Goal: Task Accomplishment & Management: Use online tool/utility

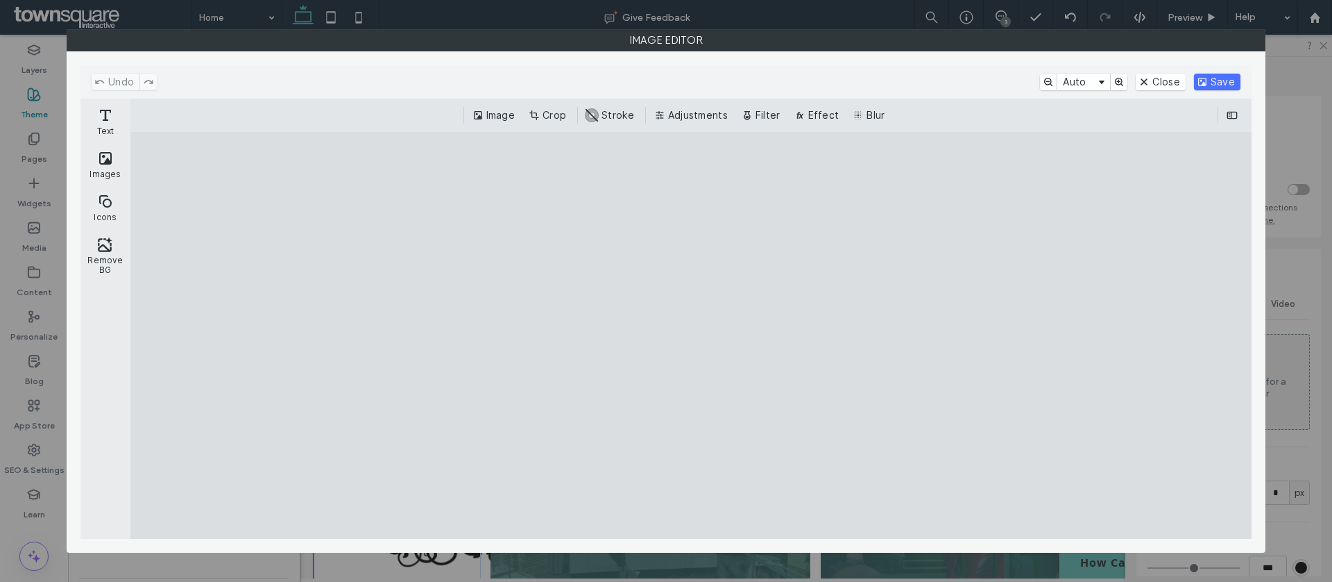
scroll to position [291, 0]
drag, startPoint x: 1276, startPoint y: 46, endPoint x: 1217, endPoint y: 272, distance: 233.1
click at [1225, 221] on div "Image Editor" at bounding box center [666, 291] width 1332 height 582
click at [557, 111] on button "Crop" at bounding box center [549, 115] width 46 height 17
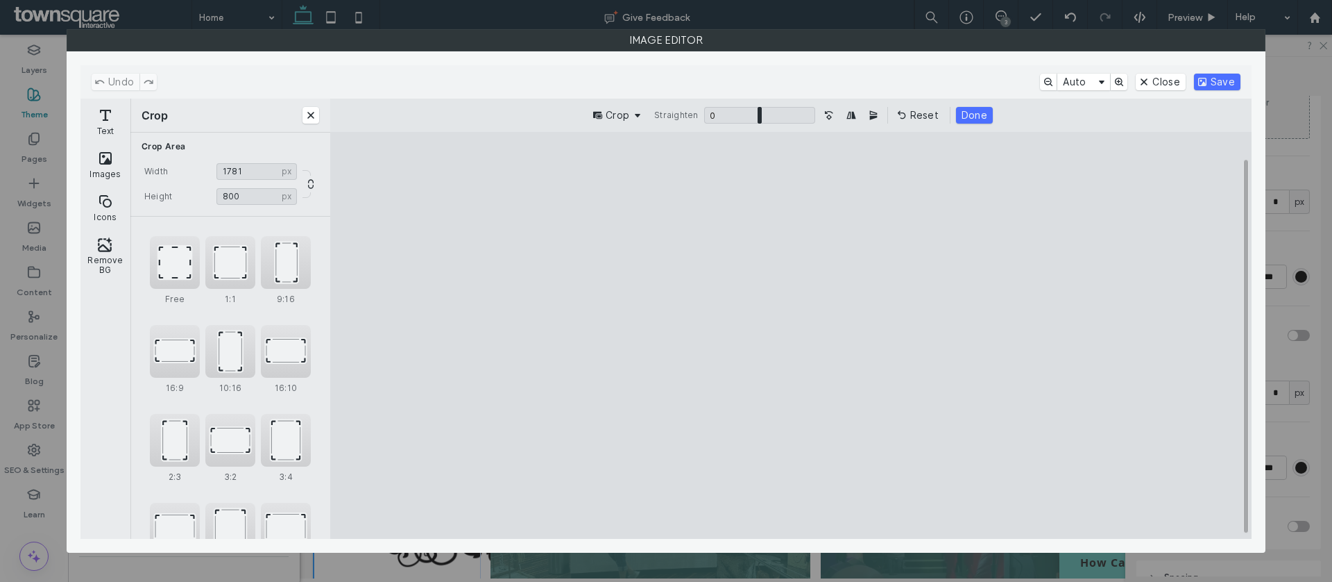
drag, startPoint x: 400, startPoint y: 332, endPoint x: 456, endPoint y: 340, distance: 56.7
click at [791, 335] on cesdk-canvas "Editor canvas" at bounding box center [791, 335] width 0 height 0
drag, startPoint x: 1152, startPoint y: 332, endPoint x: 1106, endPoint y: 343, distance: 47.0
click at [791, 335] on cesdk-canvas "Editor canvas" at bounding box center [791, 335] width 0 height 0
type input "****"
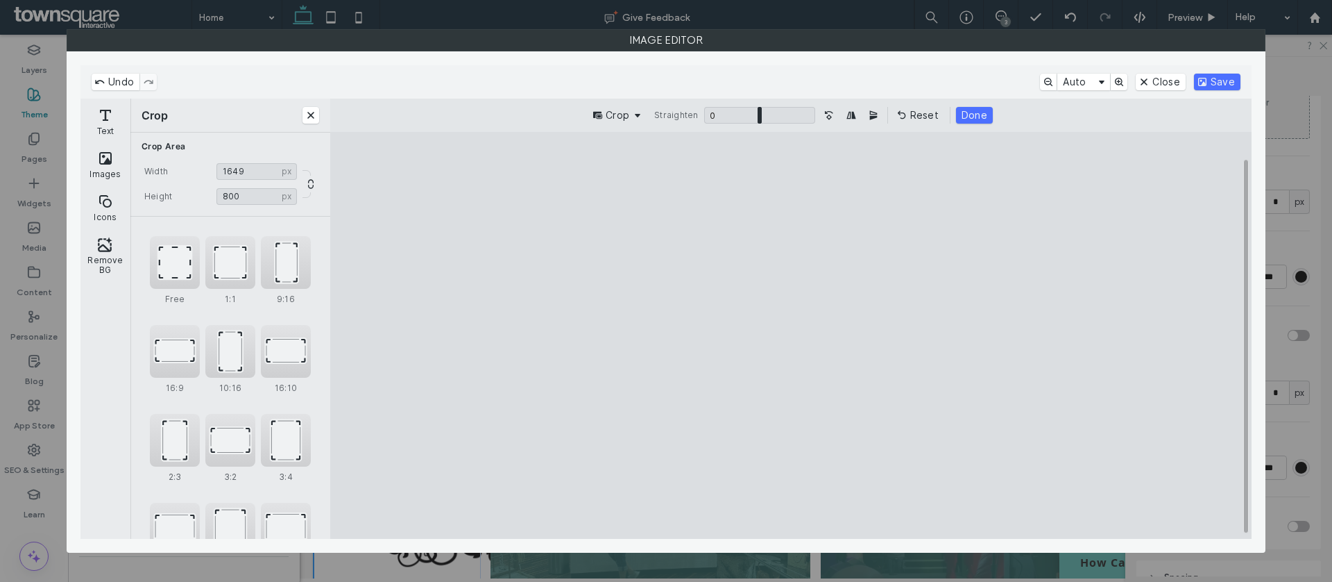
drag, startPoint x: 1132, startPoint y: 338, endPoint x: 1125, endPoint y: 339, distance: 7.1
click at [791, 335] on cesdk-canvas "Editor canvas" at bounding box center [791, 335] width 0 height 0
click at [1224, 80] on button "Save" at bounding box center [1217, 82] width 46 height 17
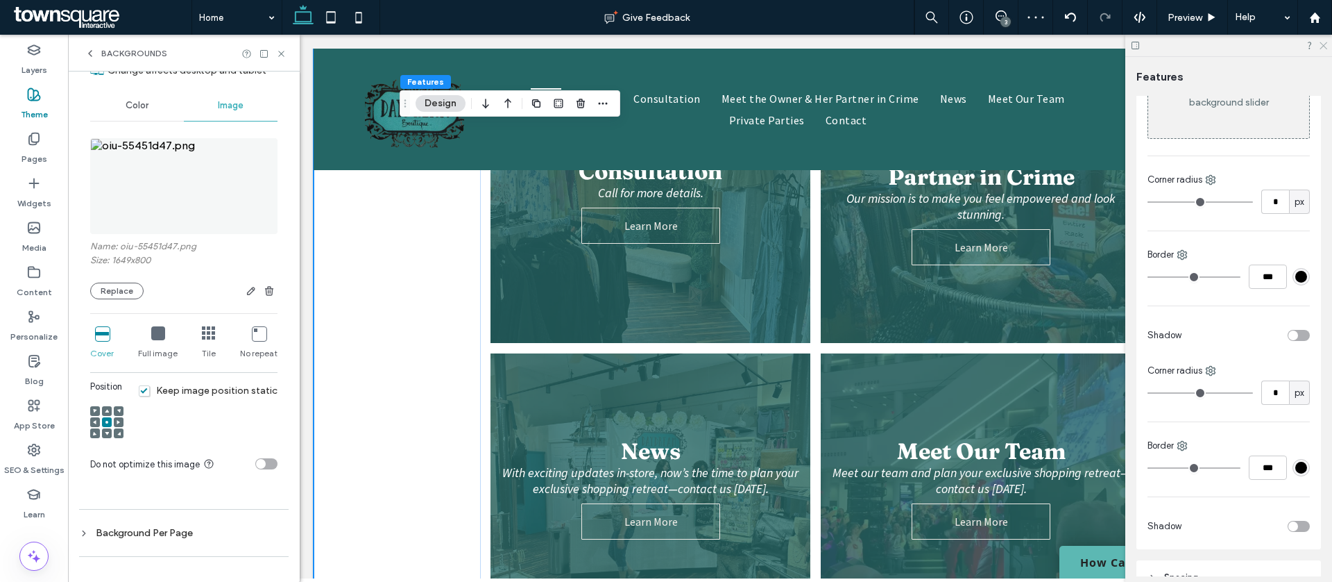
click at [1324, 44] on use at bounding box center [1324, 46] width 8 height 8
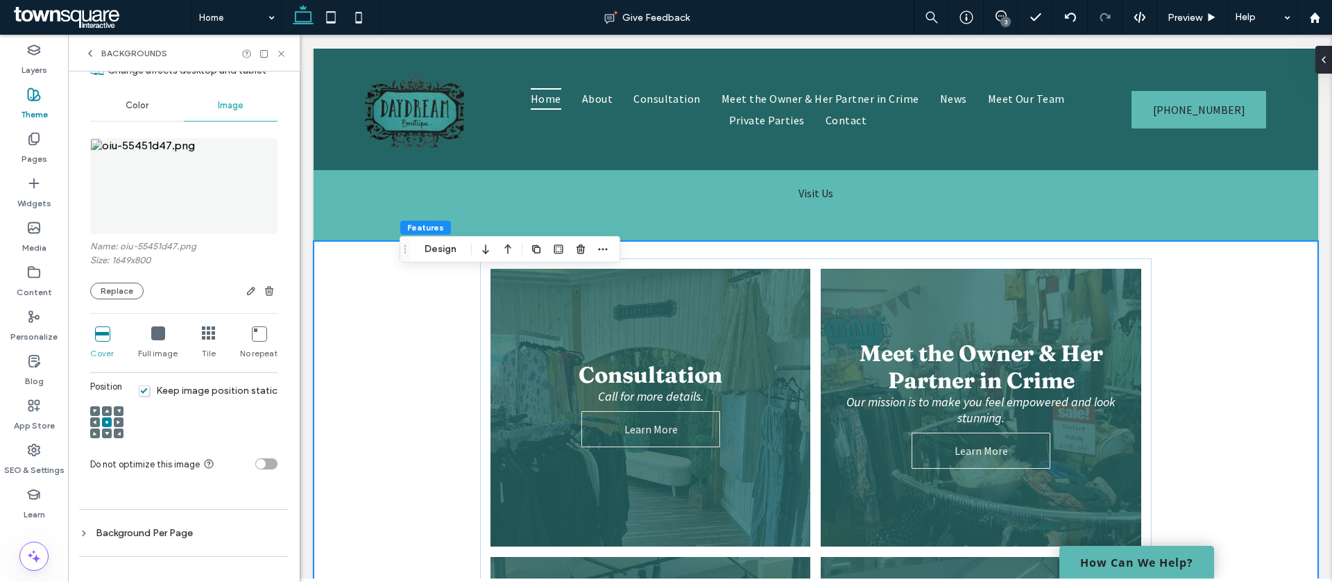
scroll to position [865, 0]
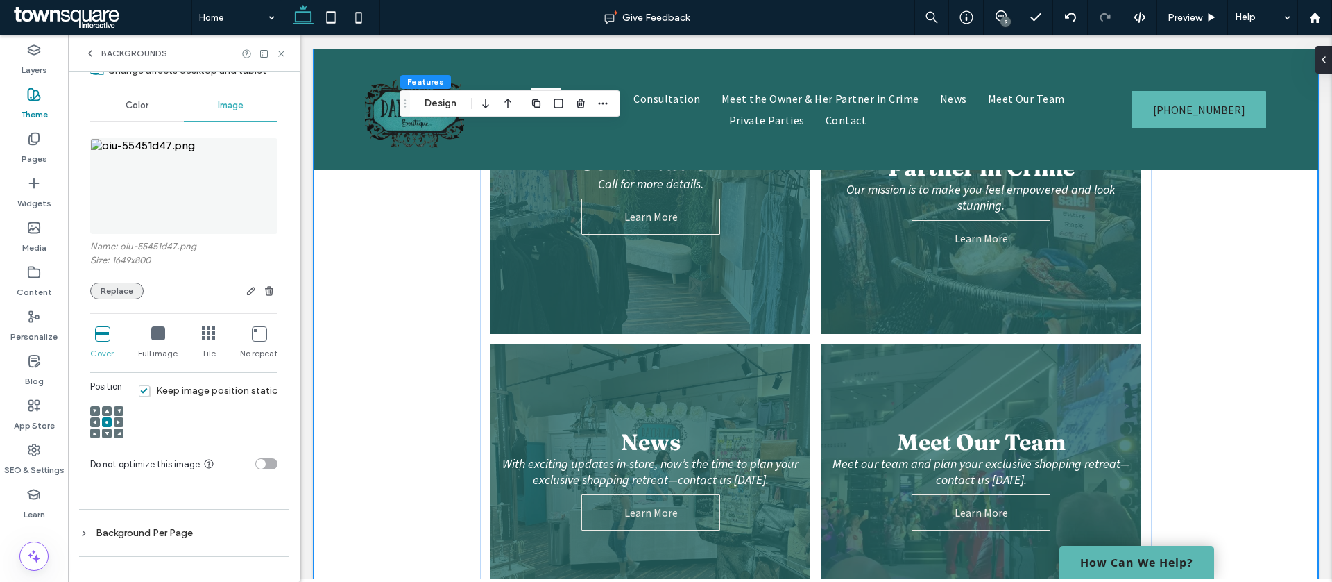
click at [132, 291] on button "Replace" at bounding box center [116, 290] width 53 height 17
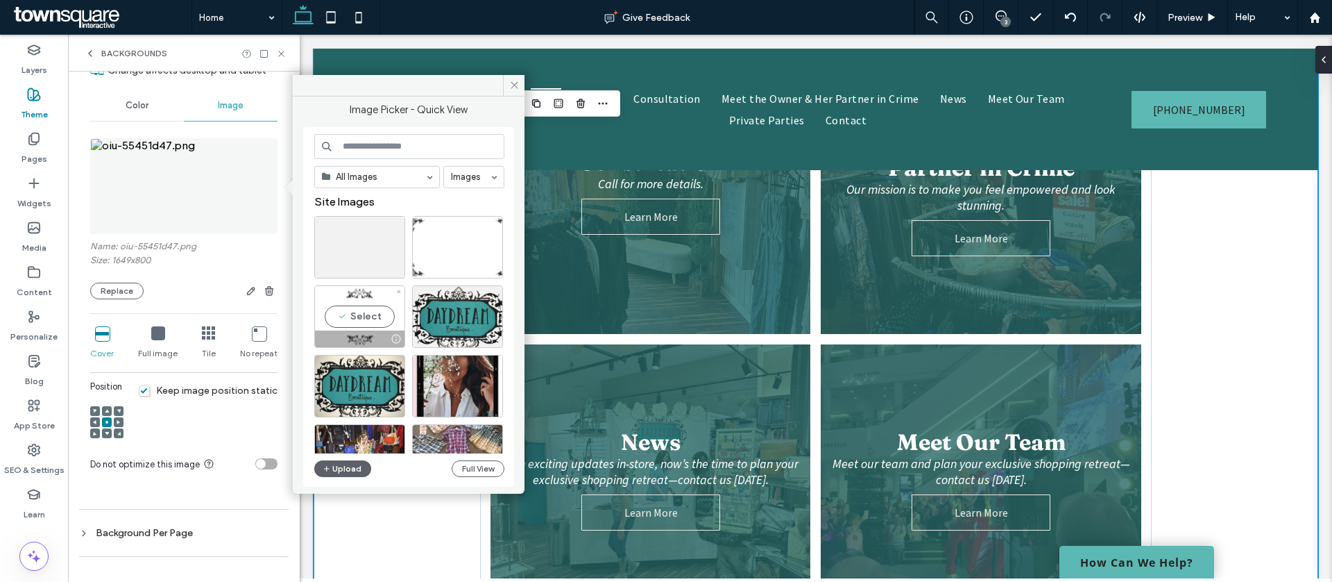
click at [401, 296] on span at bounding box center [399, 292] width 6 height 12
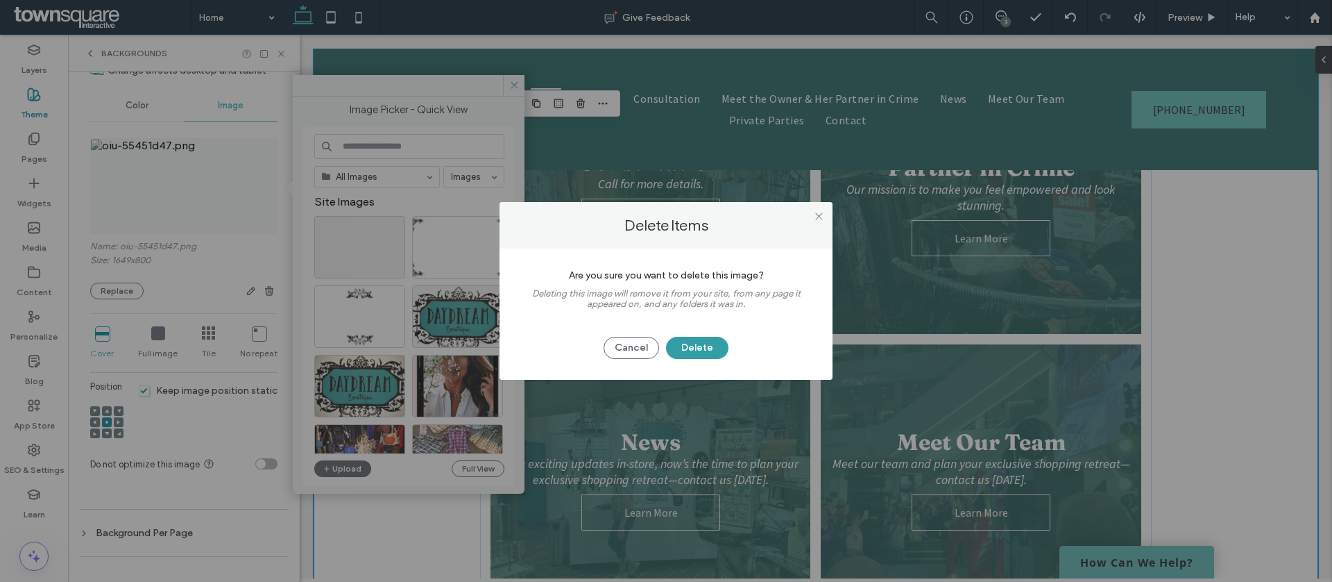
click at [673, 348] on button "Delete" at bounding box center [697, 348] width 62 height 22
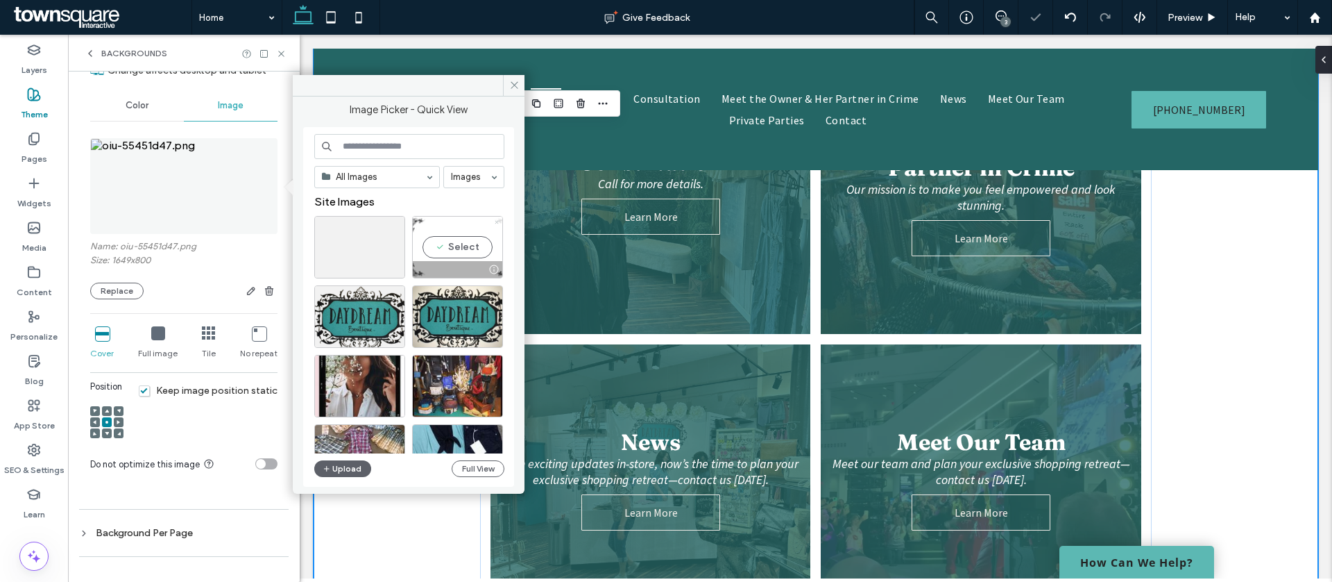
click at [497, 221] on icon at bounding box center [497, 222] width 6 height 6
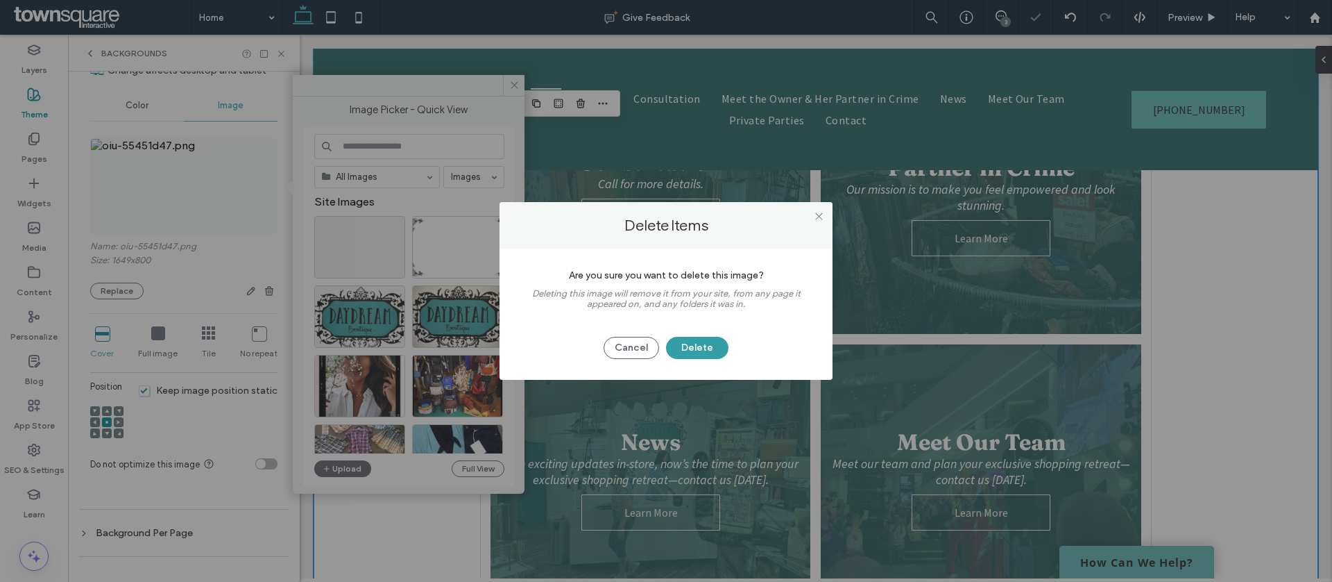
click at [697, 346] on button "Delete" at bounding box center [697, 348] width 62 height 22
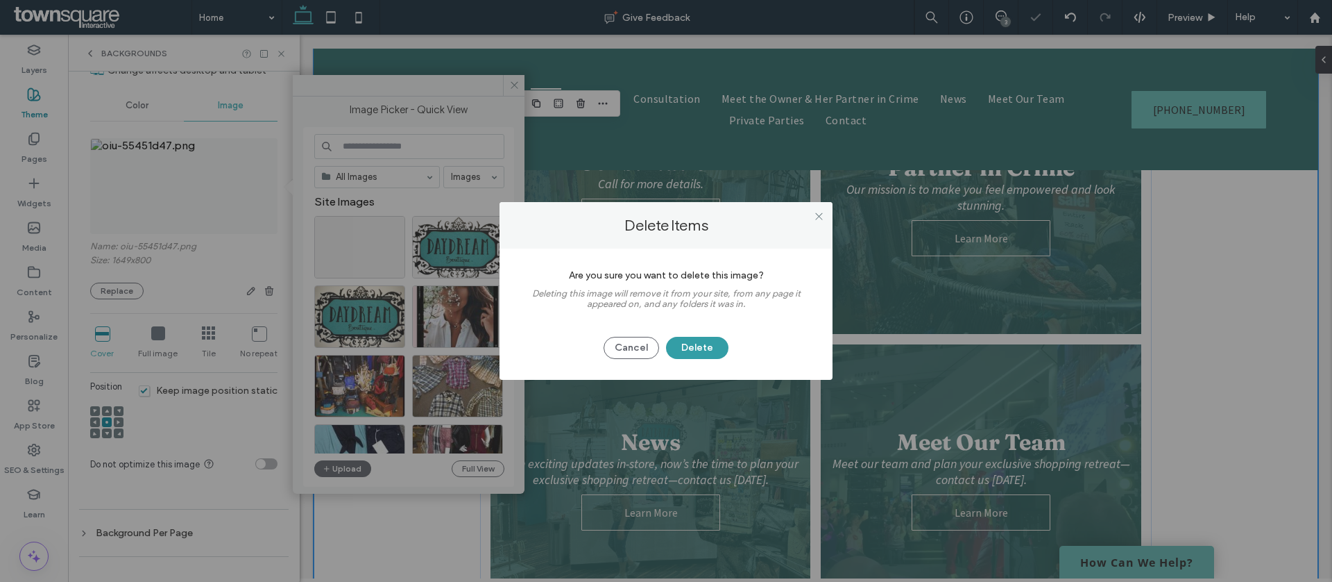
click at [703, 351] on button "Delete" at bounding box center [697, 348] width 62 height 22
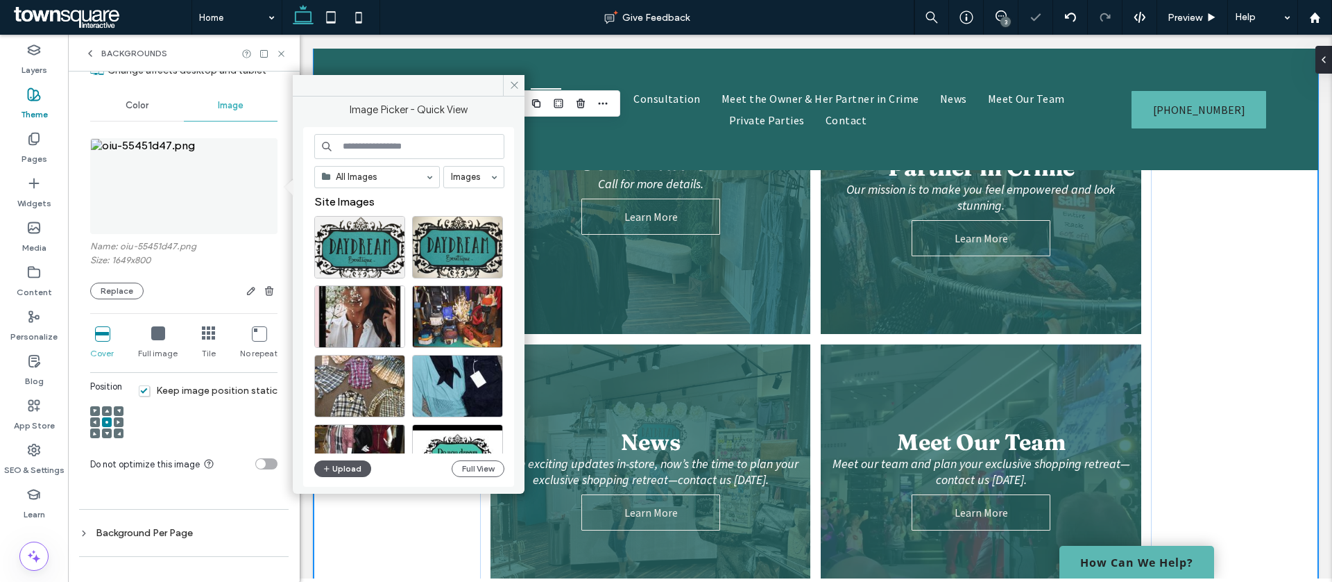
click at [355, 464] on button "Upload" at bounding box center [342, 468] width 57 height 17
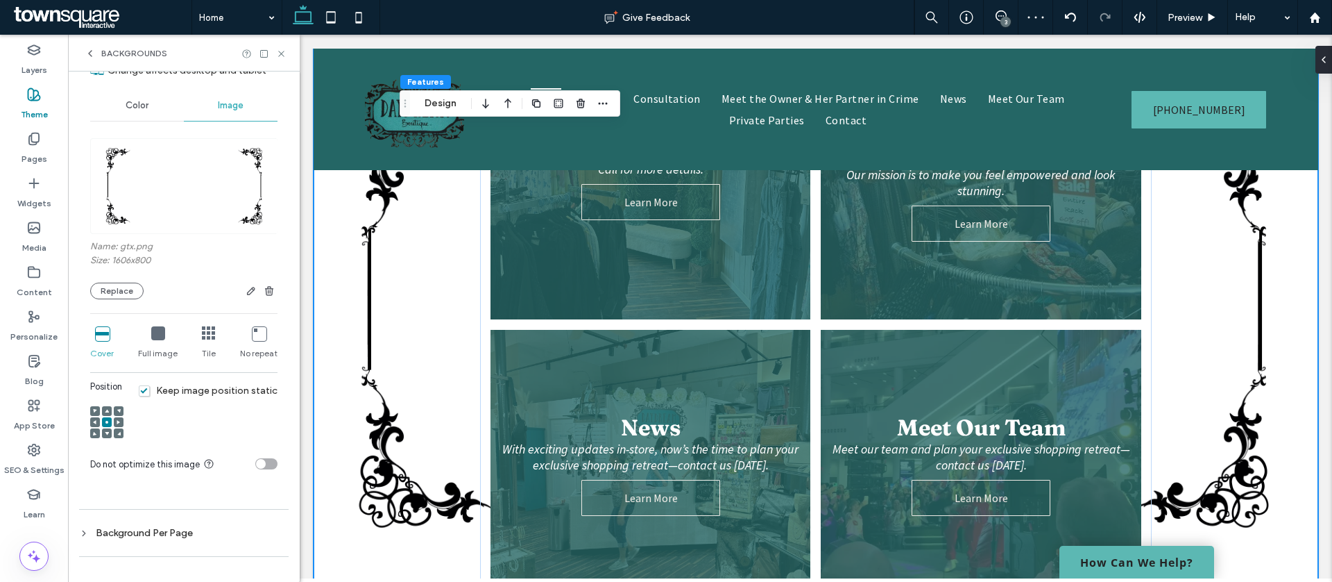
scroll to position [949, 0]
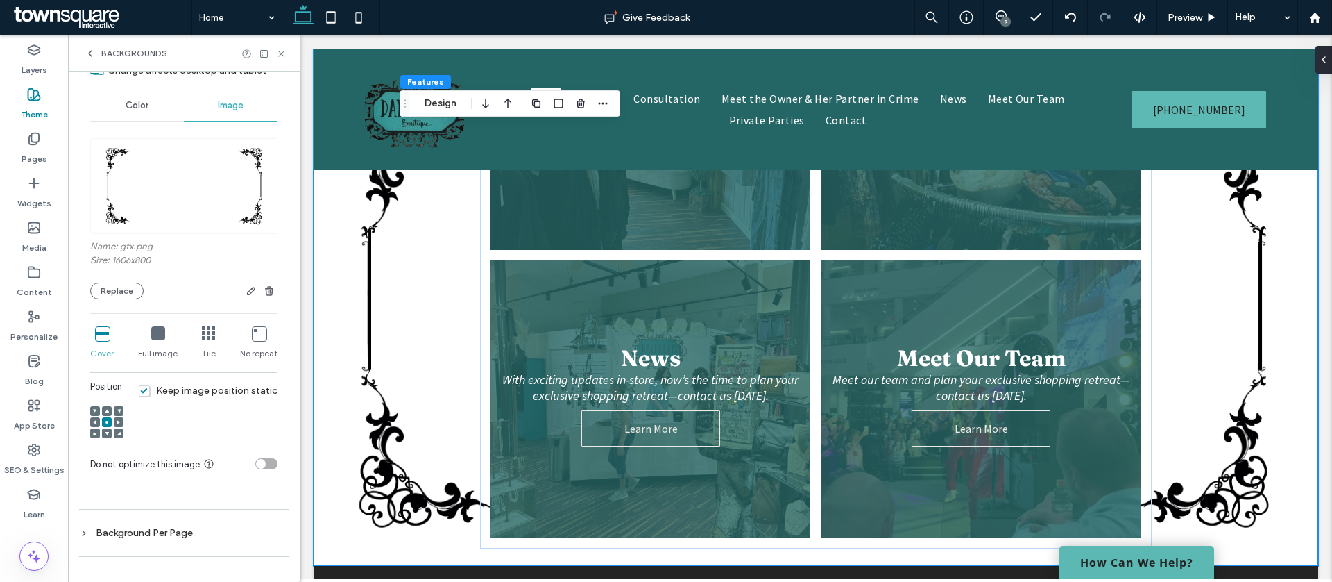
click at [106, 432] on use at bounding box center [107, 433] width 4 height 3
click at [108, 410] on icon at bounding box center [107, 411] width 4 height 4
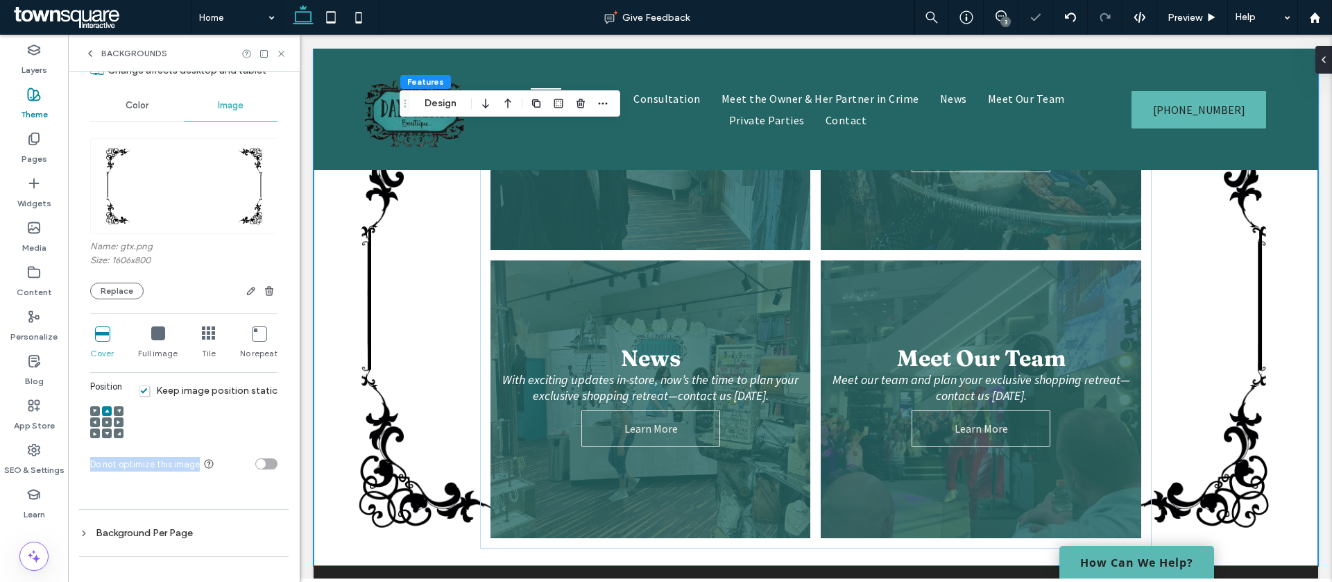
click at [108, 410] on icon at bounding box center [107, 411] width 4 height 4
click at [109, 412] on div at bounding box center [107, 411] width 10 height 10
click at [155, 332] on icon at bounding box center [158, 333] width 14 height 14
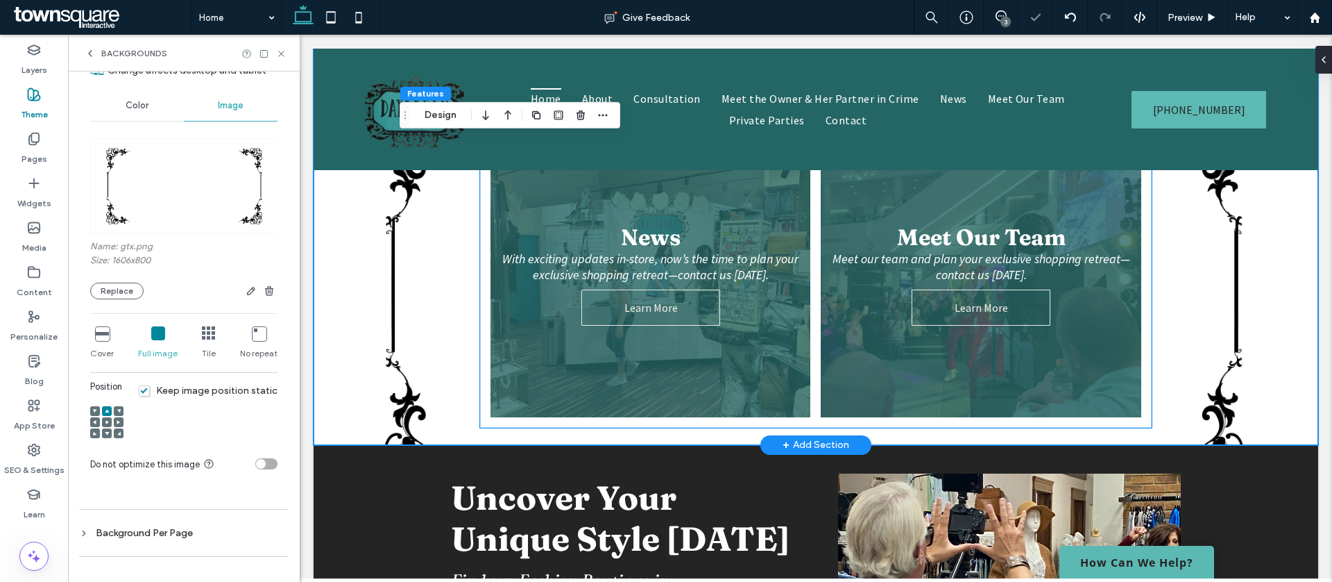
scroll to position [1092, 0]
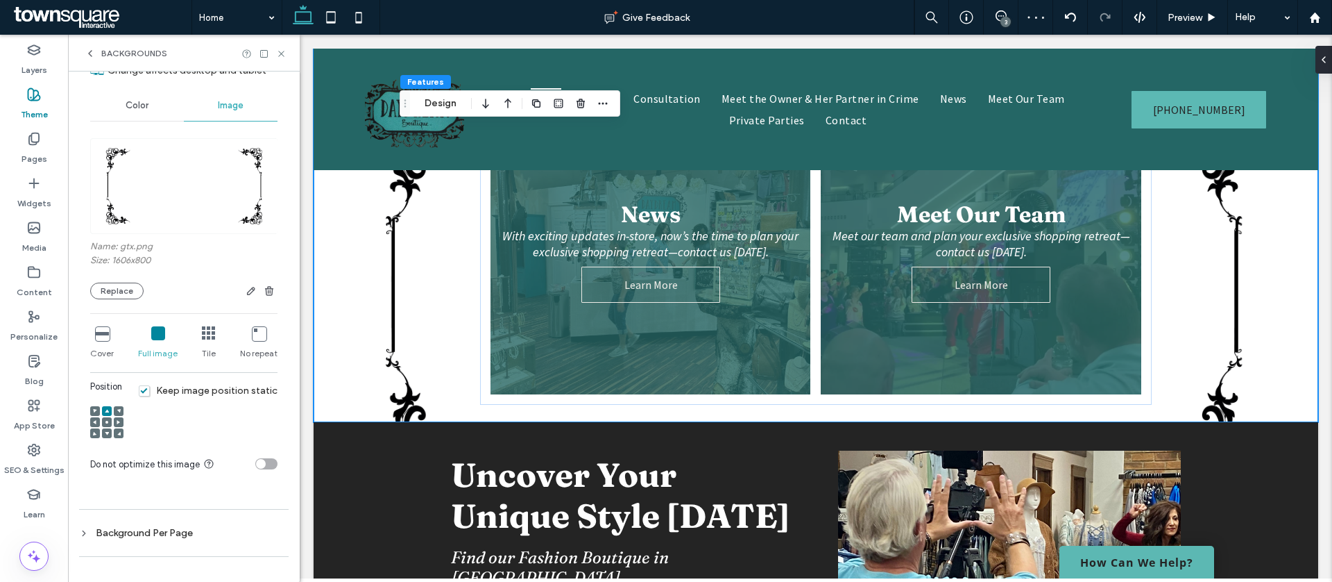
click at [252, 340] on icon at bounding box center [259, 333] width 14 height 14
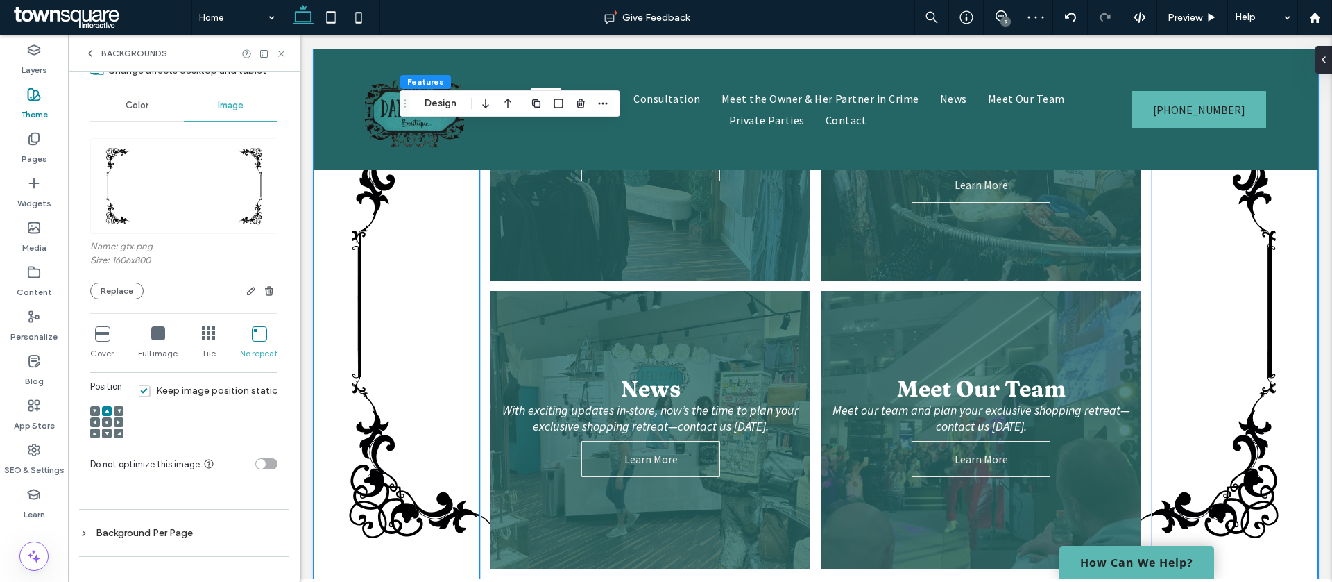
scroll to position [900, 0]
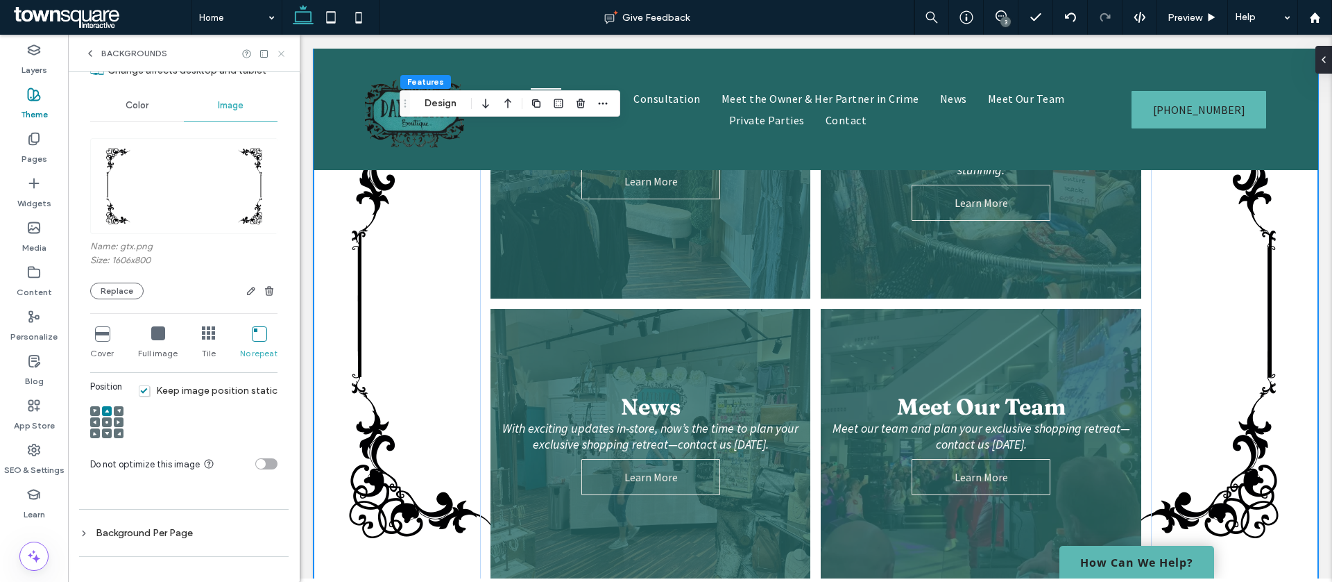
click at [282, 54] on icon at bounding box center [281, 54] width 10 height 10
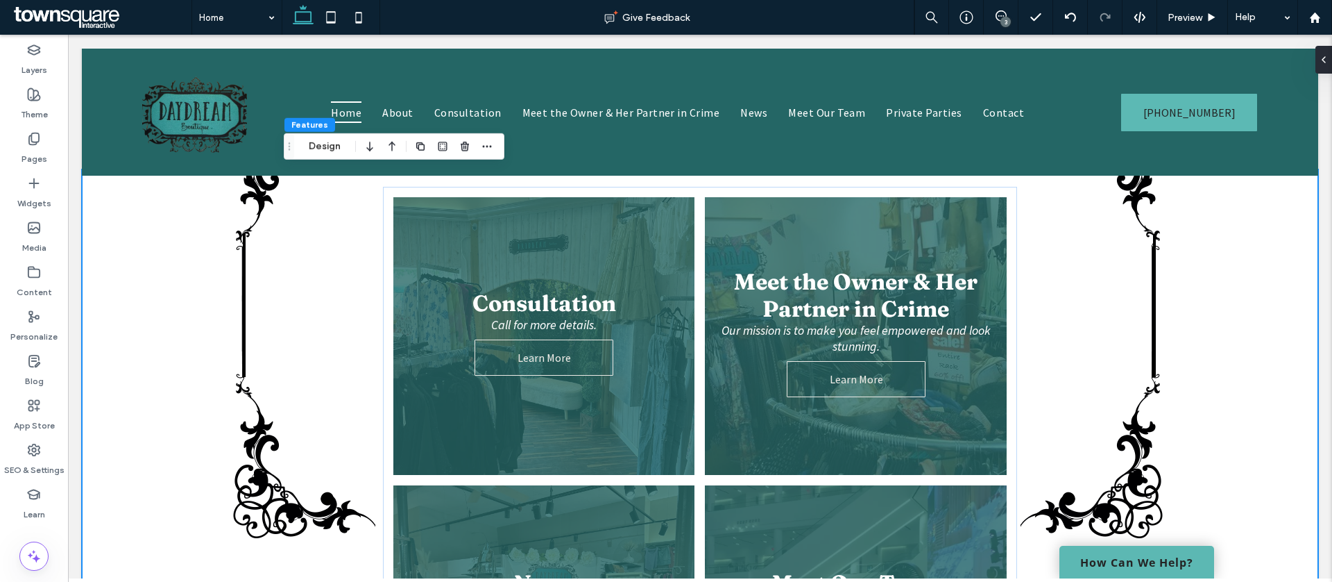
scroll to position [850, 0]
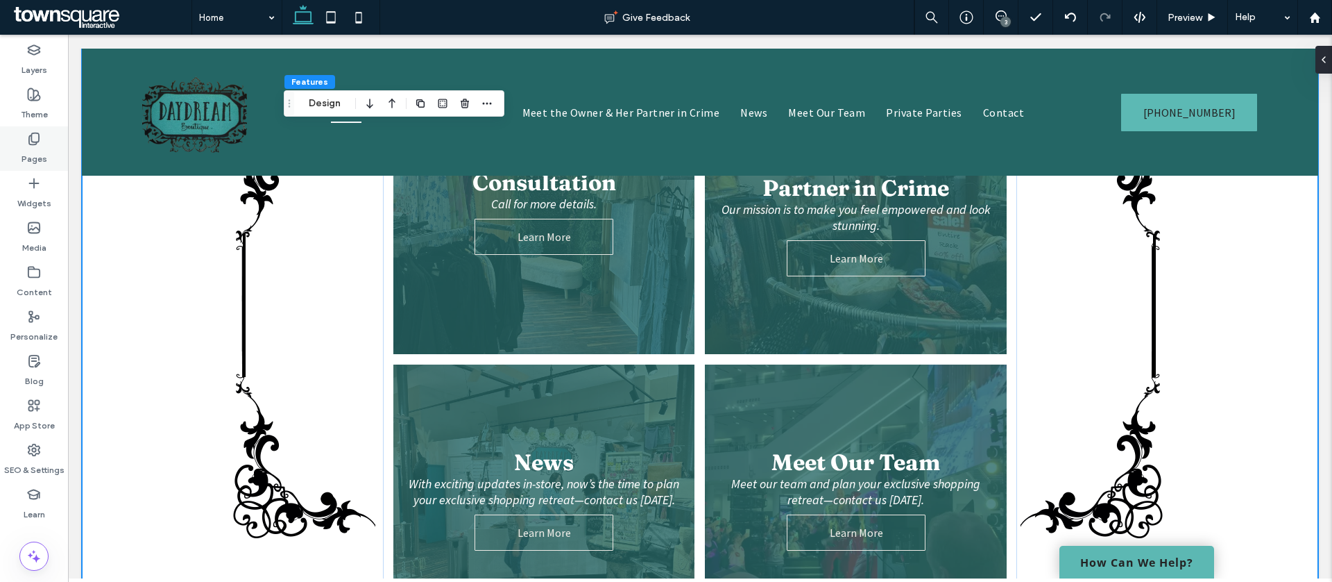
click at [24, 139] on div "Pages" at bounding box center [34, 148] width 68 height 44
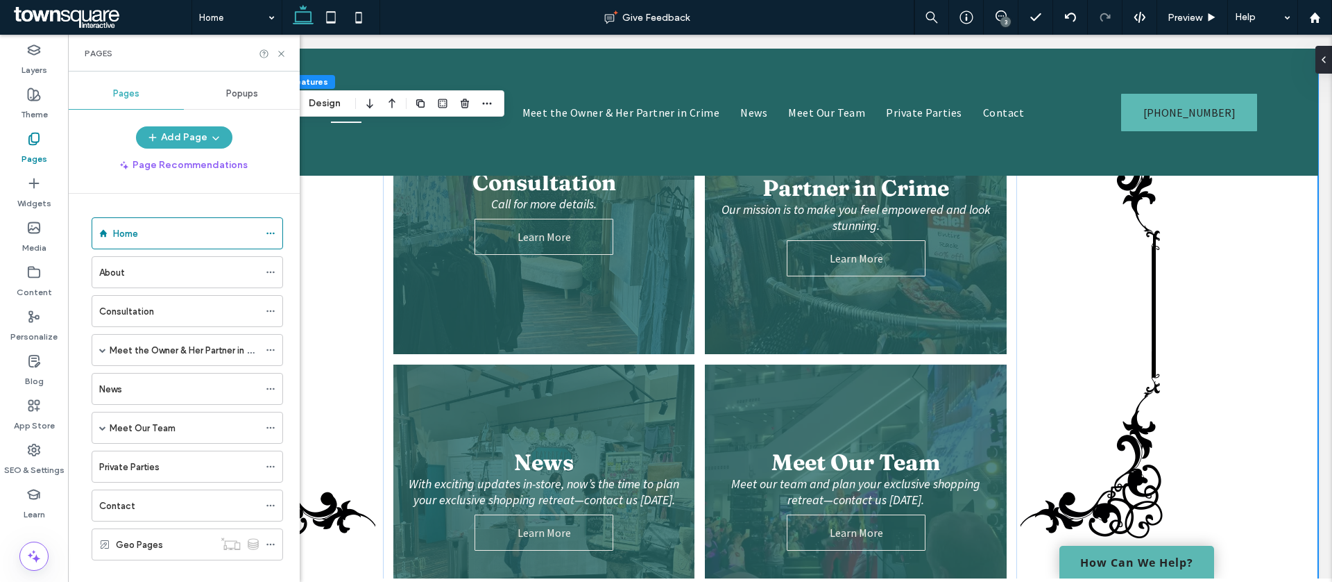
click at [1209, 263] on div "Consultation Call for more details. Learn More Meet the Owner & Her Partner in …" at bounding box center [700, 359] width 1237 height 621
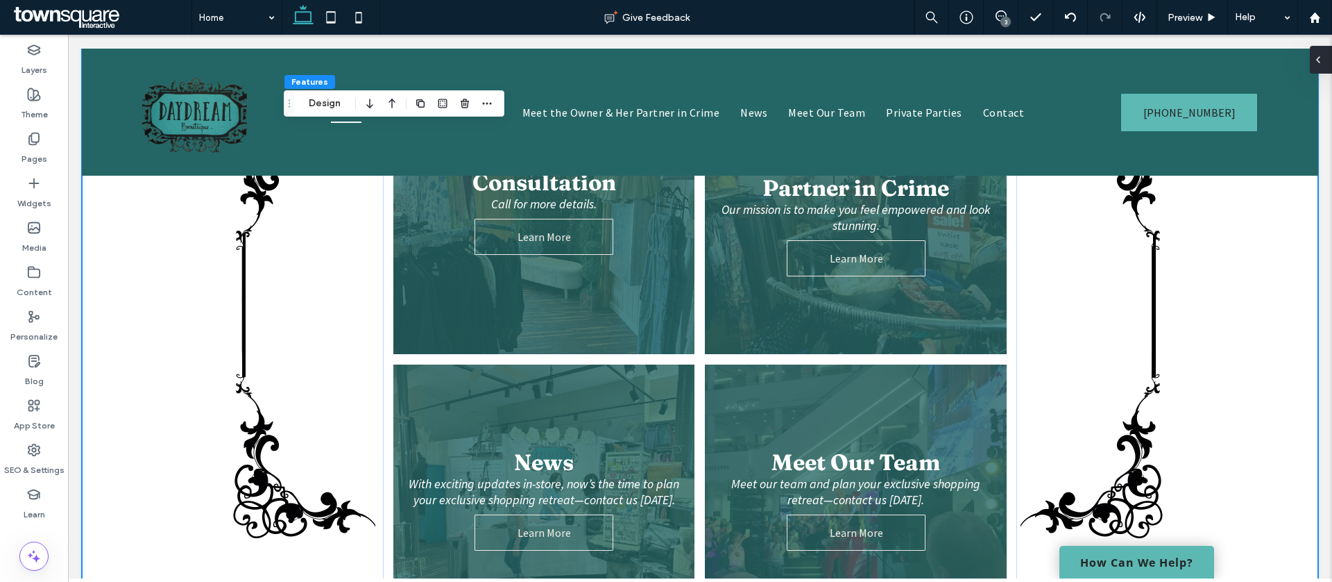
click at [1321, 61] on icon at bounding box center [1318, 59] width 11 height 11
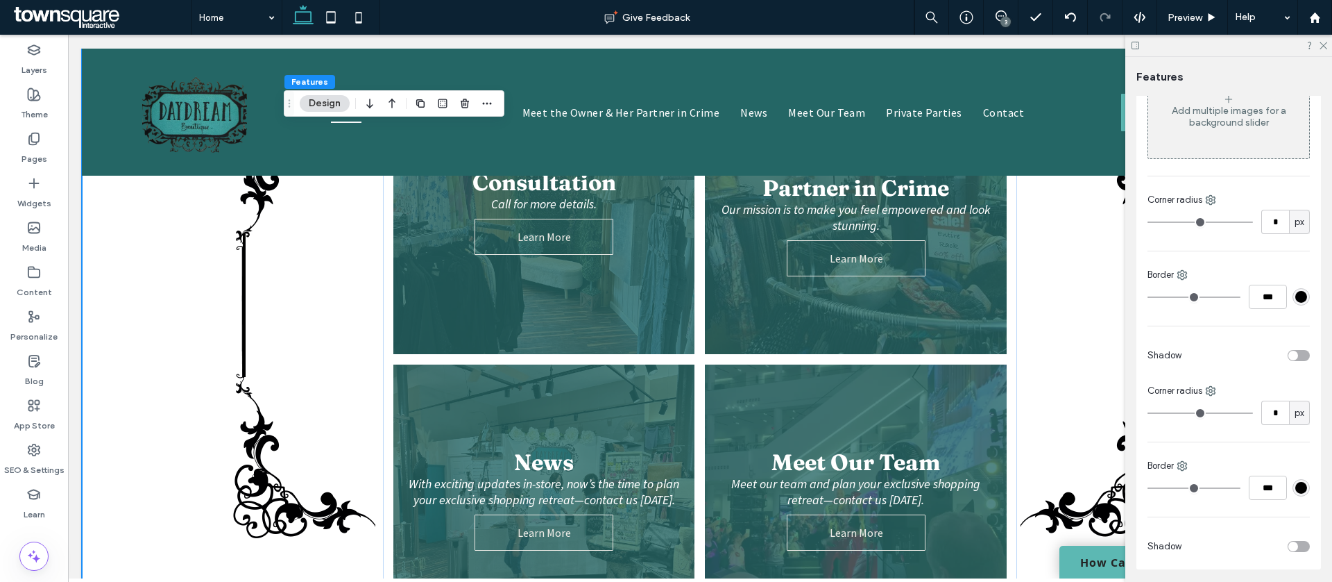
scroll to position [179, 0]
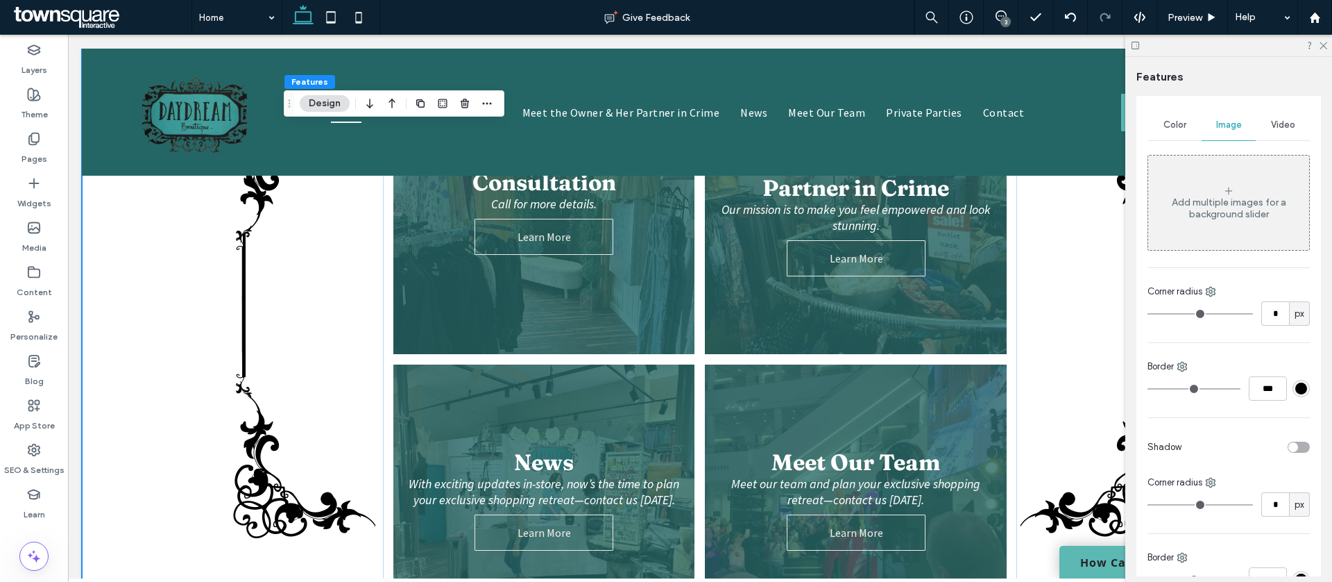
click at [1232, 222] on div "Add multiple images for a background slider" at bounding box center [1229, 203] width 161 height 92
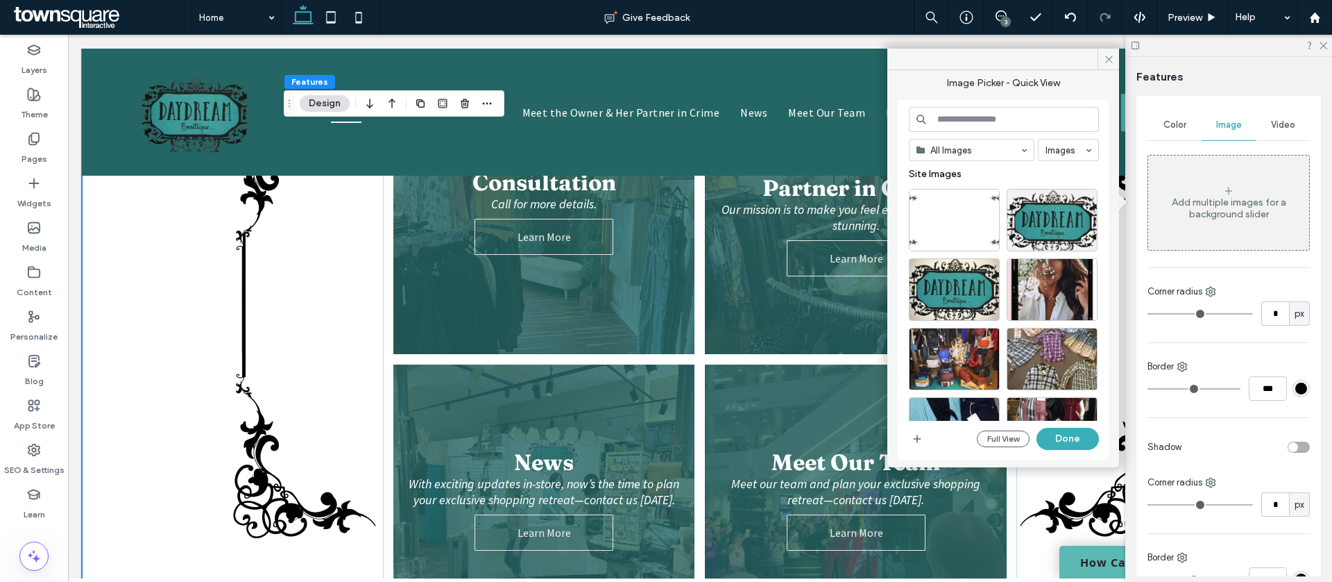
click at [939, 251] on div at bounding box center [1009, 223] width 201 height 69
click at [947, 232] on div "Select" at bounding box center [954, 220] width 91 height 62
click at [1063, 432] on button "Done" at bounding box center [1068, 439] width 62 height 22
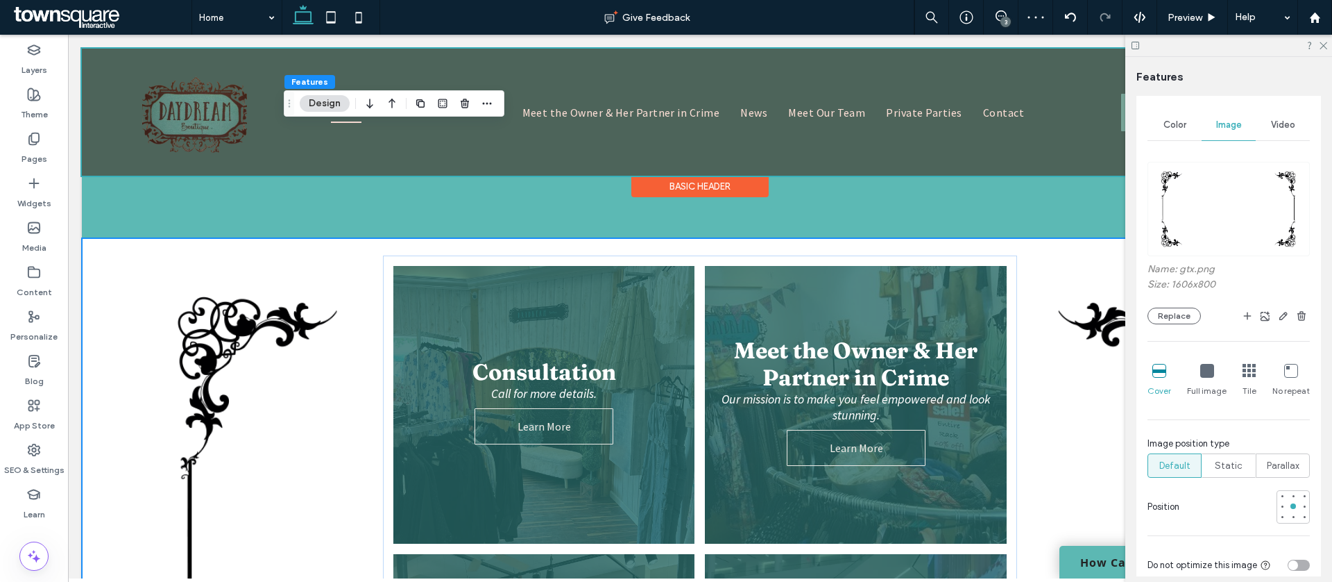
scroll to position [797, 0]
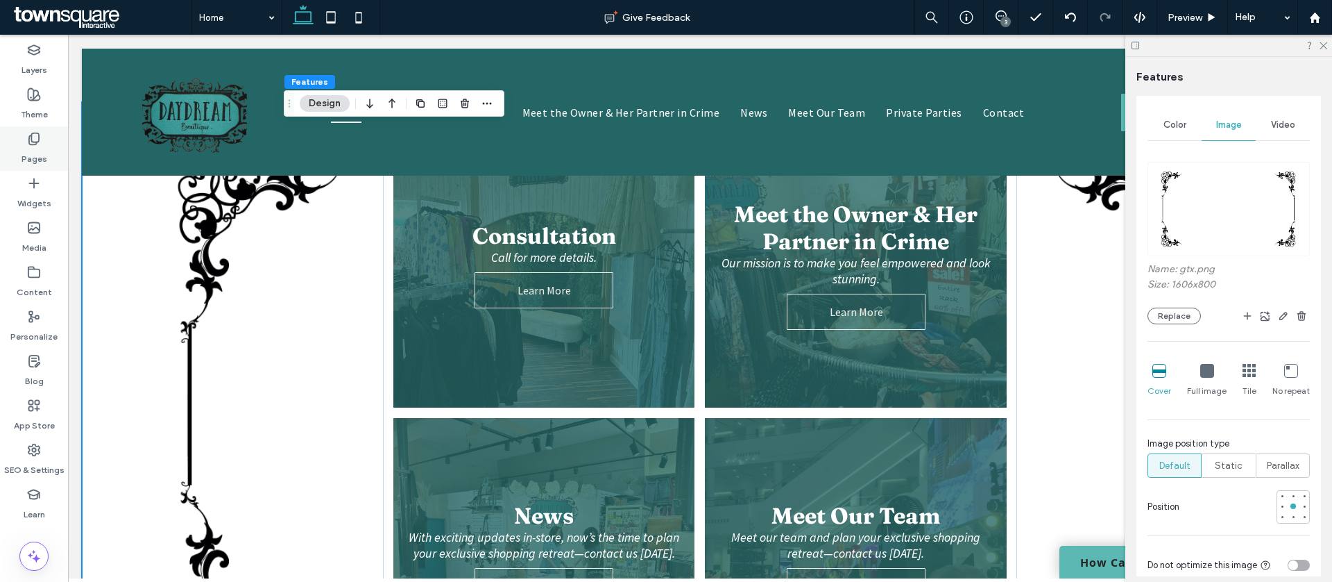
click at [18, 107] on div "Theme" at bounding box center [34, 104] width 68 height 44
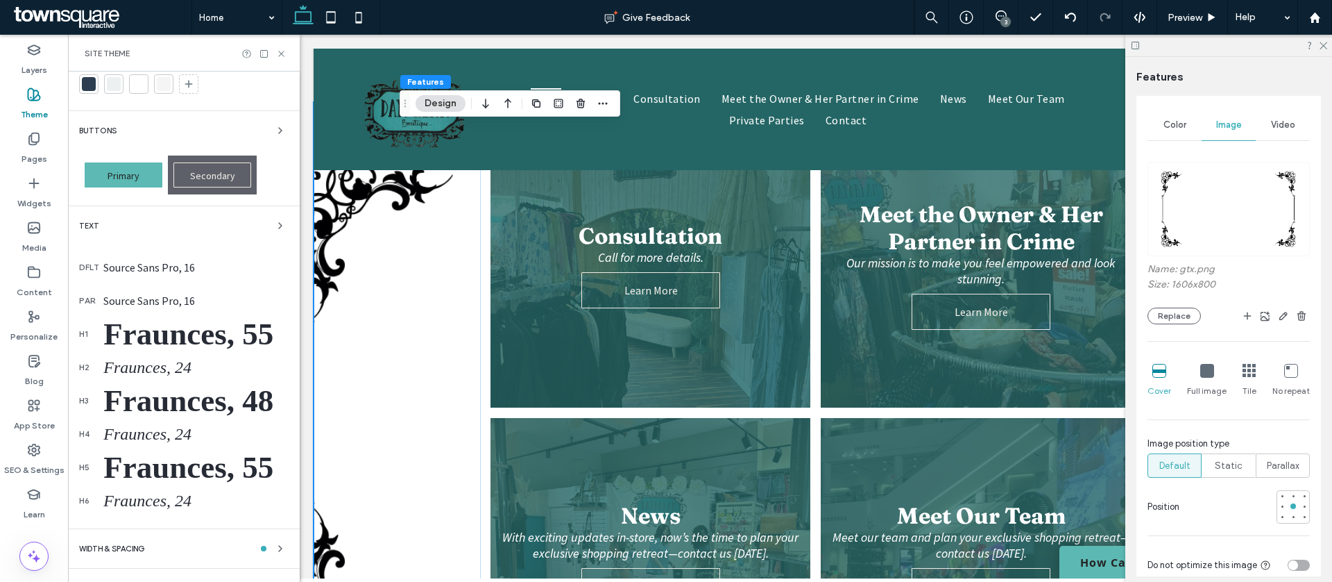
scroll to position [133, 0]
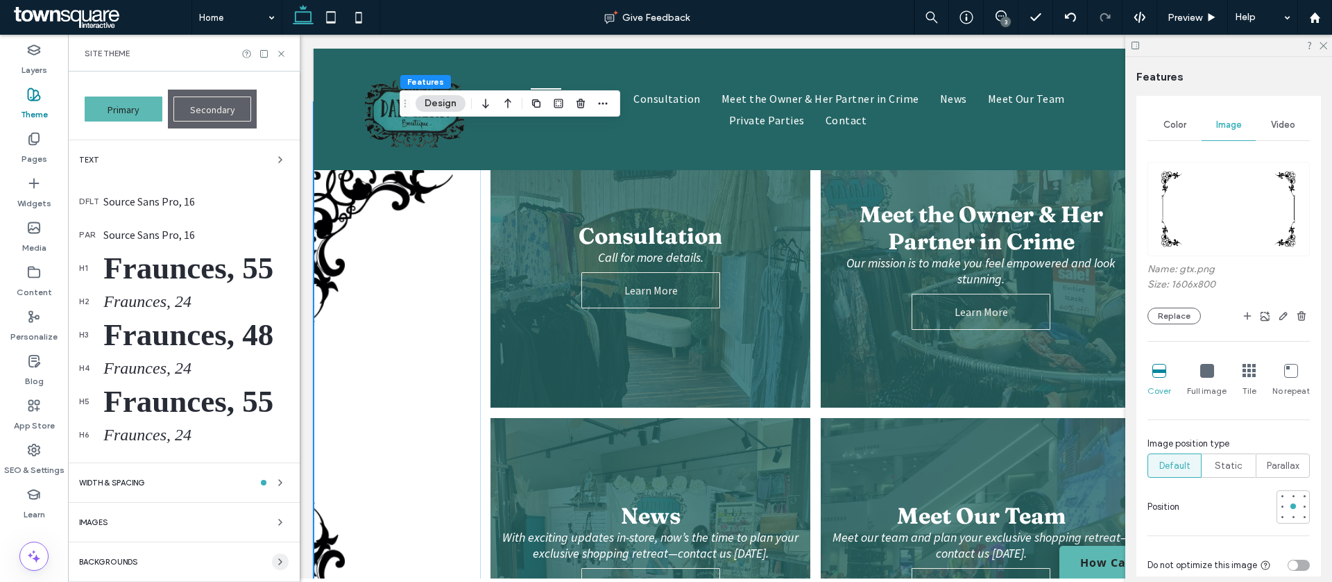
click at [280, 561] on span "button" at bounding box center [280, 561] width 17 height 17
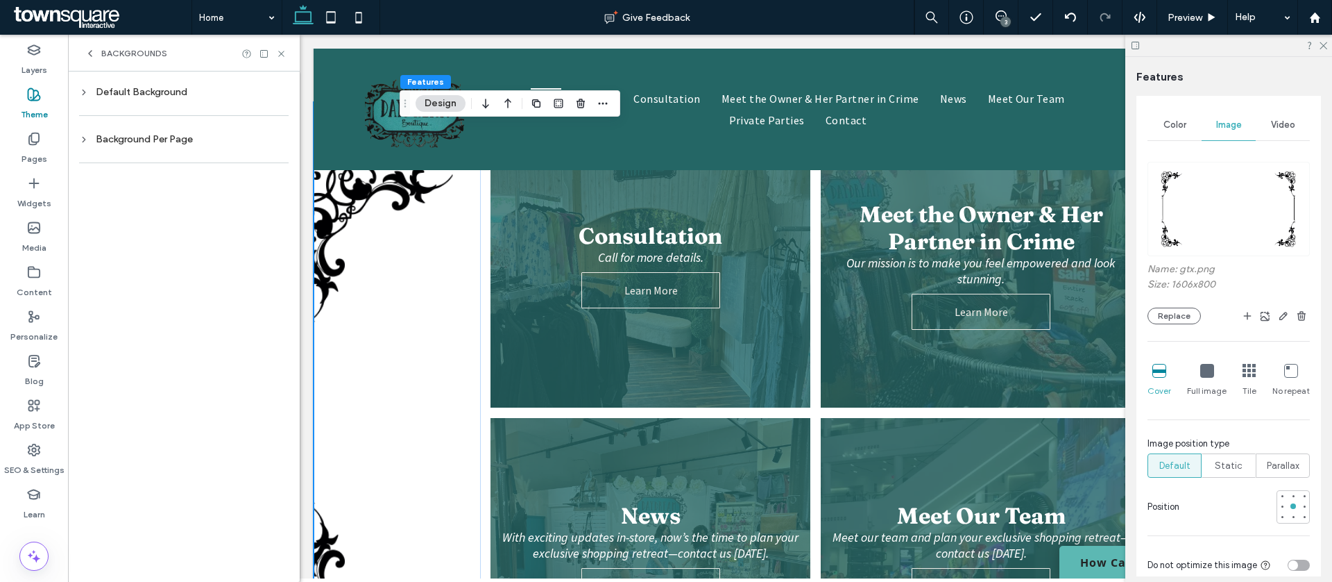
scroll to position [0, 0]
click at [171, 88] on div "Default Background" at bounding box center [184, 92] width 210 height 12
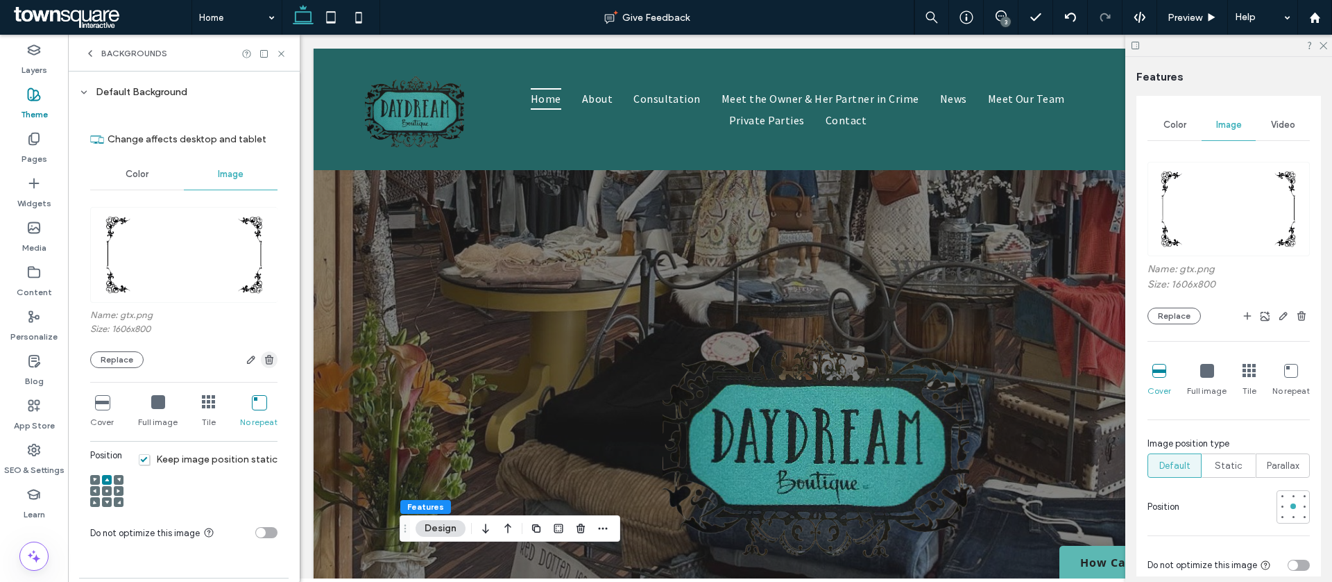
click at [266, 360] on icon "button" at bounding box center [269, 359] width 11 height 11
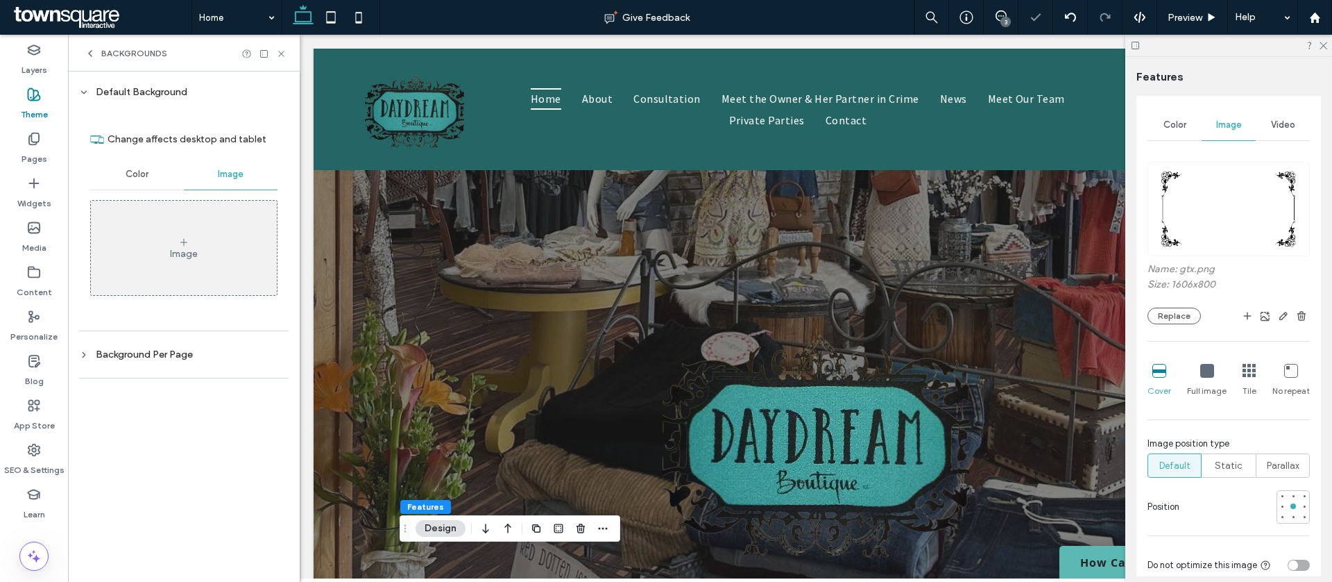
click at [142, 169] on span "Color" at bounding box center [137, 174] width 23 height 11
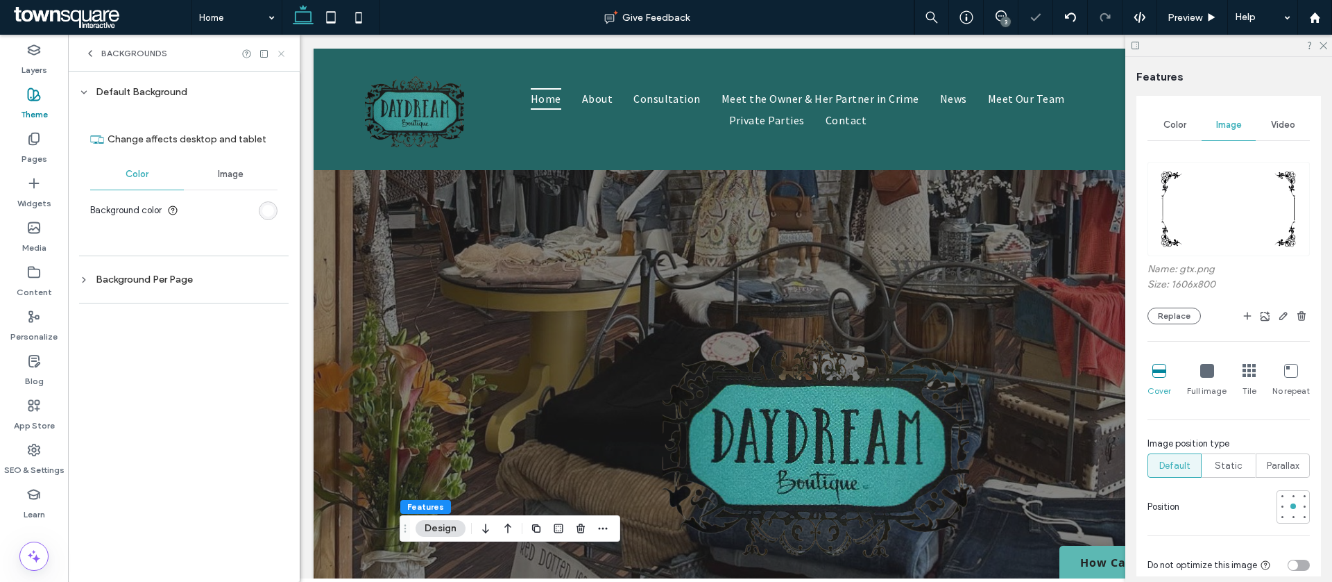
click at [283, 53] on icon at bounding box center [281, 54] width 10 height 10
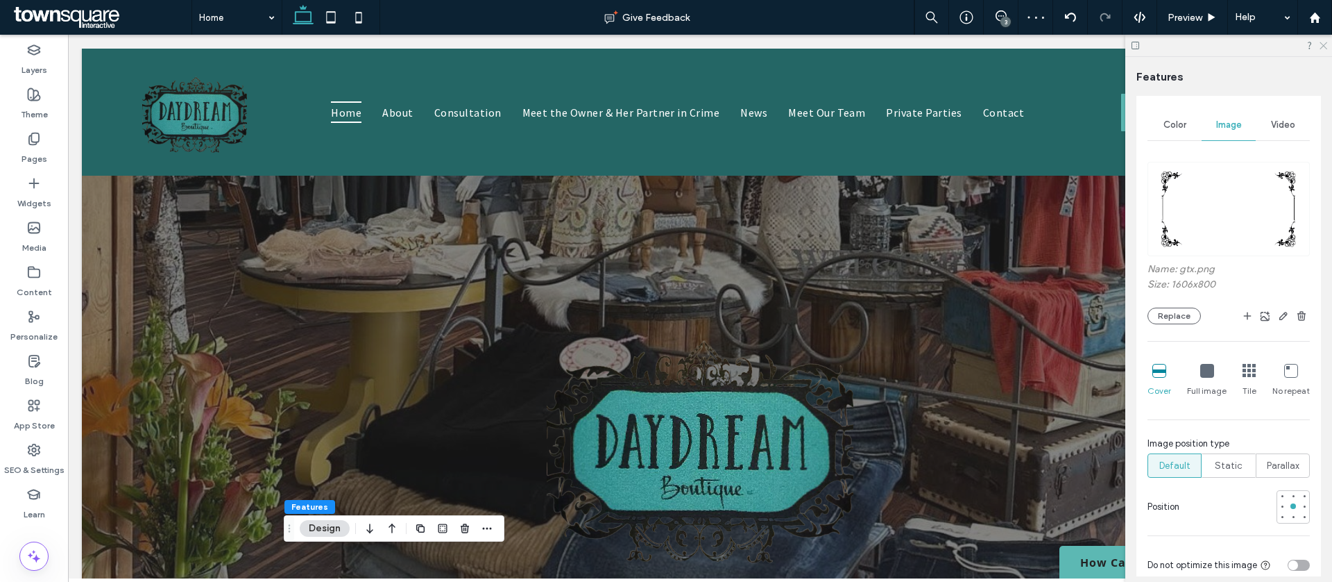
click at [1323, 43] on icon at bounding box center [1323, 44] width 9 height 9
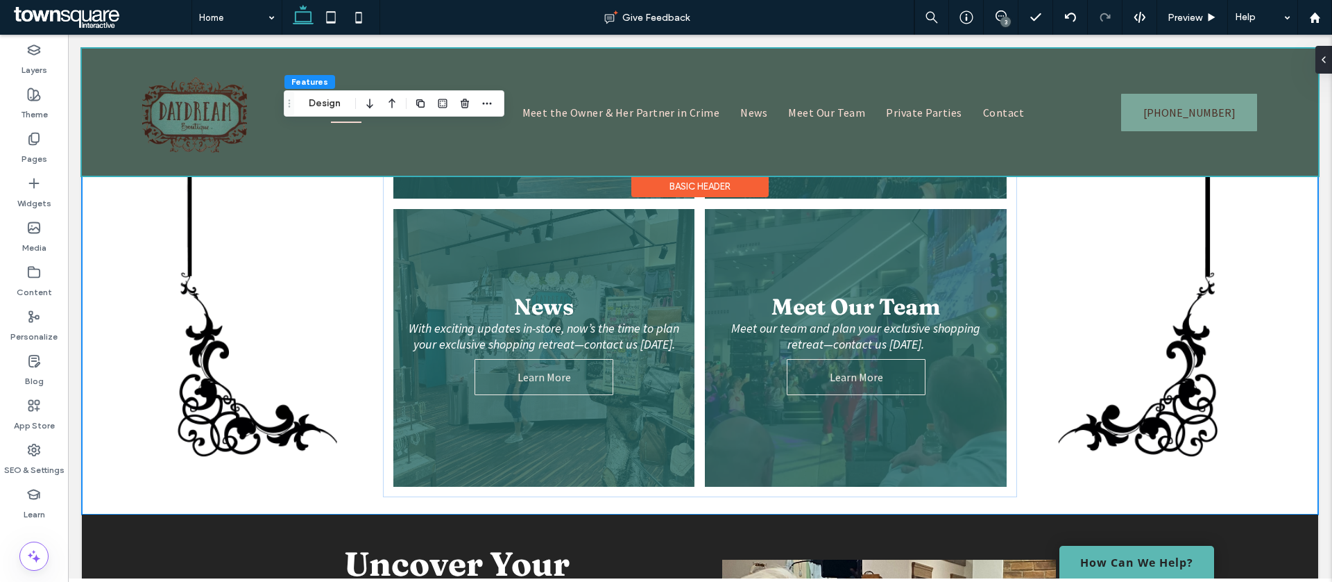
scroll to position [877, 0]
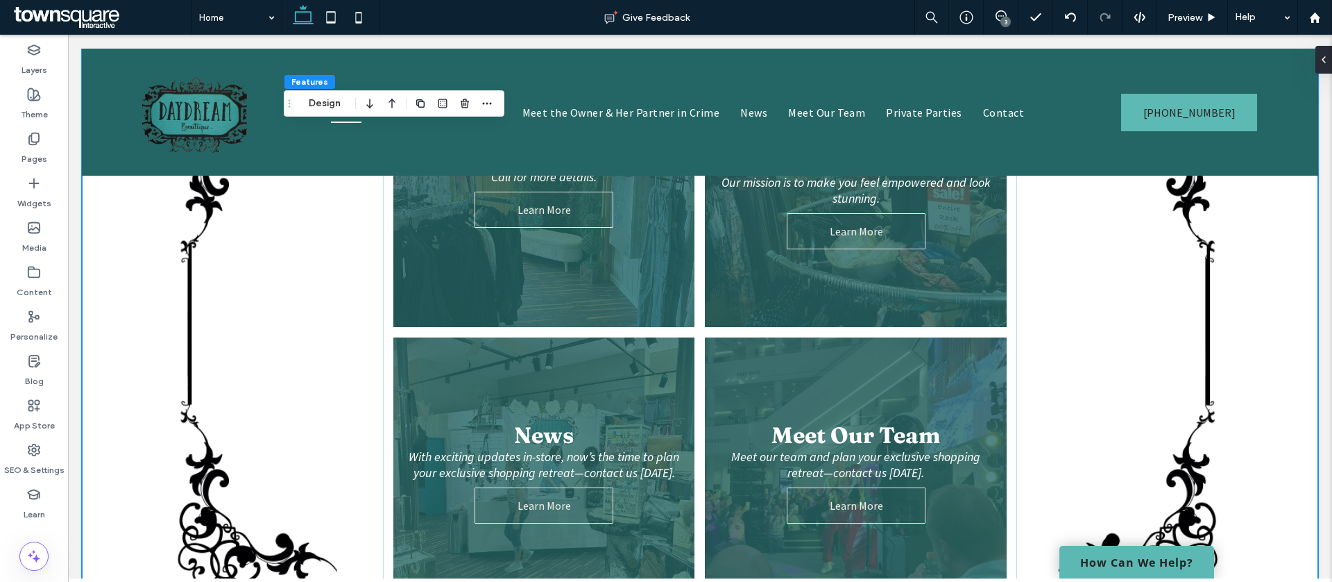
click at [1323, 63] on icon at bounding box center [1324, 59] width 11 height 11
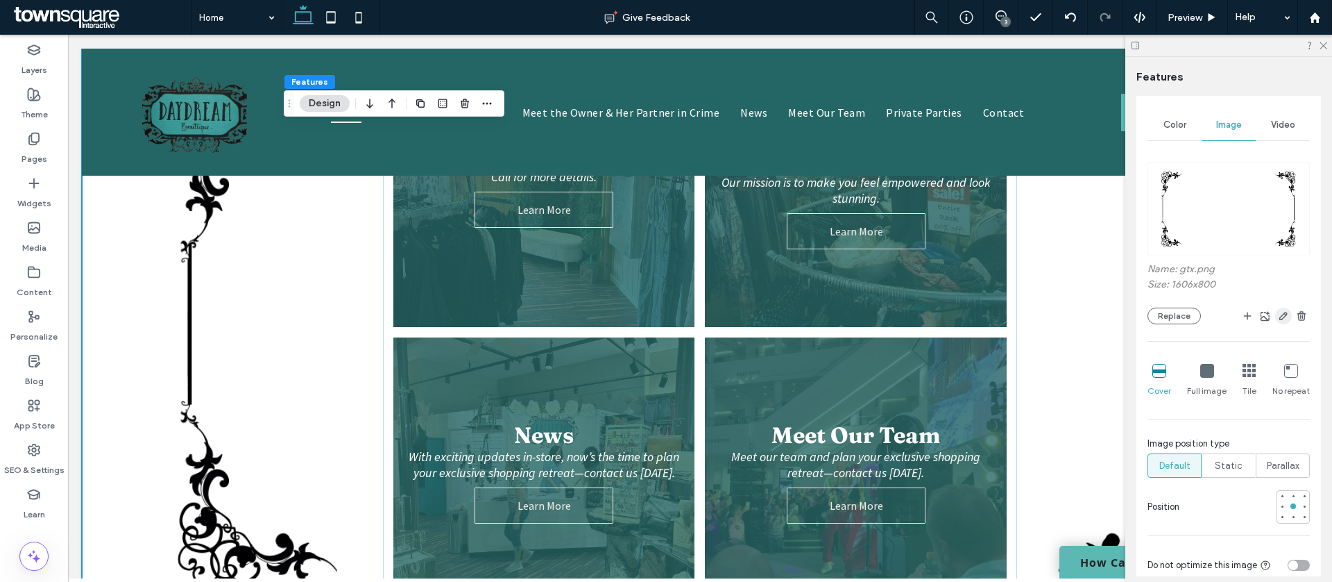
click at [1280, 316] on icon "button" at bounding box center [1283, 315] width 11 height 11
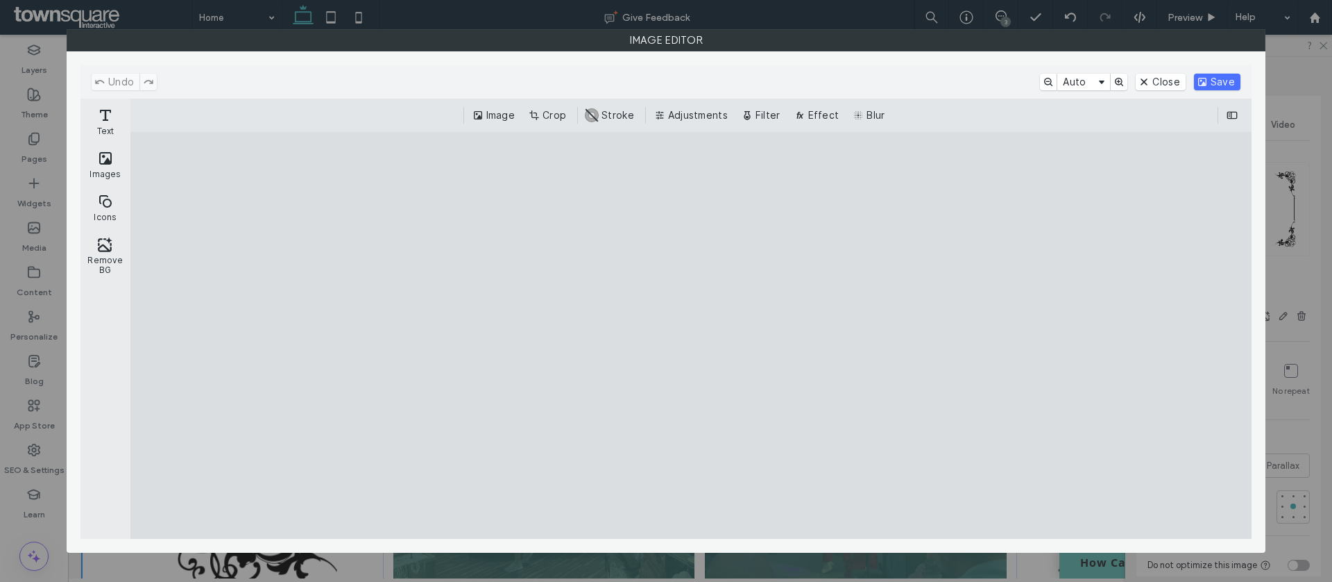
click at [556, 115] on button "Crop" at bounding box center [549, 115] width 46 height 17
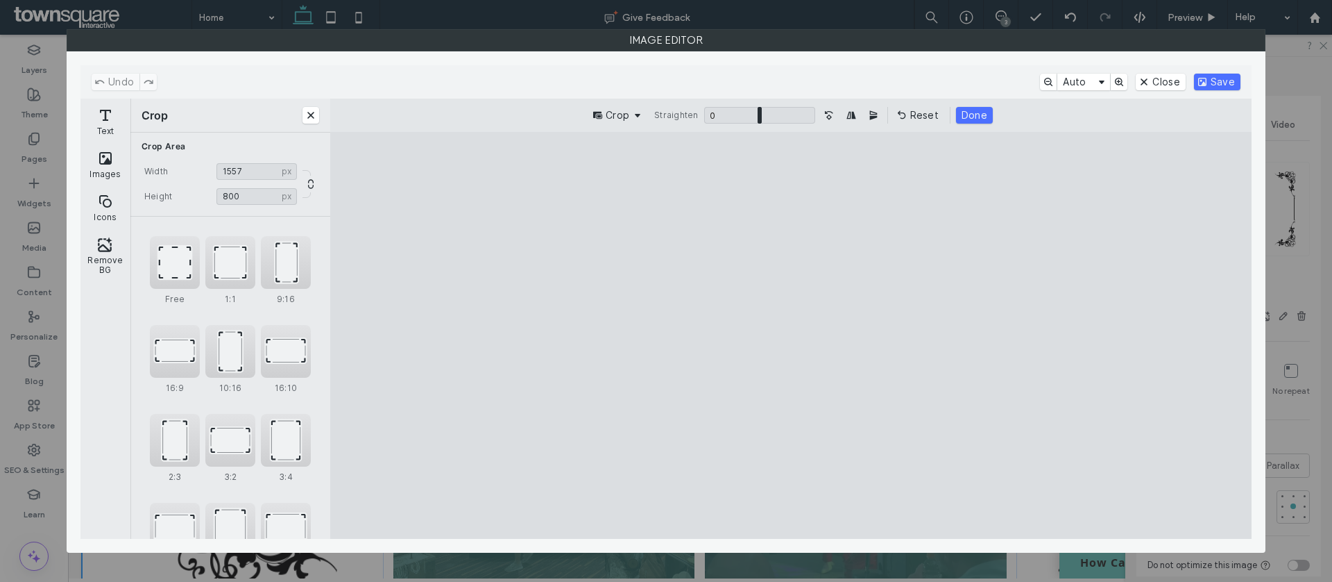
drag, startPoint x: 465, startPoint y: 329, endPoint x: 485, endPoint y: 331, distance: 20.2
click at [791, 335] on cesdk-canvas "Editor canvas" at bounding box center [791, 335] width 0 height 0
type input "****"
drag, startPoint x: 1110, startPoint y: 335, endPoint x: 1090, endPoint y: 338, distance: 19.7
click at [791, 335] on cesdk-canvas "Editor canvas" at bounding box center [791, 335] width 0 height 0
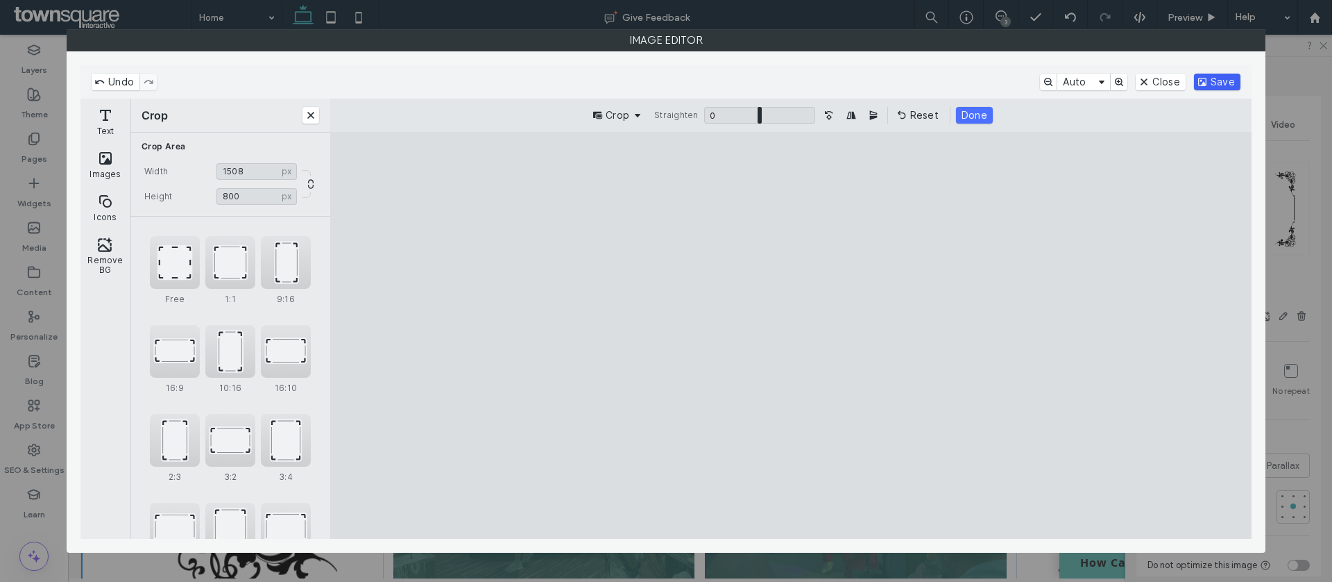
click at [1214, 86] on button "Save" at bounding box center [1217, 82] width 46 height 17
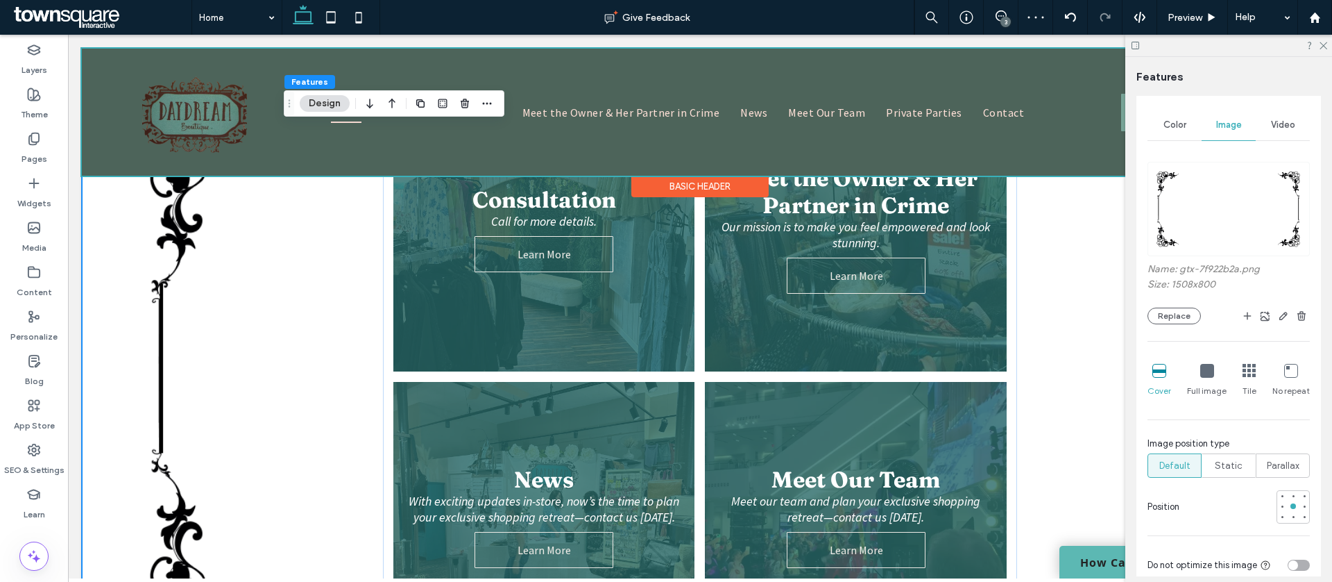
scroll to position [867, 0]
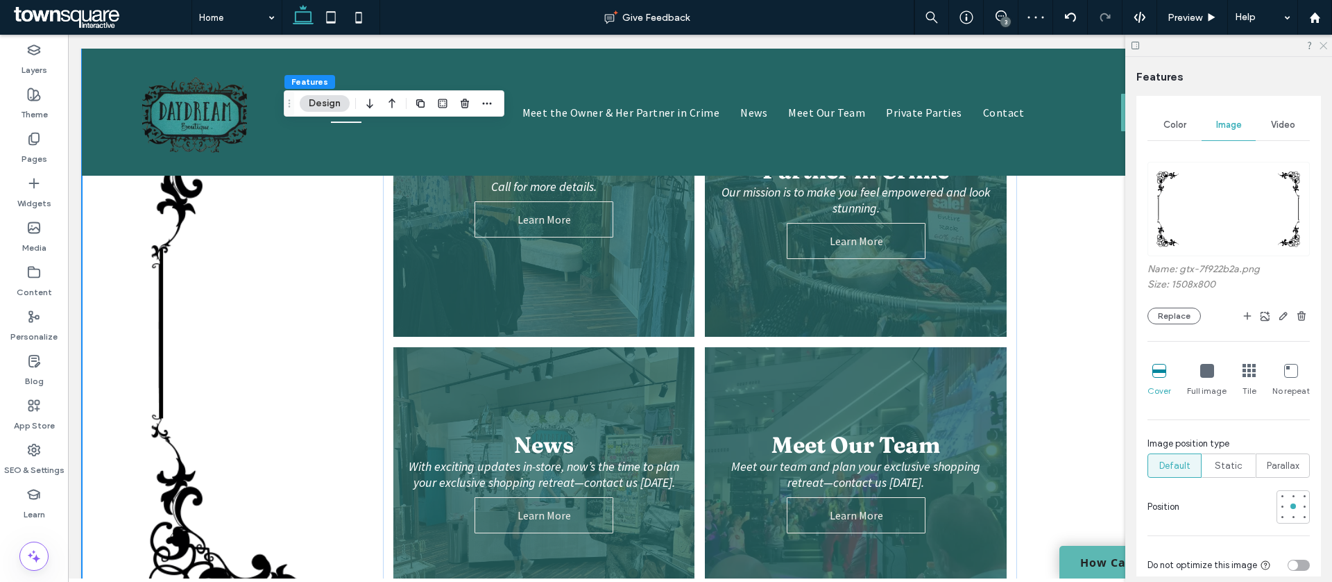
click at [1322, 49] on icon at bounding box center [1323, 44] width 9 height 9
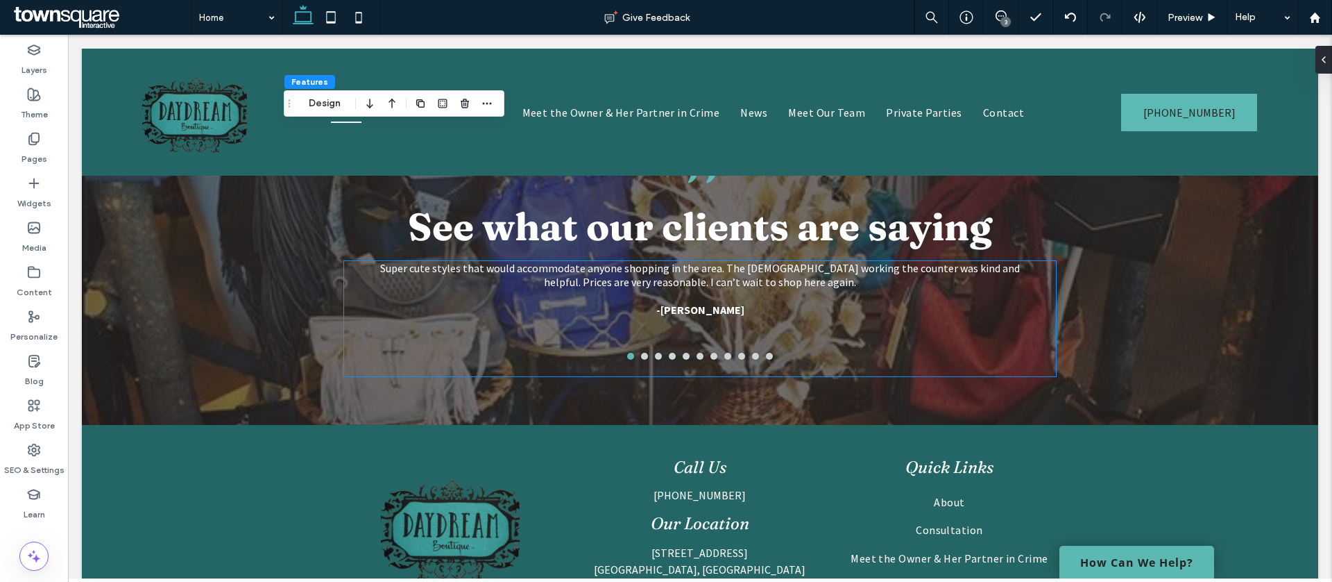
scroll to position [3087, 0]
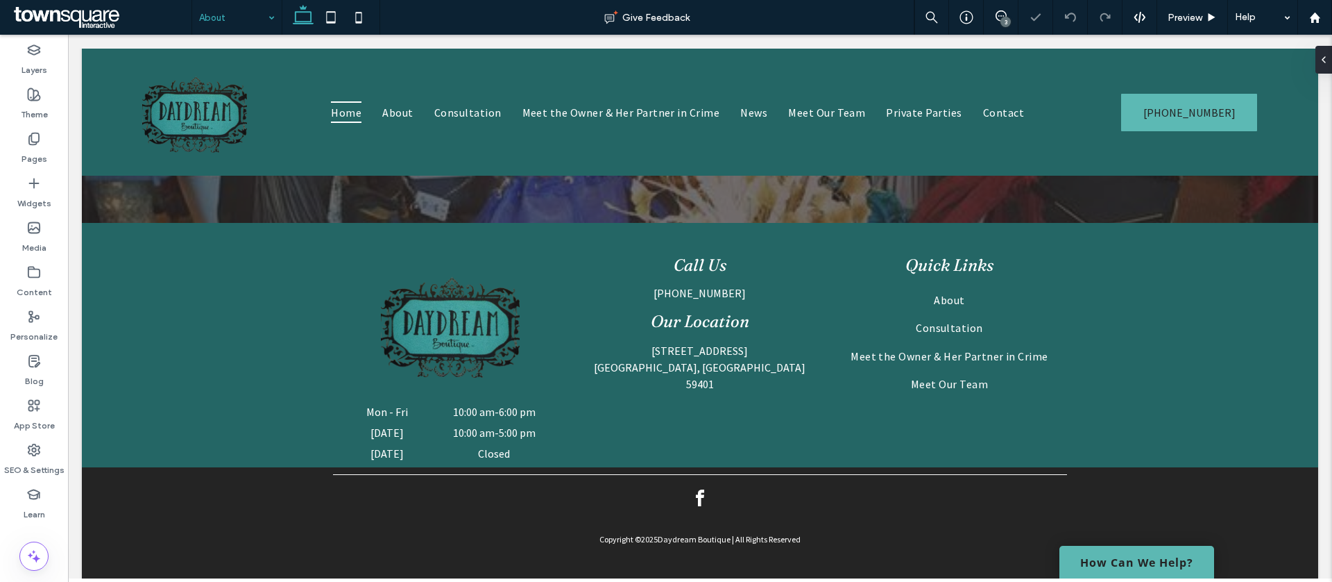
click at [217, 15] on input at bounding box center [233, 17] width 69 height 35
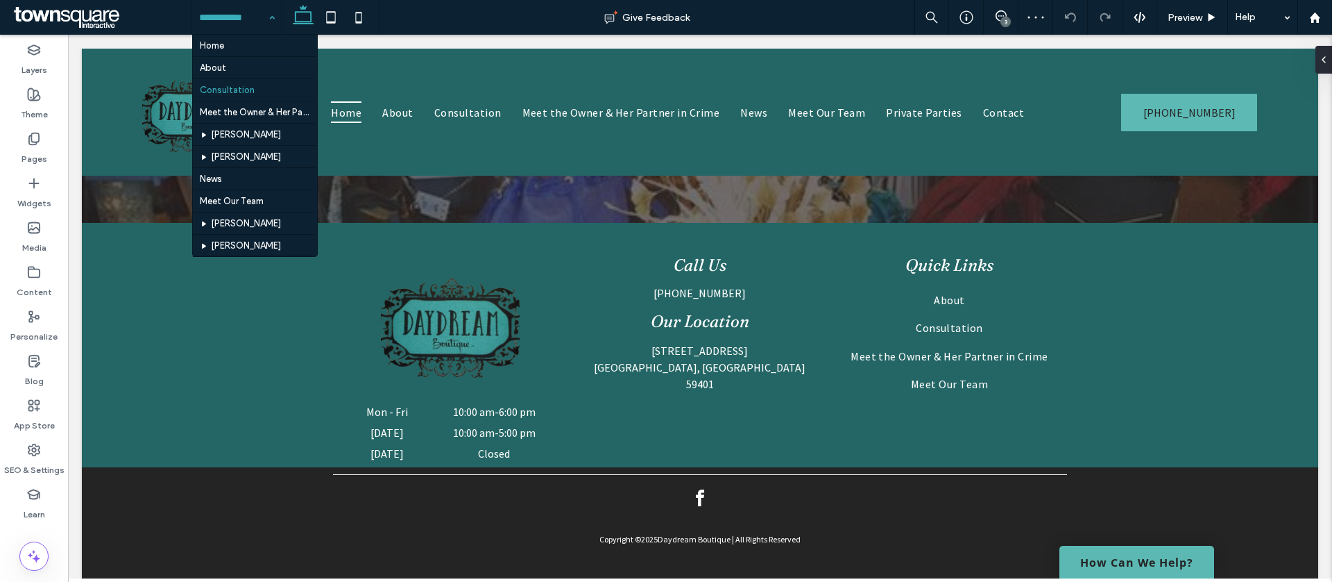
click at [244, 19] on input at bounding box center [233, 17] width 69 height 35
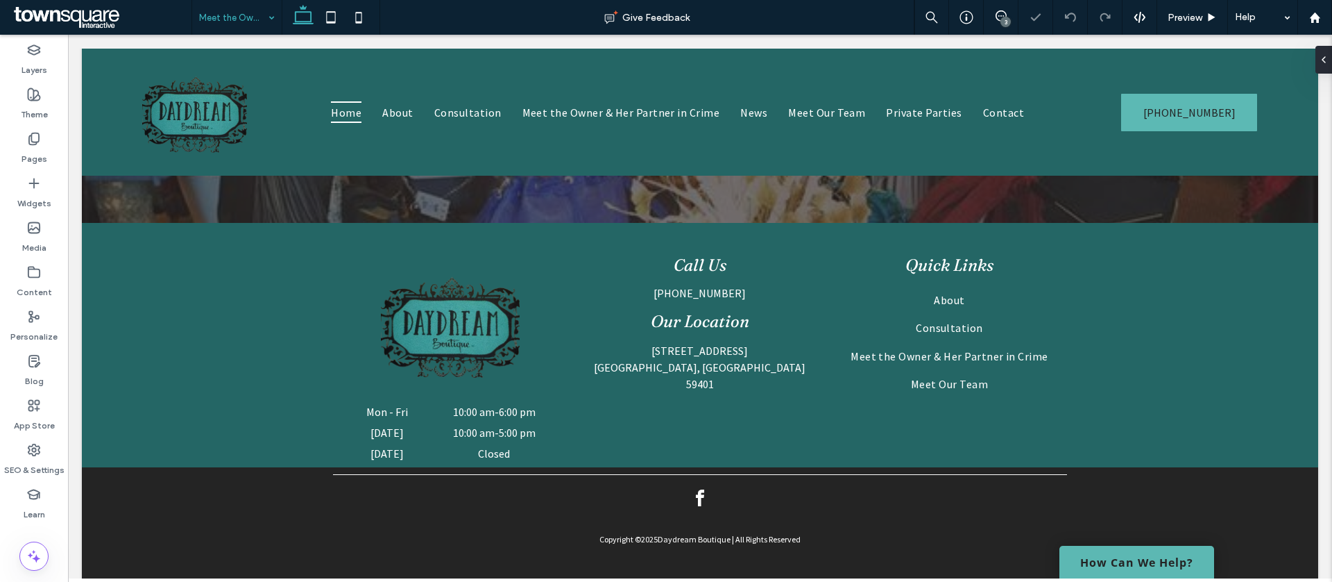
click at [234, 22] on input at bounding box center [233, 17] width 69 height 35
click at [232, 22] on input at bounding box center [233, 17] width 69 height 35
click at [244, 18] on input at bounding box center [233, 17] width 69 height 35
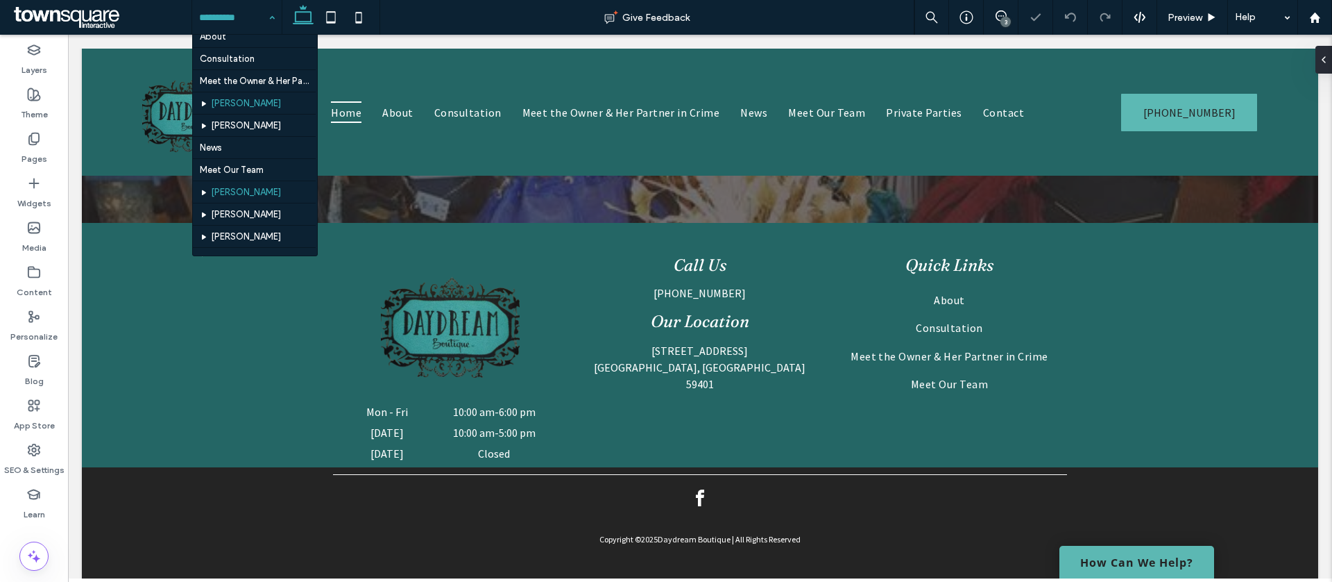
scroll to position [108, 0]
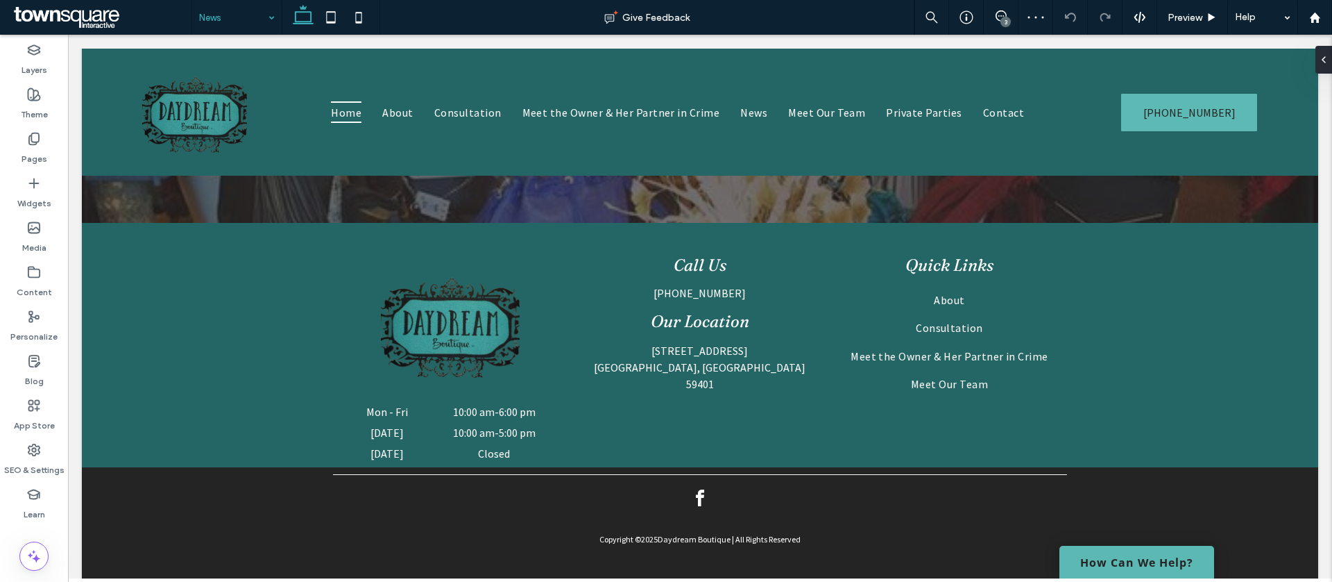
click at [205, 21] on input at bounding box center [233, 17] width 69 height 35
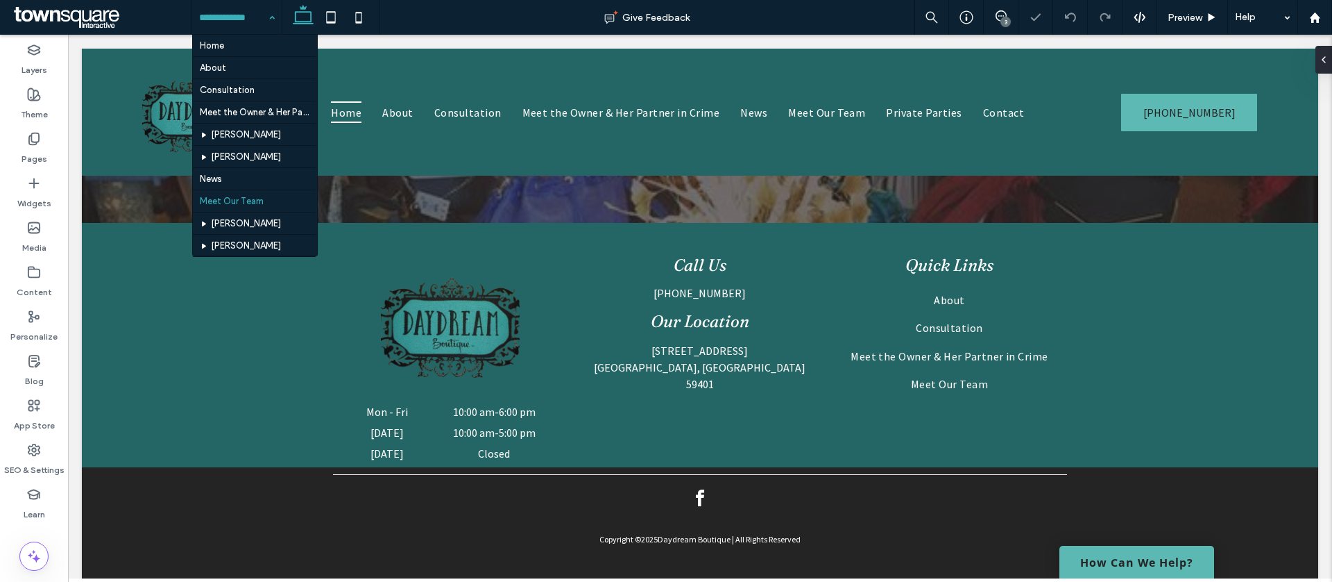
click at [252, 11] on input at bounding box center [233, 17] width 69 height 35
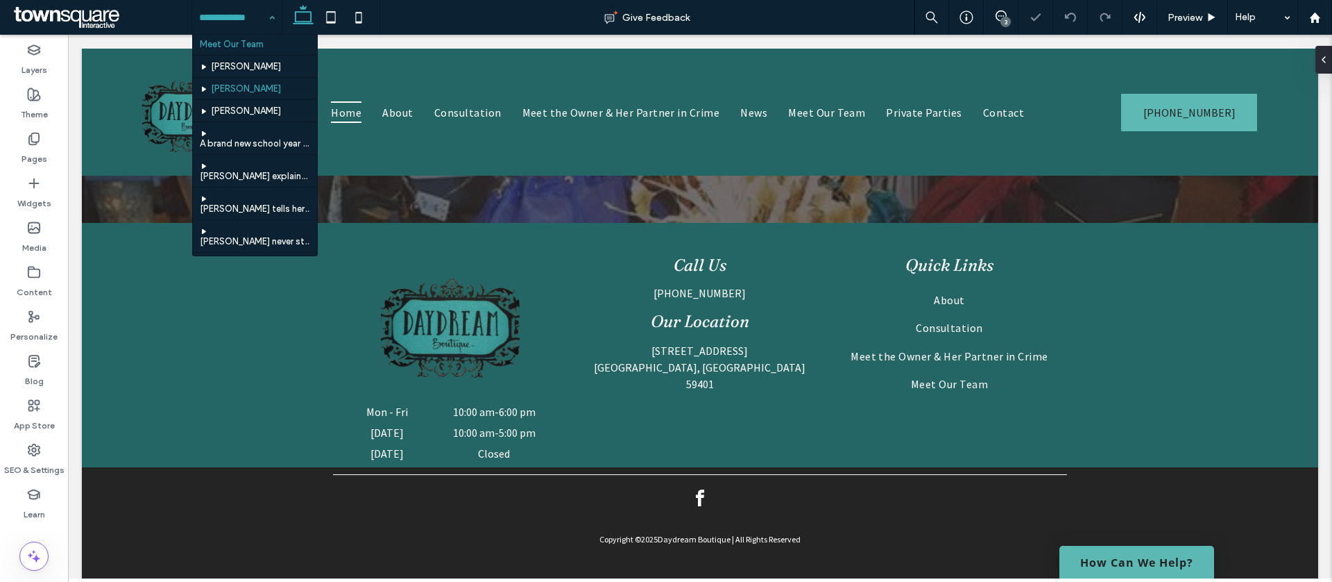
scroll to position [153, 0]
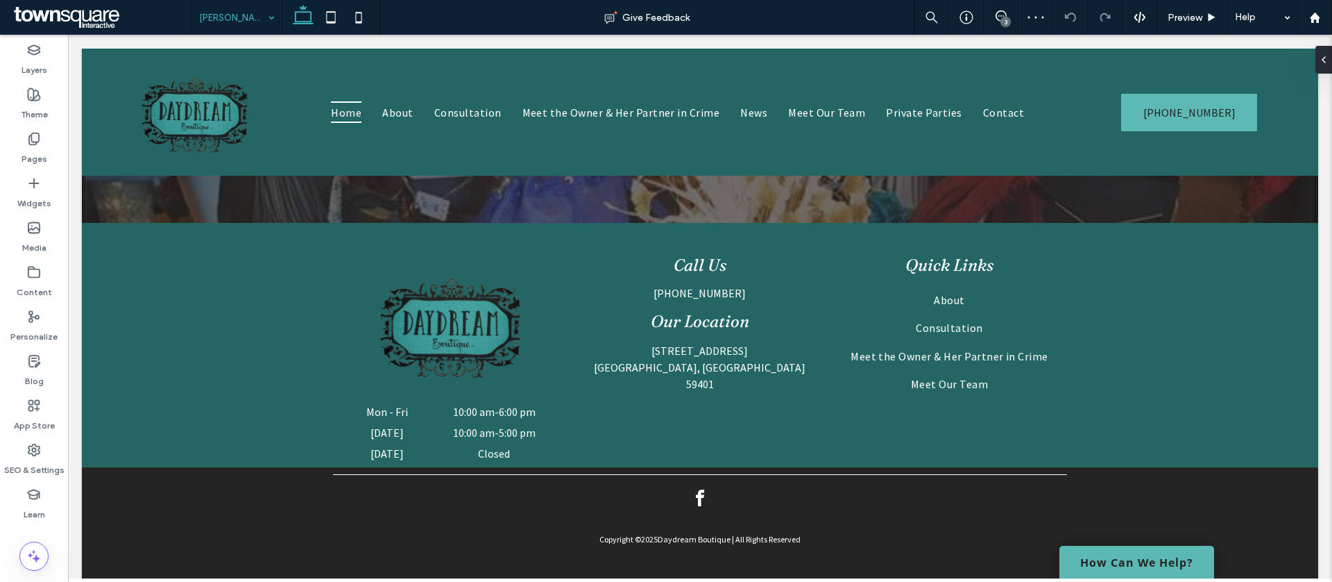
click at [230, 27] on input at bounding box center [233, 17] width 69 height 35
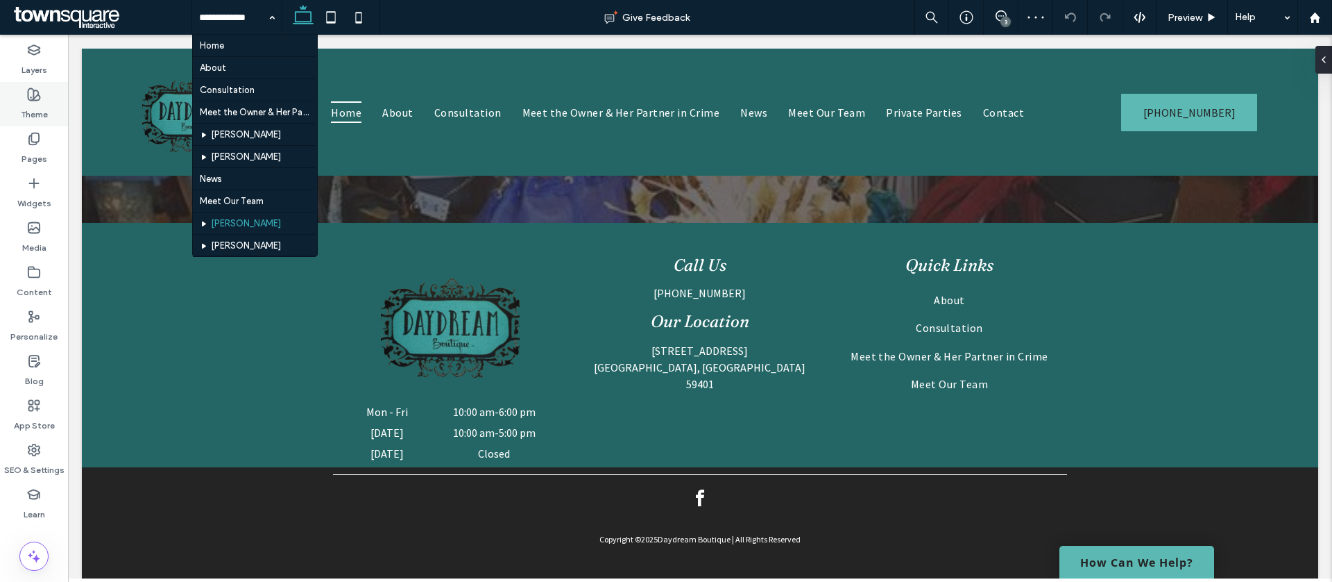
click at [40, 97] on use at bounding box center [34, 95] width 12 height 12
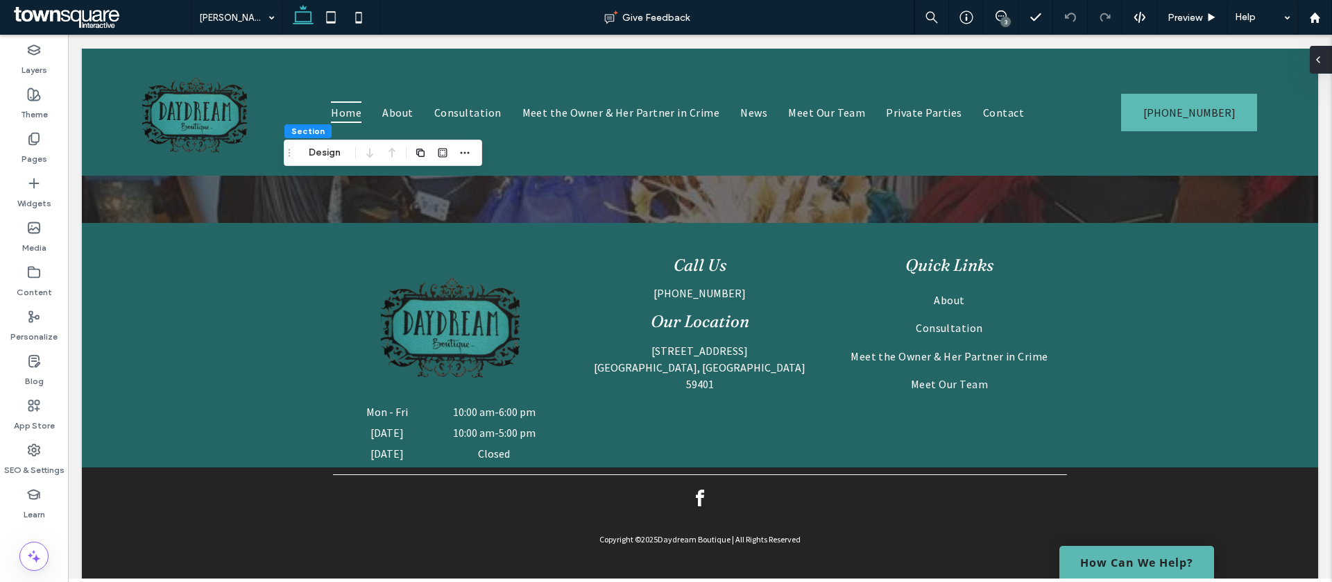
click at [1324, 62] on icon at bounding box center [1318, 59] width 11 height 11
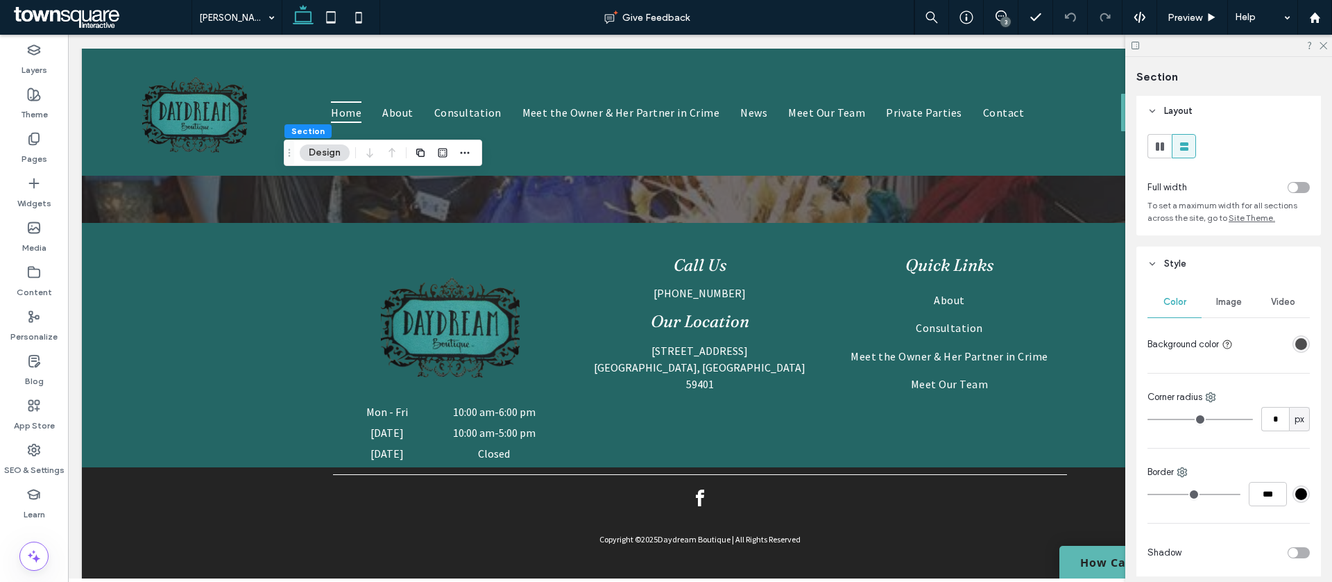
scroll to position [3, 0]
click at [1297, 342] on div "rgba(36, 36, 36, 0.8)" at bounding box center [1302, 343] width 12 height 12
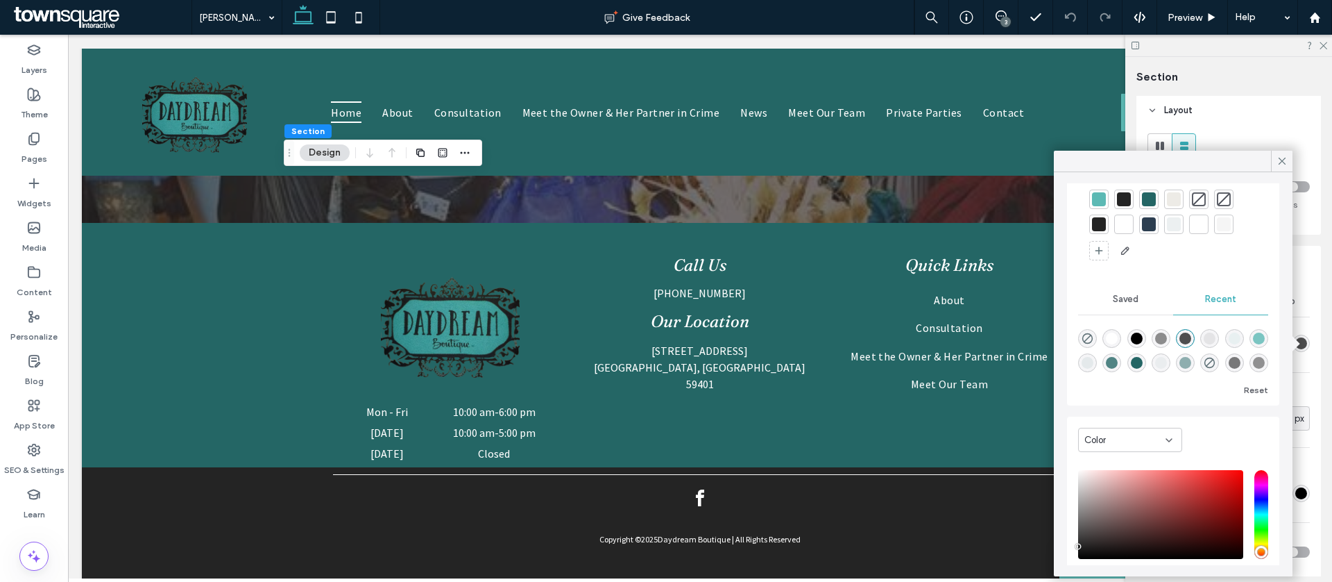
scroll to position [131, 0]
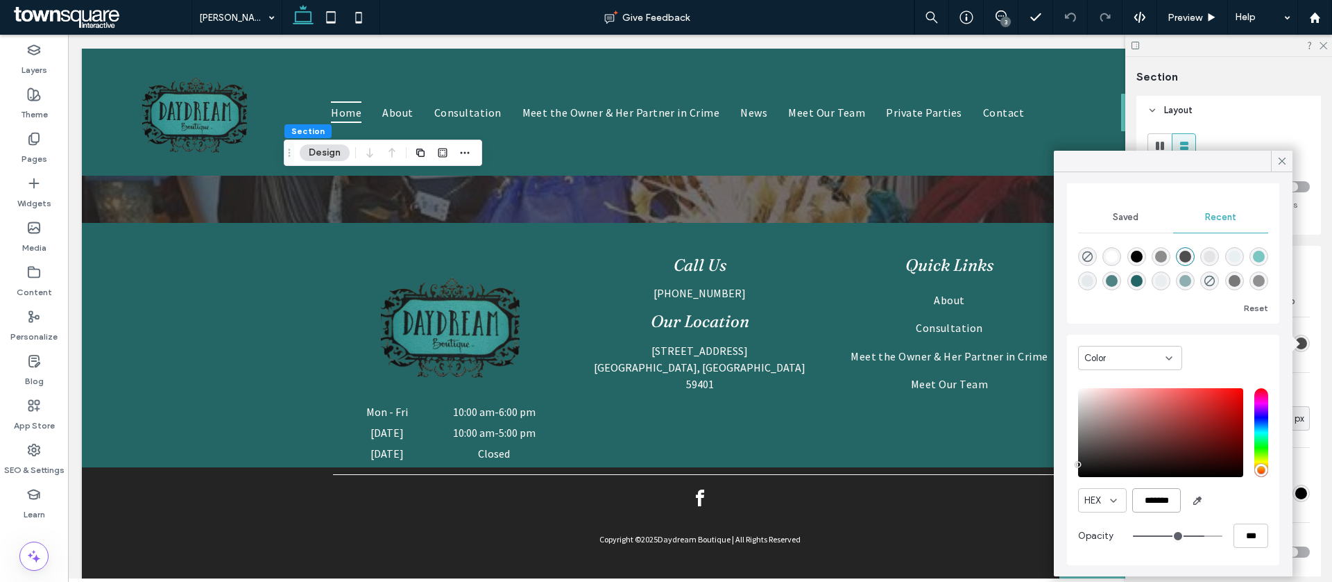
click at [1171, 498] on input "*******" at bounding box center [1157, 500] width 49 height 24
click at [24, 108] on label "Theme" at bounding box center [34, 110] width 27 height 19
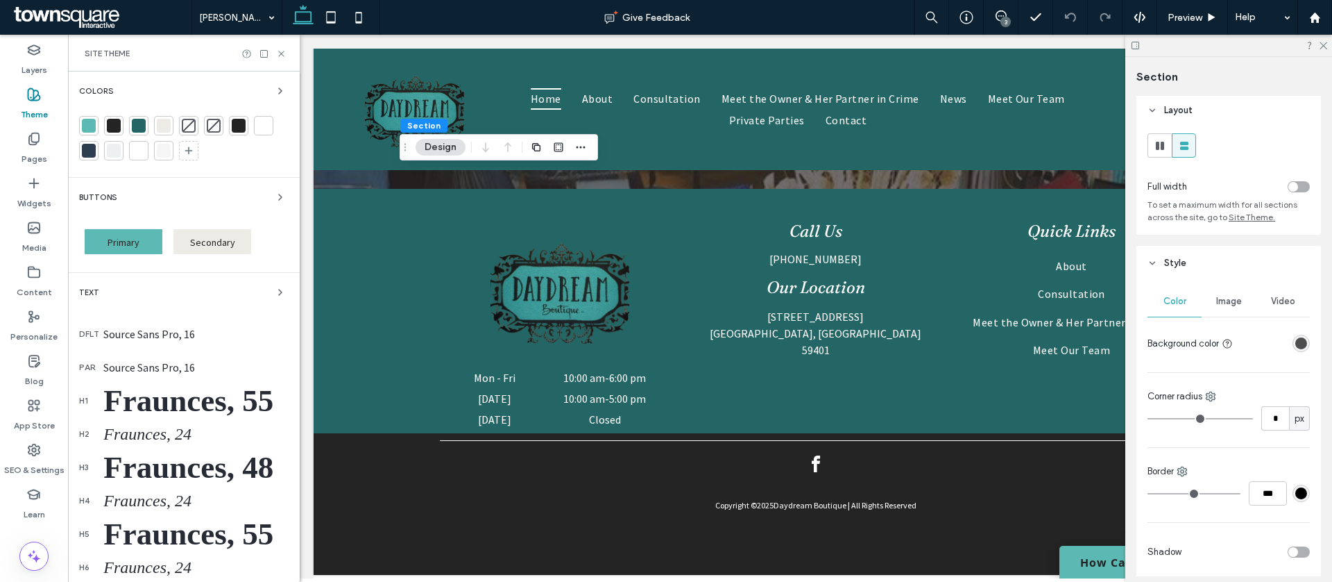
scroll to position [133, 0]
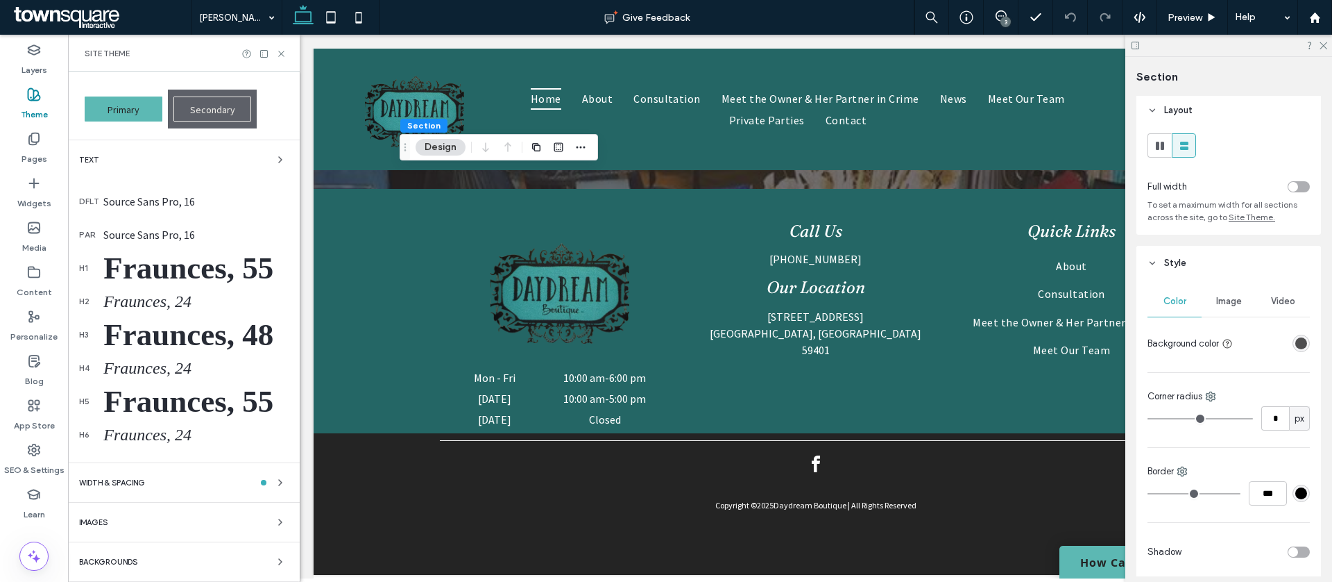
click at [145, 567] on div "Backgrounds" at bounding box center [184, 561] width 210 height 17
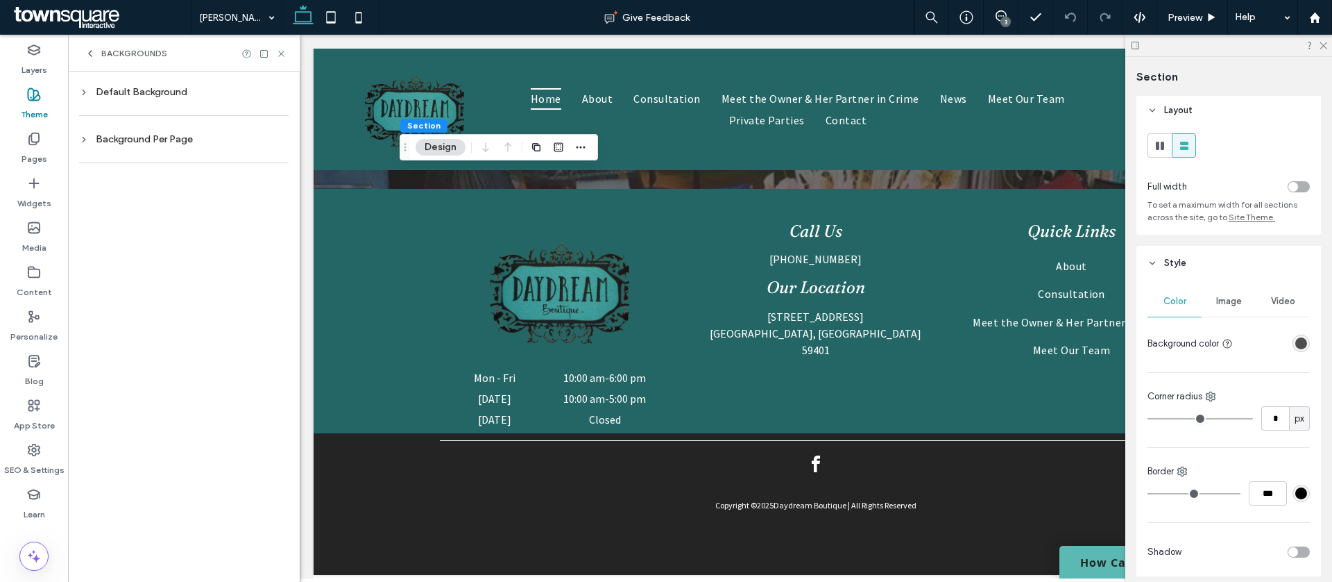
scroll to position [0, 0]
click at [155, 99] on div "Default Background" at bounding box center [184, 92] width 210 height 19
click at [264, 210] on div "rgb(255, 255, 255)" at bounding box center [268, 211] width 12 height 12
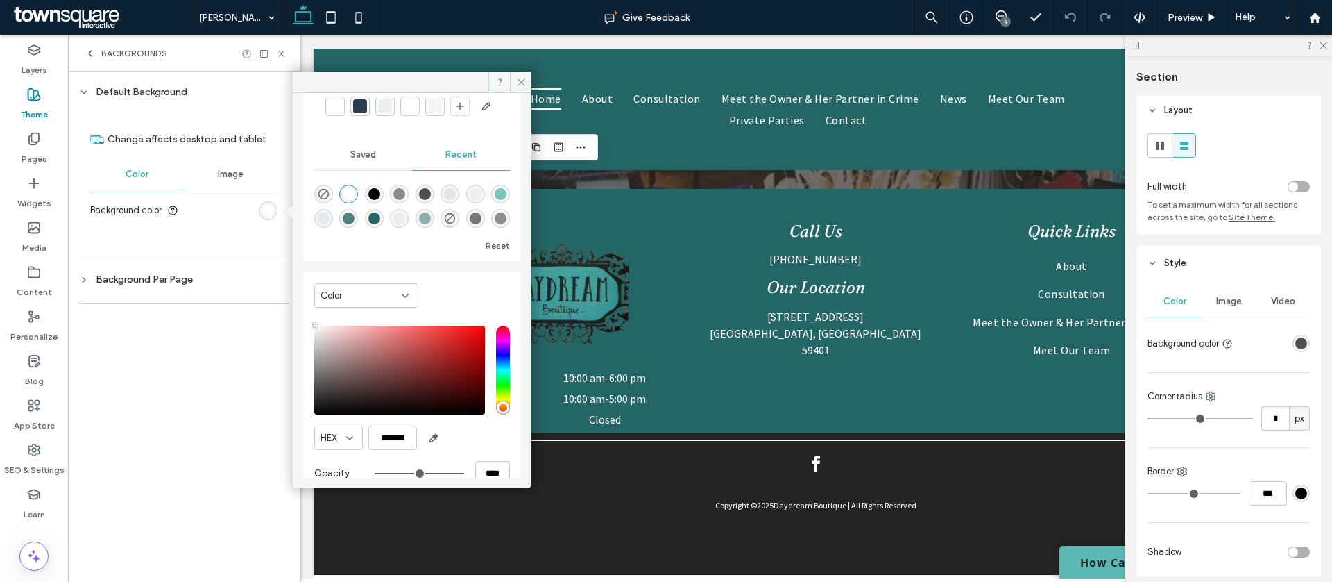
scroll to position [135, 0]
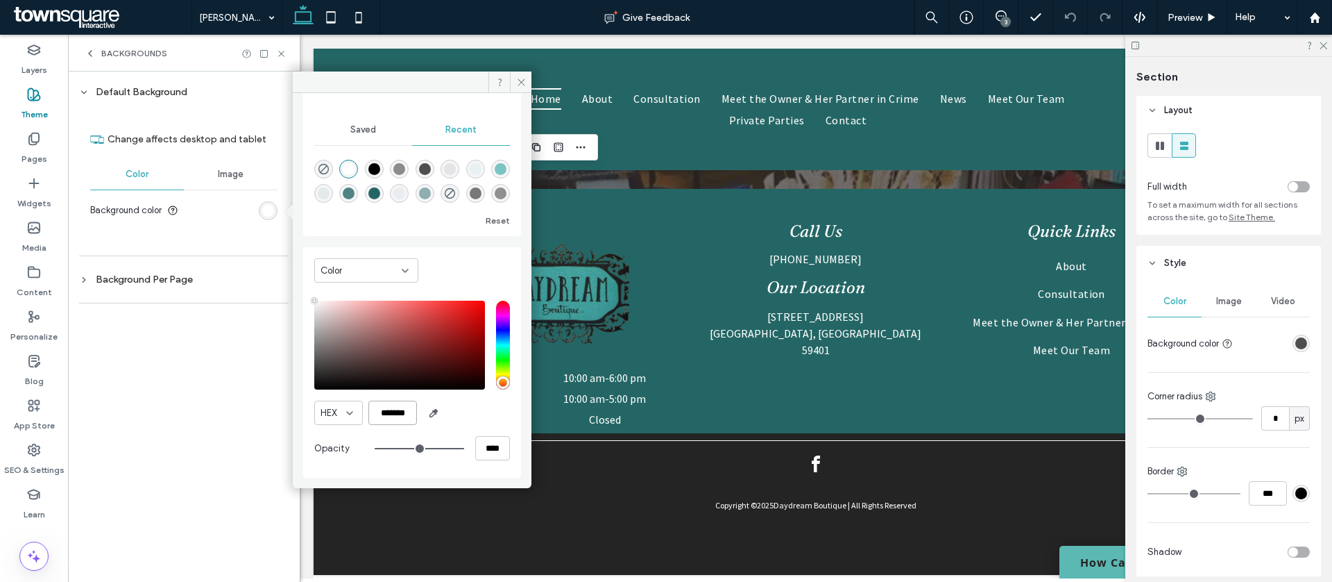
click at [396, 409] on input "*******" at bounding box center [393, 412] width 49 height 24
paste input "color picker textbox"
type input "*******"
click at [516, 89] on span at bounding box center [521, 81] width 22 height 21
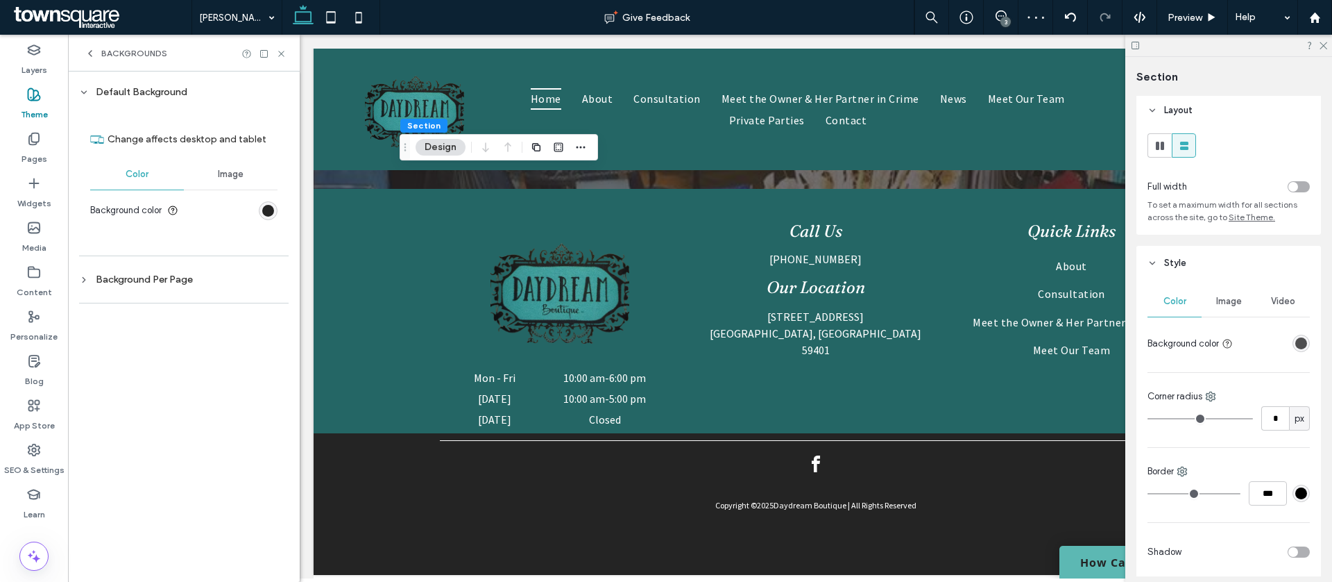
click at [1296, 345] on div "rgba(36, 36, 36, 0.8)" at bounding box center [1301, 343] width 17 height 17
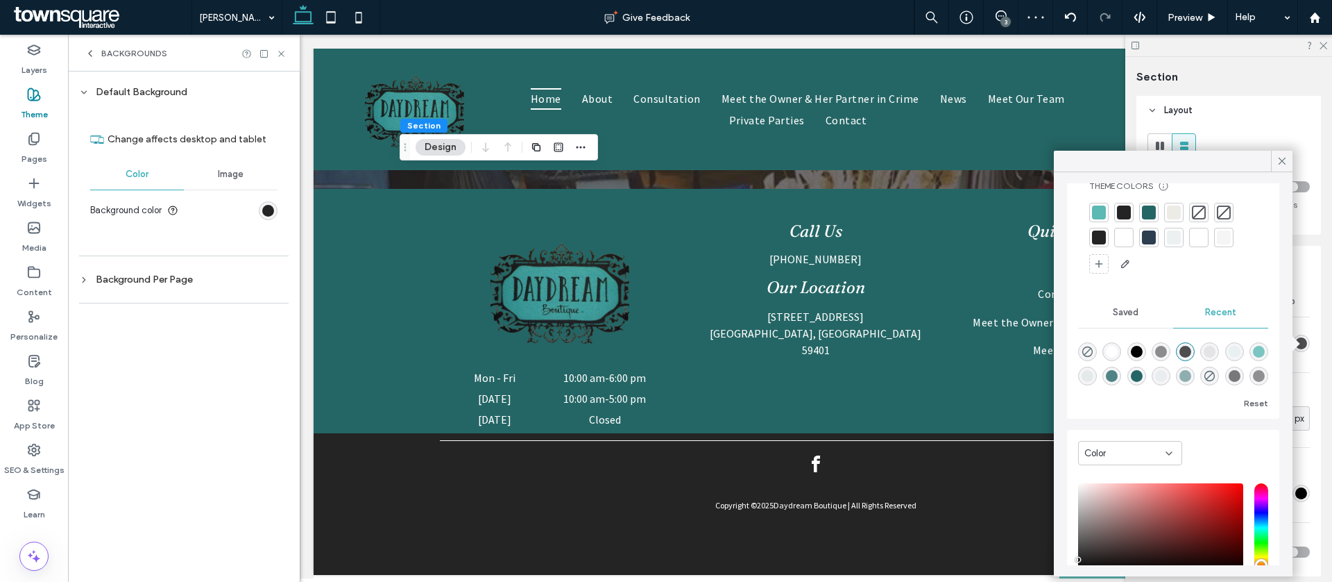
scroll to position [131, 0]
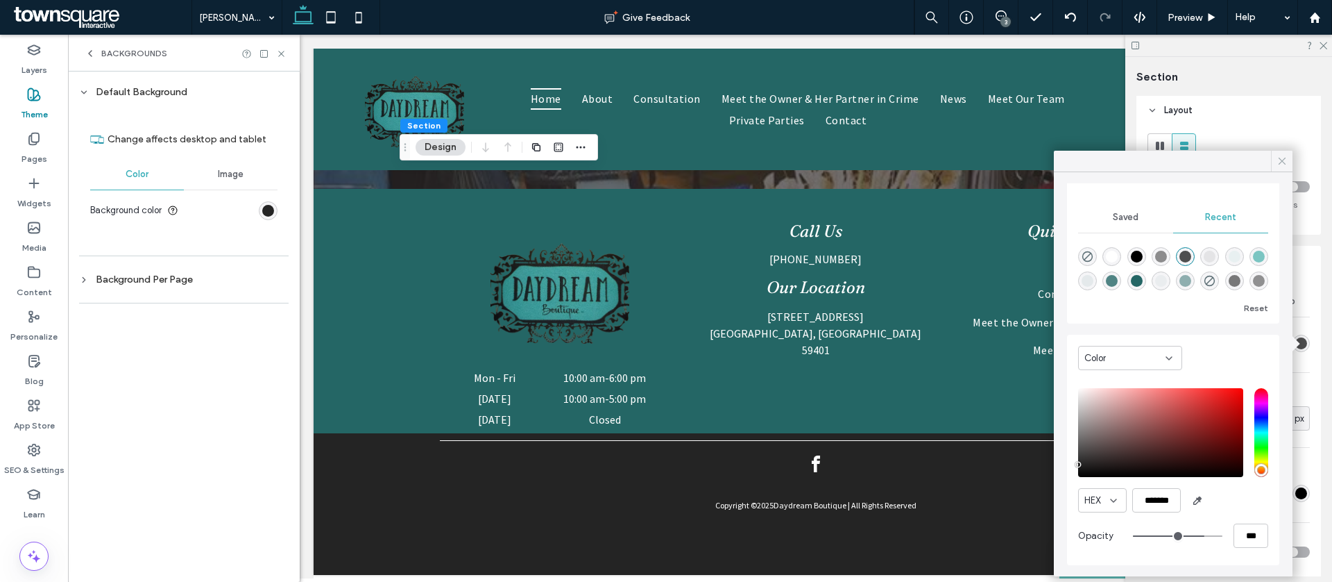
click at [1275, 157] on div at bounding box center [1282, 161] width 22 height 21
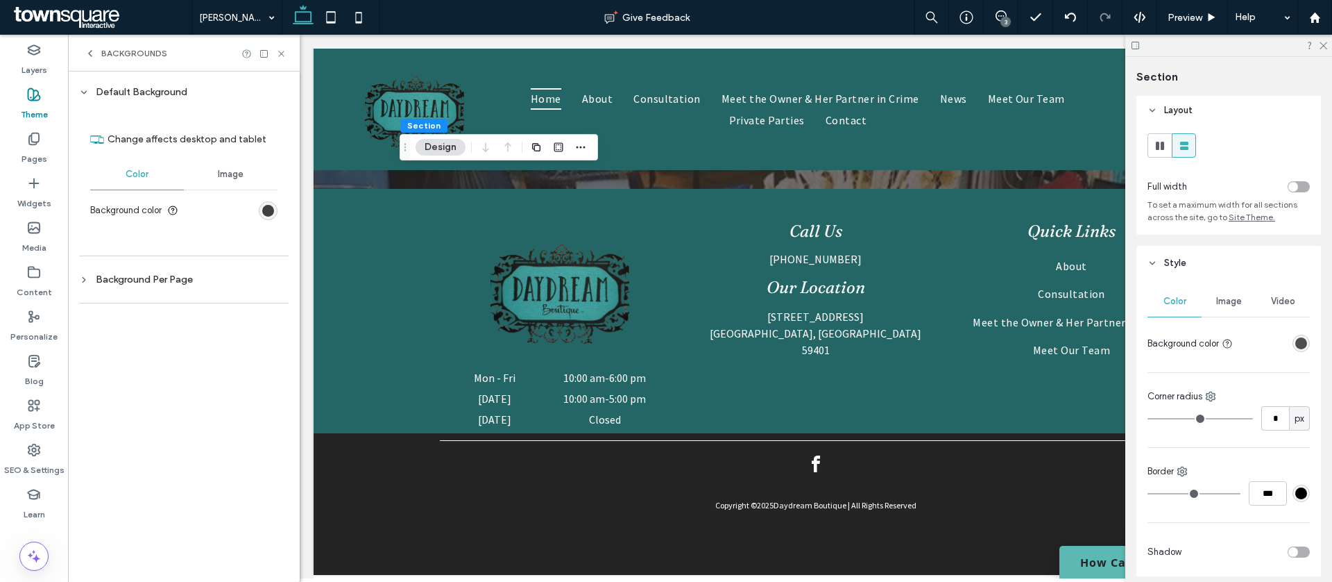
click at [265, 213] on div "rgba(36, 36, 36, 1)" at bounding box center [268, 211] width 12 height 12
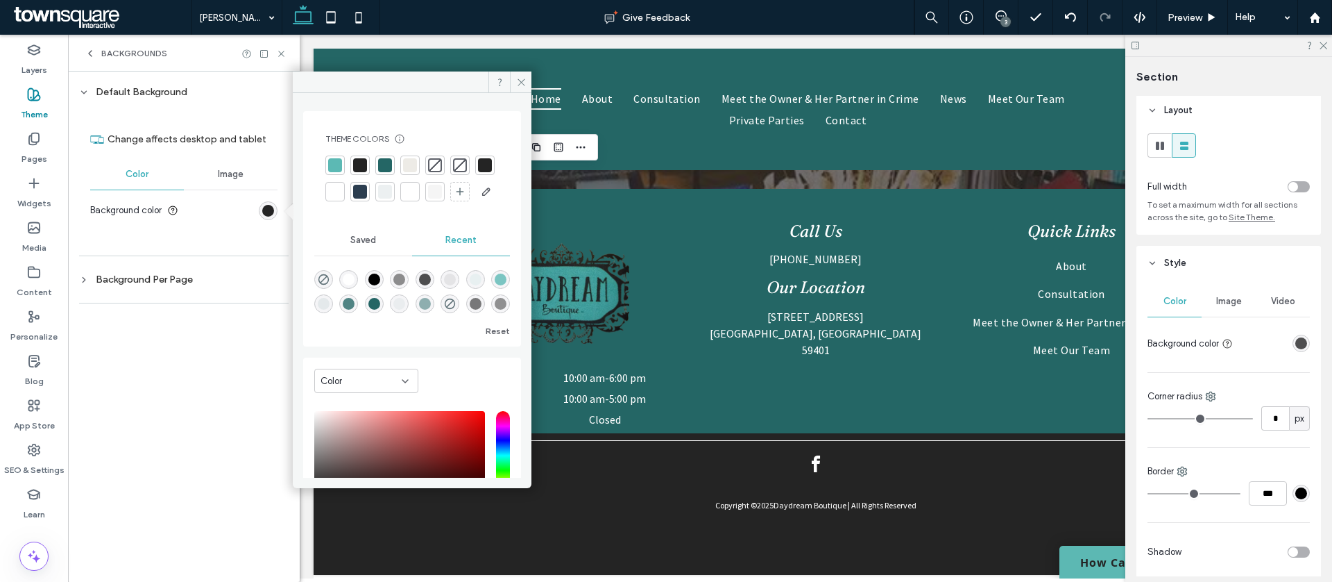
click at [342, 189] on div at bounding box center [335, 192] width 14 height 14
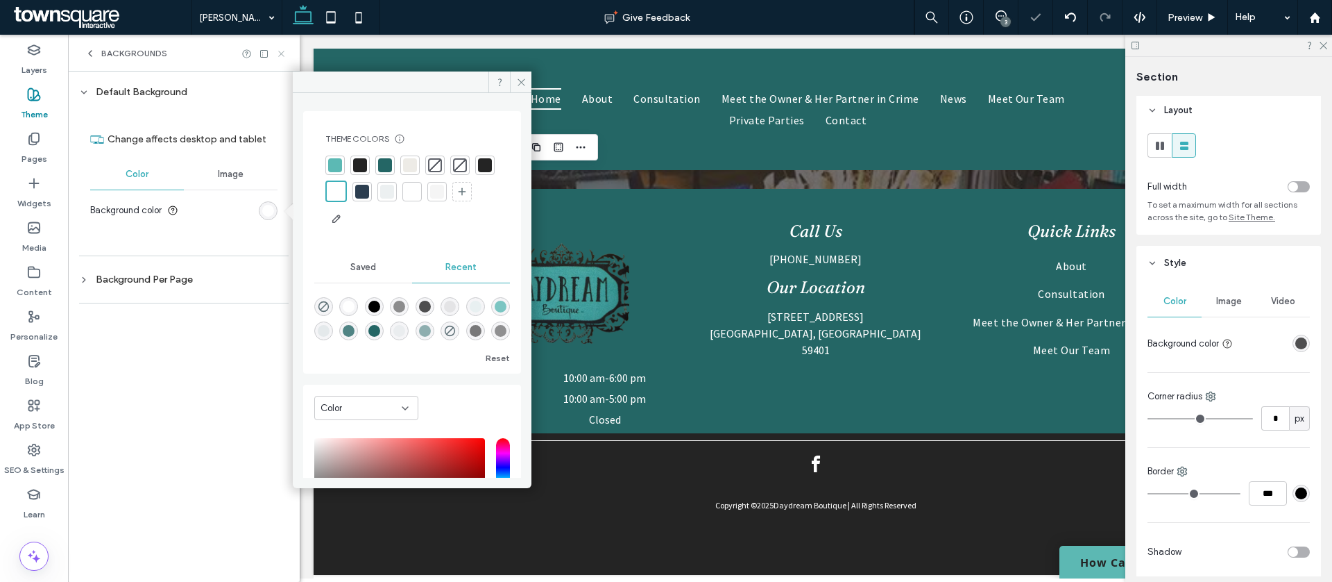
click at [285, 51] on icon at bounding box center [281, 54] width 10 height 10
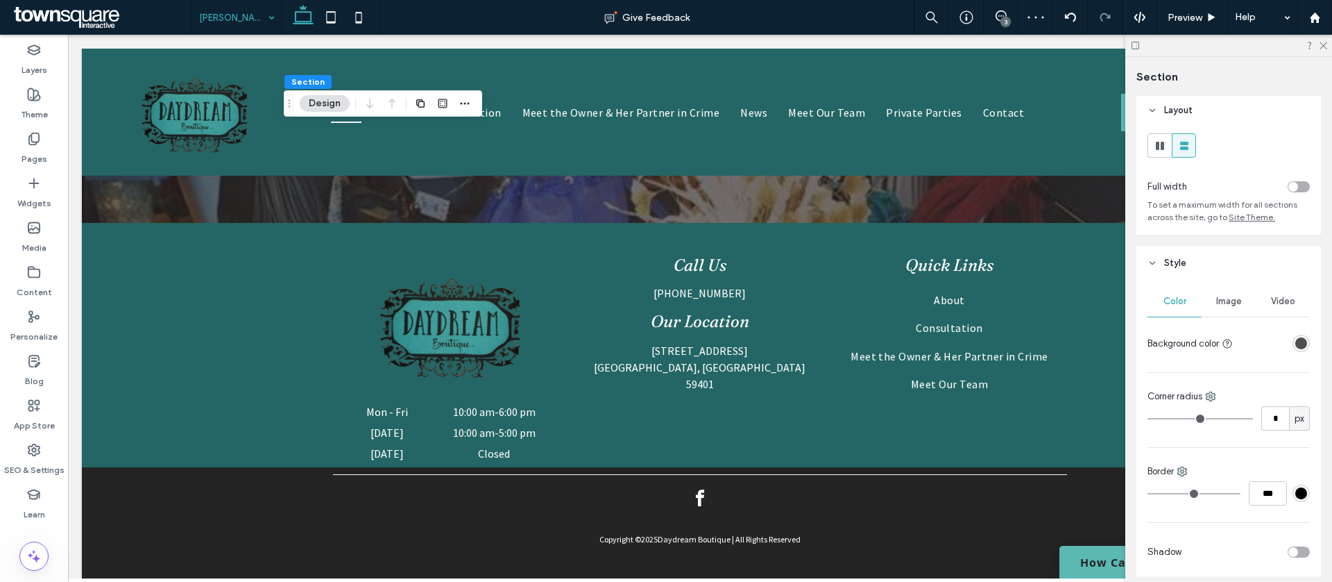
drag, startPoint x: 241, startPoint y: 19, endPoint x: 245, endPoint y: 32, distance: 13.2
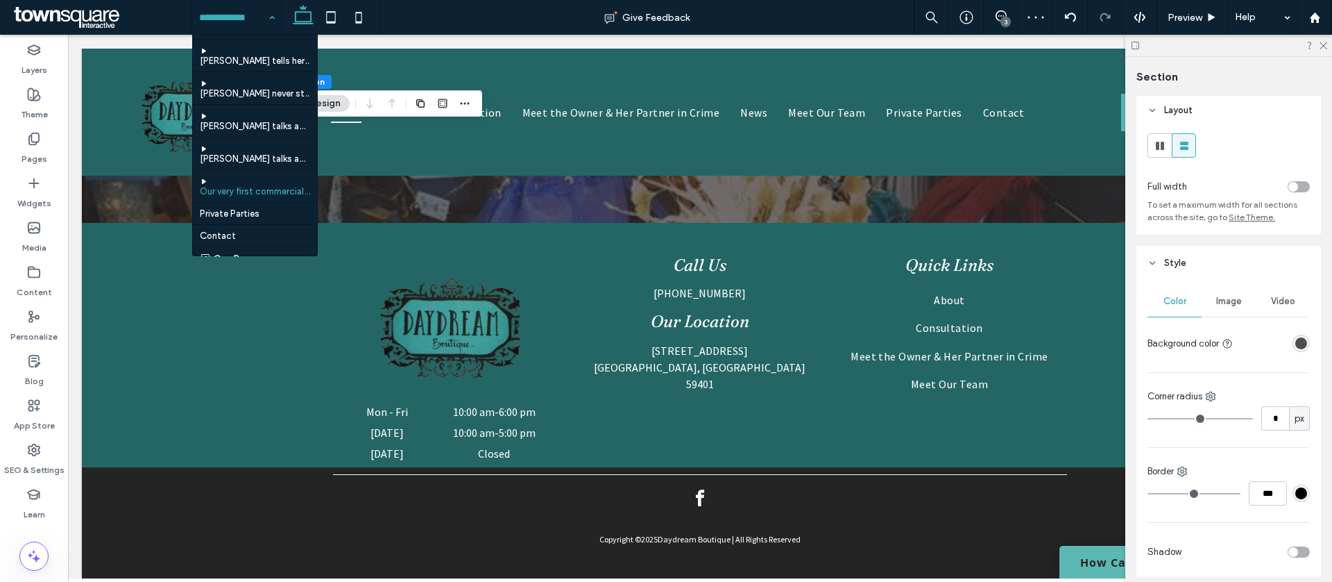
scroll to position [319, 0]
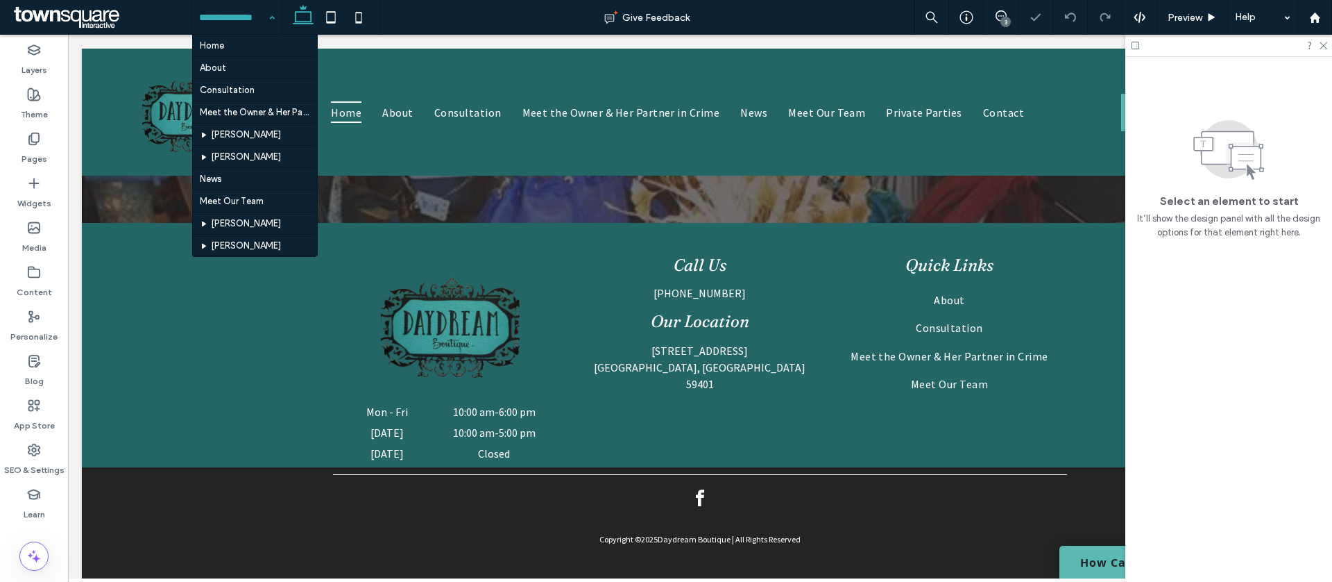
click at [250, 23] on input at bounding box center [233, 17] width 69 height 35
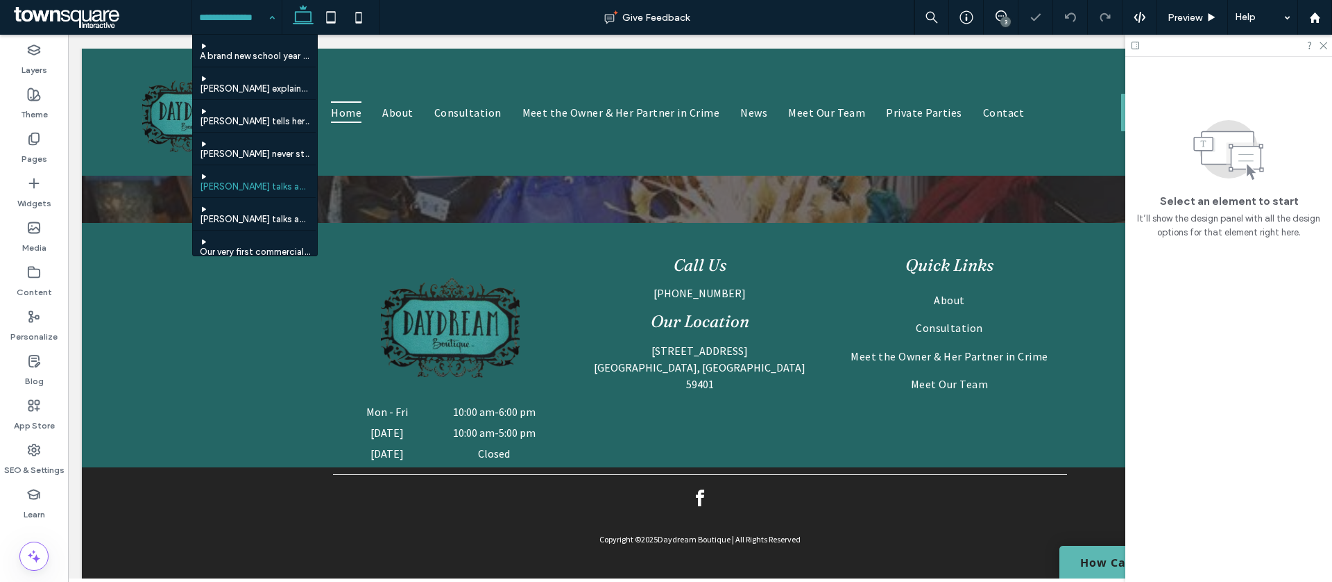
scroll to position [319, 0]
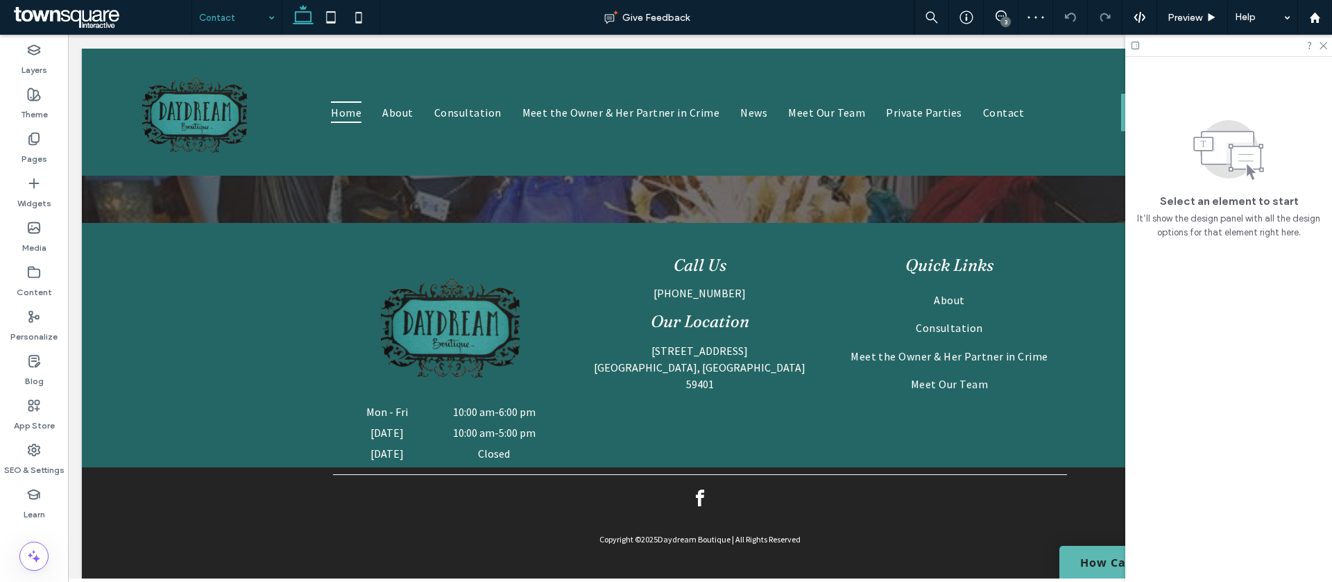
click at [244, 21] on input at bounding box center [233, 17] width 69 height 35
click at [1325, 47] on icon at bounding box center [1323, 44] width 9 height 9
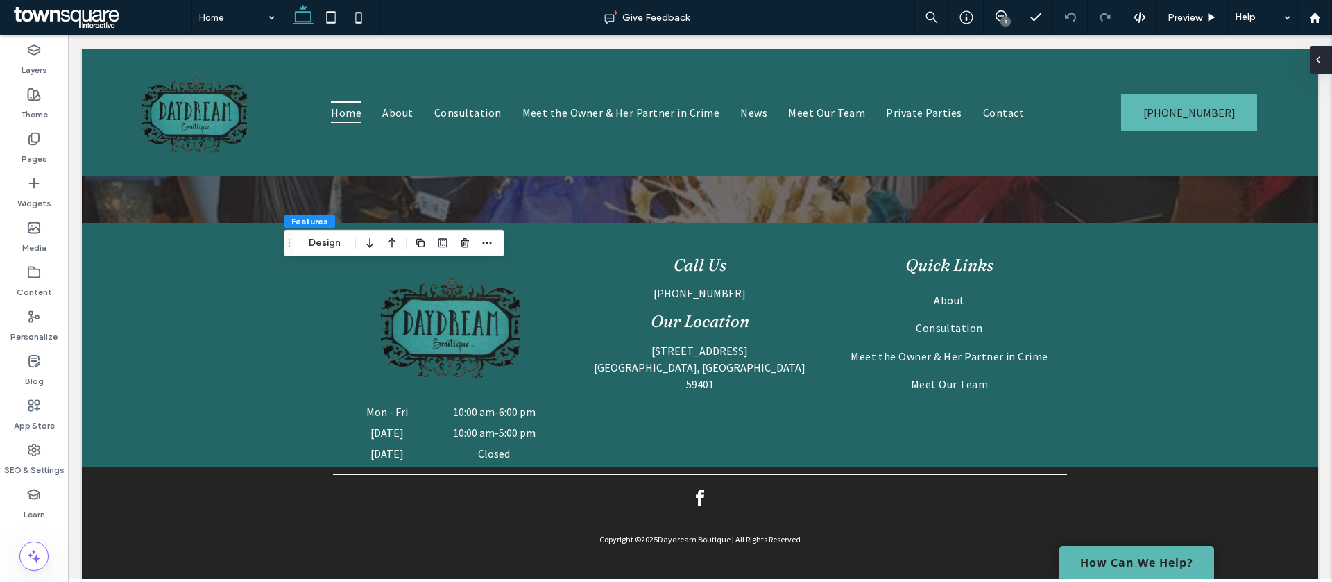
click at [1324, 65] on div at bounding box center [1321, 60] width 22 height 28
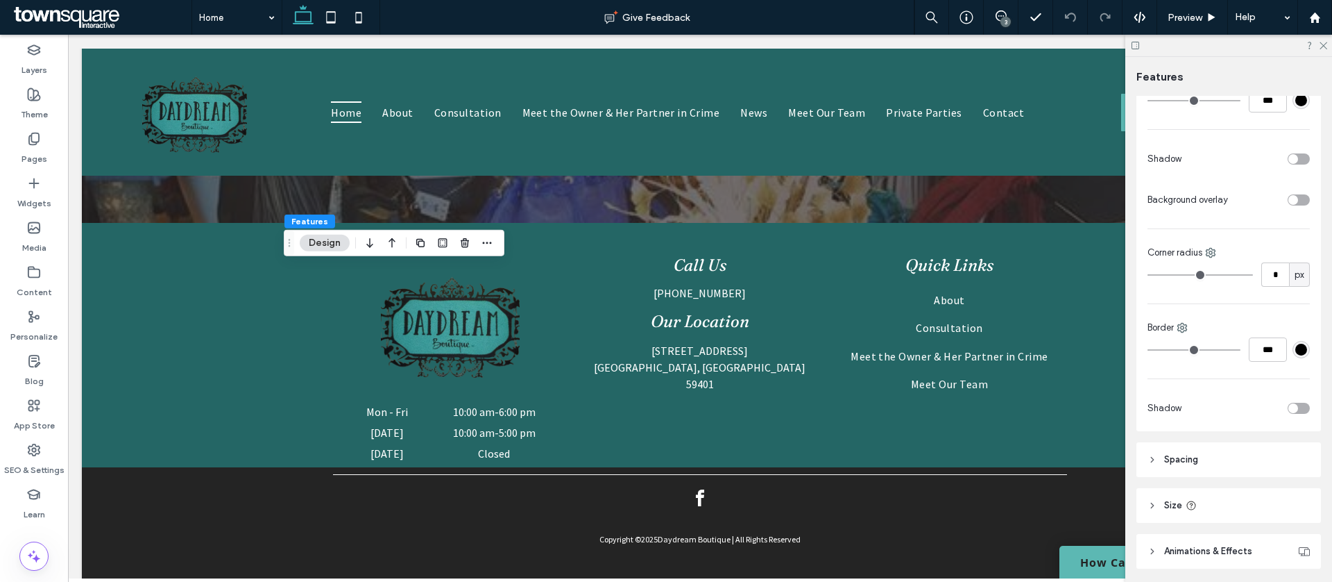
click at [1304, 202] on div "toggle" at bounding box center [1299, 199] width 22 height 11
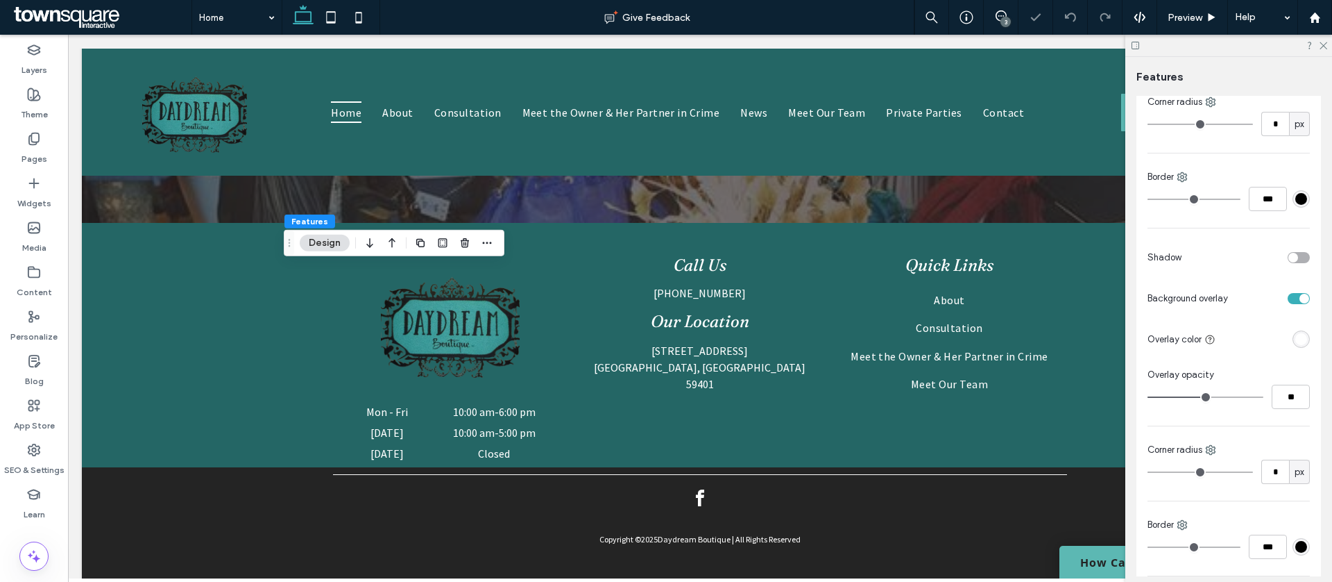
scroll to position [552, 0]
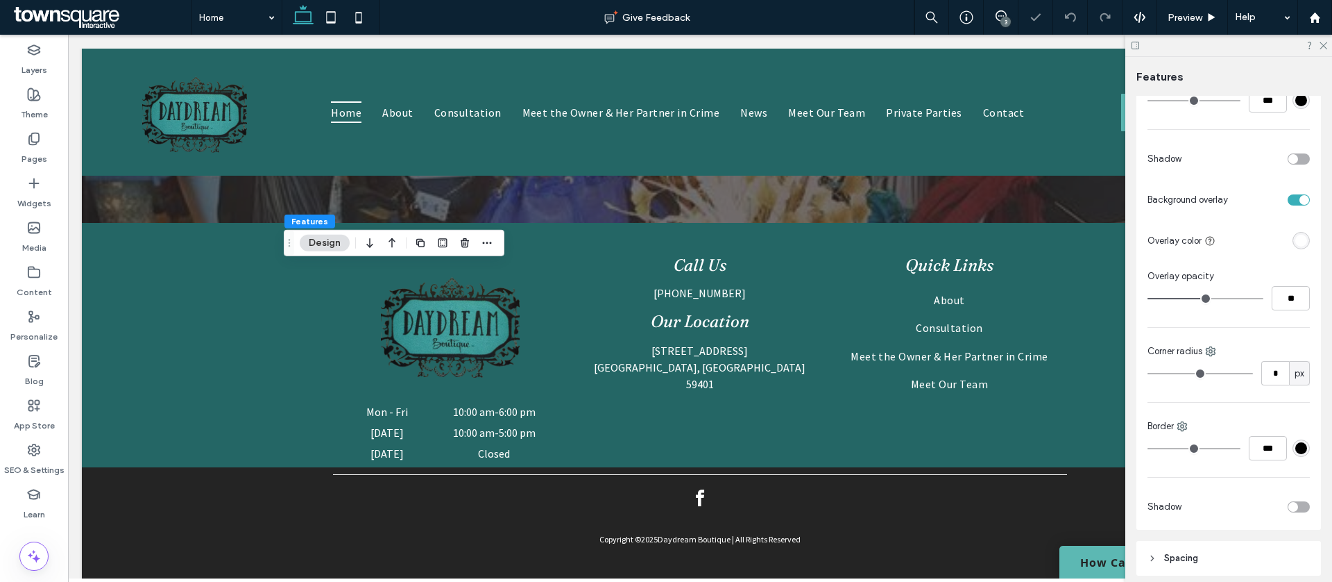
click at [1298, 232] on div at bounding box center [1301, 240] width 17 height 17
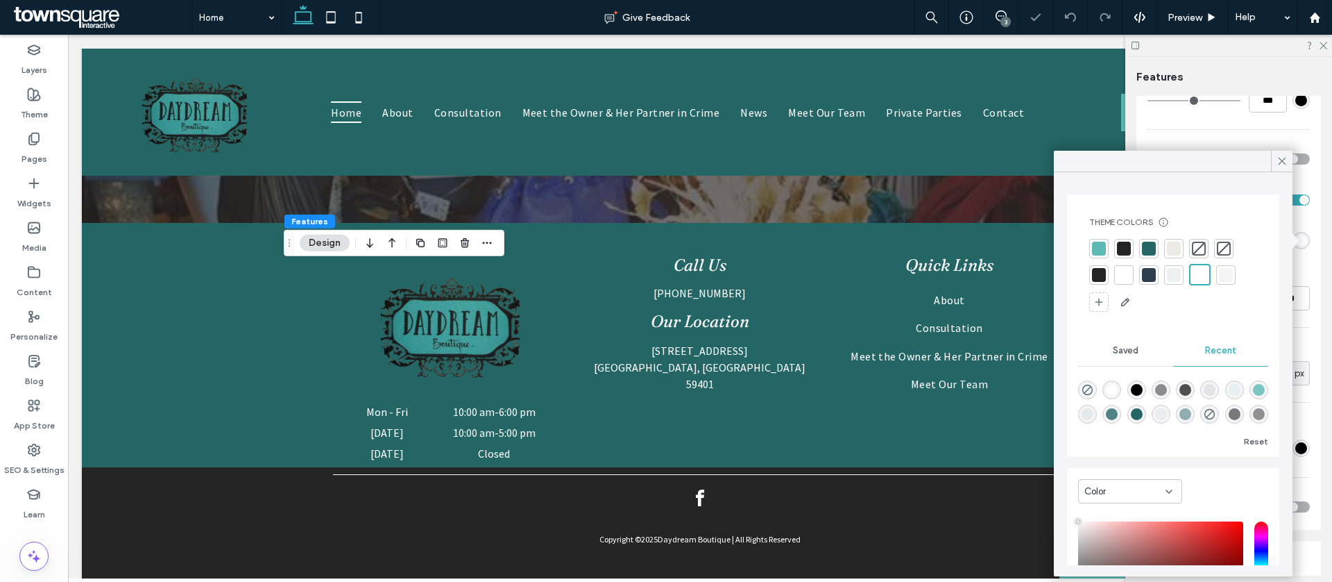
click at [1298, 237] on div "rgba(255, 255, 255, 1)" at bounding box center [1302, 241] width 12 height 12
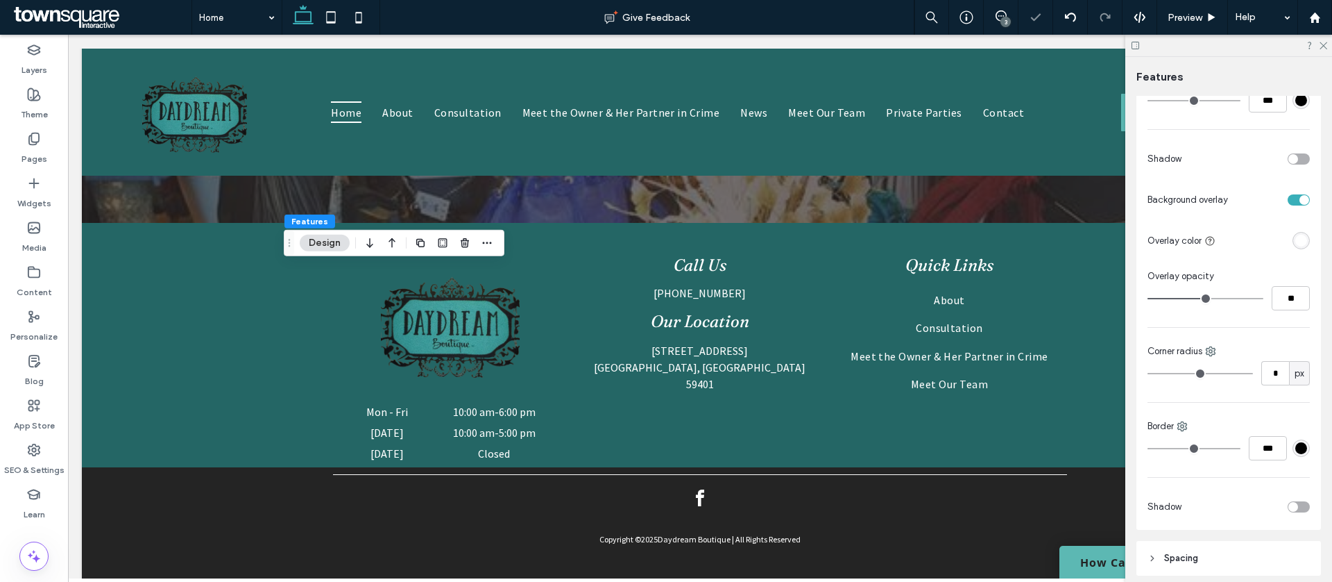
click at [1297, 230] on div at bounding box center [1265, 240] width 89 height 24
click at [1296, 239] on div "rgba(255, 255, 255, 1)" at bounding box center [1302, 241] width 12 height 12
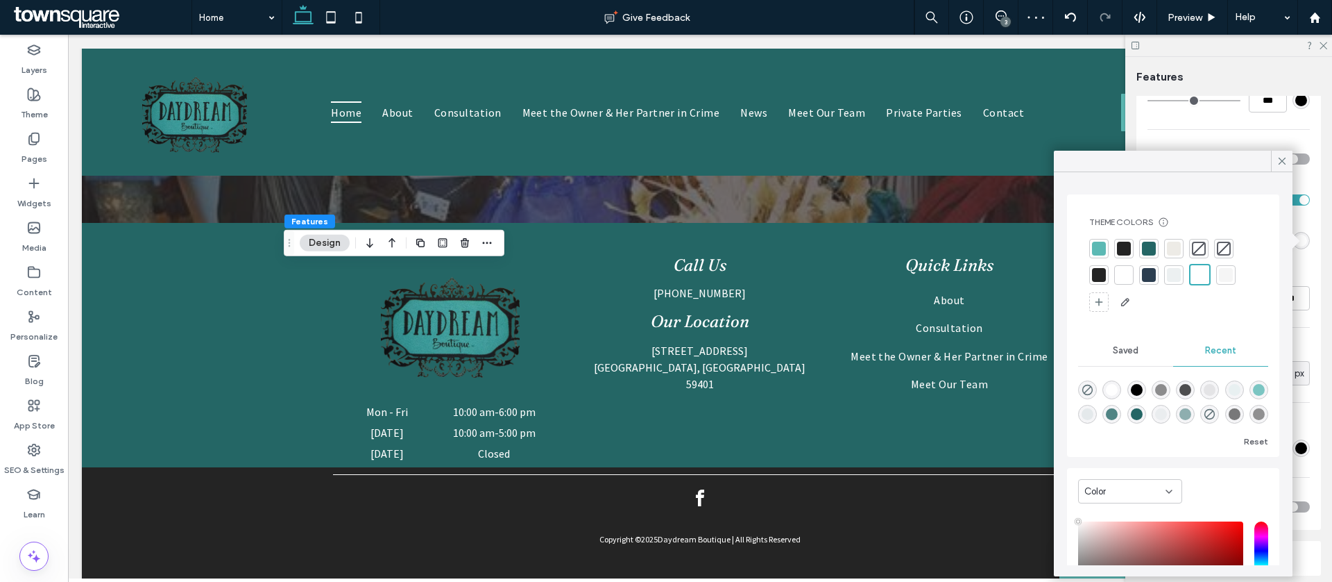
click at [1099, 276] on div at bounding box center [1099, 275] width 14 height 14
drag, startPoint x: 1288, startPoint y: 158, endPoint x: 1284, endPoint y: 189, distance: 31.5
click at [1288, 158] on icon at bounding box center [1282, 161] width 12 height 12
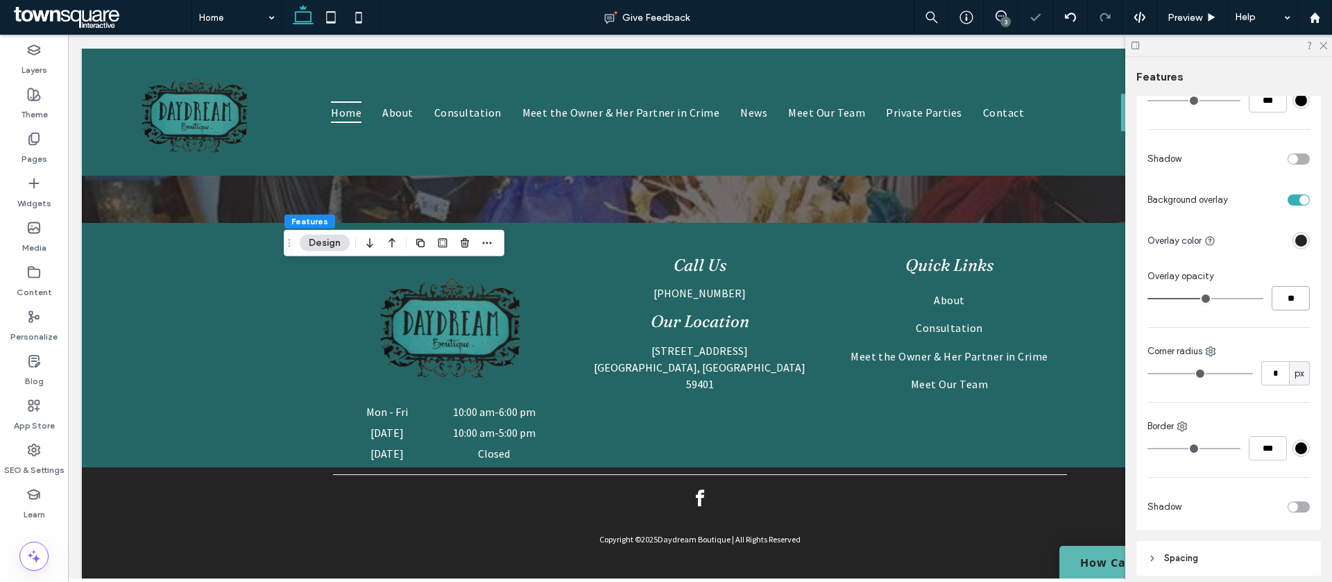
click at [1288, 300] on input "**" at bounding box center [1291, 298] width 38 height 24
type input "**"
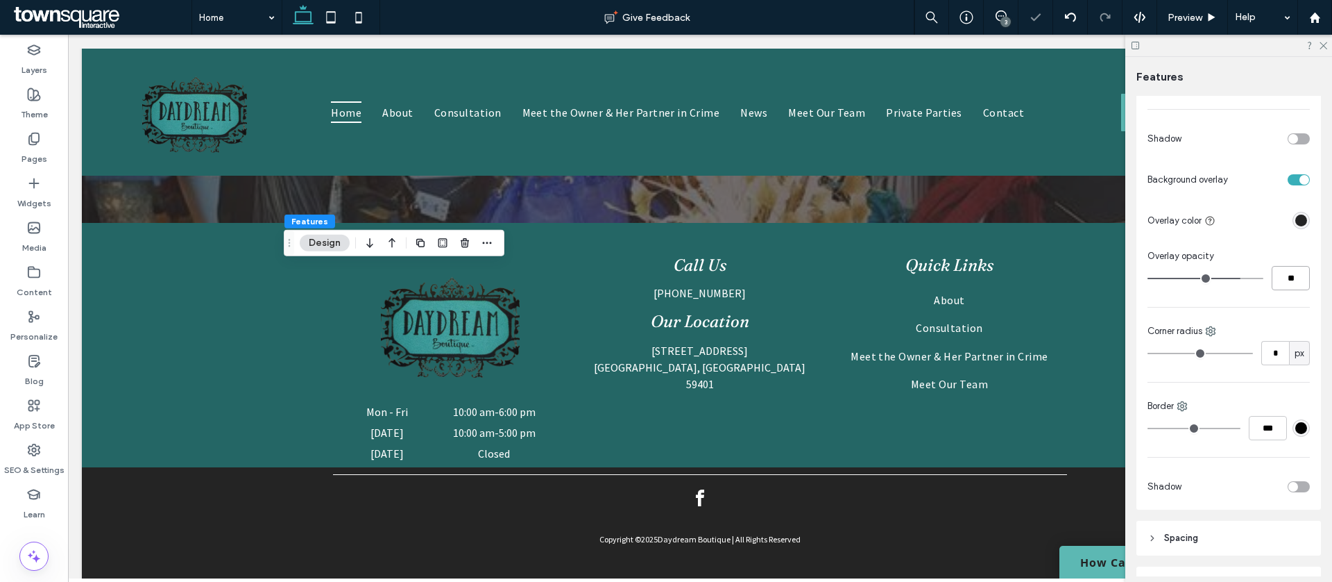
scroll to position [683, 0]
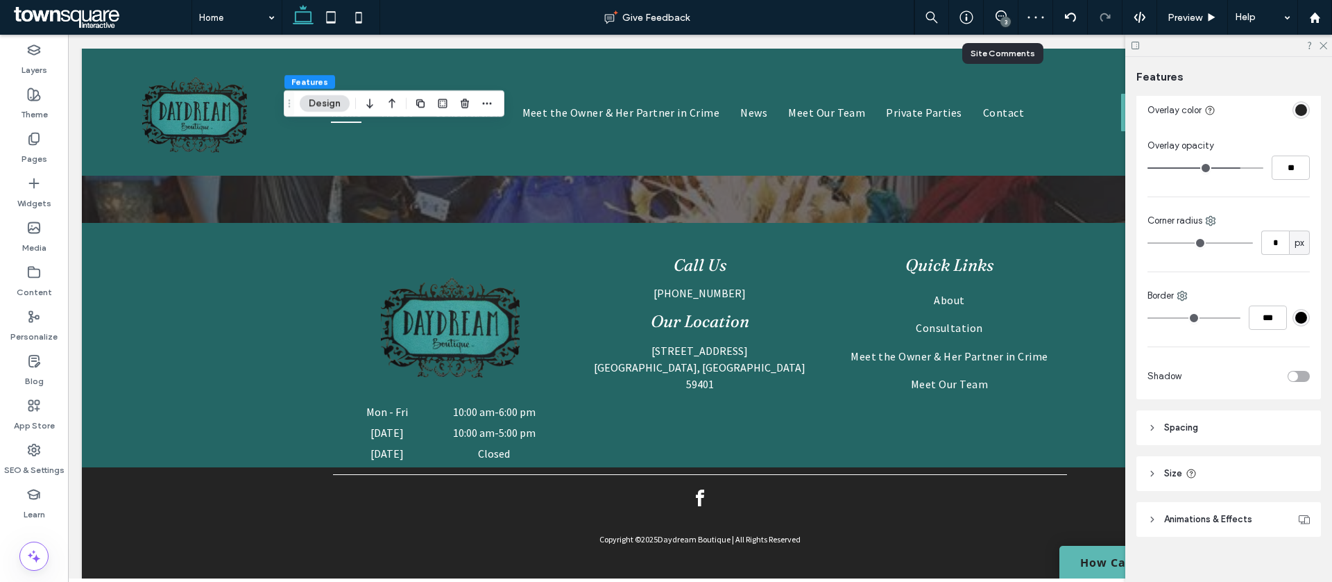
click at [1004, 9] on div "3" at bounding box center [1001, 17] width 35 height 35
click at [1000, 13] on icon at bounding box center [1001, 15] width 11 height 11
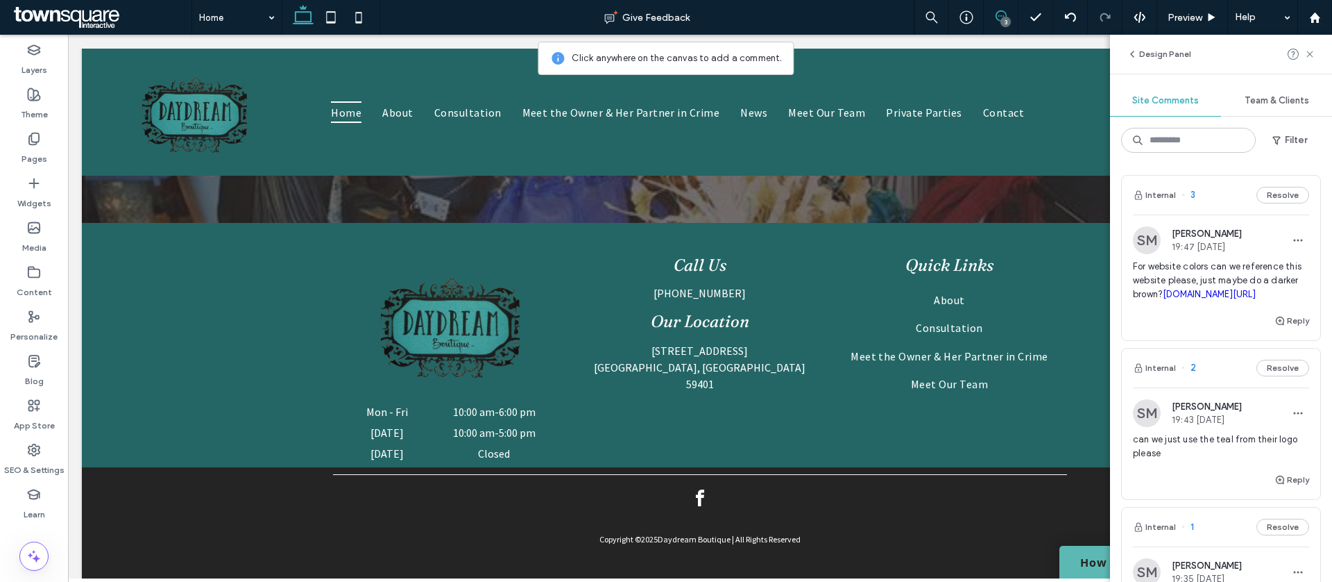
scroll to position [351, 0]
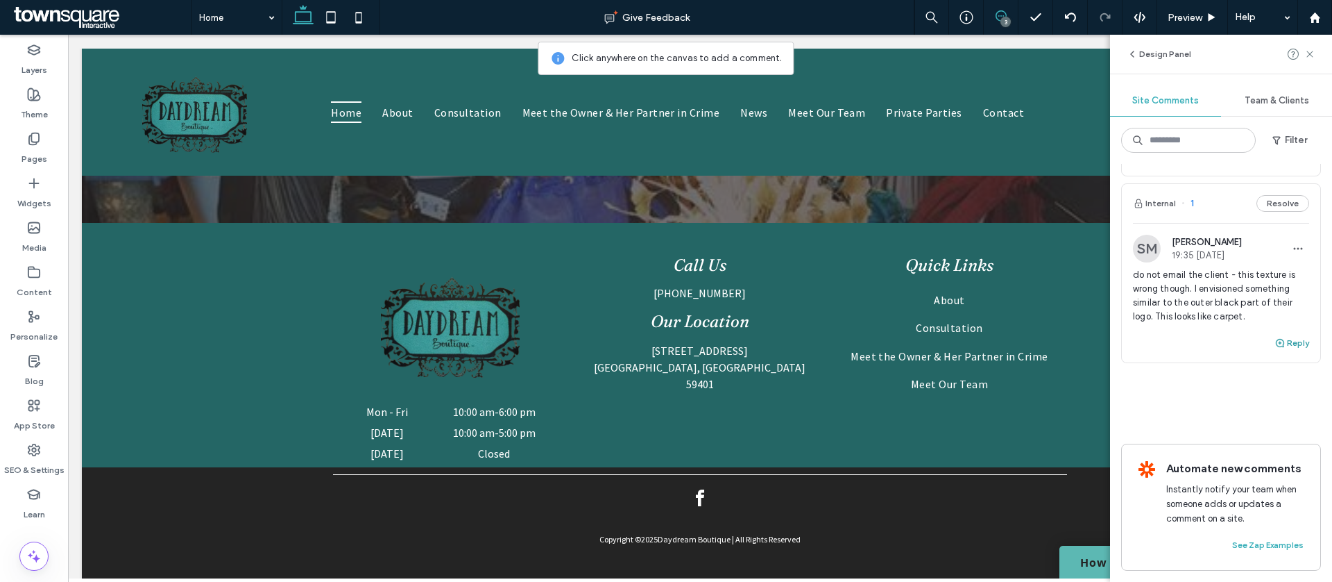
click at [1289, 341] on button "Reply" at bounding box center [1292, 343] width 35 height 17
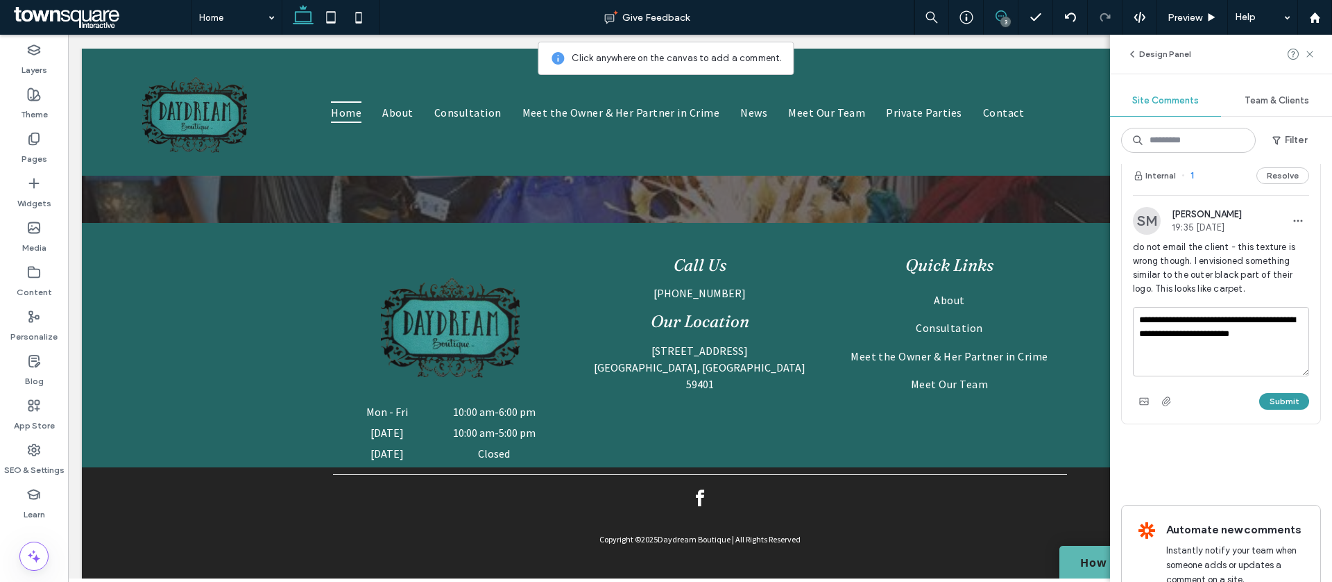
type textarea "**********"
click at [1275, 409] on button "Submit" at bounding box center [1285, 401] width 50 height 17
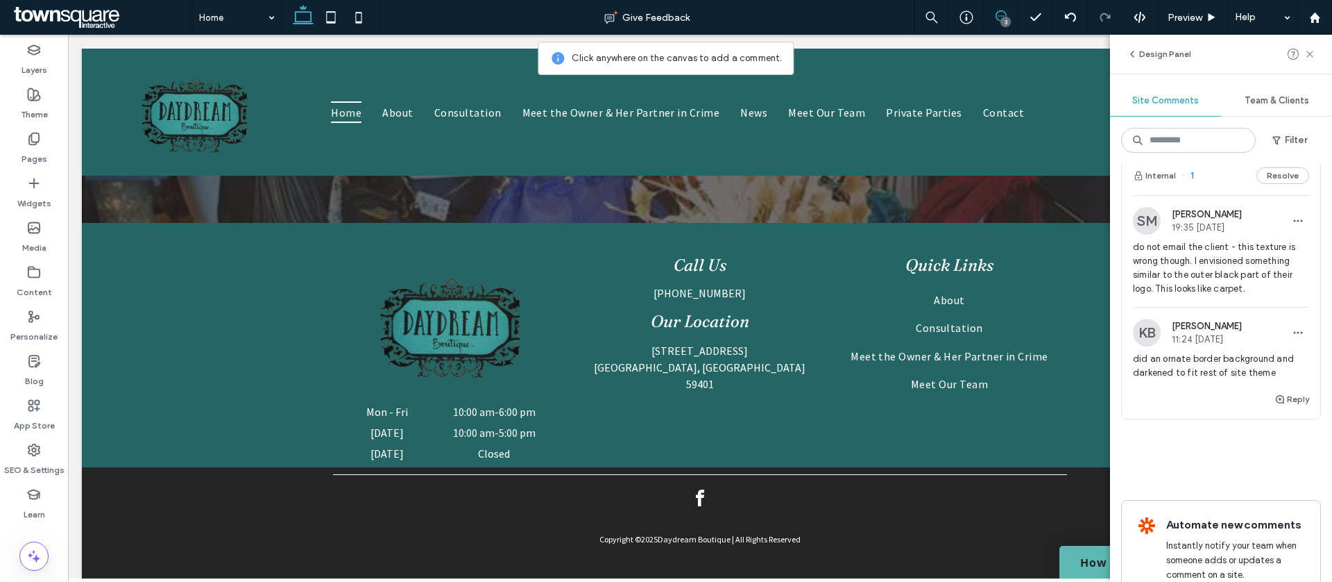
click at [1285, 184] on button "Resolve" at bounding box center [1283, 175] width 53 height 17
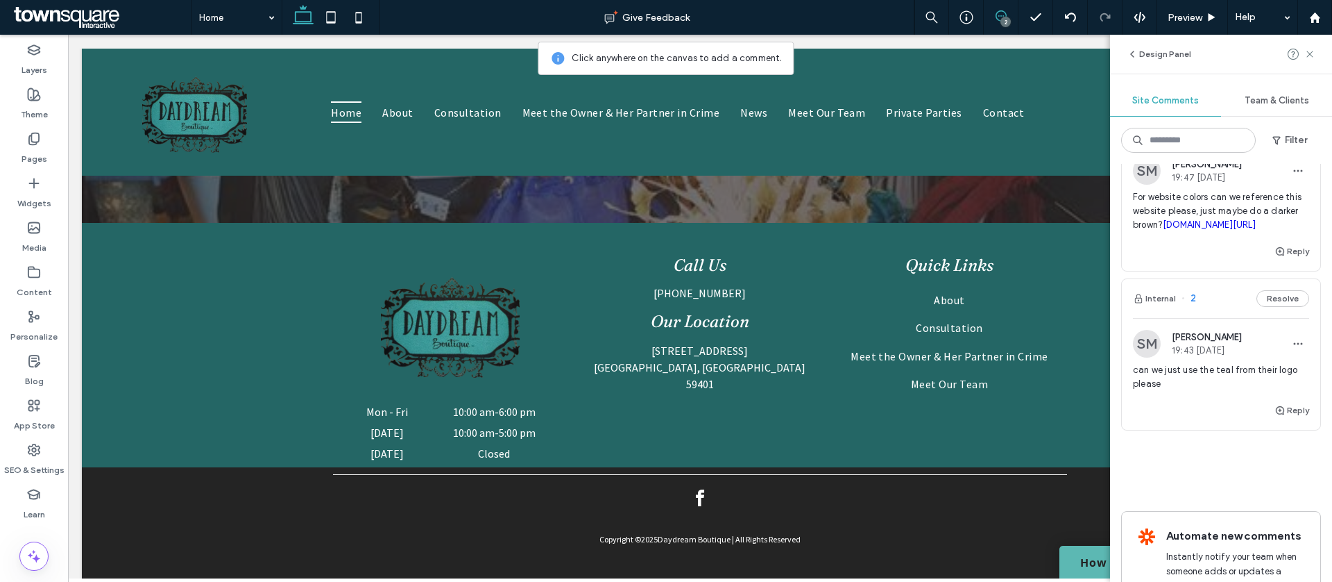
scroll to position [69, 0]
click at [1213, 356] on span "19:43 [DATE]" at bounding box center [1207, 351] width 70 height 10
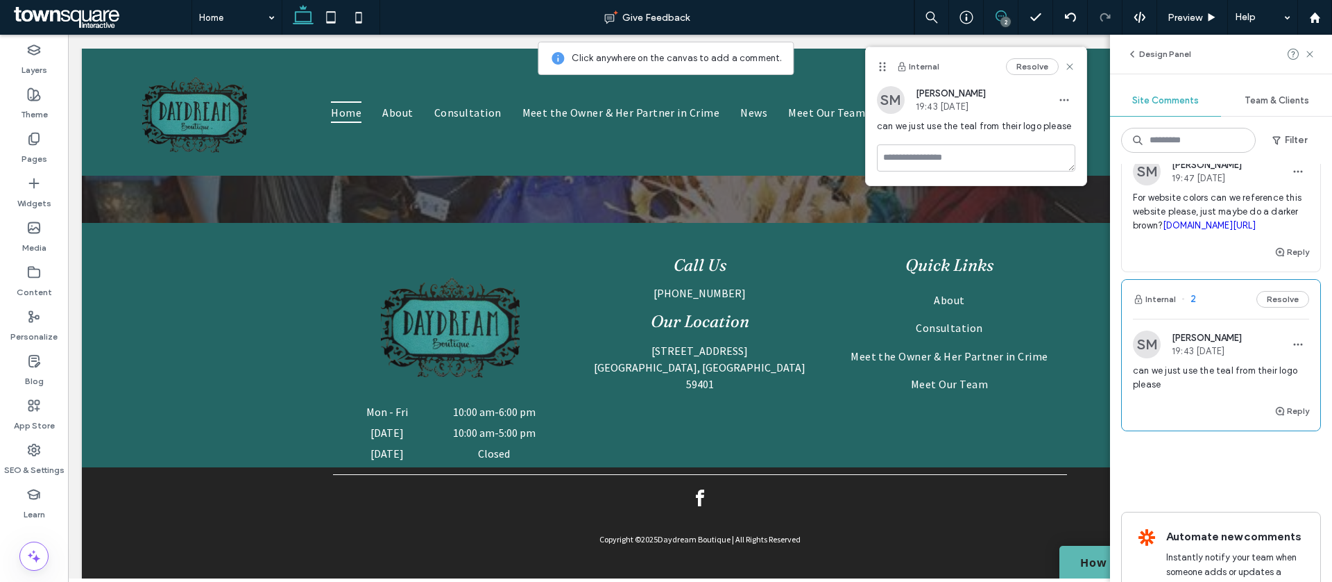
click at [1213, 343] on span "[PERSON_NAME]" at bounding box center [1207, 337] width 70 height 10
click at [1069, 64] on icon at bounding box center [1070, 66] width 11 height 11
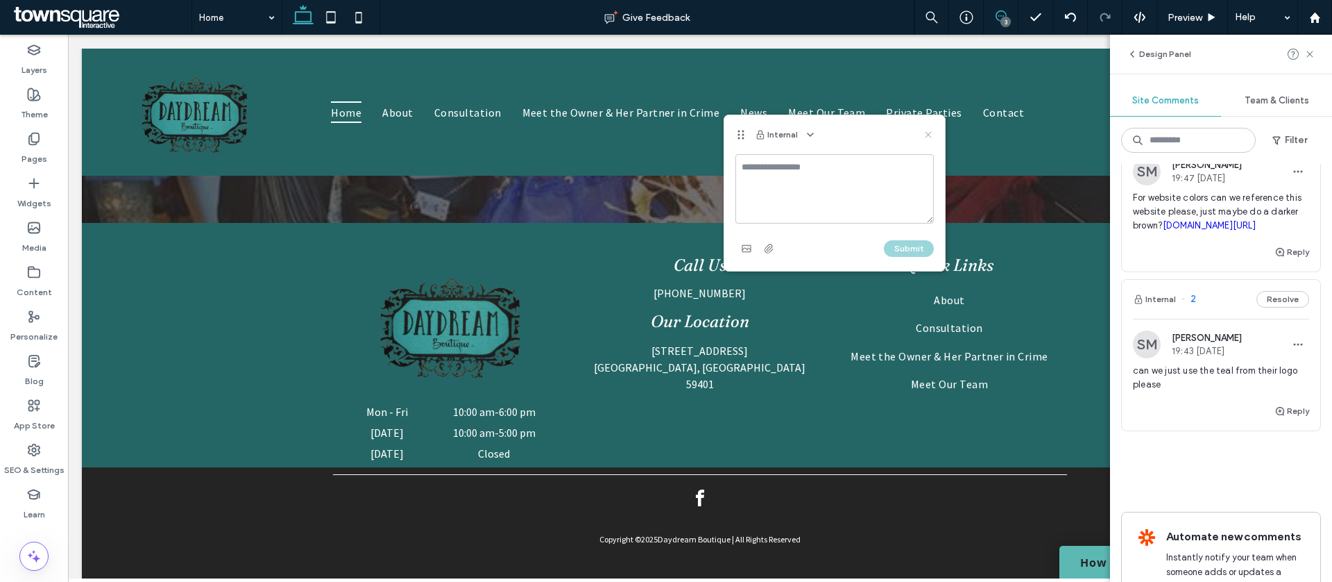
click at [930, 134] on icon at bounding box center [928, 134] width 11 height 11
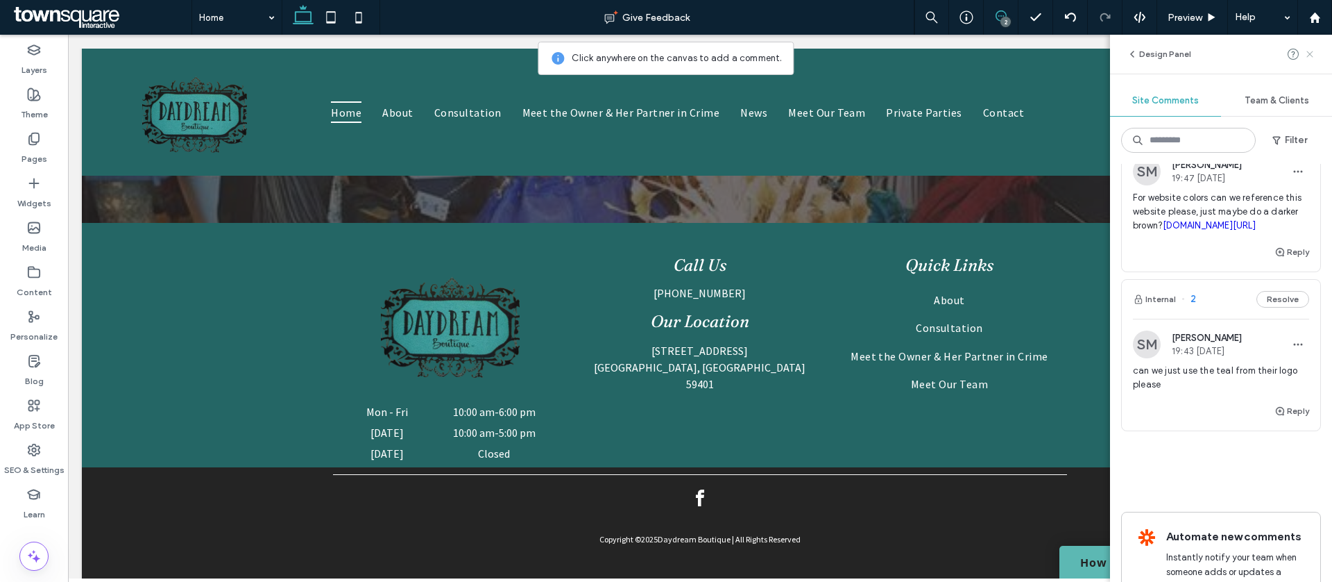
click at [1307, 54] on icon at bounding box center [1310, 54] width 11 height 11
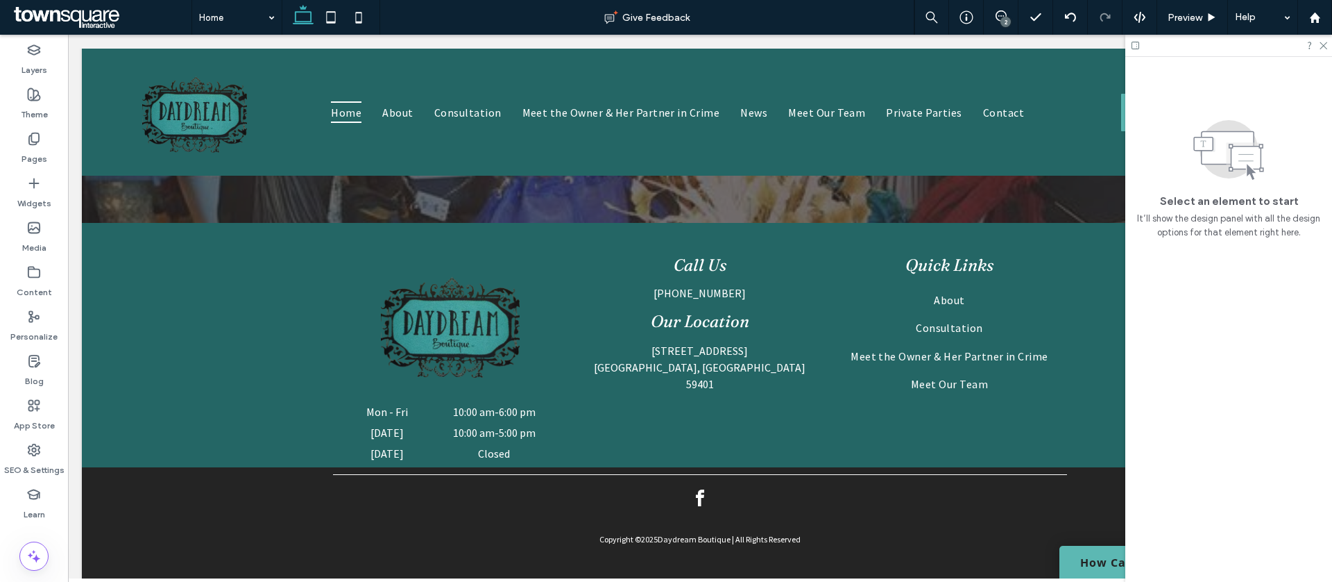
scroll to position [0, 0]
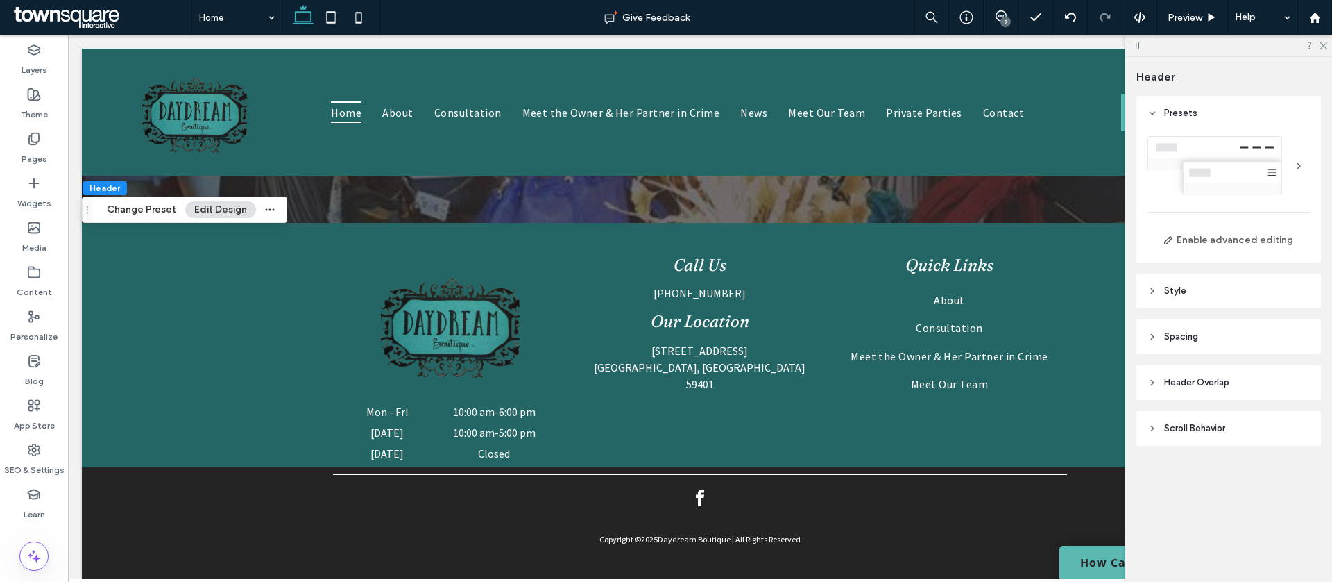
click at [1196, 286] on header "Style" at bounding box center [1229, 290] width 185 height 35
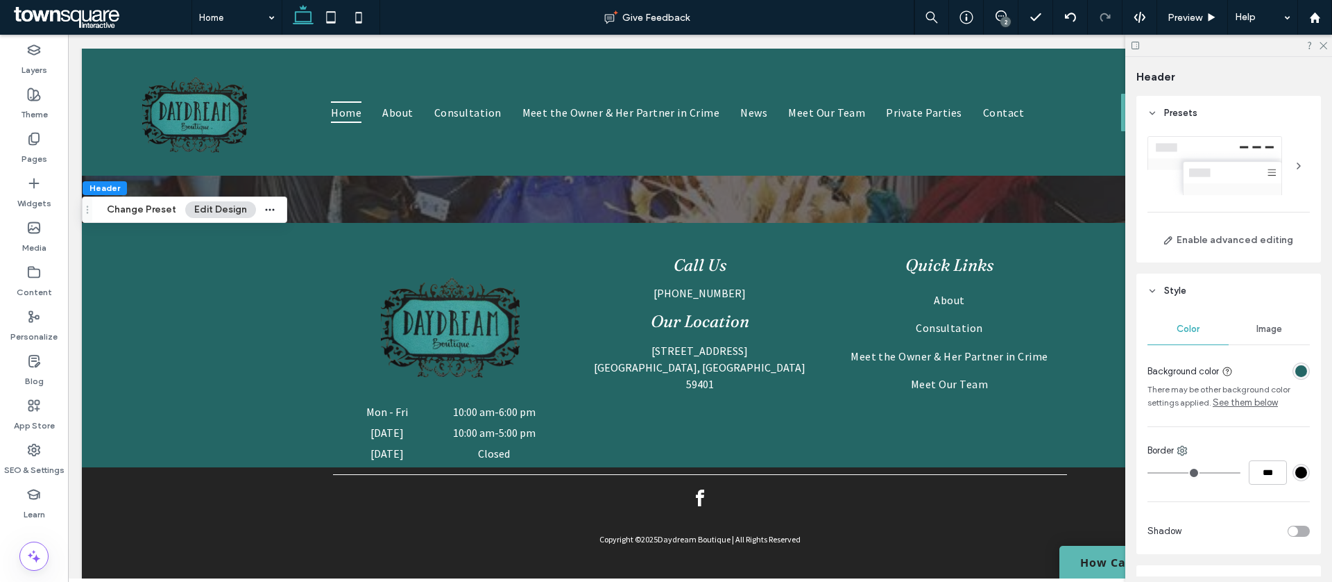
click at [1304, 372] on div "rgba(36, 102, 101, 1)" at bounding box center [1302, 371] width 12 height 12
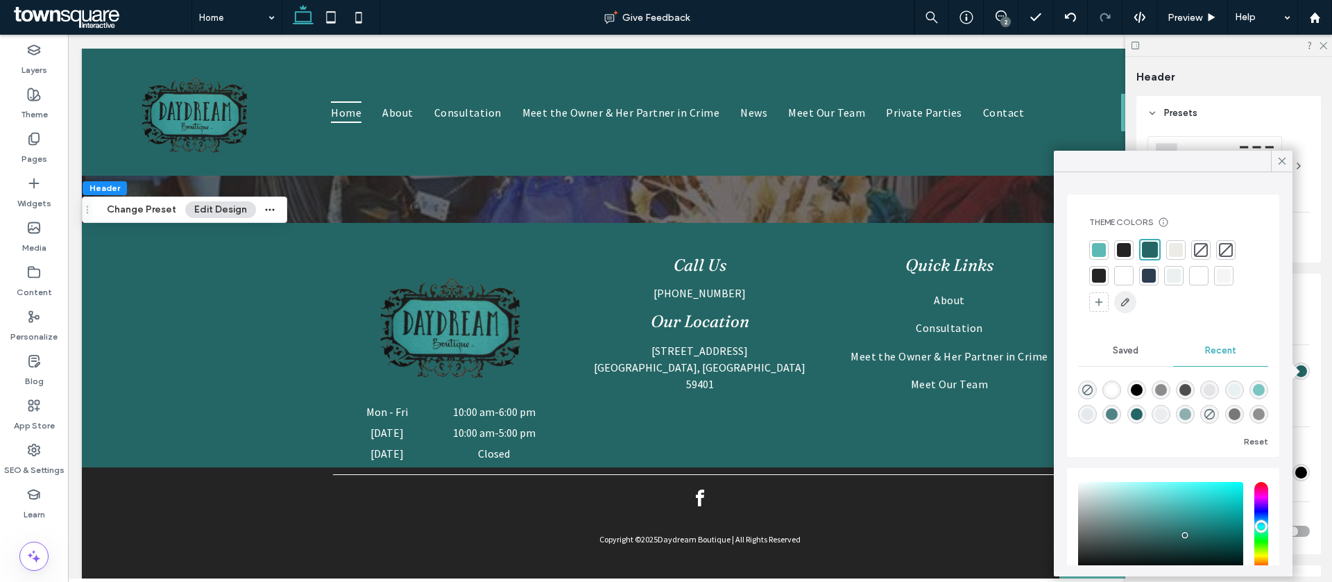
click at [1130, 302] on icon "button" at bounding box center [1125, 301] width 11 height 11
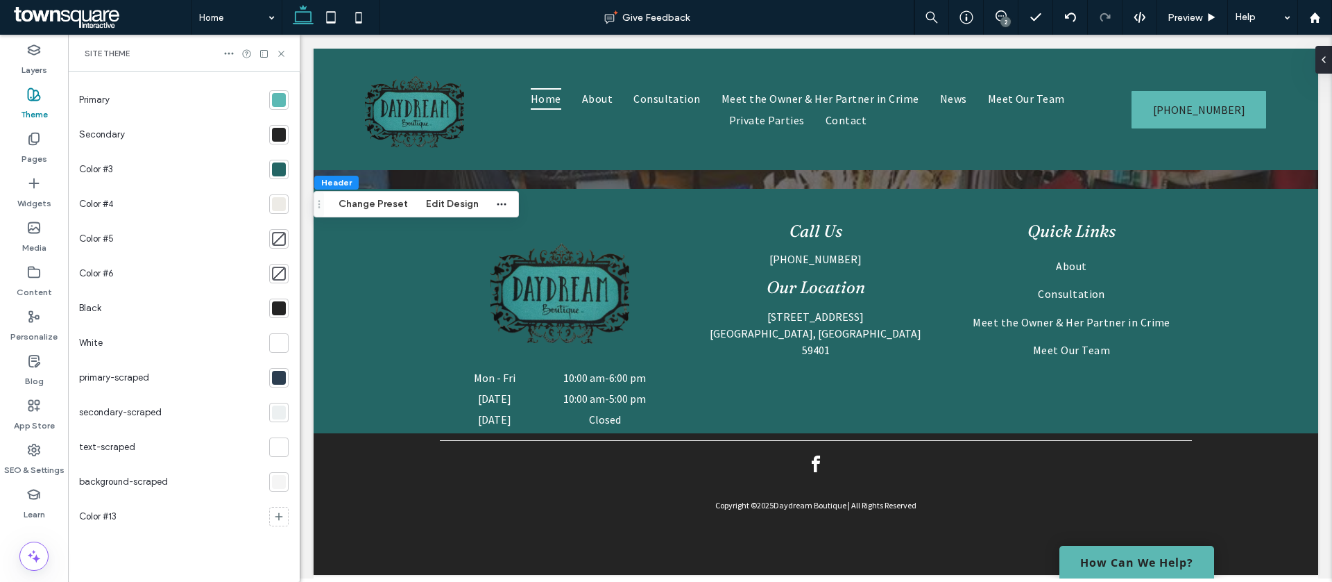
click at [289, 97] on div "Primary Secondary Color #3 Color #4 Color #5 Color #6 Black White primary-scrap…" at bounding box center [184, 326] width 232 height 510
click at [280, 100] on div at bounding box center [279, 100] width 14 height 14
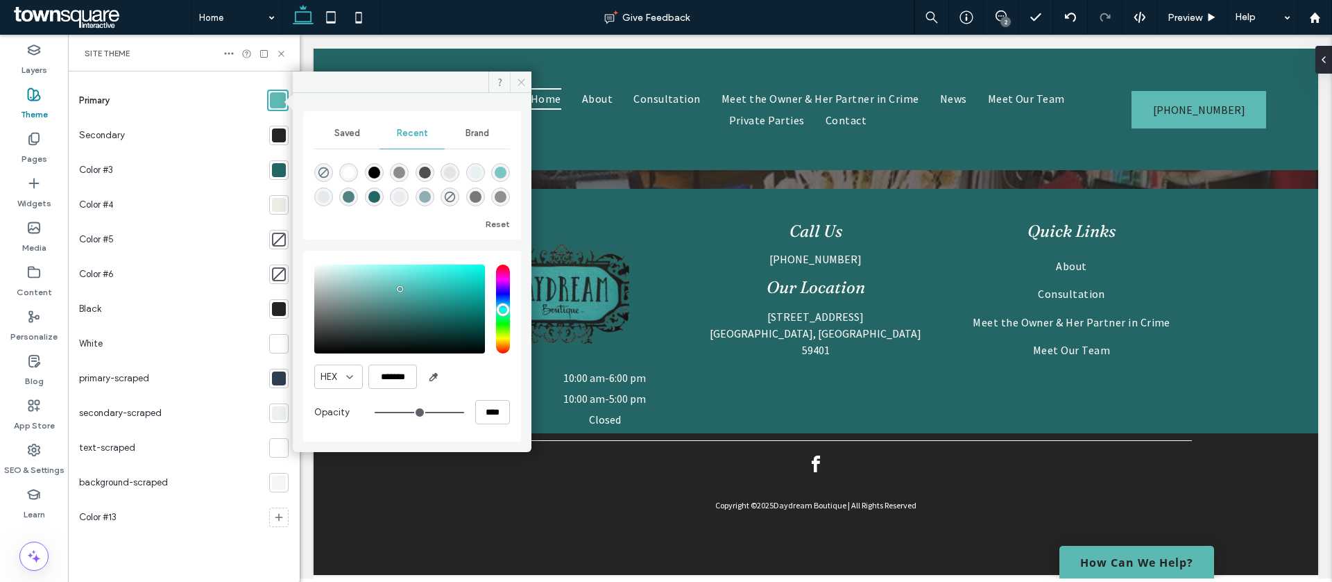
click at [517, 78] on icon at bounding box center [521, 82] width 10 height 10
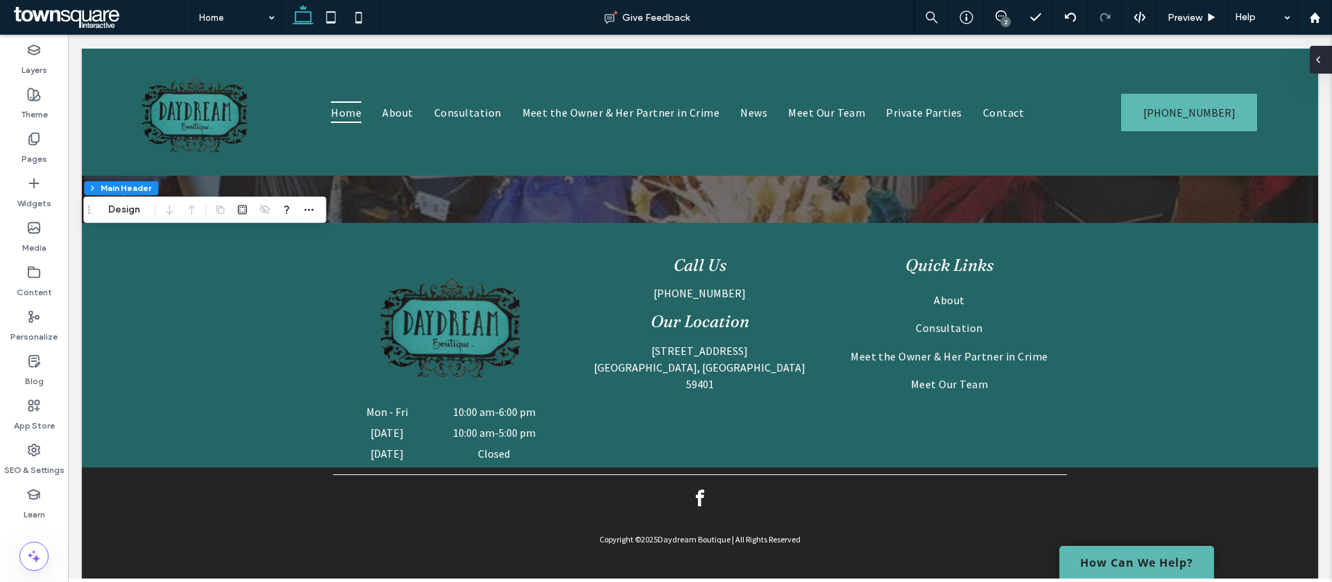
click at [1323, 61] on icon at bounding box center [1318, 59] width 11 height 11
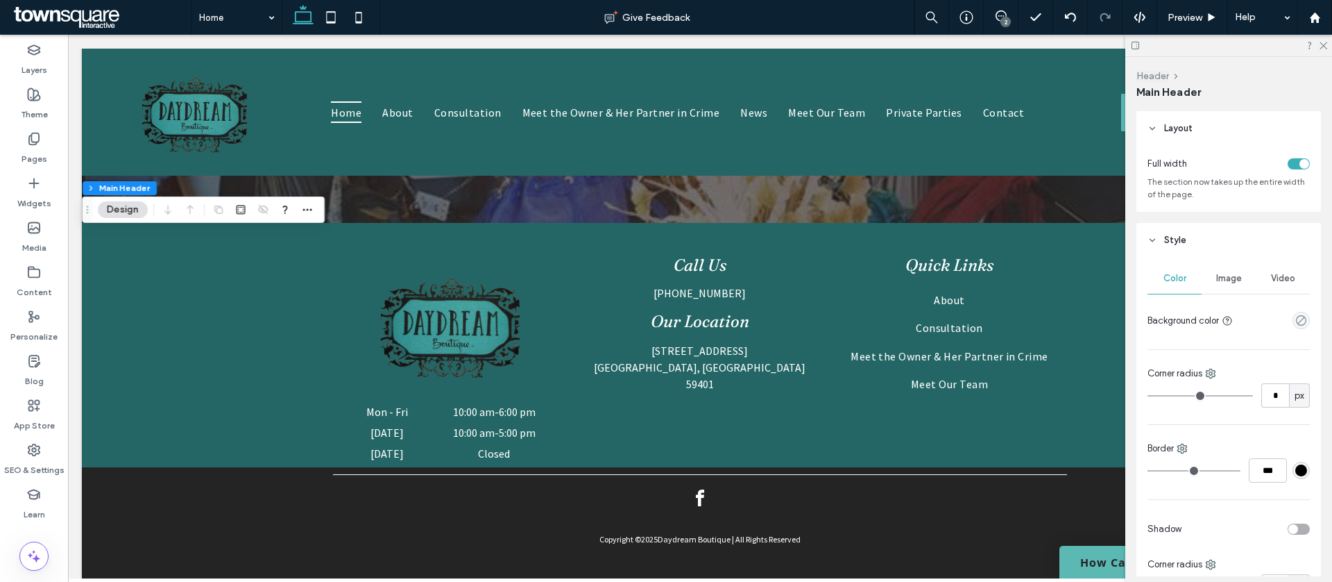
click at [1161, 73] on button "Header" at bounding box center [1153, 76] width 33 height 12
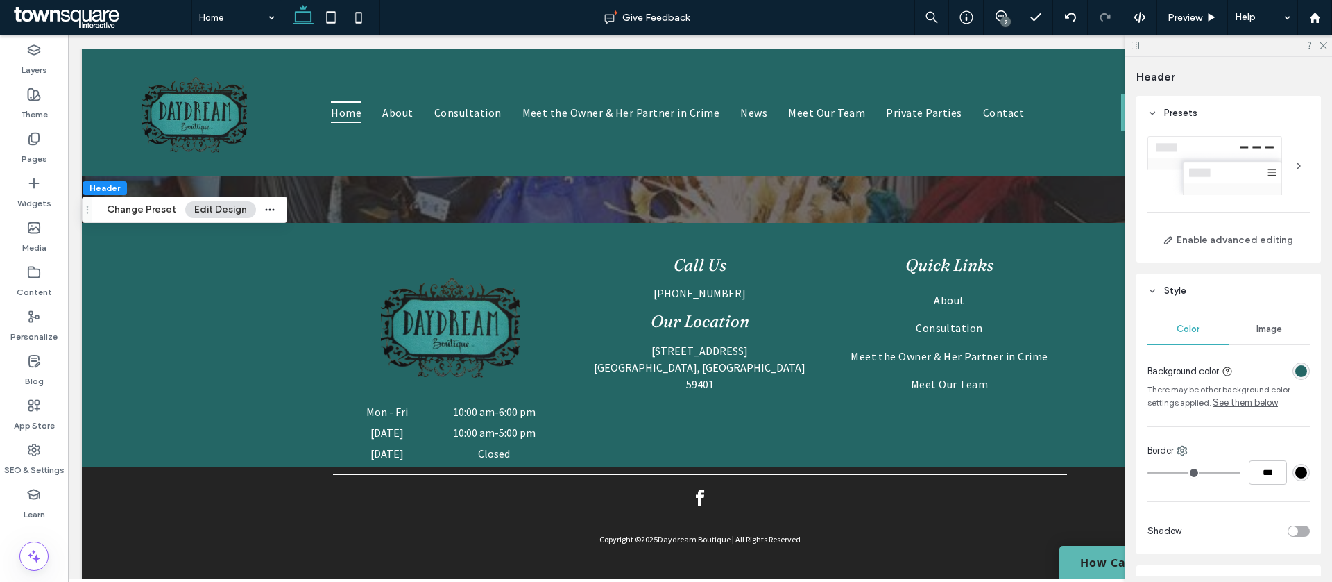
click at [1307, 376] on div "rgba(36, 102, 101, 1)" at bounding box center [1301, 370] width 17 height 17
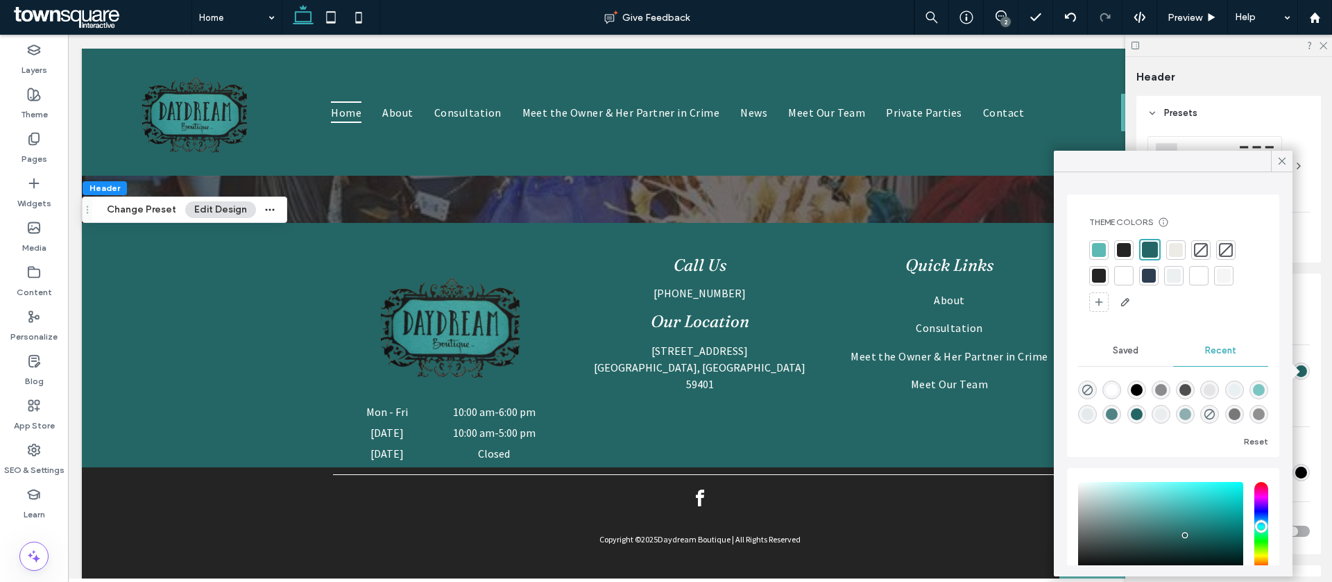
click at [1100, 251] on div at bounding box center [1099, 250] width 14 height 14
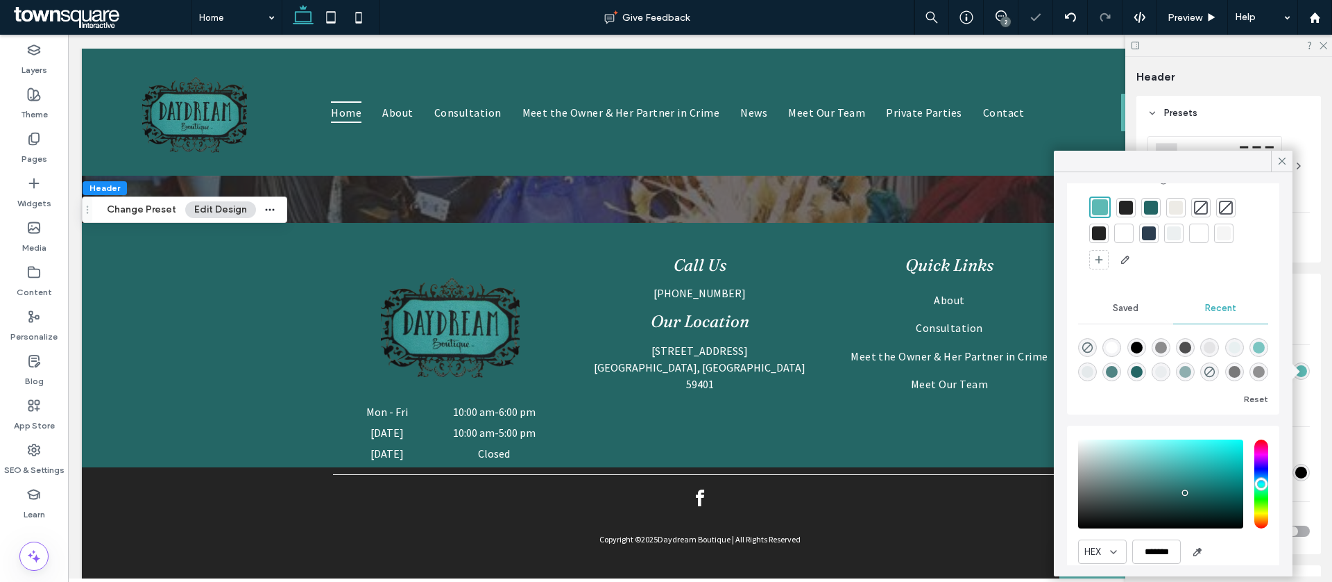
scroll to position [94, 0]
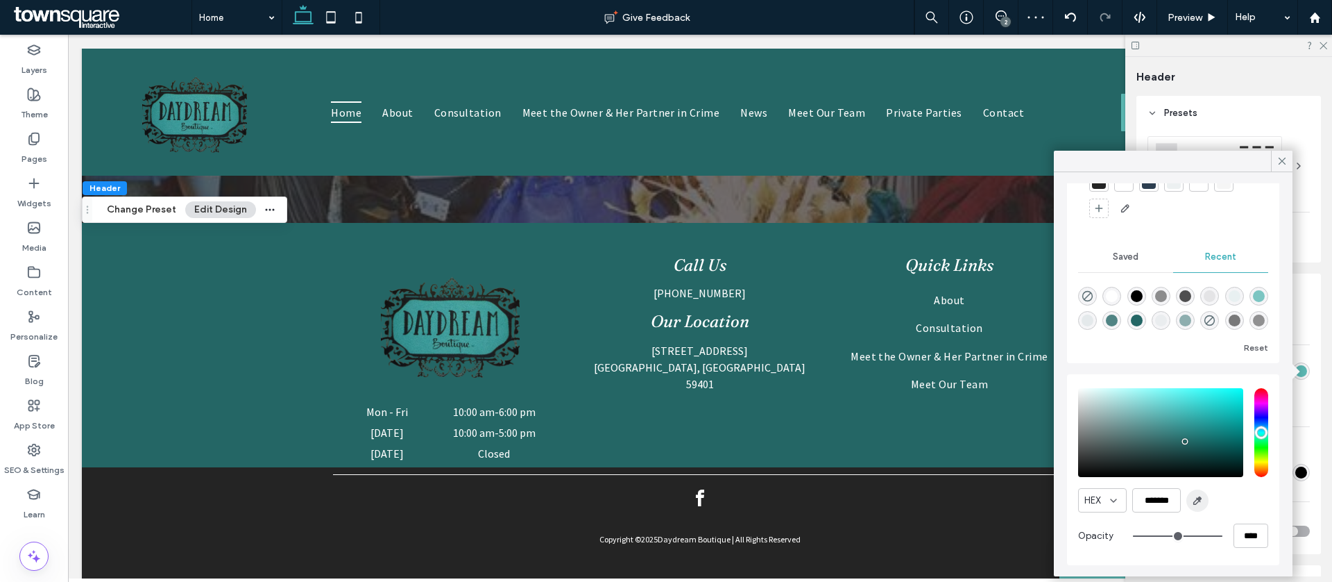
click at [1201, 503] on icon "button" at bounding box center [1197, 500] width 11 height 11
type input "*******"
click at [1285, 162] on icon at bounding box center [1282, 161] width 12 height 12
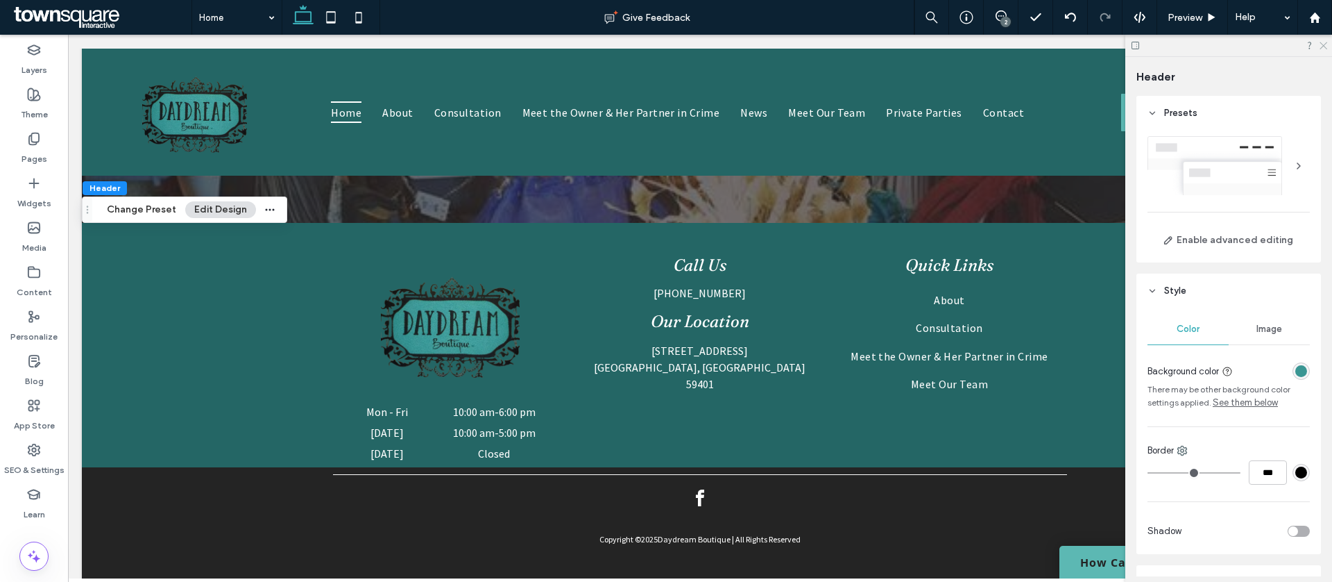
click at [1323, 42] on icon at bounding box center [1323, 44] width 9 height 9
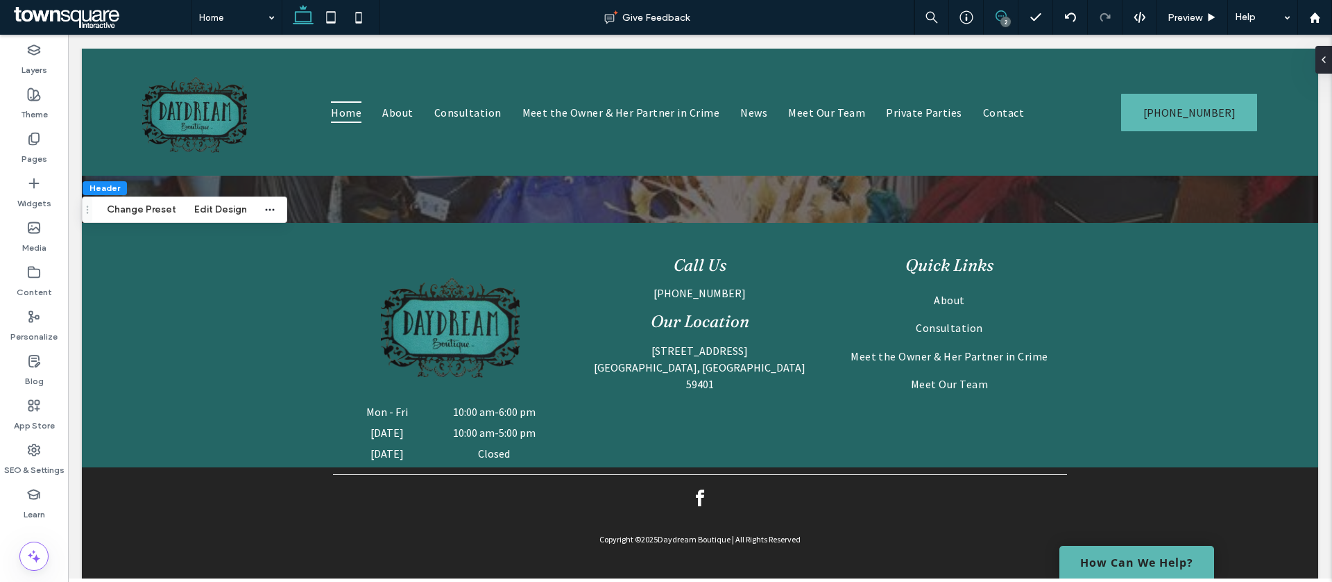
click at [1015, 17] on span at bounding box center [1001, 15] width 34 height 11
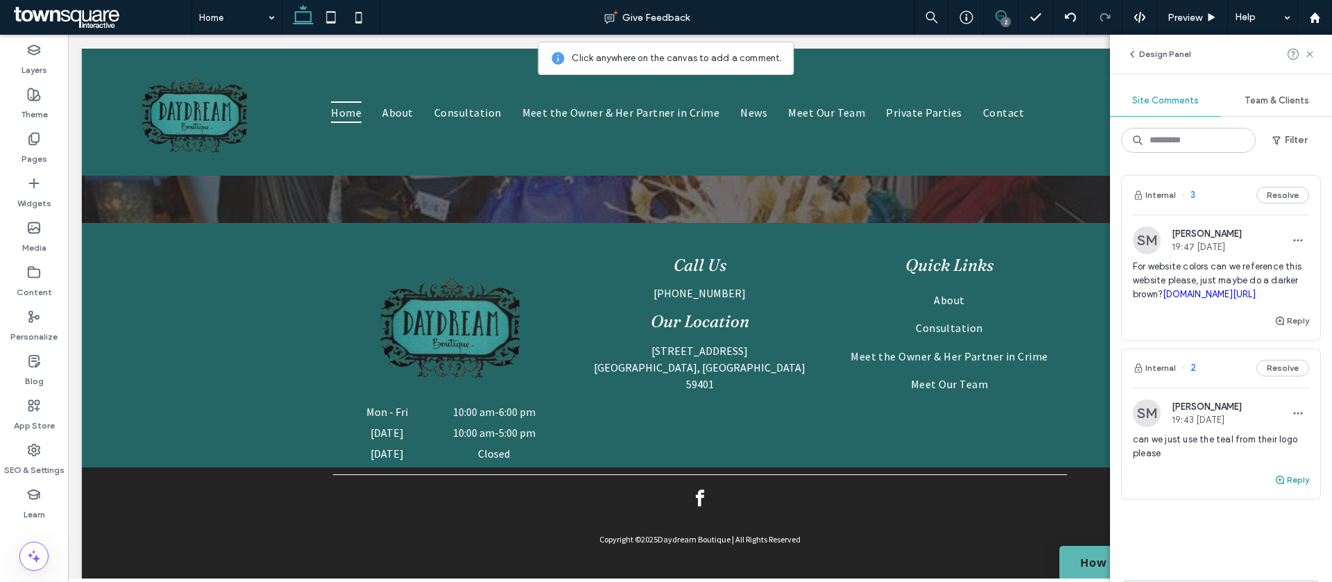
click at [1294, 488] on button "Reply" at bounding box center [1292, 479] width 35 height 17
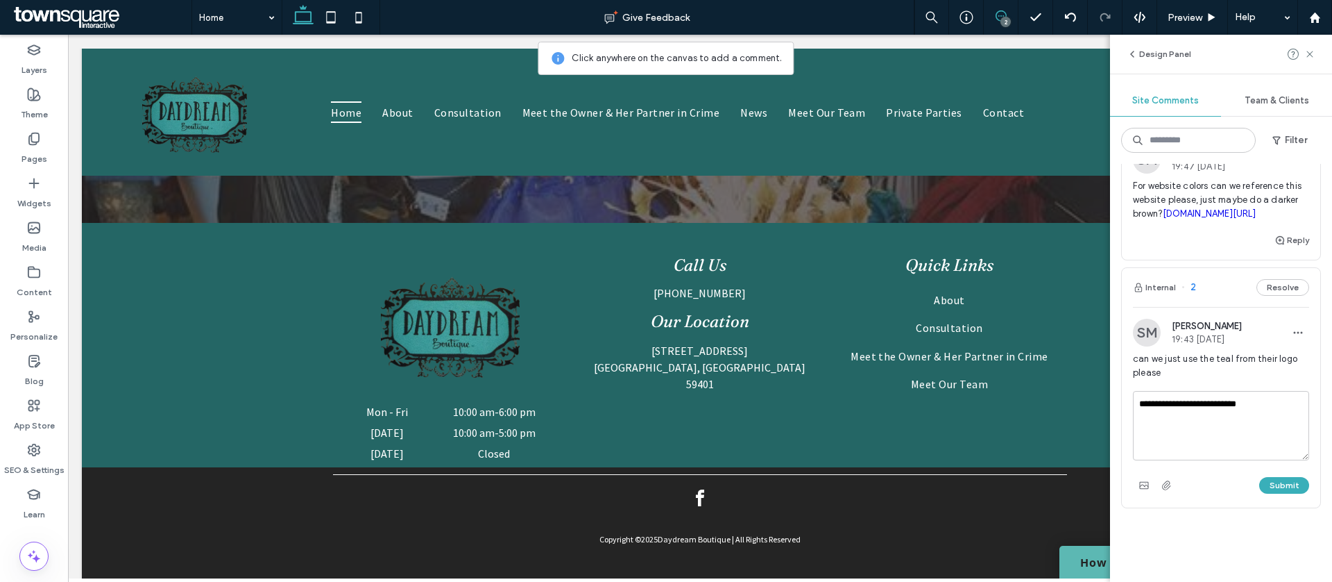
scroll to position [244, 0]
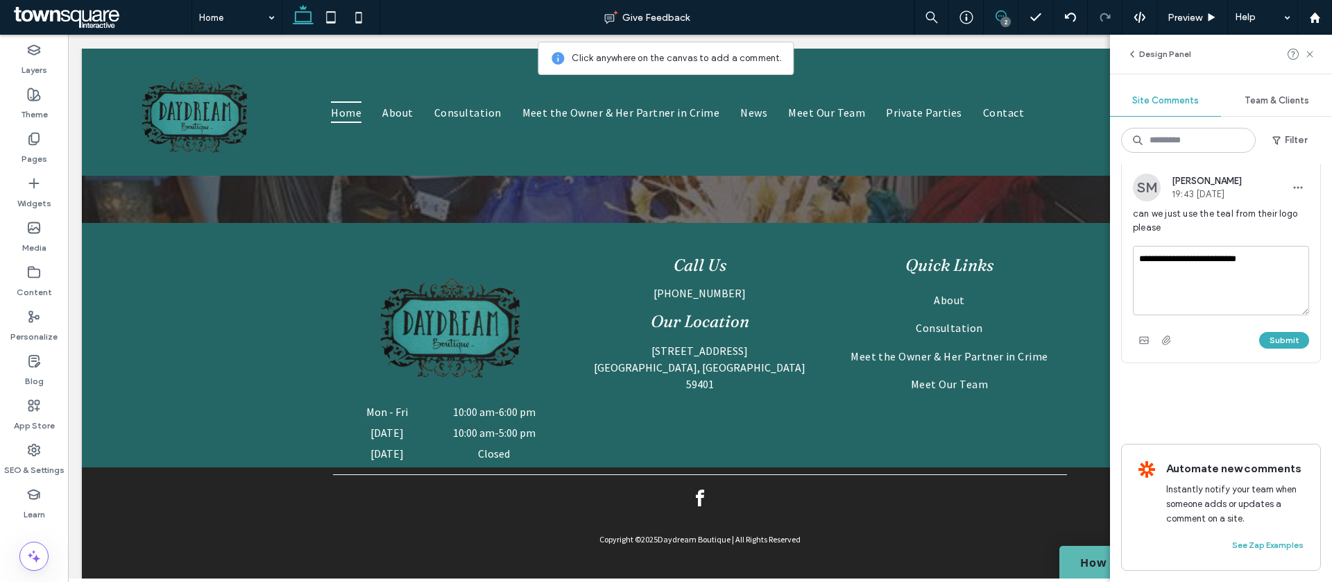
type textarea "**********"
click at [1287, 339] on div "Submit" at bounding box center [1221, 340] width 176 height 22
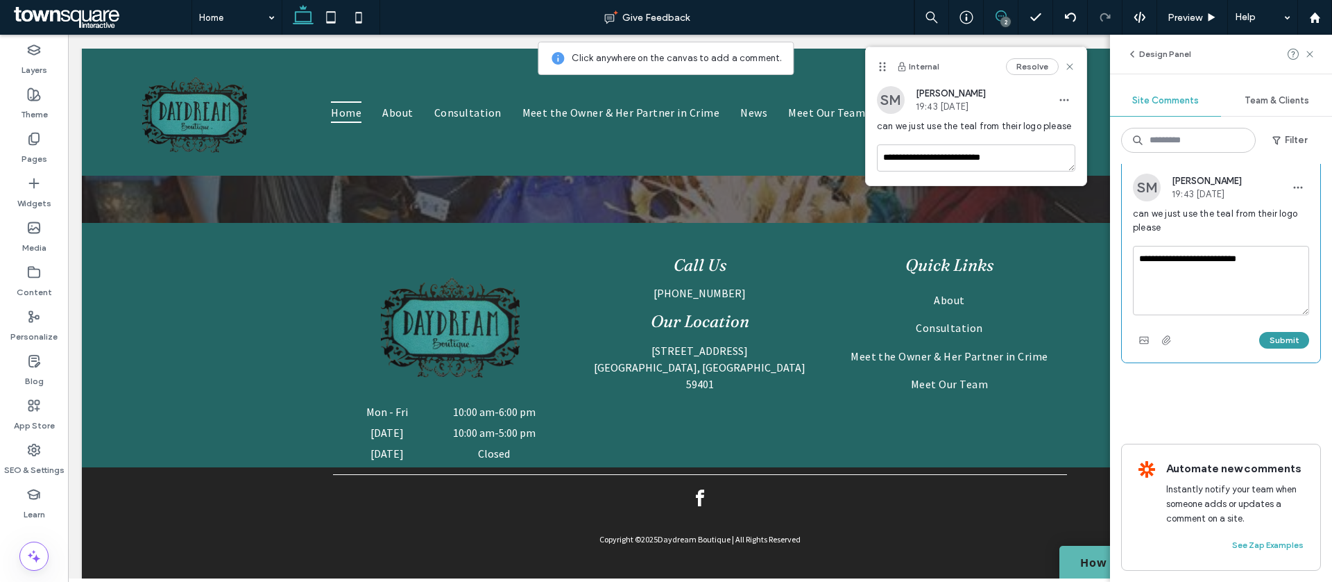
click at [1288, 348] on button "Submit" at bounding box center [1285, 340] width 50 height 17
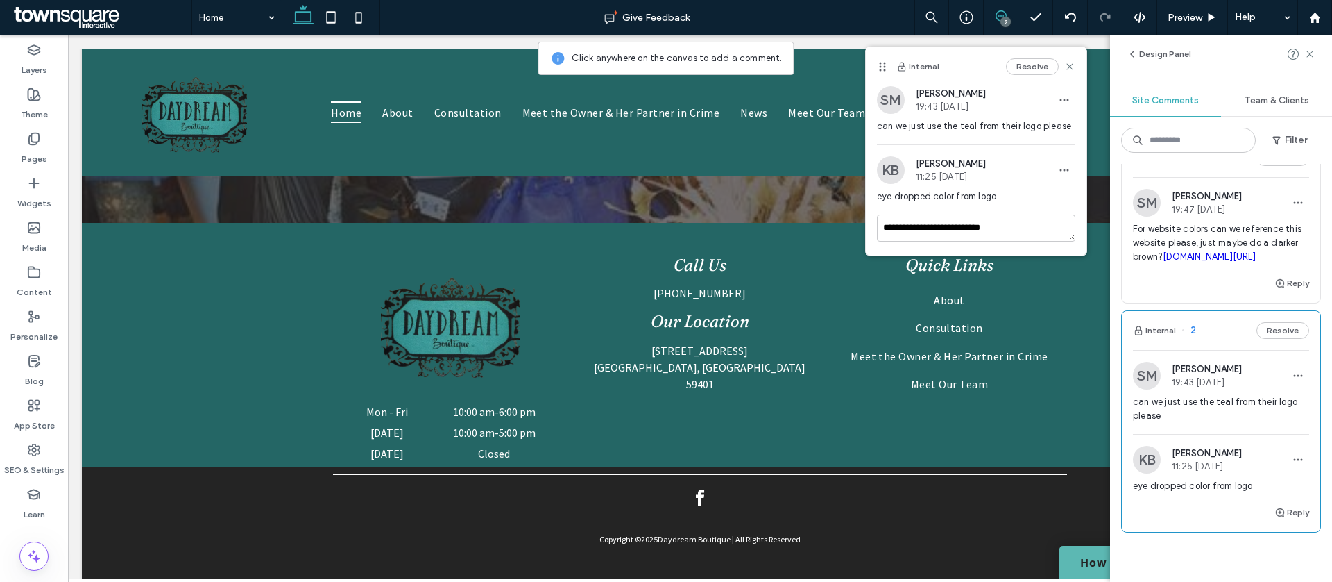
scroll to position [18, 0]
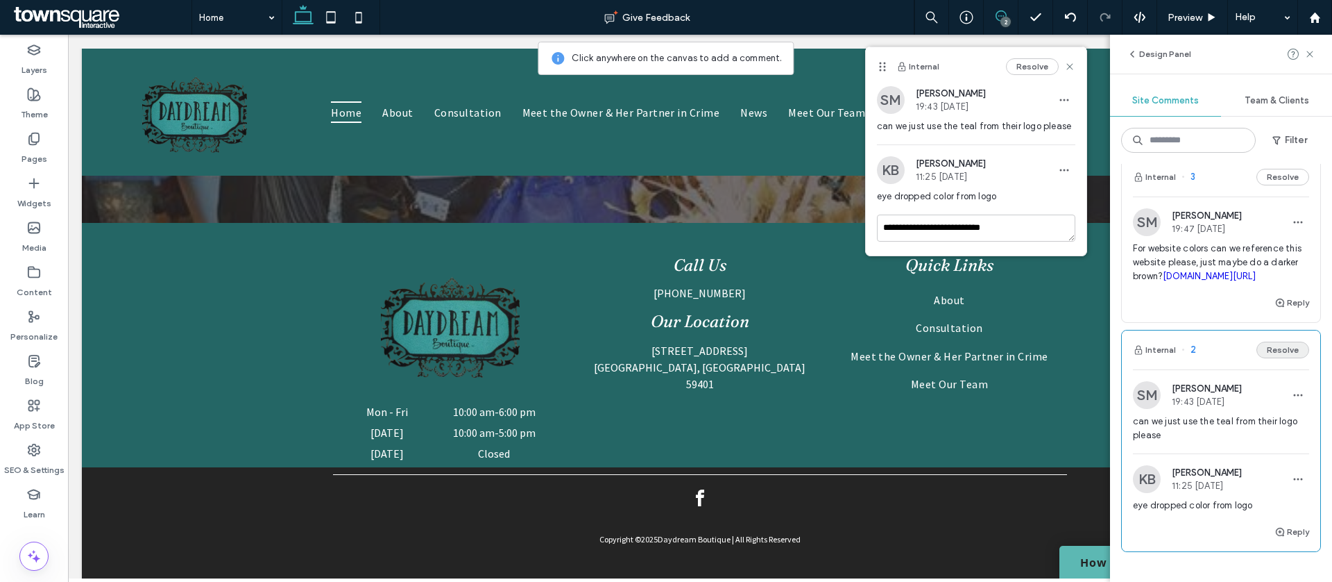
click at [1292, 358] on button "Resolve" at bounding box center [1283, 349] width 53 height 17
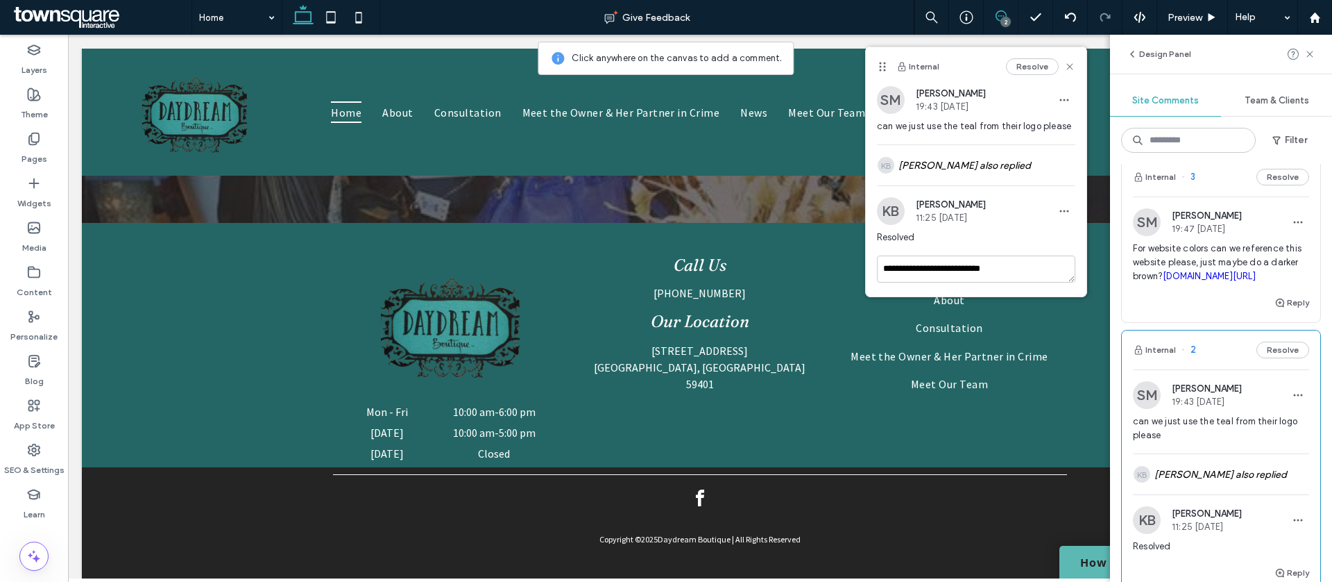
scroll to position [6, 0]
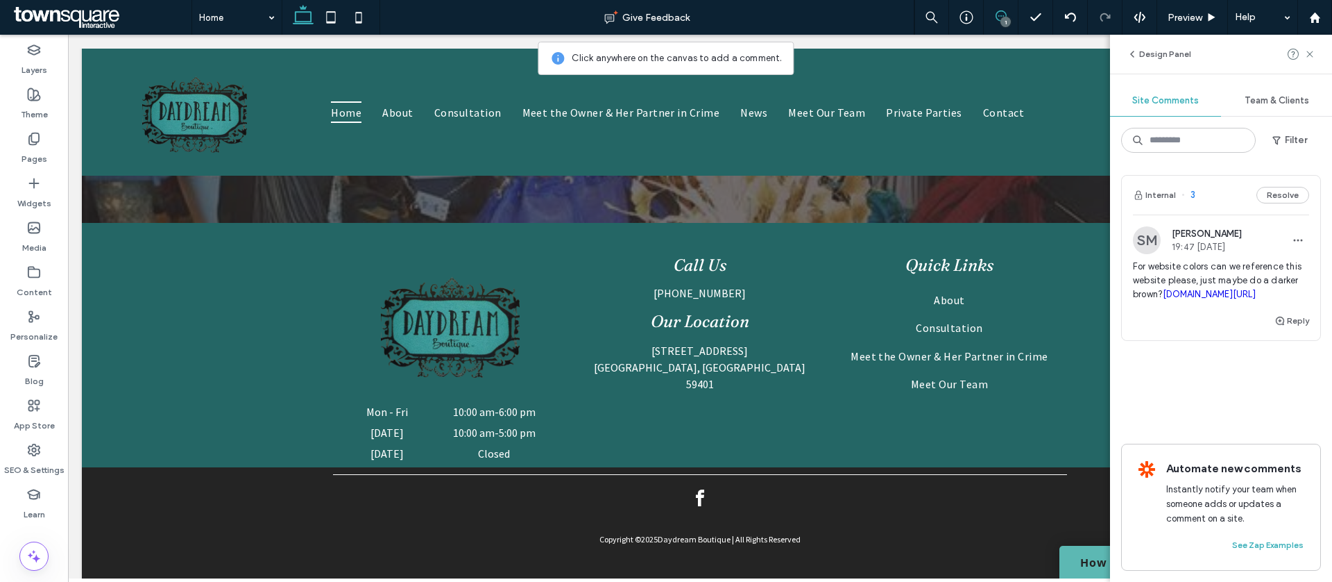
click at [1228, 290] on link "[DOMAIN_NAME][URL]" at bounding box center [1209, 294] width 93 height 10
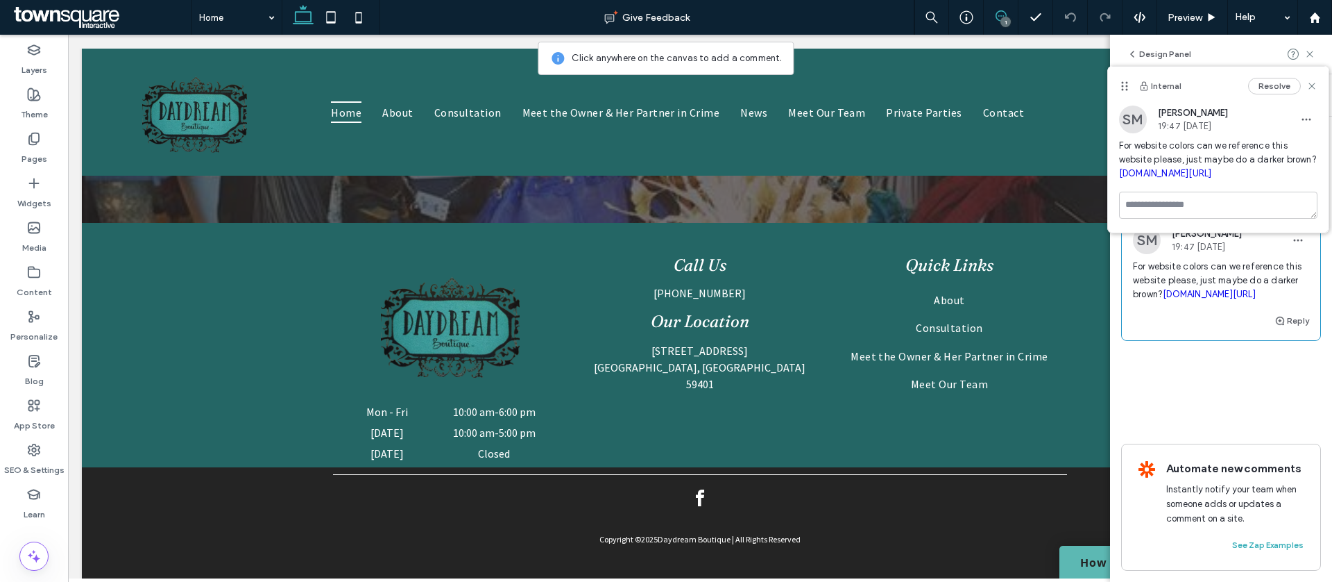
click at [34, 93] on icon at bounding box center [34, 94] width 14 height 14
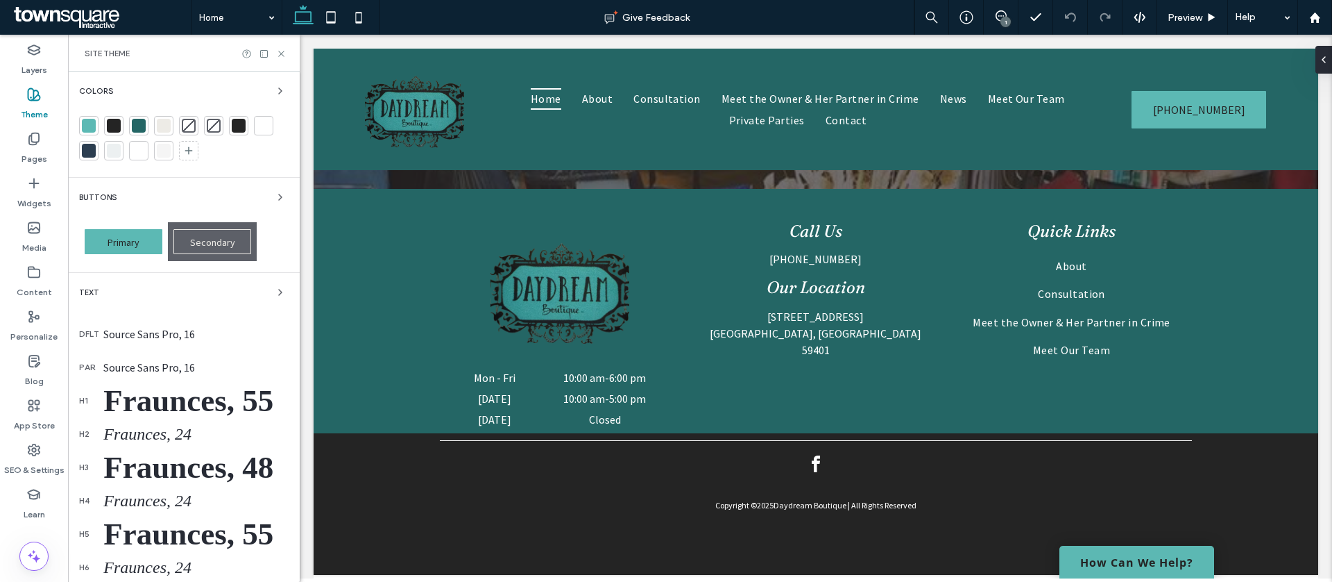
scroll to position [0, 0]
click at [164, 128] on div at bounding box center [164, 126] width 14 height 14
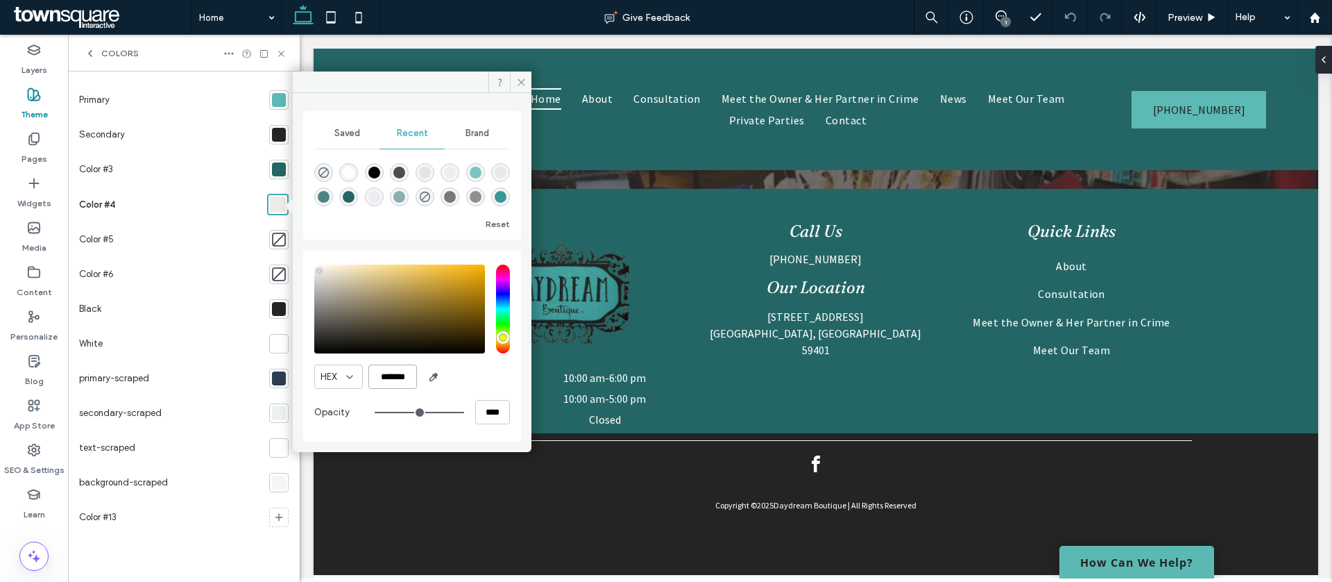
click at [402, 378] on input "*******" at bounding box center [393, 376] width 49 height 24
paste input "color picker textbox"
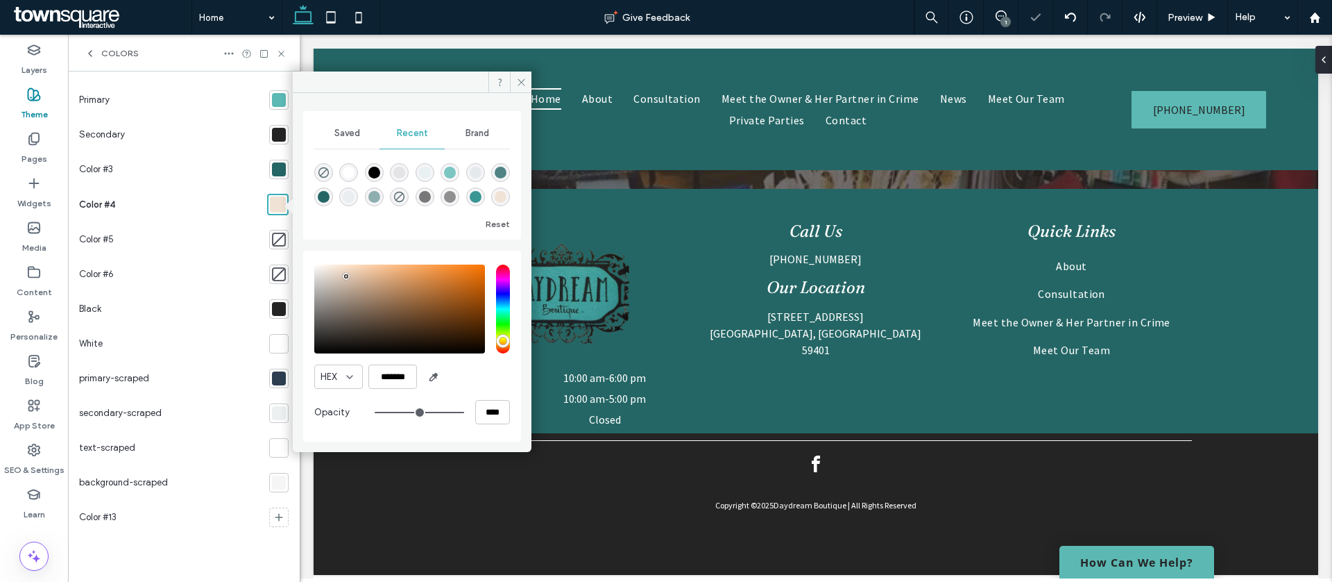
drag, startPoint x: 336, startPoint y: 271, endPoint x: 348, endPoint y: 278, distance: 13.7
click at [348, 278] on div "pointer" at bounding box center [346, 276] width 4 height 4
click at [348, 282] on div "pointer" at bounding box center [349, 280] width 4 height 4
type input "*******"
drag, startPoint x: 348, startPoint y: 282, endPoint x: 341, endPoint y: 278, distance: 7.8
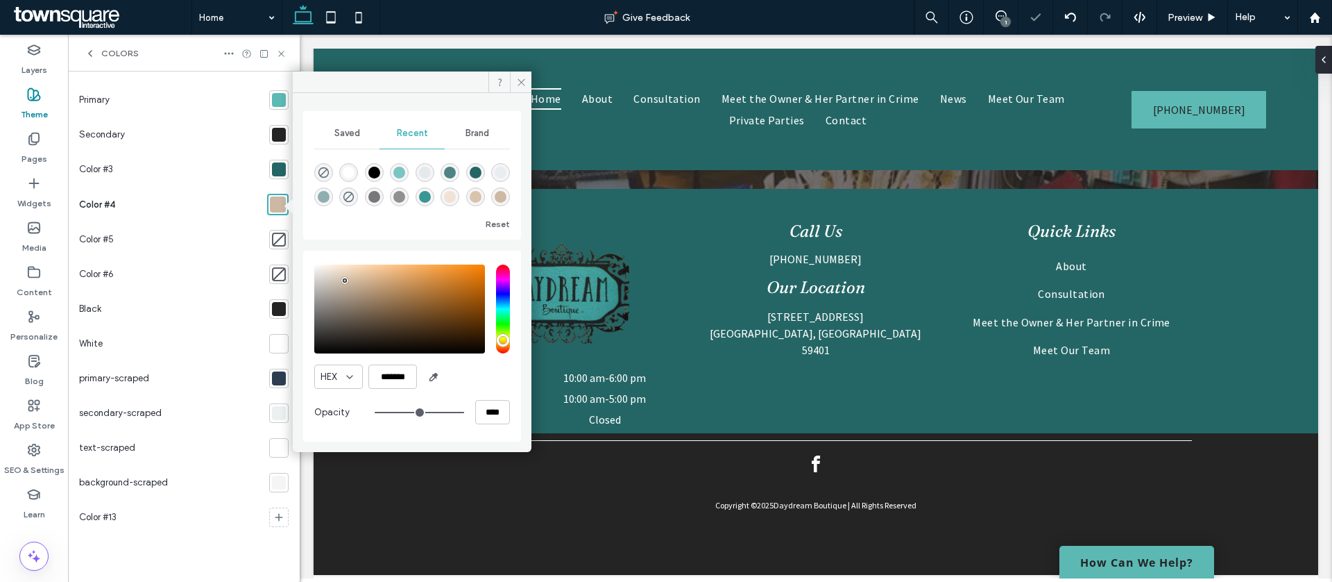
click at [343, 278] on div "pointer" at bounding box center [345, 280] width 4 height 4
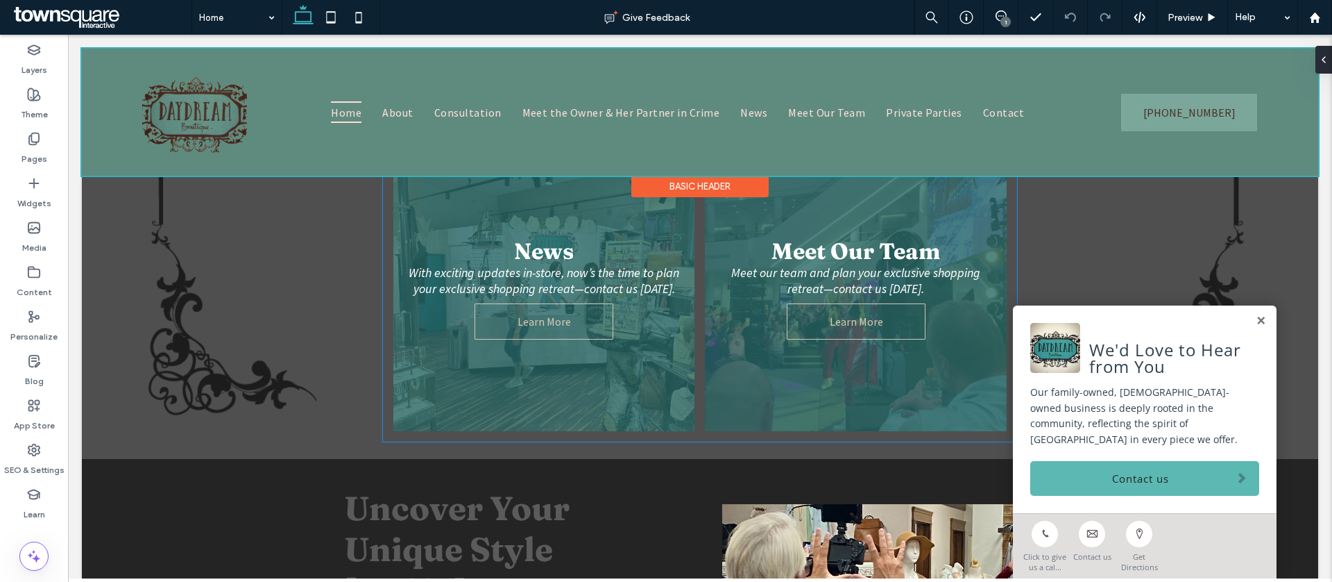
scroll to position [1078, 0]
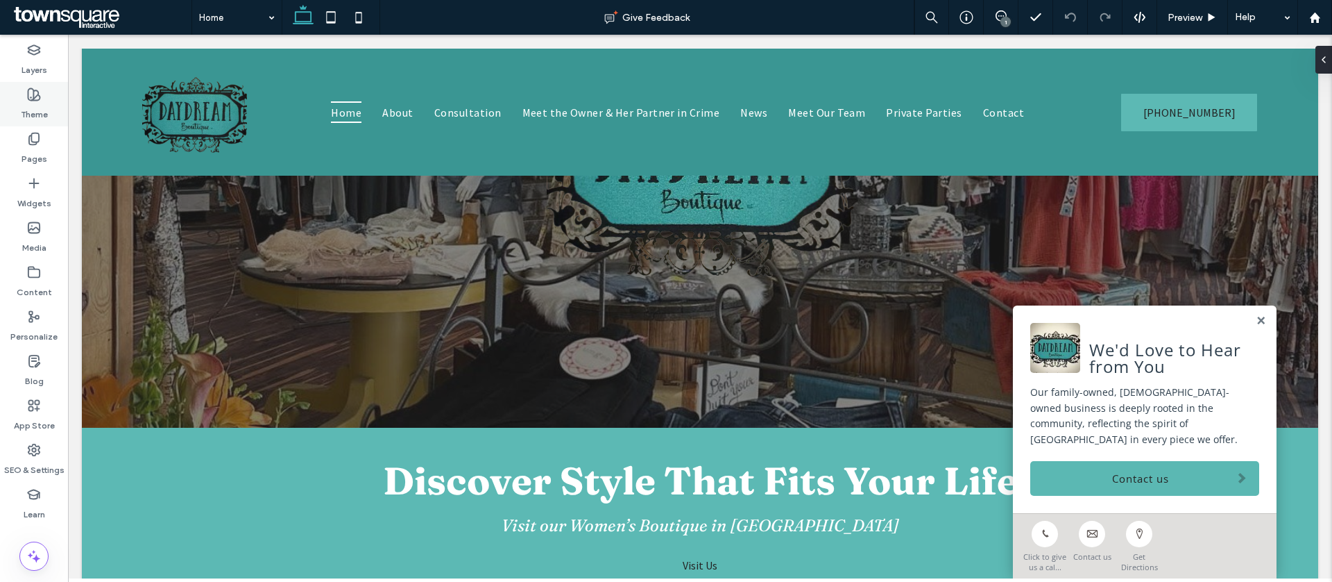
click at [33, 114] on label "Theme" at bounding box center [34, 110] width 27 height 19
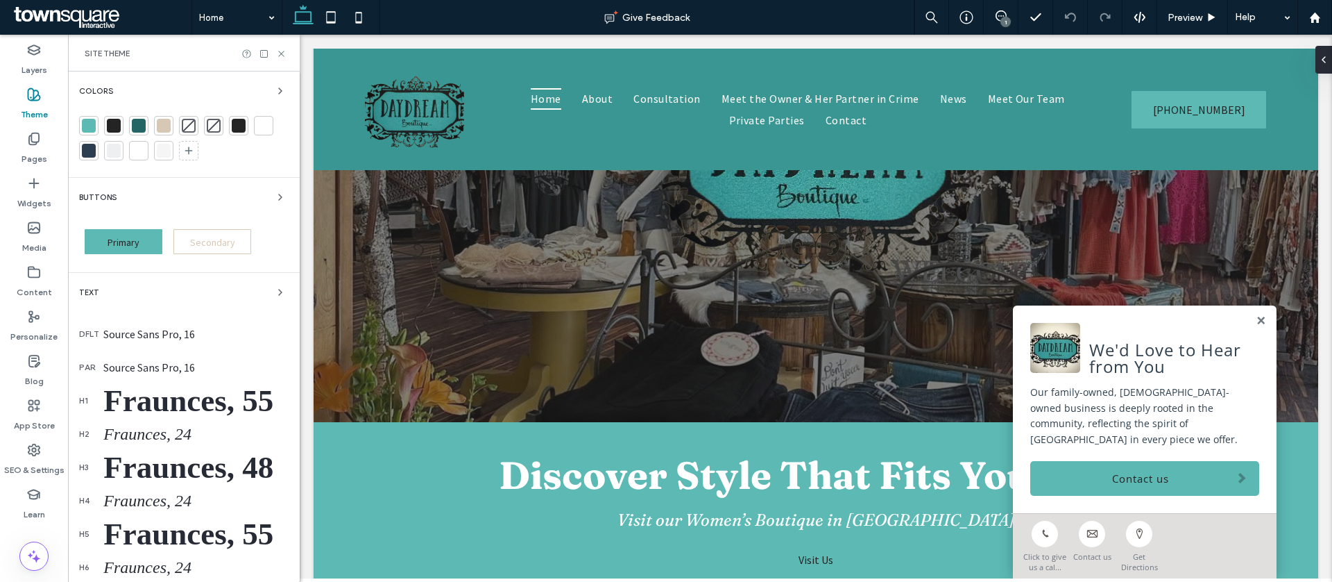
scroll to position [280, 0]
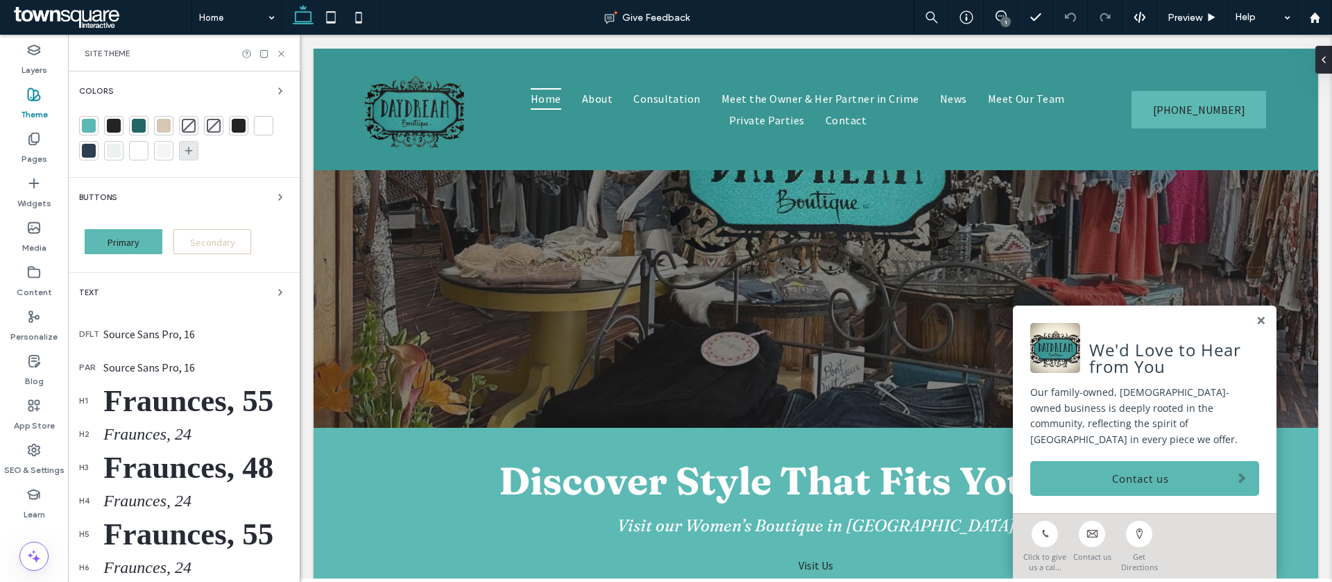
click at [162, 126] on div at bounding box center [164, 126] width 14 height 14
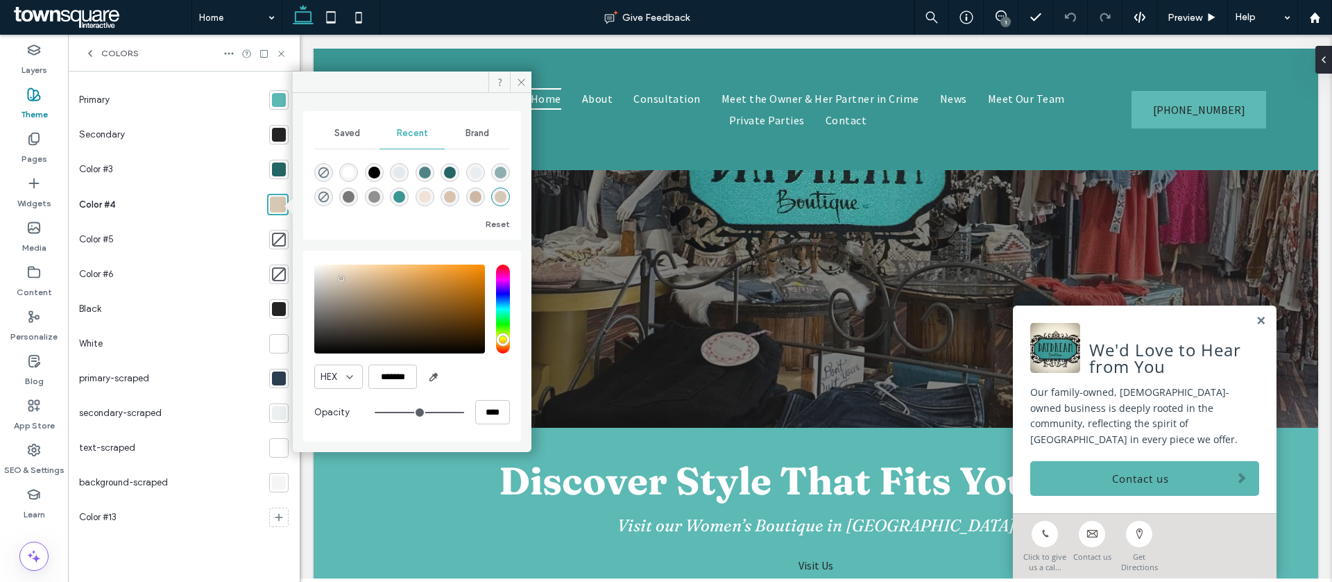
click at [293, 242] on div "Saved Recent Brand Reset HEX ******* Opacity ****" at bounding box center [412, 267] width 239 height 348
click at [274, 241] on div at bounding box center [279, 239] width 14 height 14
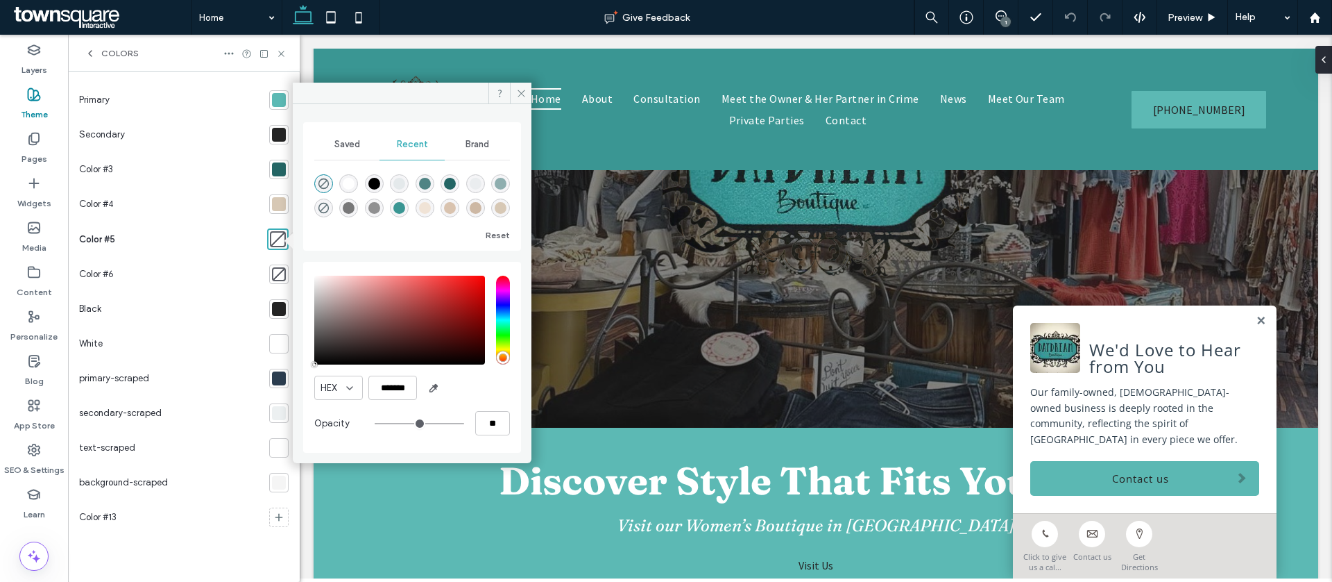
click at [427, 216] on div "rgba(240, 227, 214, 1)" at bounding box center [425, 207] width 19 height 19
type input "*******"
type input "***"
type input "****"
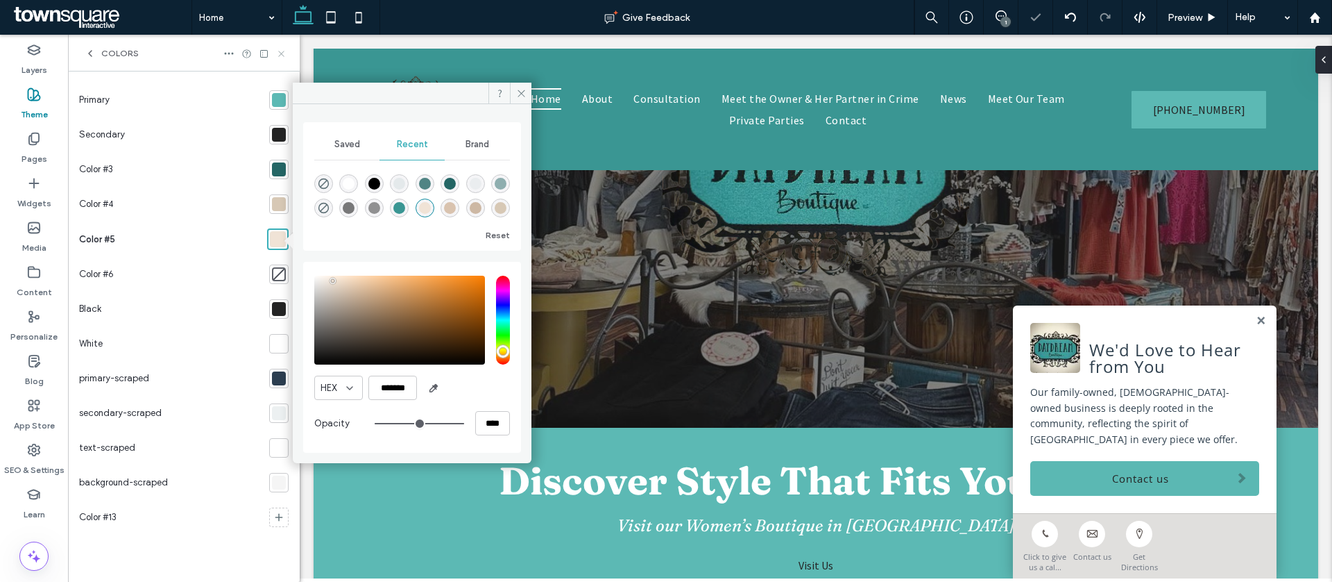
click at [285, 53] on icon at bounding box center [281, 54] width 10 height 10
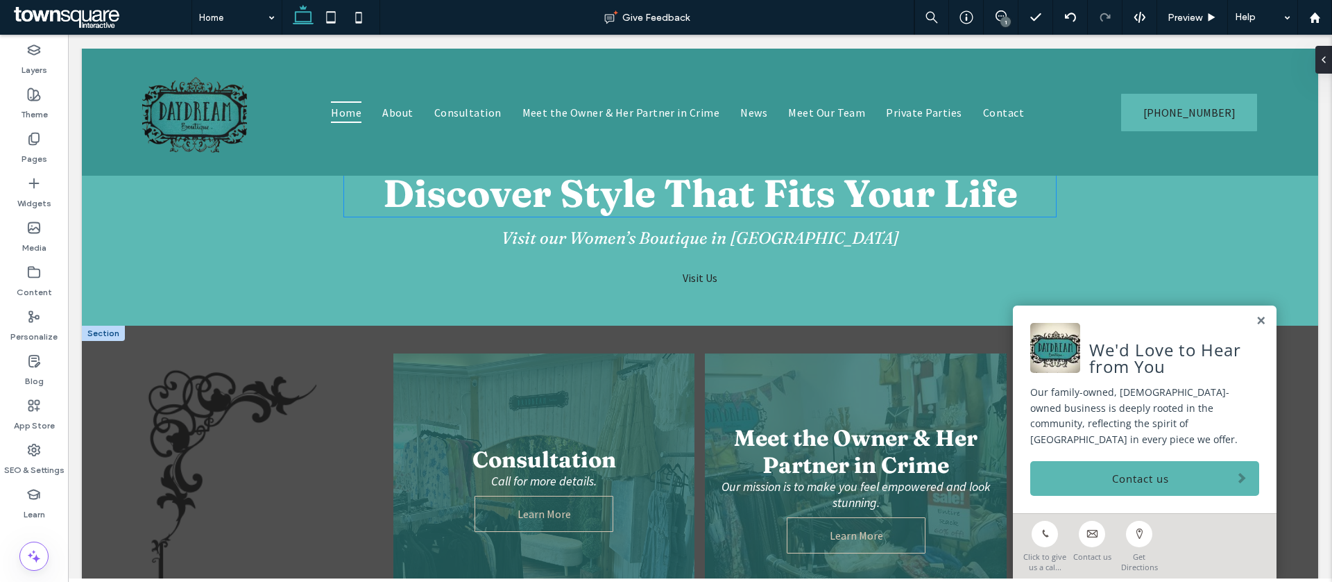
scroll to position [574, 0]
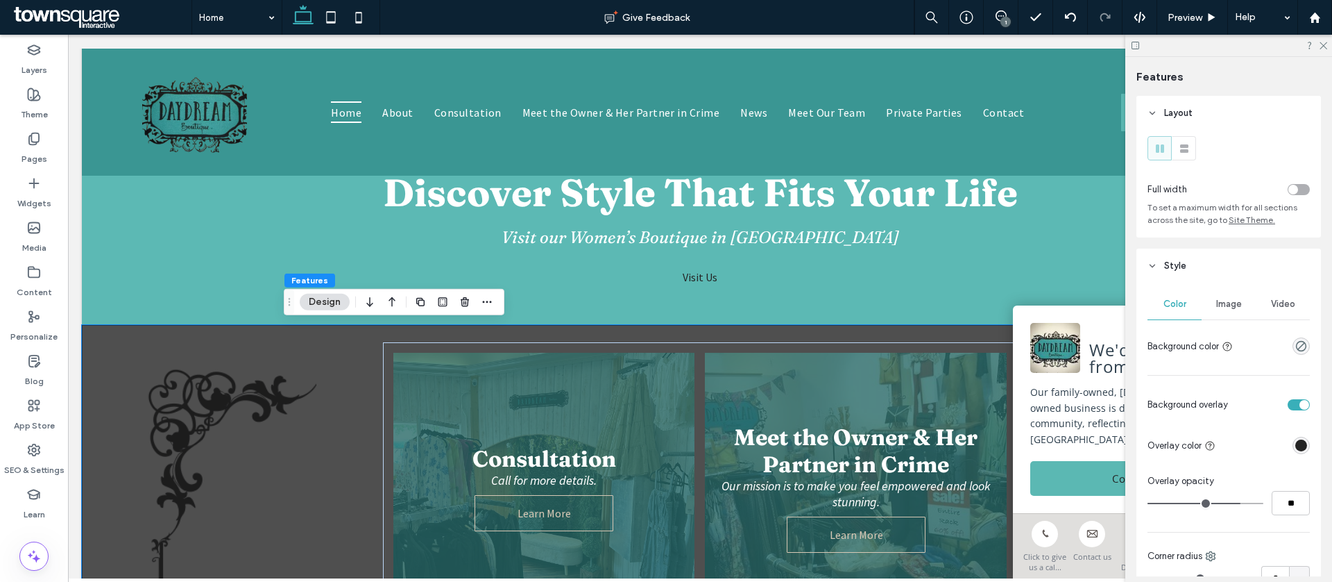
click at [1305, 455] on div at bounding box center [1265, 445] width 89 height 24
click at [1303, 446] on div "rgba(36, 36, 36, 1)" at bounding box center [1302, 445] width 12 height 12
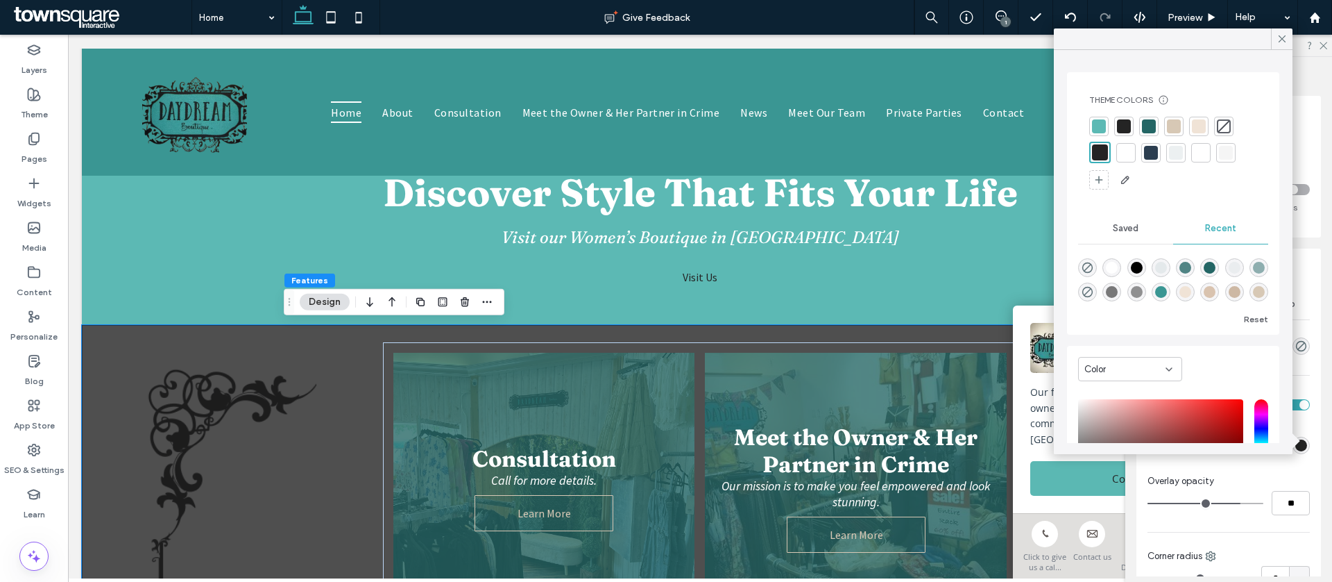
click at [1196, 120] on div at bounding box center [1199, 126] width 14 height 14
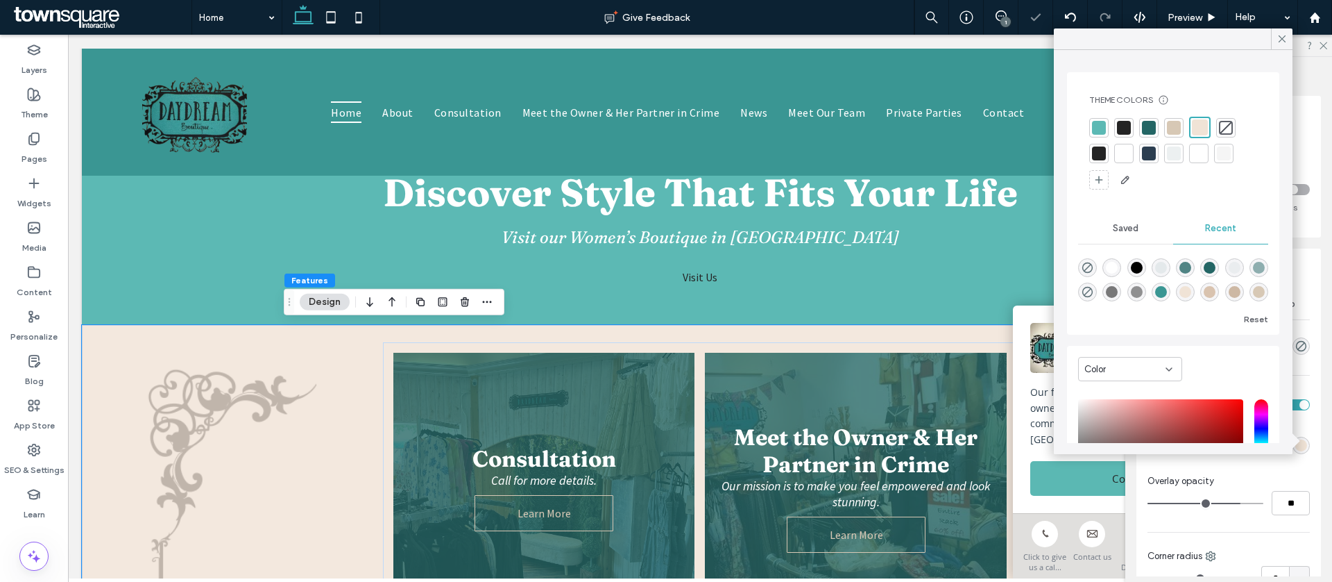
click at [1177, 126] on div at bounding box center [1174, 128] width 14 height 14
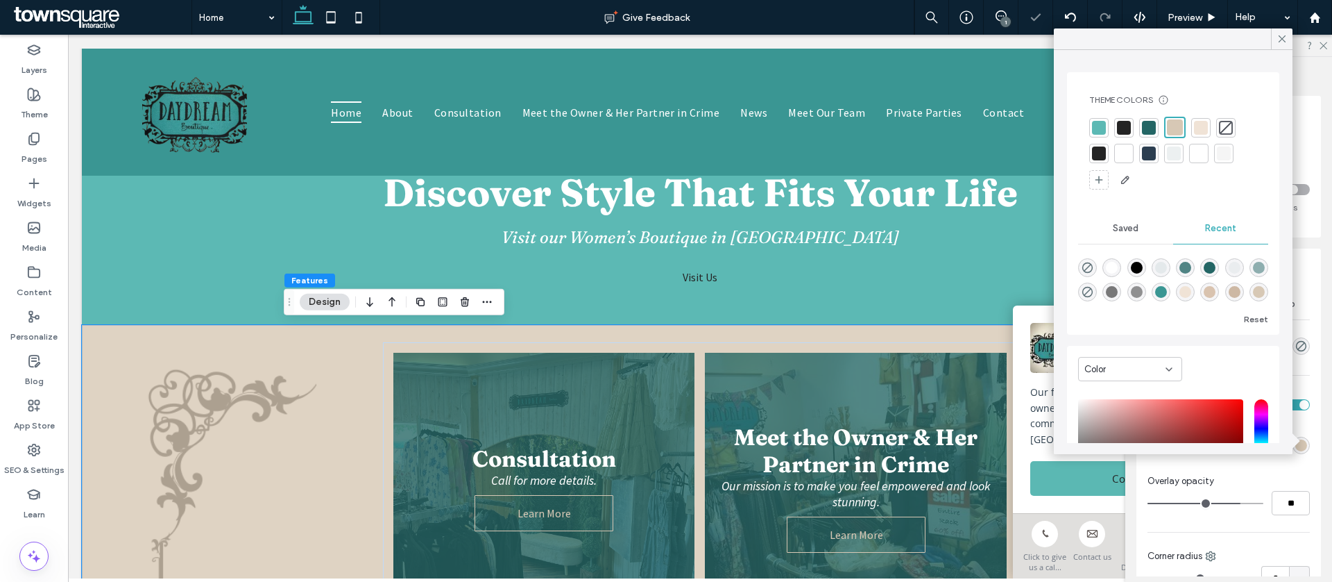
drag, startPoint x: 1279, startPoint y: 33, endPoint x: 1247, endPoint y: 58, distance: 40.1
click at [1279, 33] on icon at bounding box center [1282, 39] width 12 height 12
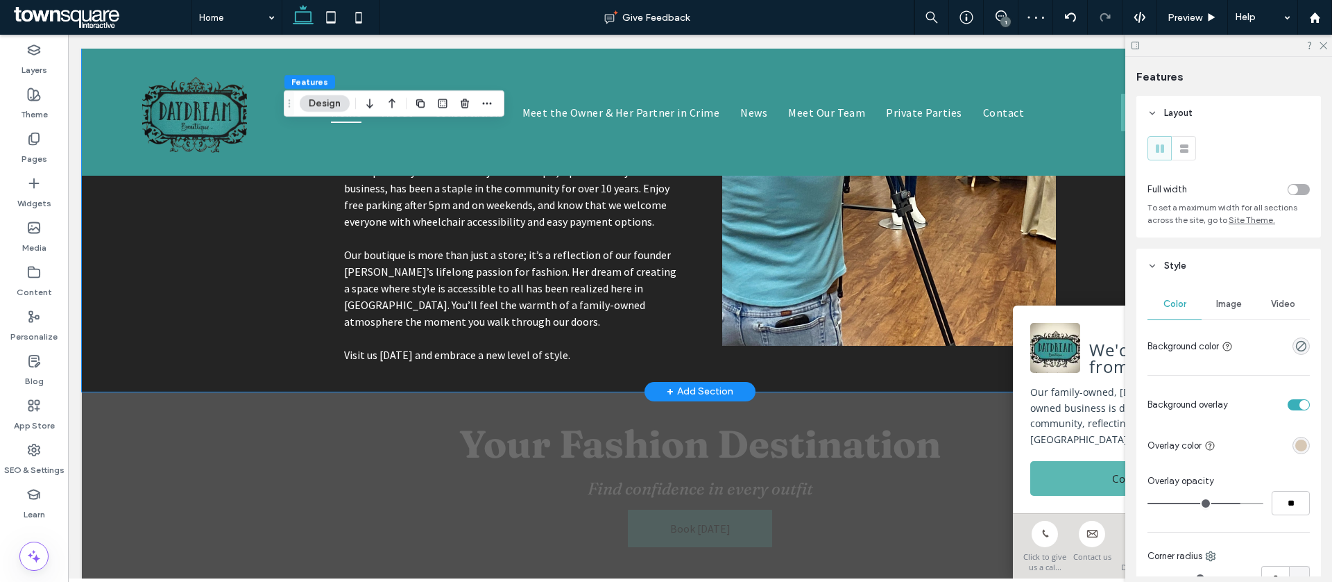
scroll to position [1835, 0]
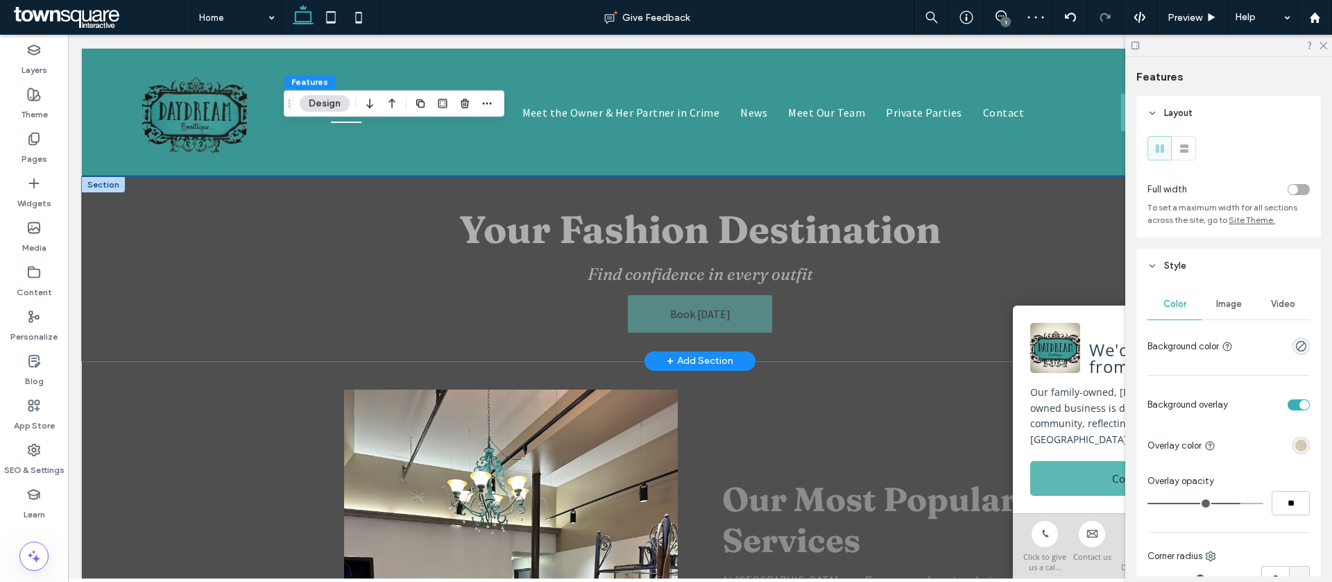
click at [203, 304] on div "Your Fashion Destination Find confidence in every outfit Book Today" at bounding box center [700, 269] width 1237 height 184
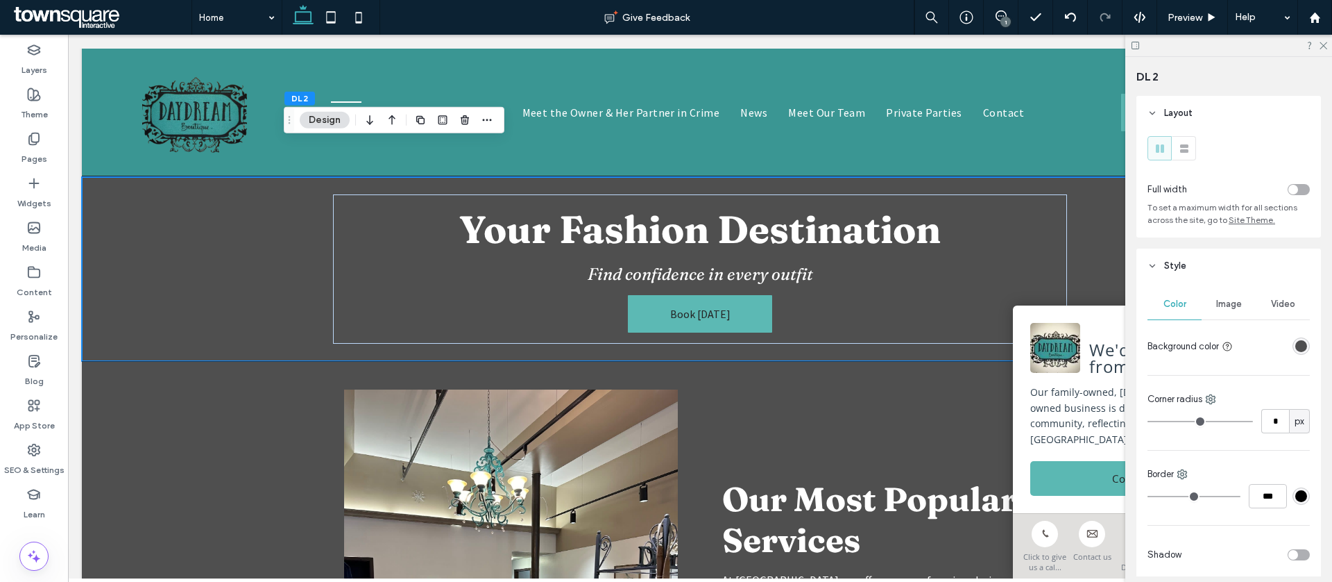
click at [1299, 343] on div "rgba(36, 36, 36, 0.8)" at bounding box center [1302, 346] width 12 height 12
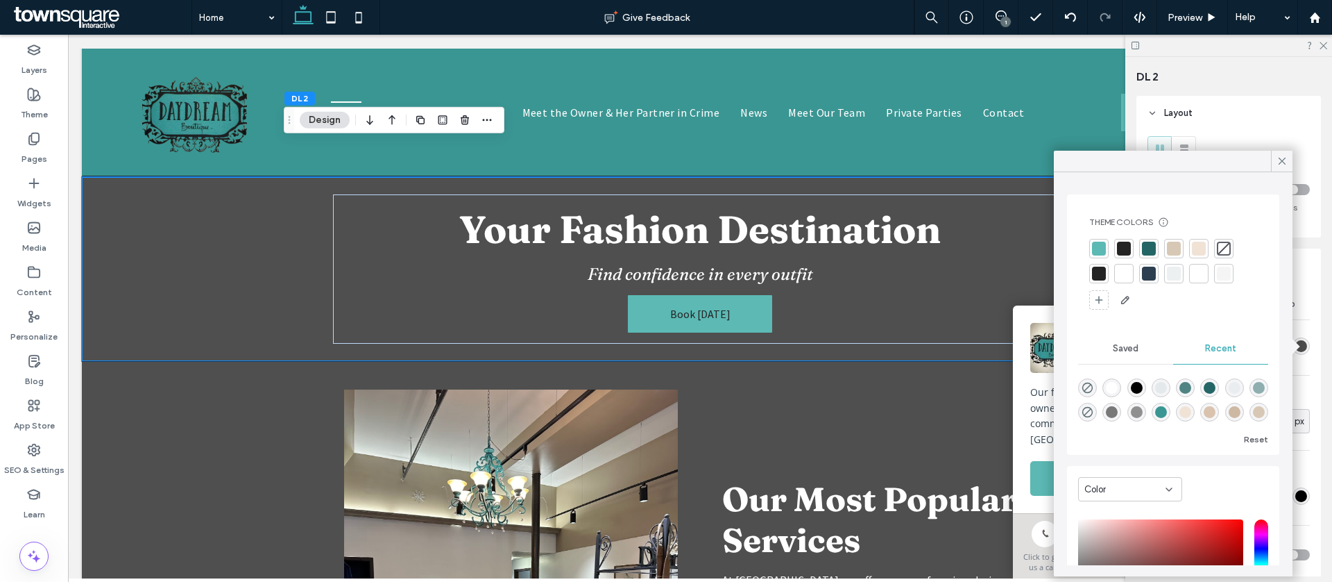
click at [1173, 249] on div at bounding box center [1174, 249] width 14 height 14
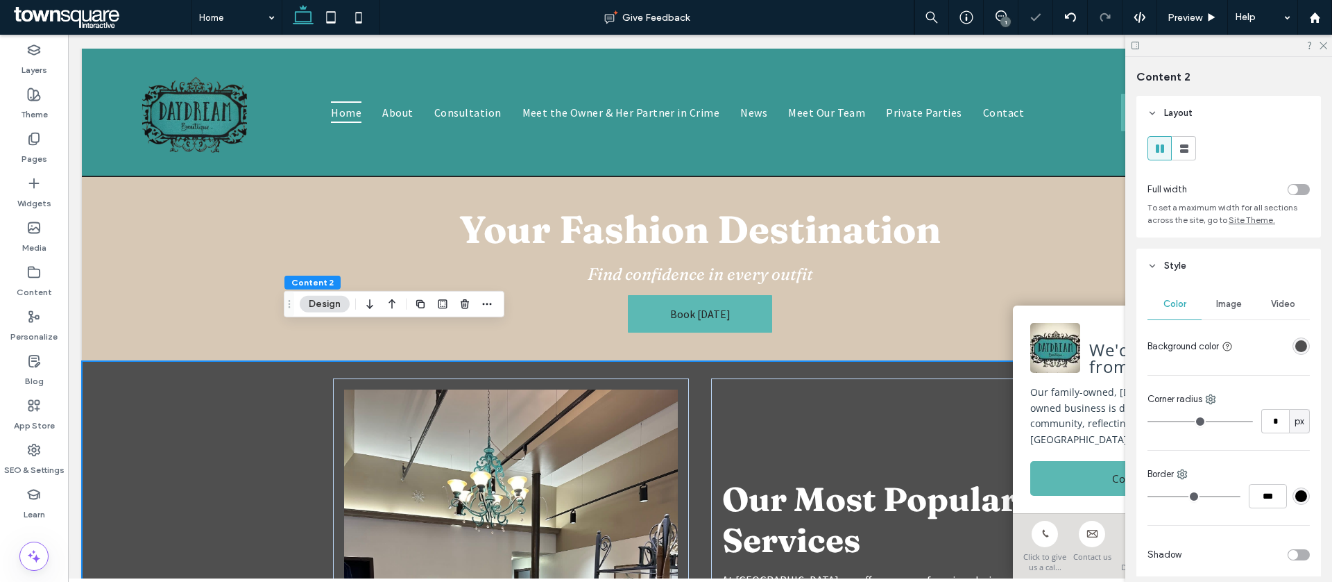
scroll to position [3, 0]
click at [1296, 338] on div "rgba(36, 36, 36, 0.8)" at bounding box center [1302, 343] width 12 height 12
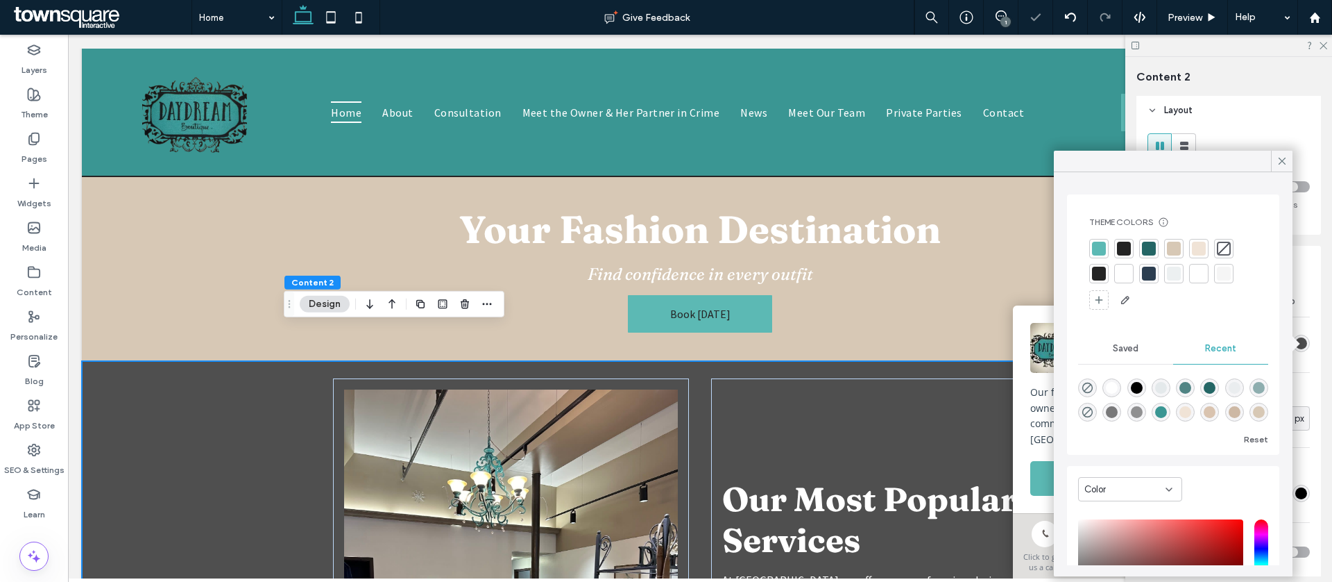
click at [1178, 242] on div at bounding box center [1174, 249] width 14 height 14
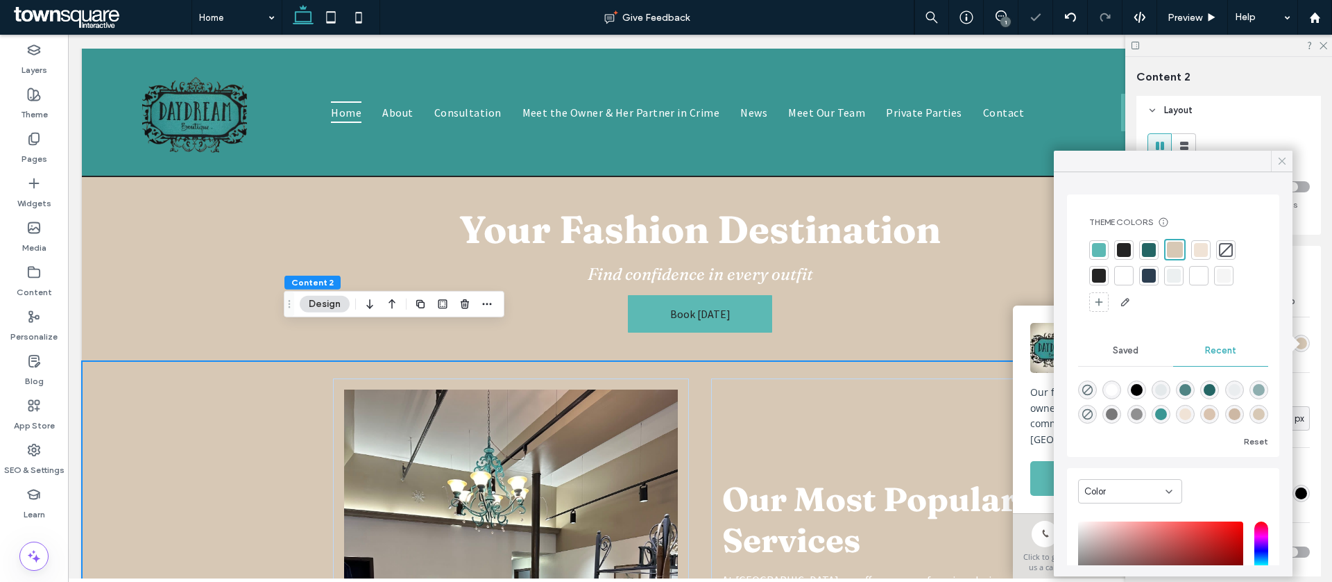
click at [1281, 158] on icon at bounding box center [1282, 161] width 12 height 12
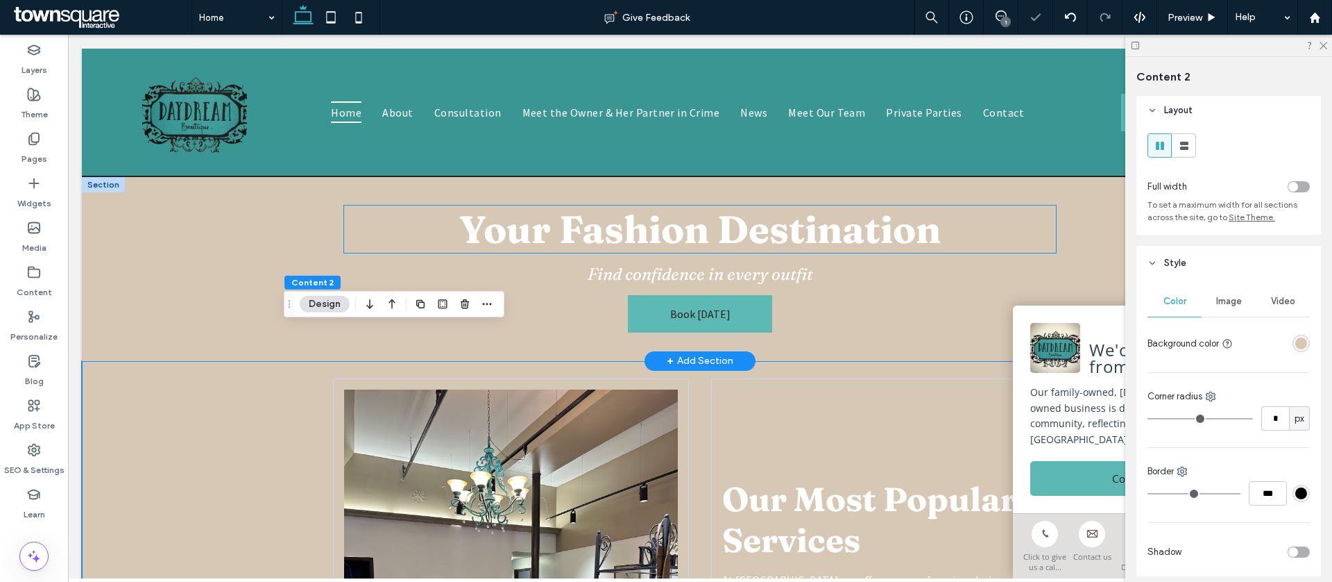
click at [861, 214] on span "Your Fashion Destination" at bounding box center [700, 228] width 482 height 47
click at [861, 214] on div "Your Fashion Destination" at bounding box center [699, 228] width 711 height 47
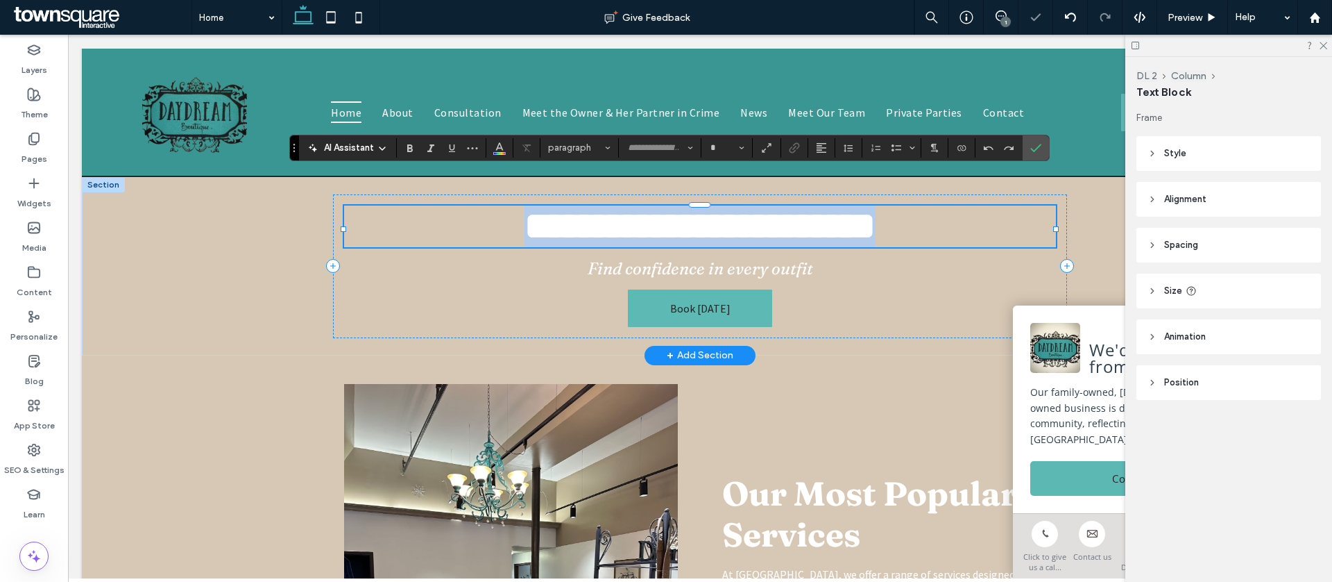
type input "********"
type input "**"
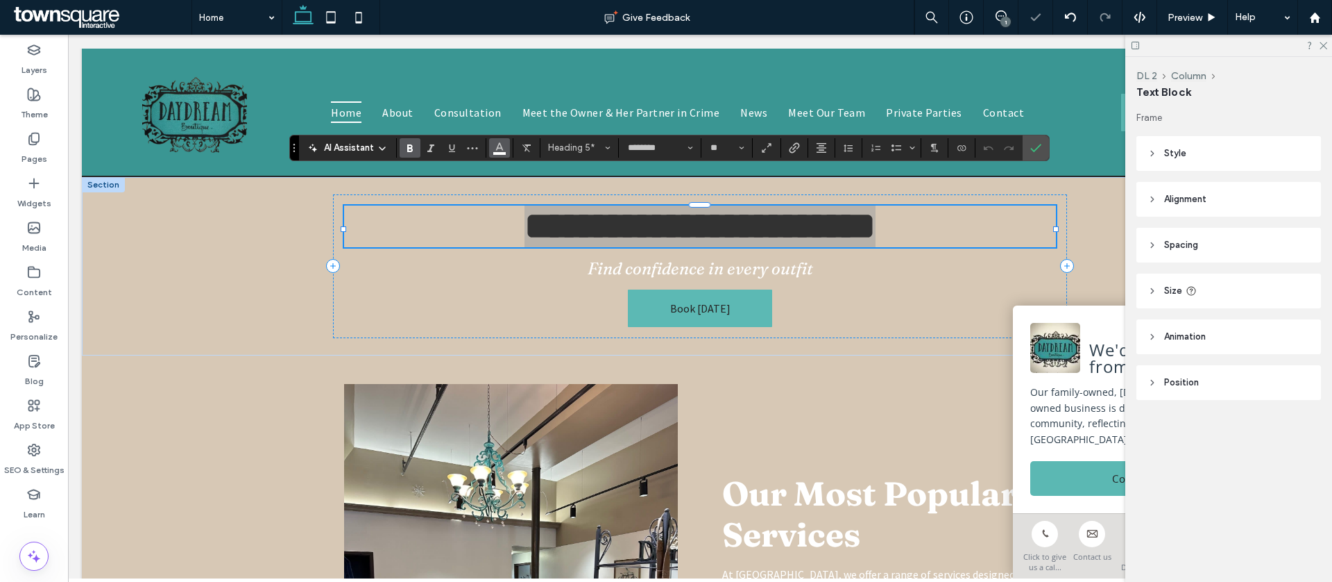
click at [498, 148] on use "Color" at bounding box center [500, 146] width 8 height 8
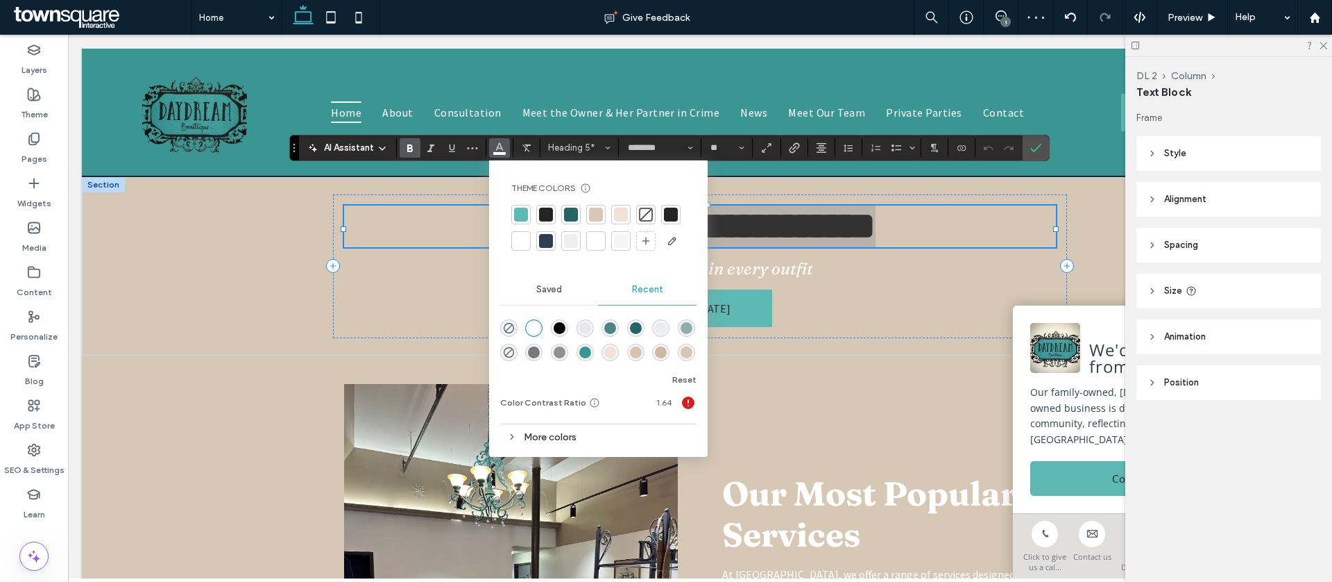
click at [675, 214] on div at bounding box center [671, 215] width 14 height 14
click at [765, 258] on span "Find confidence in every outfit" at bounding box center [701, 268] width 226 height 20
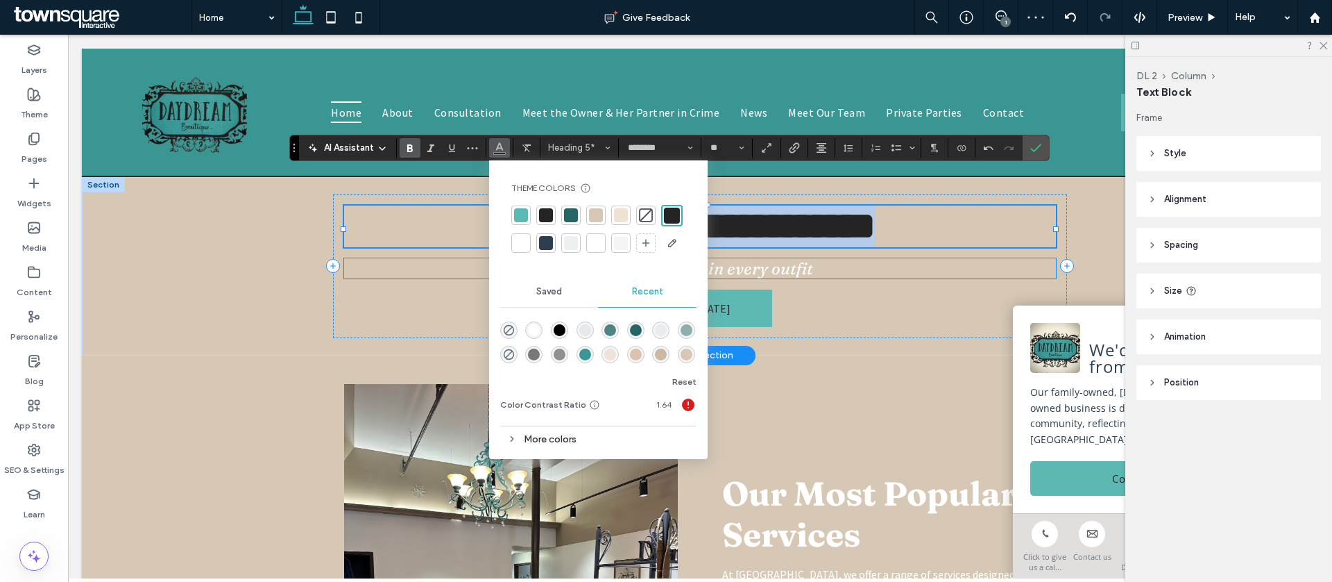
click at [765, 258] on div "Find confidence in every outfit" at bounding box center [699, 268] width 711 height 20
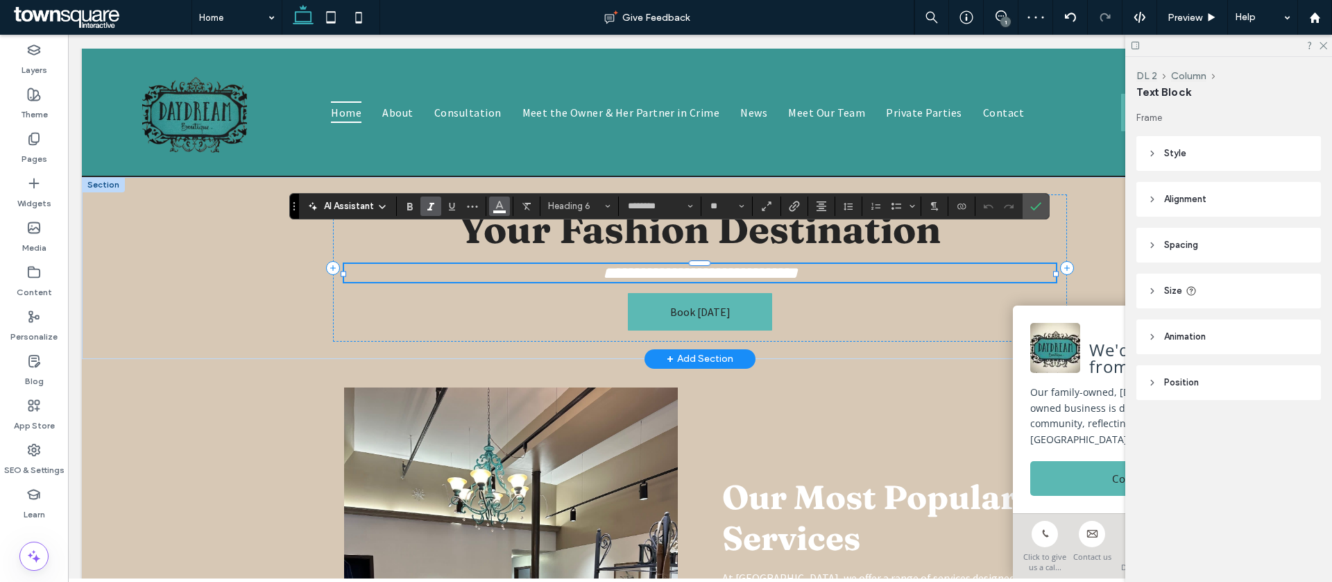
click at [496, 204] on icon "Color" at bounding box center [499, 204] width 11 height 11
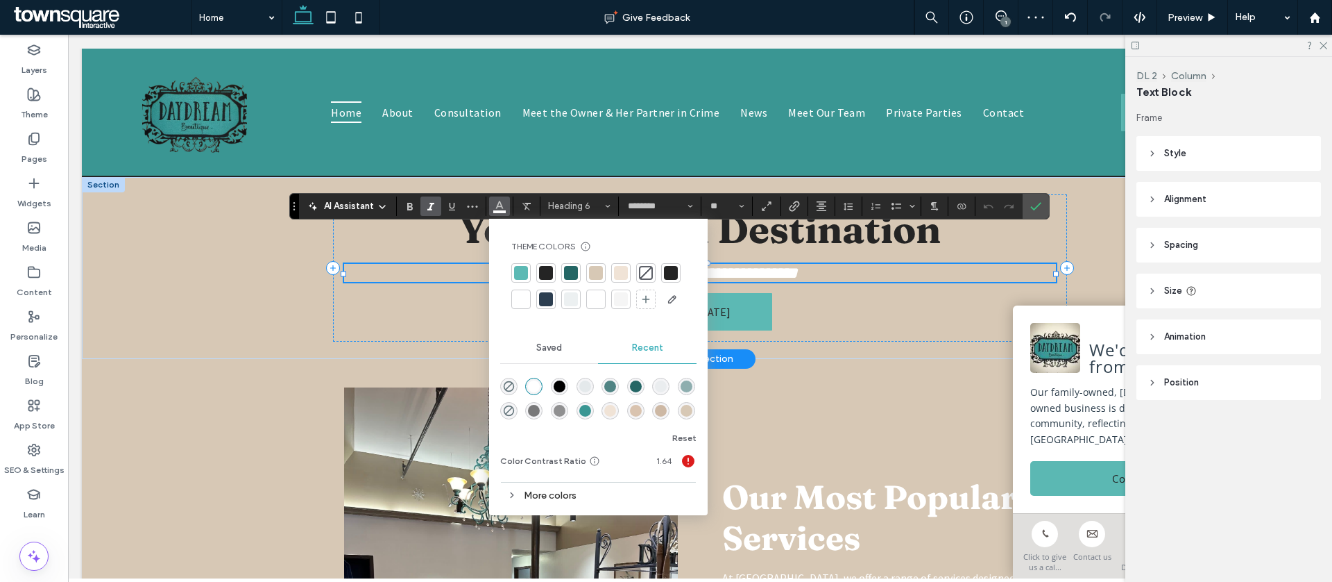
click at [672, 275] on div at bounding box center [671, 273] width 14 height 14
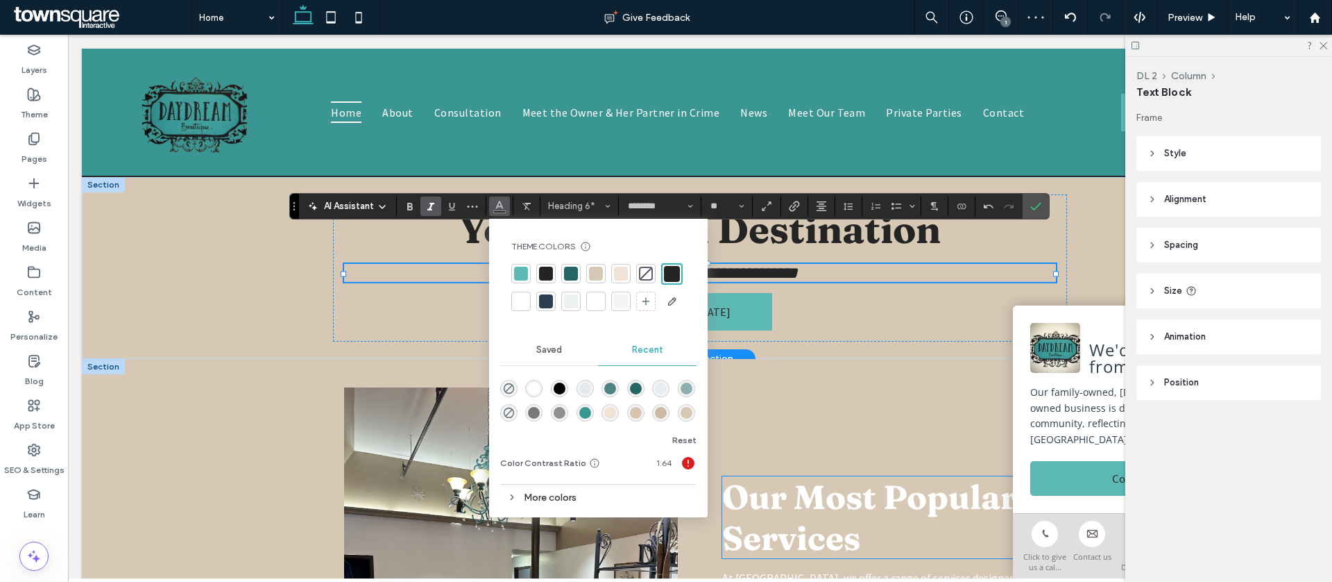
click at [881, 507] on h3 "Our Most Popular Services" at bounding box center [889, 517] width 334 height 82
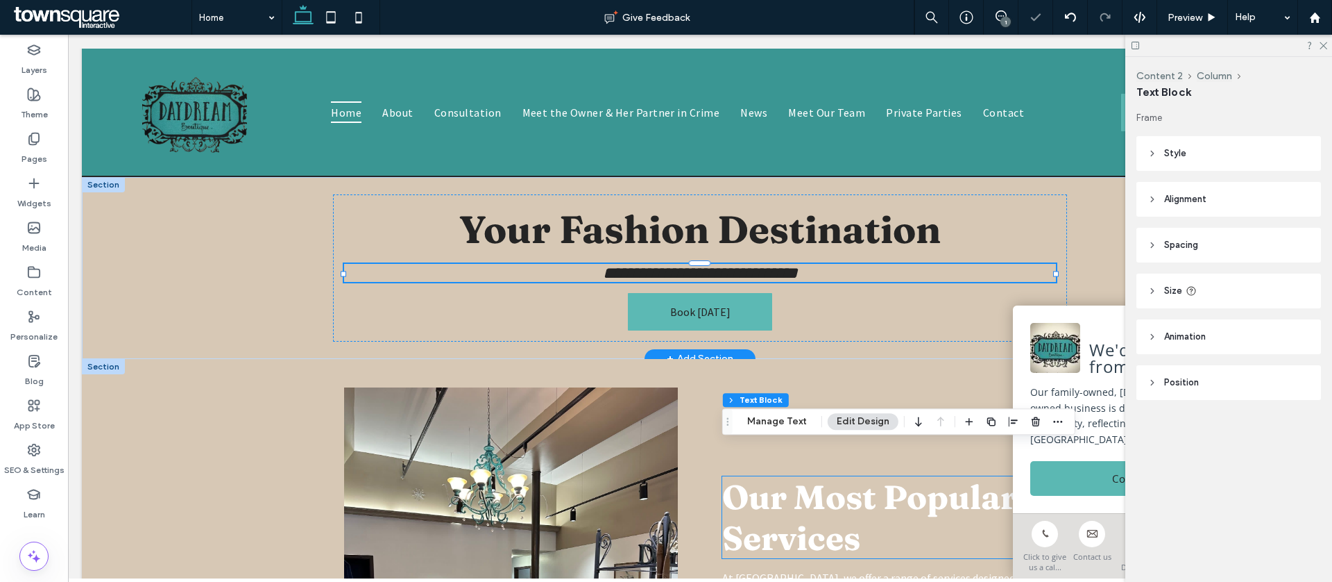
click at [881, 507] on div "Our Most Popular Services" at bounding box center [889, 517] width 334 height 82
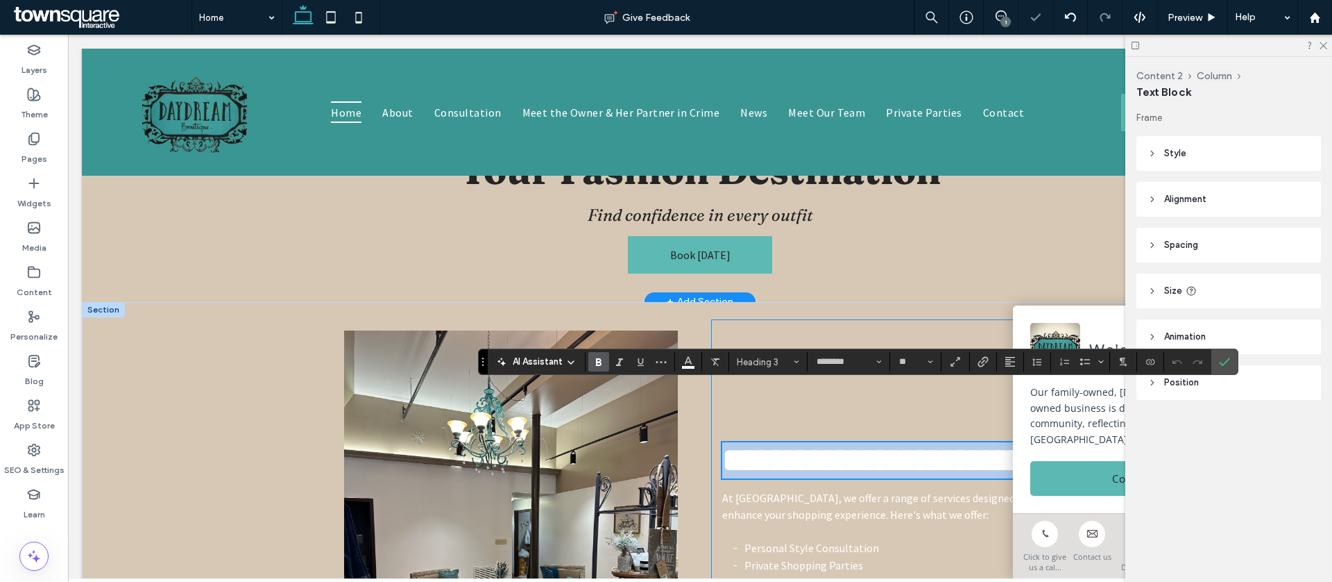
scroll to position [1955, 0]
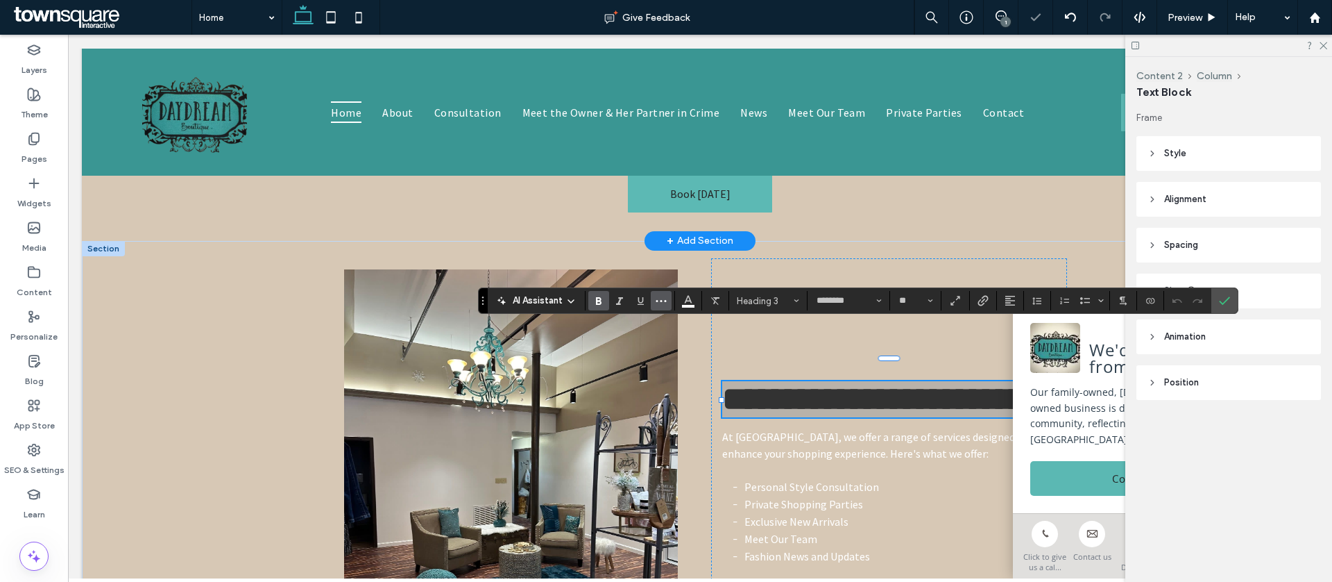
click at [670, 297] on button "More" at bounding box center [661, 300] width 21 height 19
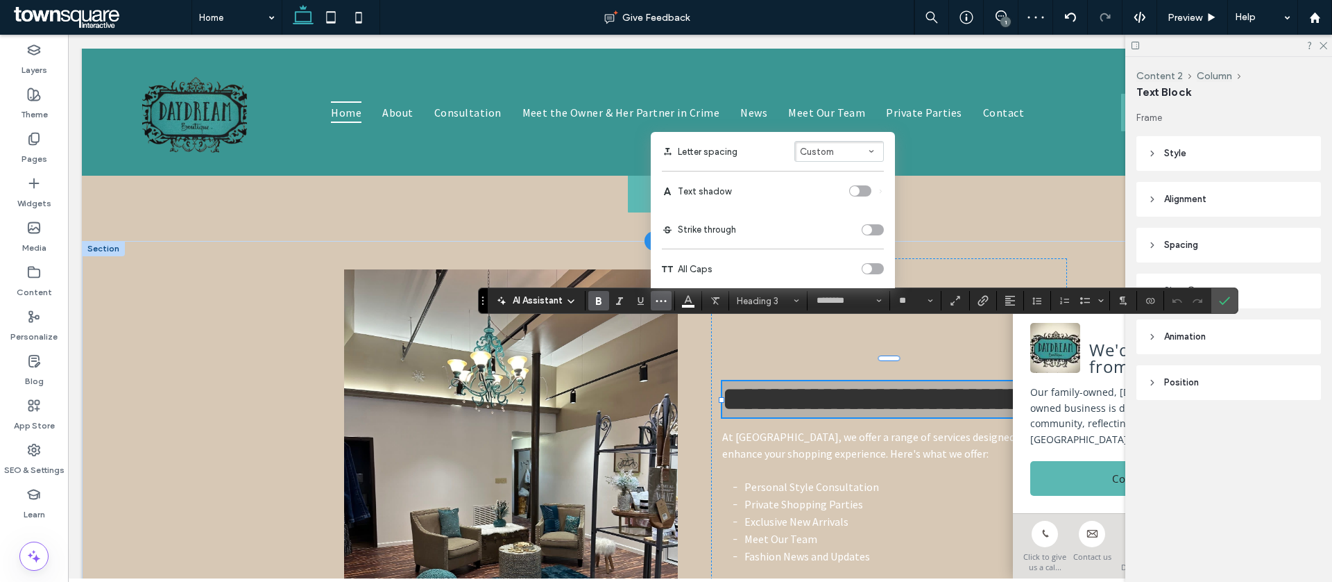
drag, startPoint x: 687, startPoint y: 298, endPoint x: 700, endPoint y: 294, distance: 13.6
click at [688, 298] on icon "Color" at bounding box center [688, 299] width 11 height 11
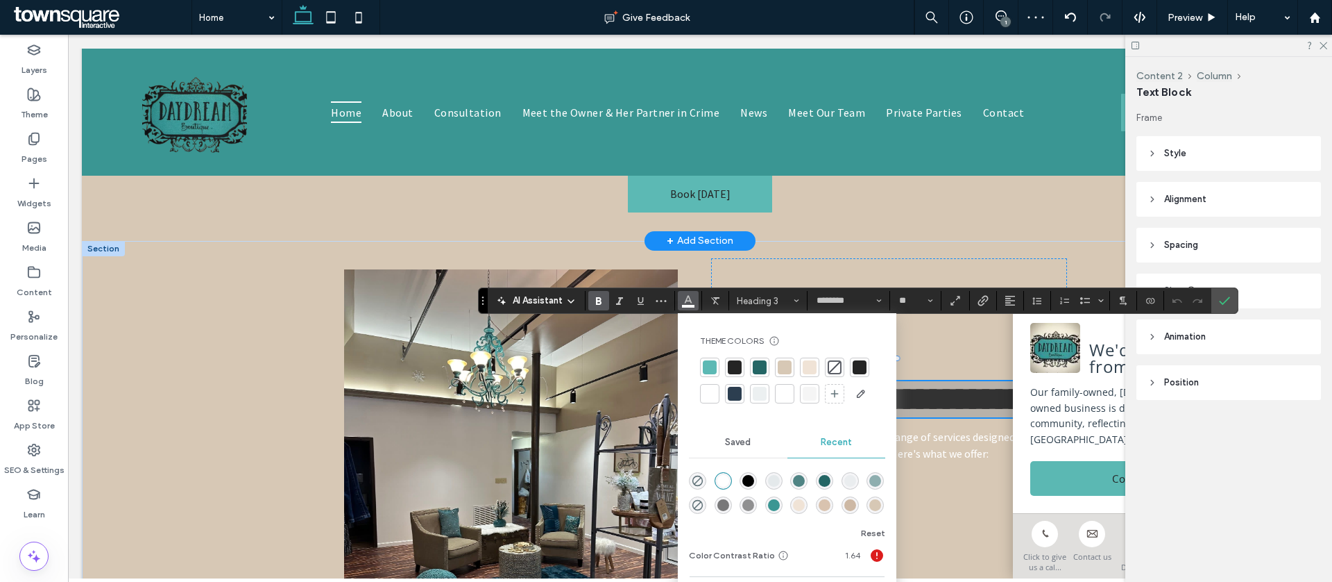
click at [858, 368] on div at bounding box center [860, 367] width 14 height 14
click at [939, 407] on div "**********" at bounding box center [889, 490] width 356 height 464
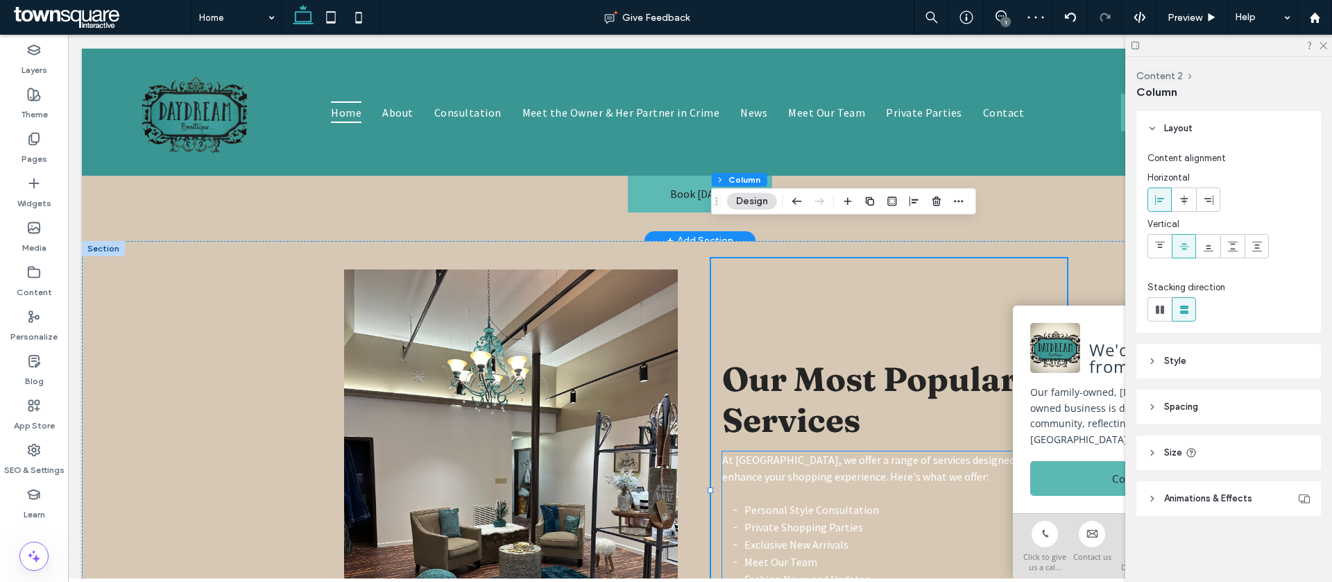
click at [879, 452] on span "At [GEOGRAPHIC_DATA], we offer a range of services designed to enhance your sho…" at bounding box center [875, 467] width 306 height 31
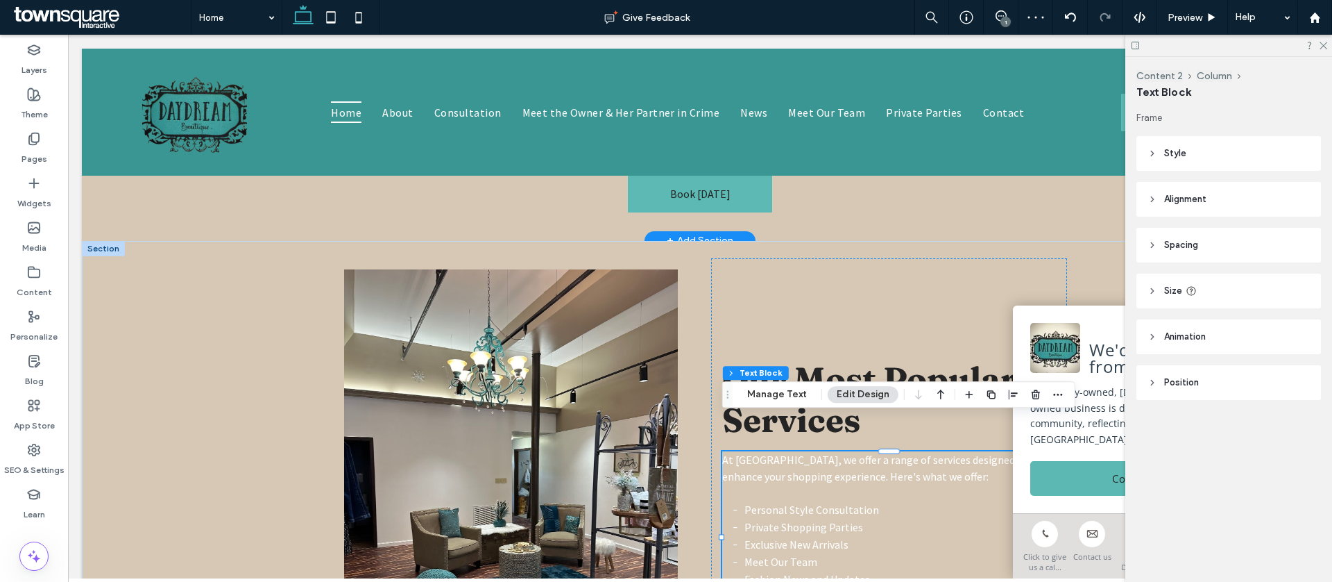
click at [879, 451] on div "At Daydream Boutique, we offer a range of services designed to enhance your sho…" at bounding box center [889, 536] width 334 height 170
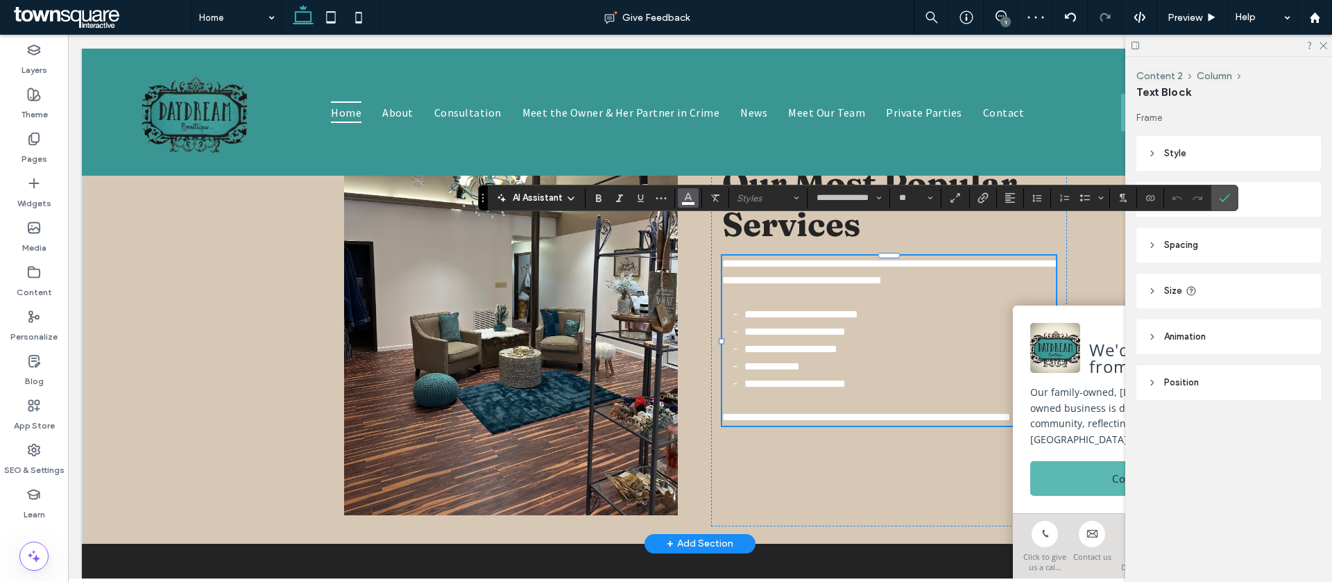
click at [692, 199] on icon "Color" at bounding box center [688, 196] width 11 height 11
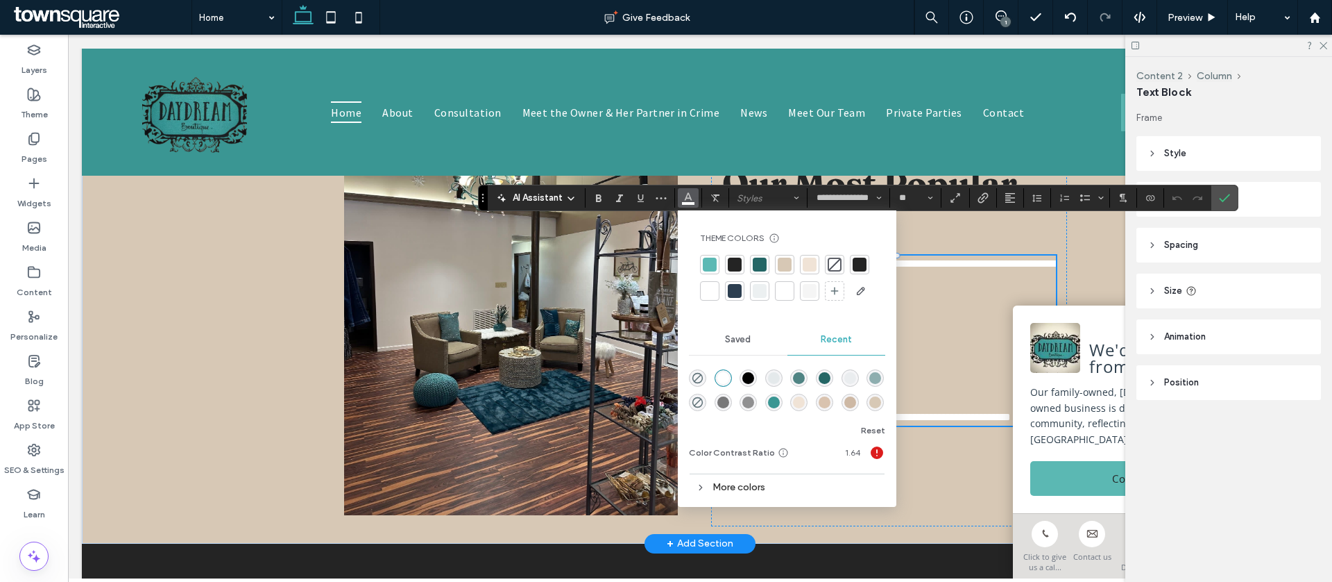
click at [860, 262] on div at bounding box center [860, 264] width 14 height 14
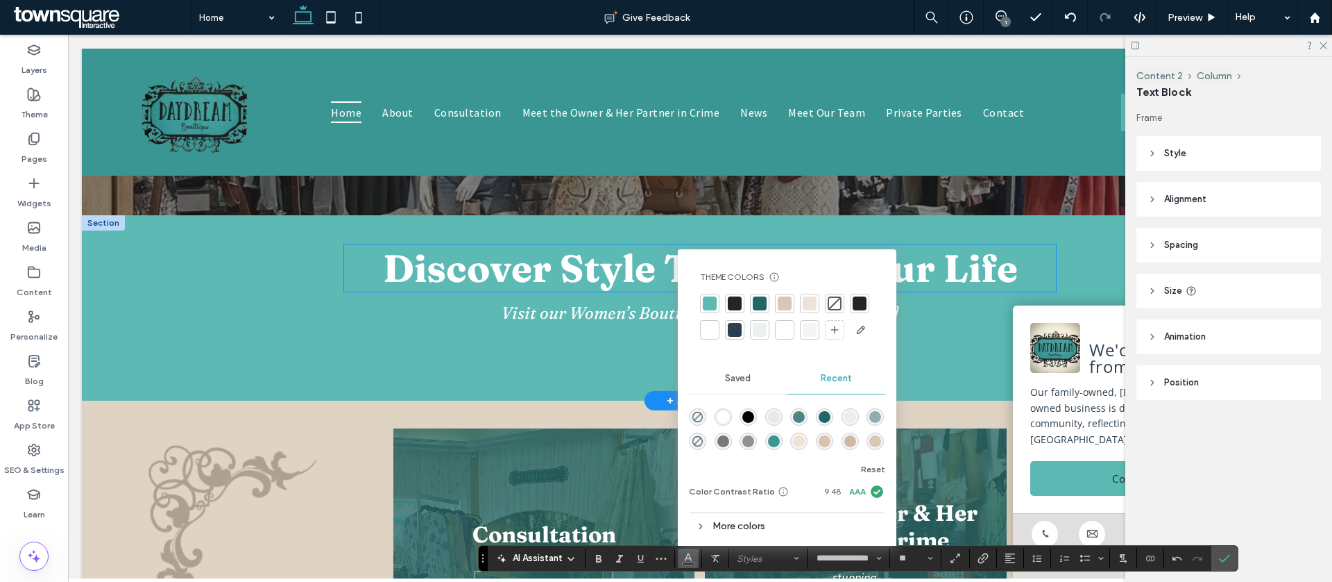
click at [572, 271] on span "Discover Style That Fits Your Life" at bounding box center [700, 267] width 635 height 47
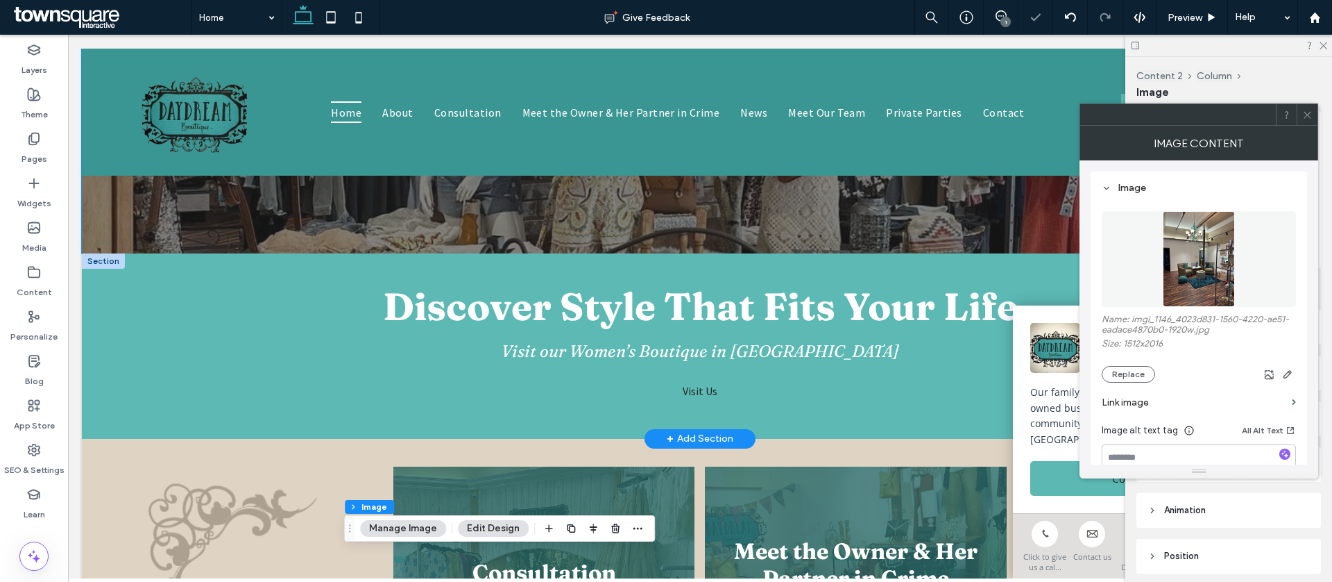
scroll to position [459, 0]
click at [573, 301] on span "Discover Style That Fits Your Life" at bounding box center [700, 306] width 635 height 47
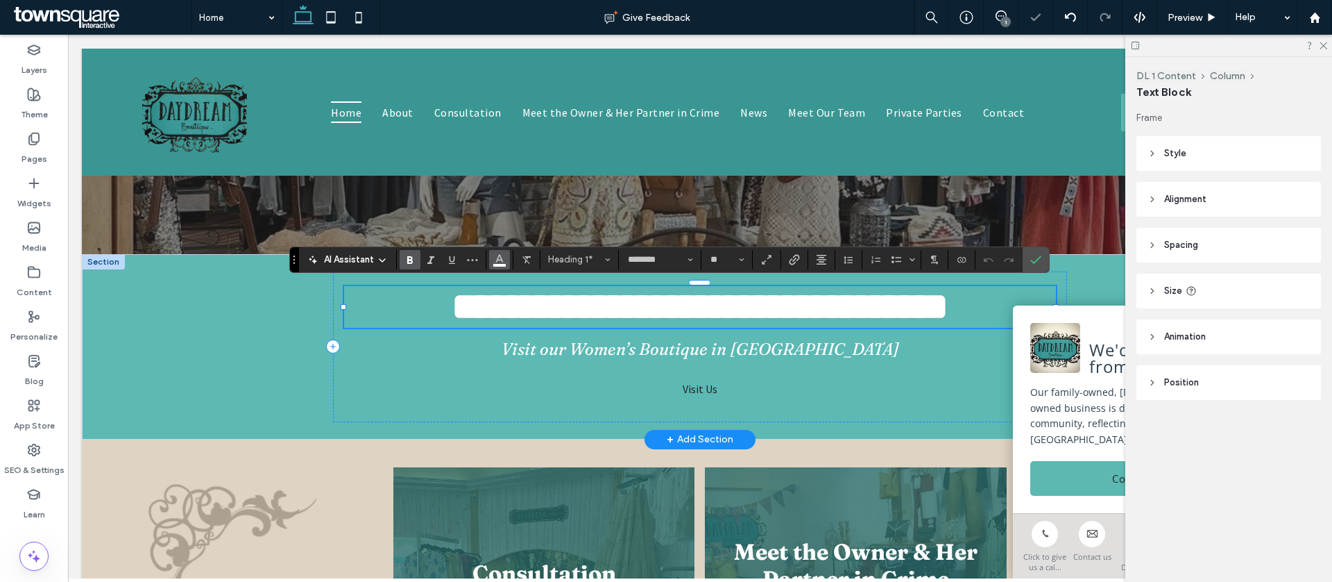
click at [506, 260] on button "Color" at bounding box center [499, 259] width 21 height 19
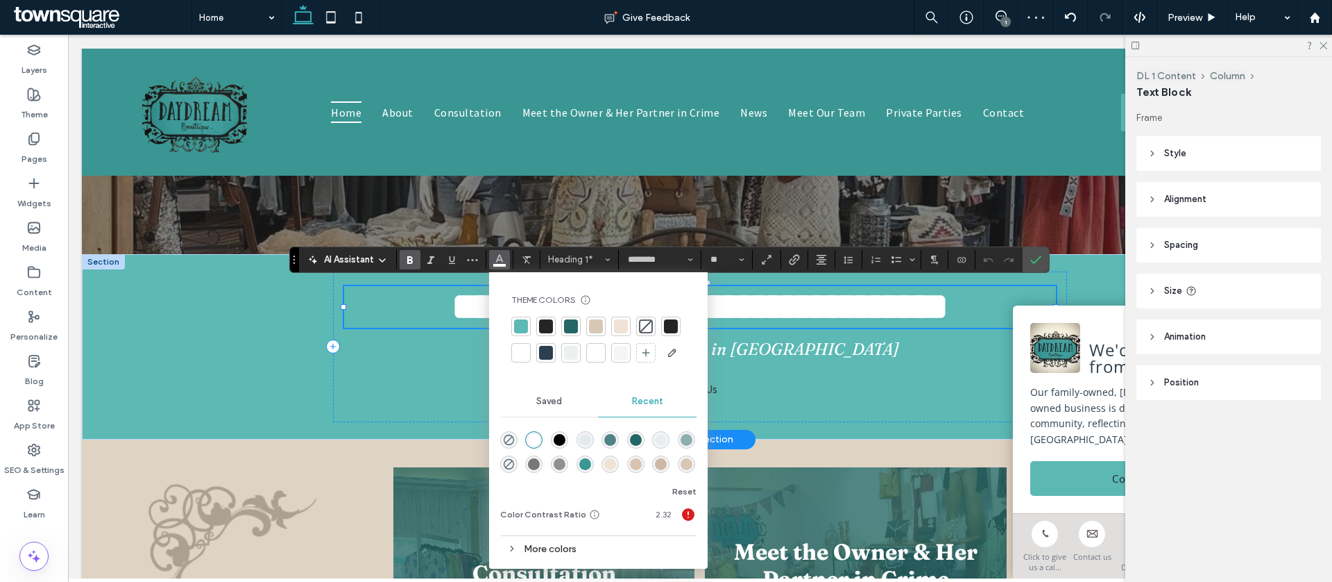
click at [672, 326] on div at bounding box center [671, 326] width 14 height 14
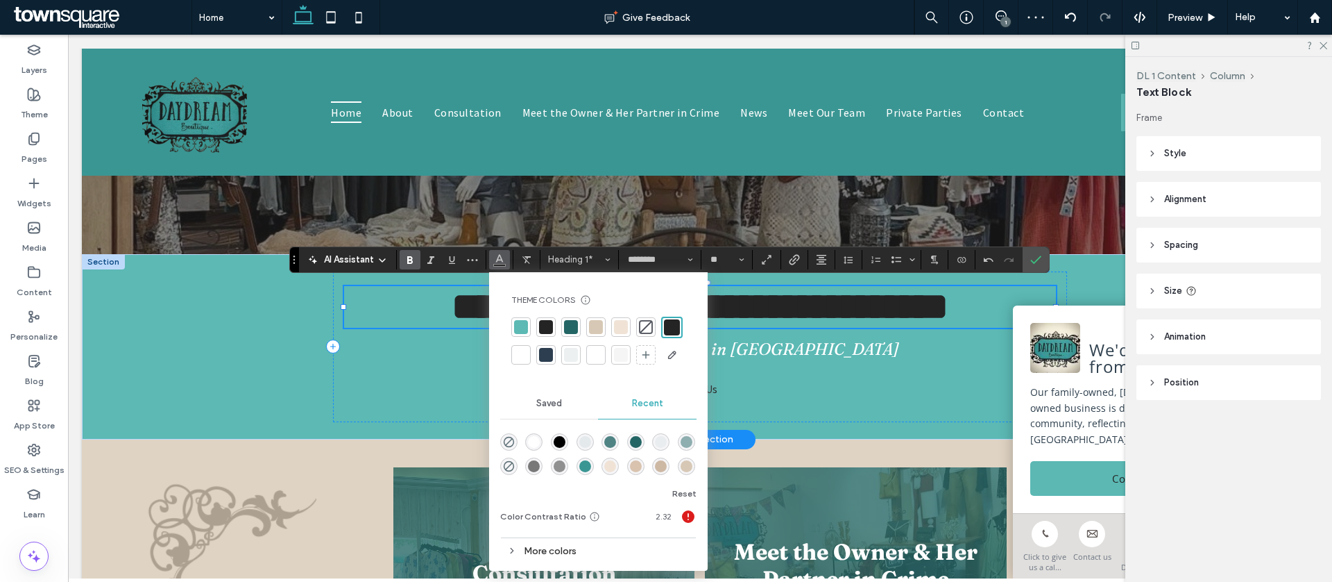
click at [752, 359] on span "Visit our Women’s Boutique in [GEOGRAPHIC_DATA]" at bounding box center [701, 349] width 398 height 20
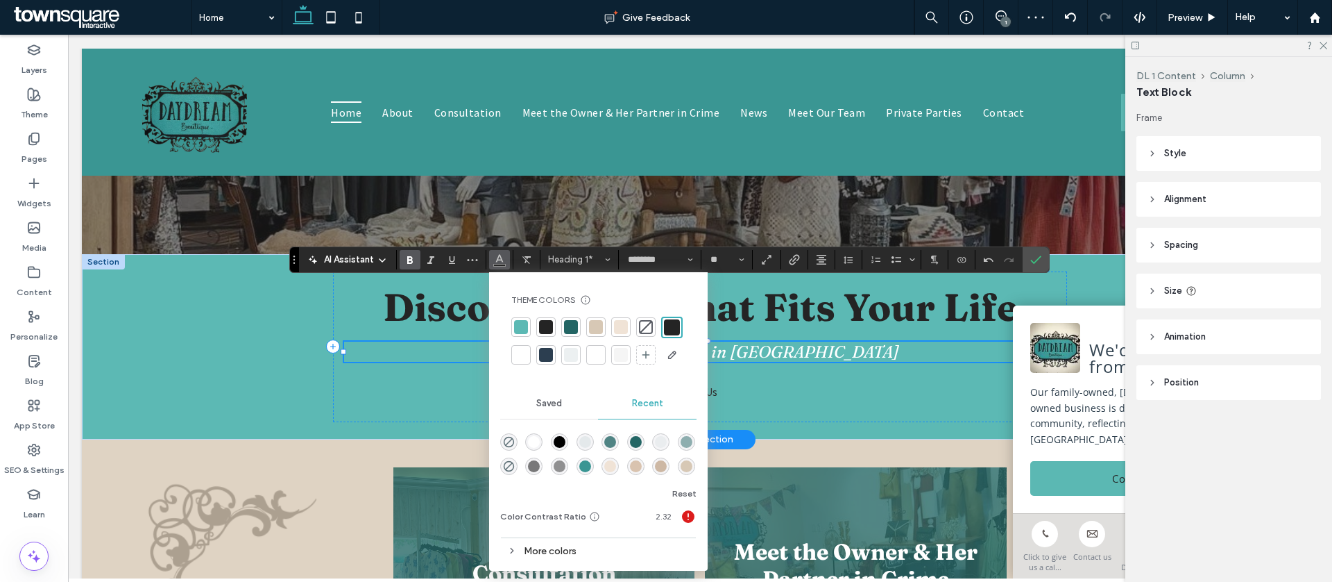
click at [752, 359] on span "Visit our Women’s Boutique in [GEOGRAPHIC_DATA]" at bounding box center [701, 351] width 398 height 20
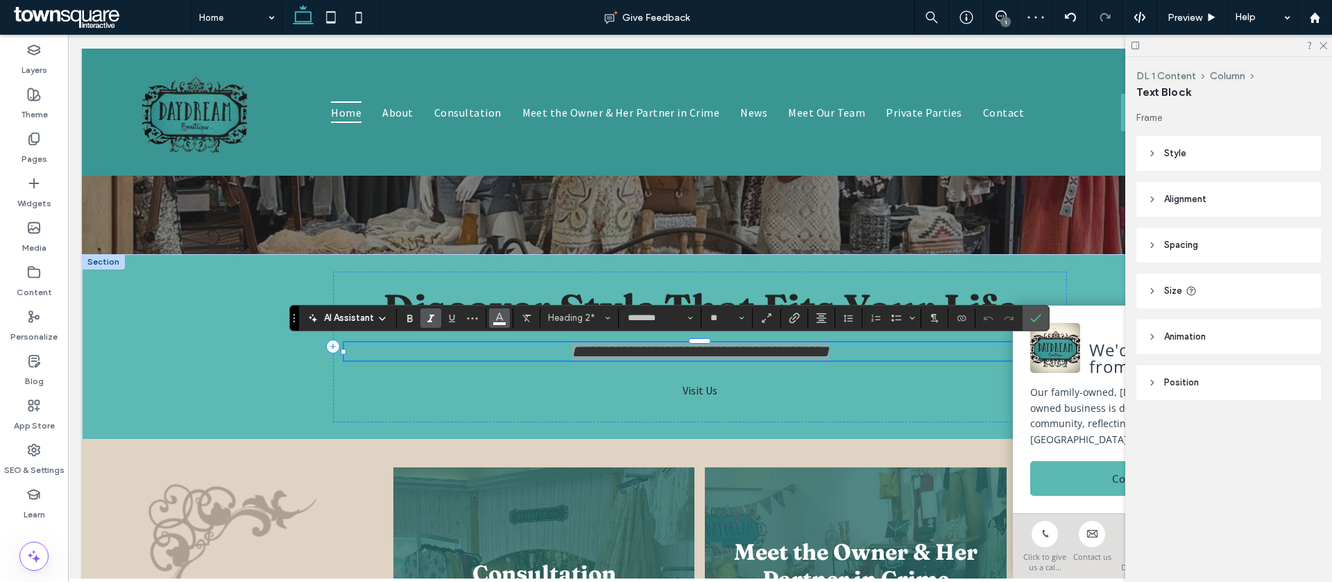
click at [501, 316] on use "Color" at bounding box center [500, 316] width 8 height 8
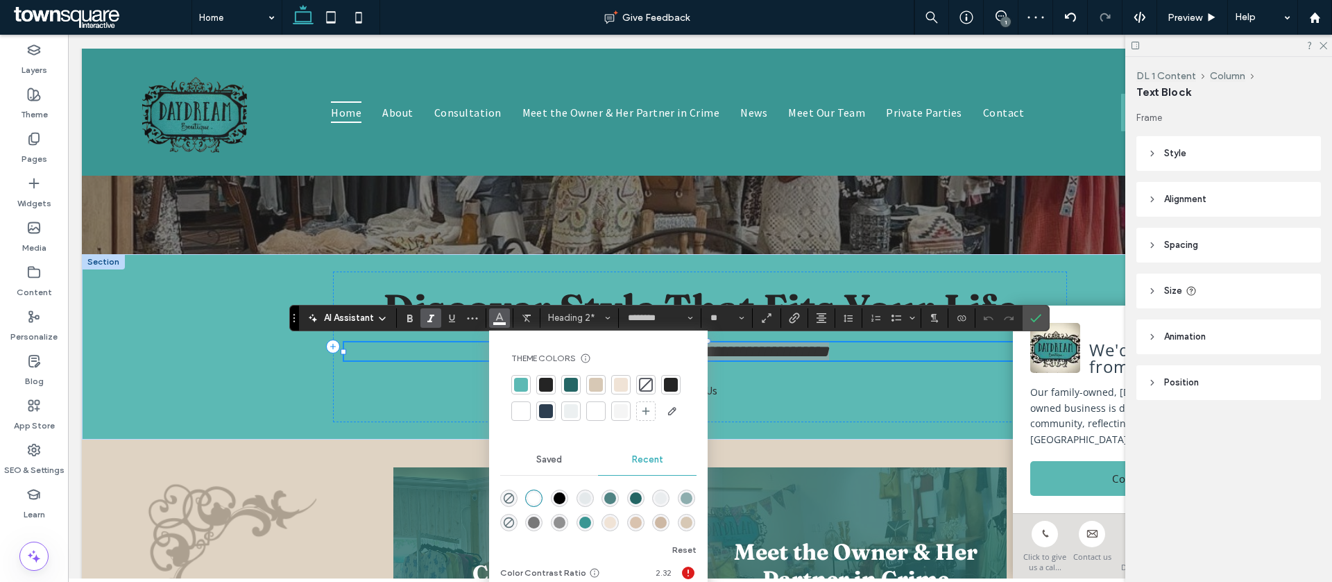
drag, startPoint x: 669, startPoint y: 388, endPoint x: 700, endPoint y: 384, distance: 31.5
click at [669, 388] on div at bounding box center [671, 385] width 14 height 14
click at [750, 387] on link "Visit Us" at bounding box center [700, 389] width 144 height 37
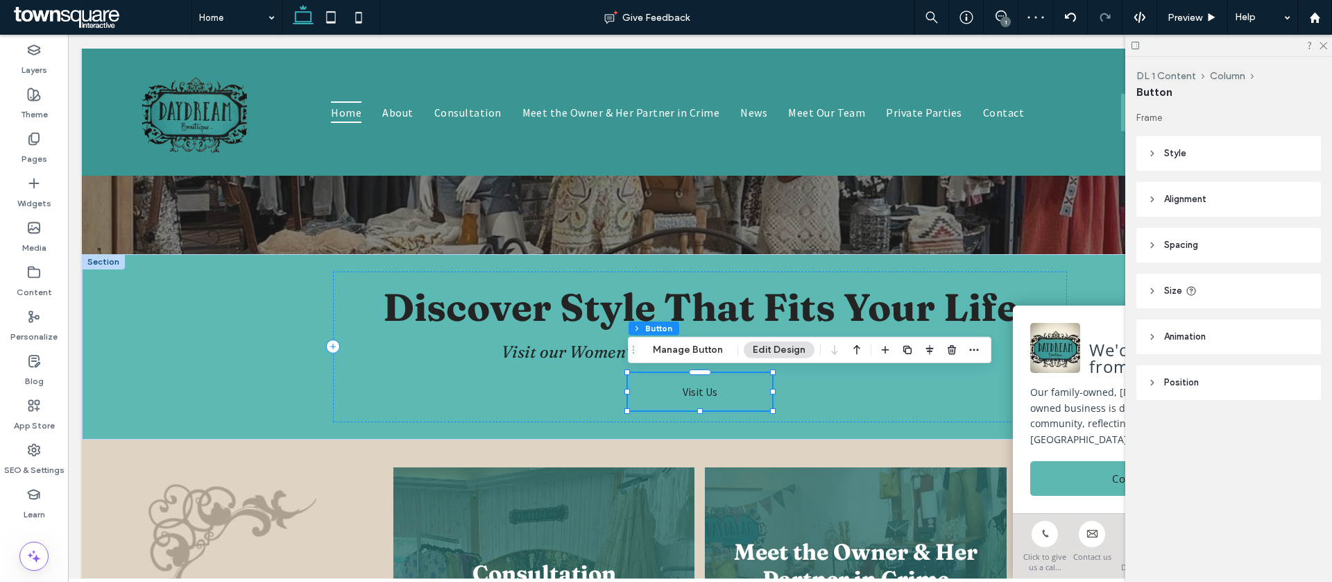
click at [1180, 162] on header "Style" at bounding box center [1229, 153] width 185 height 35
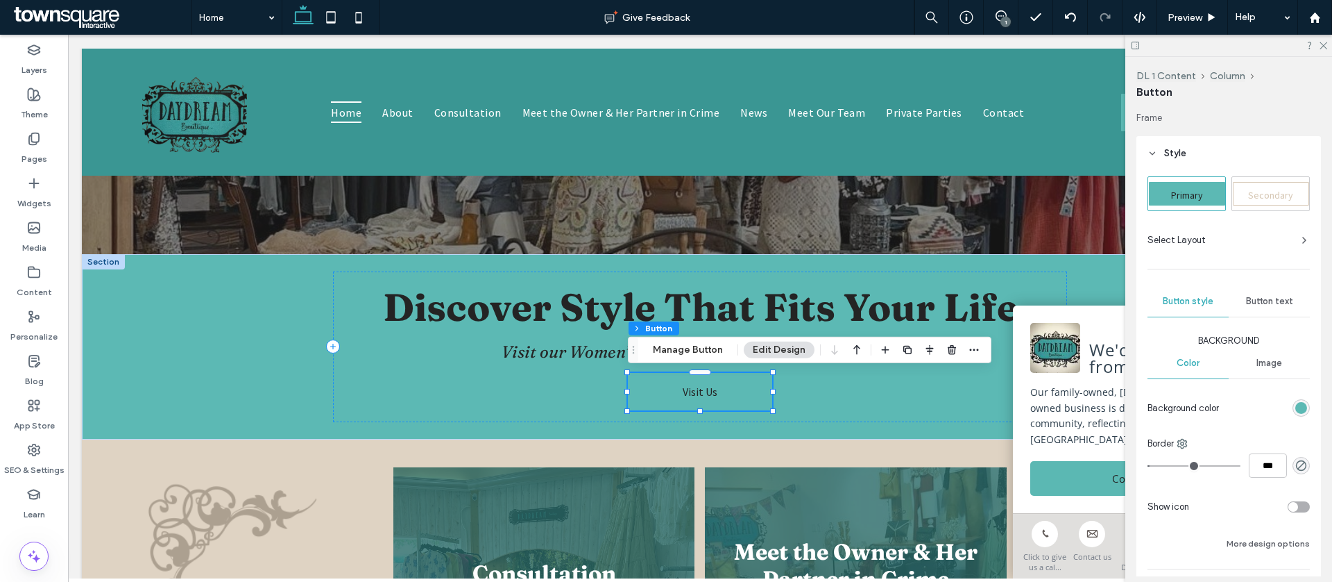
click at [1299, 415] on div "rgb(92, 185, 180)" at bounding box center [1301, 407] width 17 height 17
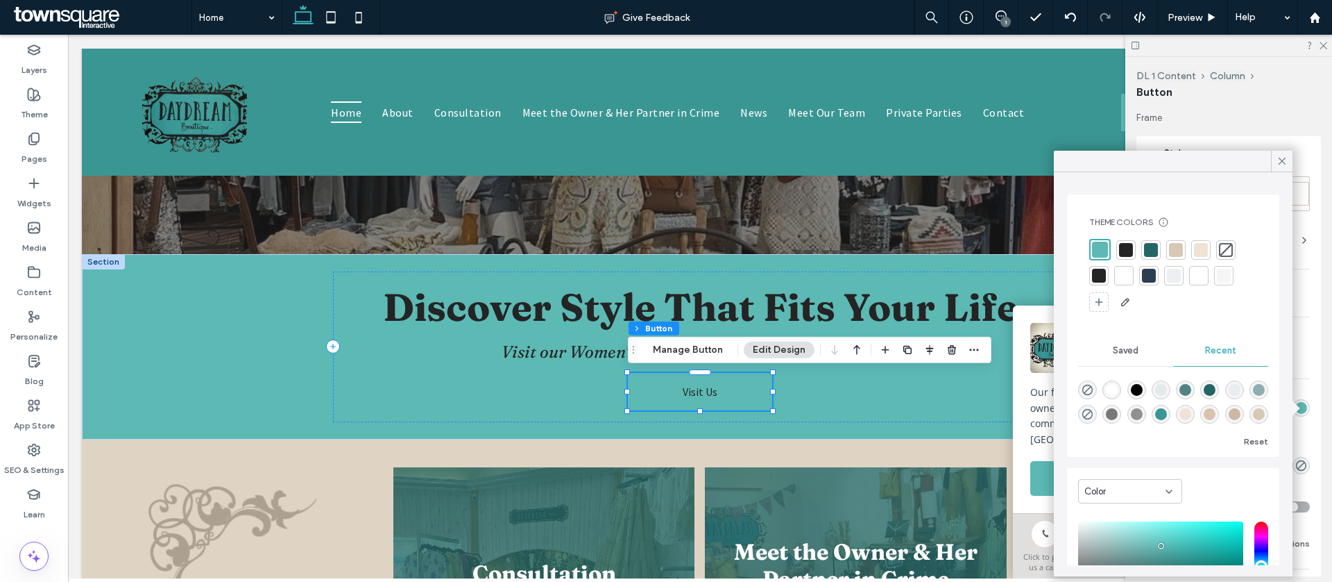
click at [1095, 276] on div at bounding box center [1099, 276] width 14 height 14
click at [1283, 161] on icon at bounding box center [1282, 161] width 12 height 12
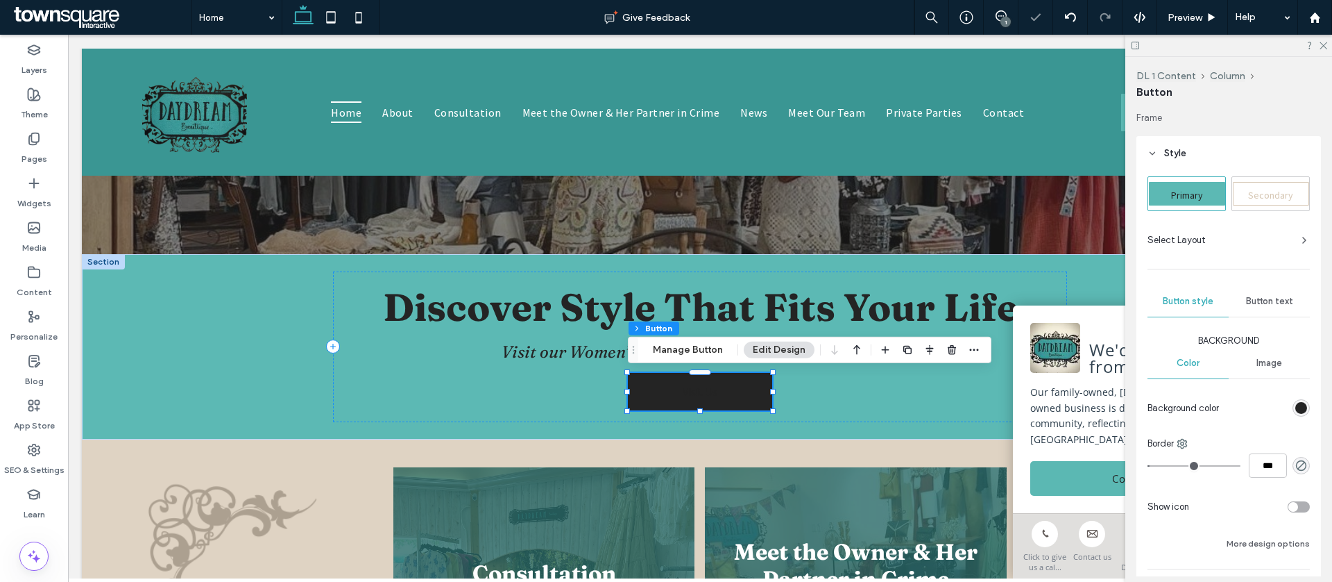
click at [1274, 308] on div "Button text" at bounding box center [1269, 301] width 81 height 31
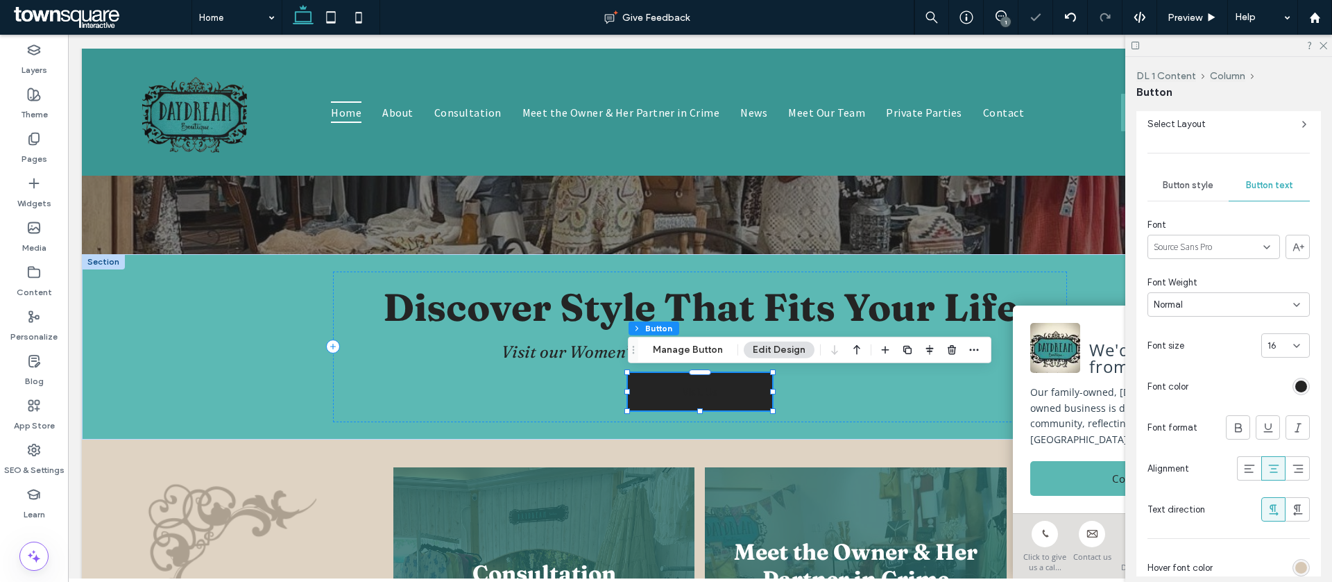
scroll to position [276, 0]
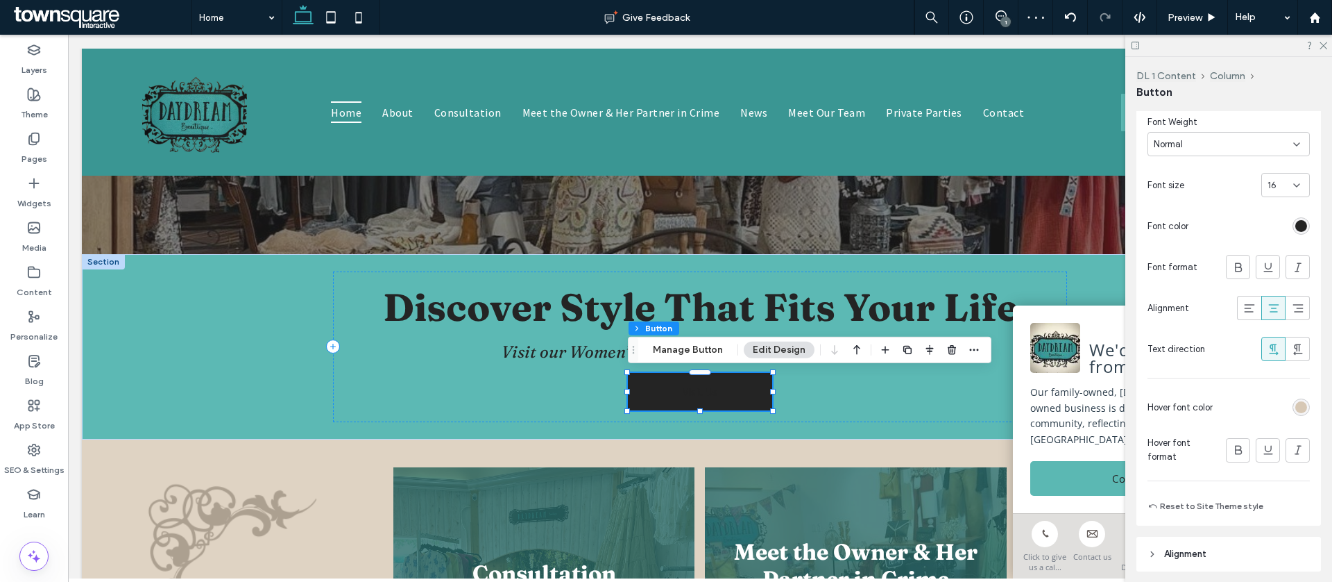
click at [1301, 225] on div "rgb(36, 36, 36)" at bounding box center [1302, 226] width 12 height 12
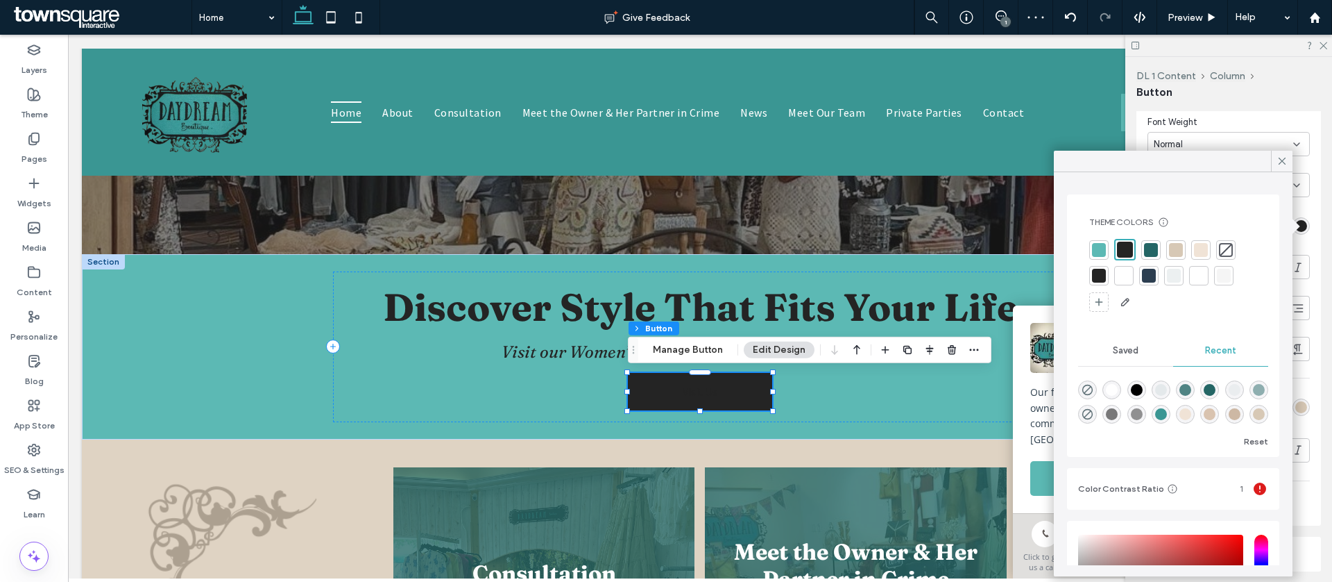
click at [1121, 278] on div at bounding box center [1124, 276] width 14 height 14
drag, startPoint x: 1280, startPoint y: 159, endPoint x: 1286, endPoint y: 198, distance: 40.0
click at [1280, 159] on icon at bounding box center [1282, 161] width 12 height 12
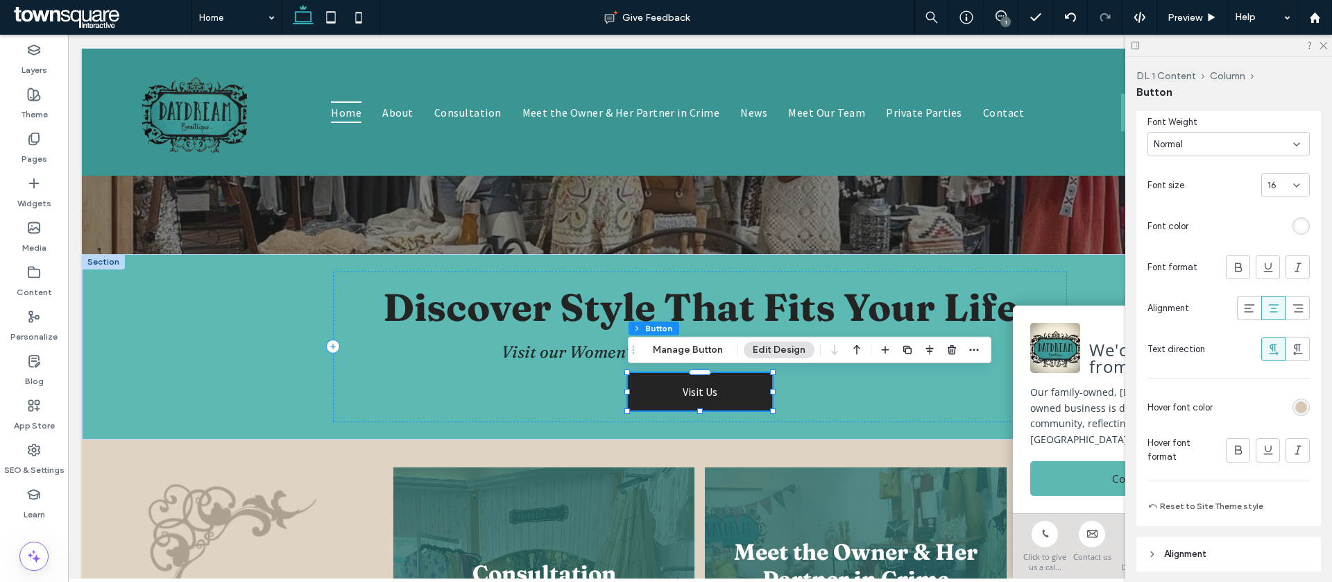
click at [1300, 404] on div "rgb(215, 200, 181)" at bounding box center [1302, 407] width 12 height 12
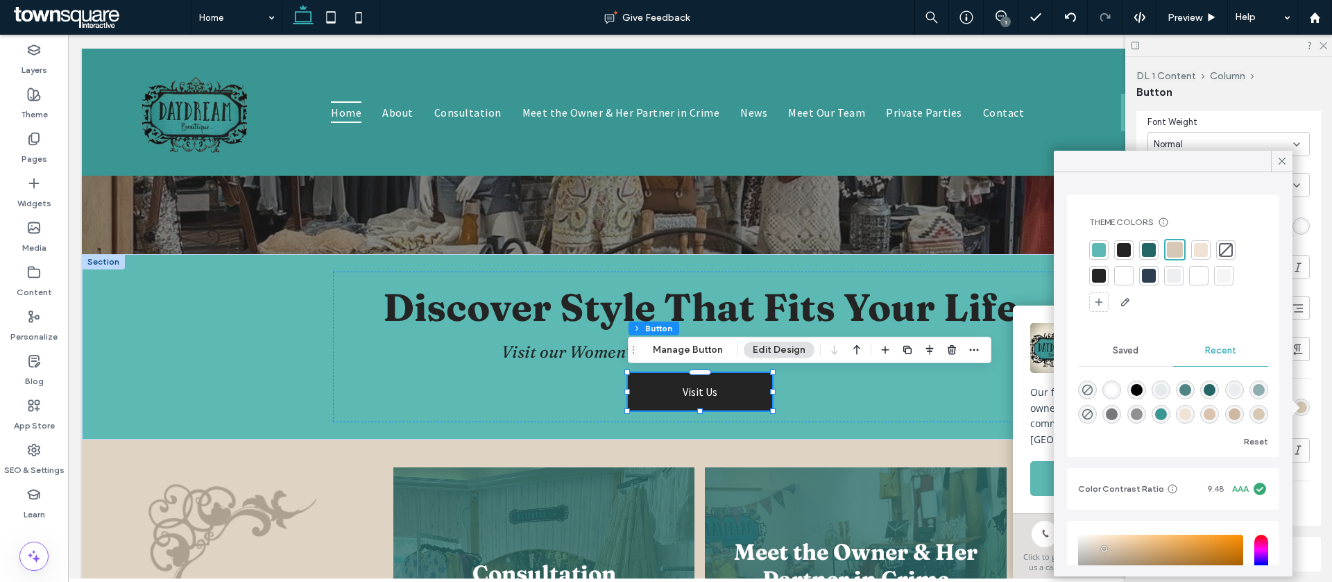
click at [1099, 281] on div at bounding box center [1099, 276] width 14 height 14
click at [1281, 153] on span at bounding box center [1282, 161] width 12 height 21
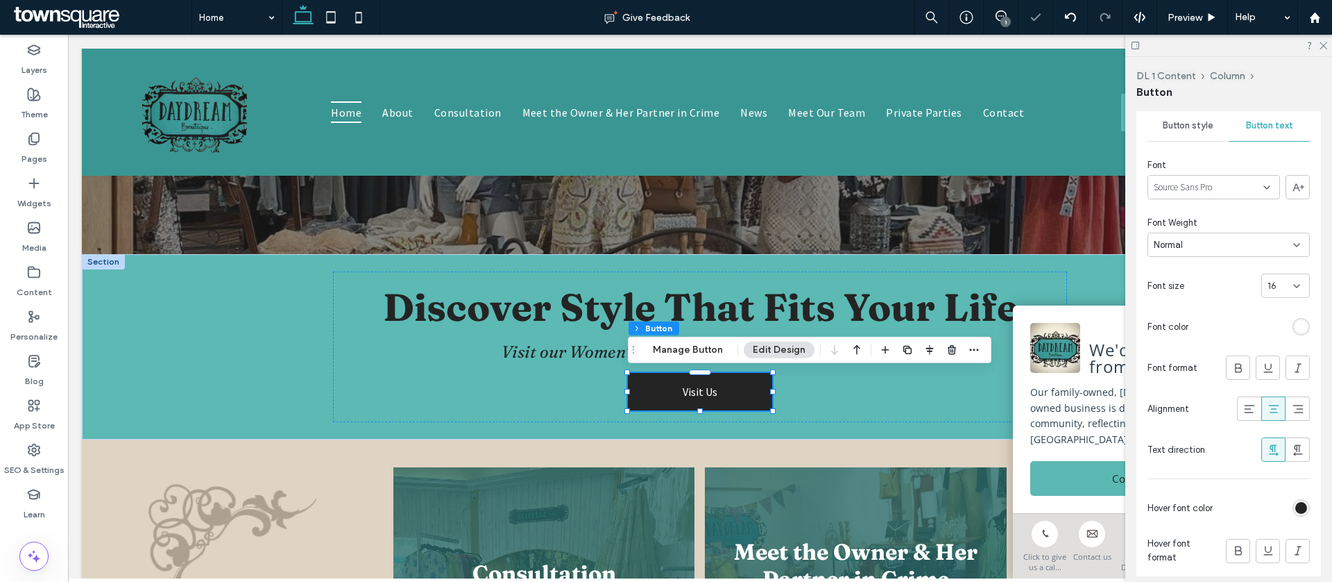
click at [1201, 122] on span "Button style" at bounding box center [1188, 125] width 51 height 11
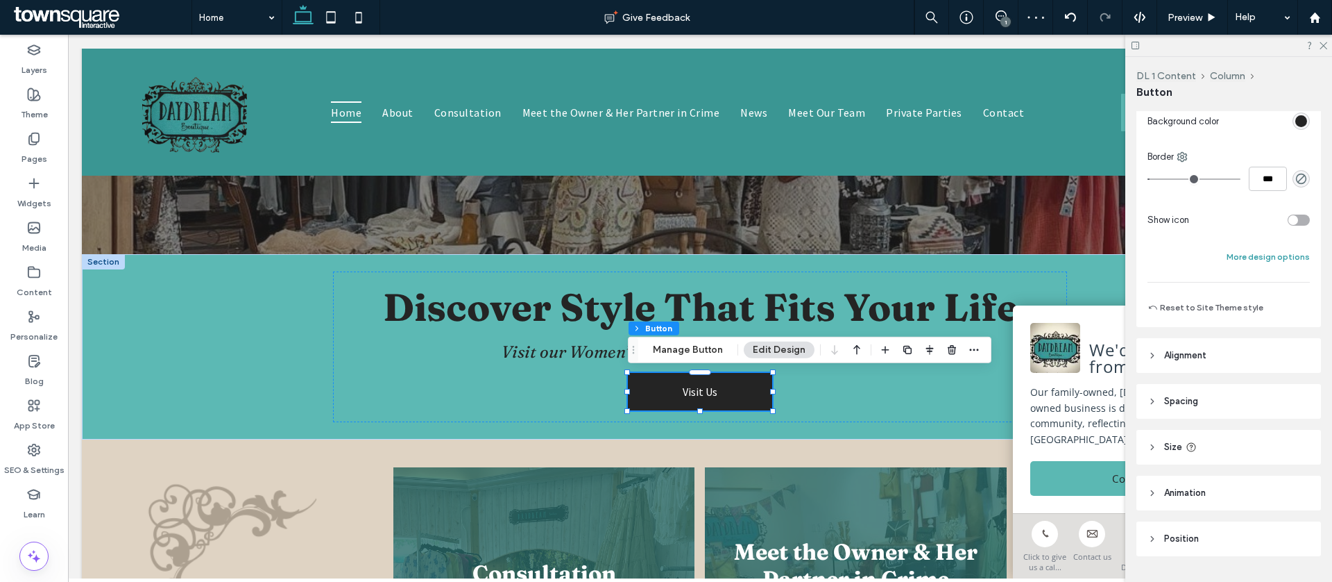
scroll to position [284, 0]
click at [1271, 255] on button "More design options" at bounding box center [1268, 259] width 83 height 17
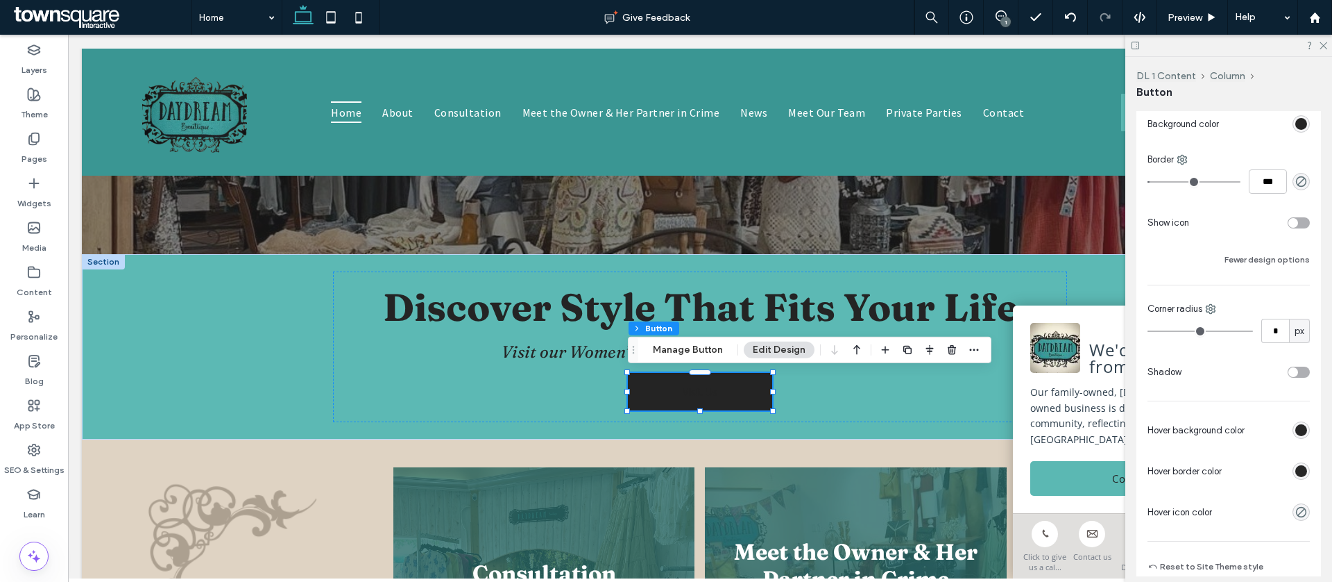
click at [1299, 434] on div "rgba(36, 36, 36, 0.99)" at bounding box center [1302, 430] width 12 height 12
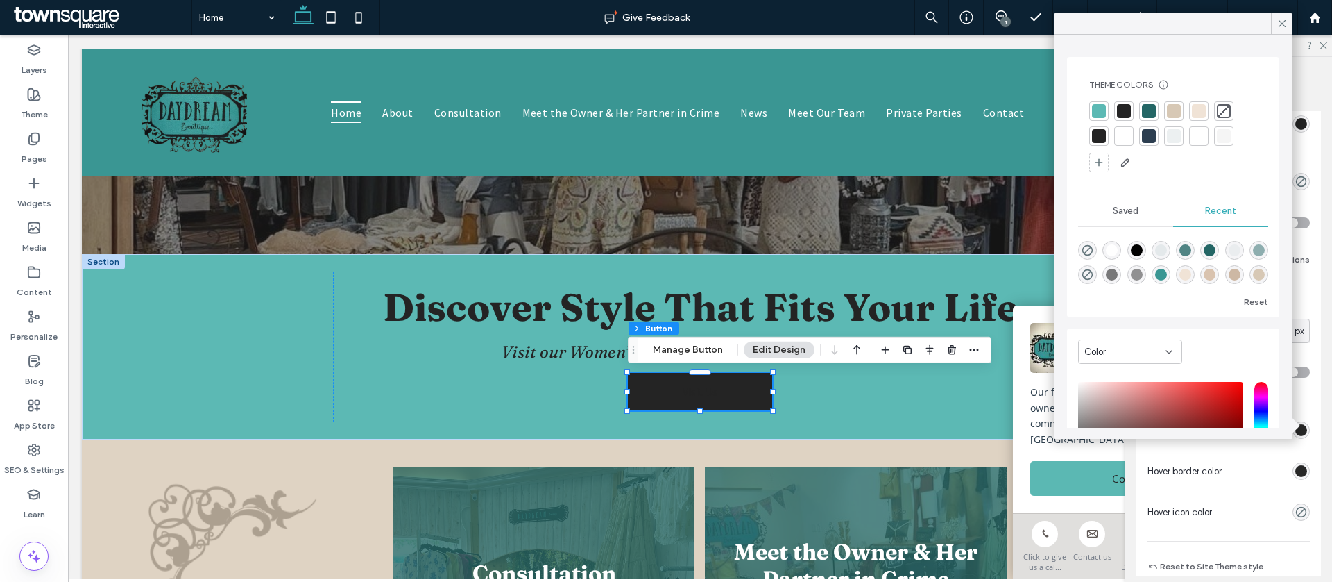
click at [1178, 109] on div at bounding box center [1174, 111] width 14 height 14
click at [1283, 20] on icon at bounding box center [1282, 23] width 12 height 12
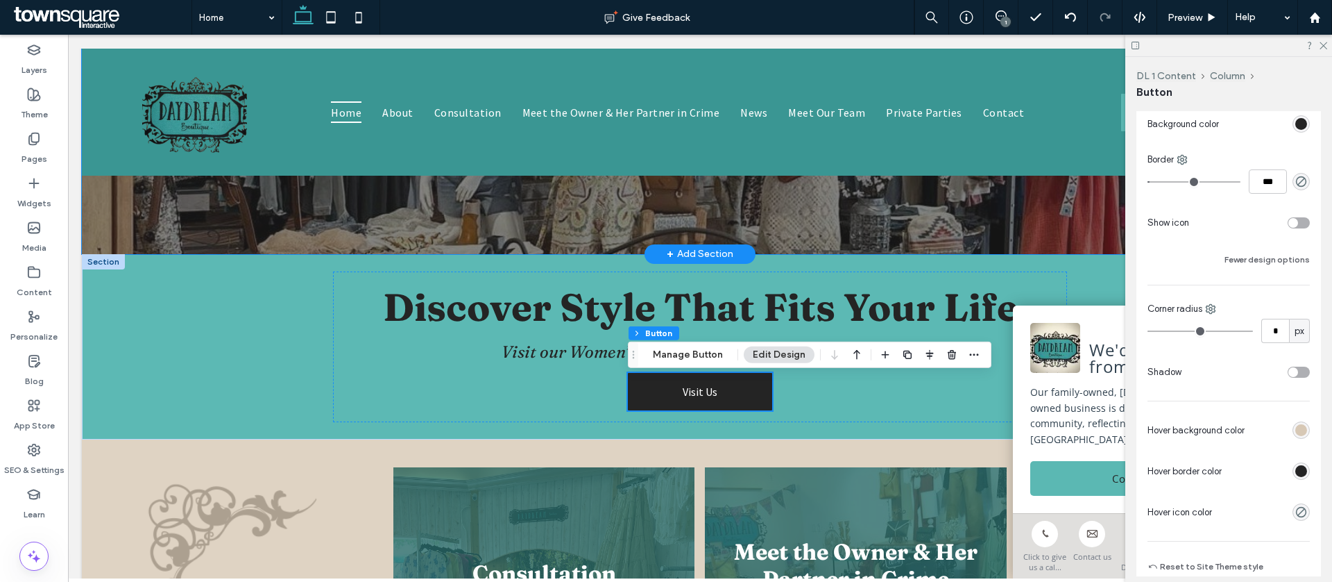
scroll to position [0, 0]
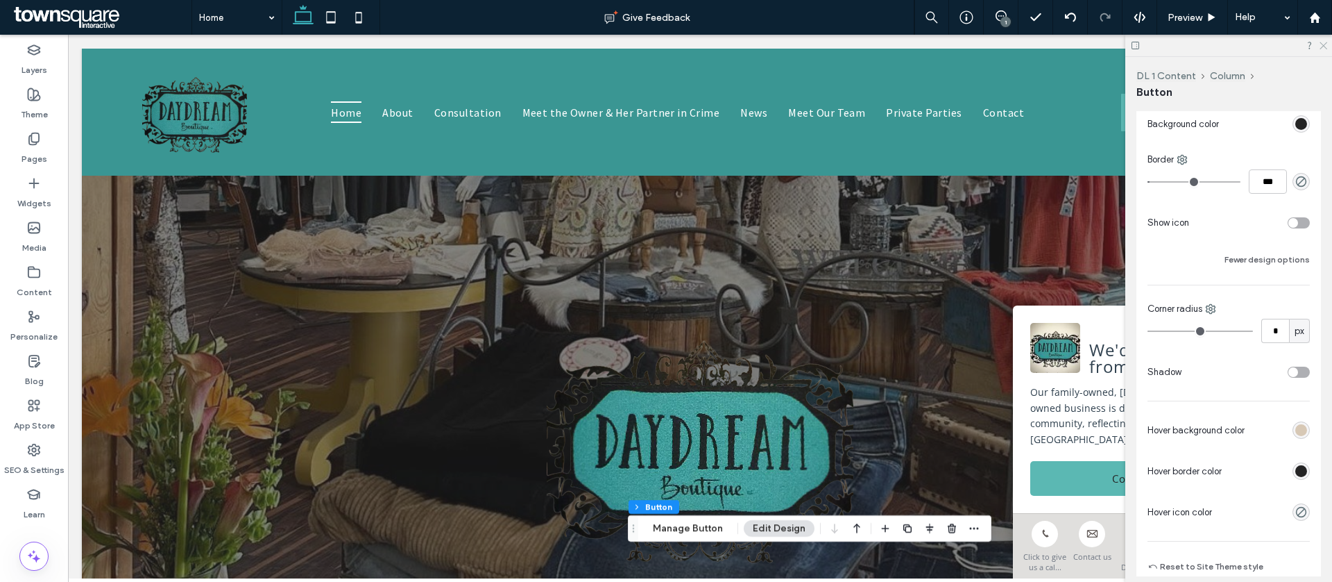
click at [1327, 46] on icon at bounding box center [1323, 44] width 9 height 9
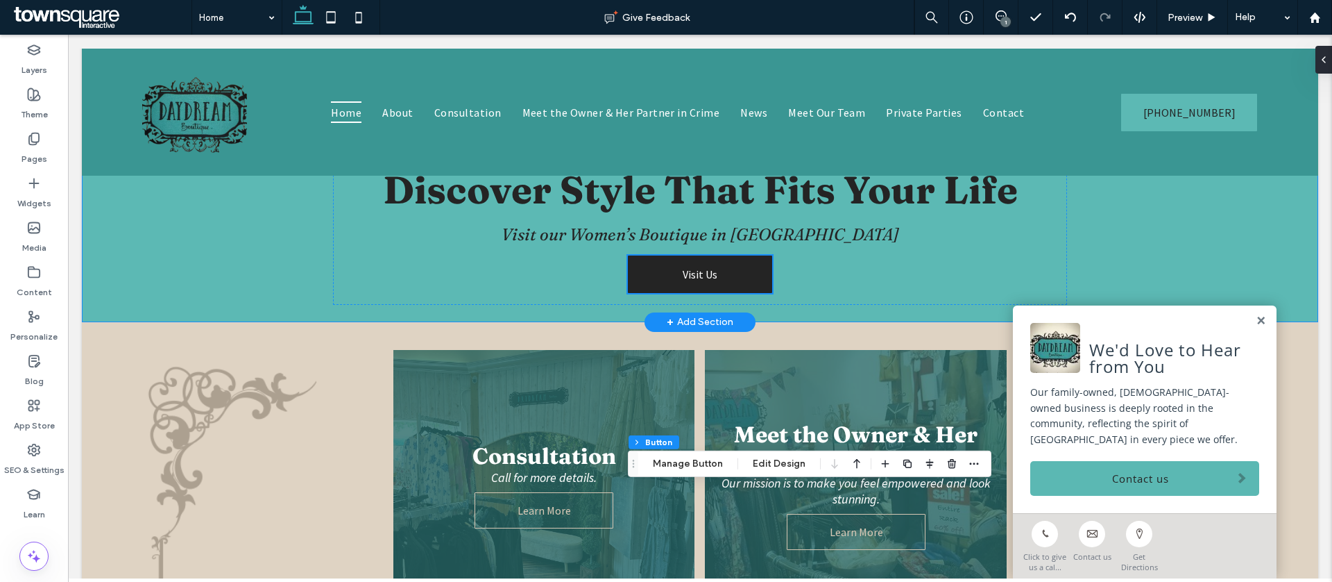
scroll to position [579, 0]
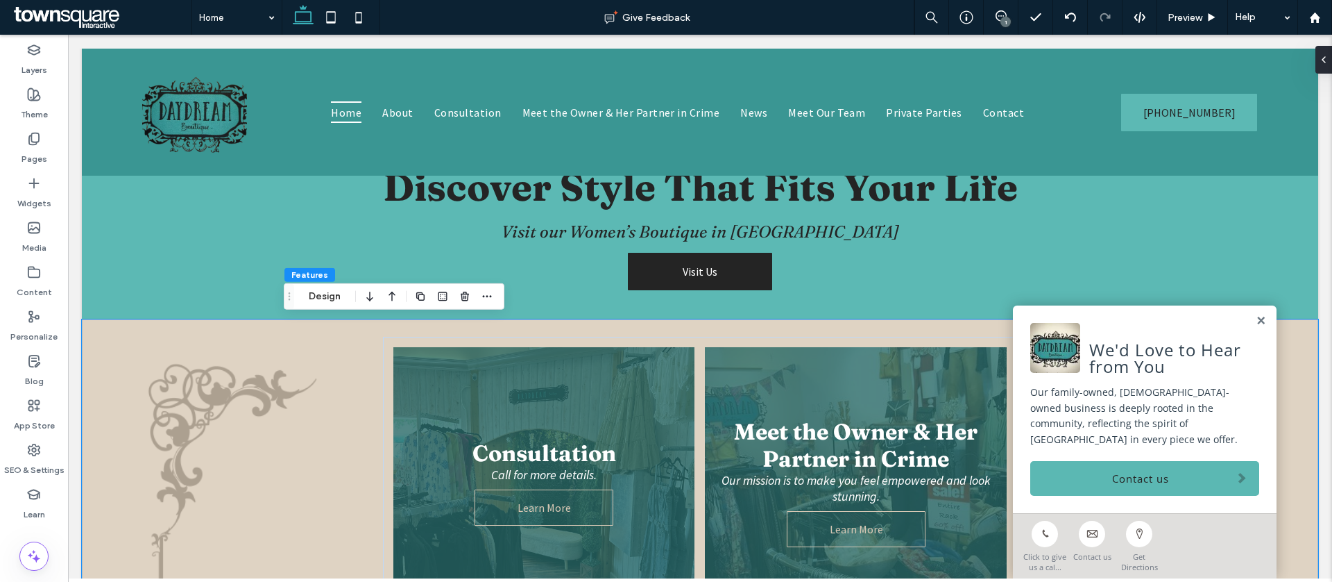
drag, startPoint x: 1322, startPoint y: 61, endPoint x: 1303, endPoint y: 101, distance: 44.7
click at [1323, 61] on icon at bounding box center [1324, 59] width 11 height 11
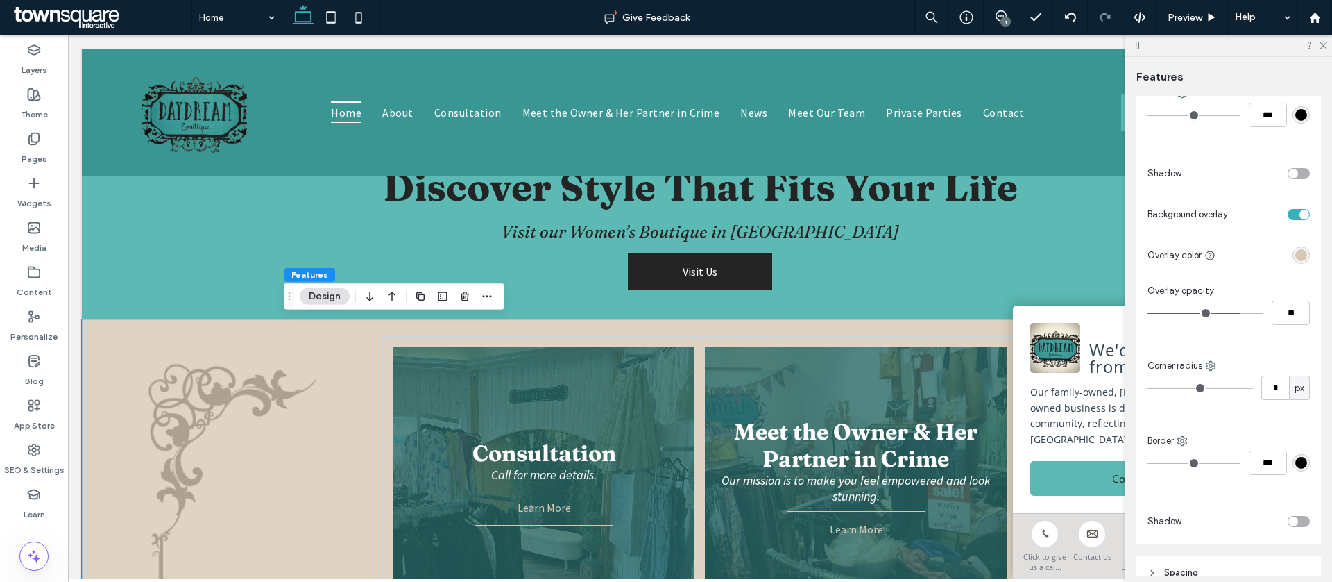
scroll to position [480, 0]
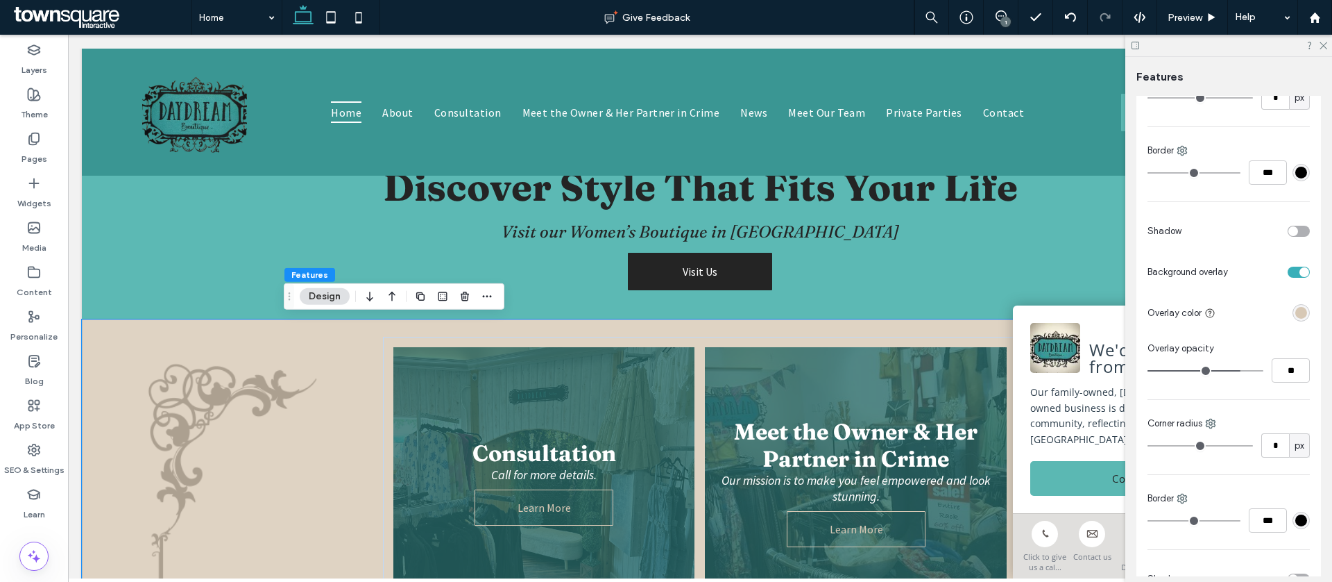
click at [1302, 314] on div "rgba(215, 200, 181, 1)" at bounding box center [1302, 313] width 12 height 12
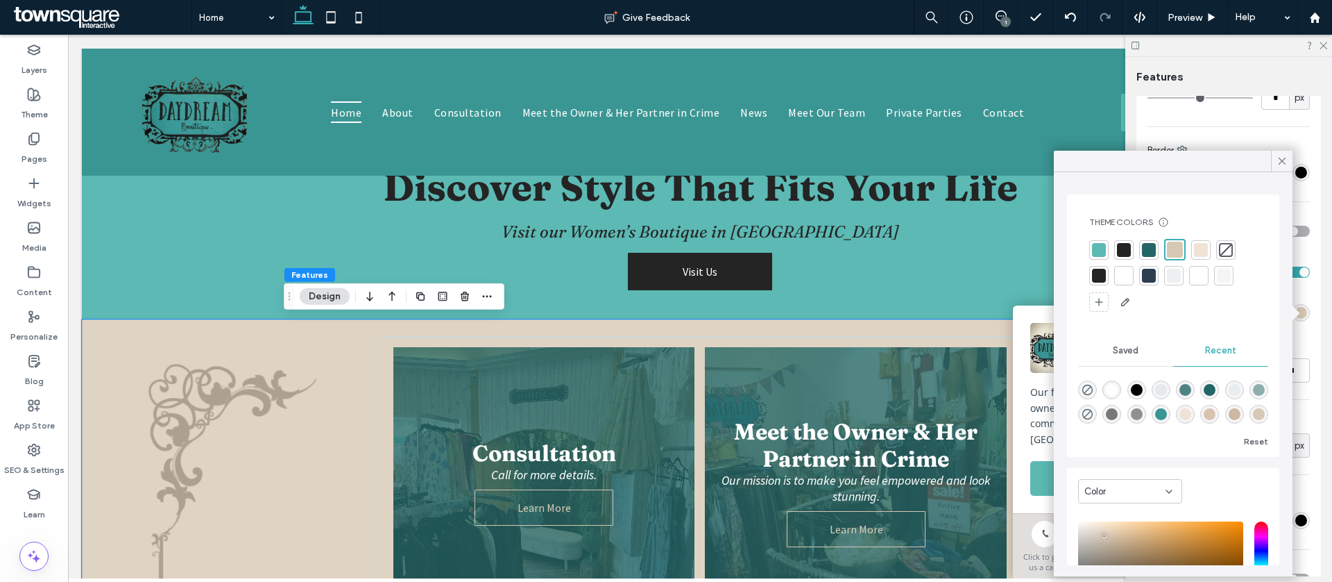
click at [1200, 250] on div at bounding box center [1201, 250] width 14 height 14
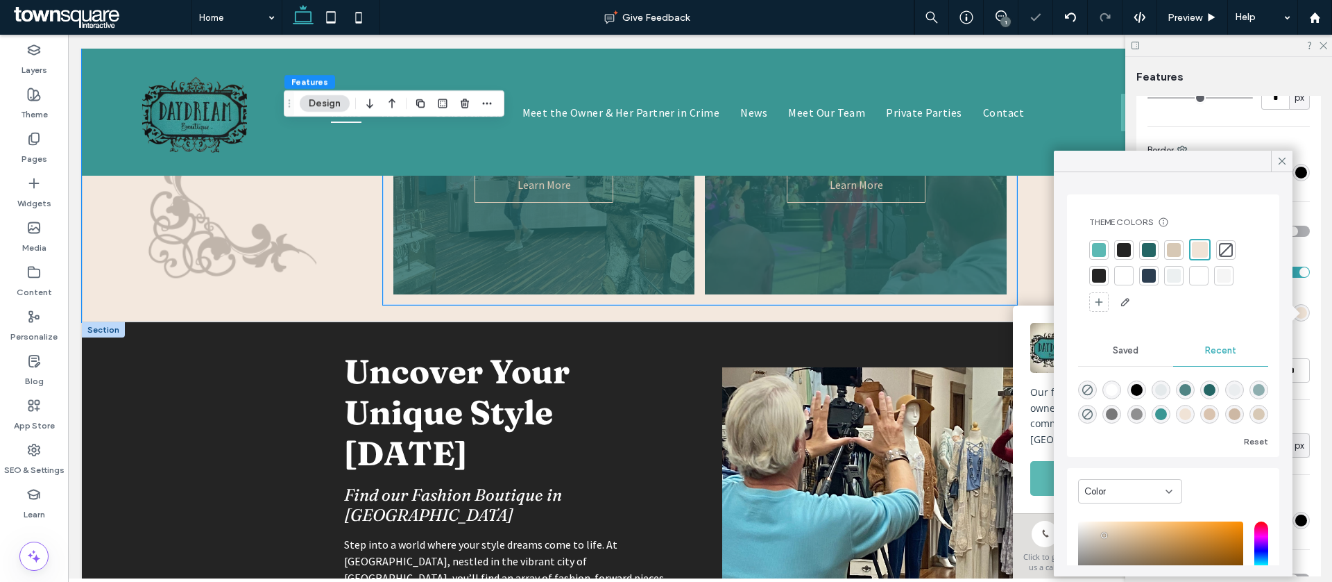
scroll to position [1446, 0]
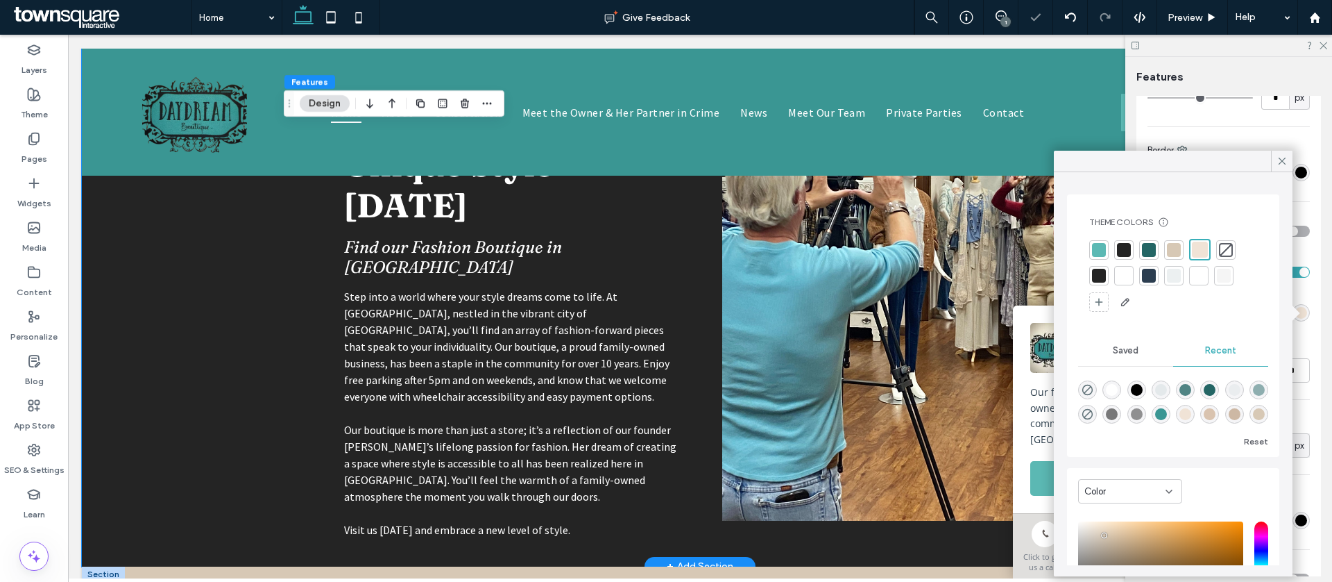
click at [198, 347] on div "Uncover Your Unique Style Today Find our Fashion Boutique in Great Falls Step i…" at bounding box center [700, 320] width 1237 height 492
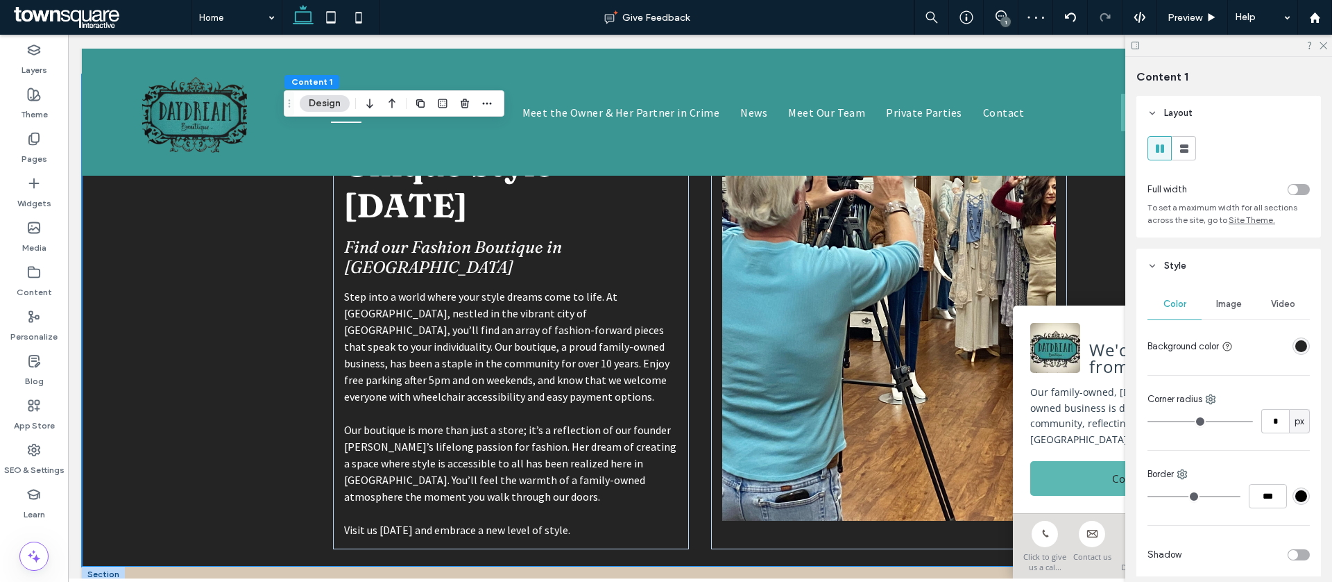
click at [1305, 346] on div "rgba(36, 36, 36, 1)" at bounding box center [1302, 346] width 12 height 12
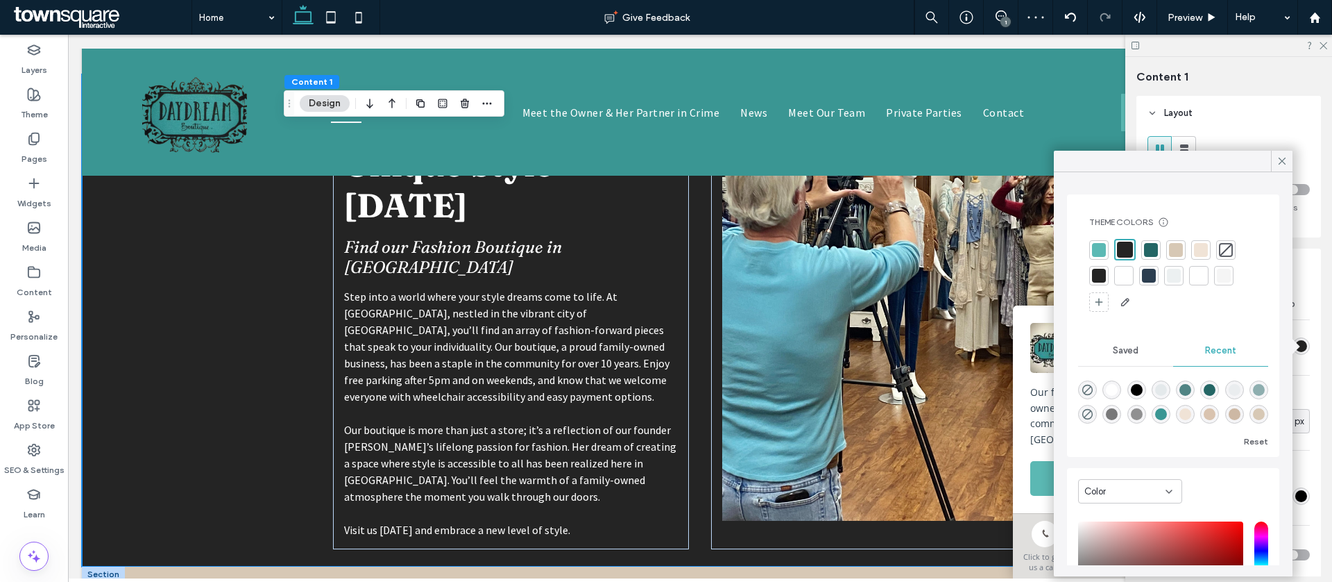
click at [1179, 253] on div at bounding box center [1176, 250] width 14 height 14
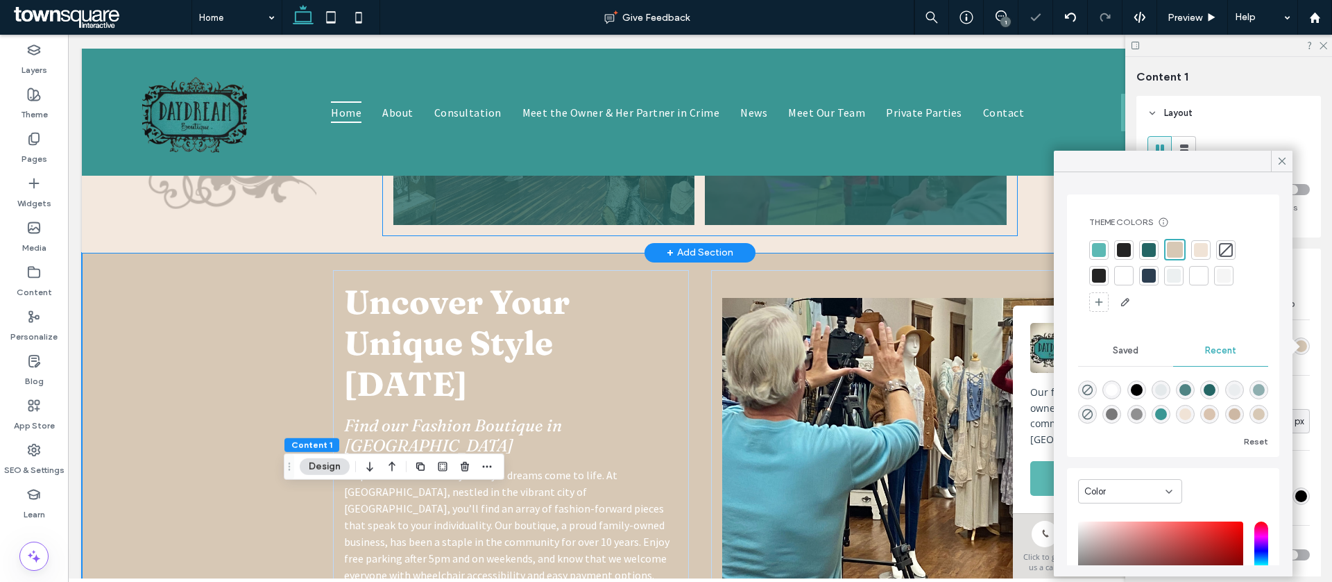
scroll to position [1640, 0]
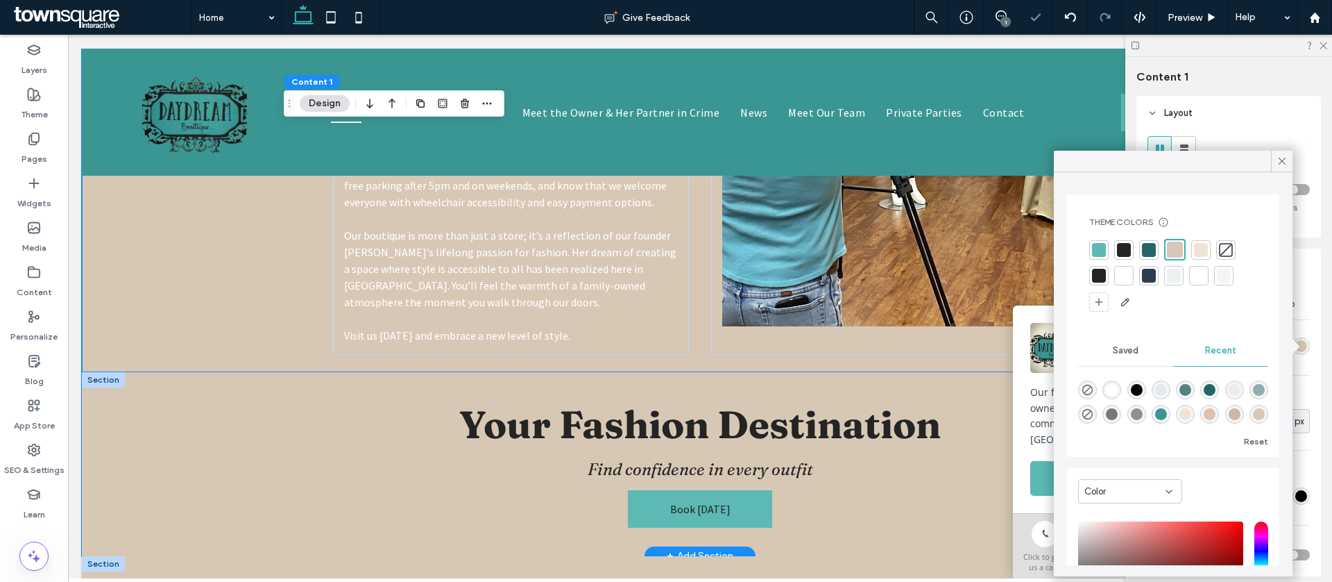
click at [267, 405] on div "Your Fashion Destination Find confidence in every outfit Book Today" at bounding box center [700, 464] width 1237 height 184
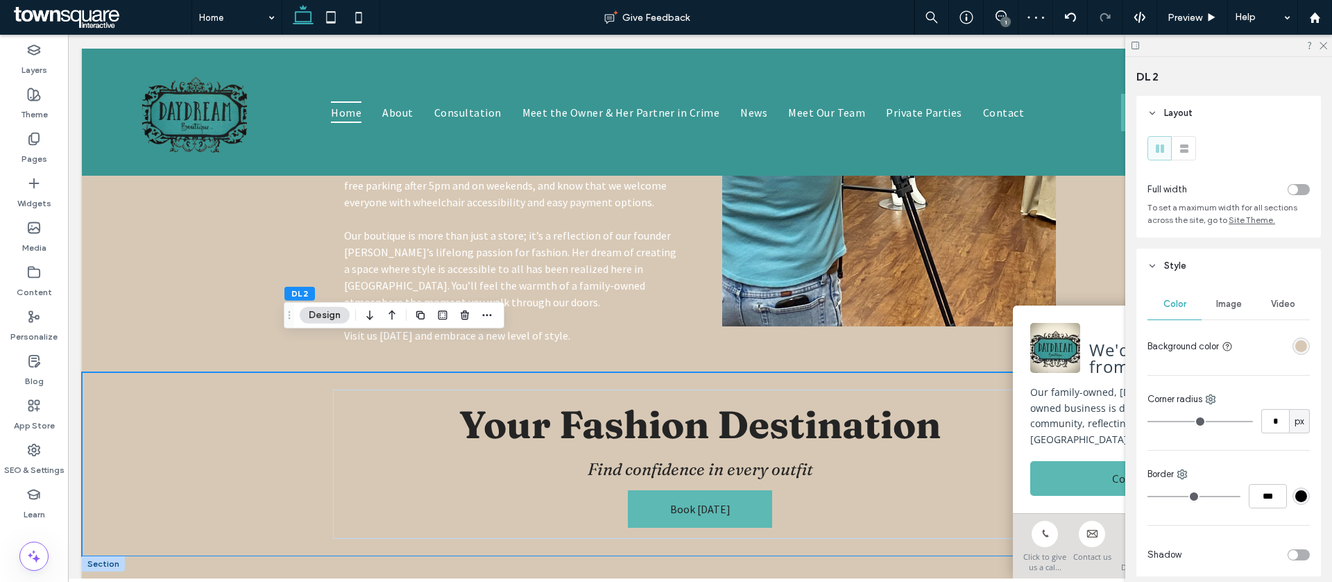
click at [1307, 344] on div "rgba(215, 200, 181, 1)" at bounding box center [1301, 345] width 17 height 17
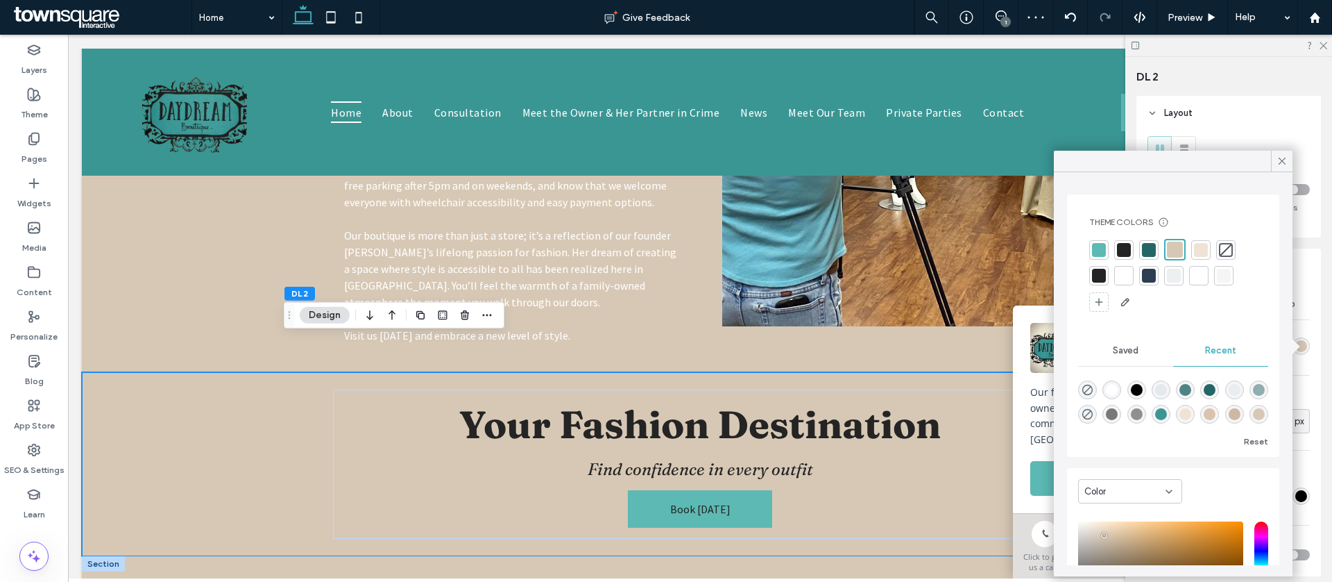
click at [1199, 244] on div at bounding box center [1201, 250] width 14 height 14
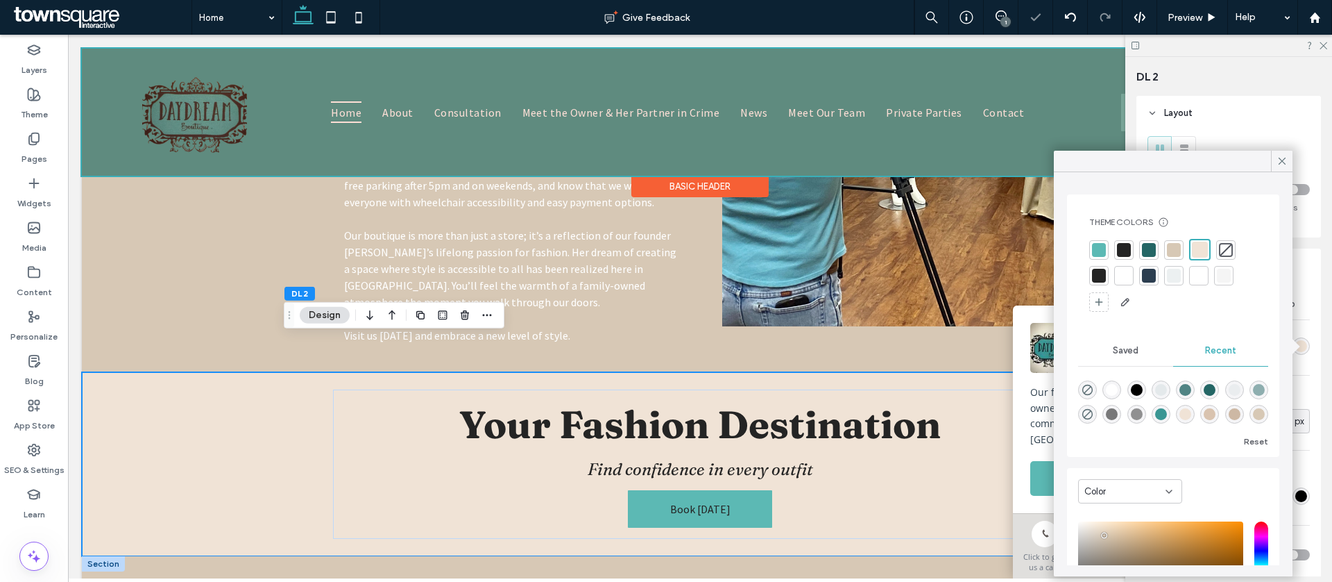
scroll to position [1924, 0]
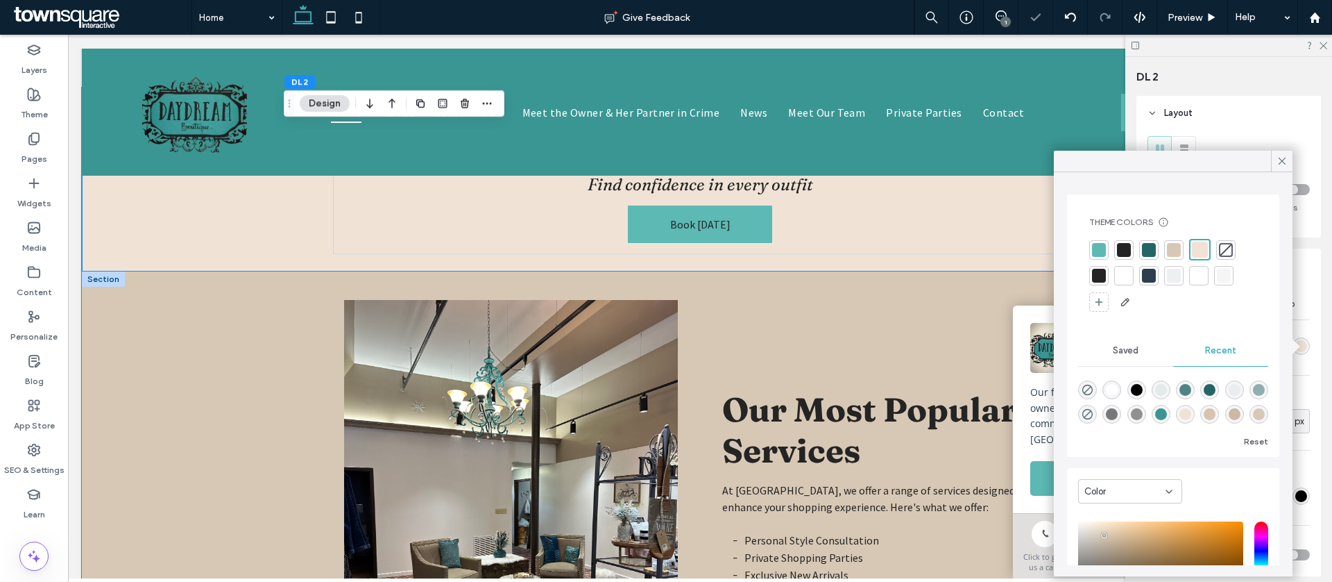
click at [228, 413] on div "Our Most Popular Services At Daydream Boutique, we offer a range of services de…" at bounding box center [700, 520] width 1237 height 498
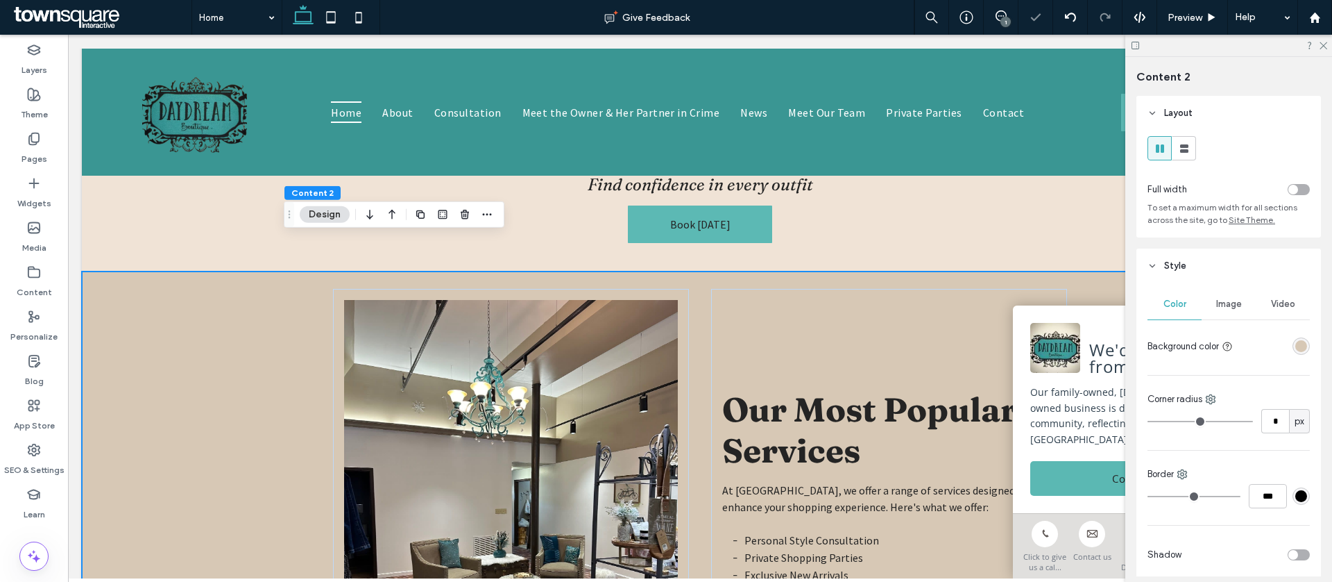
click at [1307, 337] on div at bounding box center [1301, 345] width 17 height 17
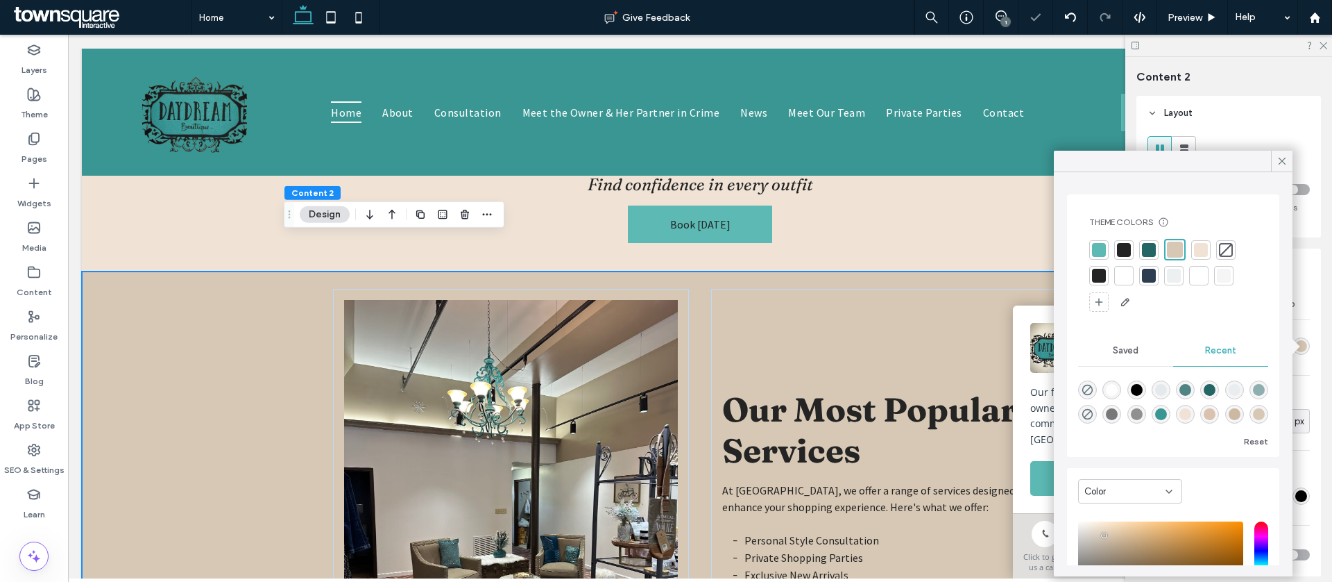
click at [1195, 248] on div at bounding box center [1201, 250] width 14 height 14
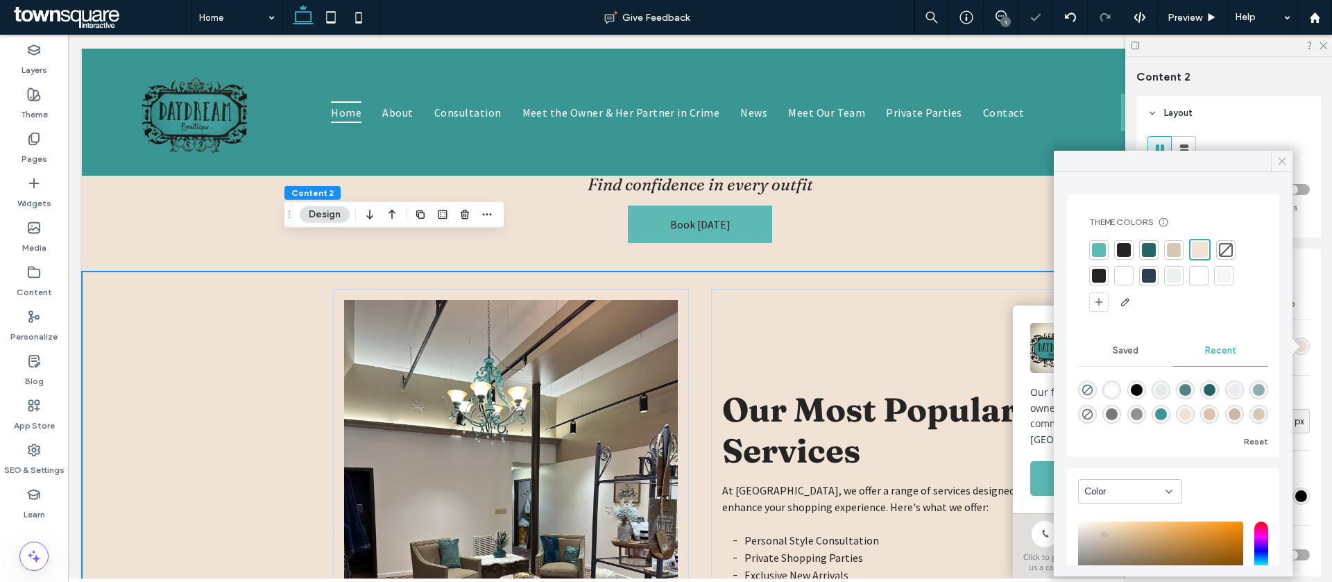
click at [1275, 164] on div at bounding box center [1282, 161] width 22 height 21
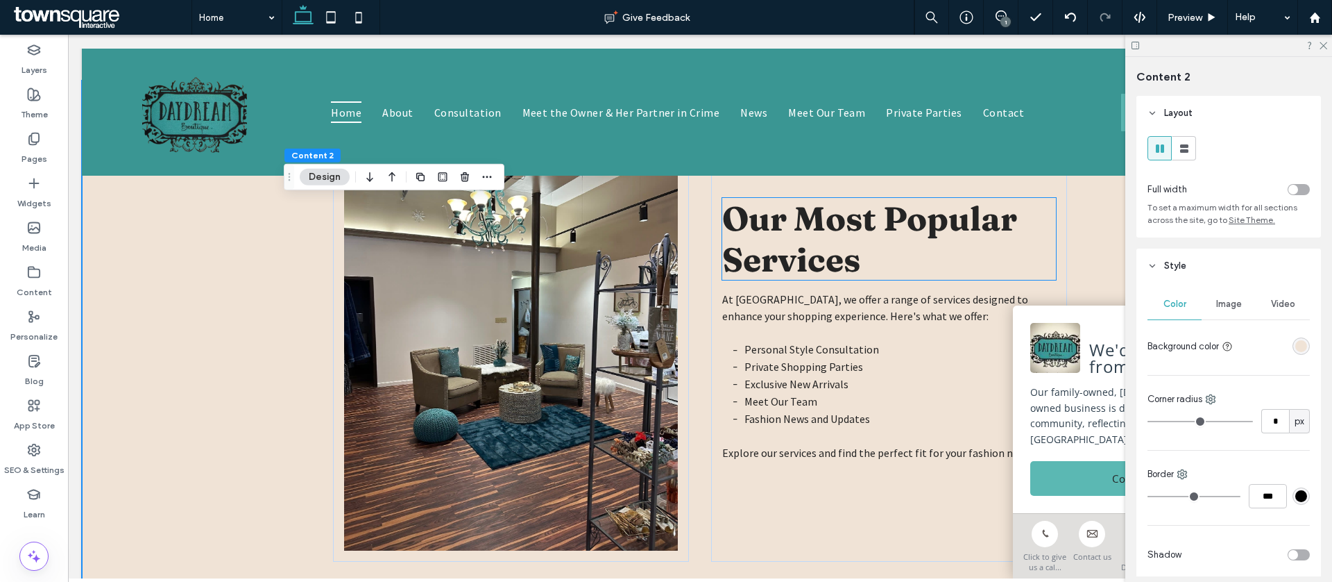
scroll to position [2587, 0]
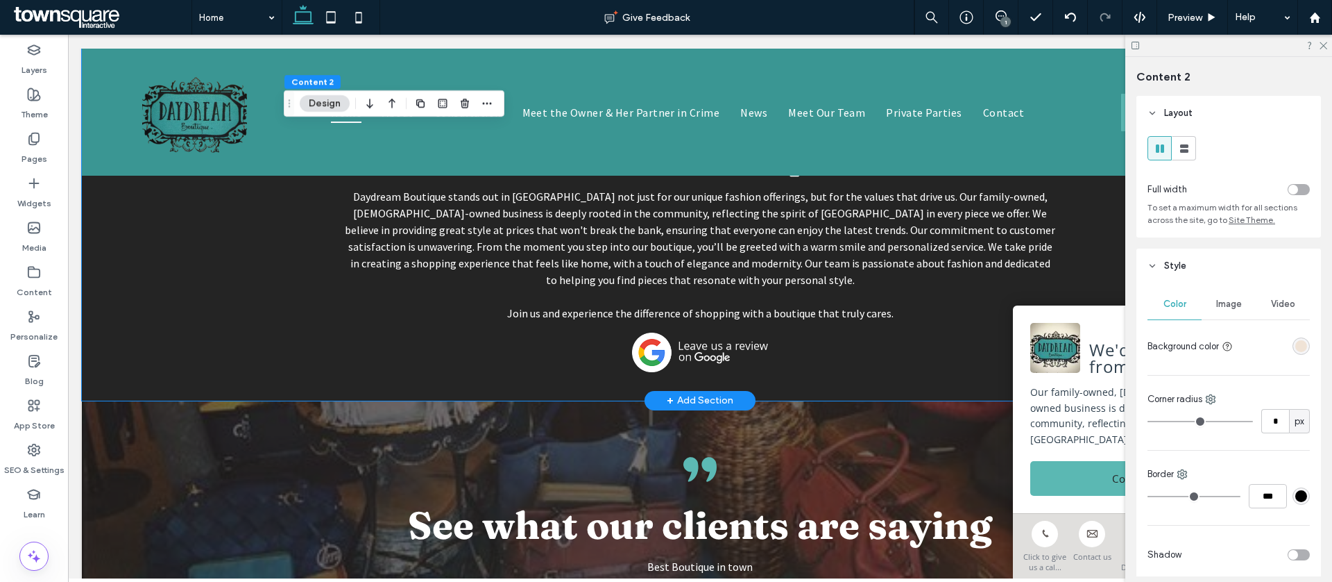
click at [217, 310] on div "What Sets Us Apart Daydream Boutique stands out in Great Falls not just for our…" at bounding box center [700, 254] width 1237 height 293
click at [1298, 345] on div "rgba(36, 36, 36, 1)" at bounding box center [1302, 346] width 12 height 12
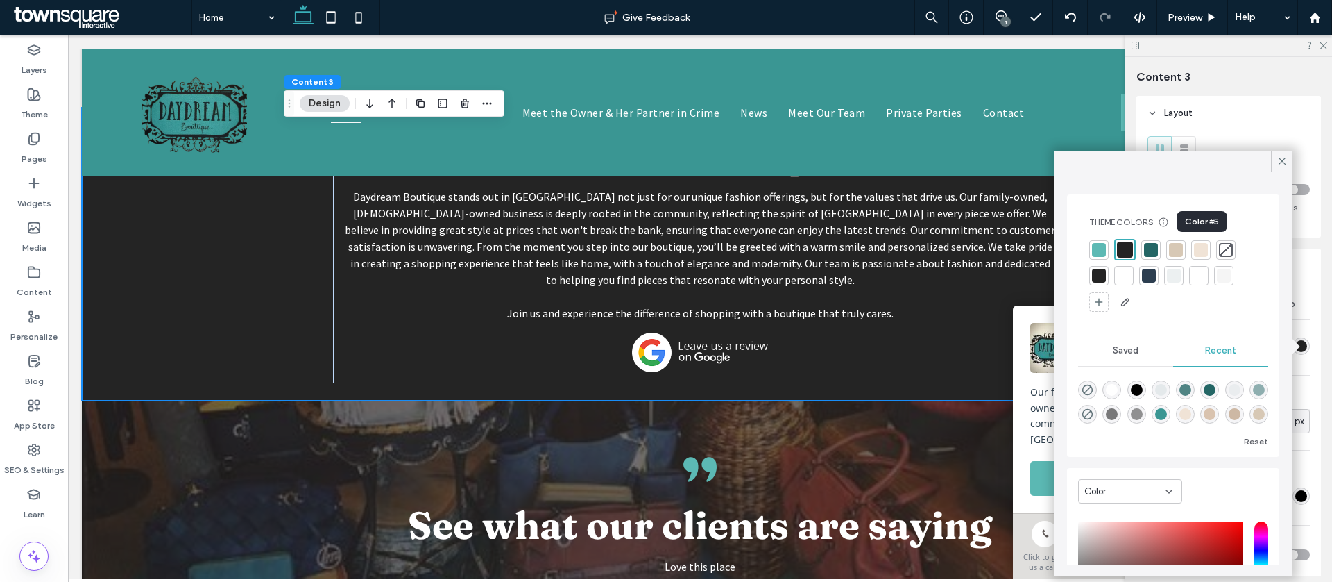
drag, startPoint x: 1182, startPoint y: 249, endPoint x: 1060, endPoint y: 262, distance: 122.2
click at [1182, 249] on div at bounding box center [1176, 250] width 14 height 14
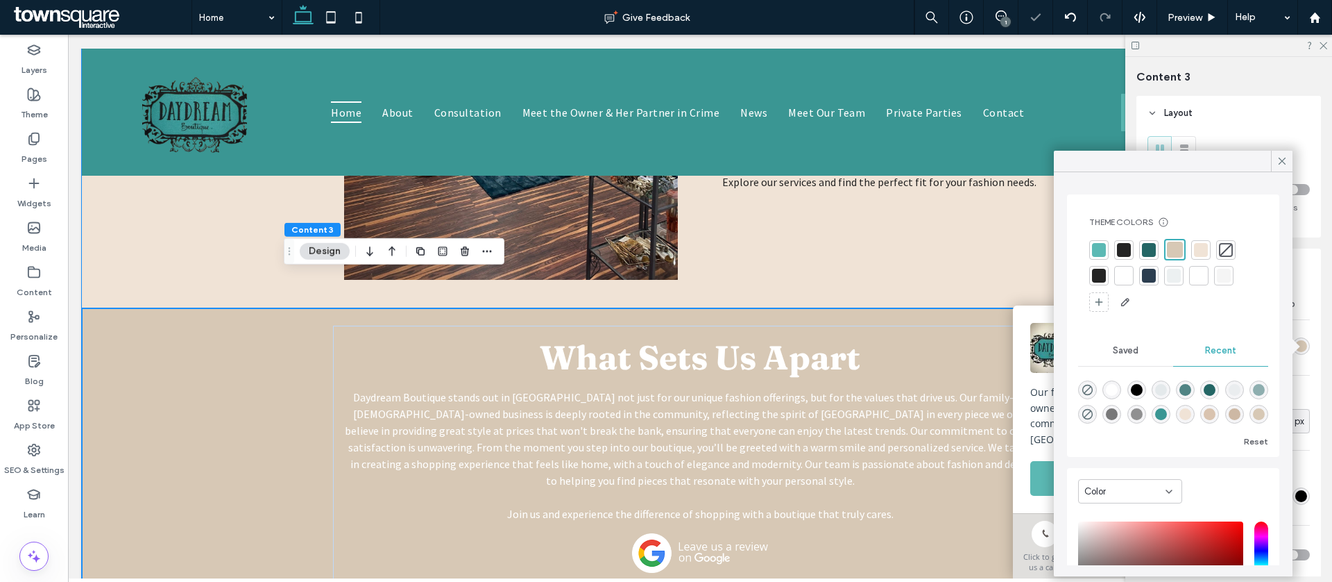
scroll to position [2383, 0]
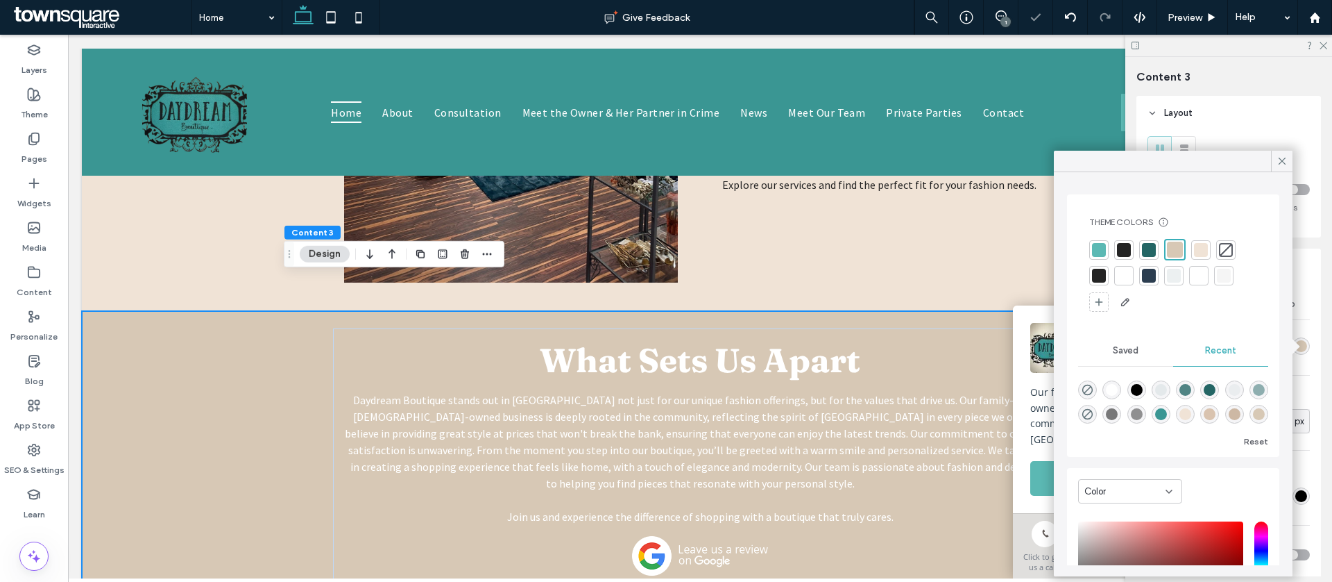
click at [1130, 246] on div at bounding box center [1124, 250] width 14 height 14
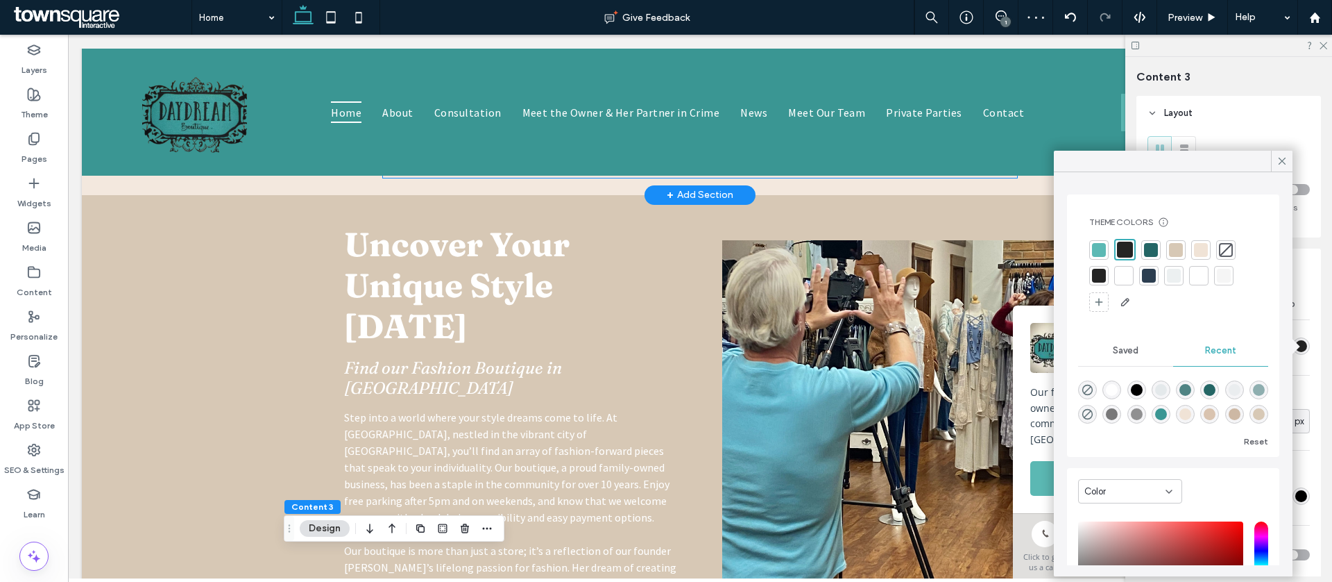
scroll to position [1189, 0]
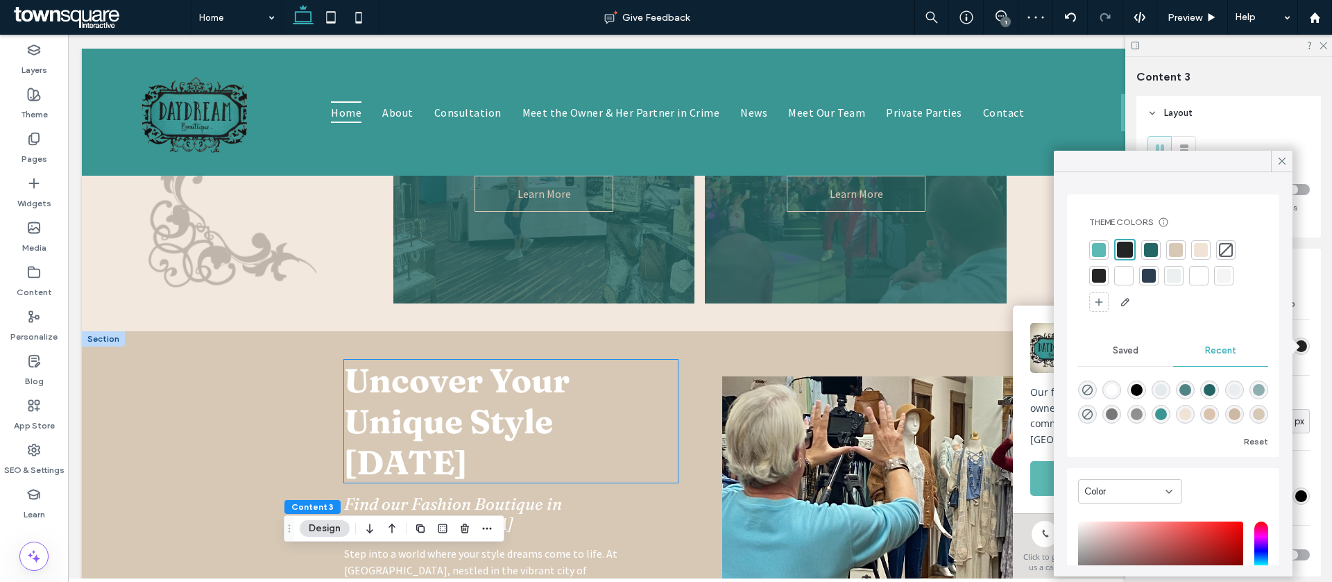
click at [567, 396] on span "Uncover Your Unique Style [DATE]" at bounding box center [457, 420] width 226 height 123
click at [567, 396] on div "Uncover Your Unique Style [DATE]" at bounding box center [511, 420] width 334 height 123
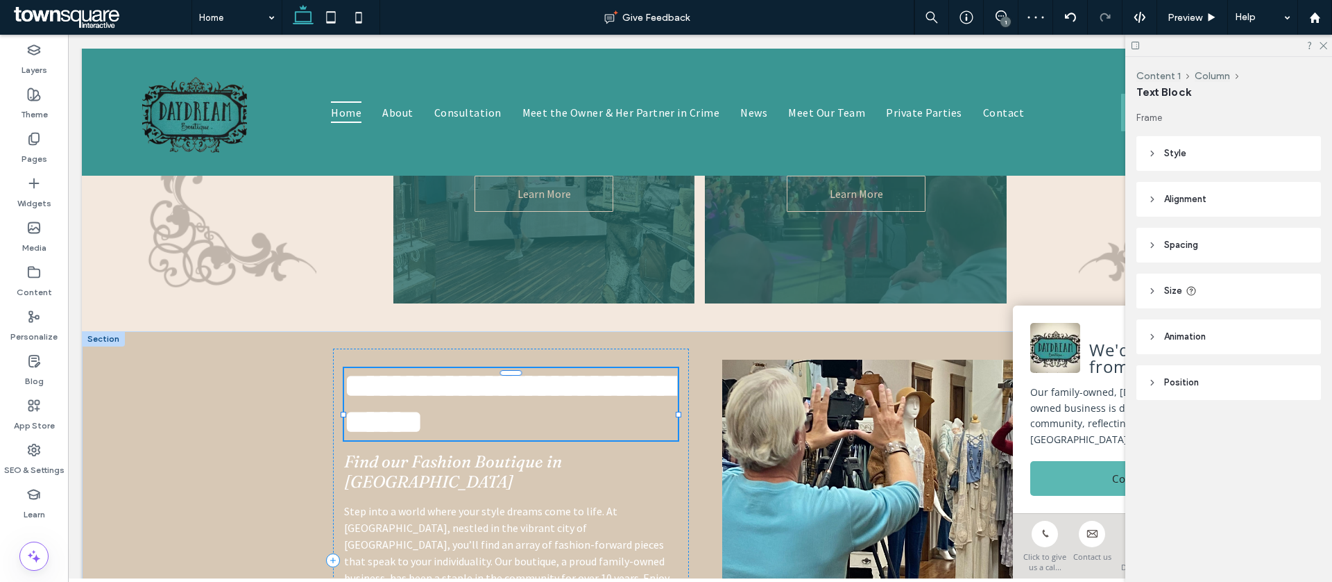
type input "********"
type input "**"
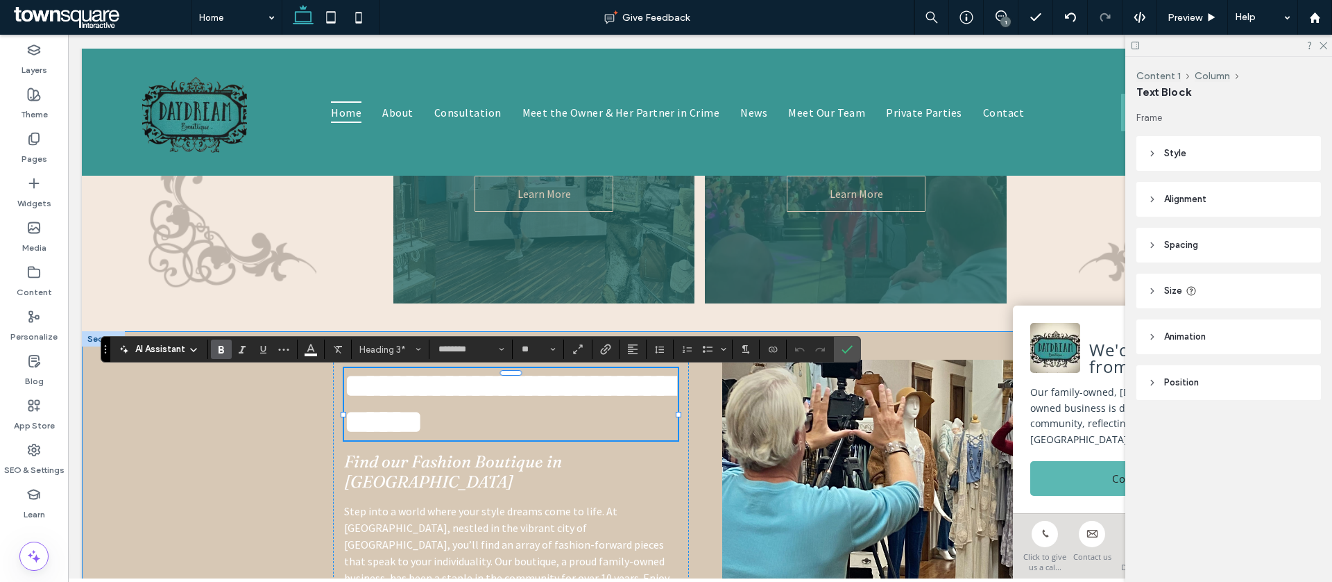
drag, startPoint x: 281, startPoint y: 457, endPoint x: 297, endPoint y: 436, distance: 26.2
click at [282, 457] on div "**********" at bounding box center [700, 560] width 1237 height 458
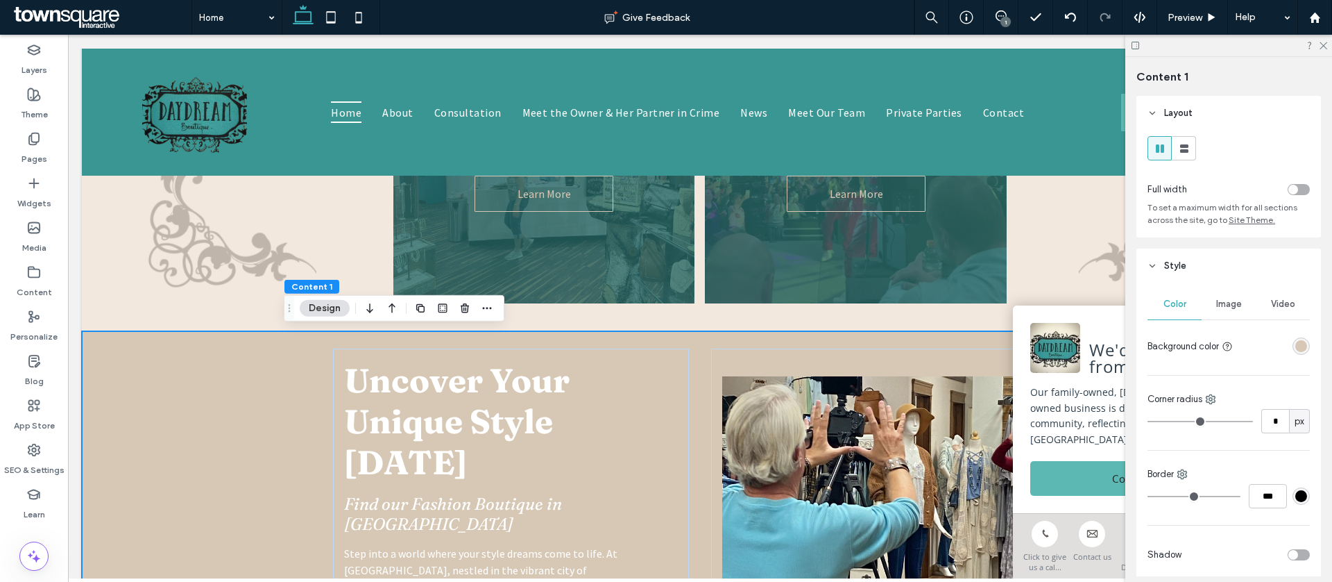
click at [1296, 343] on div "rgba(215, 200, 181, 1)" at bounding box center [1302, 346] width 12 height 12
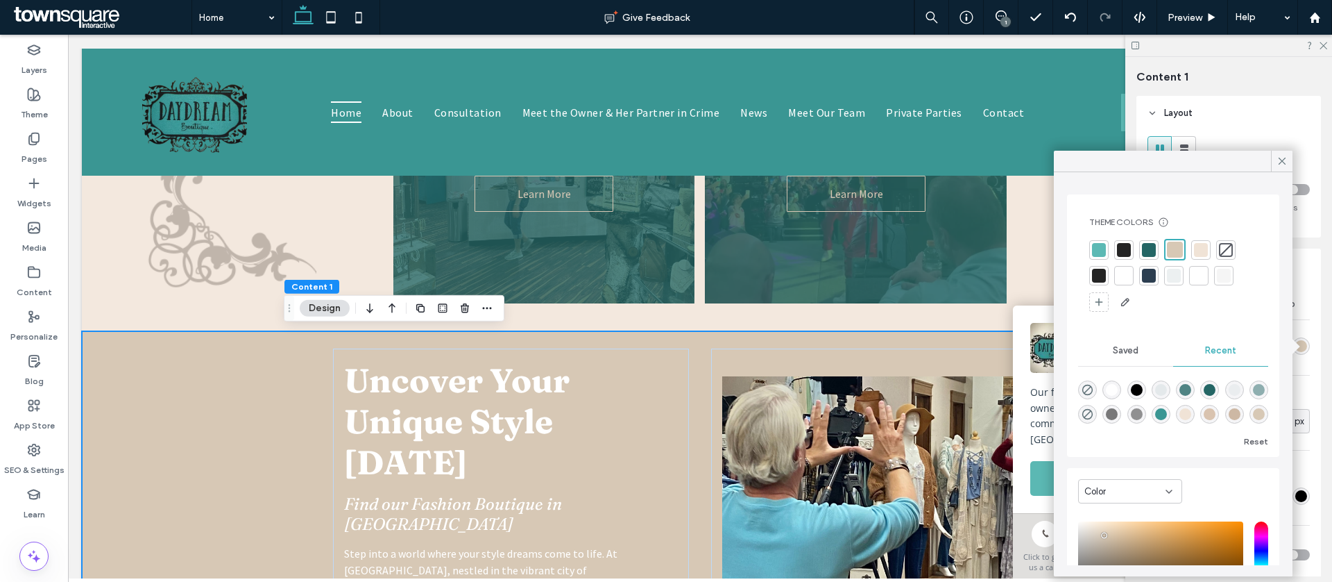
click at [1125, 246] on div at bounding box center [1124, 250] width 14 height 14
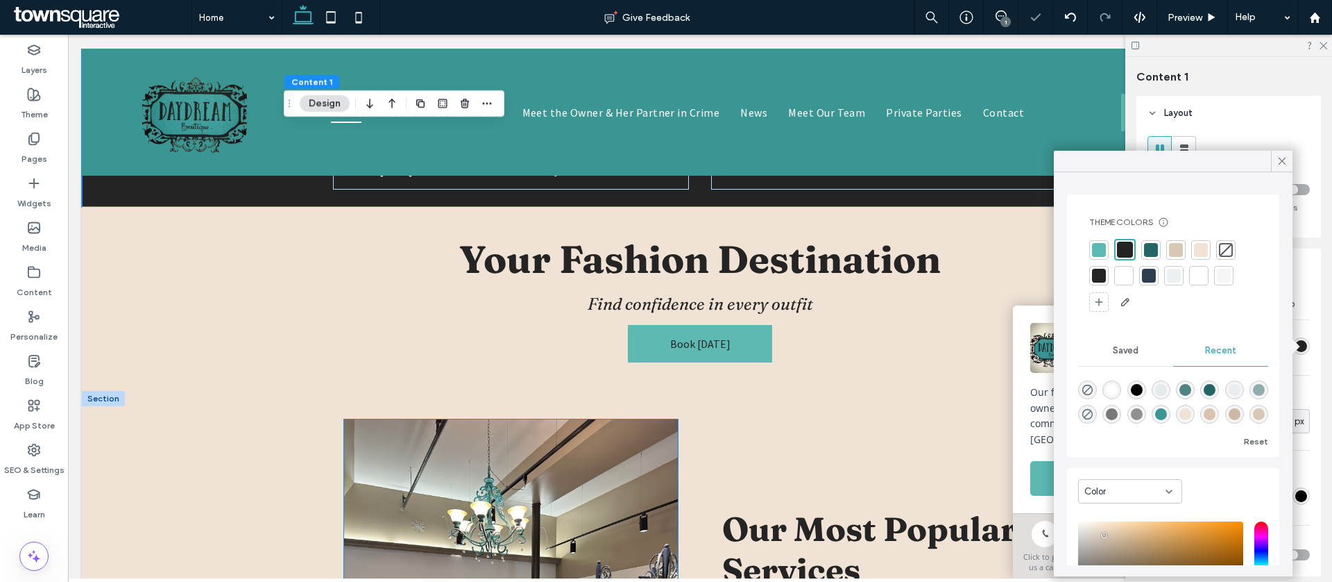
scroll to position [1755, 0]
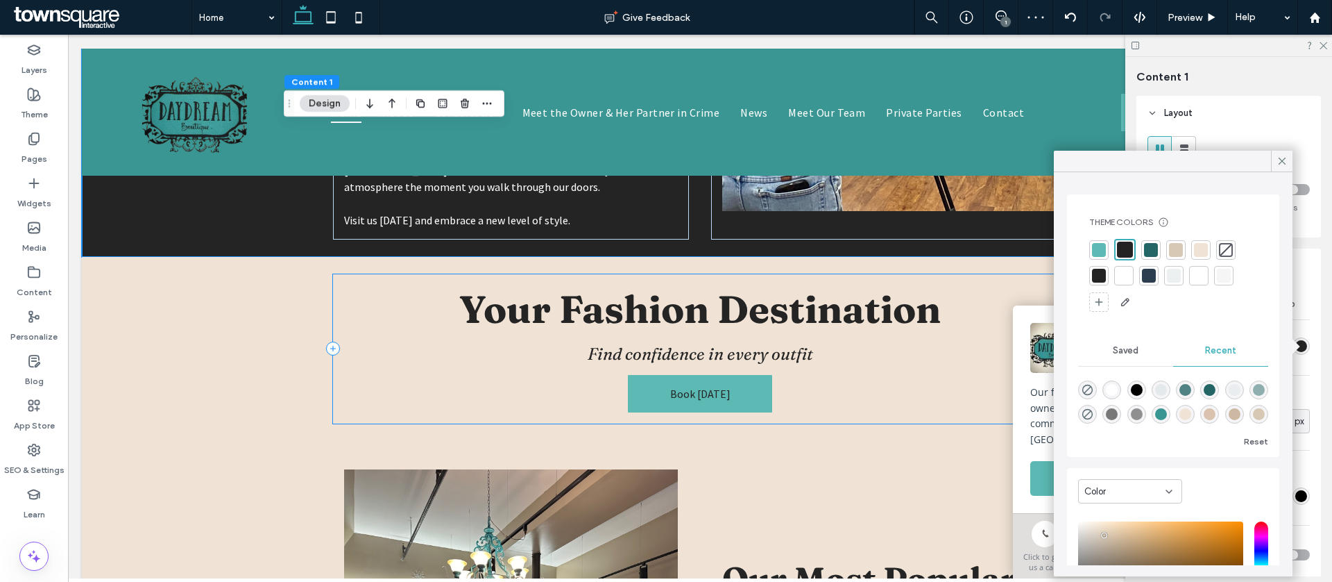
click at [336, 361] on div "Your Fashion Destination Find confidence in every outfit Book Today" at bounding box center [700, 348] width 734 height 149
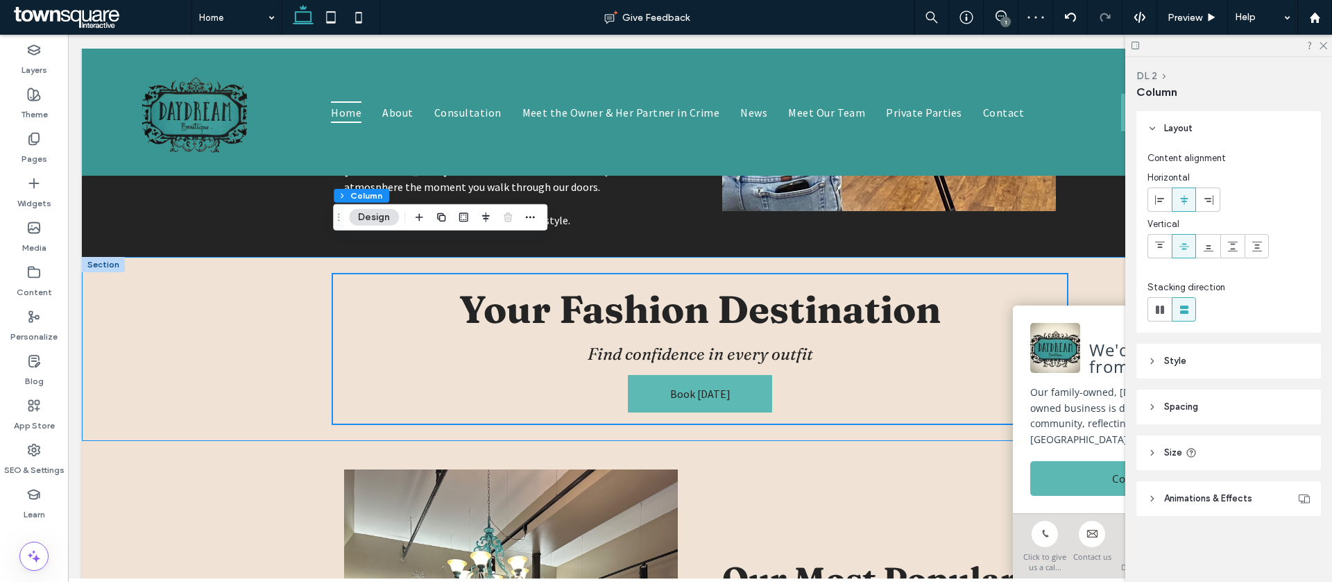
click at [240, 361] on div "Your Fashion Destination Find confidence in every outfit Book Today" at bounding box center [700, 349] width 1237 height 184
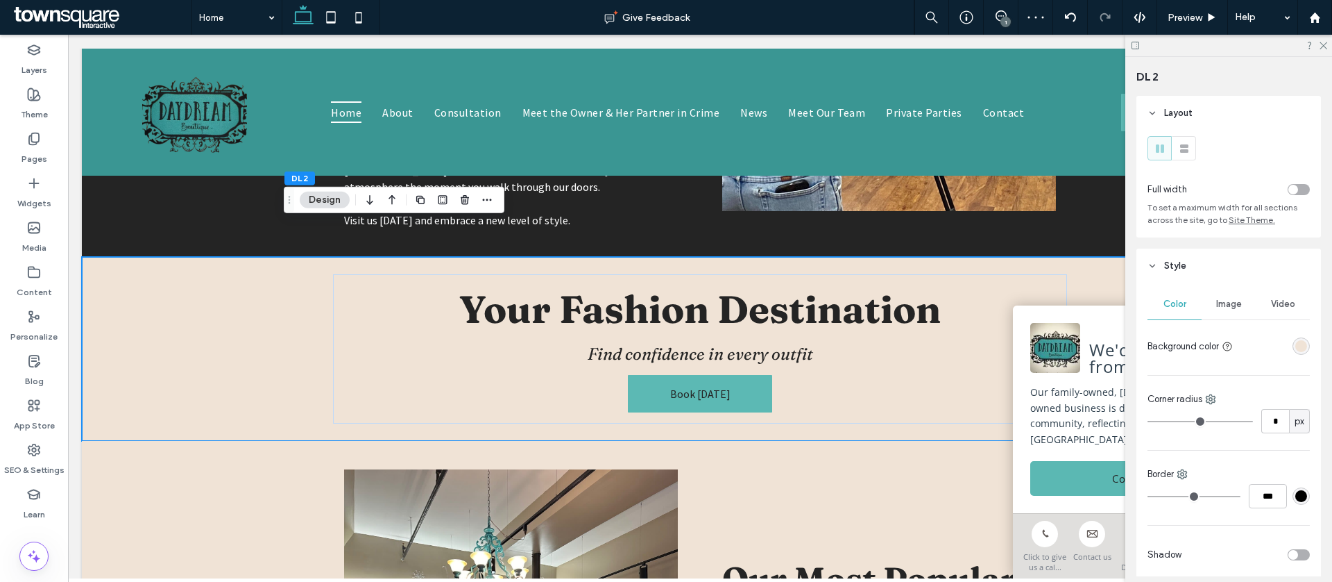
click at [1299, 342] on div "rgba(240, 227, 214, 1)" at bounding box center [1302, 346] width 12 height 12
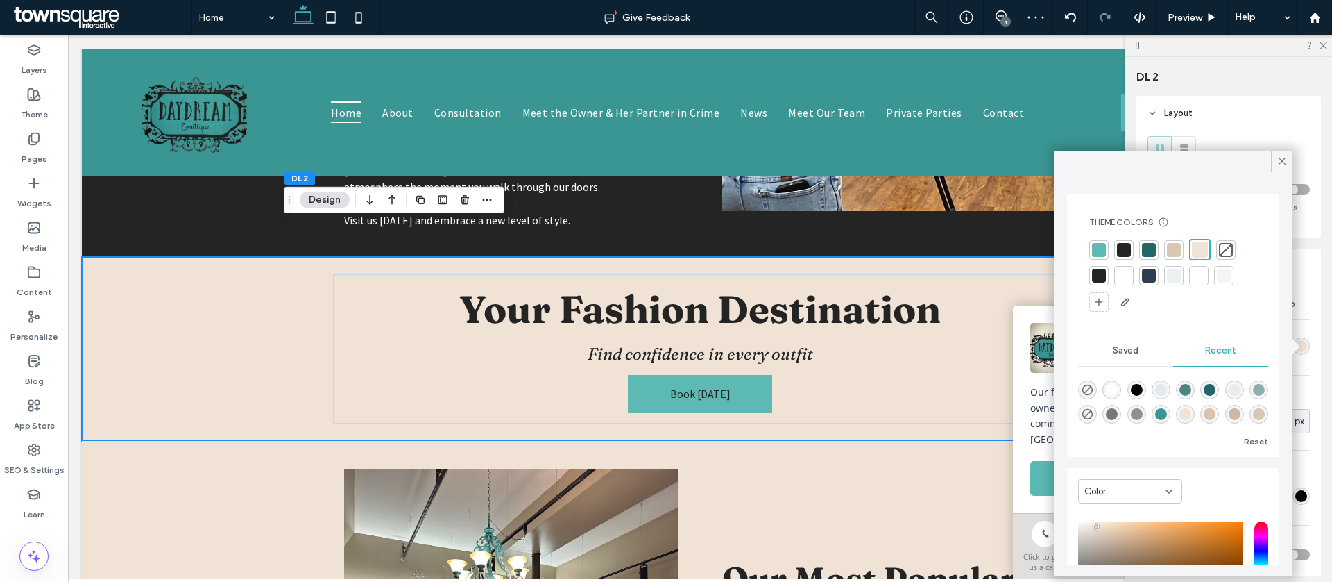
click at [1166, 241] on div at bounding box center [1174, 249] width 19 height 19
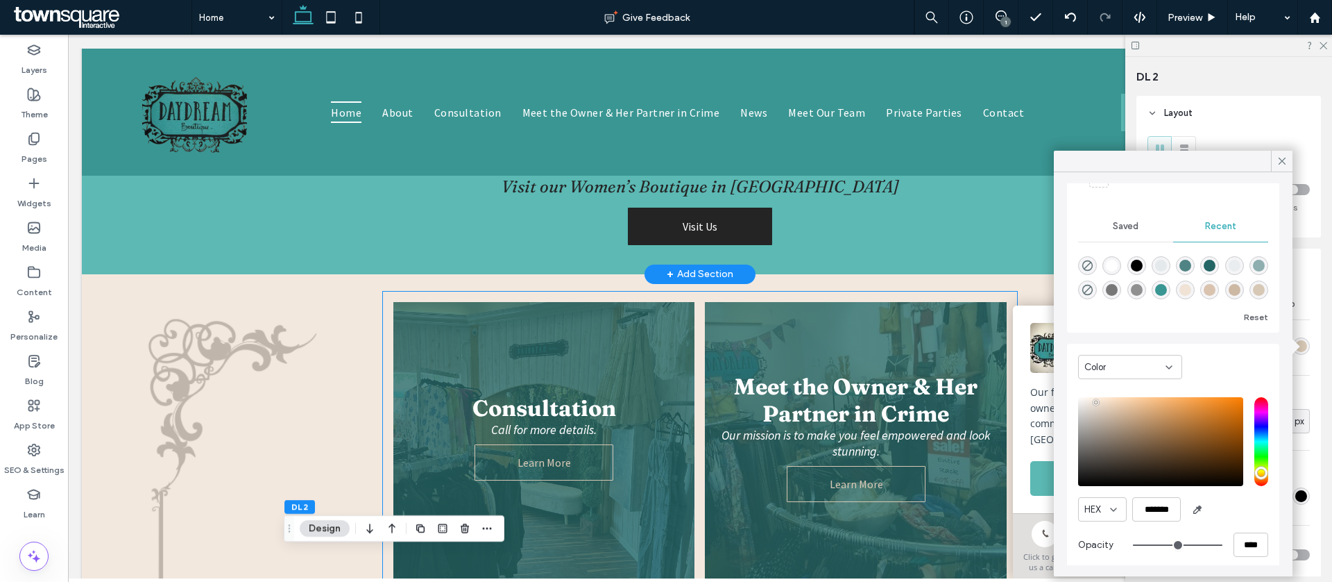
scroll to position [462, 0]
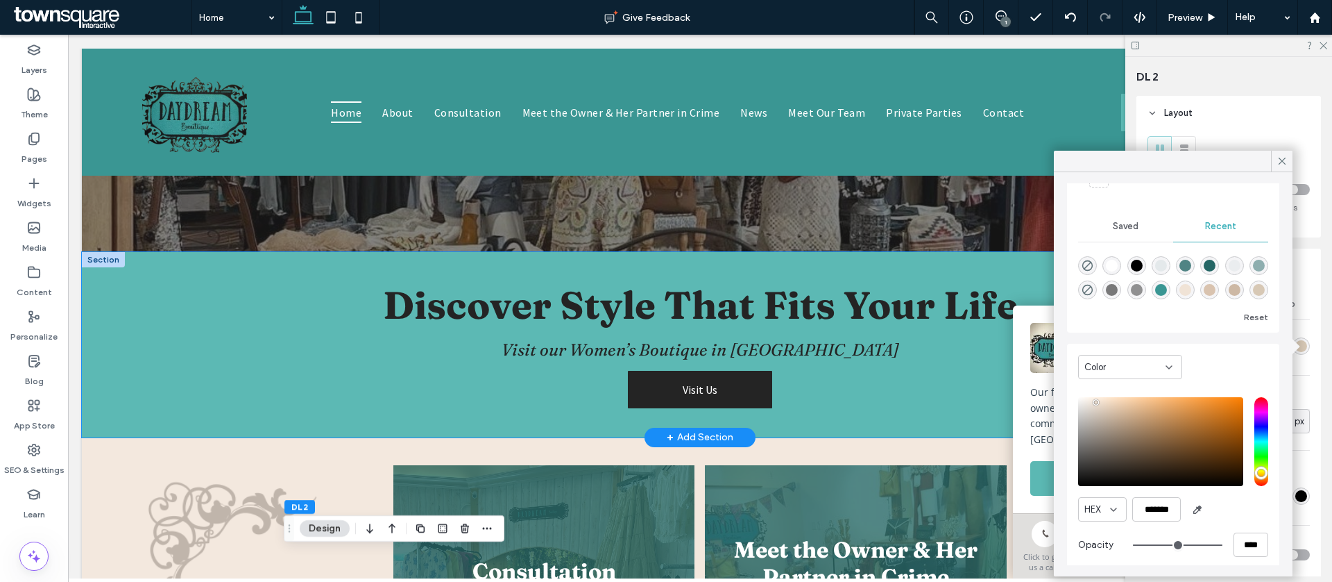
click at [226, 413] on div "Discover Style That Fits Your Life Visit our Women’s Boutique in Great Falls Vi…" at bounding box center [700, 344] width 1237 height 185
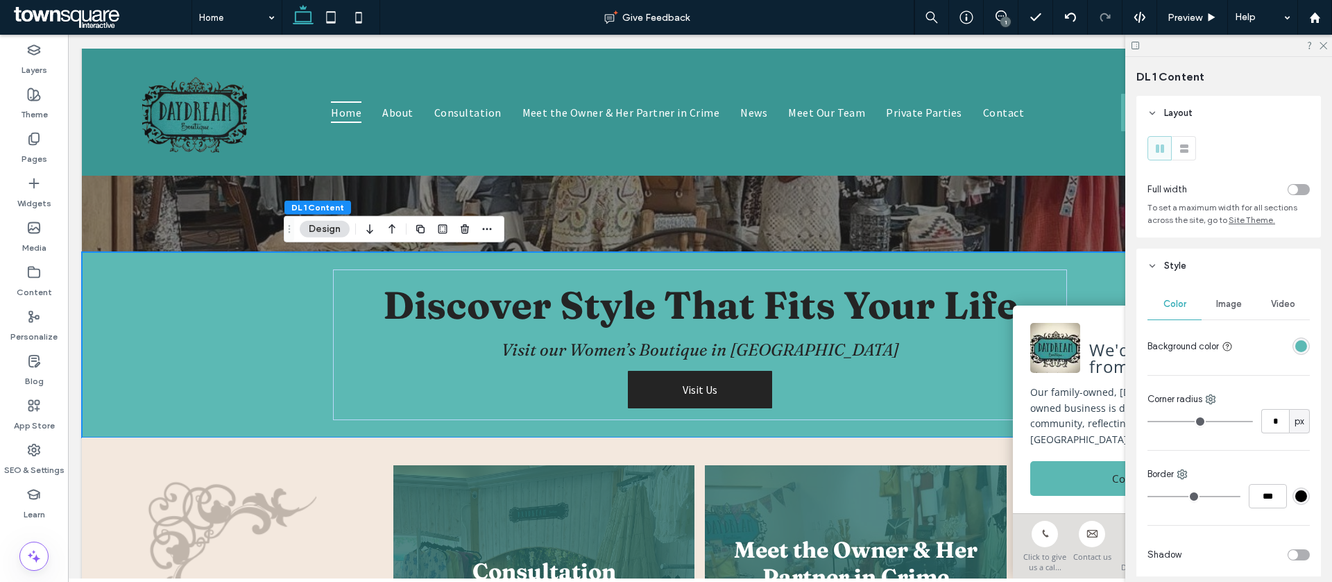
click at [1303, 346] on div "rgba(92, 185, 180, 1)" at bounding box center [1302, 346] width 12 height 12
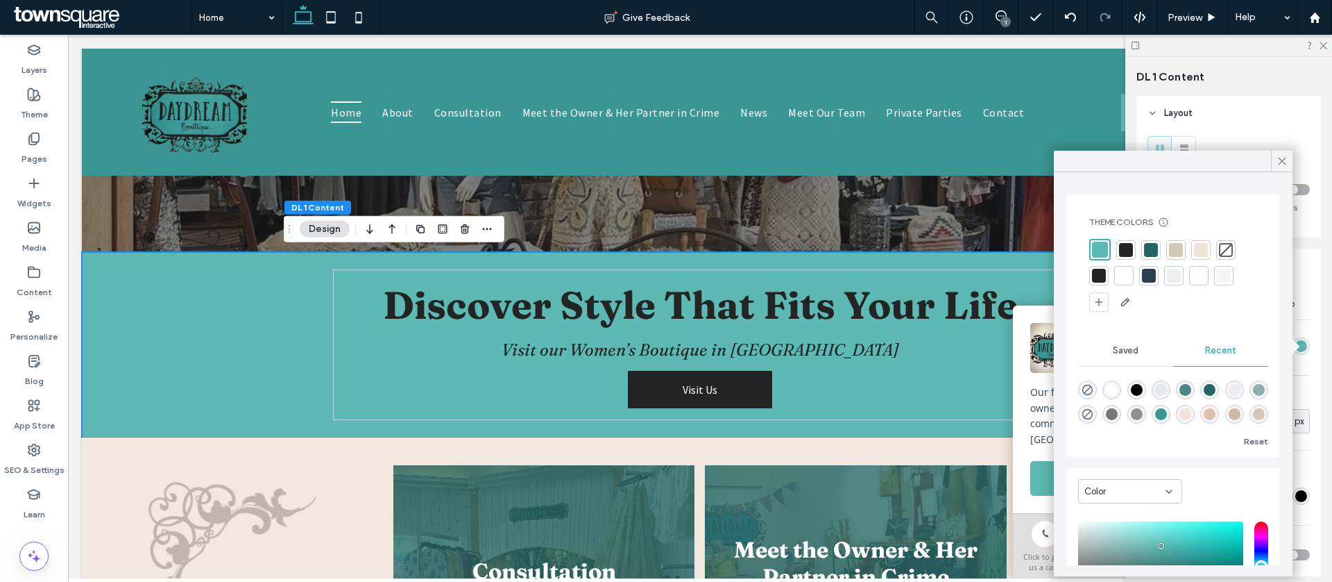
click at [1168, 251] on div at bounding box center [1176, 249] width 19 height 19
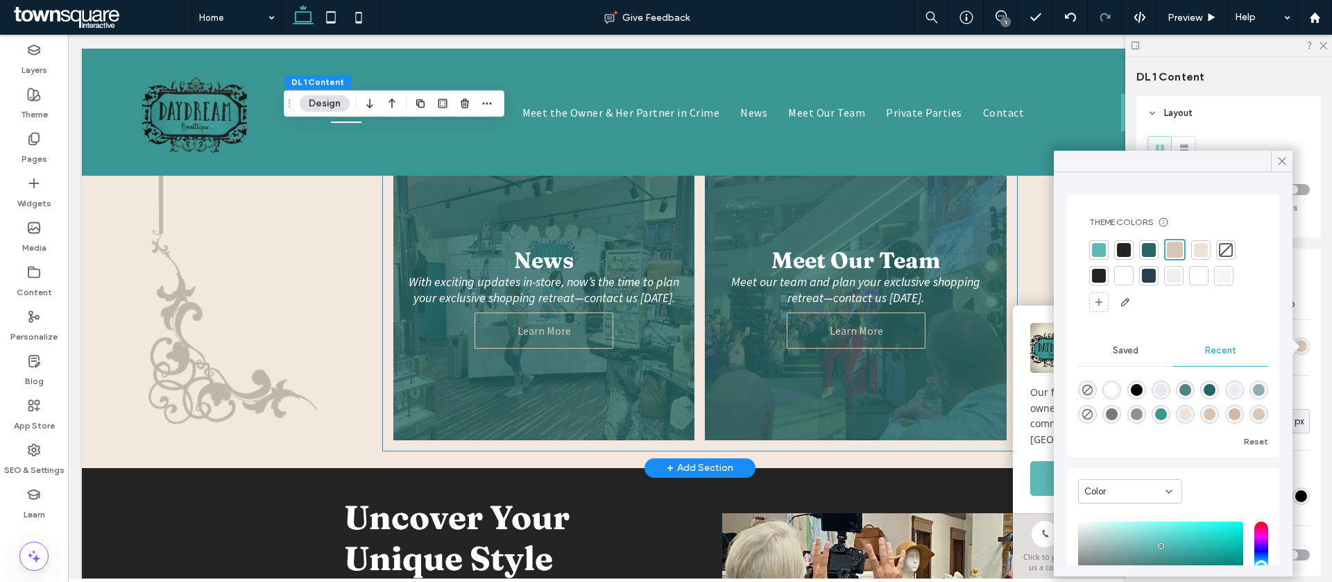
scroll to position [753, 0]
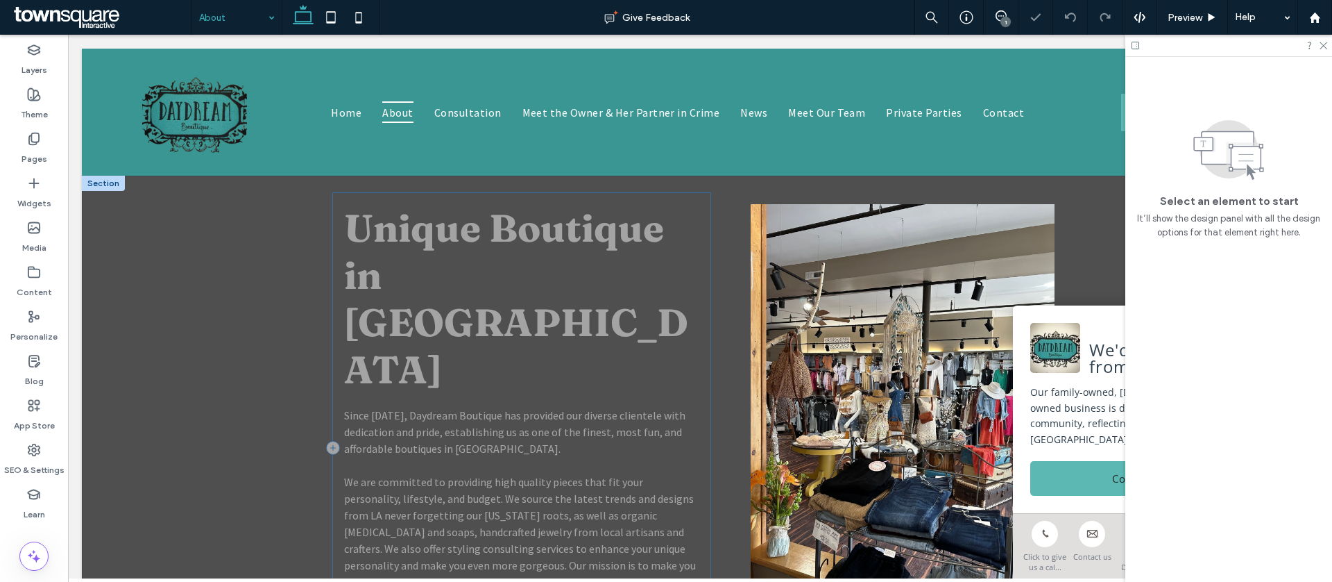
click at [582, 199] on div "Unique Boutique in Great Falls Since 2015, Daydream Boutique has provided our d…" at bounding box center [521, 447] width 377 height 509
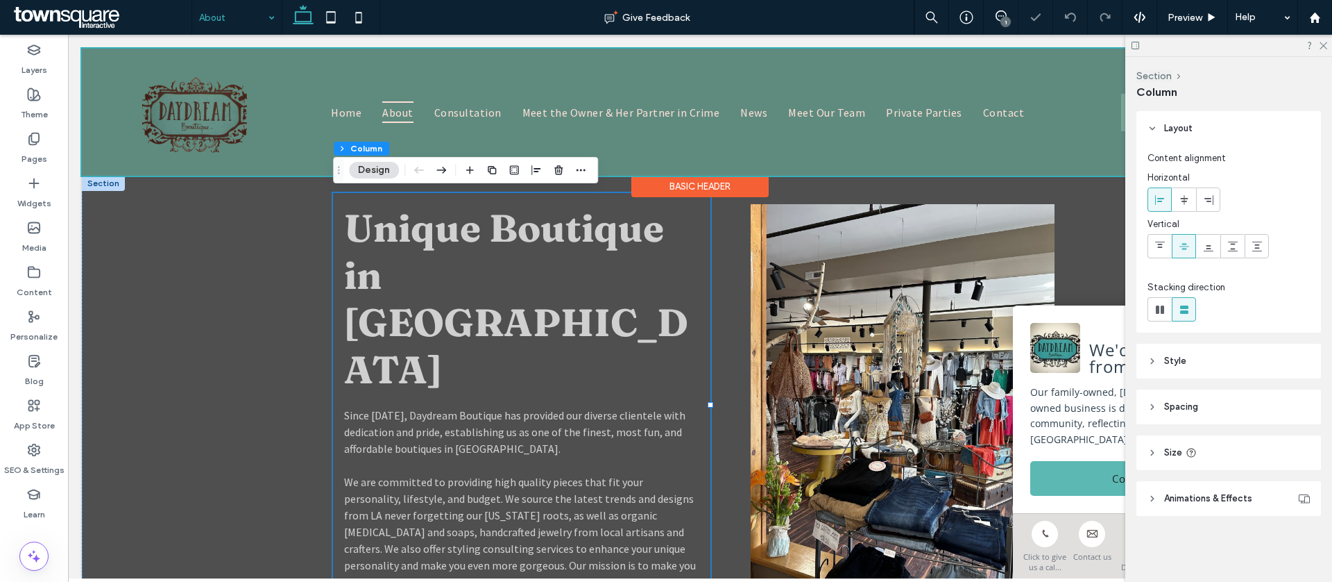
click at [720, 180] on div "Basic Header" at bounding box center [700, 187] width 137 height 22
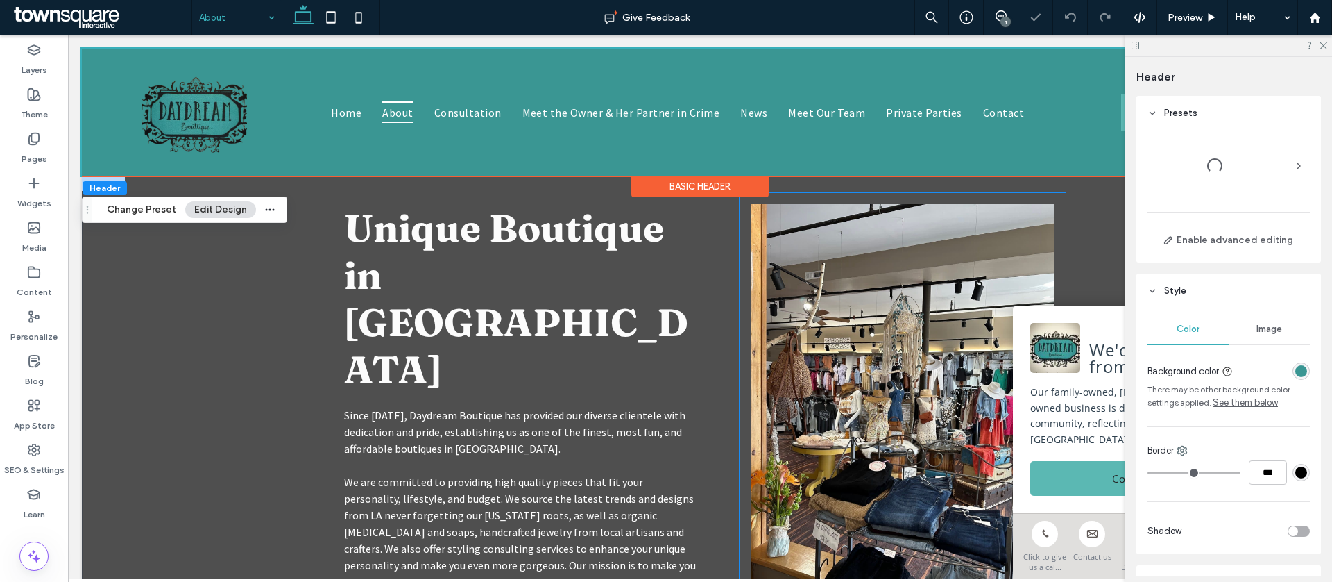
click at [856, 196] on div at bounding box center [903, 447] width 326 height 509
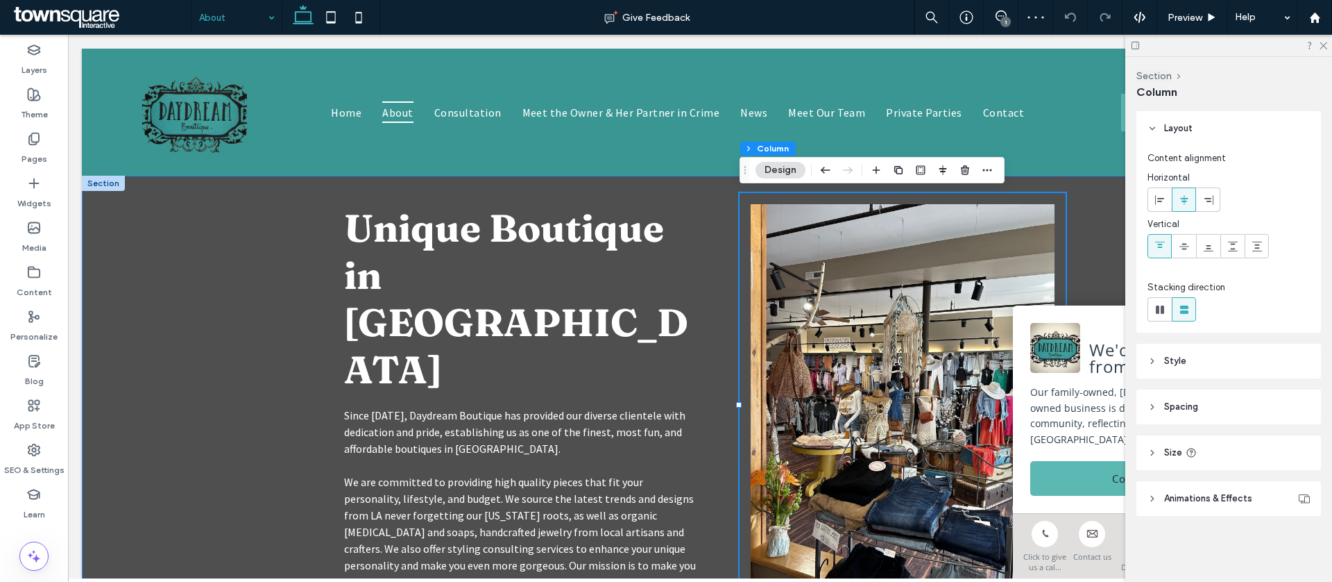
click at [1120, 195] on div "Unique Boutique in Great Falls Since 2015, Daydream Boutique has provided our d…" at bounding box center [700, 448] width 1237 height 544
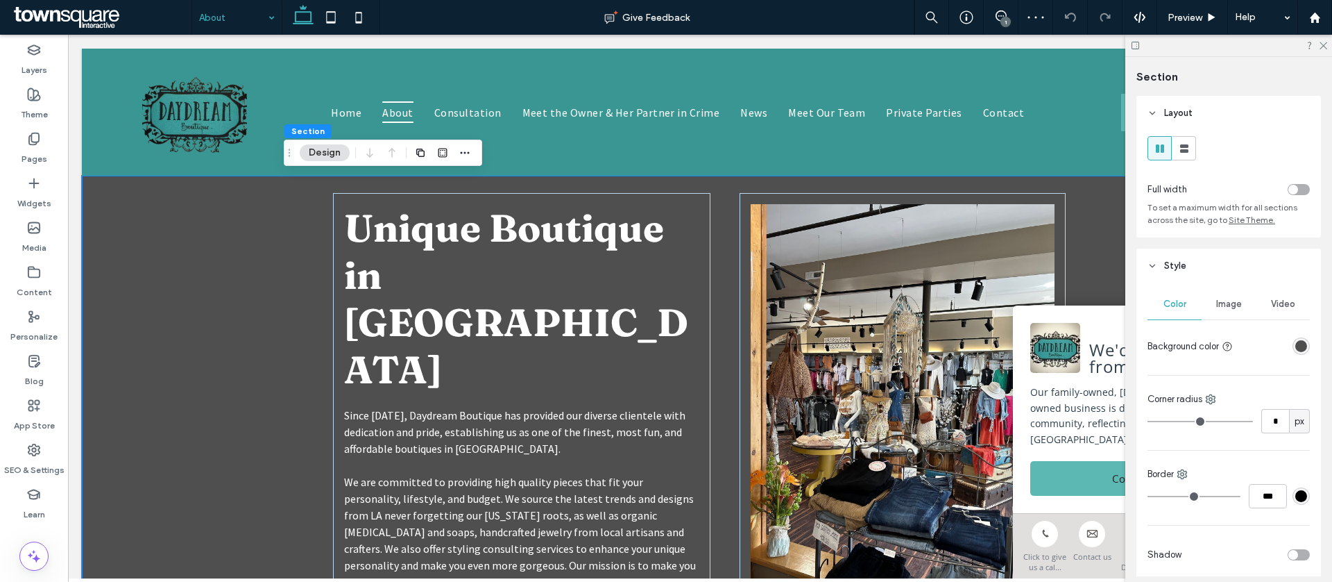
click at [1303, 348] on div "rgba(36, 36, 36, 0.8)" at bounding box center [1302, 346] width 12 height 12
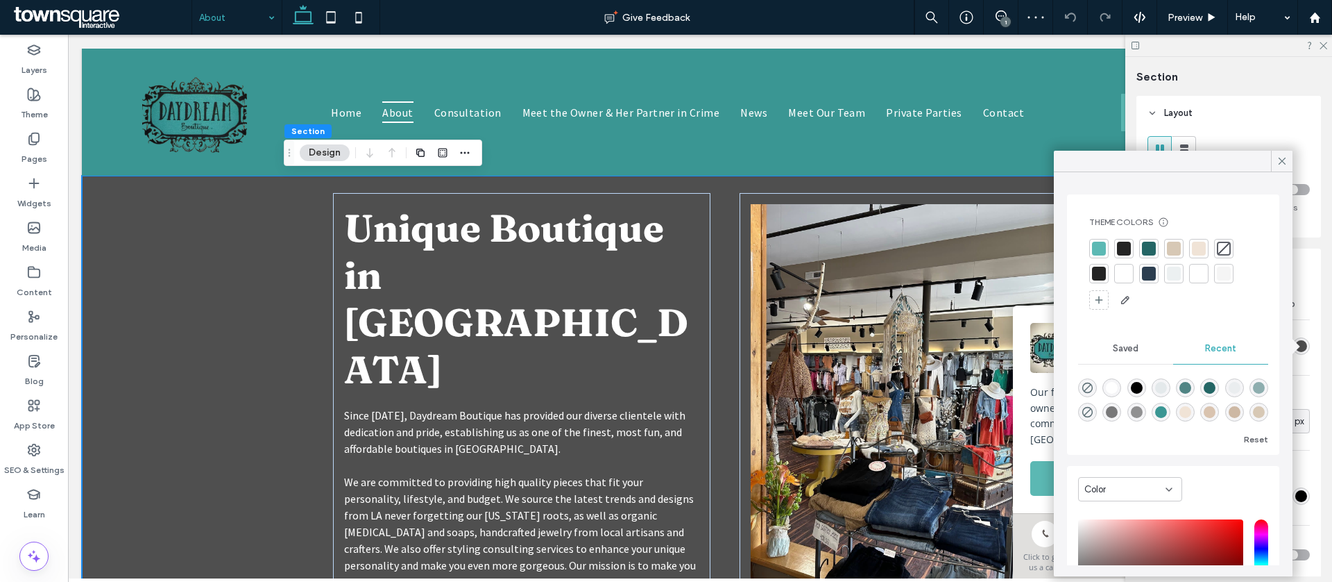
click at [1200, 248] on div at bounding box center [1199, 249] width 14 height 14
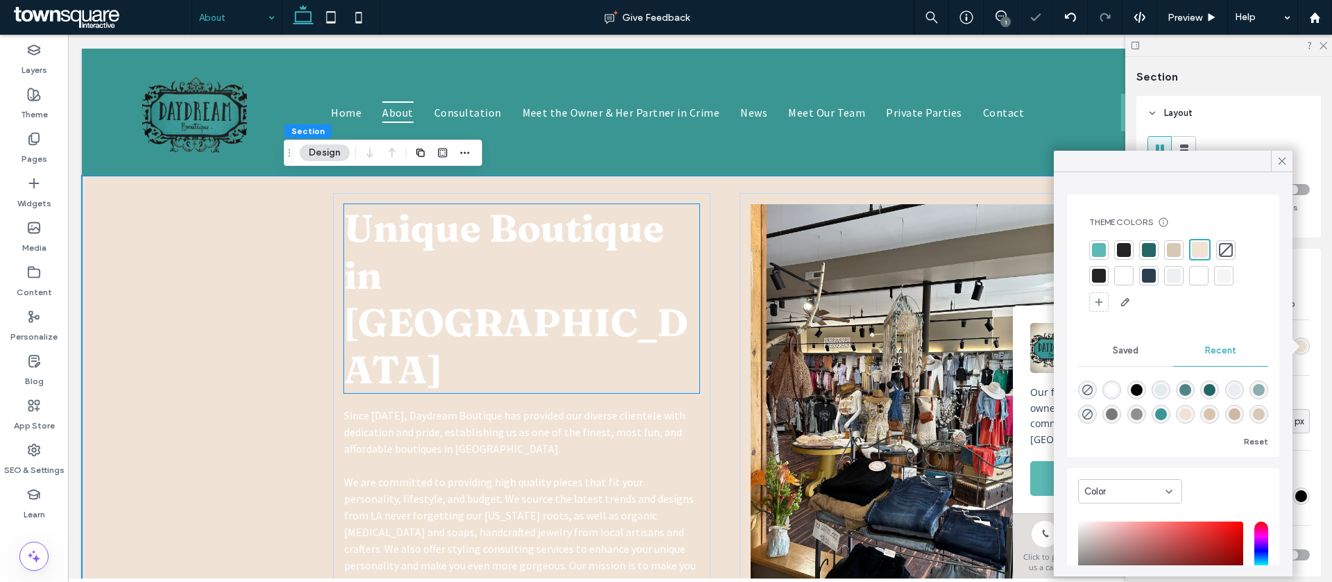
click at [589, 256] on span "Unique Boutique in Great Falls" at bounding box center [516, 298] width 344 height 189
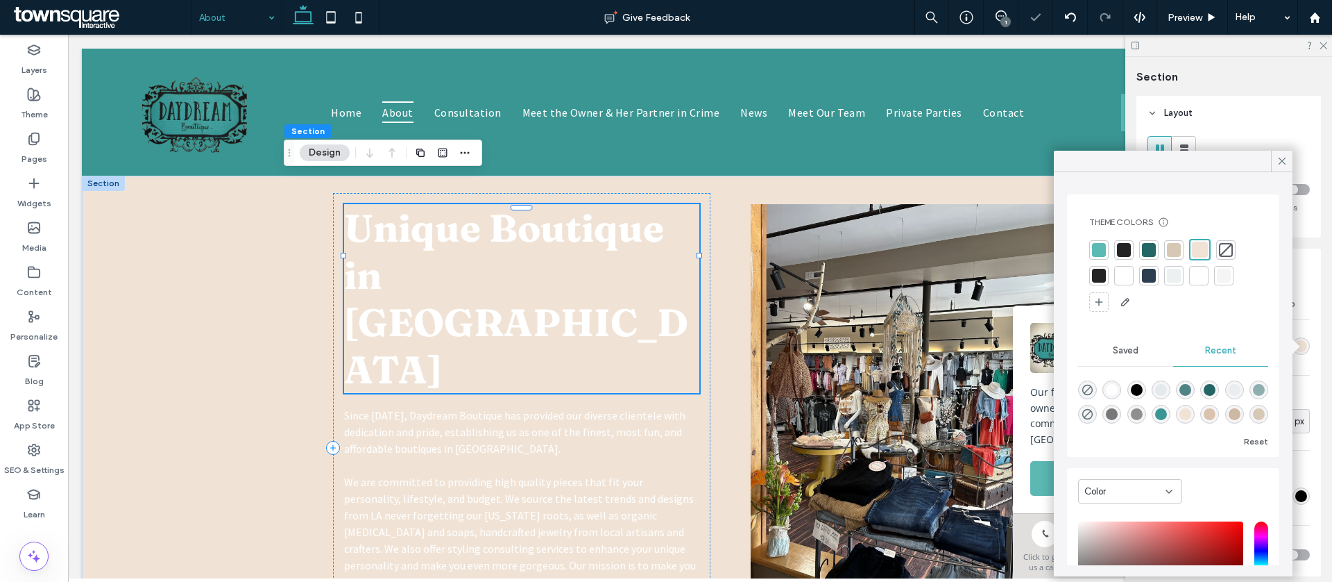
click at [589, 256] on div "Unique Boutique in Great Falls" at bounding box center [521, 298] width 355 height 189
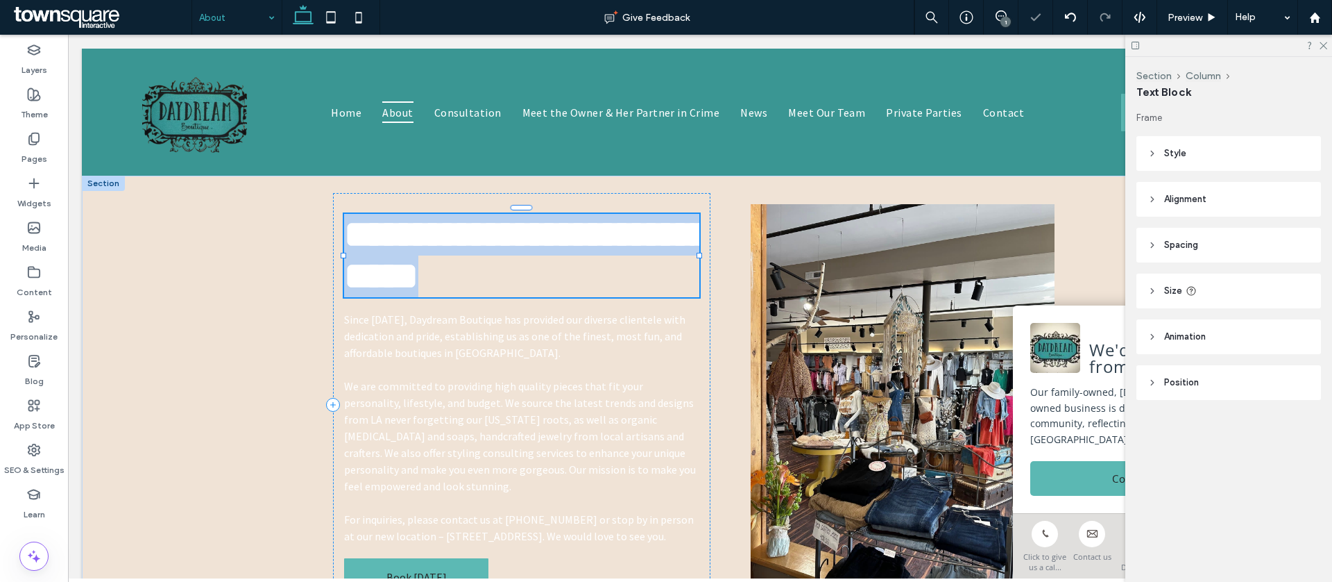
type input "********"
type input "**"
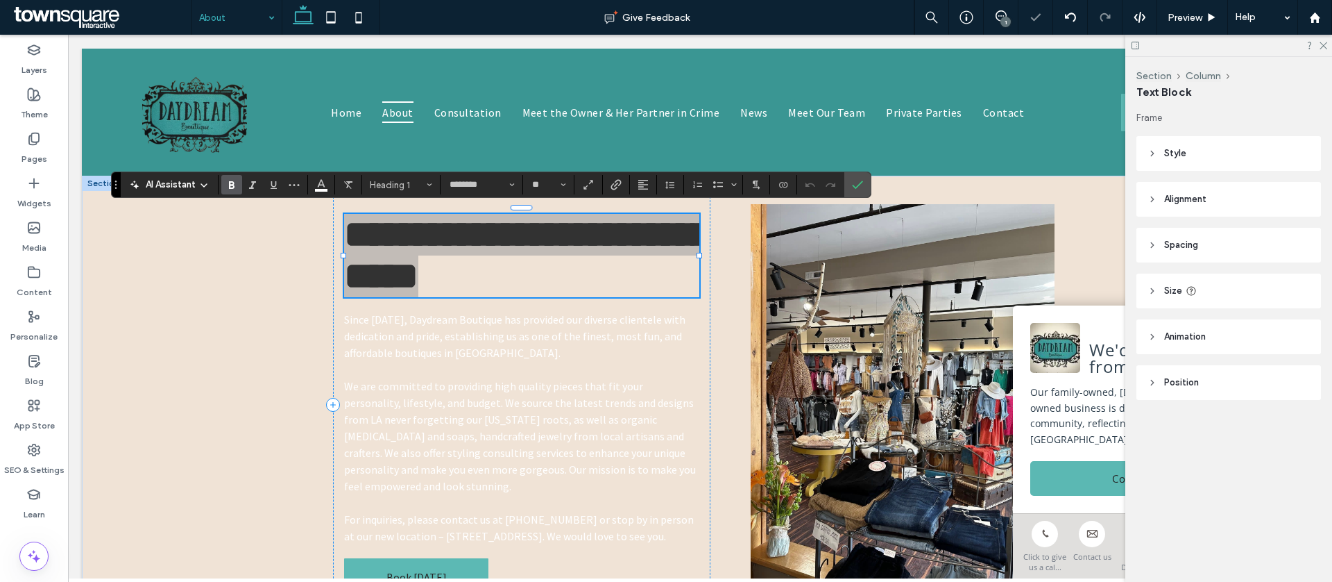
click at [308, 185] on section at bounding box center [321, 184] width 27 height 19
click at [316, 187] on icon "Color" at bounding box center [321, 183] width 11 height 11
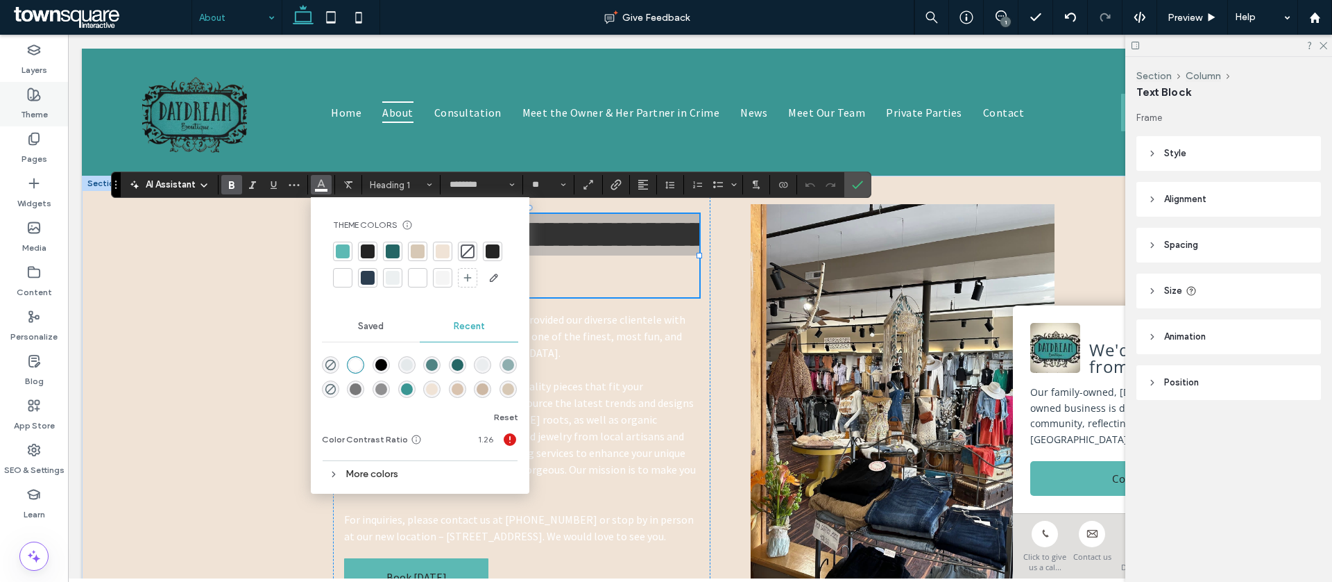
click at [52, 114] on div "Theme" at bounding box center [34, 104] width 68 height 44
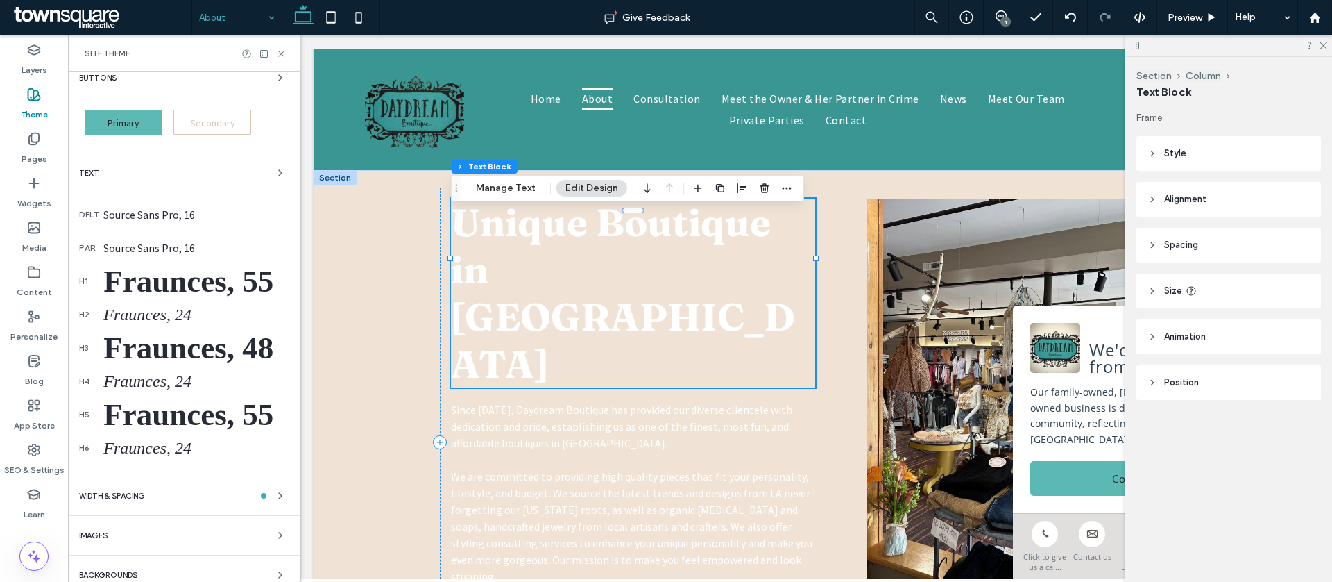
scroll to position [133, 0]
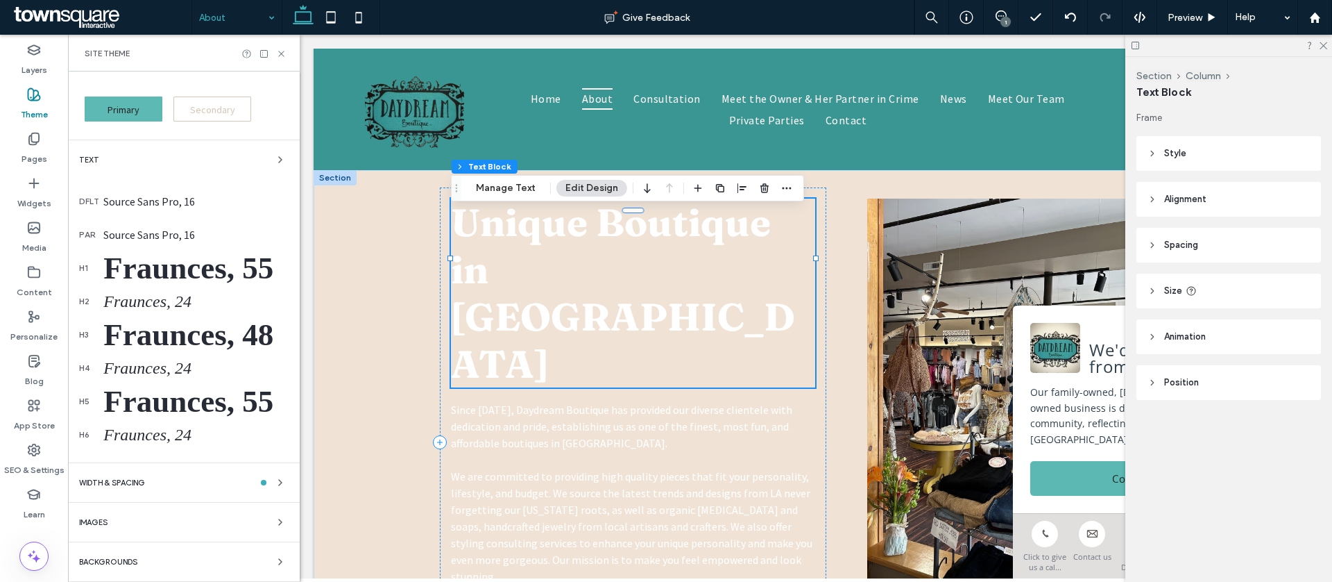
click at [205, 563] on div "Backgrounds" at bounding box center [184, 561] width 210 height 17
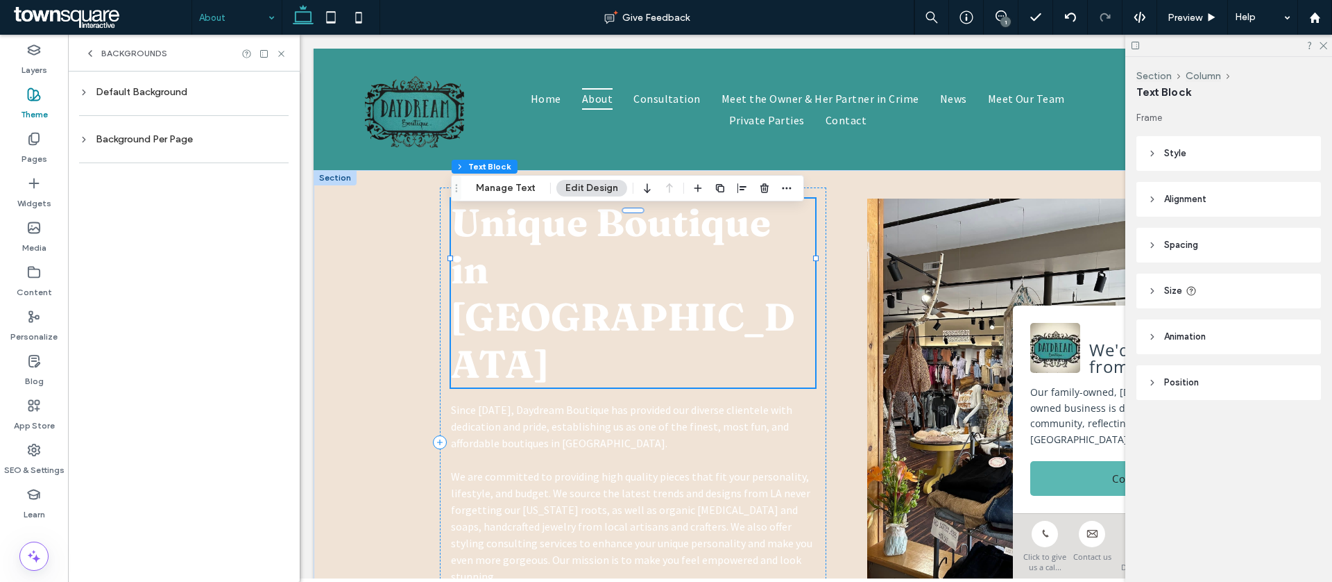
scroll to position [0, 0]
click at [179, 92] on div "Default Background" at bounding box center [184, 92] width 210 height 12
drag, startPoint x: 268, startPoint y: 212, endPoint x: 280, endPoint y: 208, distance: 13.0
click at [269, 212] on div "rgb(255, 255, 255)" at bounding box center [268, 211] width 12 height 12
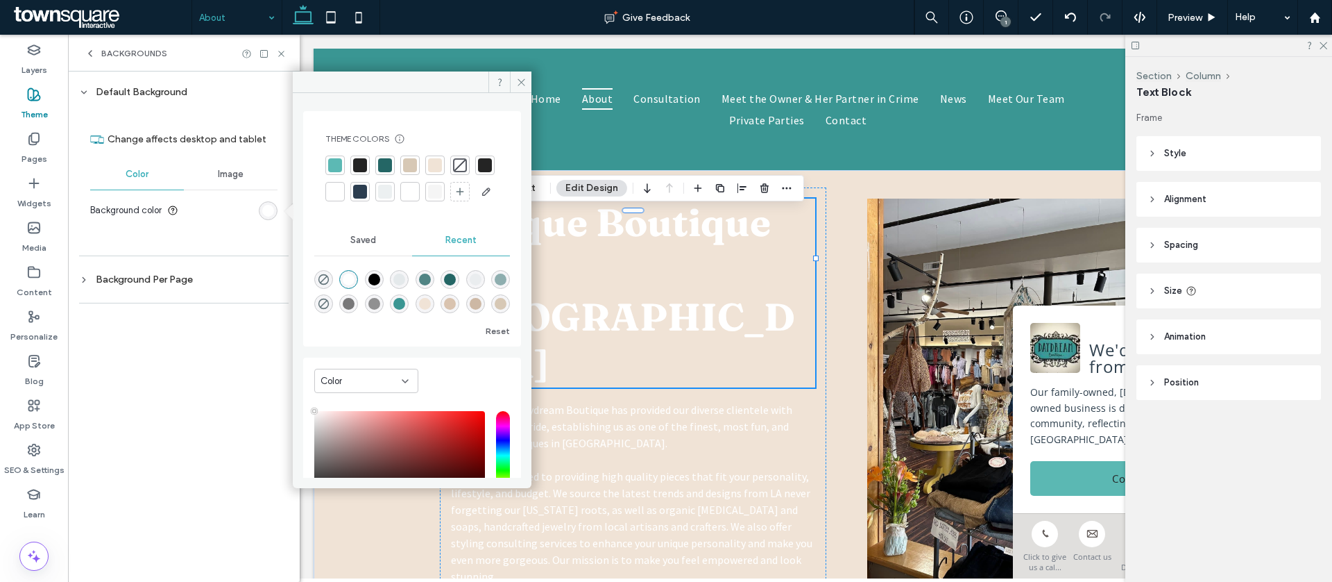
click at [430, 169] on div at bounding box center [435, 165] width 14 height 14
click at [285, 54] on icon at bounding box center [281, 54] width 10 height 10
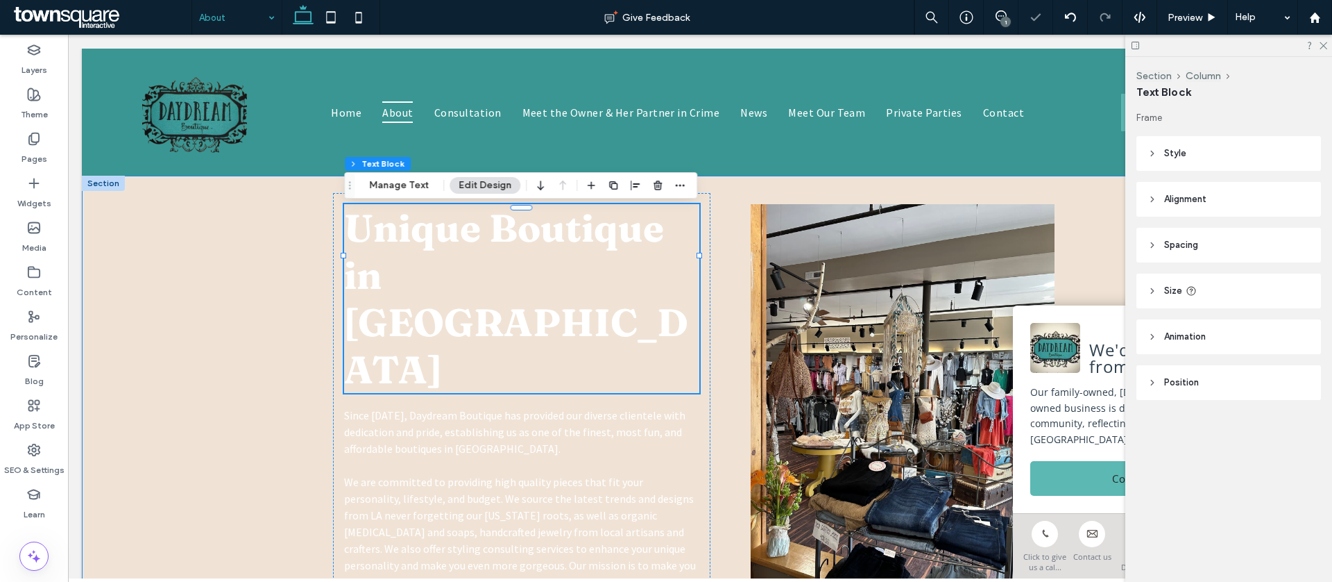
click at [289, 291] on div "Unique Boutique in Great Falls Since 2015, Daydream Boutique has provided our d…" at bounding box center [700, 448] width 833 height 544
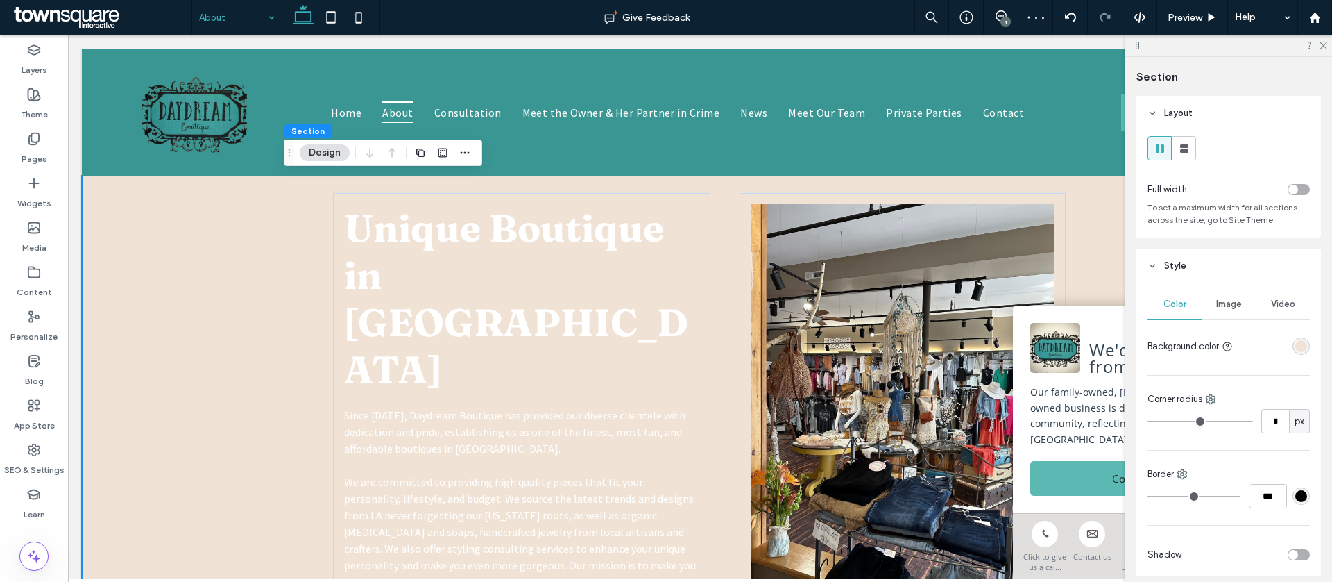
click at [1302, 346] on div "rgba(240, 227, 214, 1)" at bounding box center [1302, 346] width 12 height 12
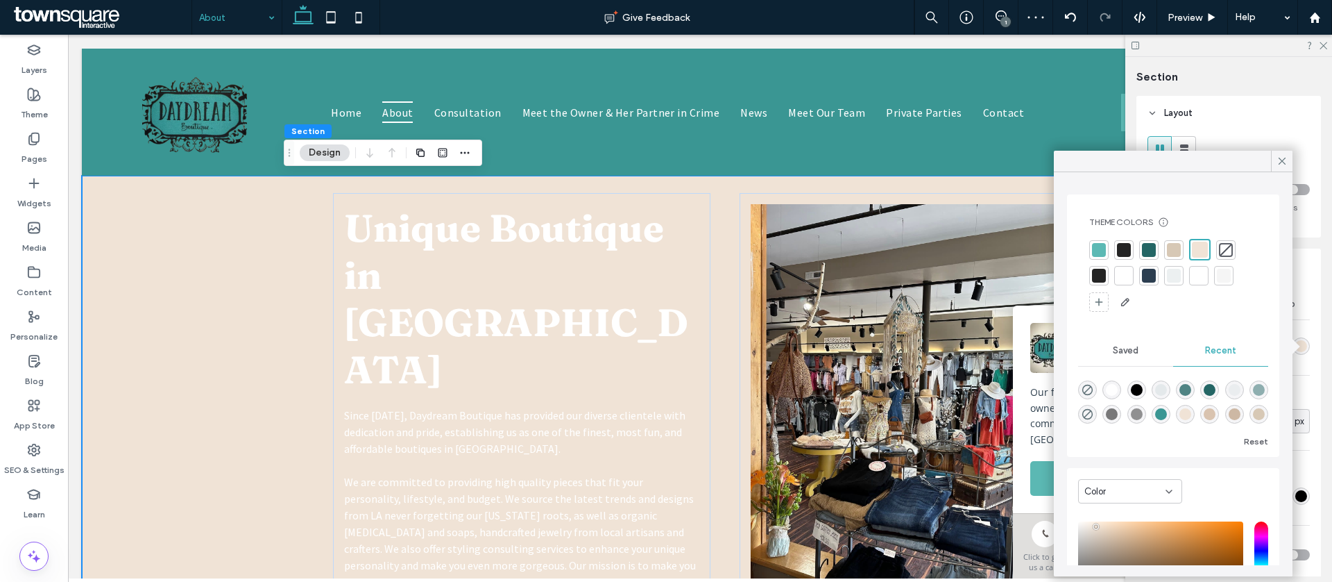
click at [1217, 250] on div at bounding box center [1226, 249] width 19 height 19
click at [618, 254] on span "Unique Boutique in Great Falls" at bounding box center [516, 298] width 344 height 189
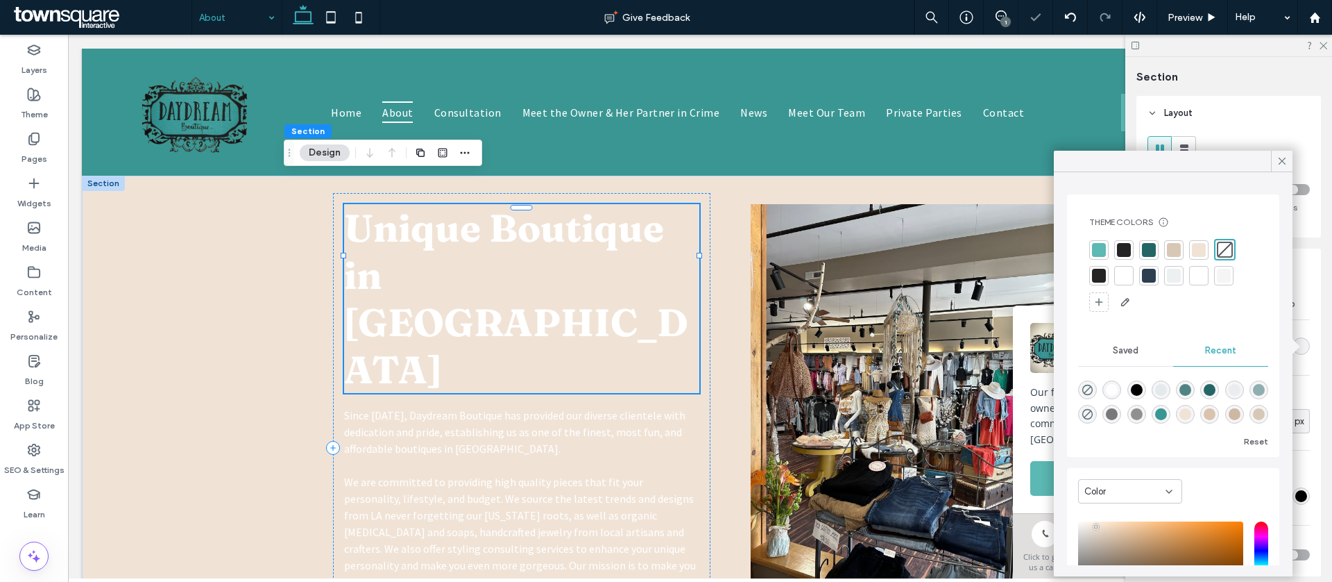
click at [618, 254] on span "Unique Boutique in Great Falls" at bounding box center [516, 298] width 344 height 189
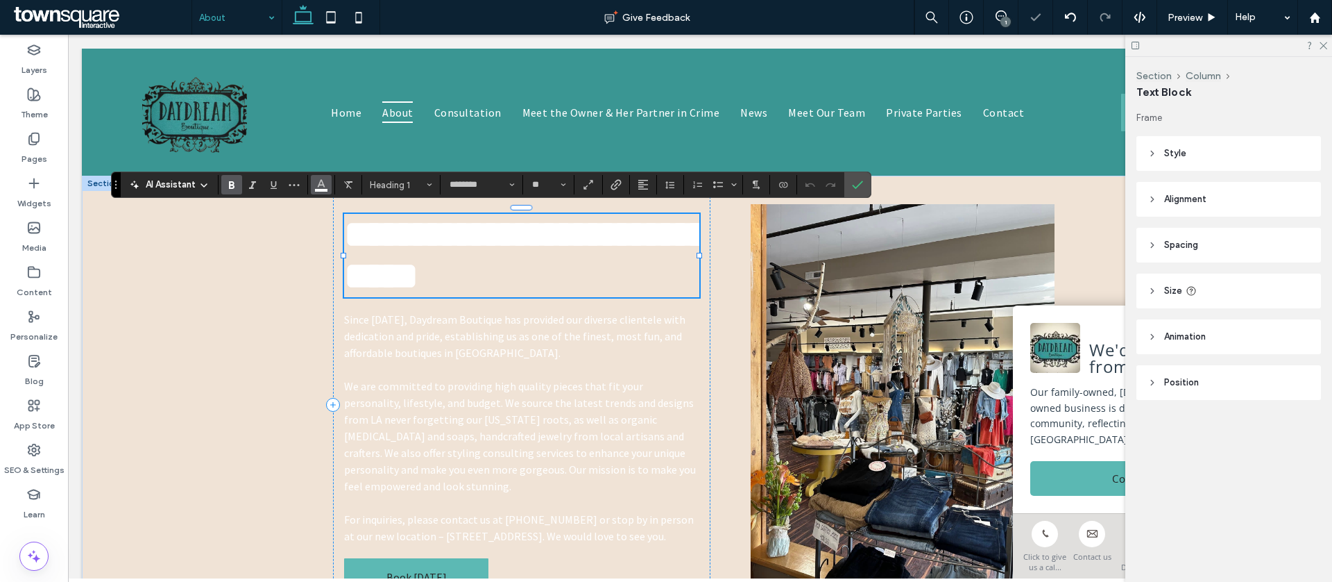
click at [319, 184] on use "Color" at bounding box center [321, 184] width 8 height 8
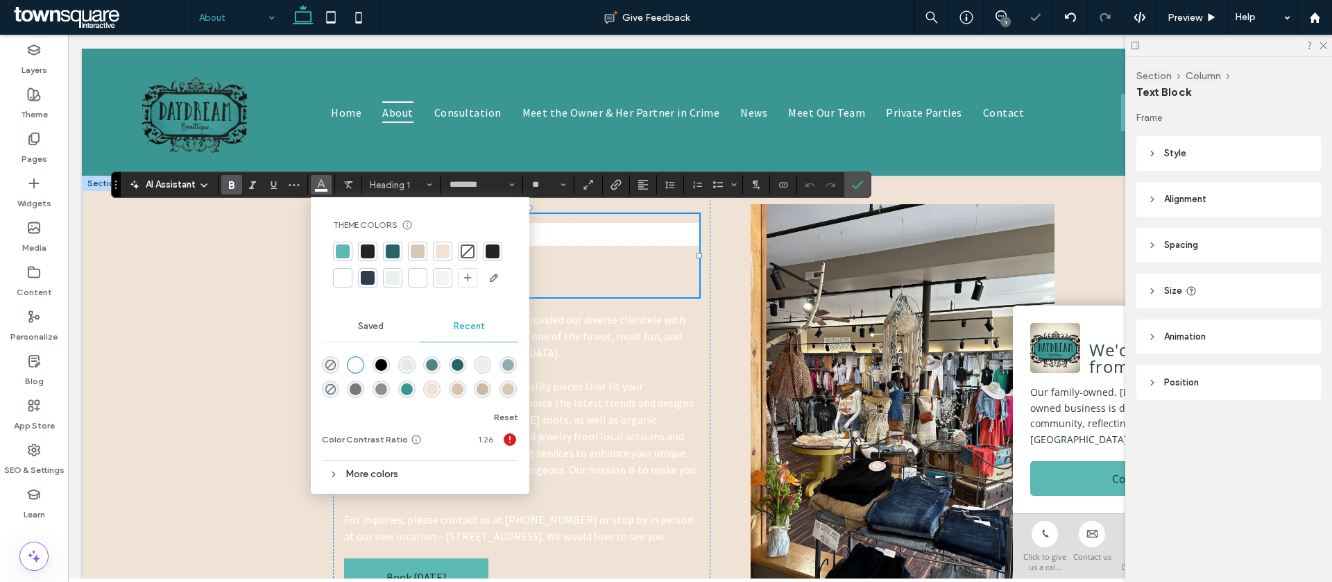
click at [366, 255] on div at bounding box center [368, 251] width 14 height 14
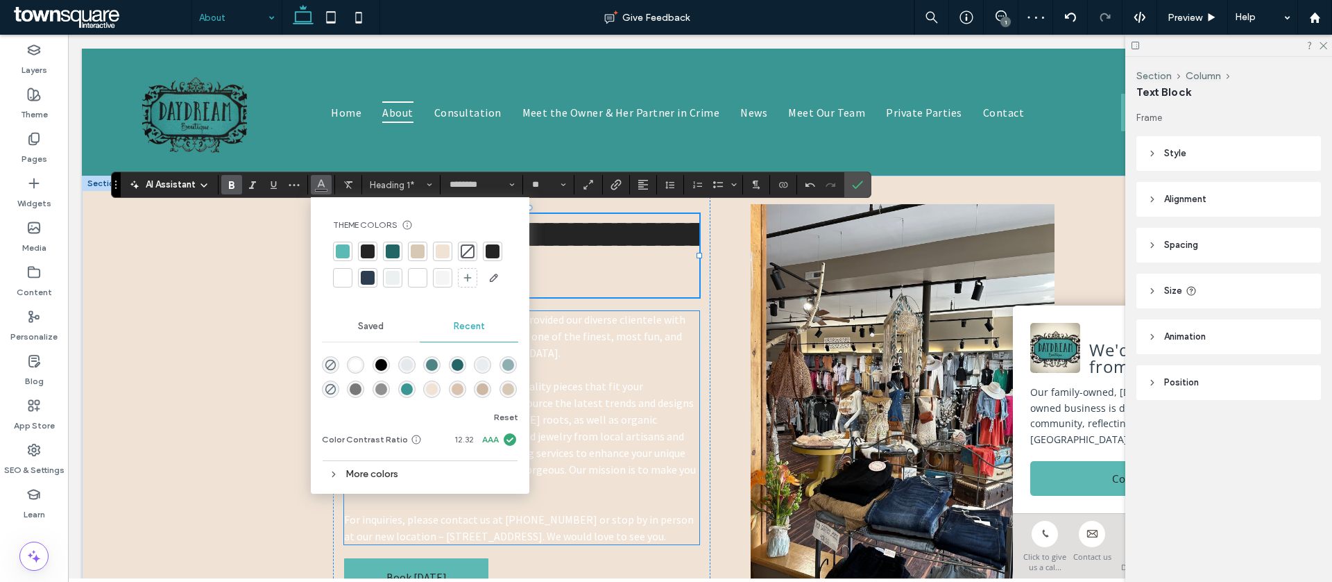
click at [616, 352] on p "Since 2015, Daydream Boutique has provided our diverse clientele with dedicatio…" at bounding box center [521, 336] width 355 height 50
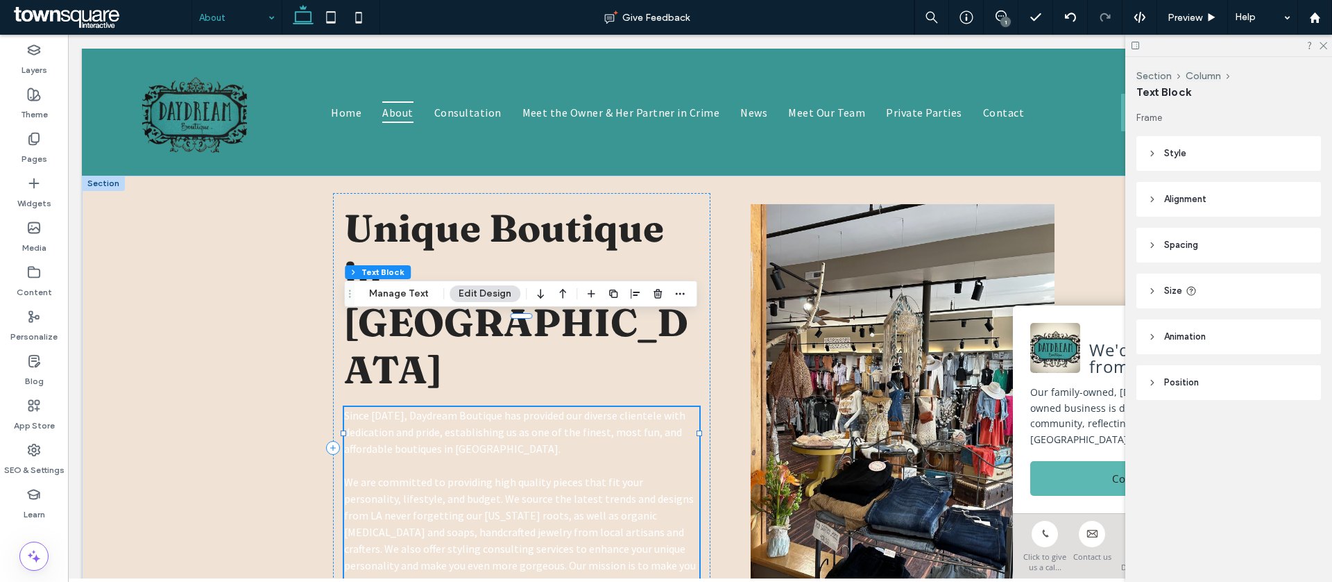
click at [539, 407] on p "Since 2015, Daydream Boutique has provided our diverse clientele with dedicatio…" at bounding box center [521, 432] width 355 height 50
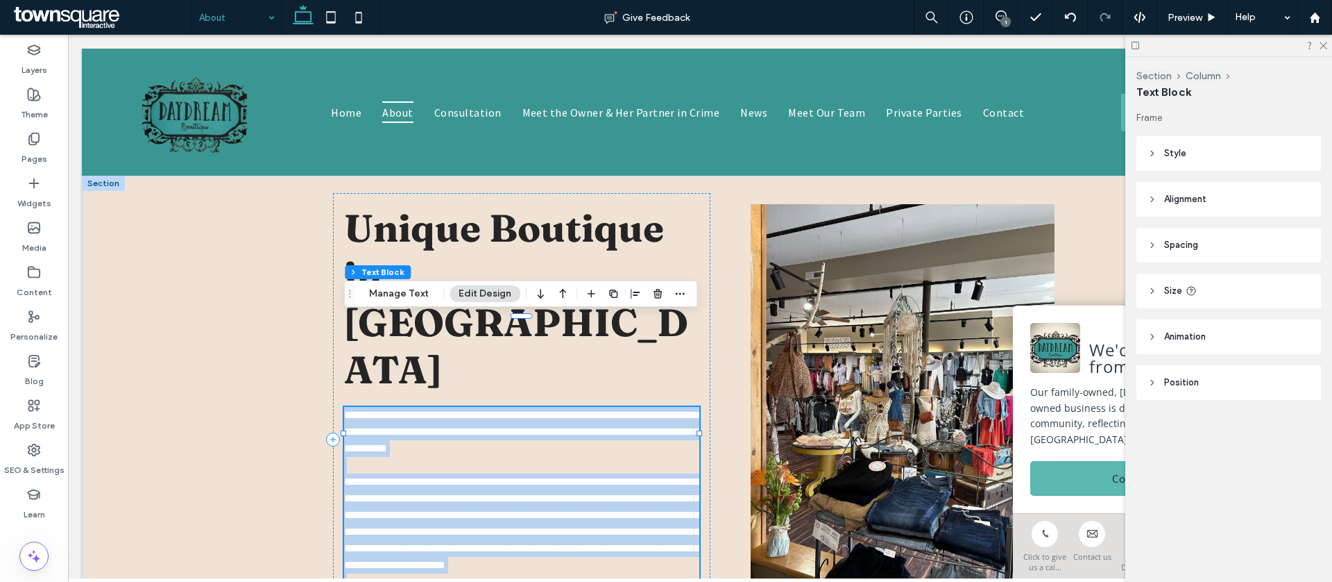
click at [539, 407] on p "**********" at bounding box center [521, 432] width 355 height 50
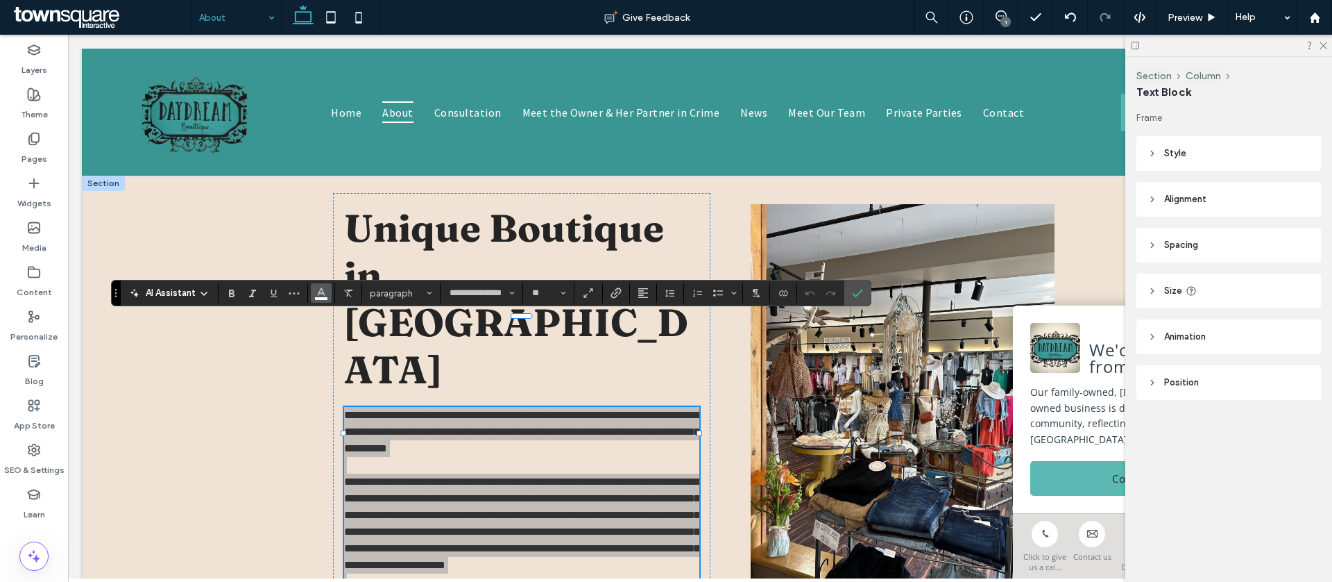
click at [320, 295] on icon "Color" at bounding box center [321, 291] width 11 height 11
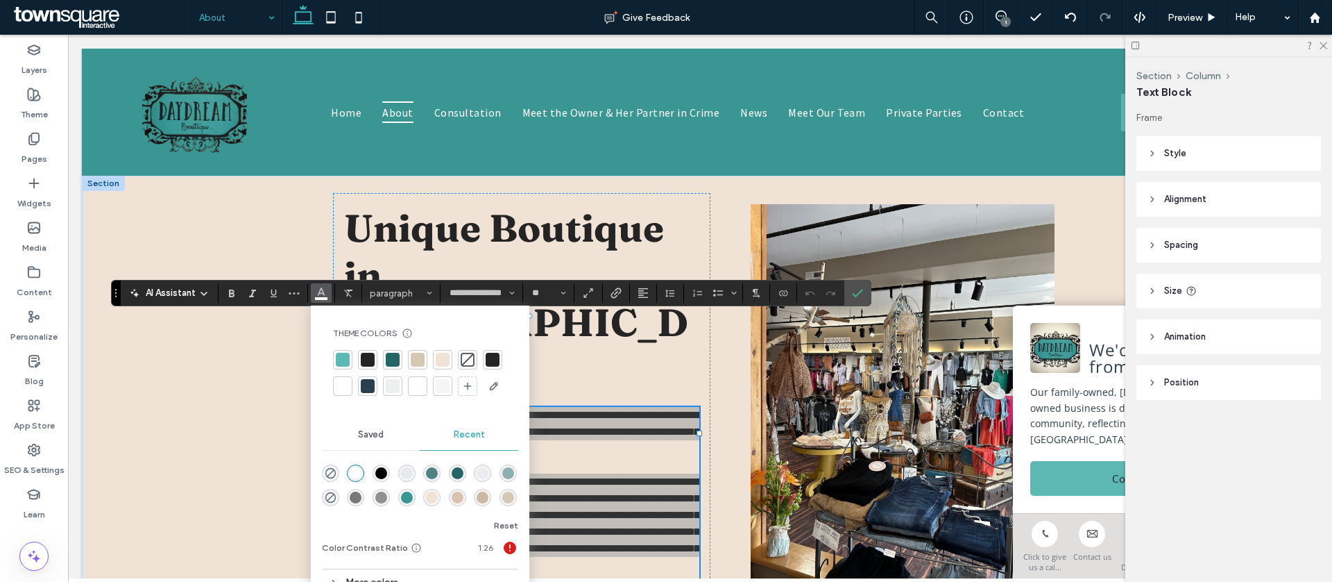
drag, startPoint x: 507, startPoint y: 370, endPoint x: 494, endPoint y: 357, distance: 17.7
click at [507, 370] on div "Theme Colors Save time with Theme Colors Create a color palette to instantly ad…" at bounding box center [420, 362] width 196 height 92
click at [493, 356] on div at bounding box center [493, 360] width 14 height 14
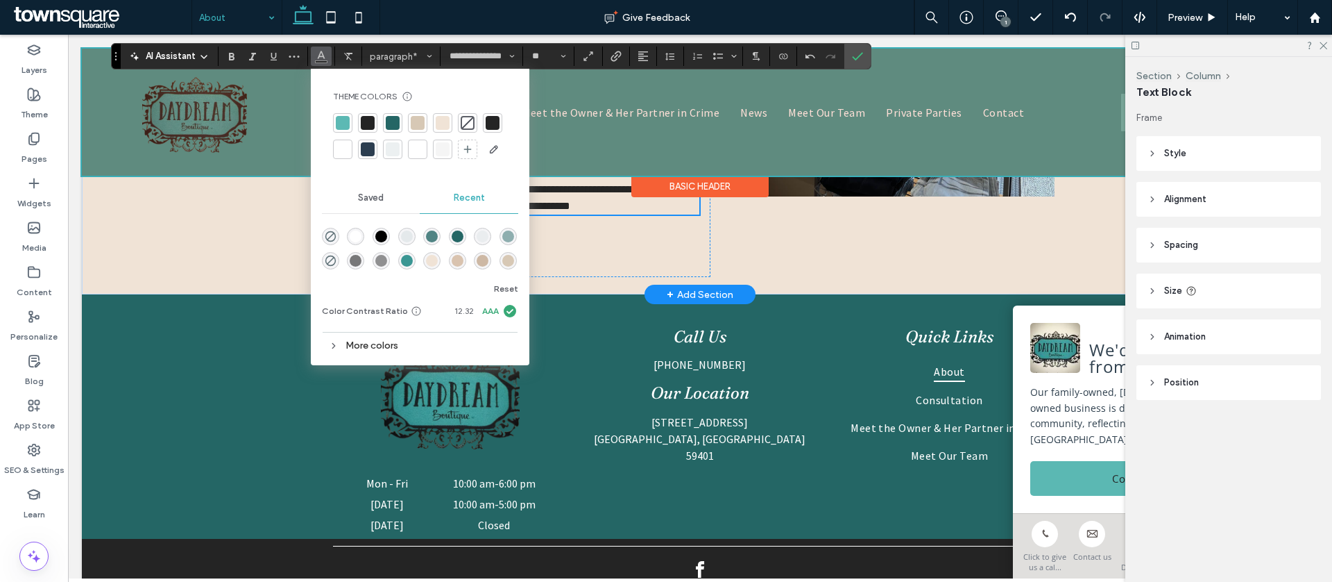
click at [224, 176] on div "Basic Header" at bounding box center [700, 176] width 1237 height 1
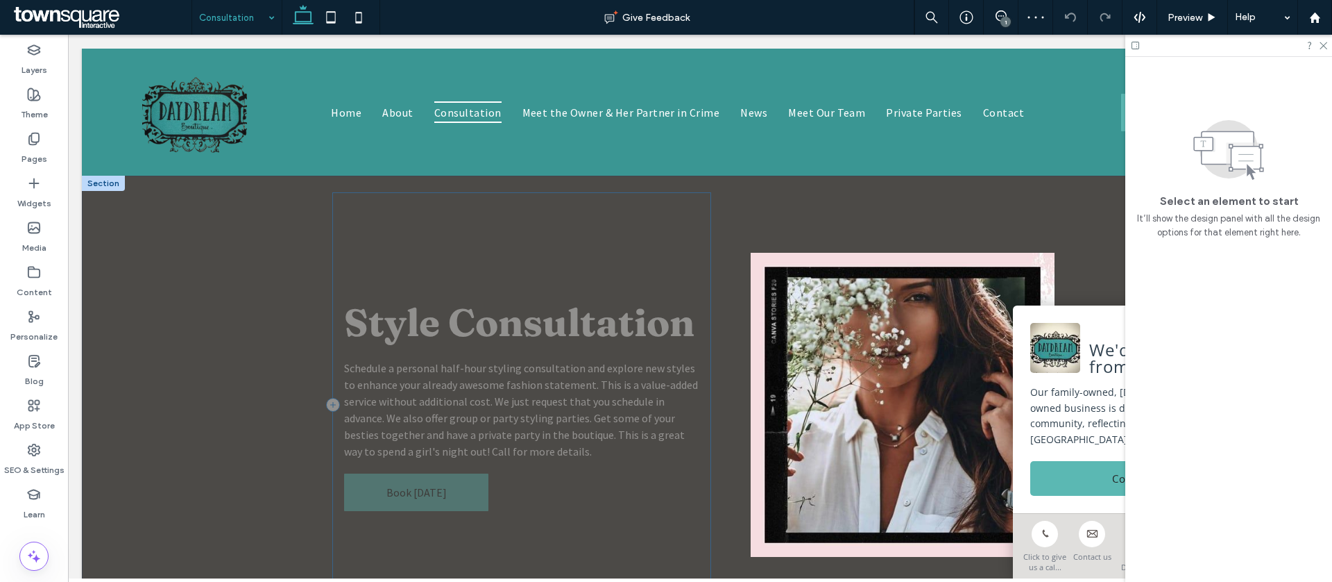
click at [665, 204] on div "Style Consultation Schedule a personal half-hour styling consultation and explo…" at bounding box center [521, 404] width 377 height 423
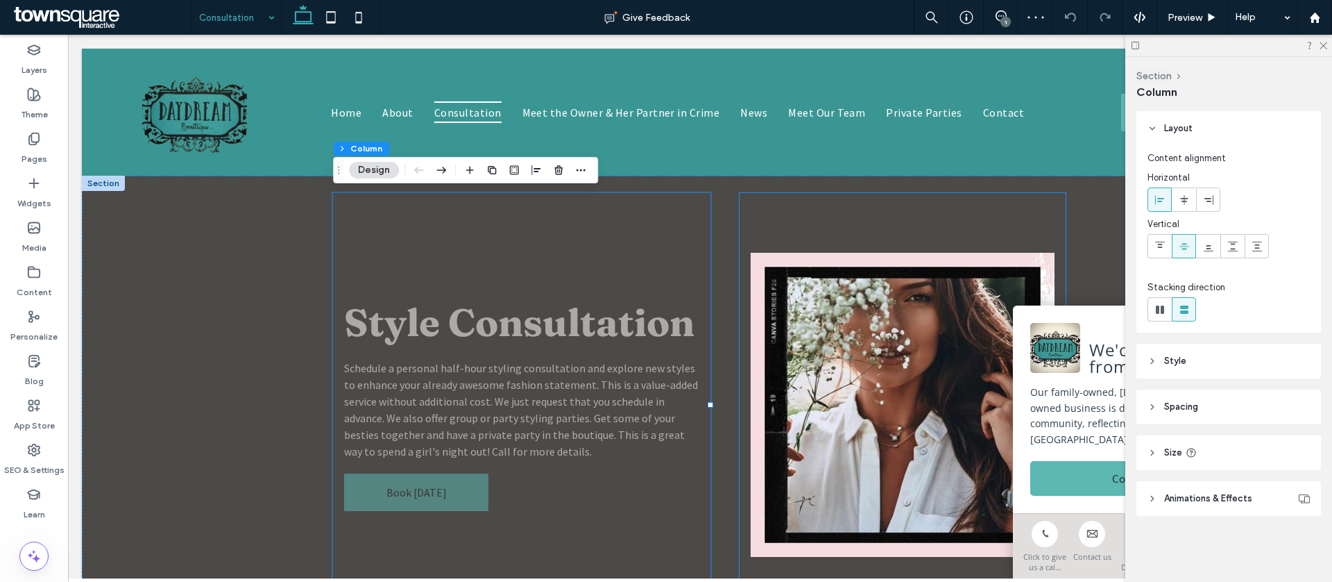
click at [770, 200] on div at bounding box center [903, 404] width 326 height 423
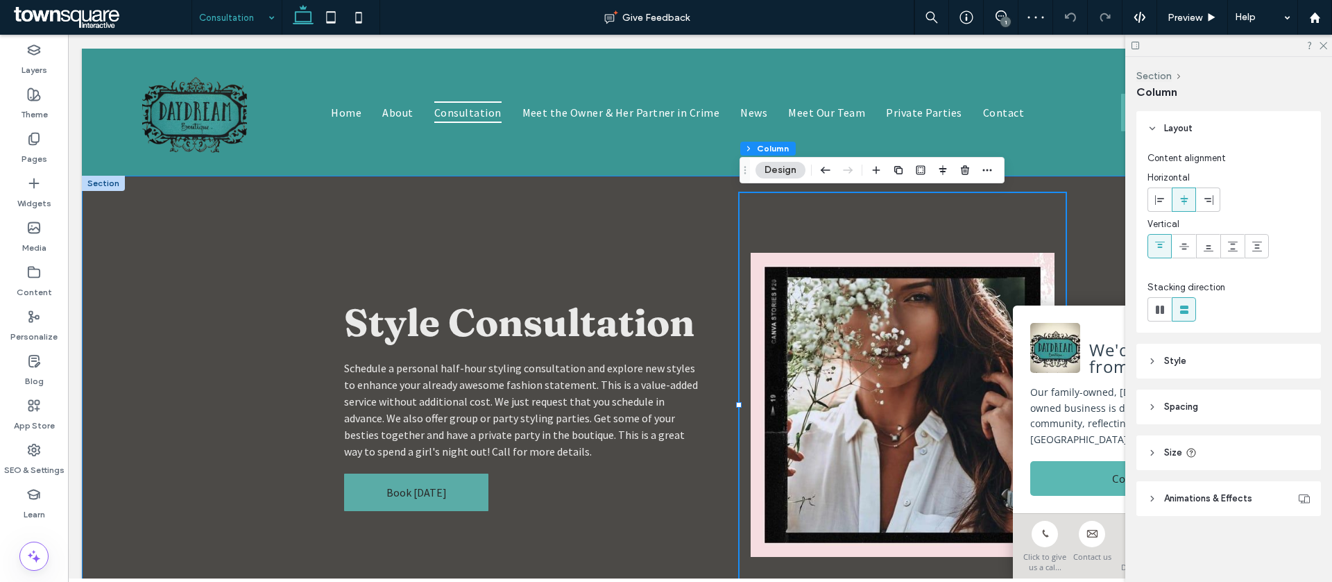
click at [1116, 213] on div "Style Consultation Schedule a personal half-hour styling consultation and explo…" at bounding box center [700, 405] width 833 height 458
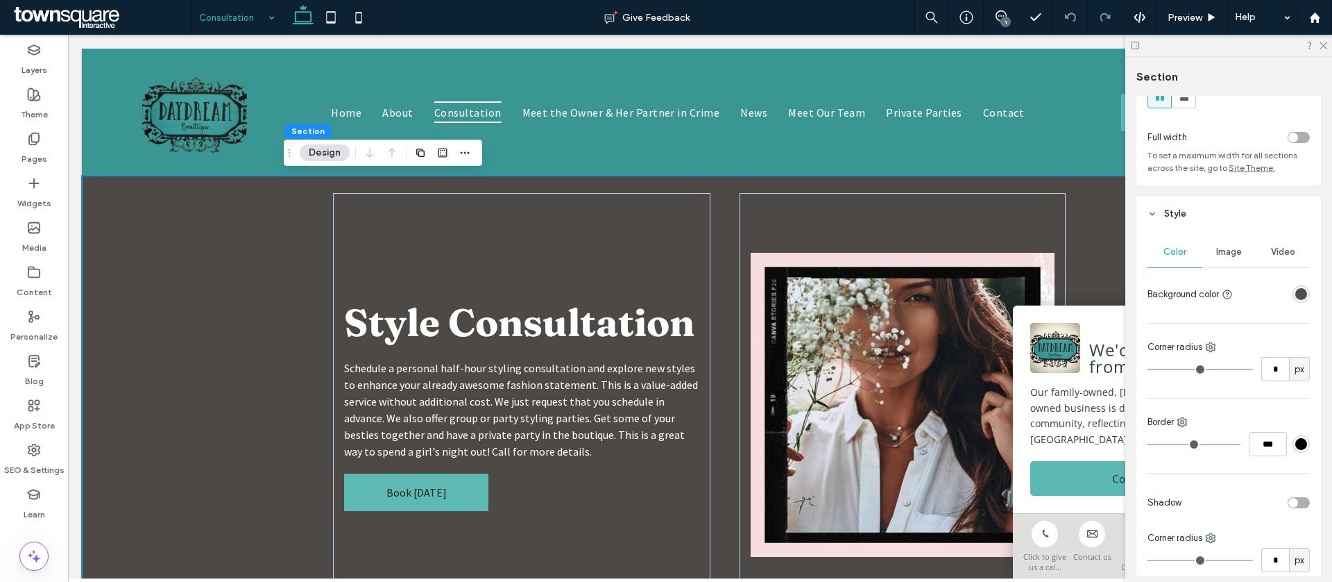
scroll to position [111, 0]
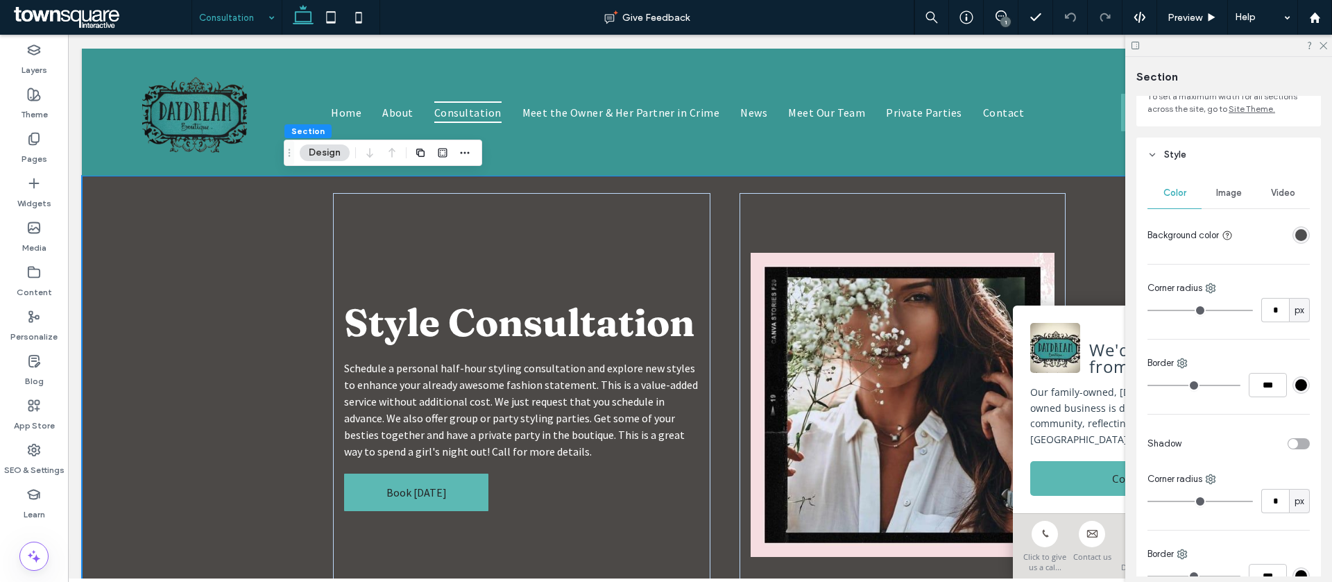
click at [1298, 233] on div "rgba(36, 36, 36, 0.8)" at bounding box center [1302, 235] width 12 height 12
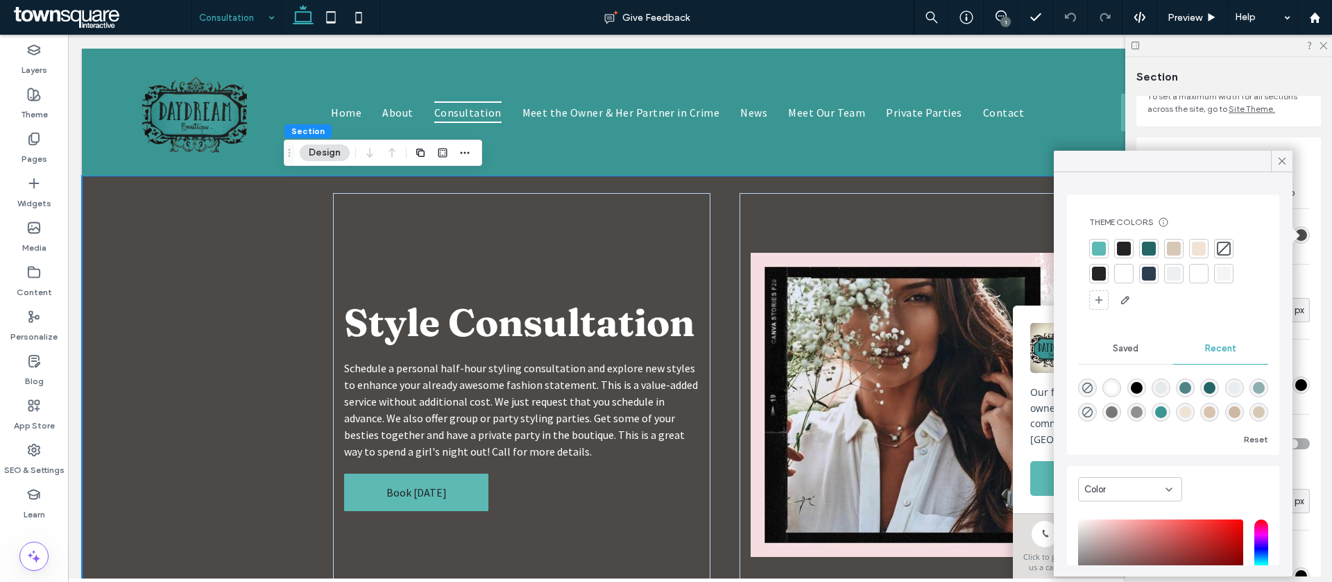
click at [1224, 242] on div at bounding box center [1224, 249] width 14 height 14
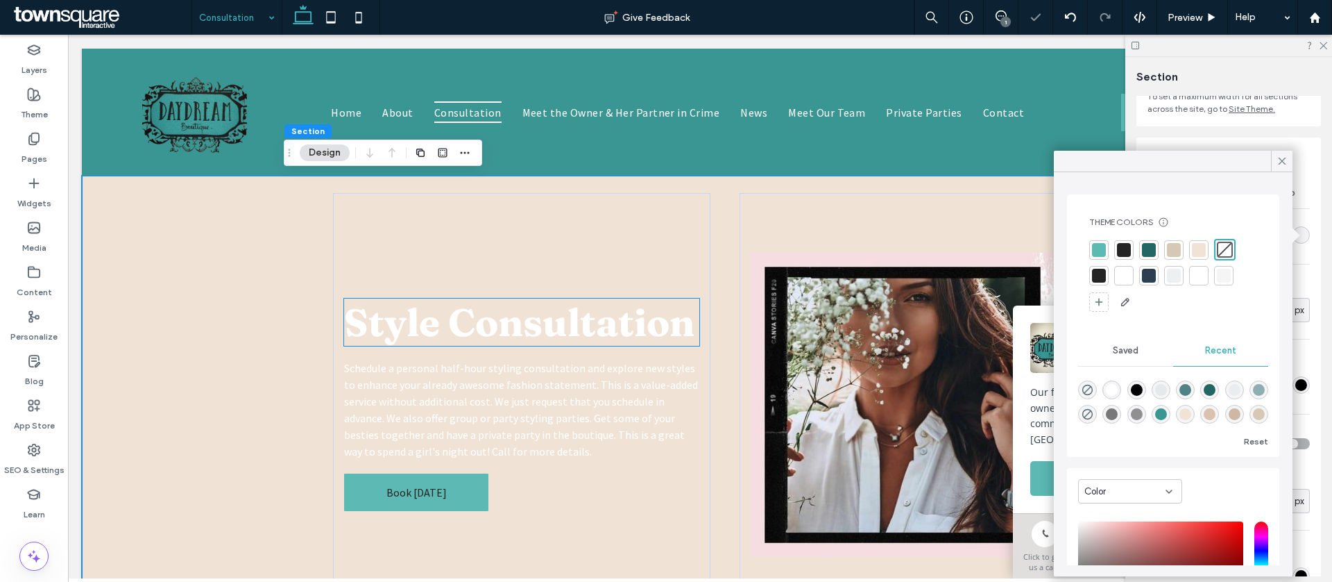
click at [407, 319] on span "Style Consultation" at bounding box center [519, 321] width 350 height 47
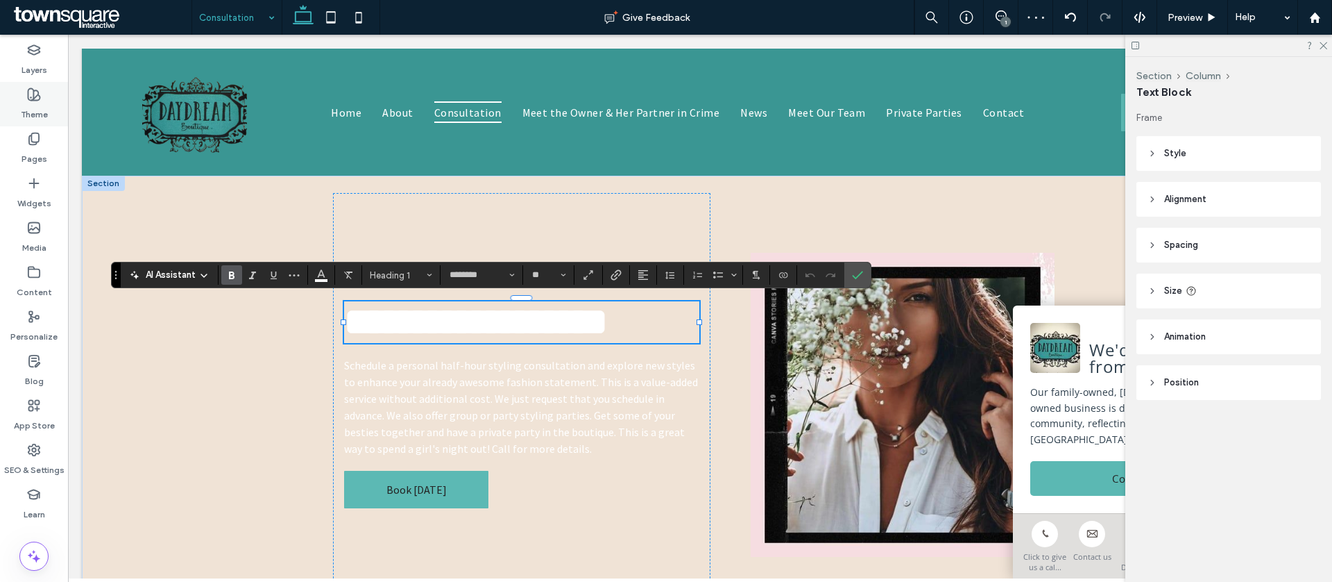
click at [33, 99] on use at bounding box center [34, 95] width 12 height 12
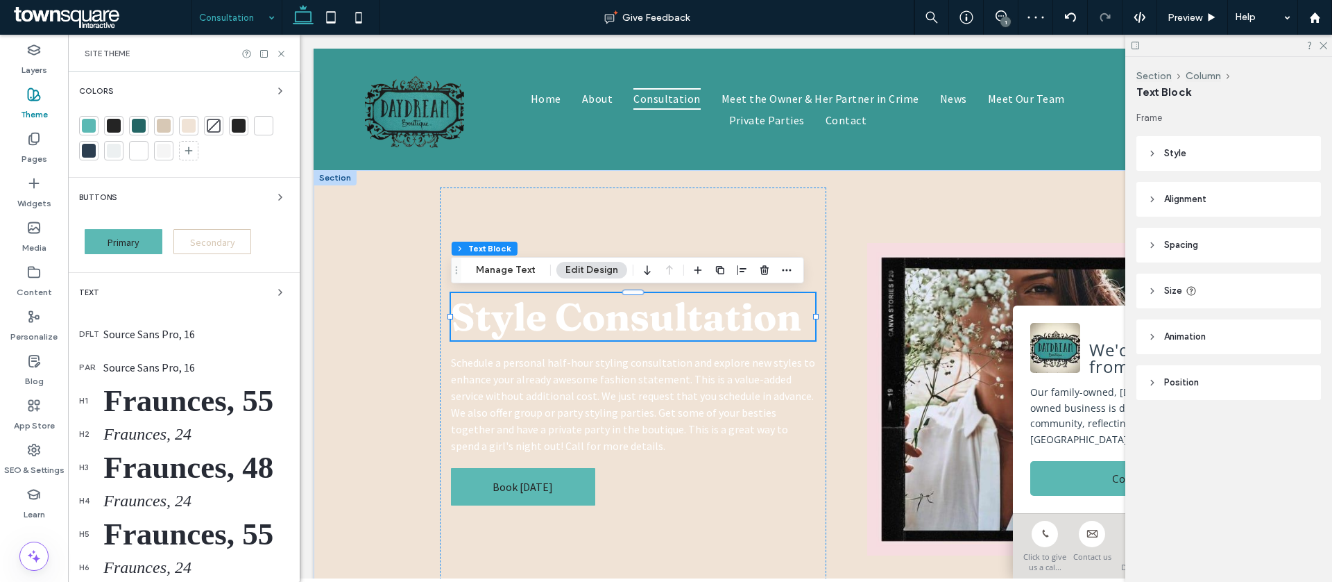
click at [150, 403] on div "Fraunces, 55" at bounding box center [195, 400] width 185 height 36
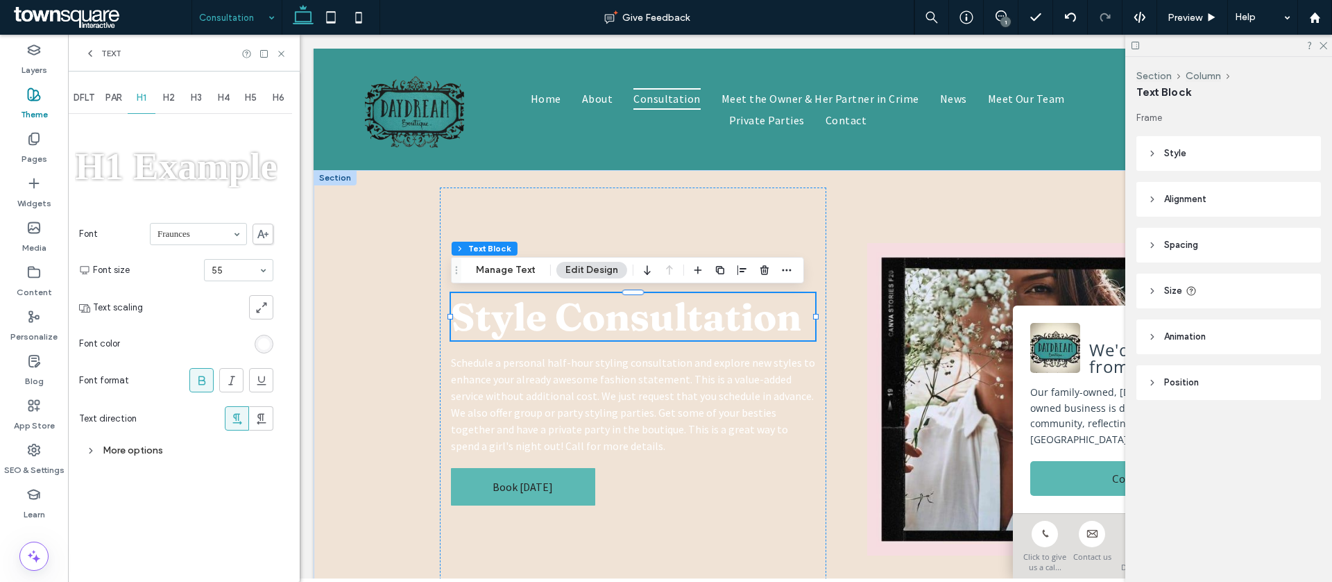
click at [177, 99] on div "H2" at bounding box center [169, 98] width 28 height 31
click at [203, 100] on div "H3" at bounding box center [197, 98] width 28 height 31
click at [219, 97] on span "H4" at bounding box center [224, 97] width 12 height 11
drag, startPoint x: 194, startPoint y: 103, endPoint x: 261, endPoint y: 226, distance: 139.7
click at [194, 103] on div "H3" at bounding box center [197, 98] width 28 height 31
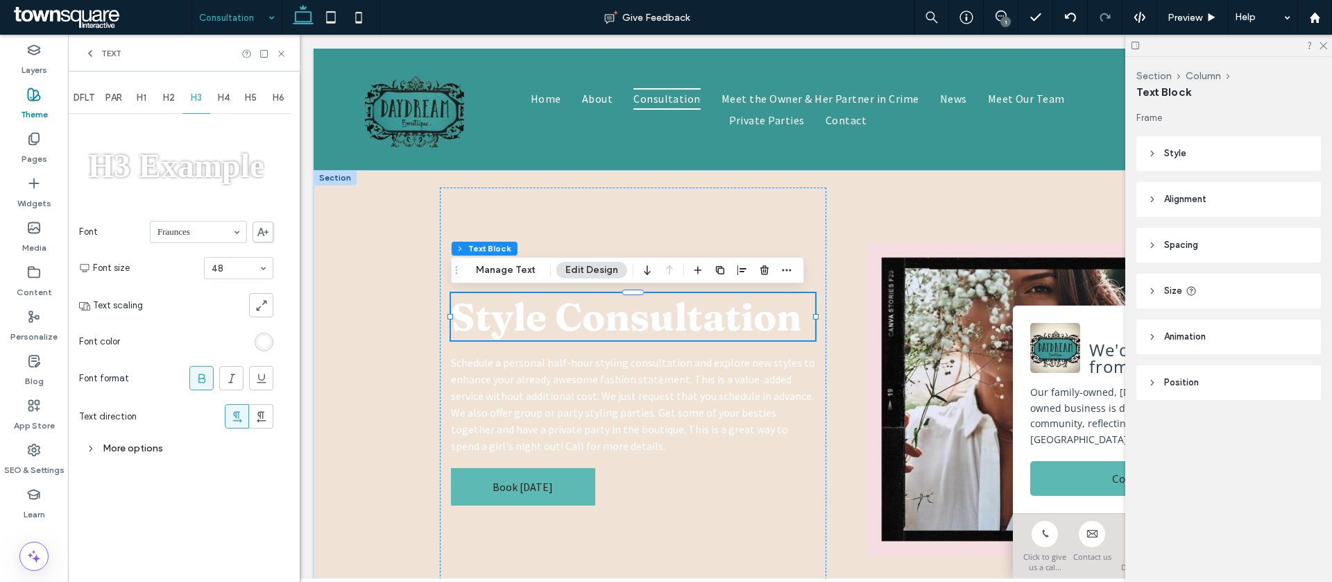
click at [258, 346] on div "rgb(255, 255, 255)" at bounding box center [264, 342] width 12 height 12
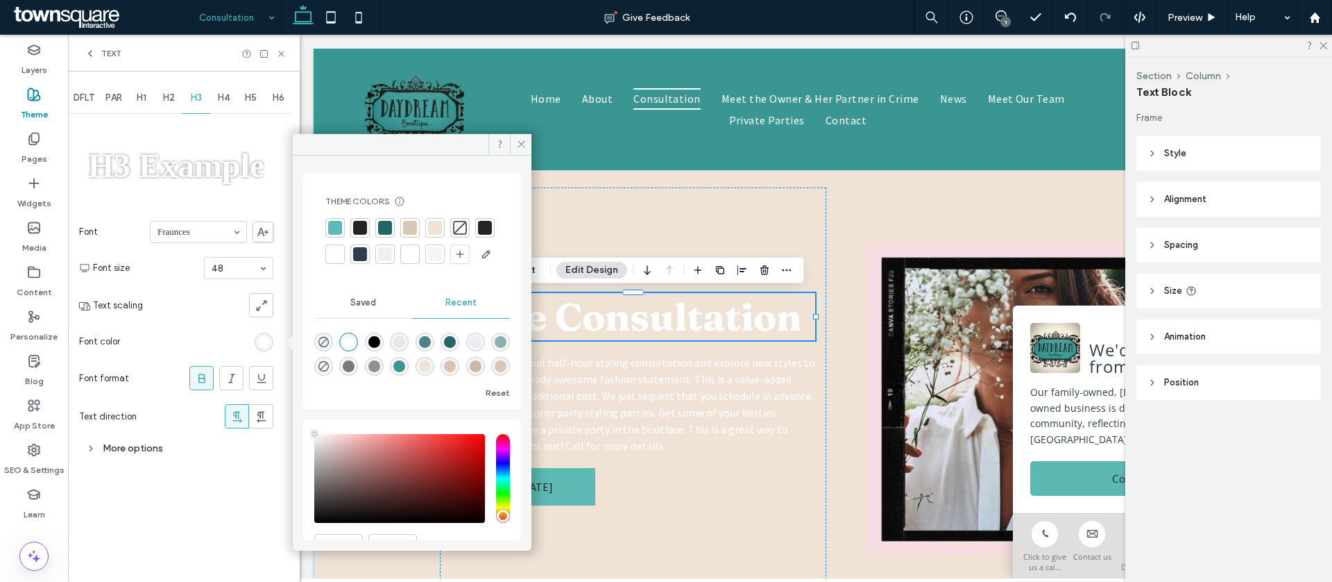
click at [478, 235] on div at bounding box center [485, 228] width 14 height 14
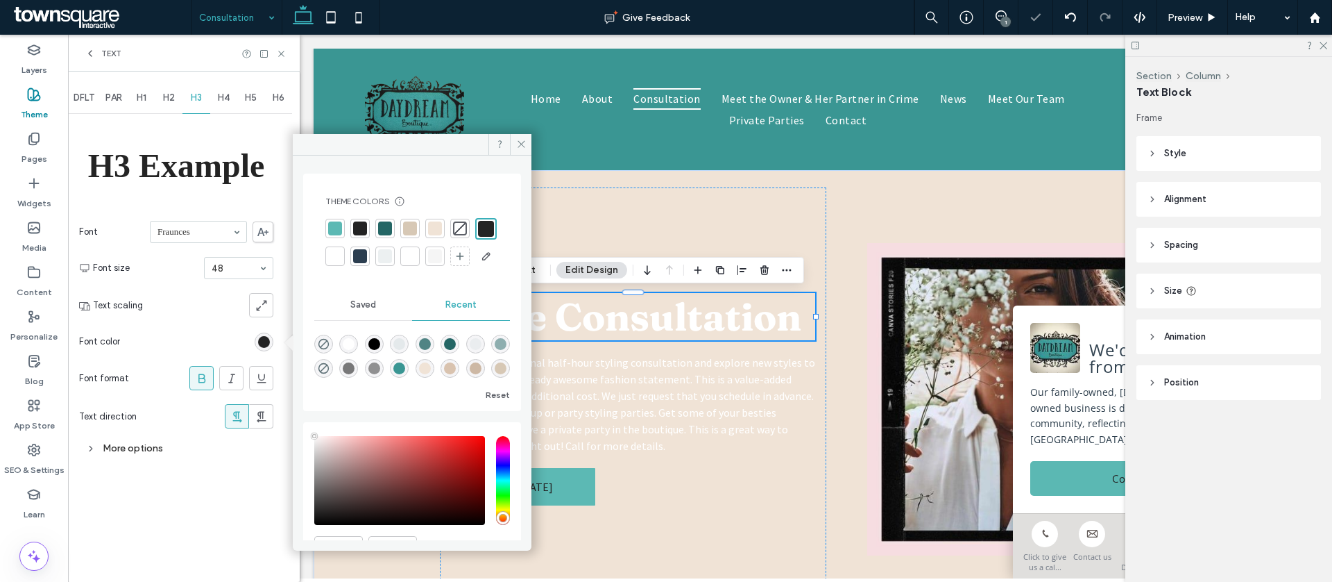
click at [228, 107] on div "H4" at bounding box center [224, 98] width 28 height 31
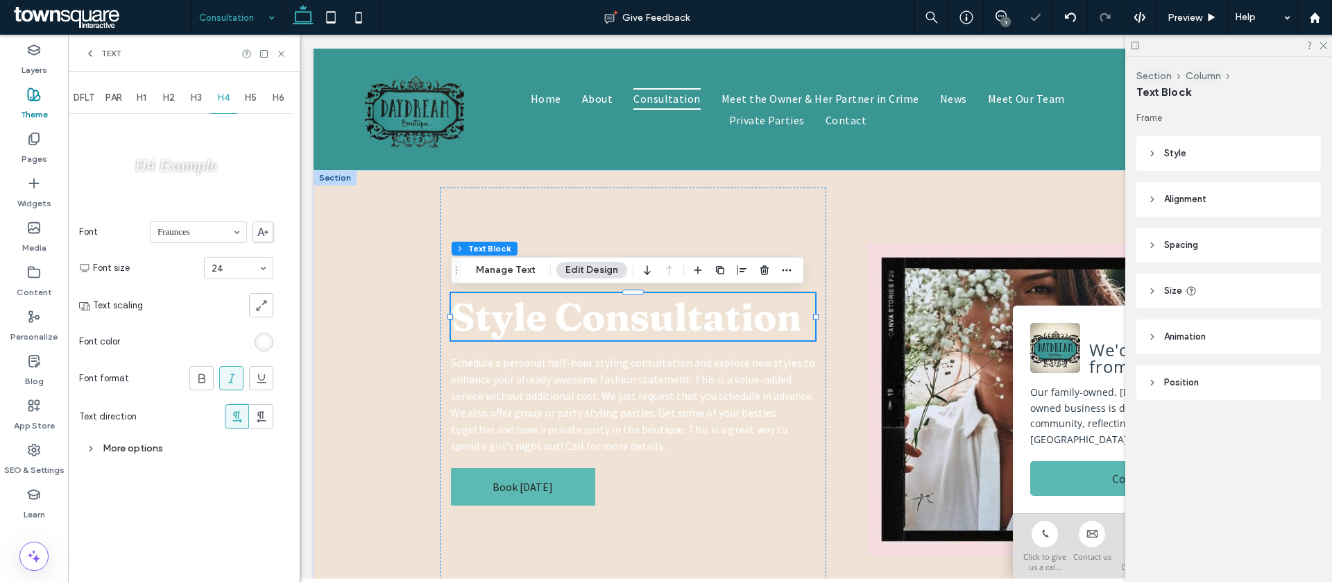
click at [262, 335] on div "rgb(255, 255, 255)" at bounding box center [264, 341] width 19 height 19
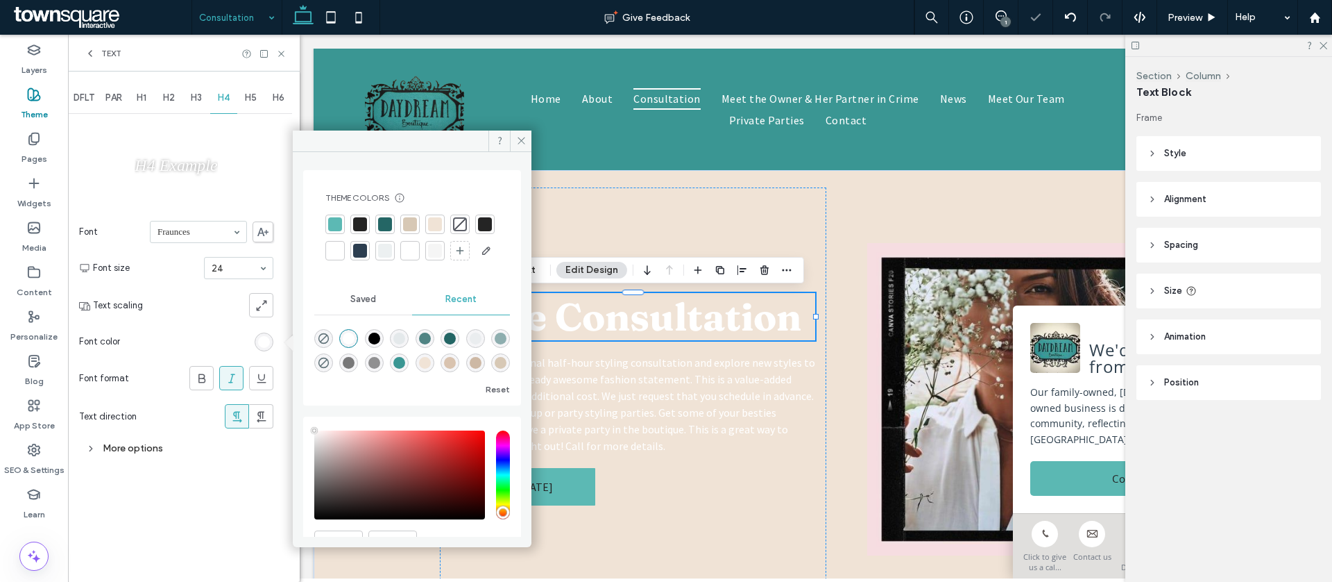
click at [478, 231] on div at bounding box center [485, 224] width 14 height 14
click at [244, 108] on div "H5" at bounding box center [251, 98] width 28 height 31
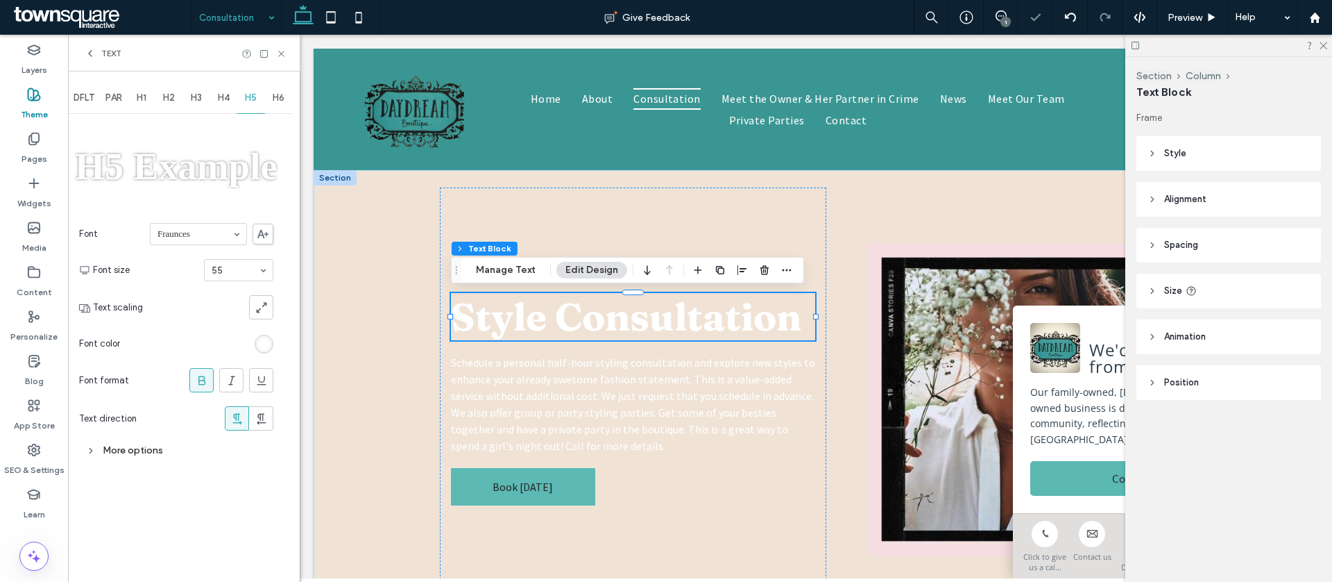
click at [268, 347] on div "rgb(255, 255, 255)" at bounding box center [264, 344] width 12 height 12
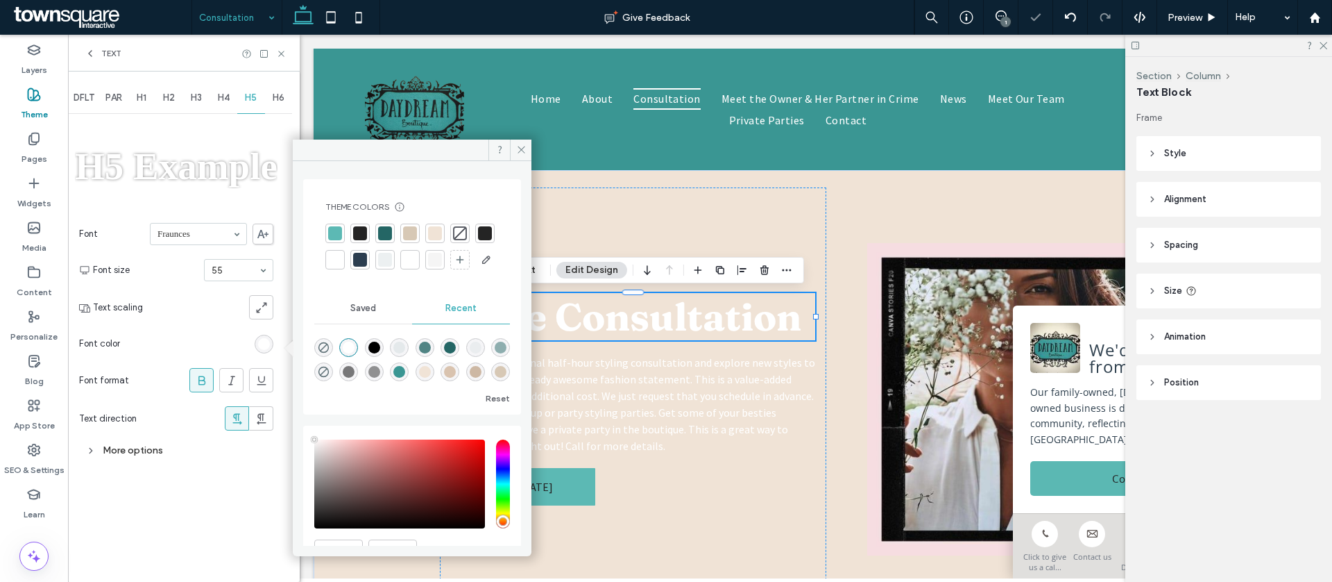
click at [475, 243] on div at bounding box center [484, 232] width 19 height 19
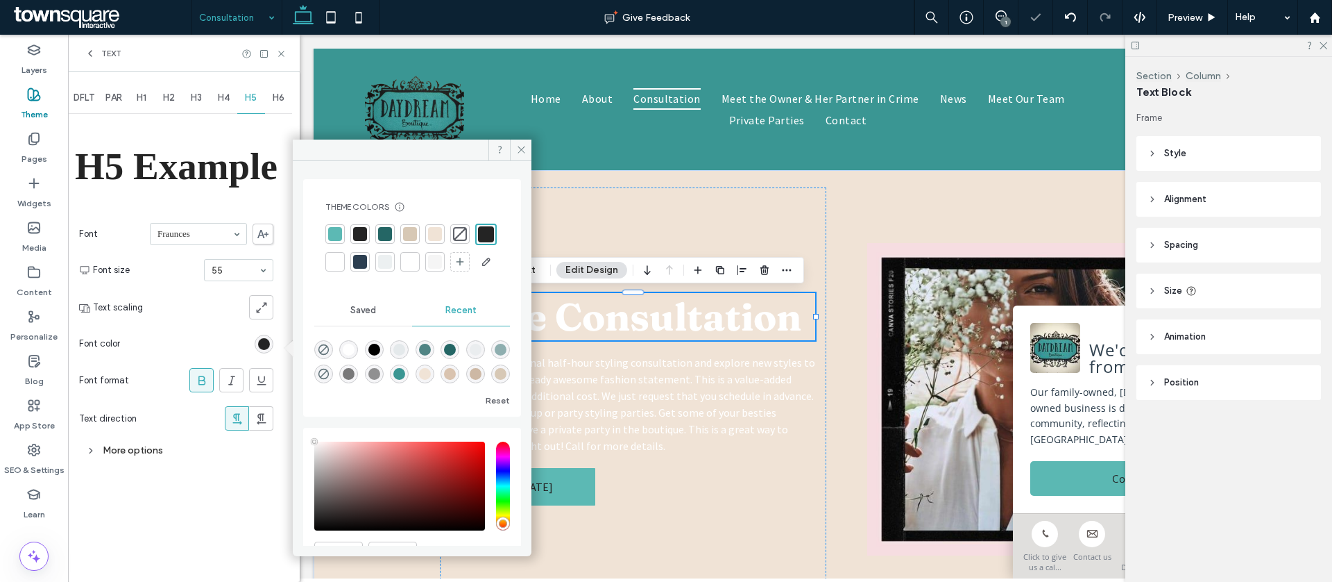
click at [284, 108] on div "H6" at bounding box center [279, 98] width 28 height 31
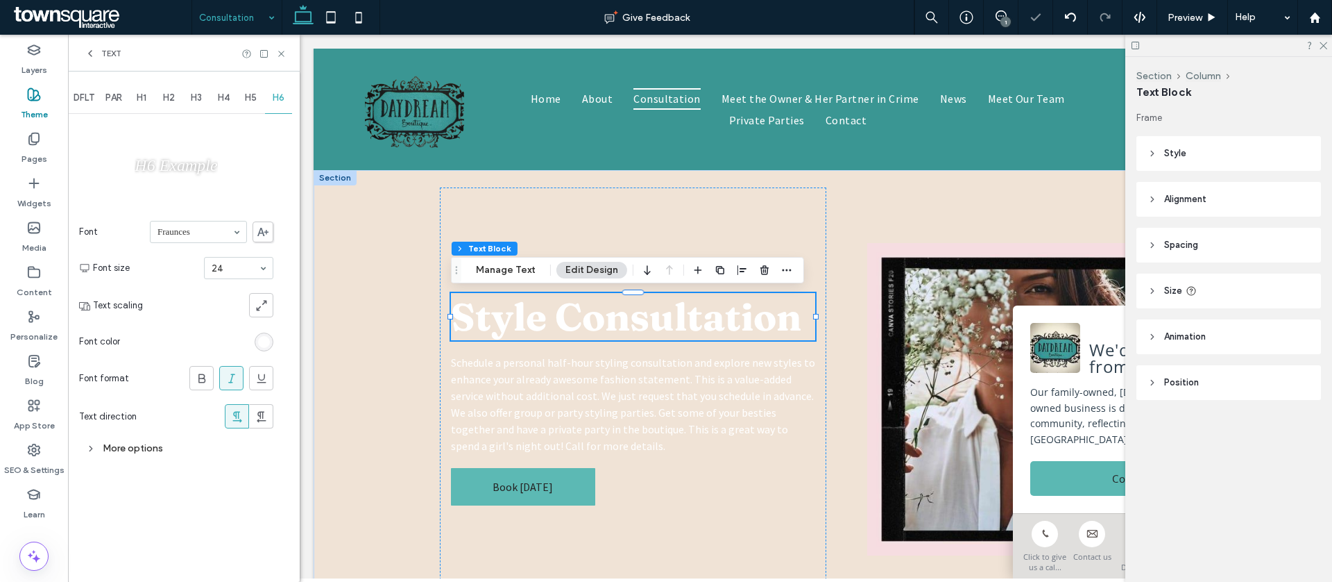
click at [263, 338] on div "rgb(255, 255, 255)" at bounding box center [264, 342] width 12 height 12
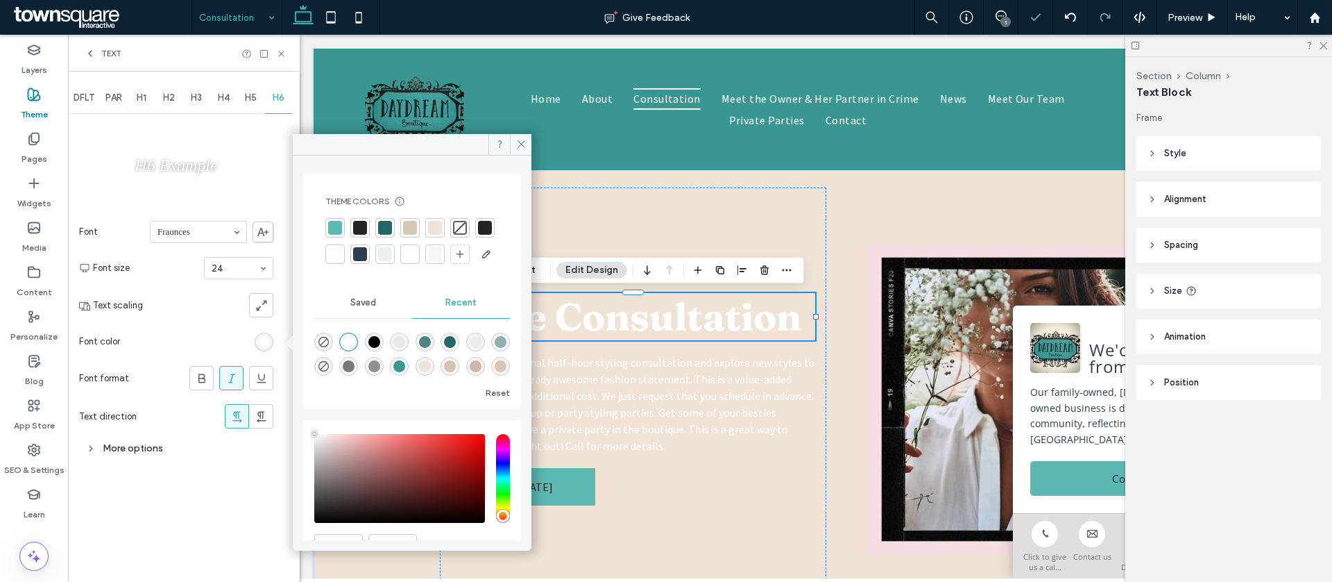
click at [478, 235] on div at bounding box center [485, 228] width 14 height 14
click at [144, 92] on span "H1" at bounding box center [142, 97] width 10 height 11
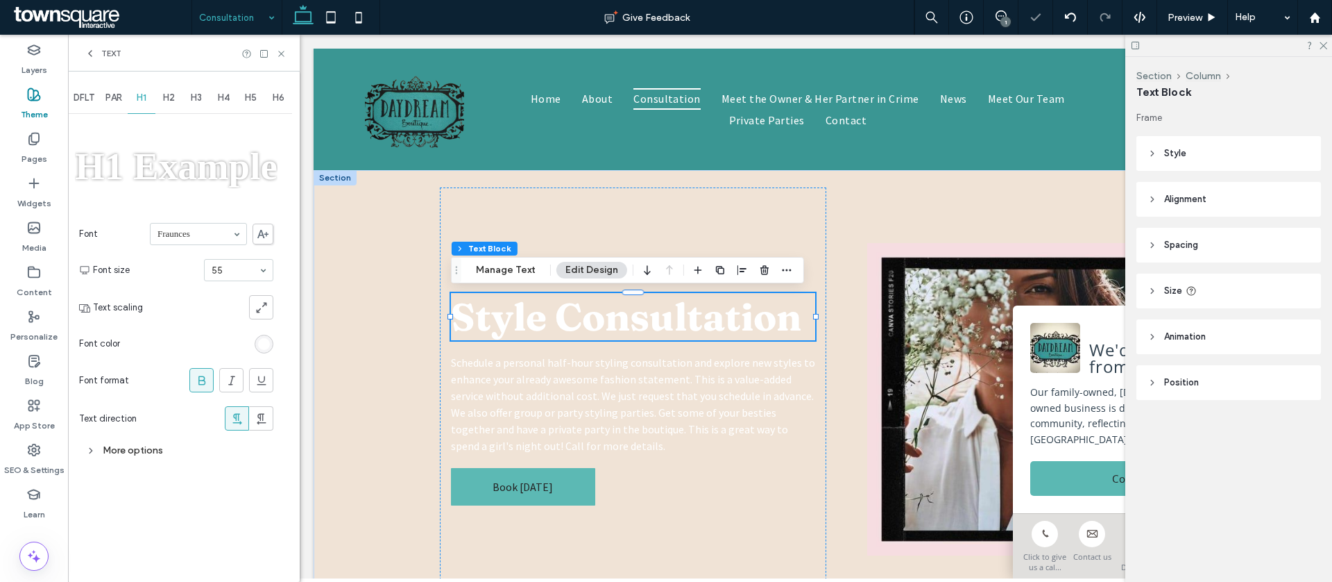
click at [267, 350] on div "rgb(255, 255, 255)" at bounding box center [264, 344] width 12 height 12
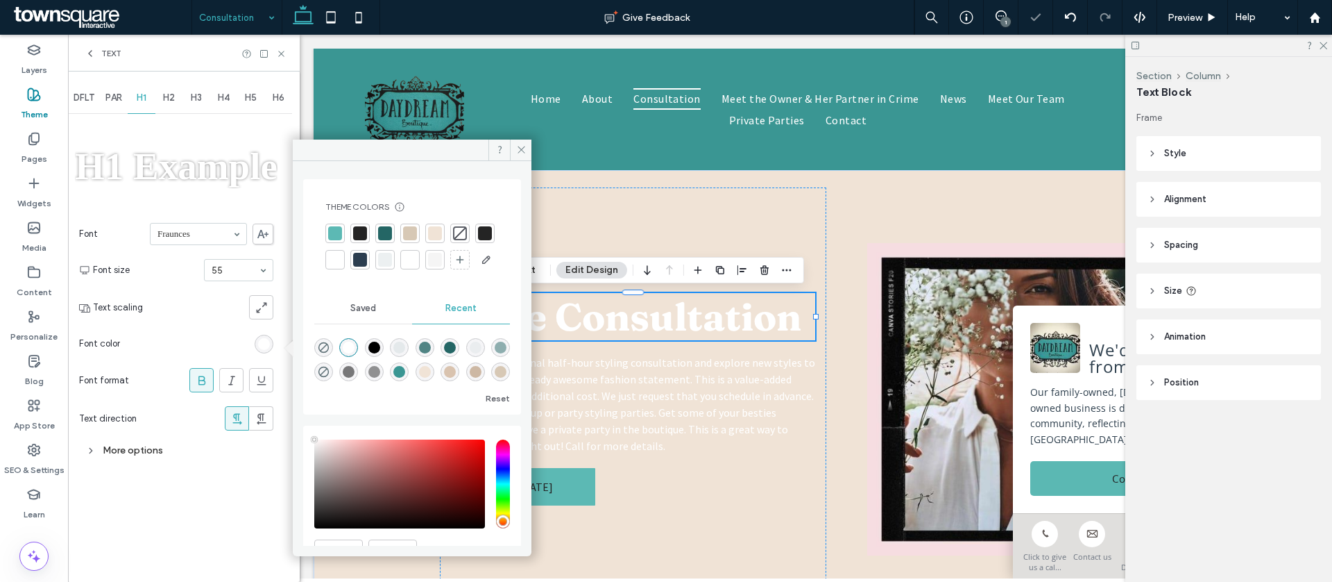
click at [478, 240] on div at bounding box center [485, 233] width 14 height 14
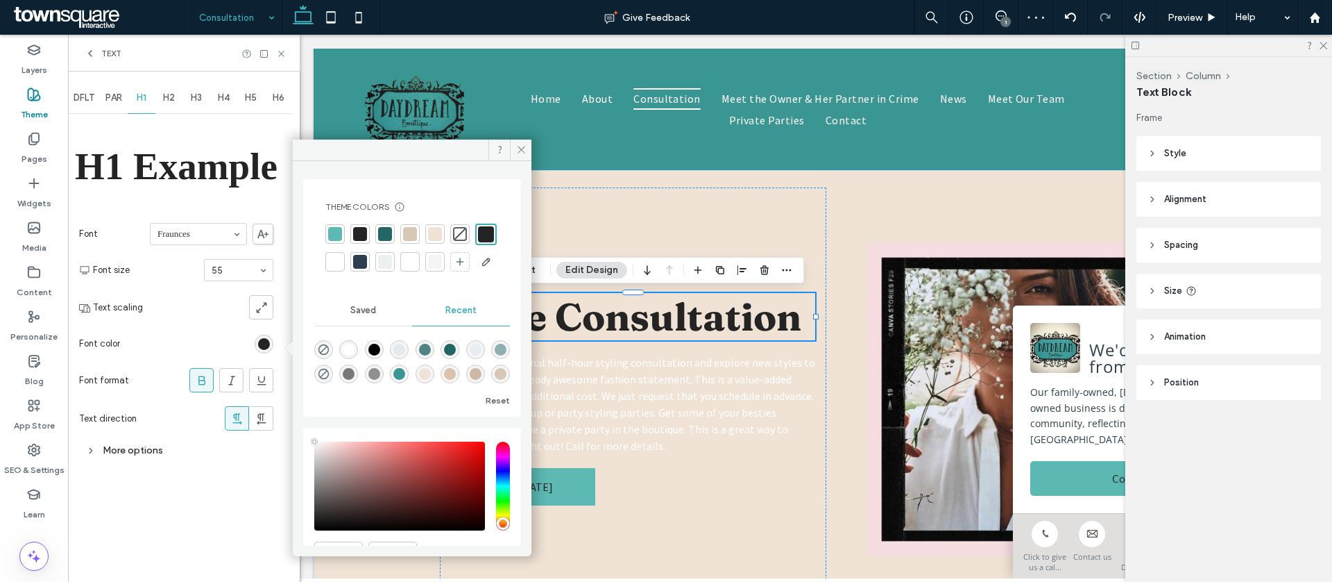
drag, startPoint x: 158, startPoint y: 96, endPoint x: 246, endPoint y: 328, distance: 248.0
click at [158, 96] on div "H2" at bounding box center [169, 98] width 28 height 31
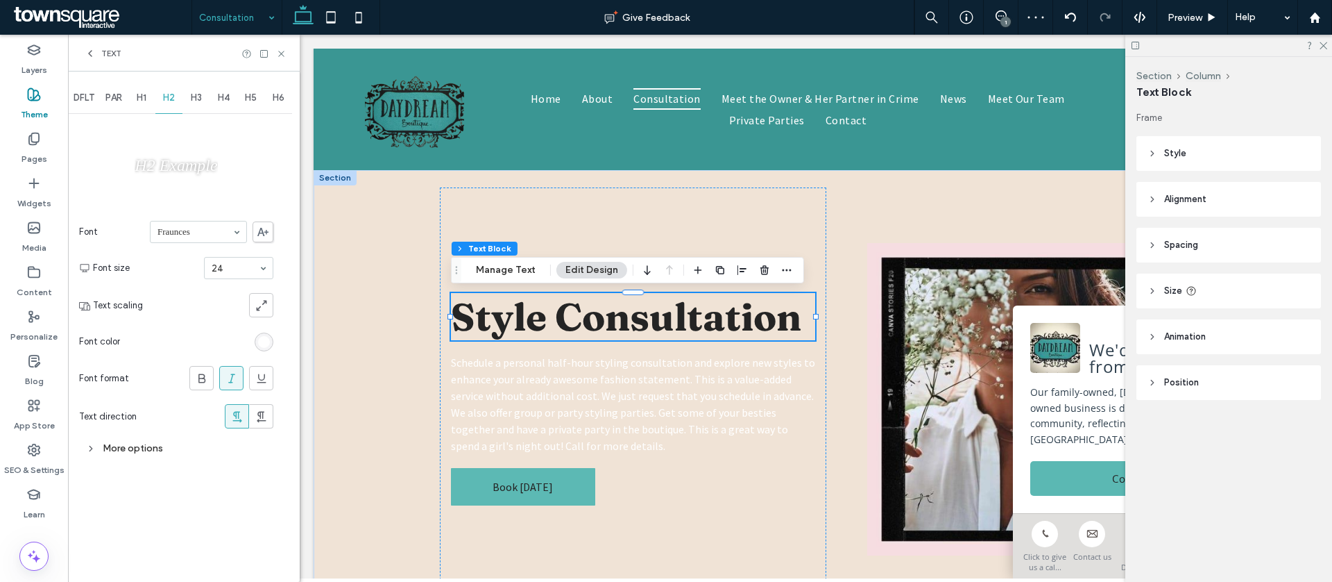
click at [268, 336] on div "rgb(255, 255, 255)" at bounding box center [264, 342] width 12 height 12
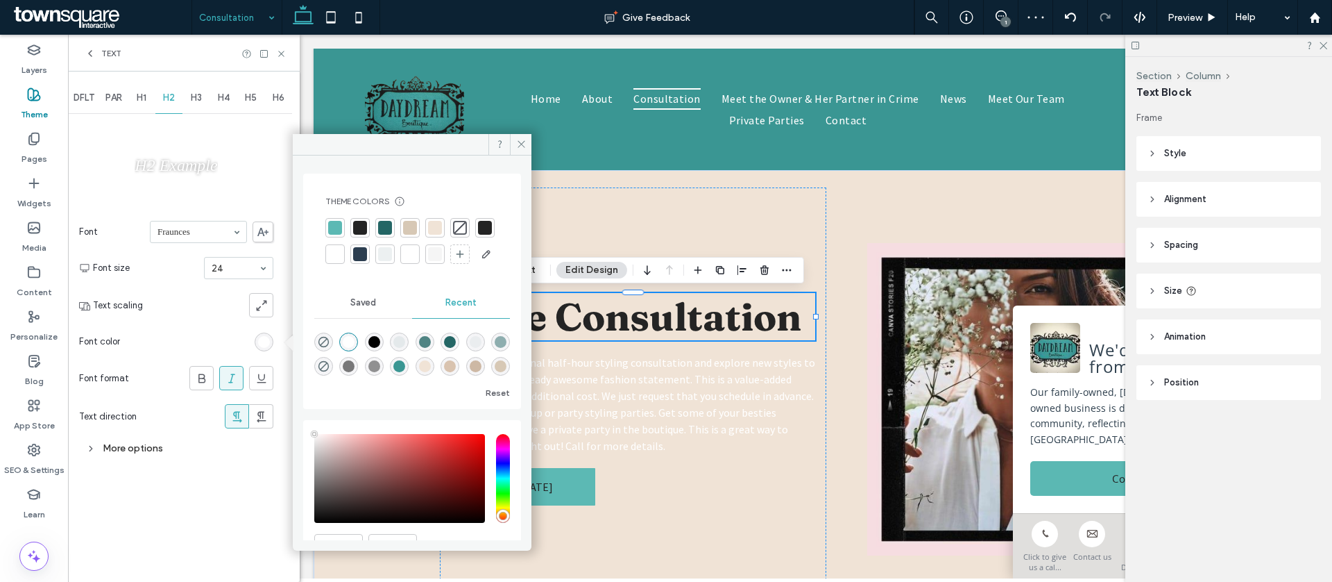
click at [478, 235] on div at bounding box center [485, 228] width 14 height 14
click at [93, 101] on span "DFLT" at bounding box center [84, 97] width 21 height 11
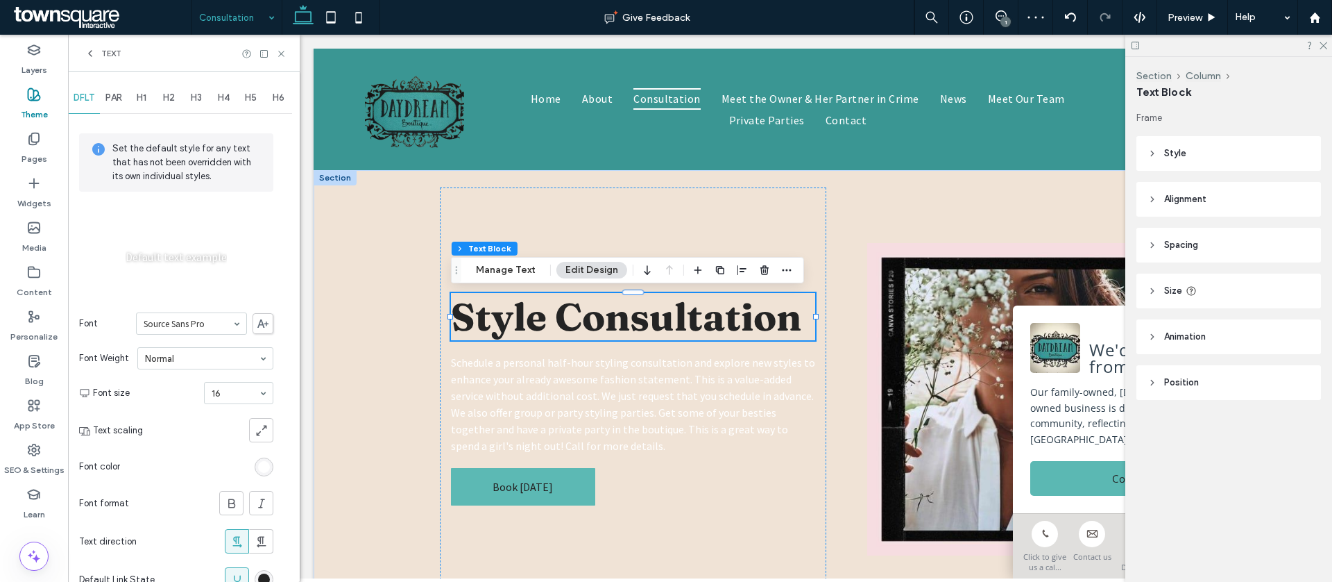
click at [260, 464] on div "rgb(255, 255, 255)" at bounding box center [264, 467] width 12 height 12
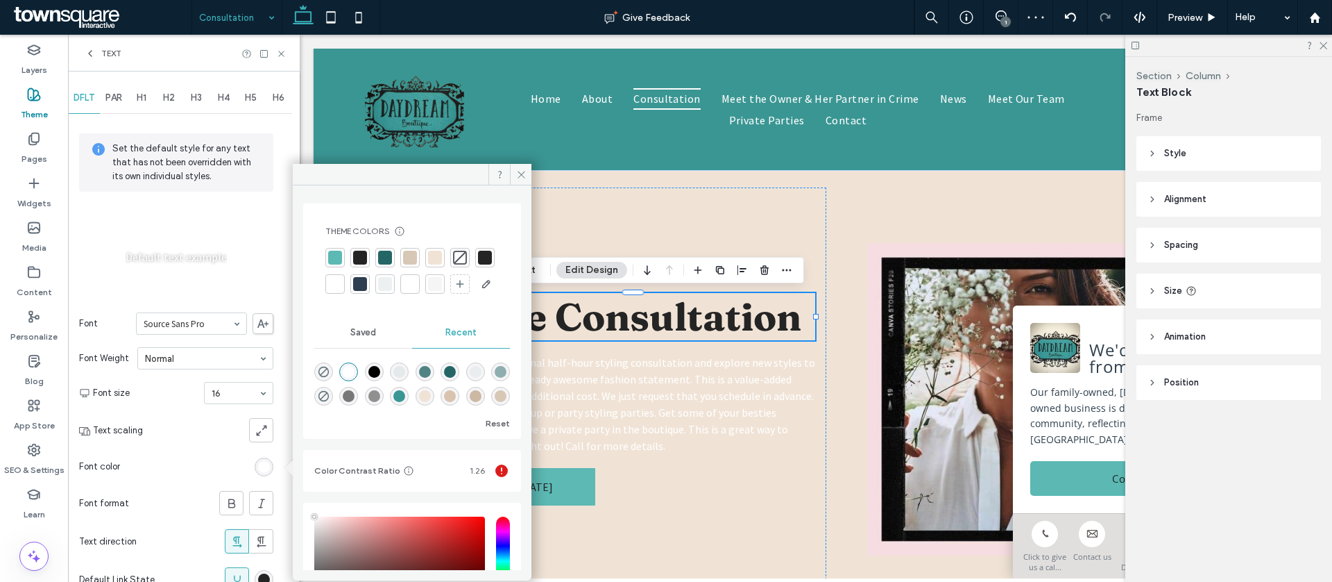
click at [342, 287] on div at bounding box center [335, 284] width 14 height 14
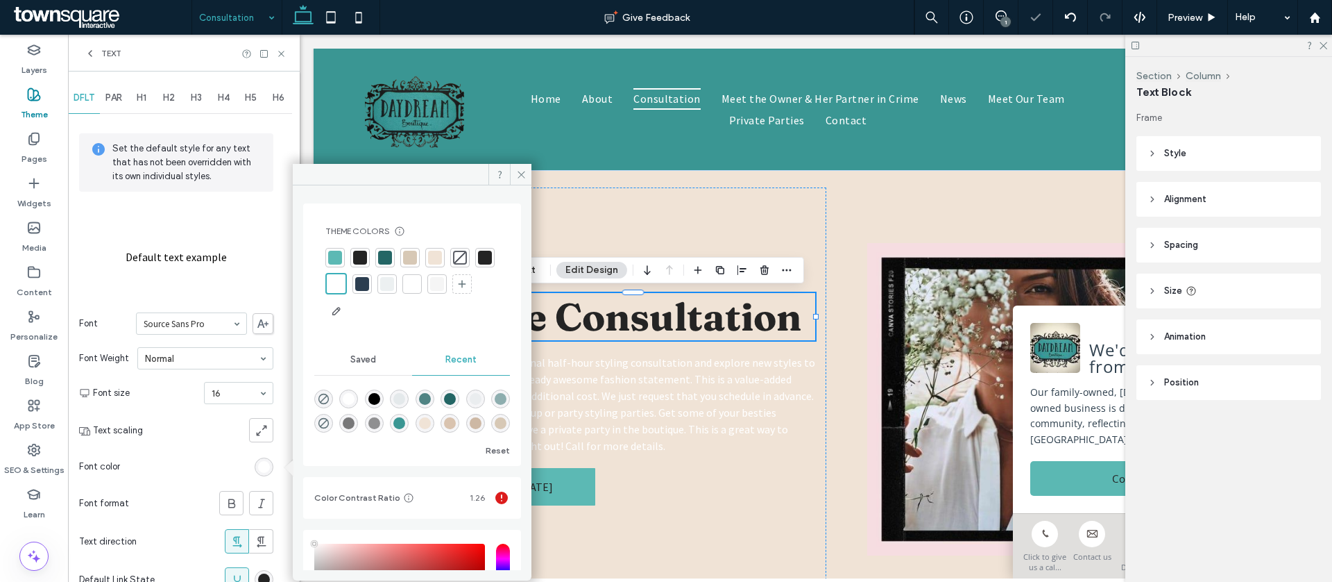
click at [112, 86] on div "PAR" at bounding box center [114, 98] width 28 height 31
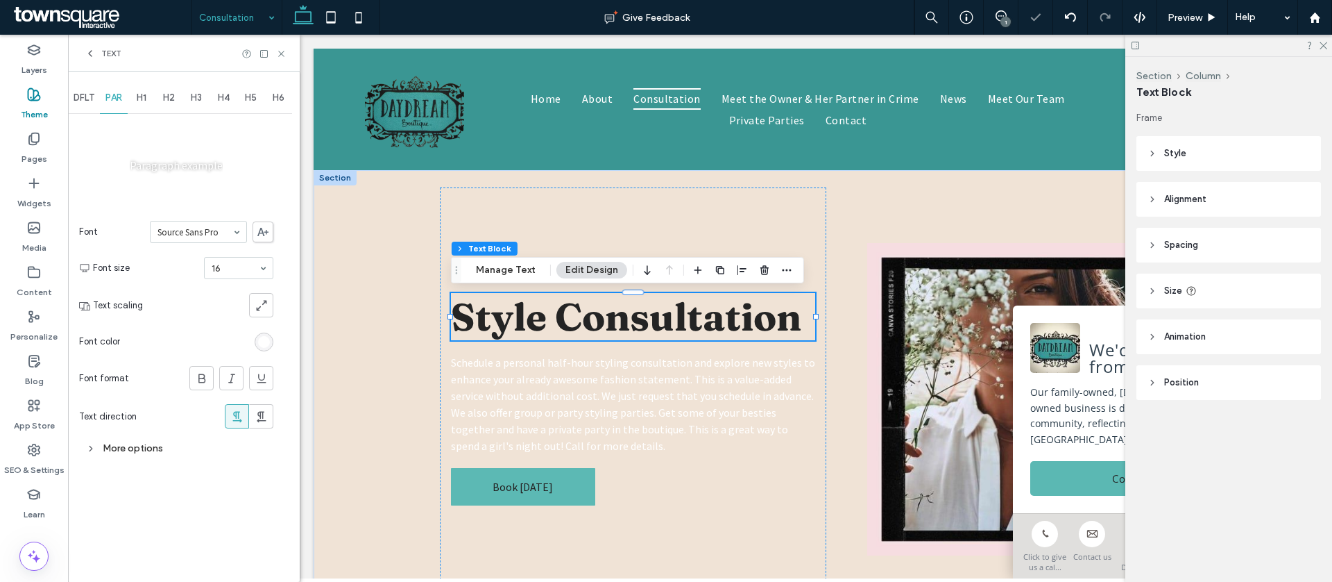
click at [264, 348] on div "rgb(255, 255, 255)" at bounding box center [264, 341] width 19 height 19
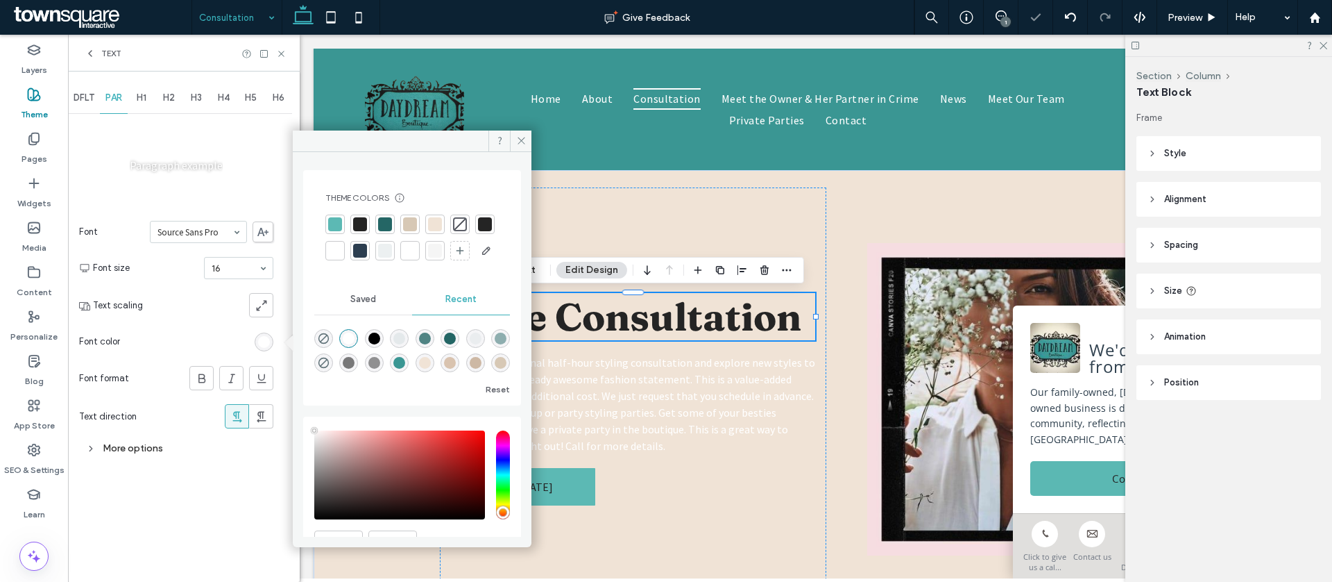
drag, startPoint x: 330, startPoint y: 251, endPoint x: 363, endPoint y: 244, distance: 33.3
click at [478, 231] on div at bounding box center [485, 224] width 14 height 14
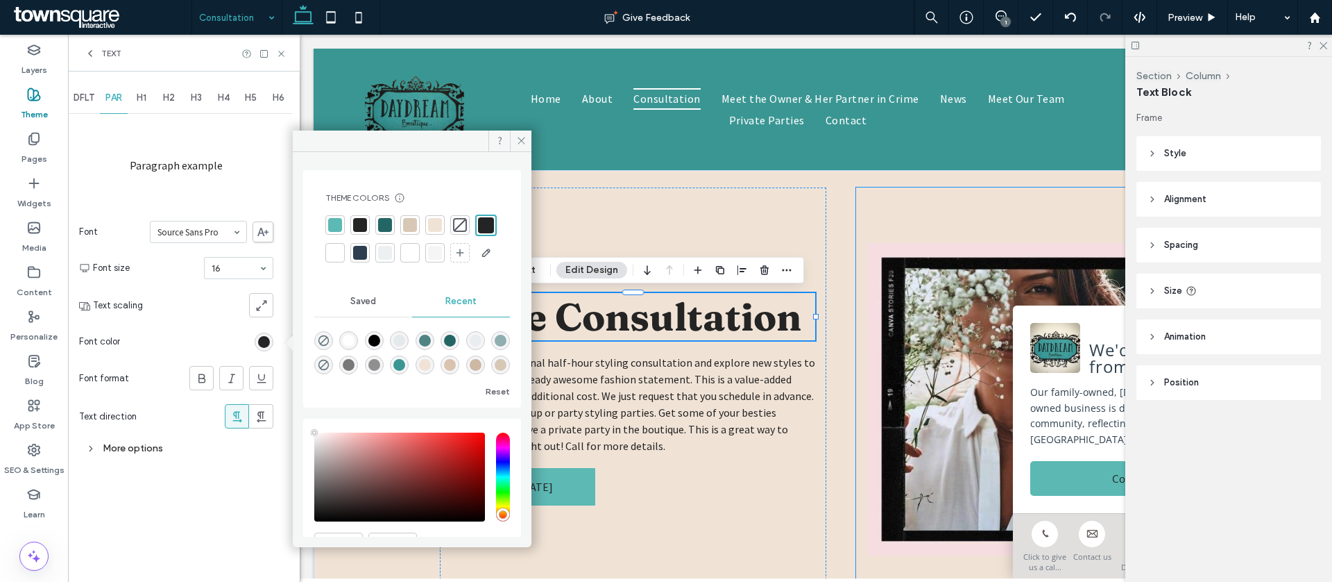
click at [863, 374] on div at bounding box center [1023, 398] width 335 height 423
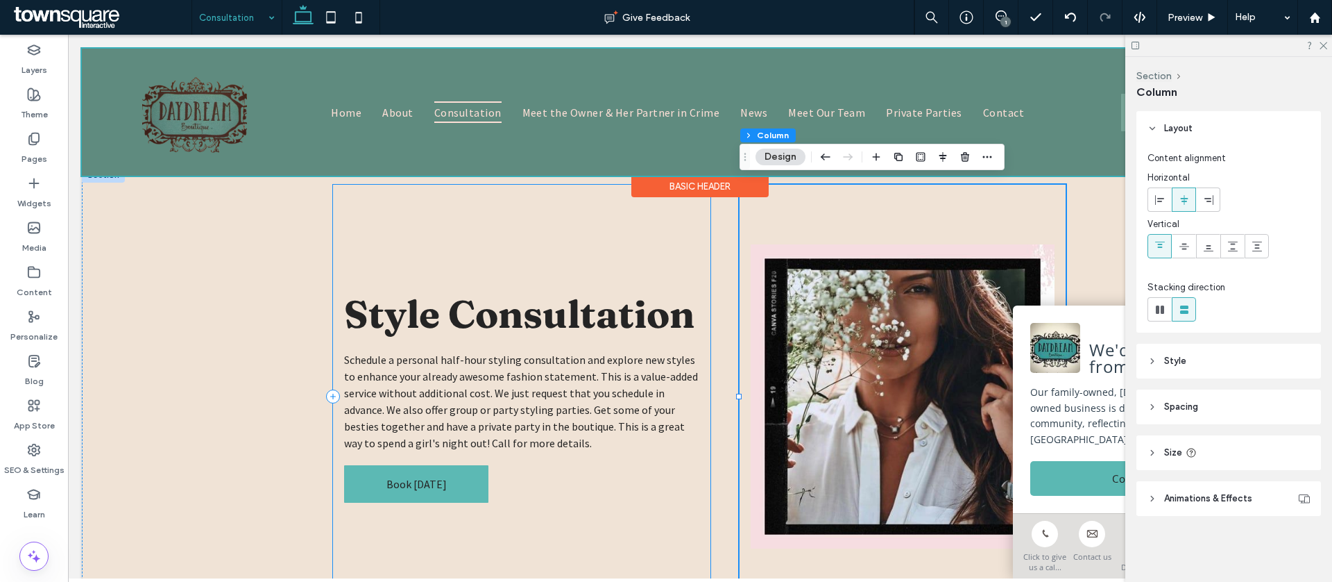
scroll to position [19, 0]
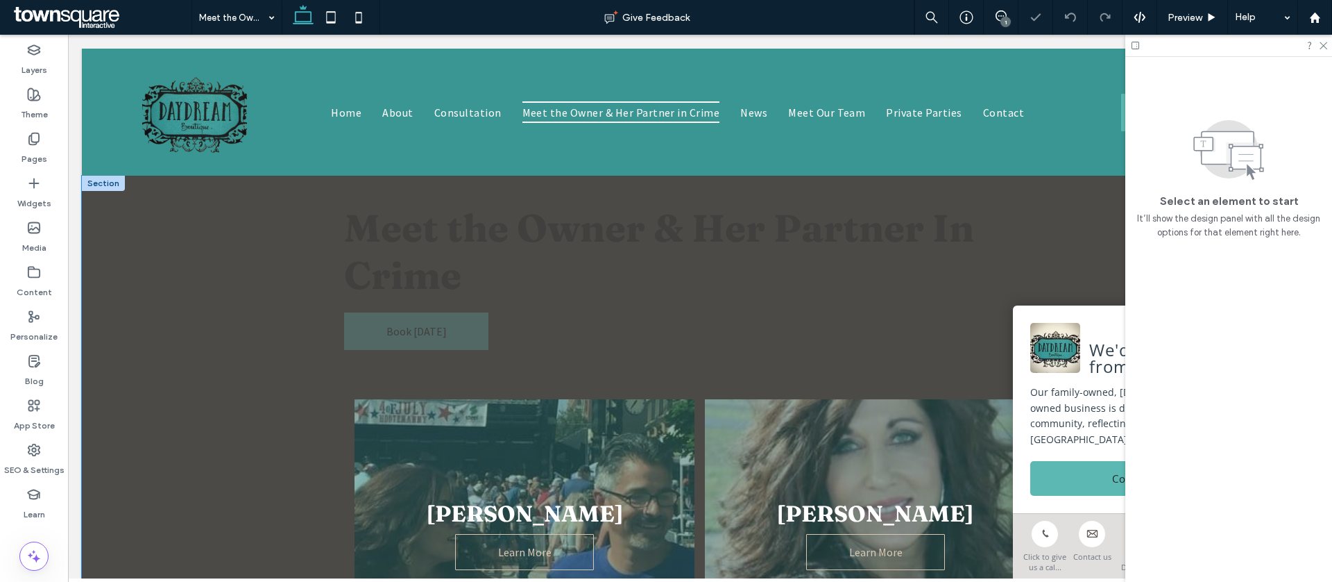
click at [1063, 189] on div "Meet the Owner & Her Partner In Crime Book Today Bill Smith Call for more detai…" at bounding box center [700, 446] width 833 height 540
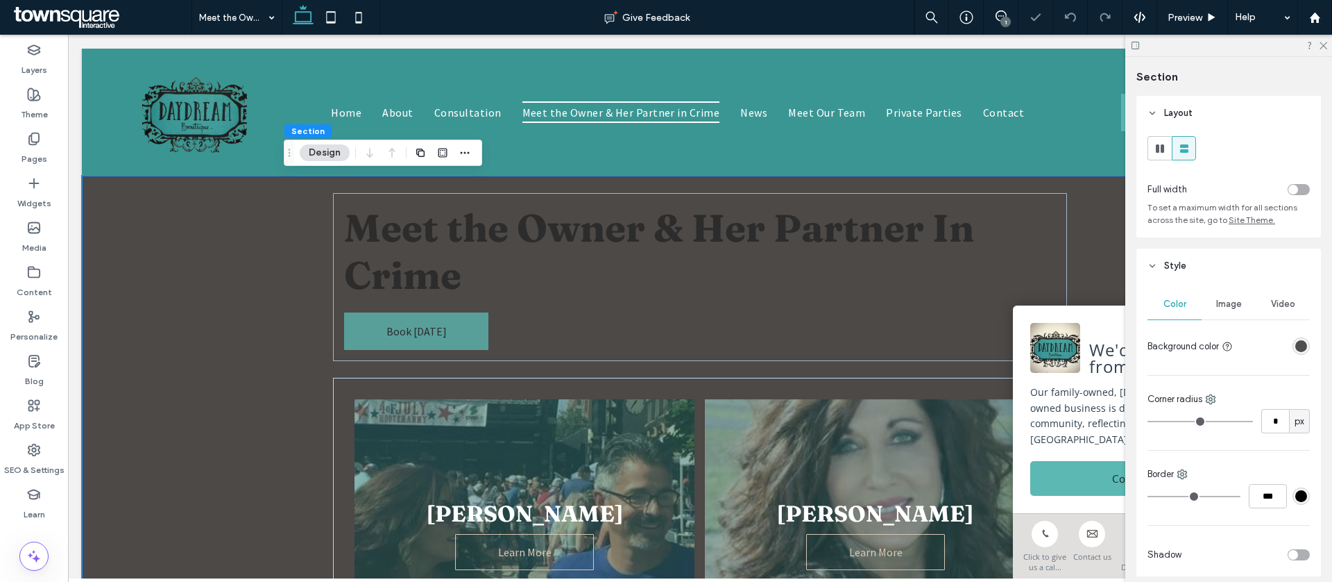
click at [1301, 344] on div "rgba(36, 36, 36, 0.8)" at bounding box center [1302, 346] width 12 height 12
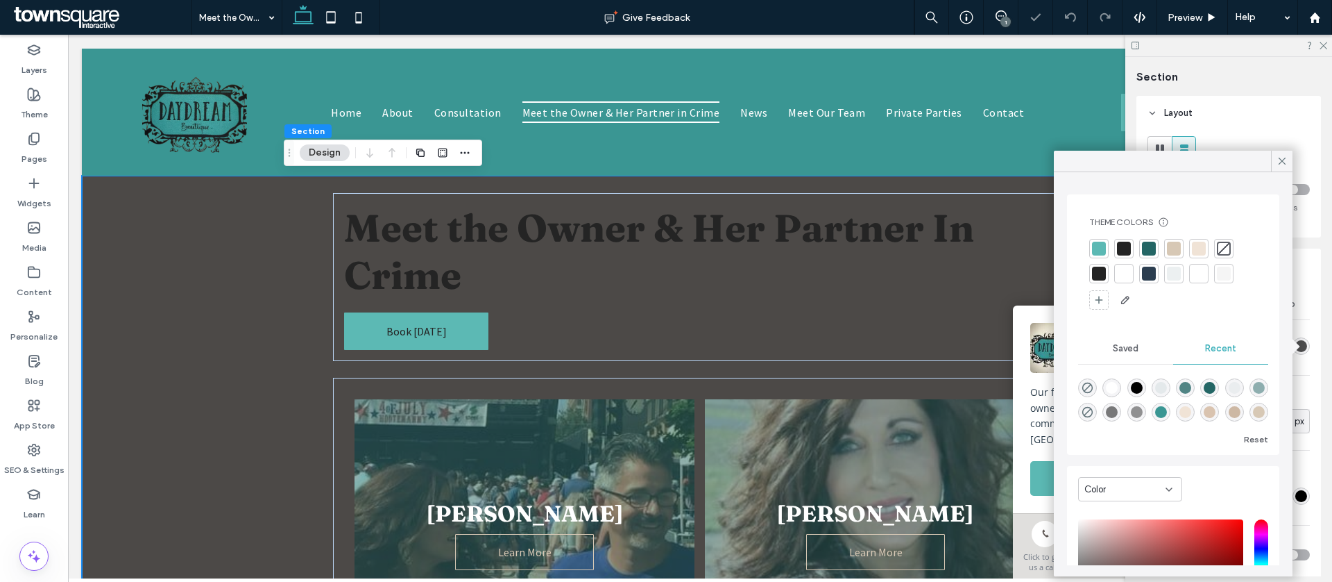
click at [1230, 246] on div at bounding box center [1224, 249] width 14 height 14
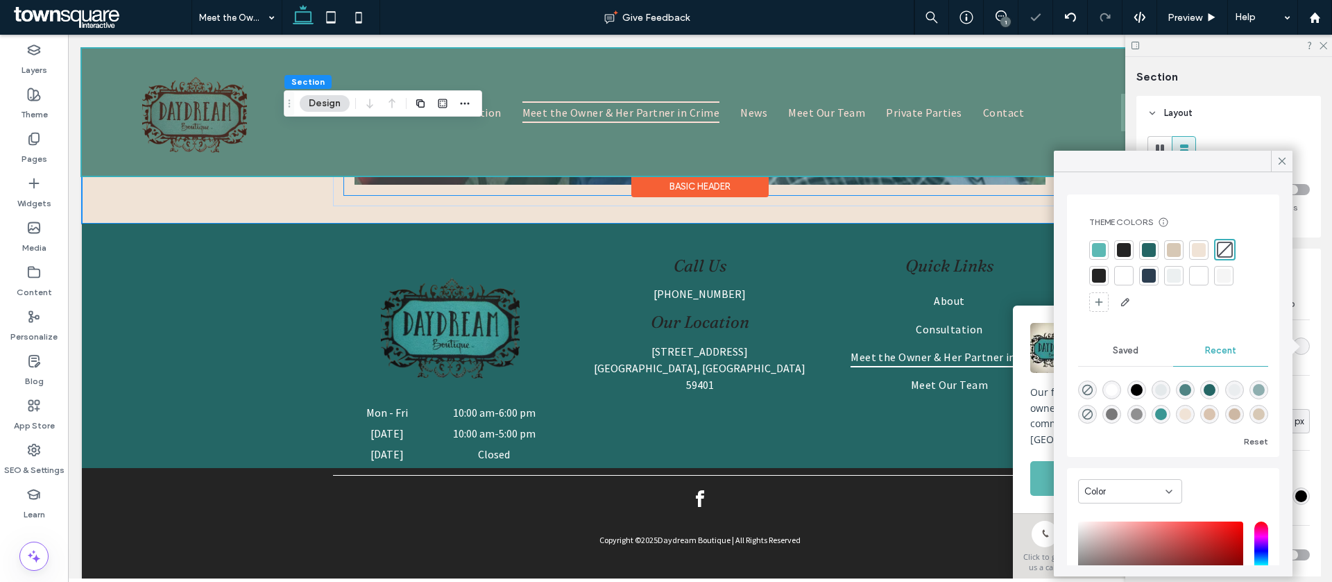
scroll to position [139, 0]
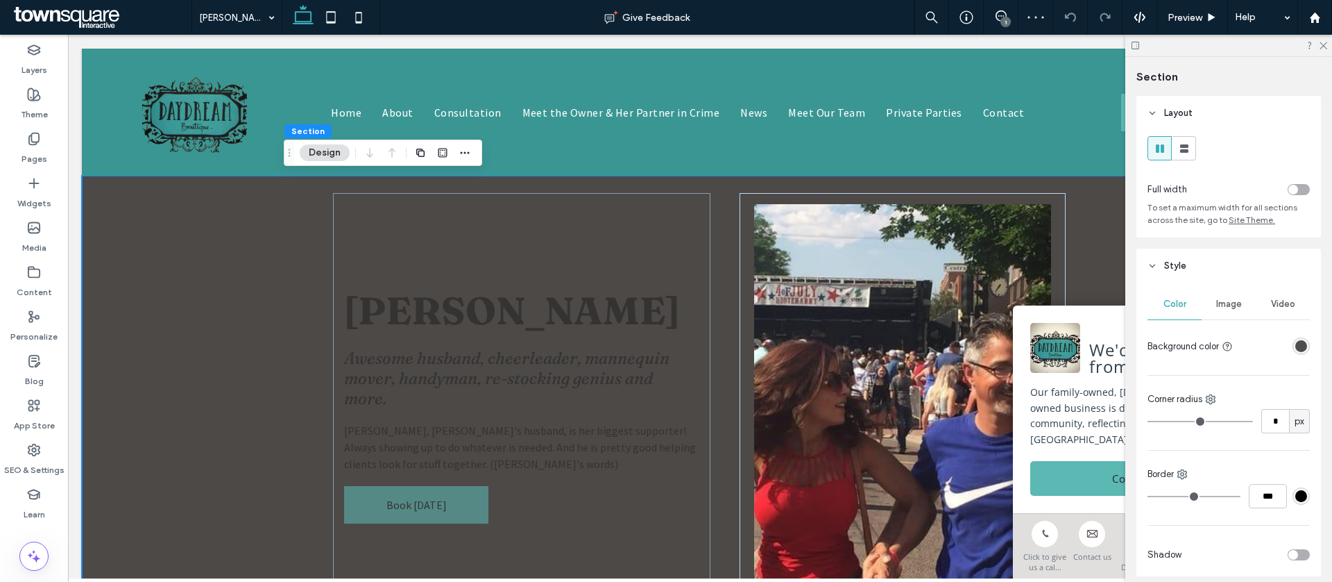
drag, startPoint x: 1298, startPoint y: 343, endPoint x: 1293, endPoint y: 332, distance: 11.5
click at [1298, 343] on div "rgba(36, 36, 36, 0.8)" at bounding box center [1302, 346] width 12 height 12
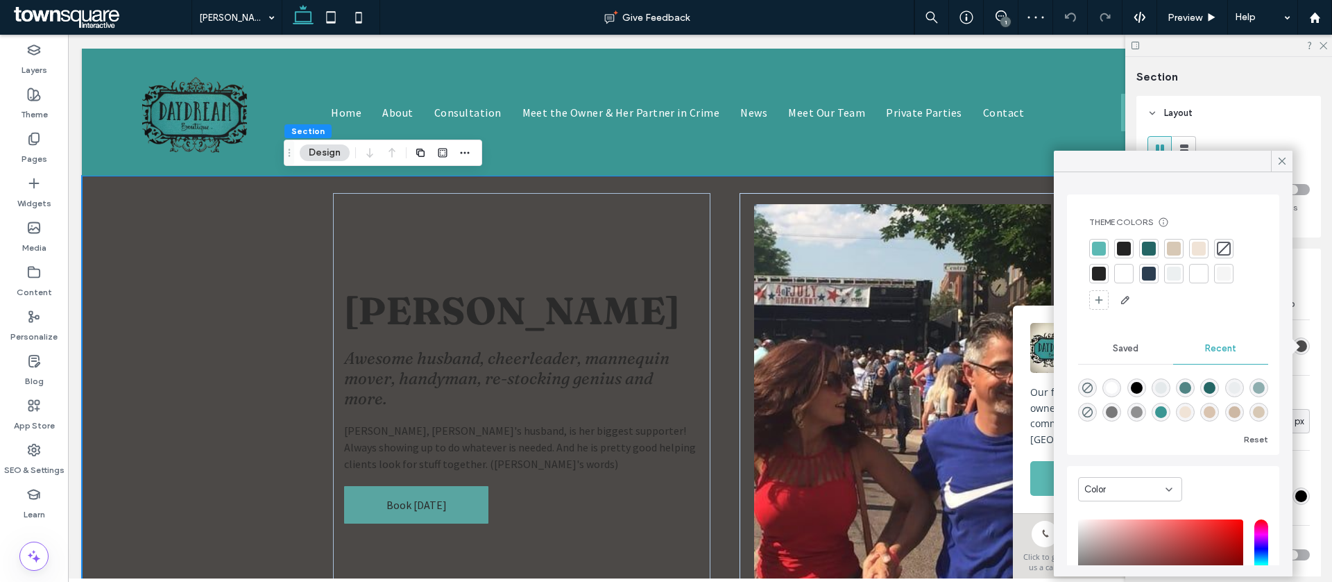
click at [1217, 249] on div at bounding box center [1224, 249] width 14 height 14
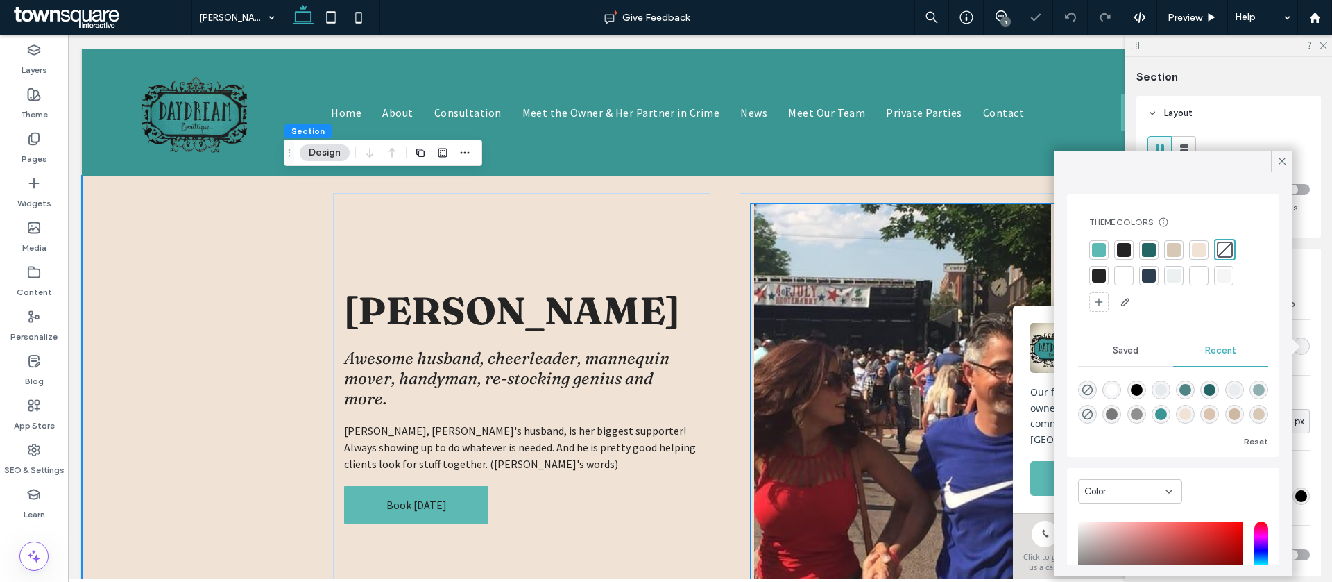
scroll to position [445, 0]
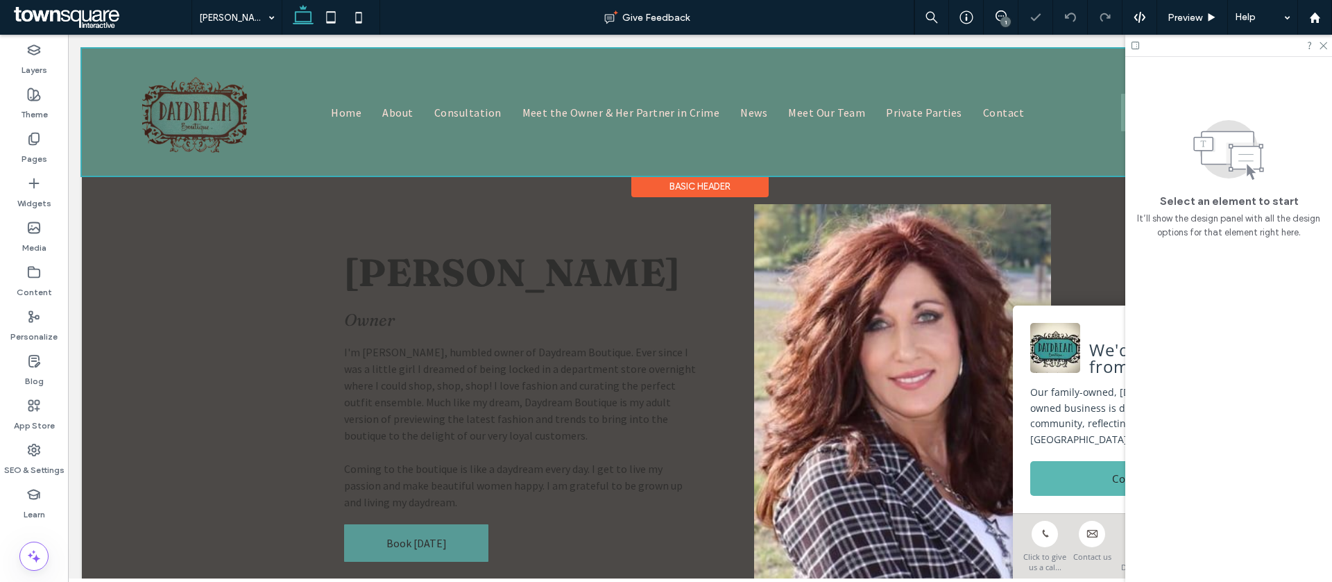
click at [738, 193] on div "Basic Header" at bounding box center [700, 187] width 137 height 22
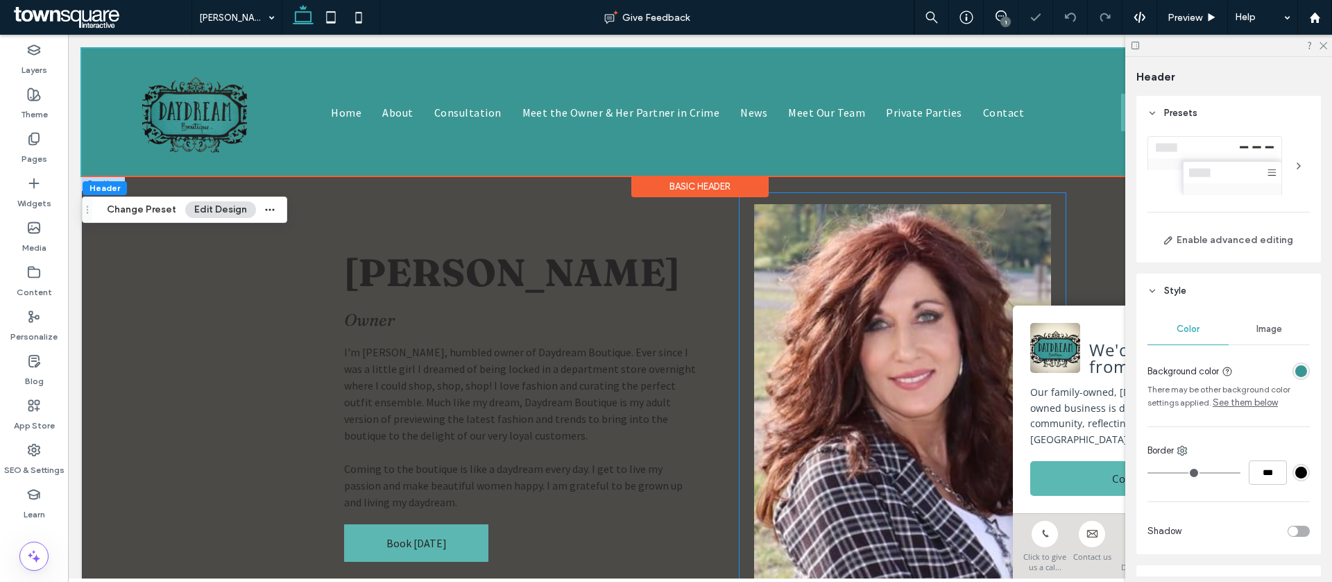
click at [1067, 212] on div "Angela Smith Owner I'm Angela Smith, humbled owner of Daydream Boutique. Ever s…" at bounding box center [700, 405] width 833 height 458
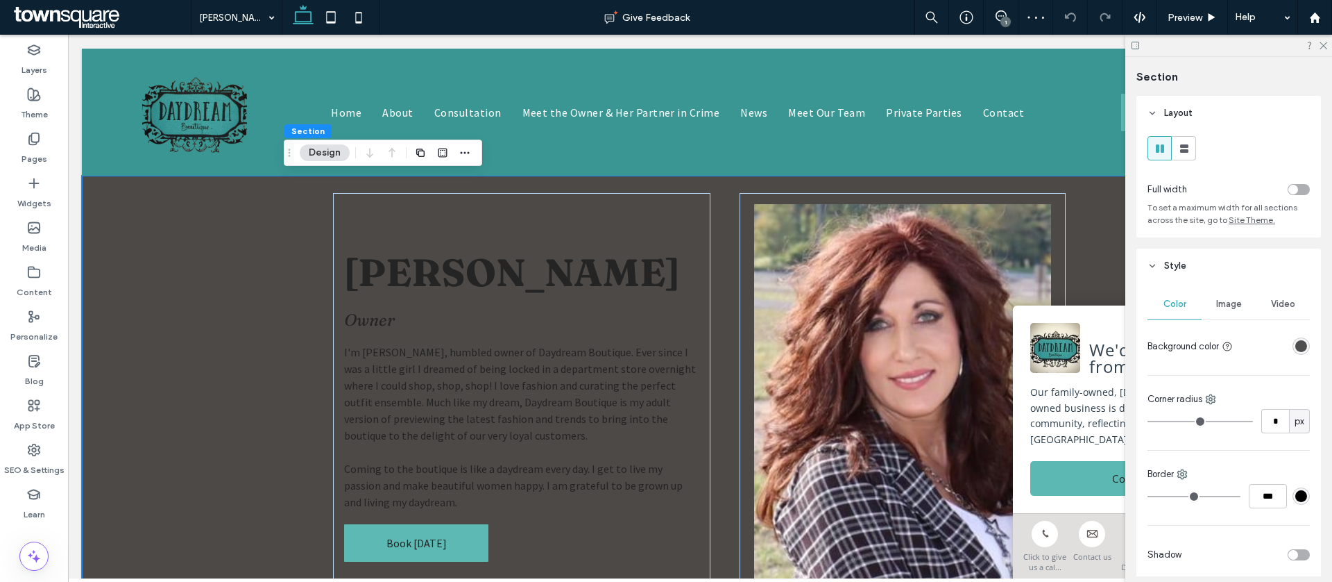
click at [1302, 346] on div "rgba(36, 36, 36, 0.8)" at bounding box center [1302, 346] width 12 height 12
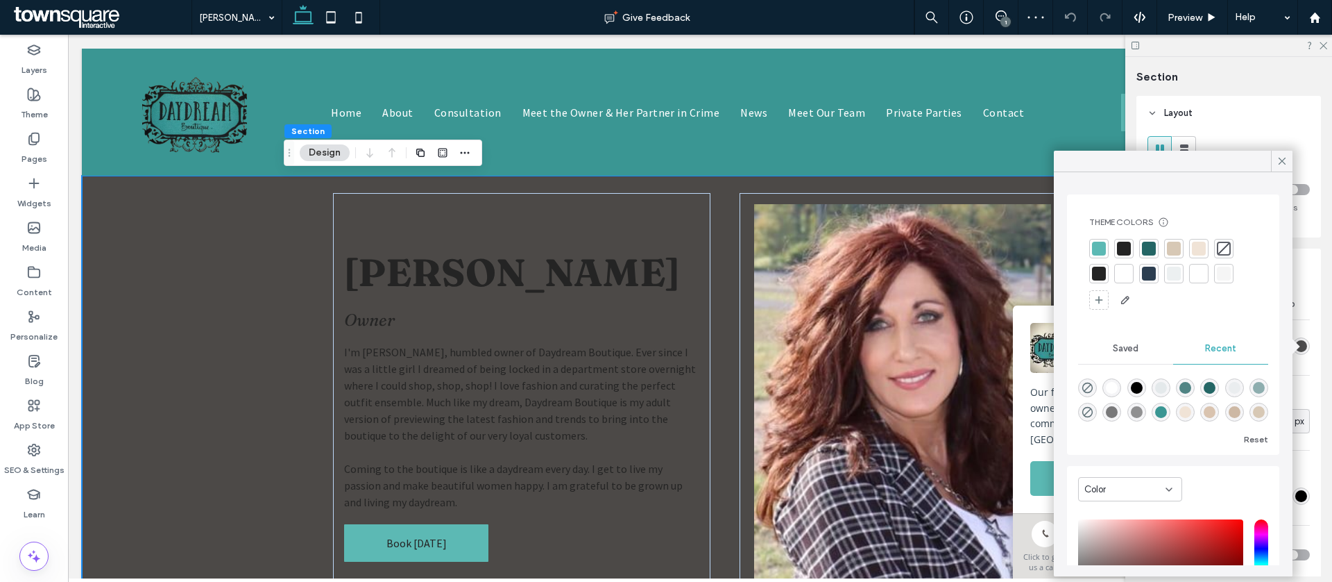
click at [1230, 253] on div at bounding box center [1224, 249] width 14 height 14
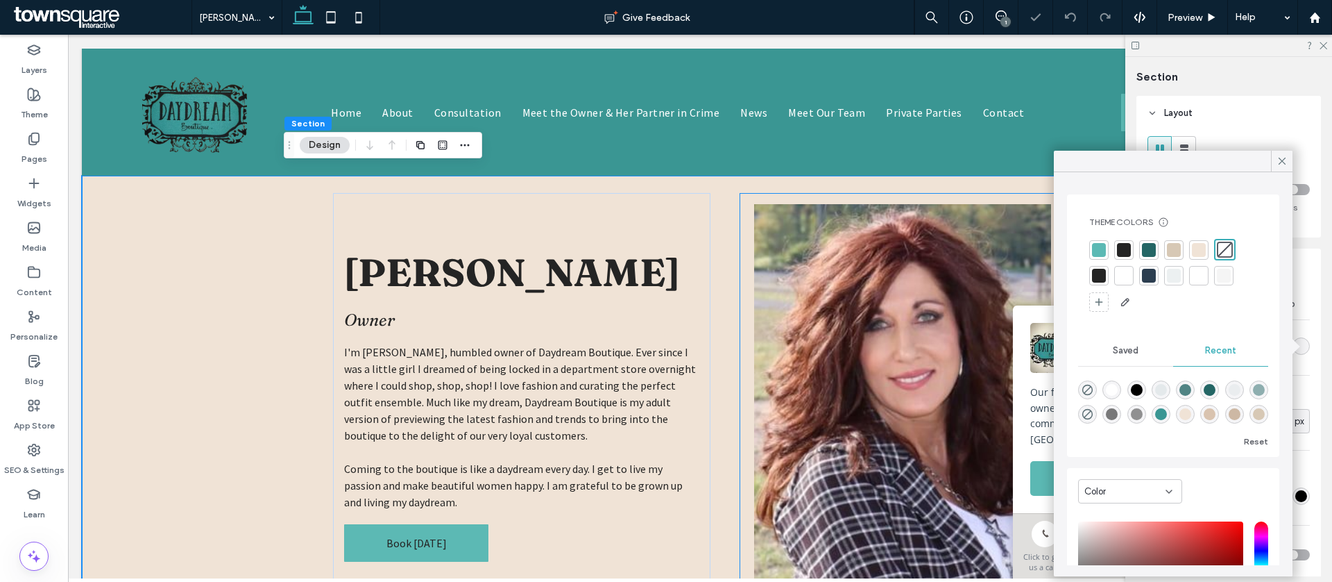
scroll to position [280, 0]
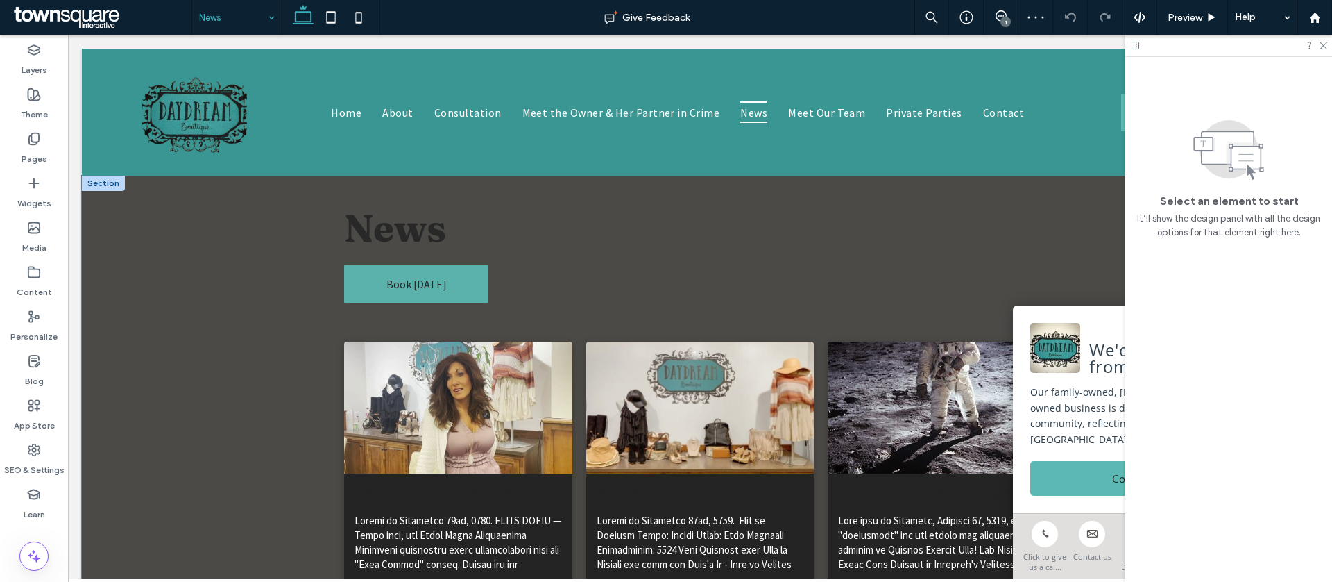
click at [186, 303] on div "News Book Today GFDA Announces 'Fire Within' Winners September 8, 2025 Read mor…" at bounding box center [700, 422] width 1237 height 493
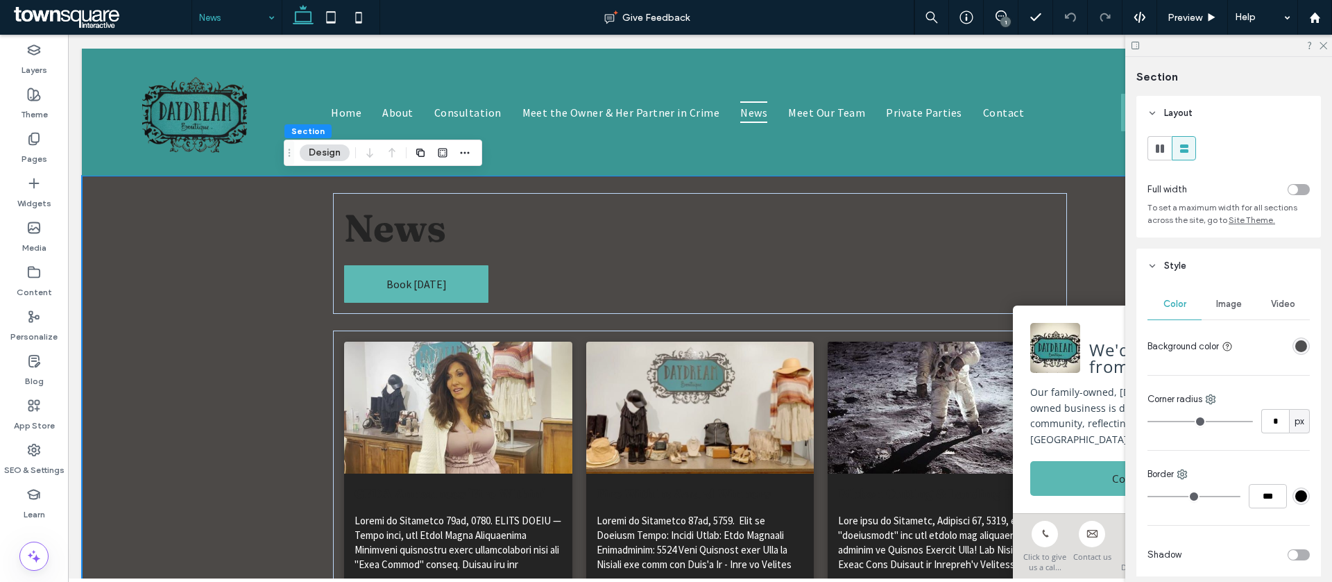
click at [1313, 347] on div "Color Image Video Background color Corner radius * px Border *** Shadow Corner …" at bounding box center [1229, 525] width 185 height 485
click at [1300, 346] on div "rgba(36, 36, 36, 0.8)" at bounding box center [1302, 346] width 12 height 12
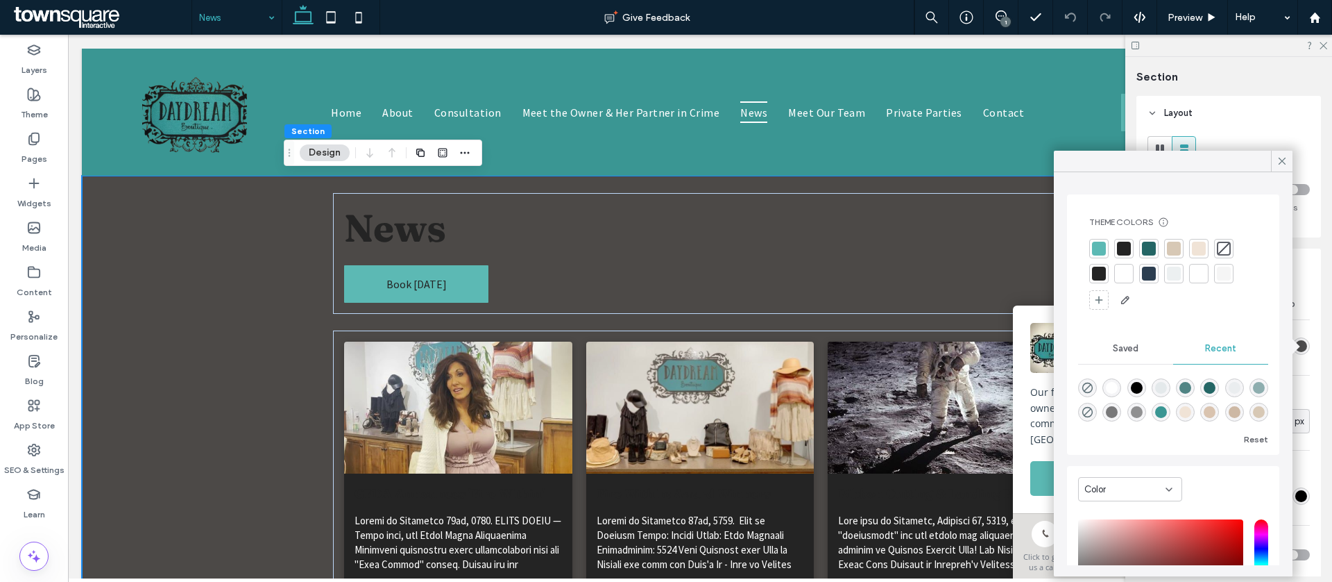
click at [1199, 246] on div at bounding box center [1199, 249] width 14 height 14
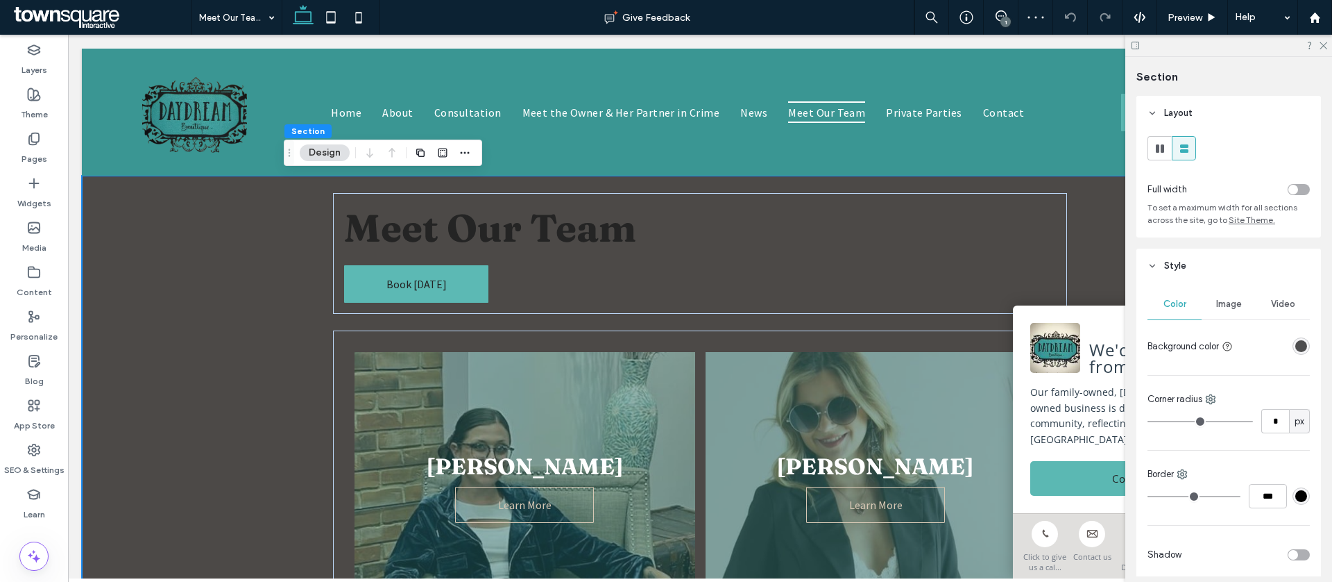
click at [1305, 340] on div "rgba(36, 36, 36, 0.8)" at bounding box center [1302, 346] width 12 height 12
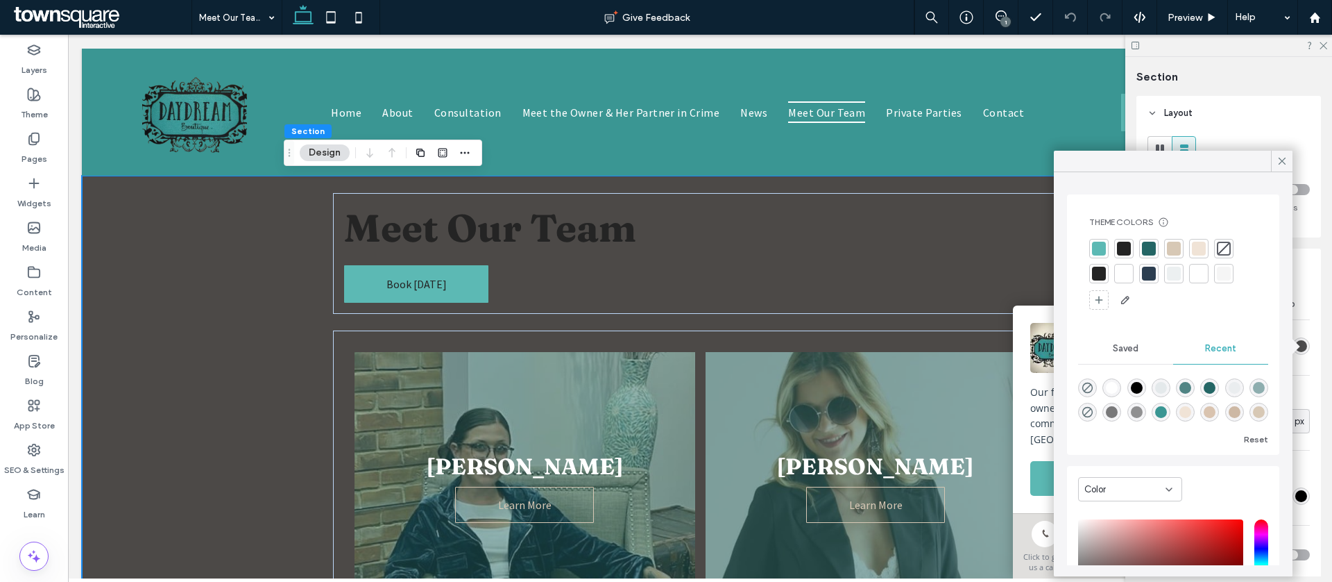
click at [1196, 247] on div at bounding box center [1199, 249] width 14 height 14
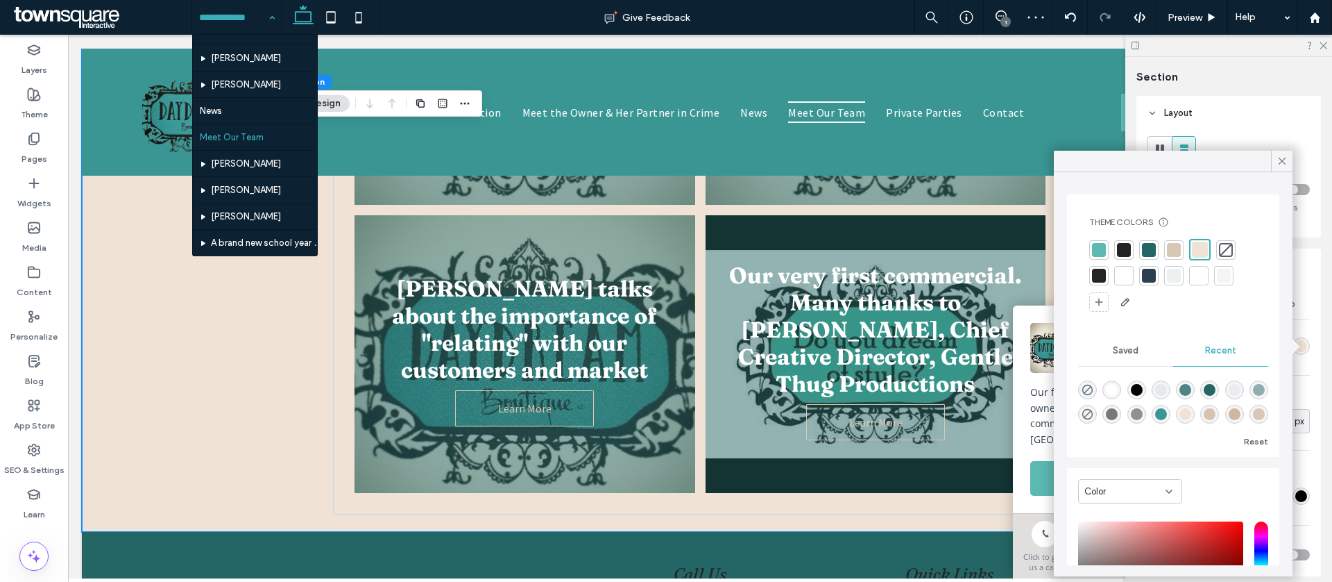
scroll to position [109, 0]
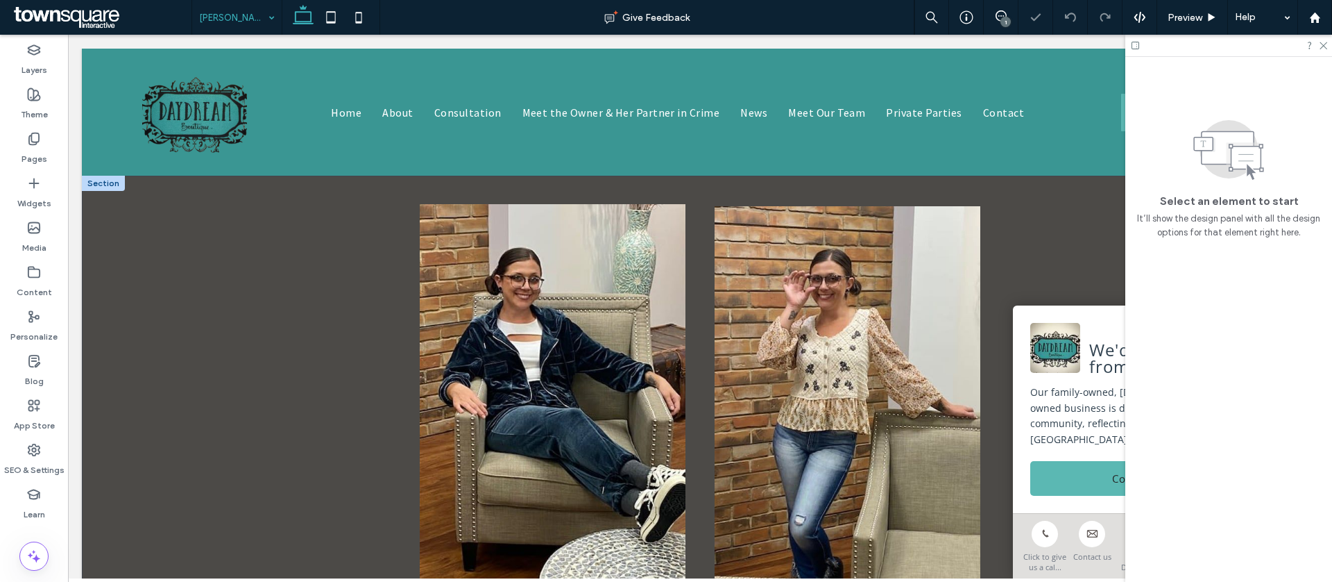
click at [244, 277] on div "Tayla Bristol Tayla Bristol is awesome! Working along side her mom, Tayla adds …" at bounding box center [700, 530] width 1237 height 709
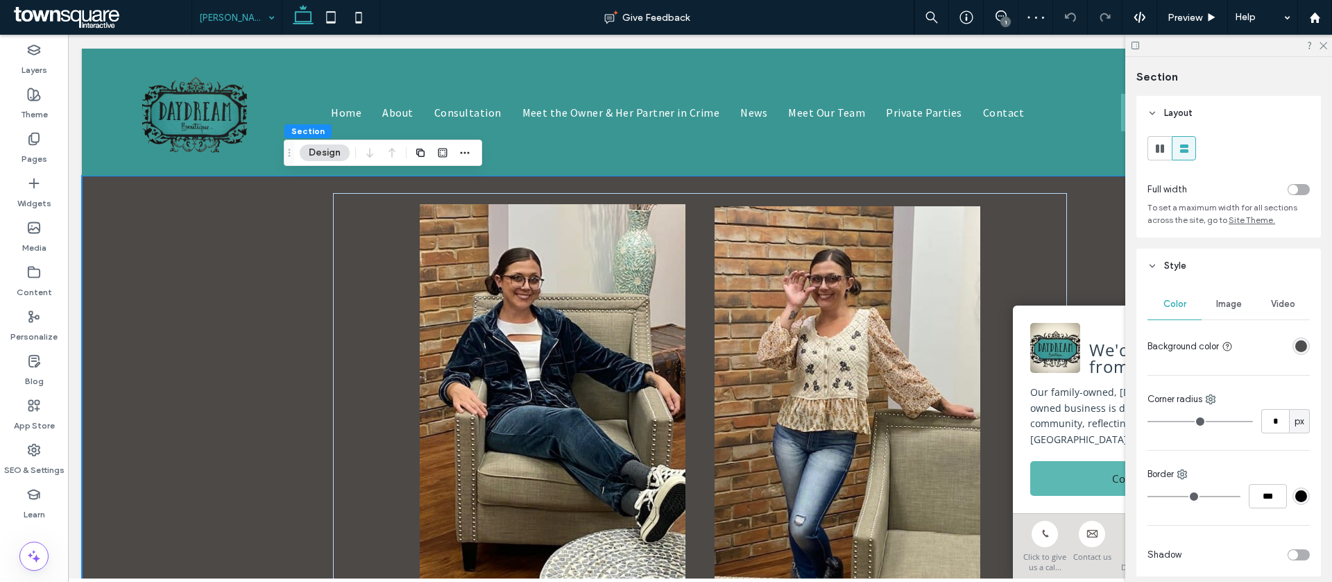
click at [1296, 348] on div "rgba(36, 36, 36, 0.8)" at bounding box center [1302, 346] width 12 height 12
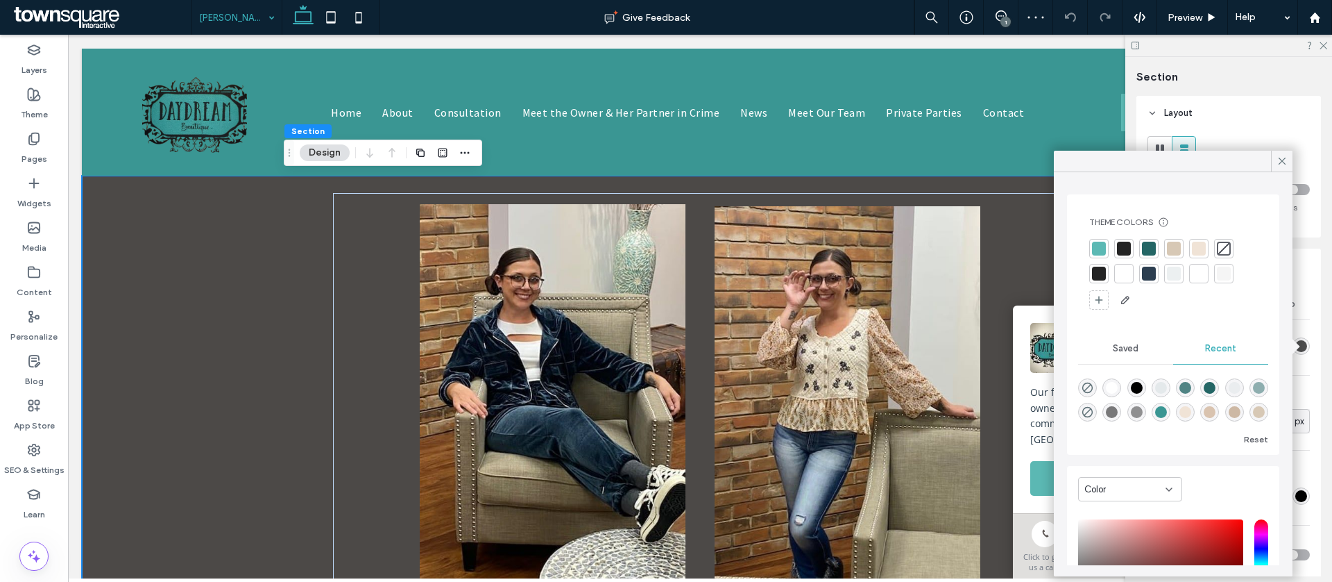
click at [1201, 244] on div at bounding box center [1199, 249] width 14 height 14
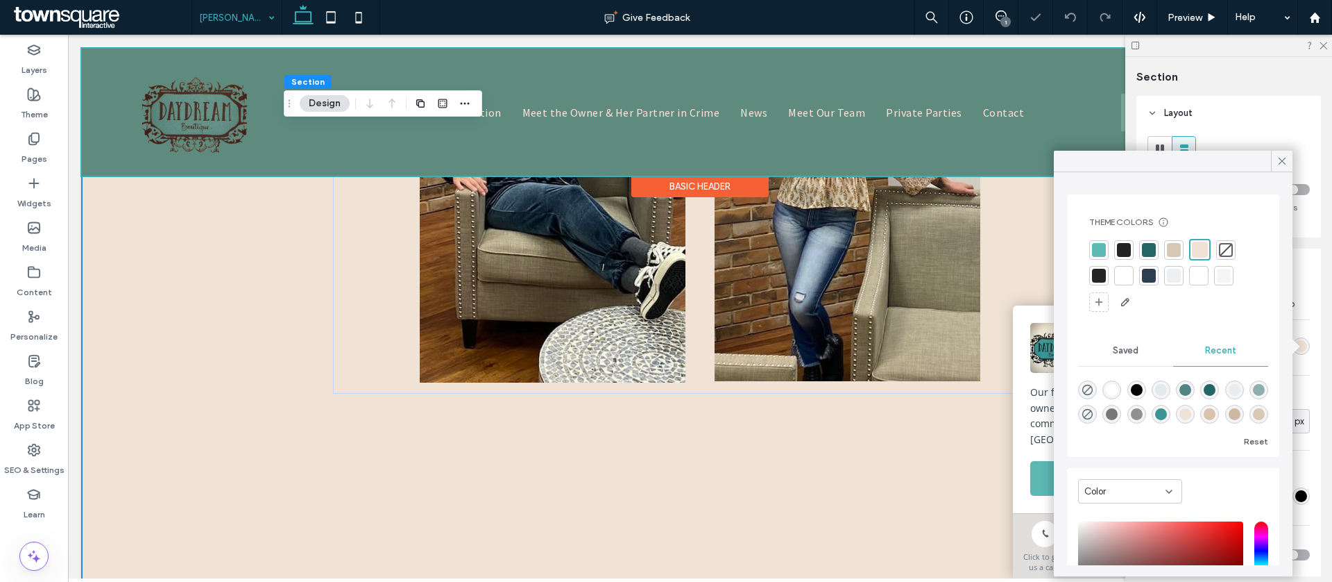
scroll to position [458, 0]
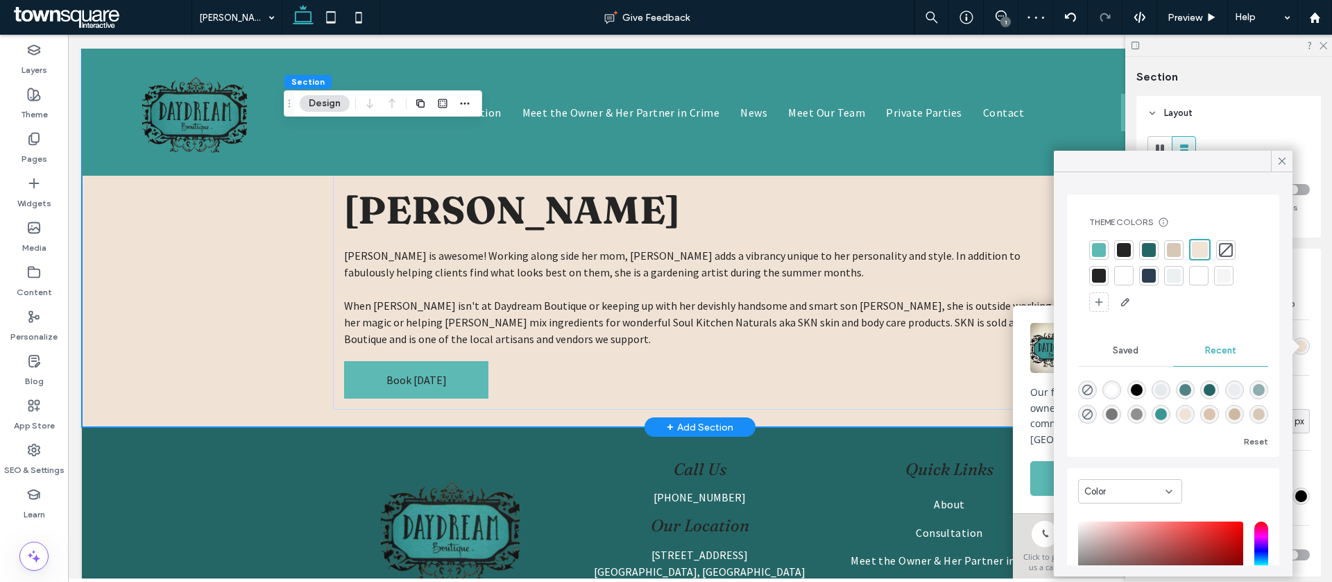
click at [235, 320] on div "Tayla Bristol Tayla Bristol is awesome! Working along side her mom, Tayla adds …" at bounding box center [700, 72] width 1237 height 709
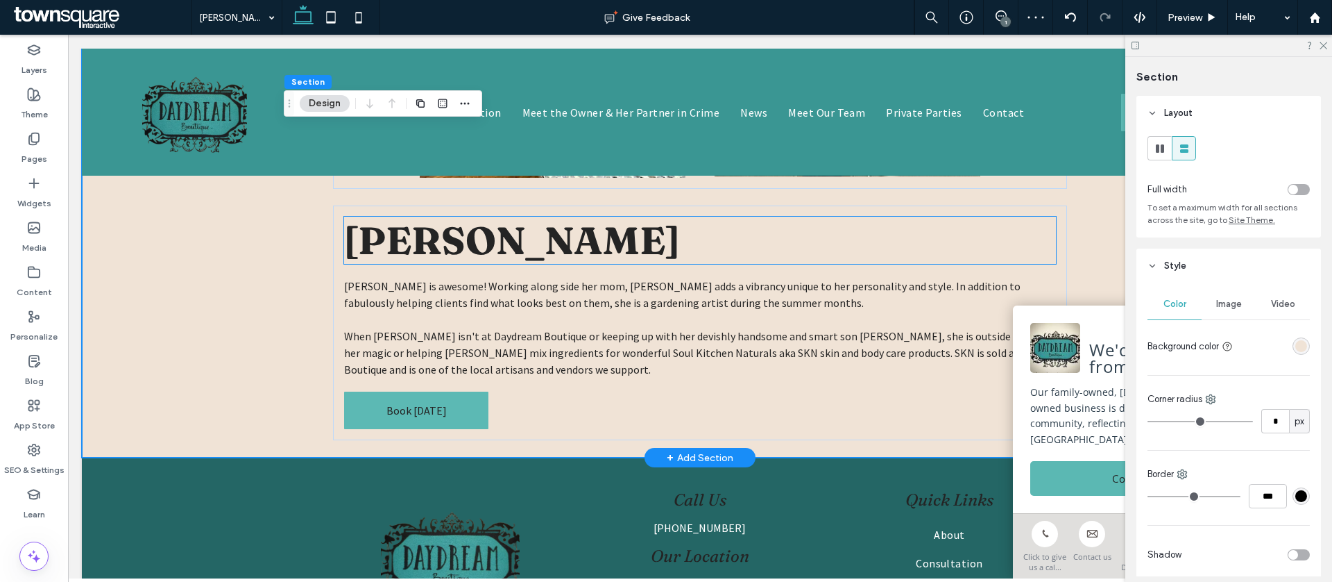
scroll to position [209, 0]
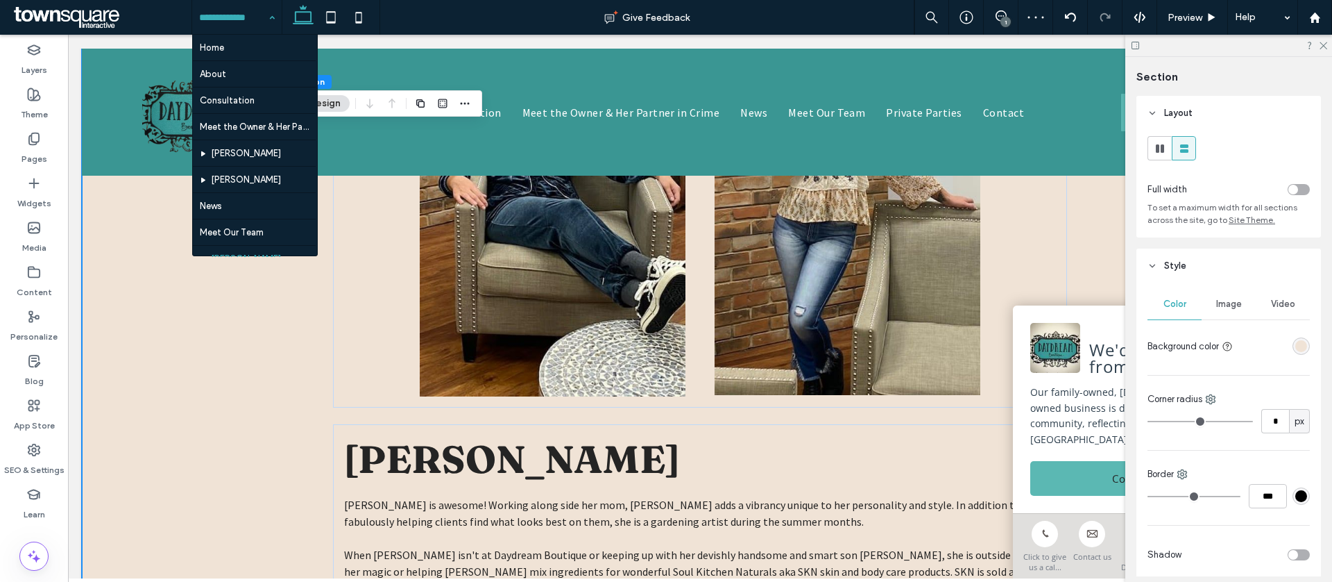
drag, startPoint x: 203, startPoint y: 12, endPoint x: 215, endPoint y: 58, distance: 48.1
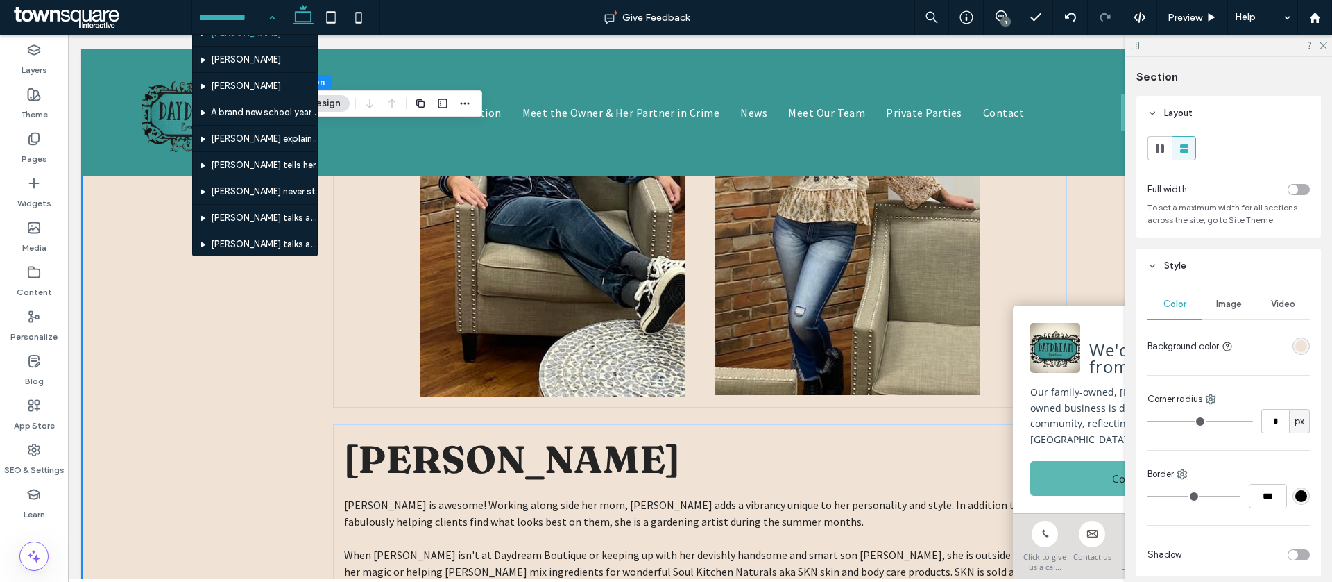
scroll to position [69, 0]
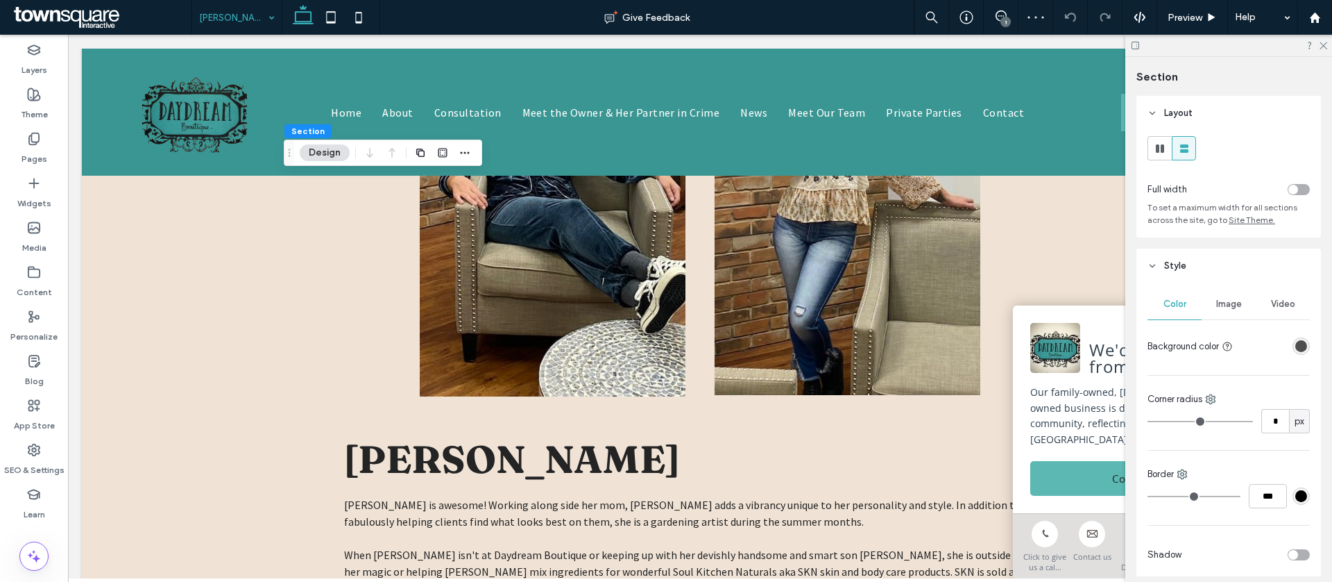
click at [1303, 344] on div "rgba(36, 36, 36, 0.8)" at bounding box center [1302, 346] width 12 height 12
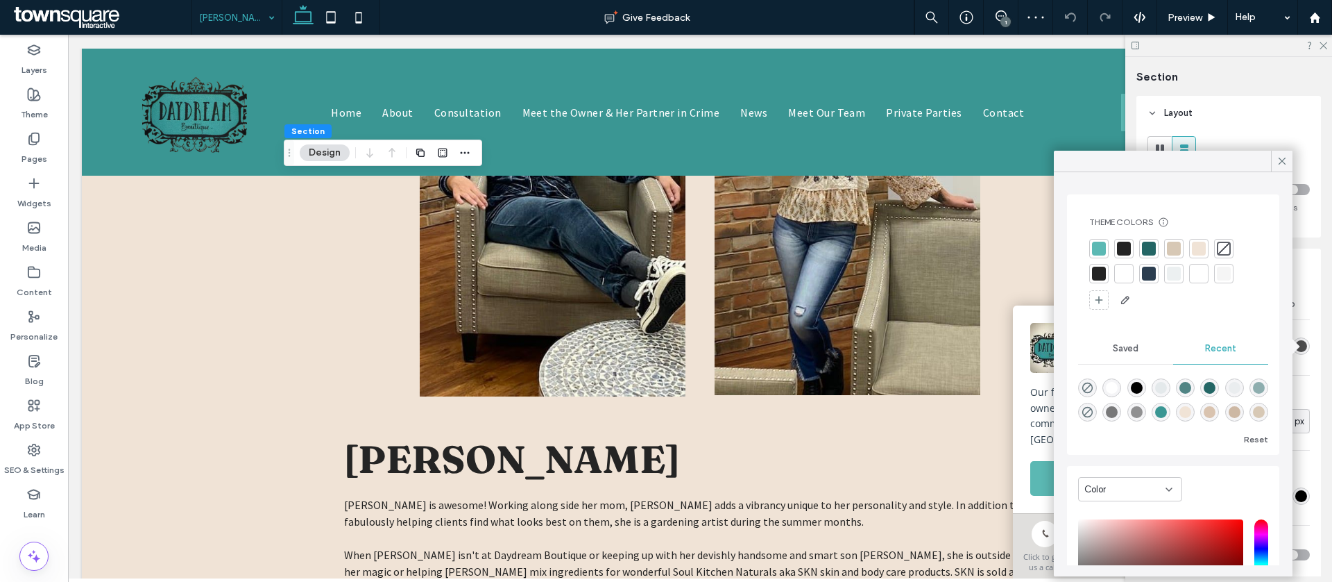
click at [1229, 248] on div at bounding box center [1224, 249] width 14 height 14
click at [1277, 159] on icon at bounding box center [1282, 161] width 12 height 12
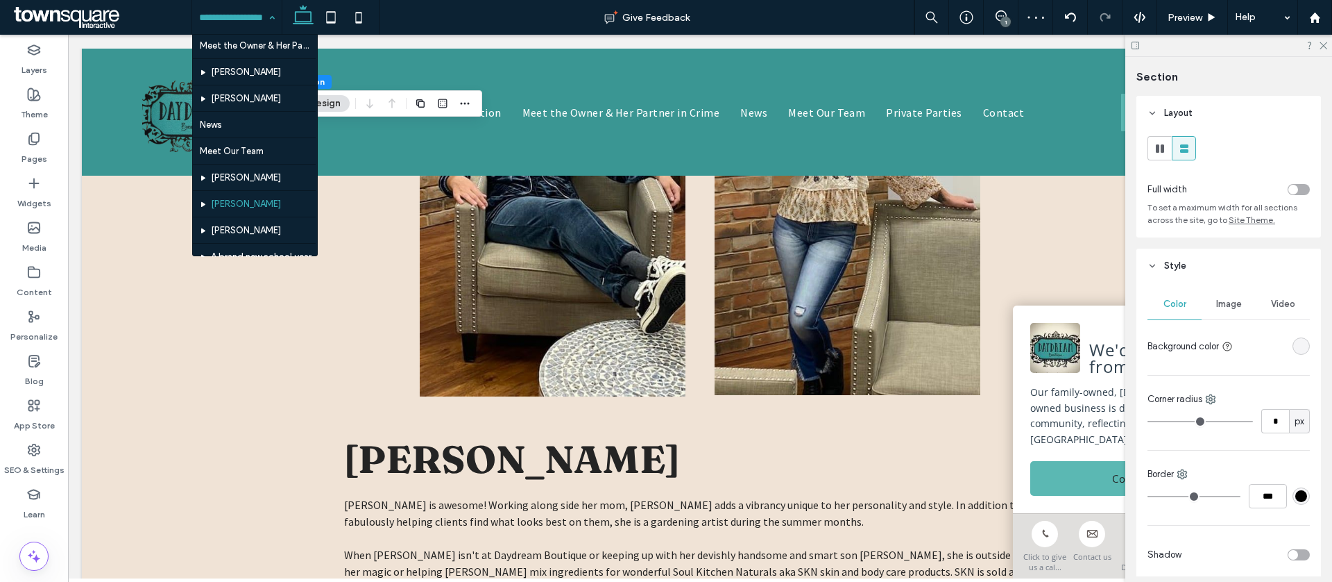
scroll to position [83, 0]
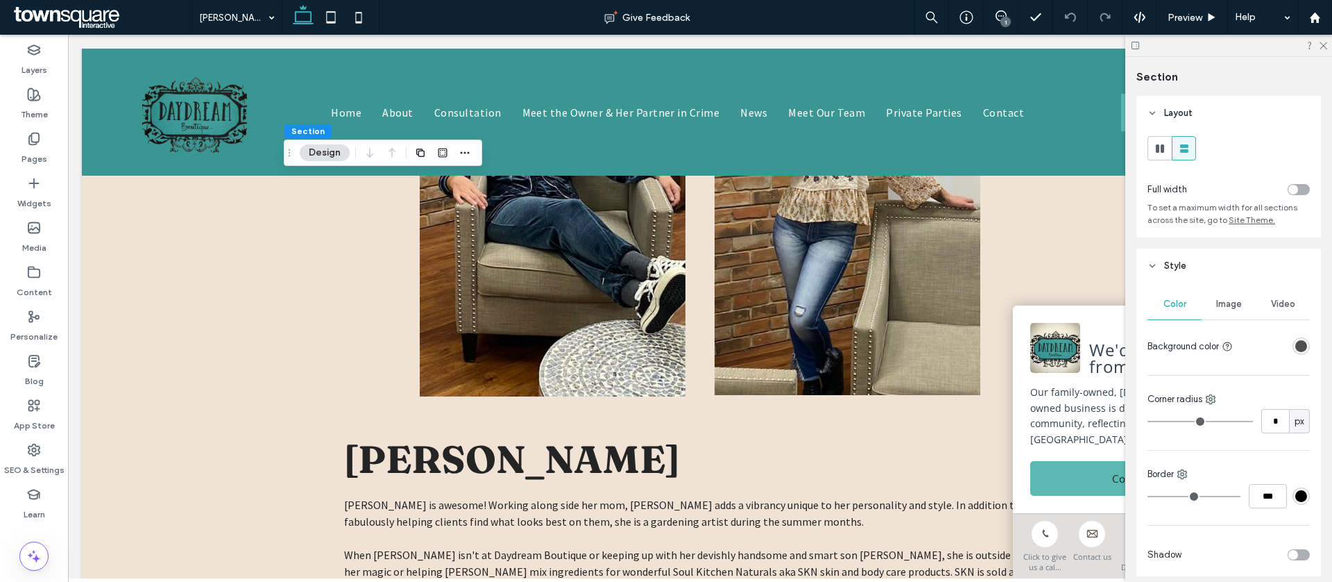
click at [1301, 350] on div "rgba(36, 36, 36, 0.8)" at bounding box center [1302, 346] width 12 height 12
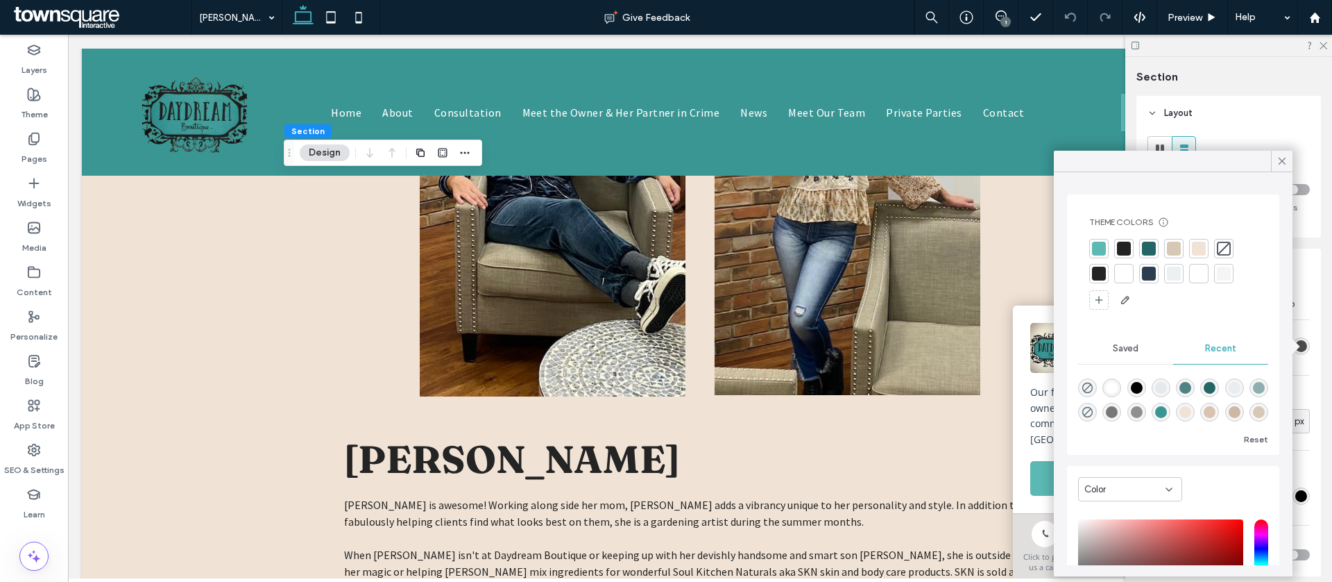
click at [1226, 245] on div at bounding box center [1224, 249] width 14 height 14
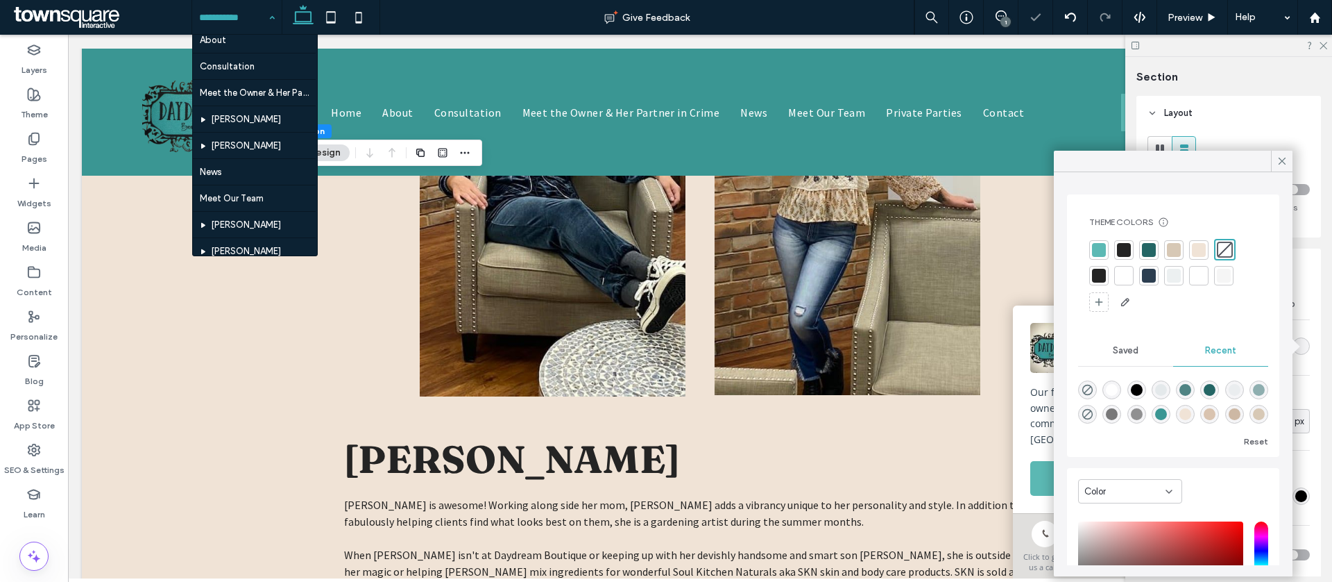
scroll to position [260, 0]
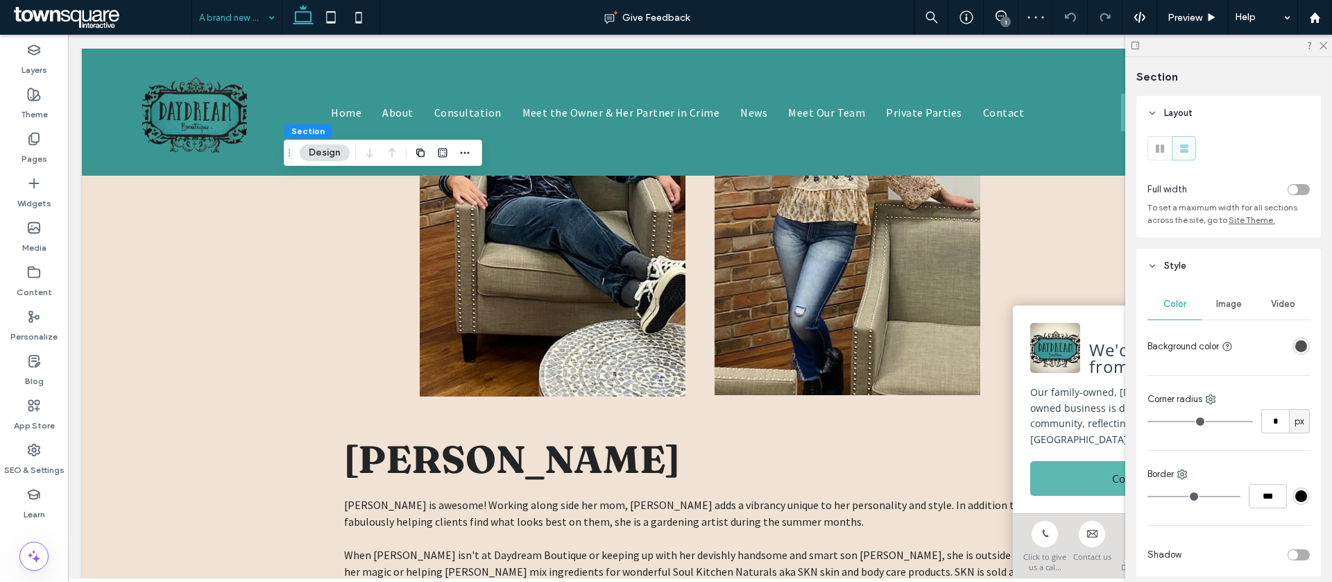
click at [1306, 337] on div at bounding box center [1301, 345] width 17 height 17
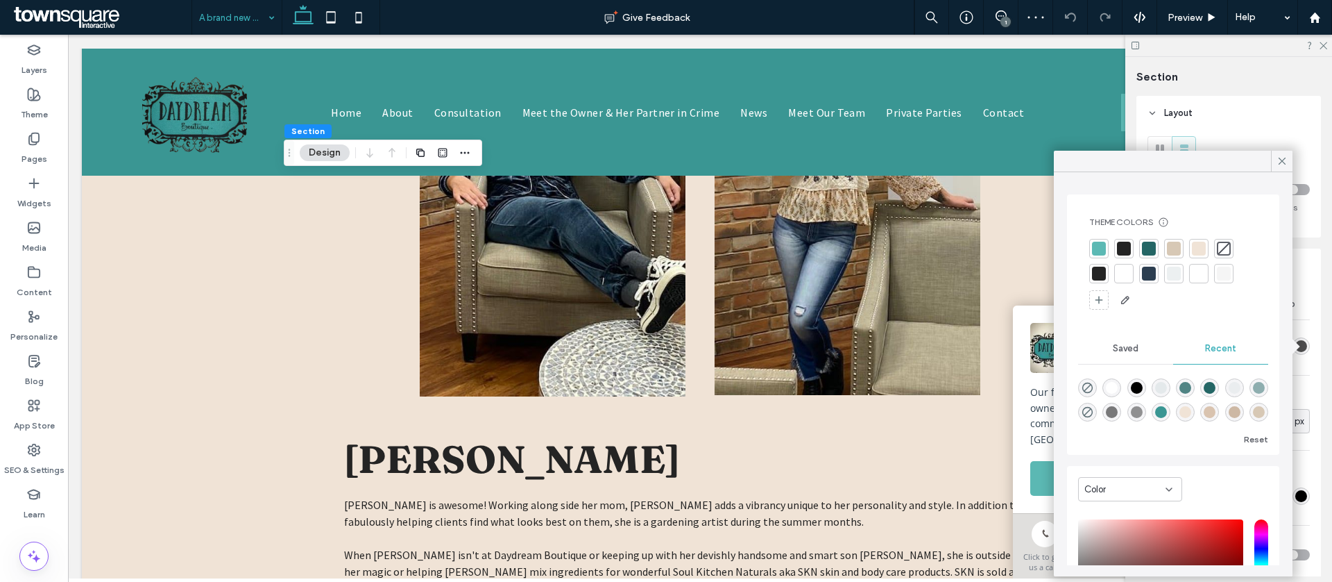
click at [1222, 250] on div at bounding box center [1224, 249] width 14 height 14
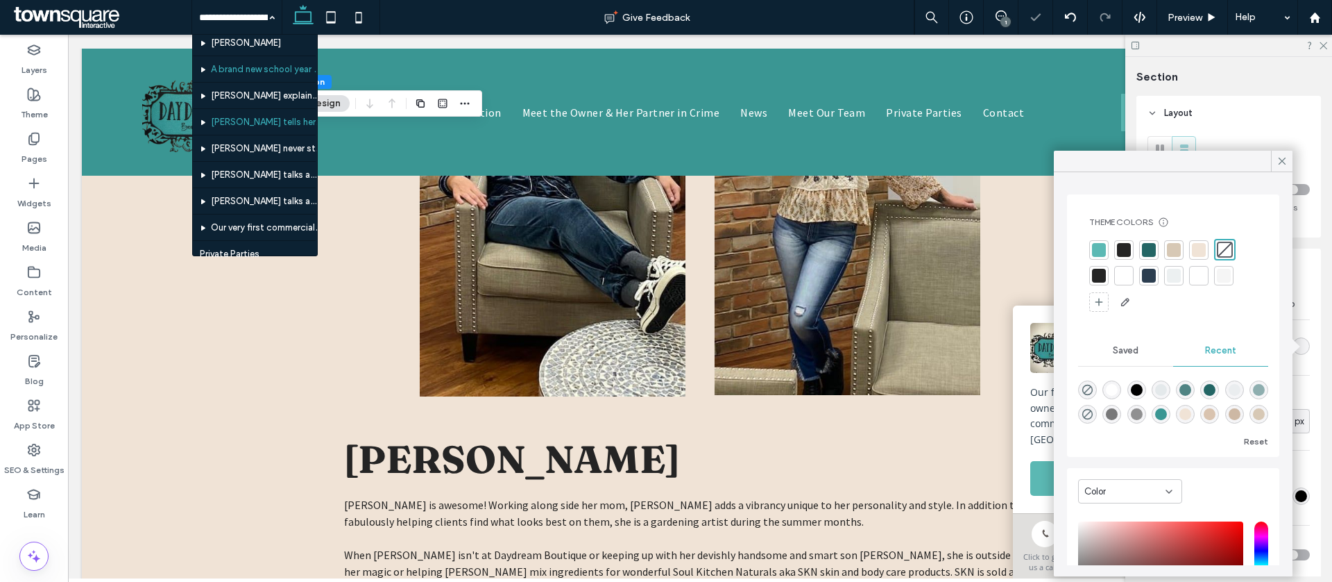
scroll to position [257, 0]
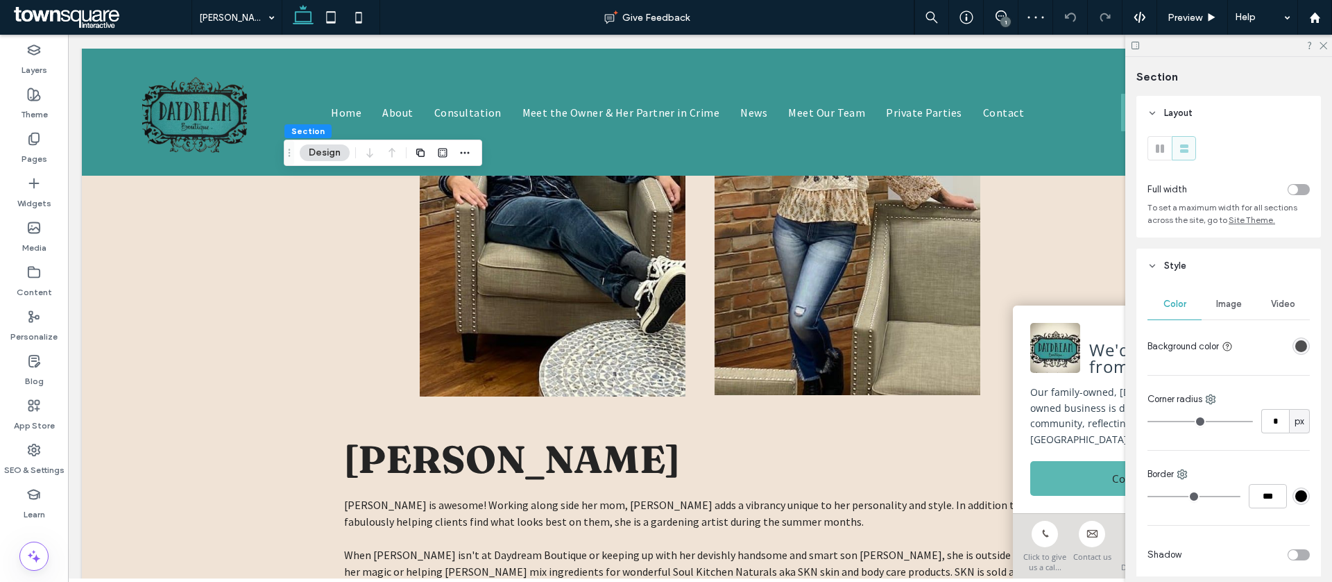
click at [1321, 341] on div "Layout Full width To set a maximum width for all sections across the site, go t…" at bounding box center [1234, 336] width 194 height 480
click at [1301, 348] on div "rgba(36, 36, 36, 0.8)" at bounding box center [1302, 346] width 12 height 12
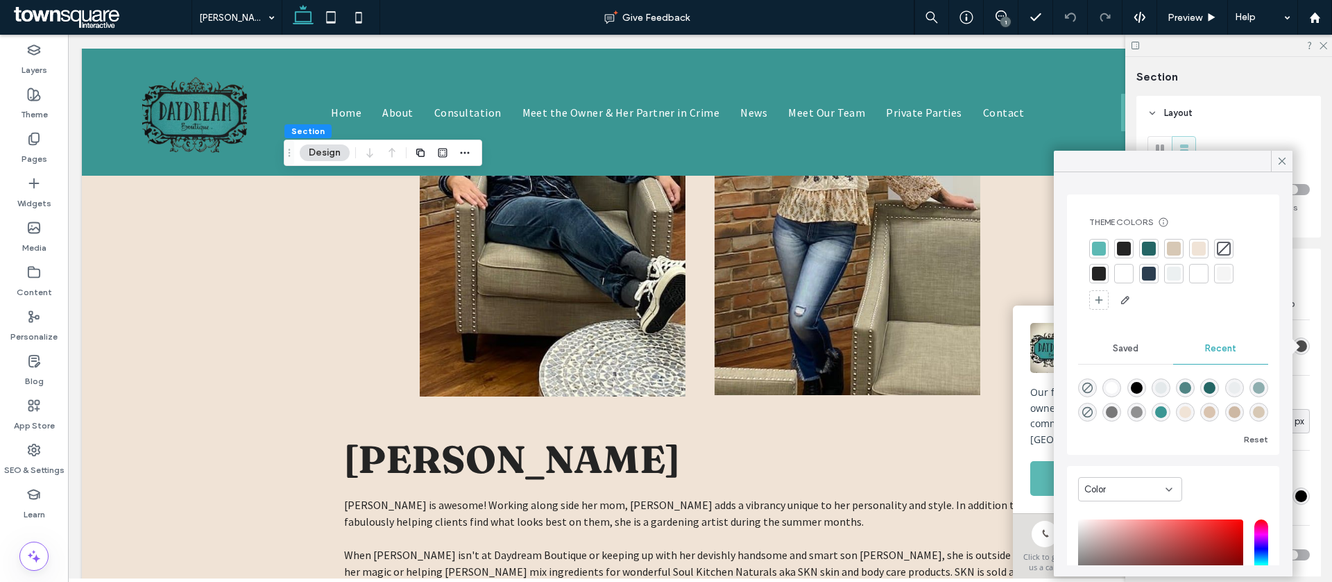
click at [1229, 249] on div at bounding box center [1224, 249] width 14 height 14
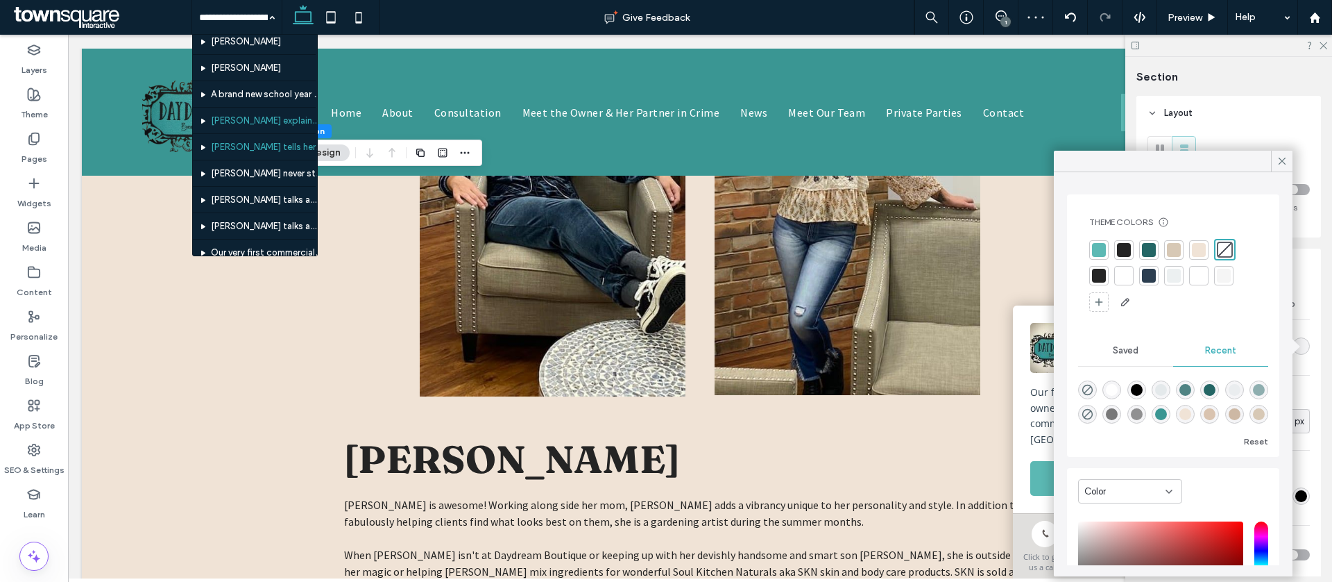
scroll to position [255, 0]
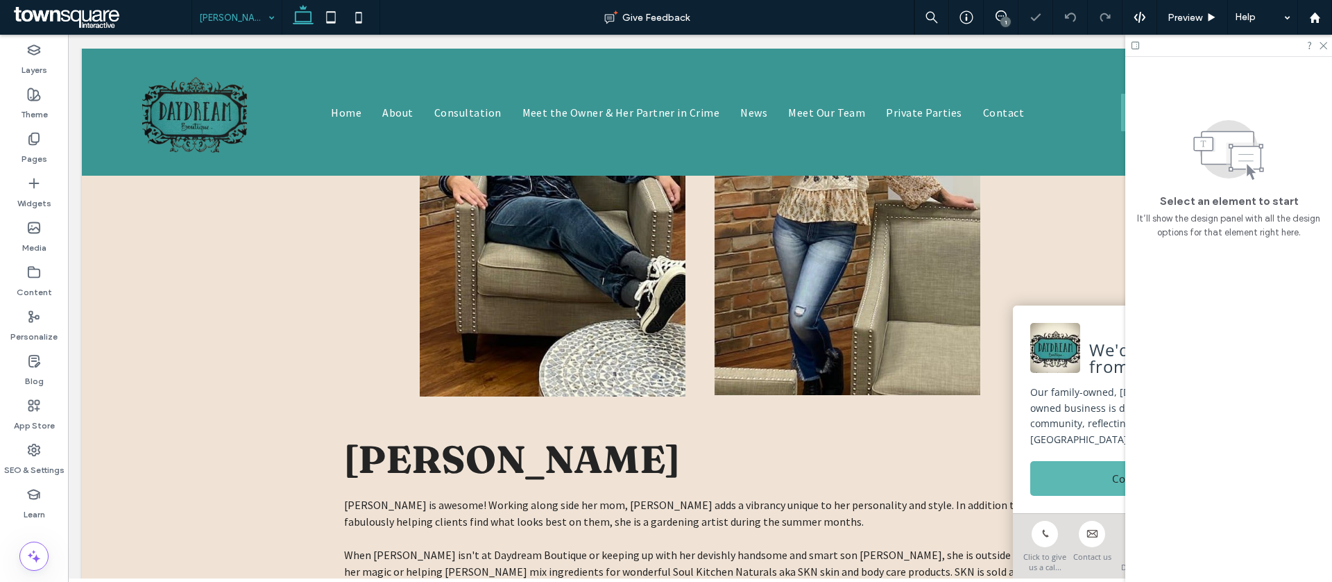
click at [215, 8] on input at bounding box center [233, 17] width 69 height 35
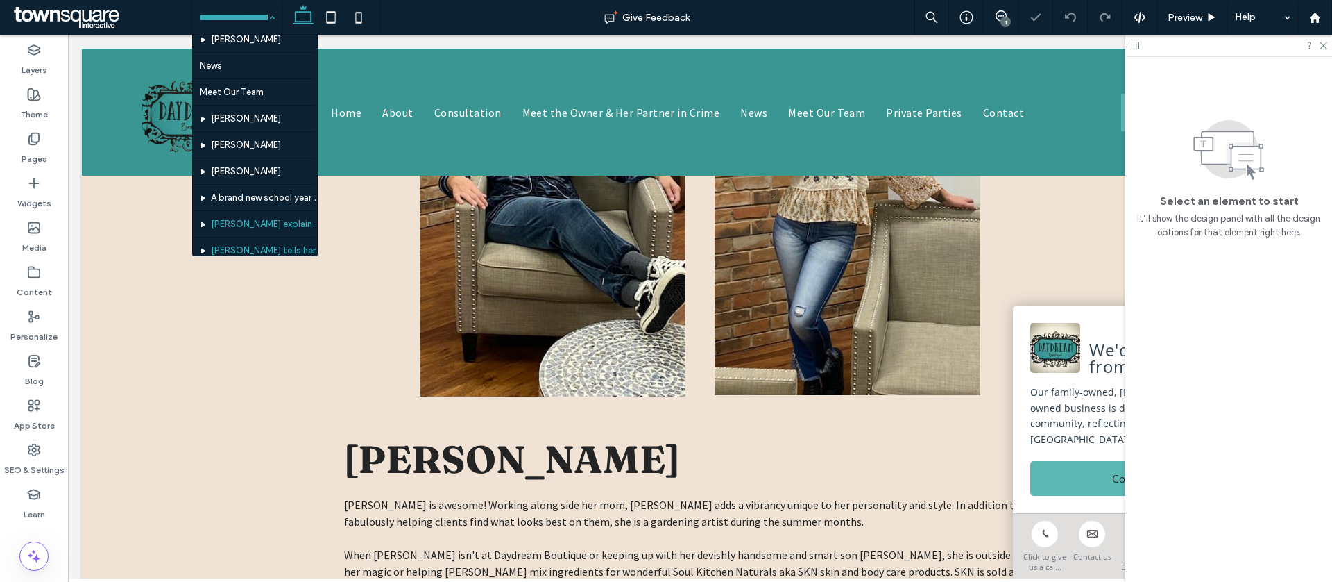
scroll to position [268, 0]
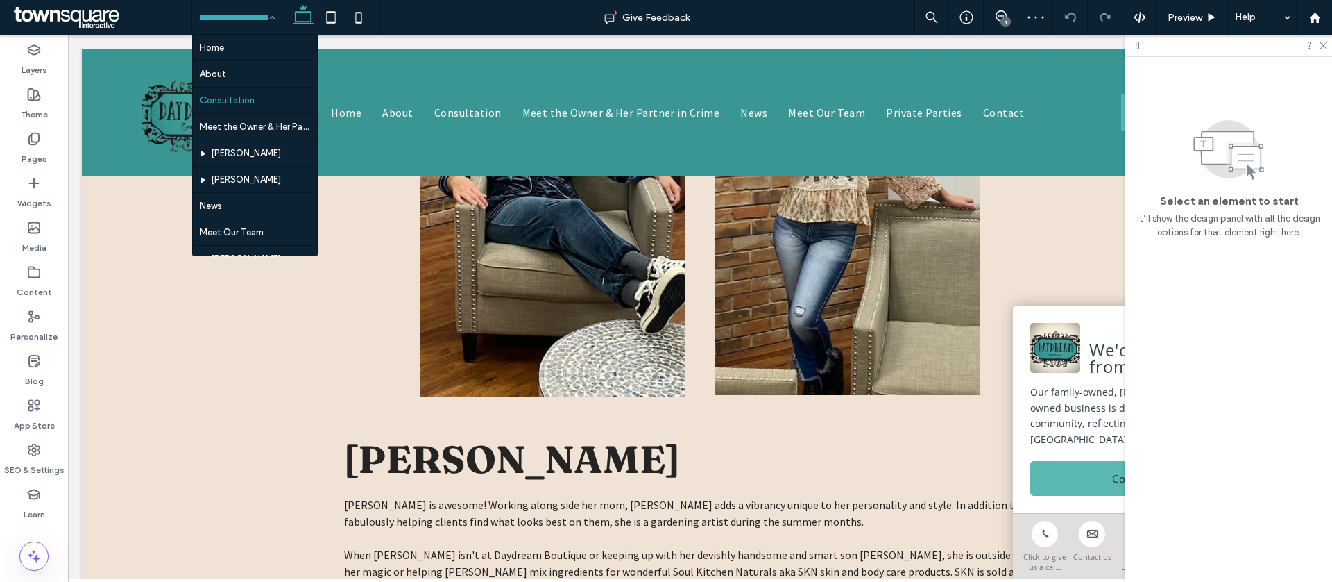
drag, startPoint x: 251, startPoint y: 11, endPoint x: 272, endPoint y: 93, distance: 84.5
click at [252, 11] on input at bounding box center [233, 17] width 69 height 35
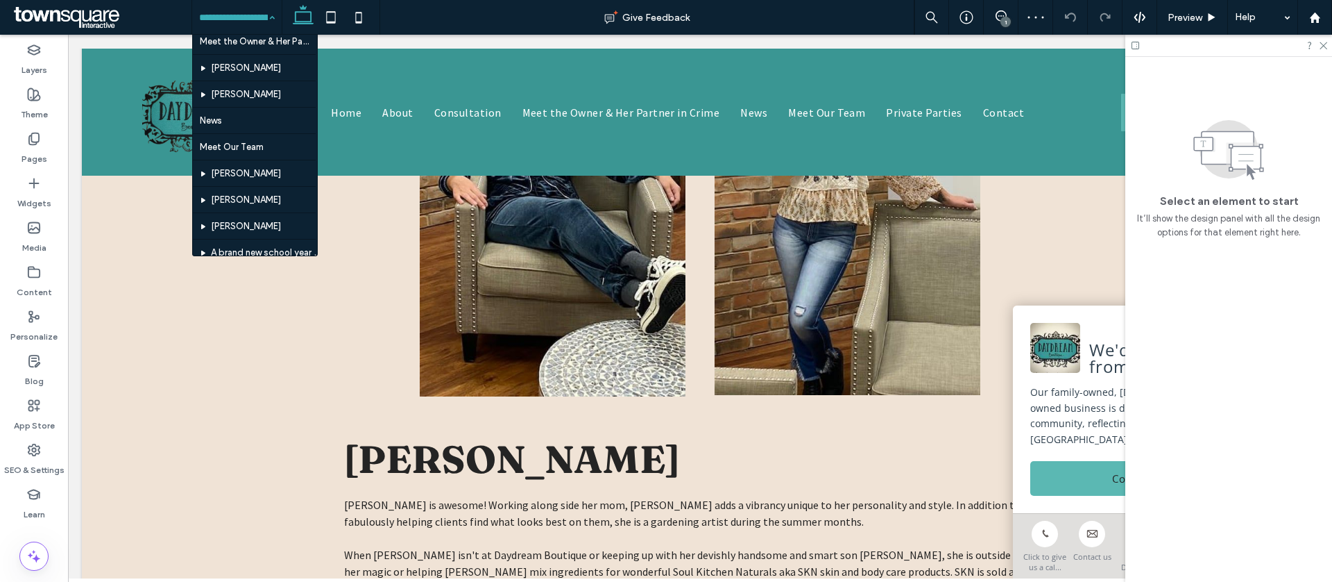
scroll to position [241, 0]
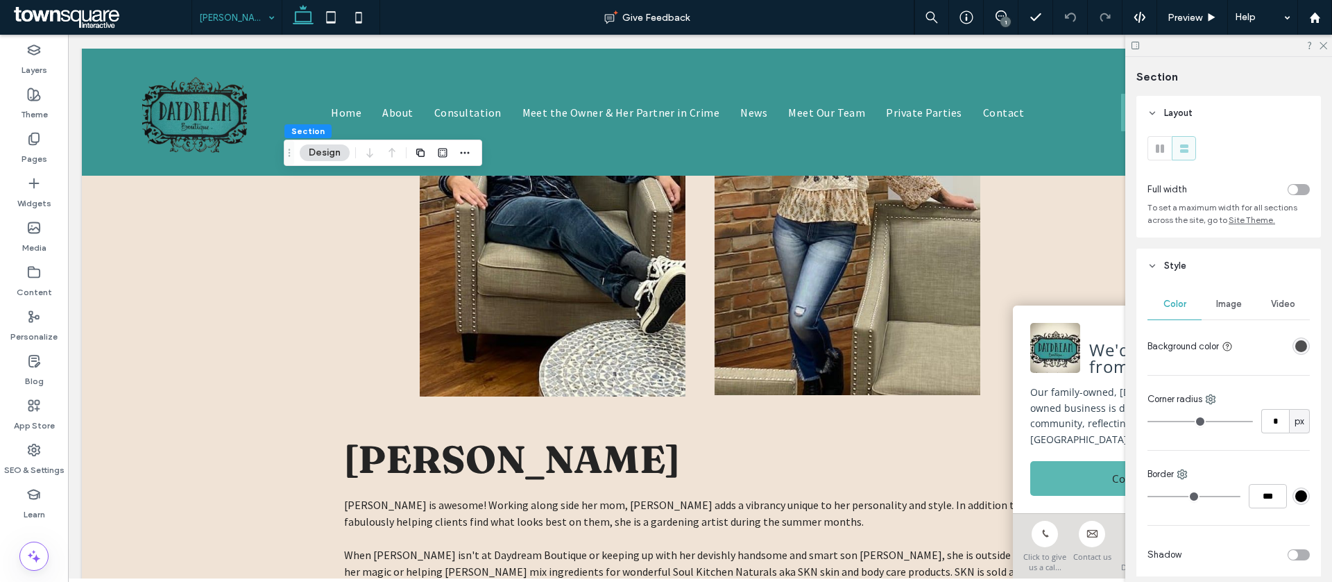
click at [1303, 342] on div "rgba(36, 36, 36, 0.8)" at bounding box center [1302, 346] width 12 height 12
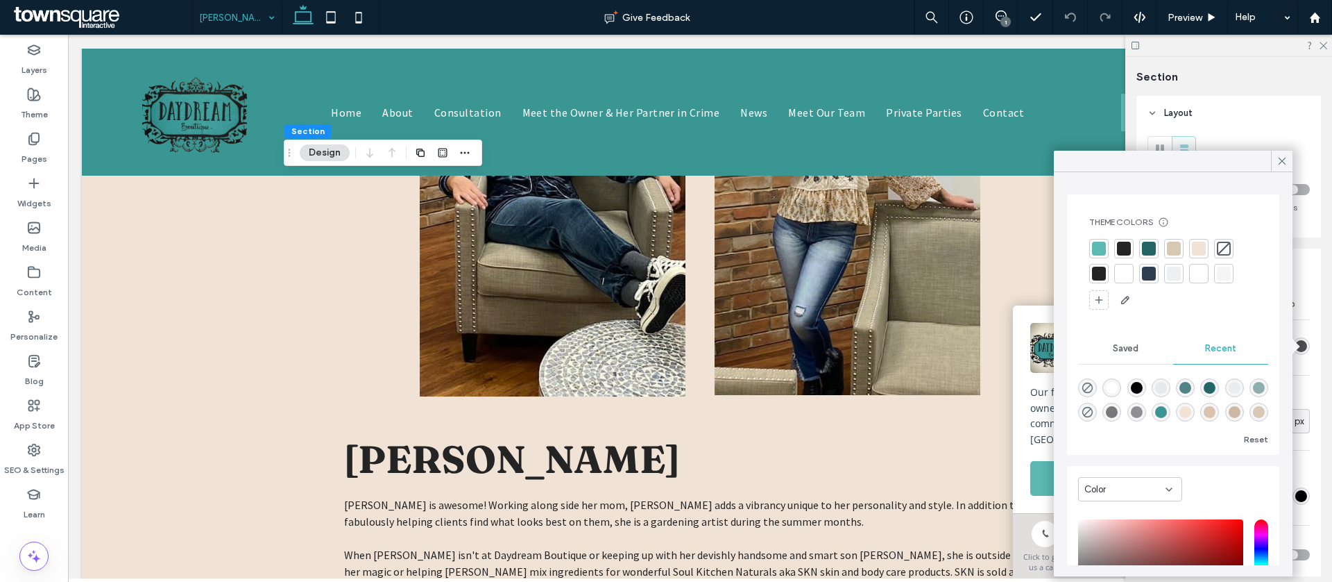
click at [1214, 244] on div at bounding box center [1223, 248] width 19 height 19
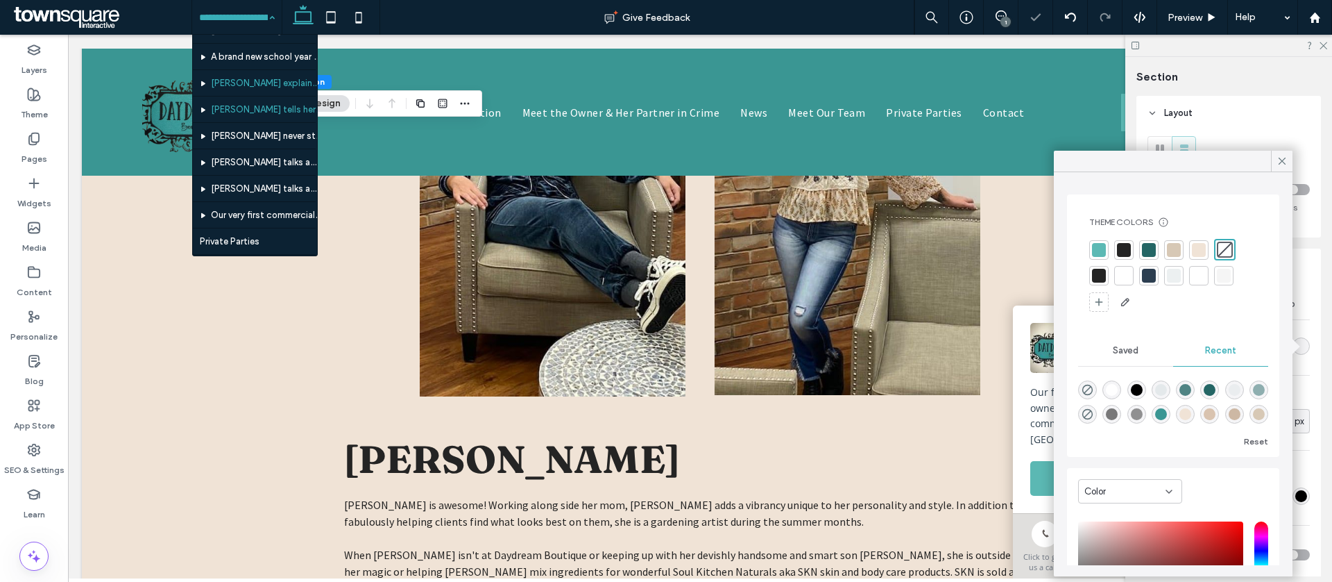
scroll to position [282, 0]
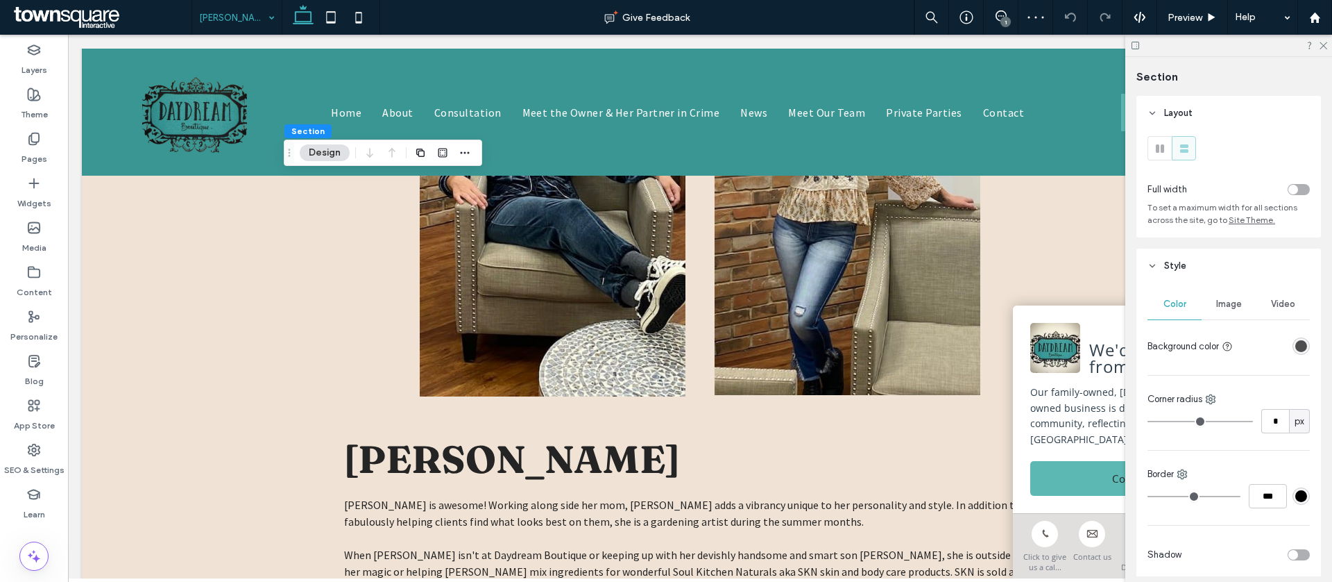
click at [1302, 346] on div "rgba(36, 36, 36, 0.8)" at bounding box center [1302, 346] width 12 height 12
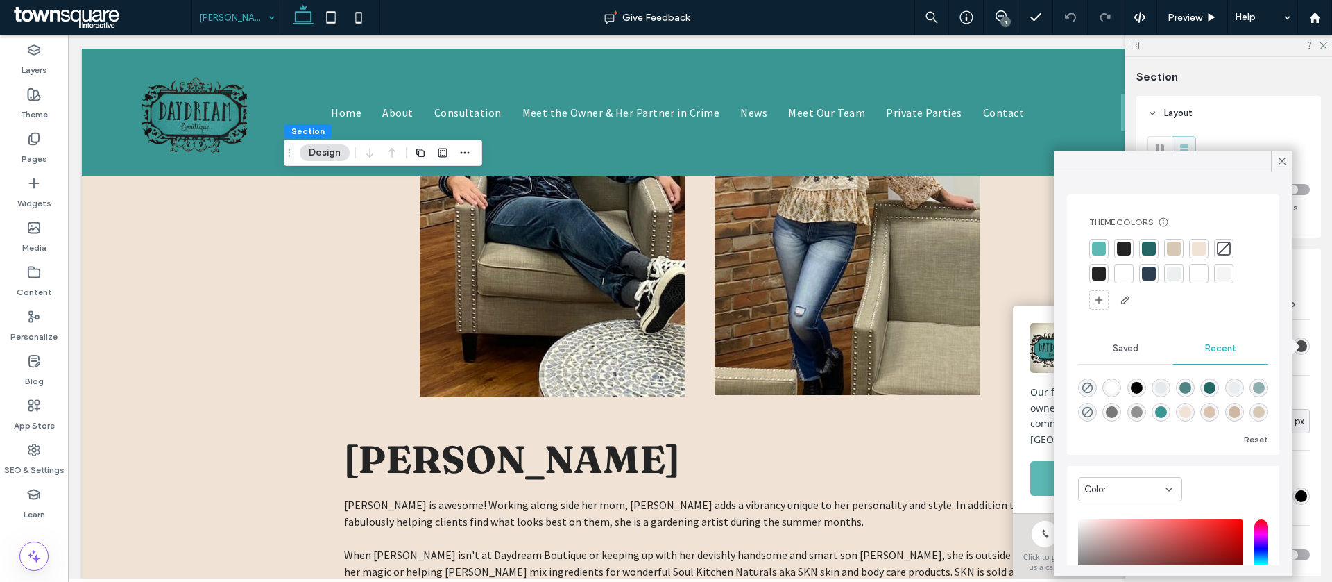
click at [1217, 246] on div at bounding box center [1224, 249] width 14 height 14
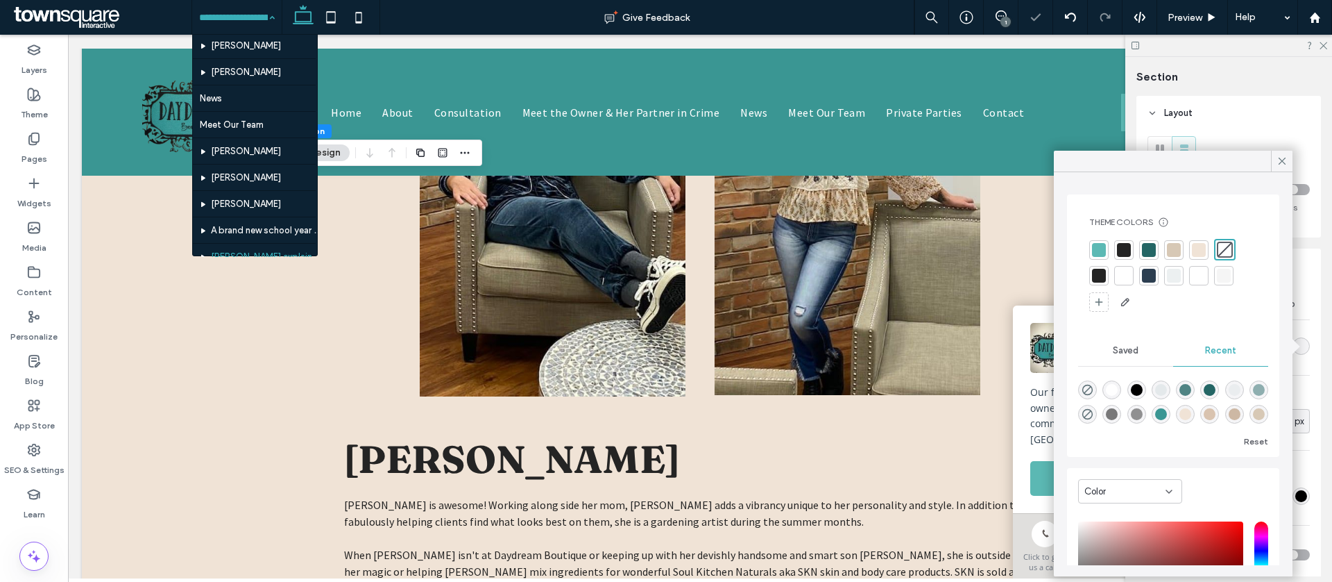
scroll to position [246, 0]
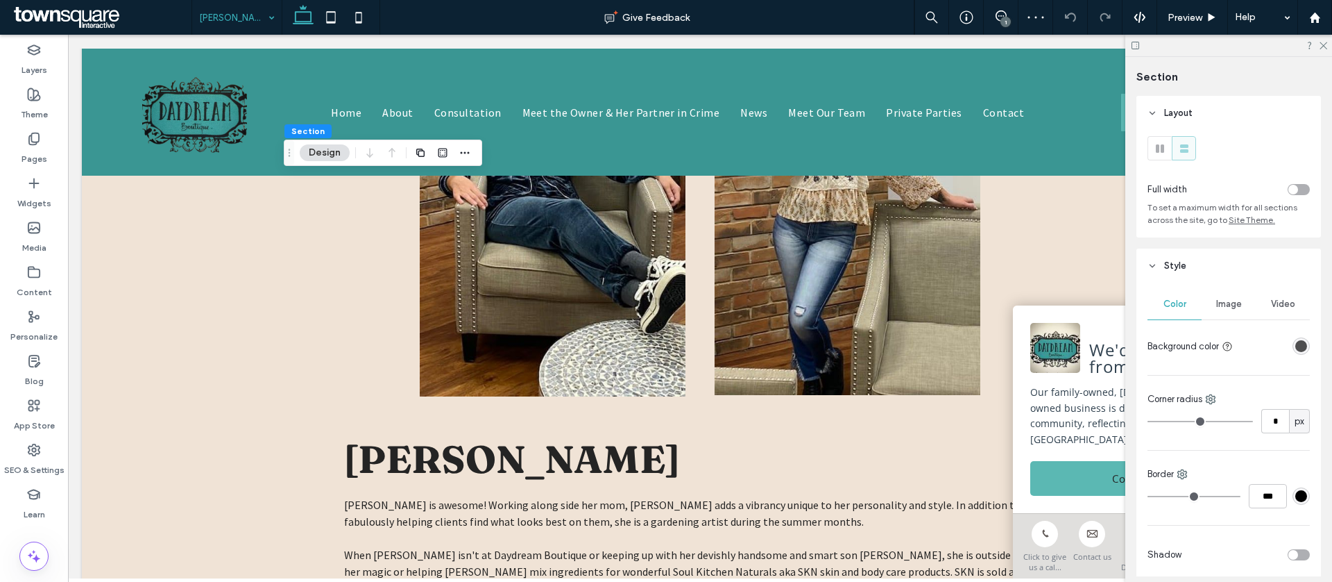
click at [1307, 346] on div "Color Image Video Background color Corner radius * px Border *** Shadow Corner …" at bounding box center [1229, 525] width 185 height 485
click at [1303, 348] on div "rgba(36, 36, 36, 0.8)" at bounding box center [1302, 346] width 12 height 12
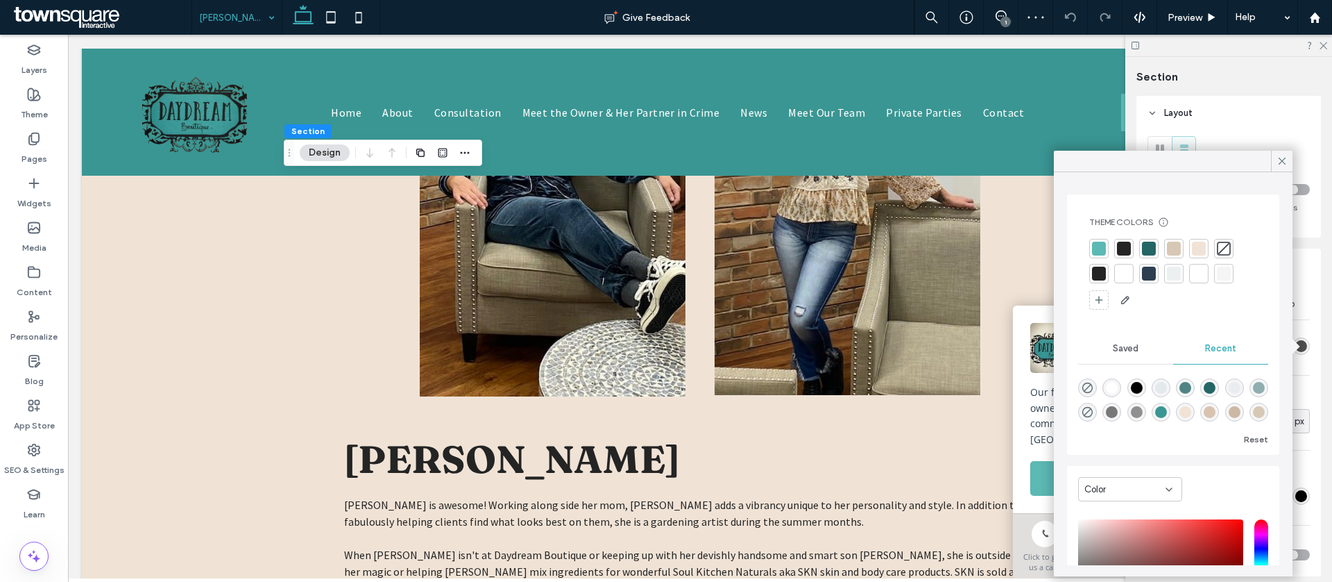
click at [1227, 249] on div at bounding box center [1224, 249] width 14 height 14
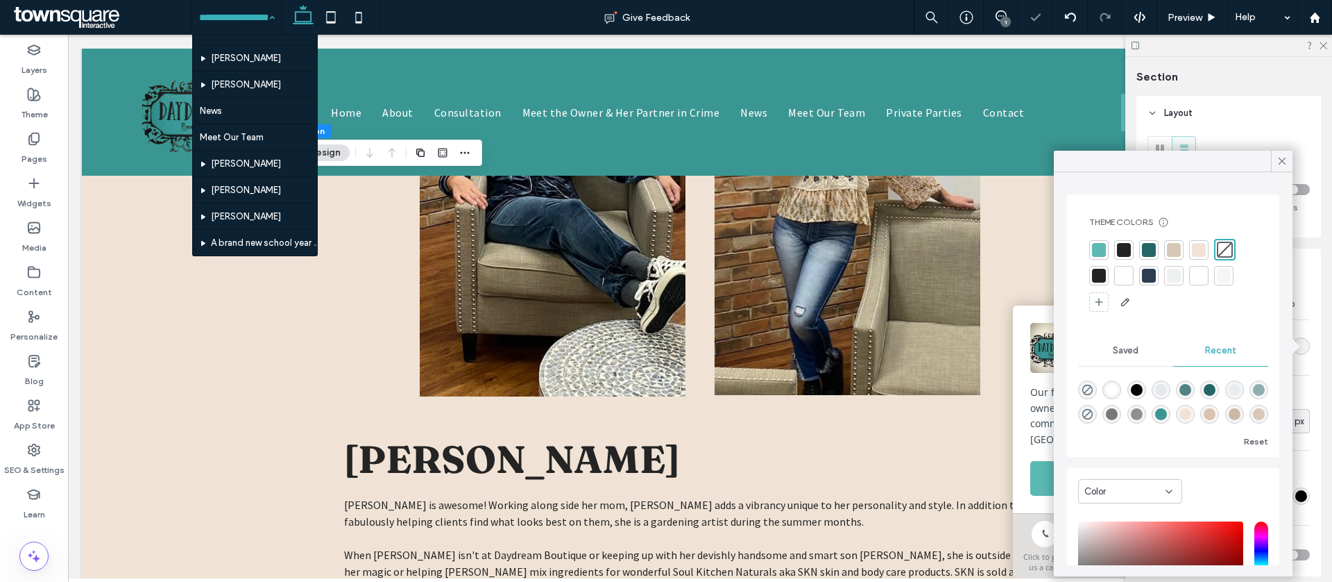
scroll to position [332, 0]
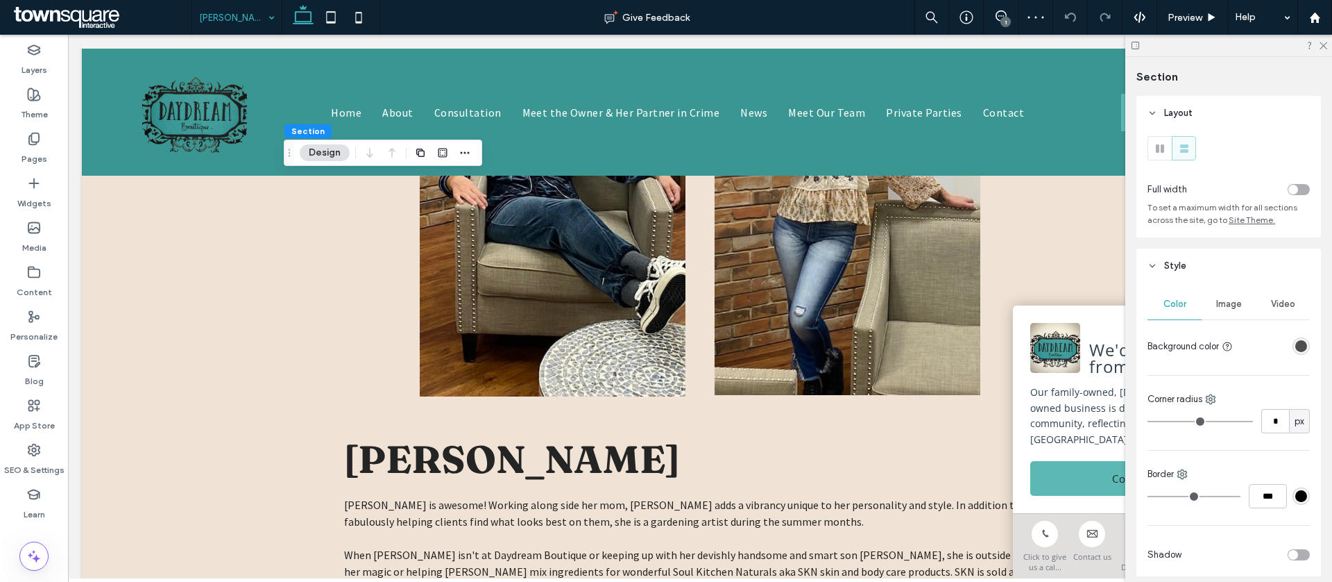
click at [1301, 346] on div "rgba(36, 36, 36, 0.8)" at bounding box center [1302, 346] width 12 height 12
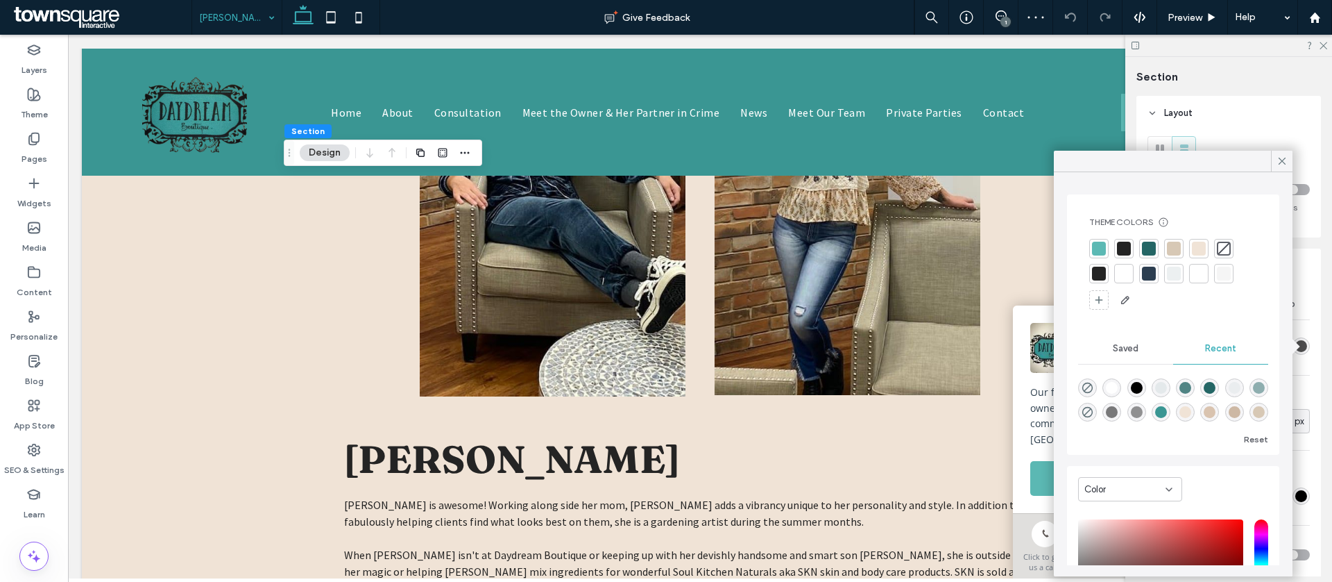
click at [1221, 246] on div at bounding box center [1224, 249] width 14 height 14
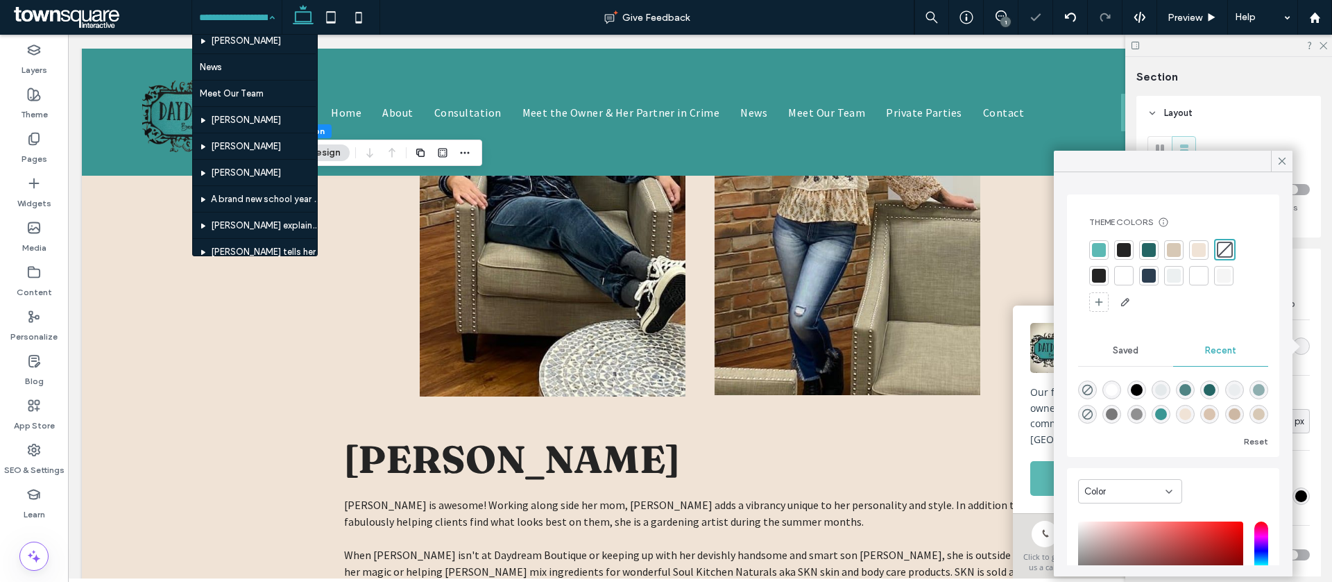
scroll to position [332, 0]
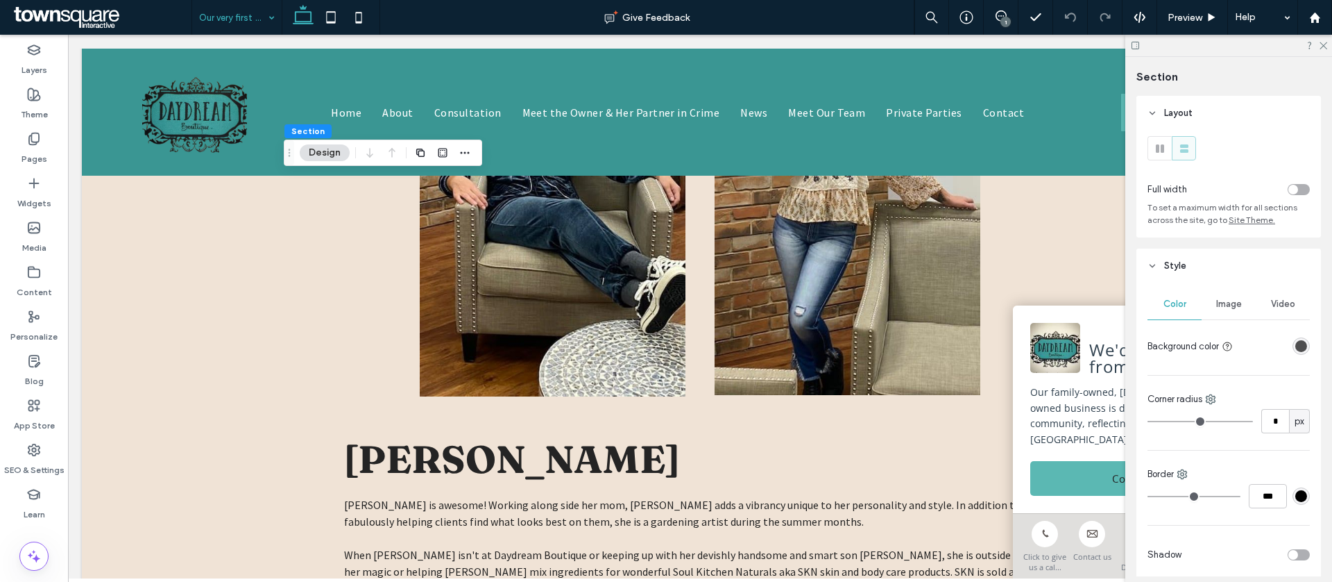
click at [1315, 353] on div "Color Image Video Background color Corner radius * px Border *** Shadow Corner …" at bounding box center [1229, 525] width 185 height 485
click at [1303, 348] on div "rgba(36, 36, 36, 0.8)" at bounding box center [1302, 346] width 12 height 12
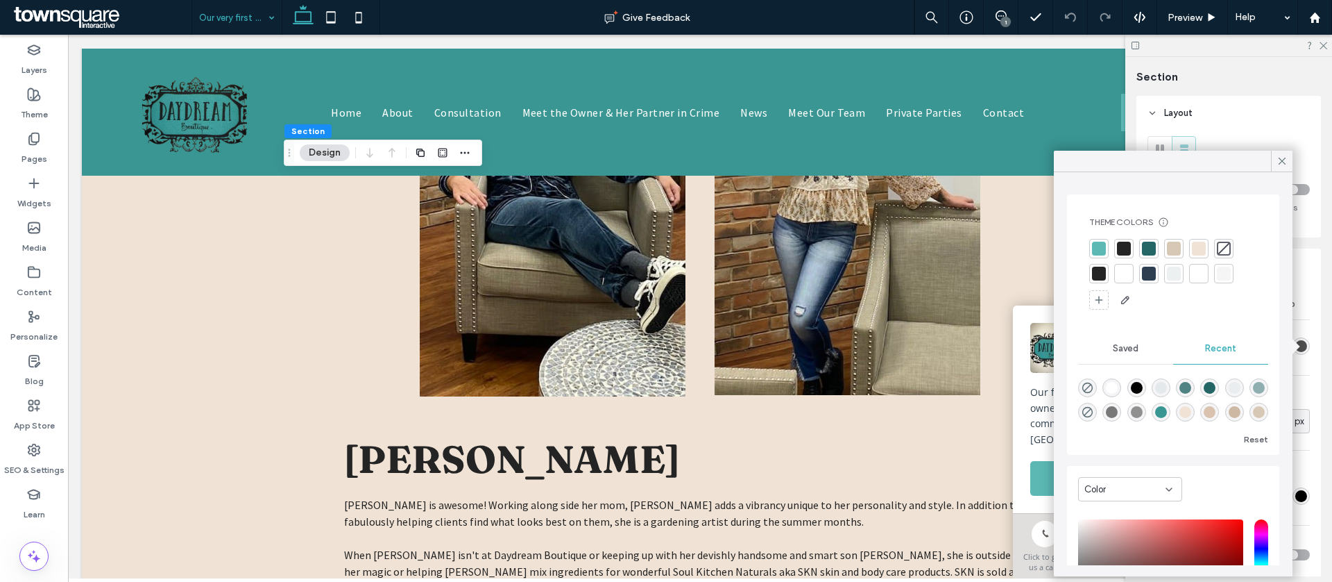
click at [1226, 248] on div at bounding box center [1224, 249] width 14 height 14
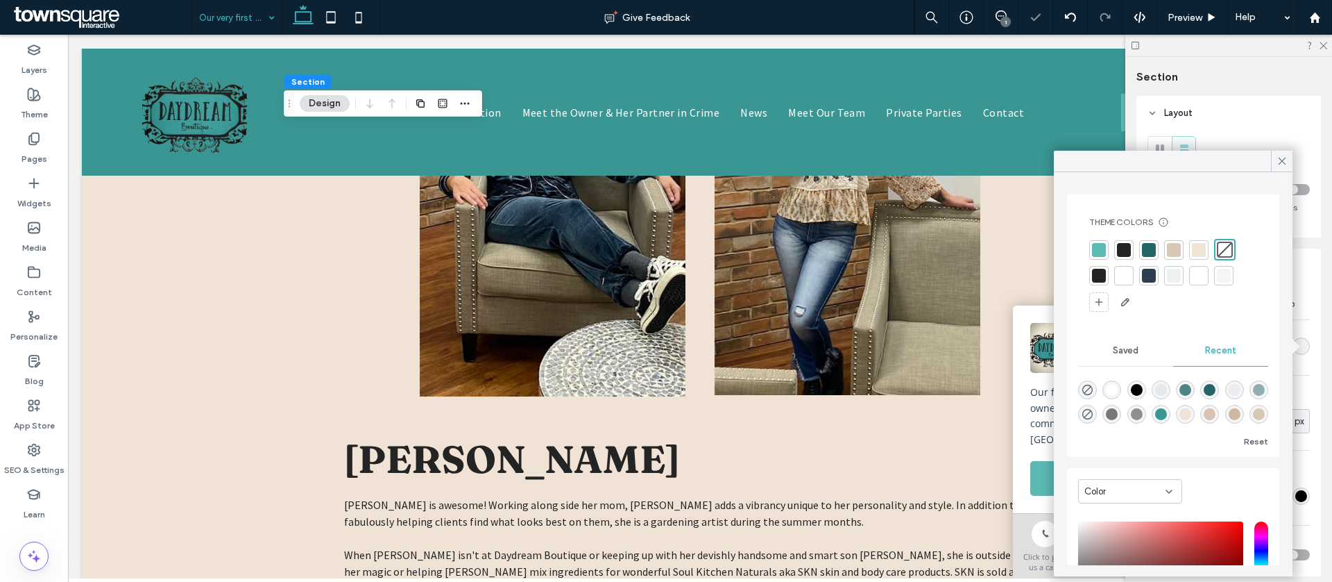
drag, startPoint x: 257, startPoint y: 15, endPoint x: 256, endPoint y: 31, distance: 15.3
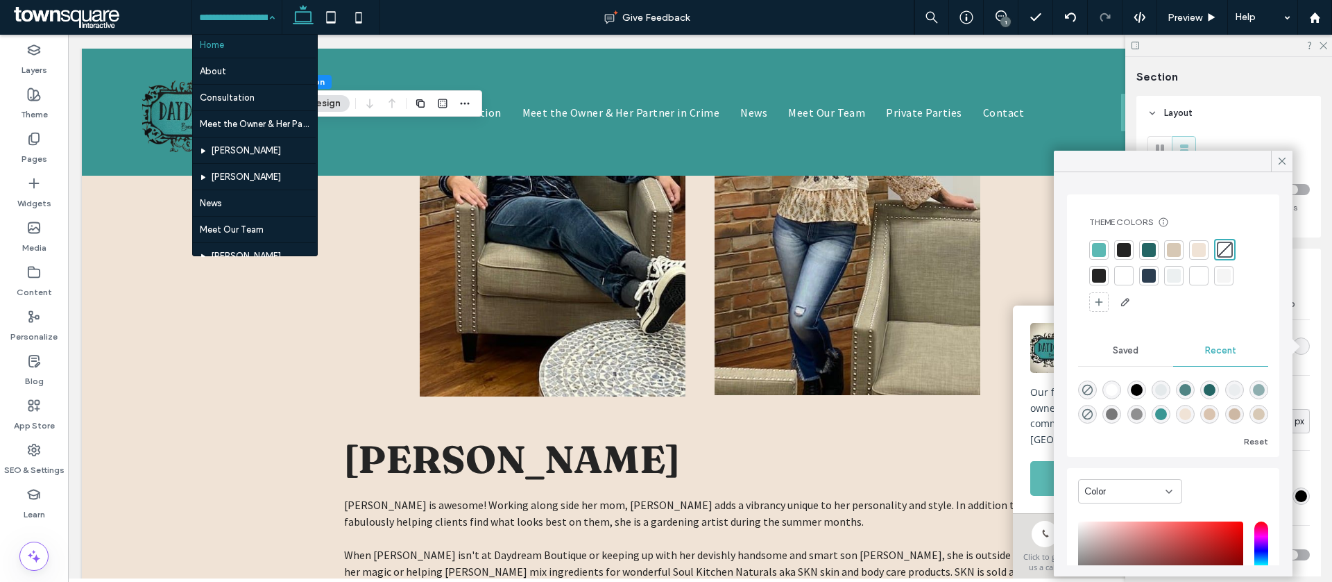
scroll to position [332, 0]
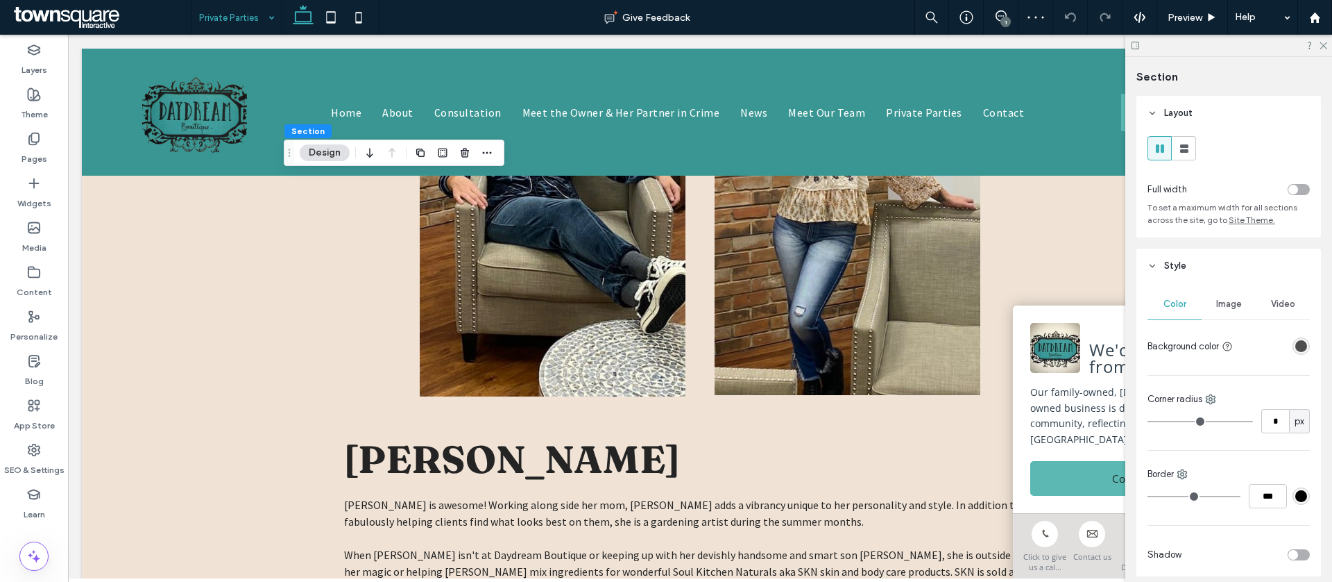
click at [1296, 342] on div "rgba(36, 36, 36, 0.8)" at bounding box center [1302, 346] width 12 height 12
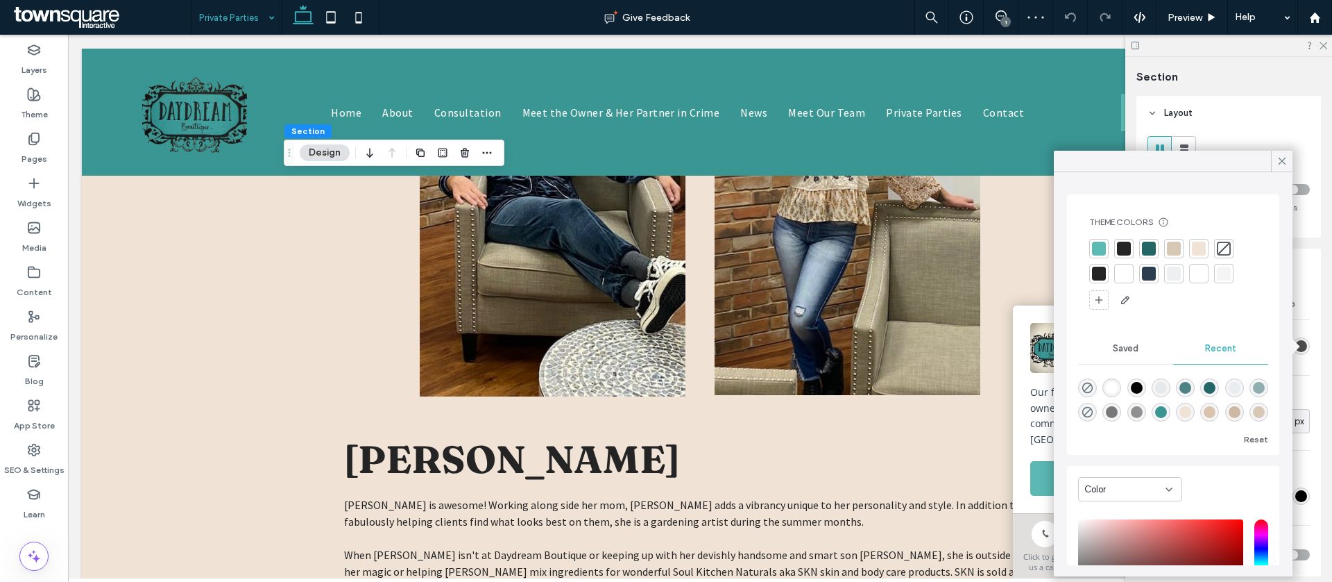
click at [1188, 246] on div at bounding box center [1174, 275] width 168 height 72
click at [1200, 246] on div at bounding box center [1199, 249] width 14 height 14
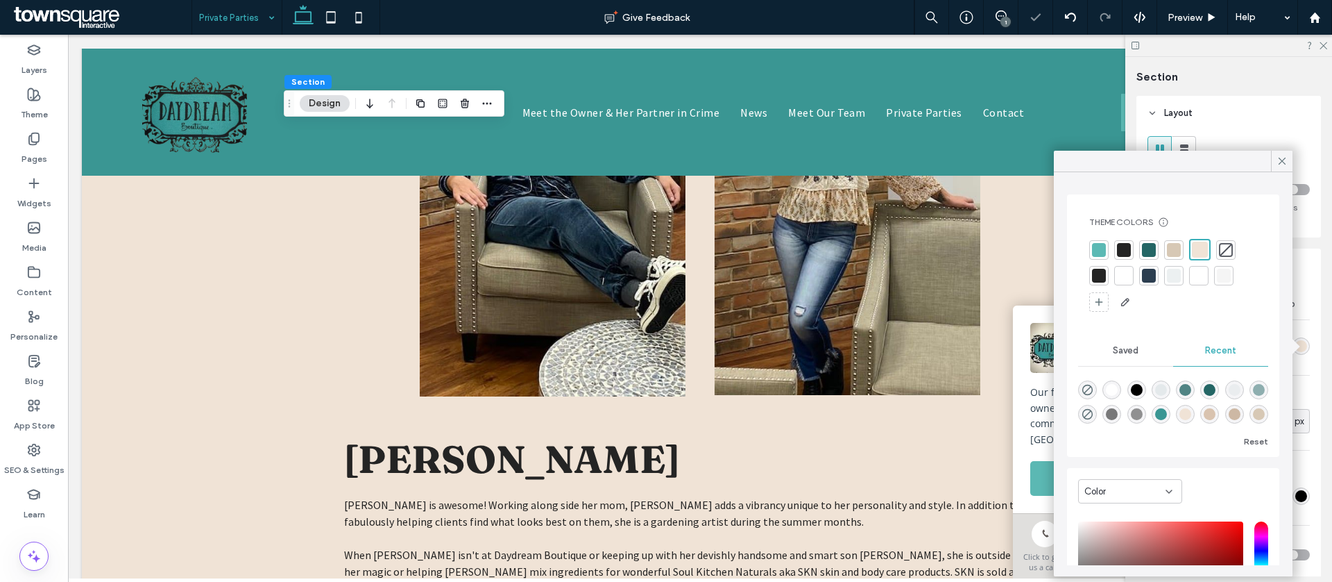
click at [1224, 246] on div at bounding box center [1226, 250] width 14 height 14
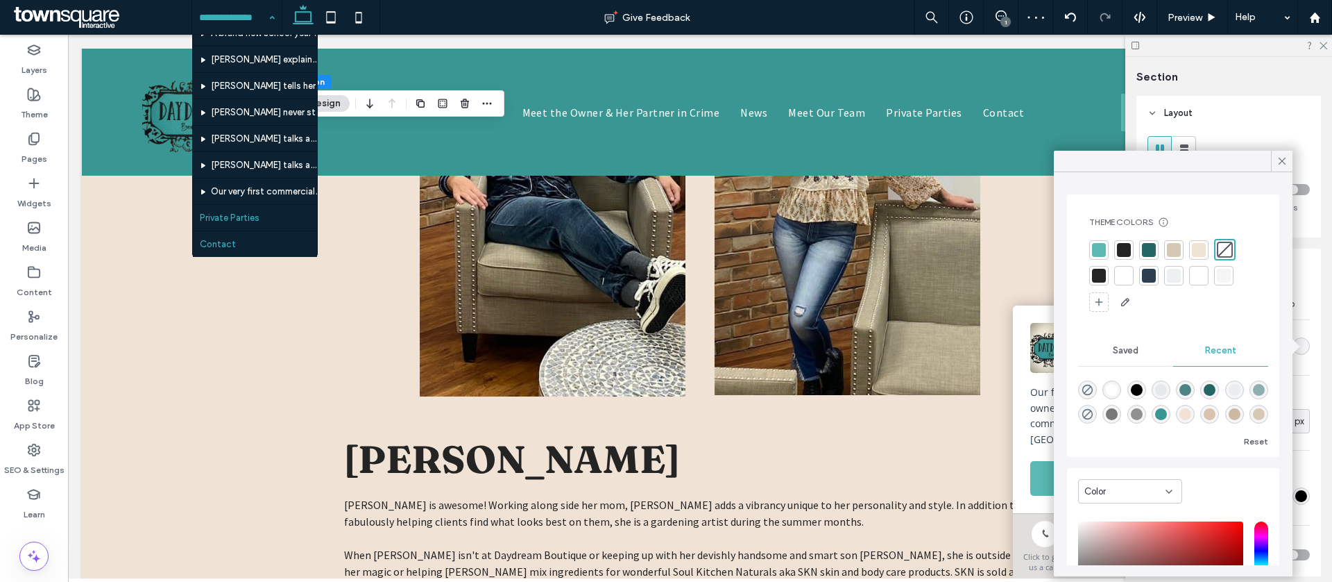
scroll to position [332, 0]
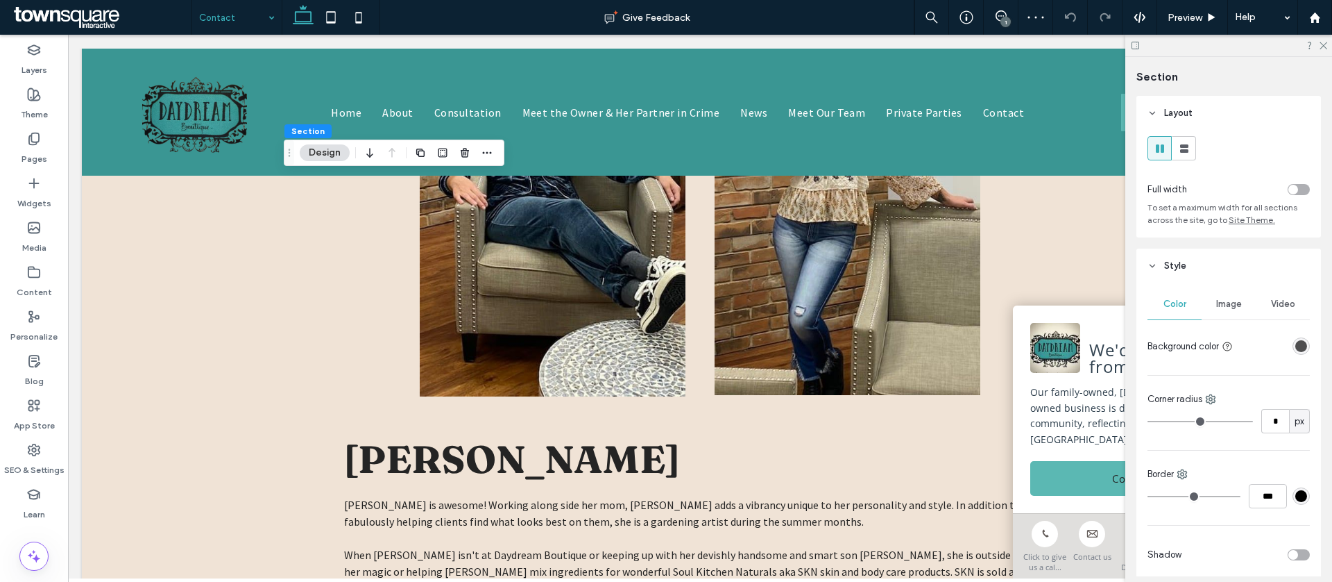
click at [1300, 345] on div "rgba(36, 36, 36, 0.8)" at bounding box center [1302, 346] width 12 height 12
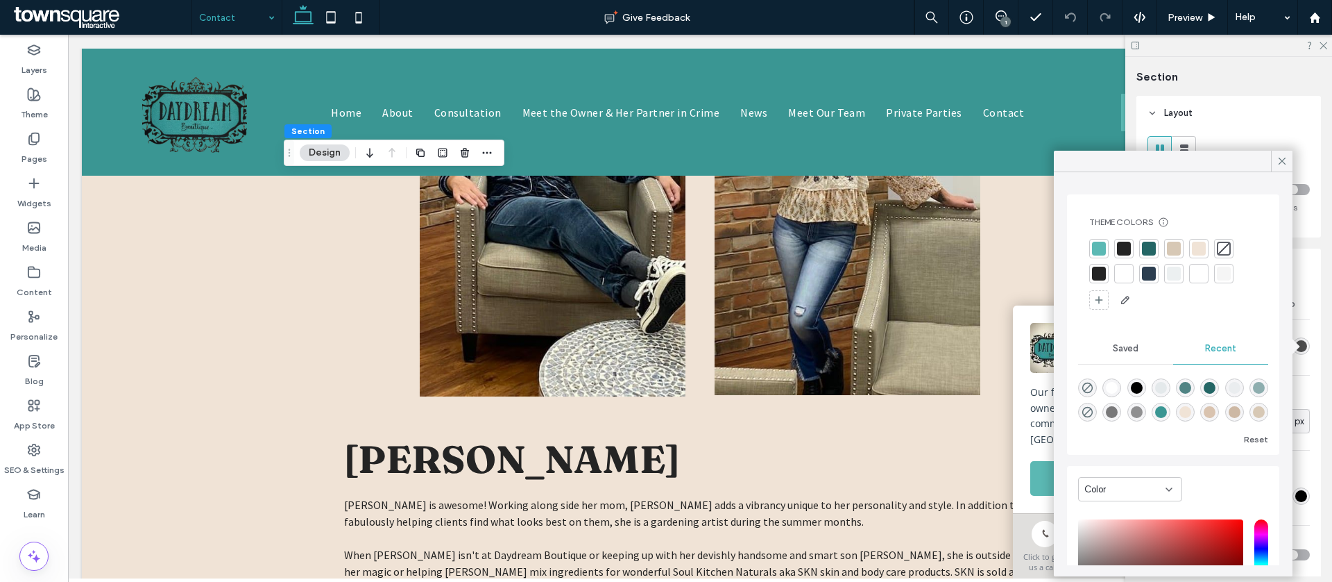
click at [1201, 251] on div at bounding box center [1199, 249] width 14 height 14
click at [1278, 167] on span at bounding box center [1282, 161] width 12 height 21
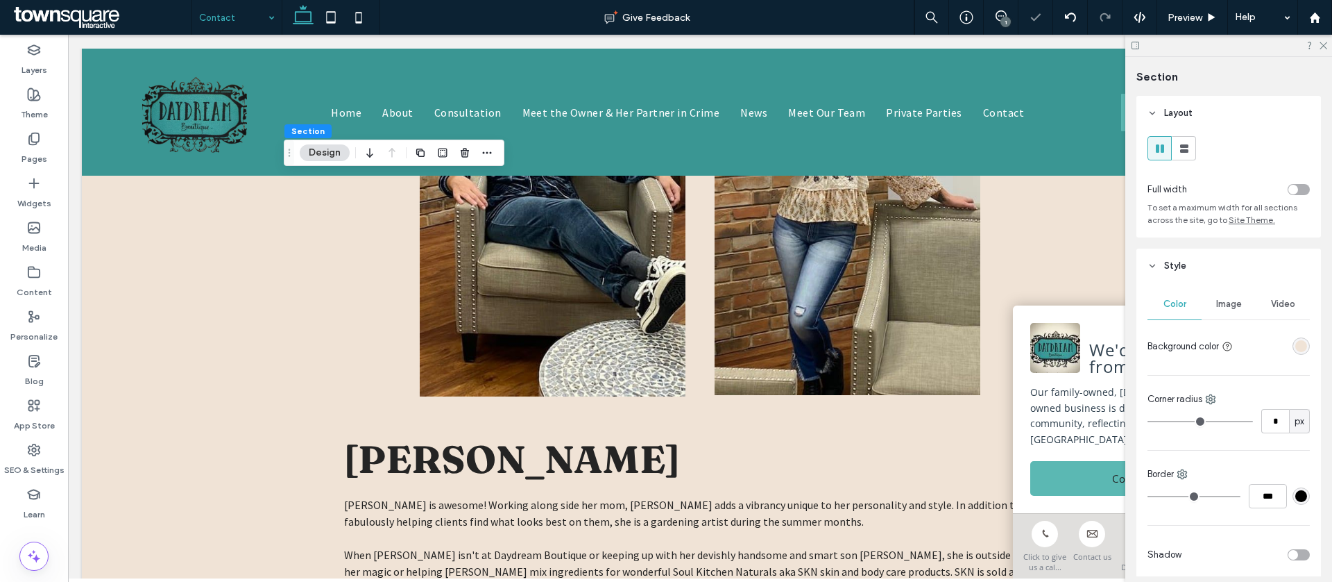
click at [1304, 350] on div "rgba(240, 227, 214, 1)" at bounding box center [1302, 346] width 12 height 12
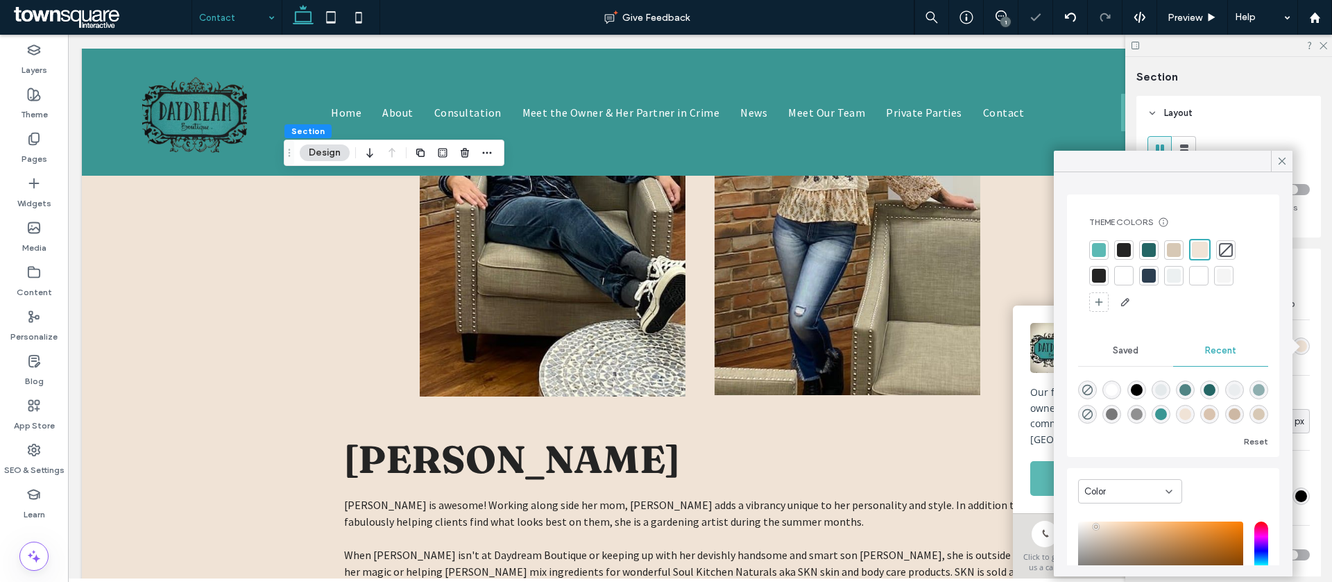
click at [1218, 250] on div at bounding box center [1226, 249] width 19 height 19
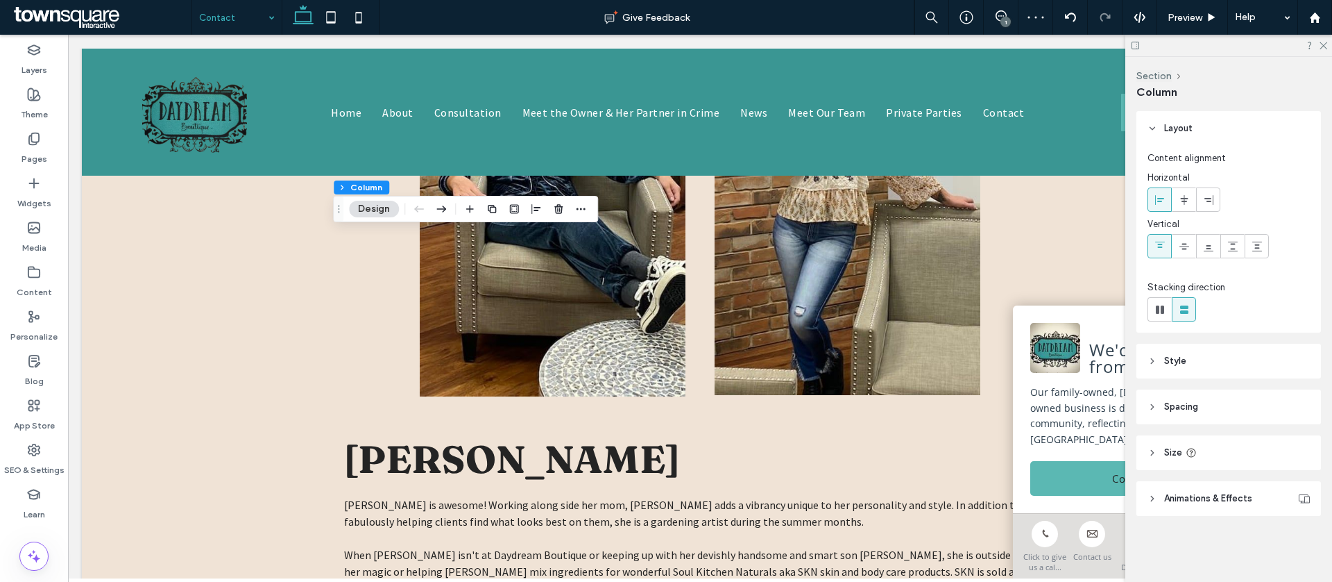
click at [1217, 358] on header "Style" at bounding box center [1229, 361] width 185 height 35
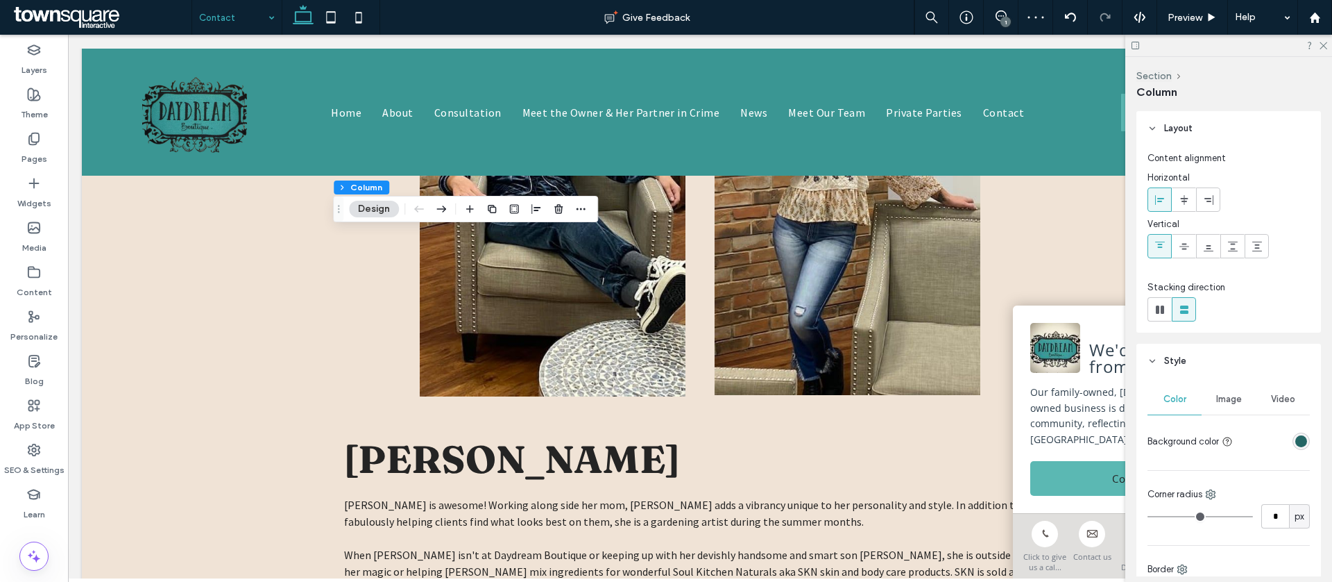
click at [1301, 440] on div "rgba(36, 102, 101, 1)" at bounding box center [1302, 441] width 12 height 12
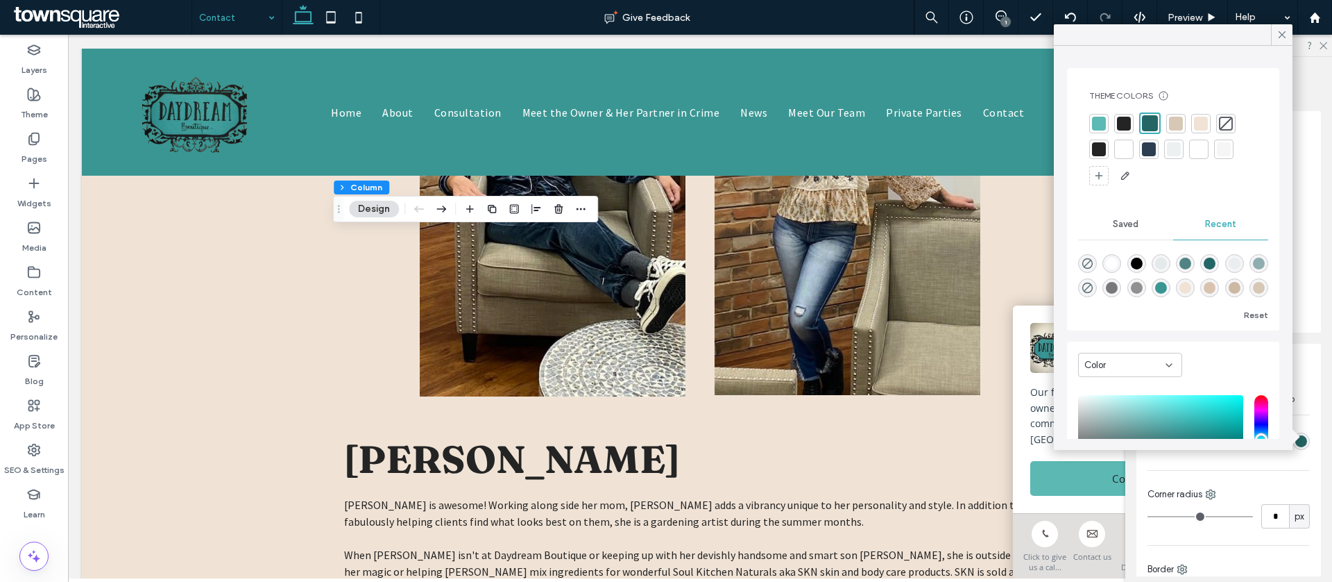
drag, startPoint x: 1183, startPoint y: 128, endPoint x: 1176, endPoint y: 129, distance: 7.7
click at [1183, 128] on div at bounding box center [1176, 123] width 19 height 19
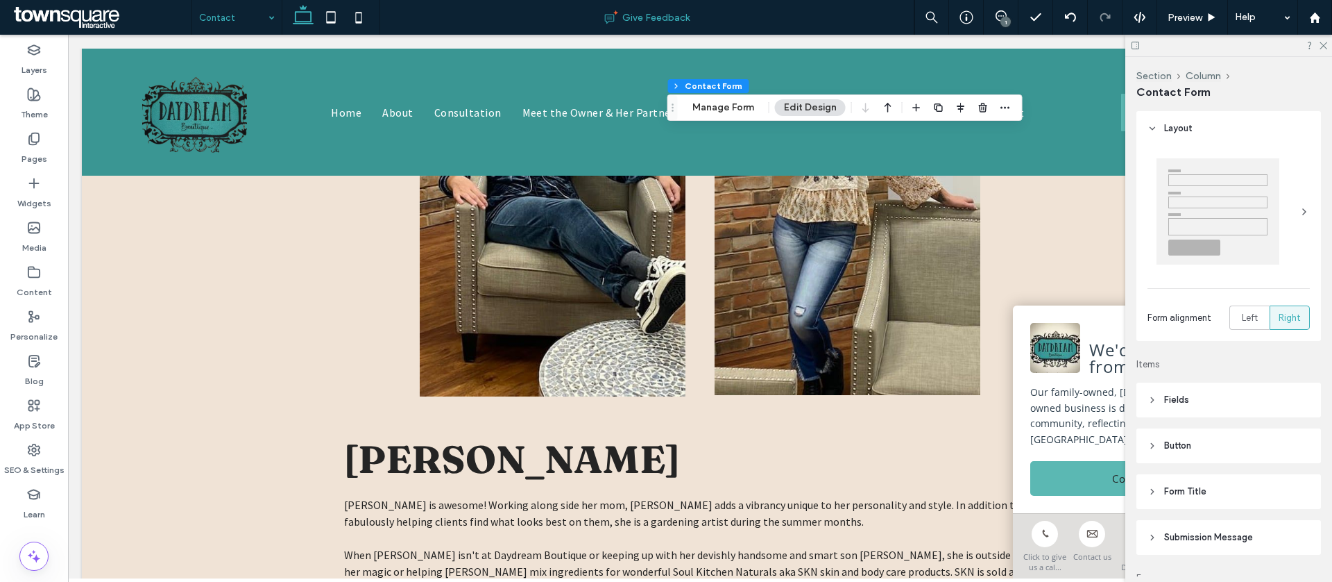
type input "*"
type input "***"
type input "*"
type input "***"
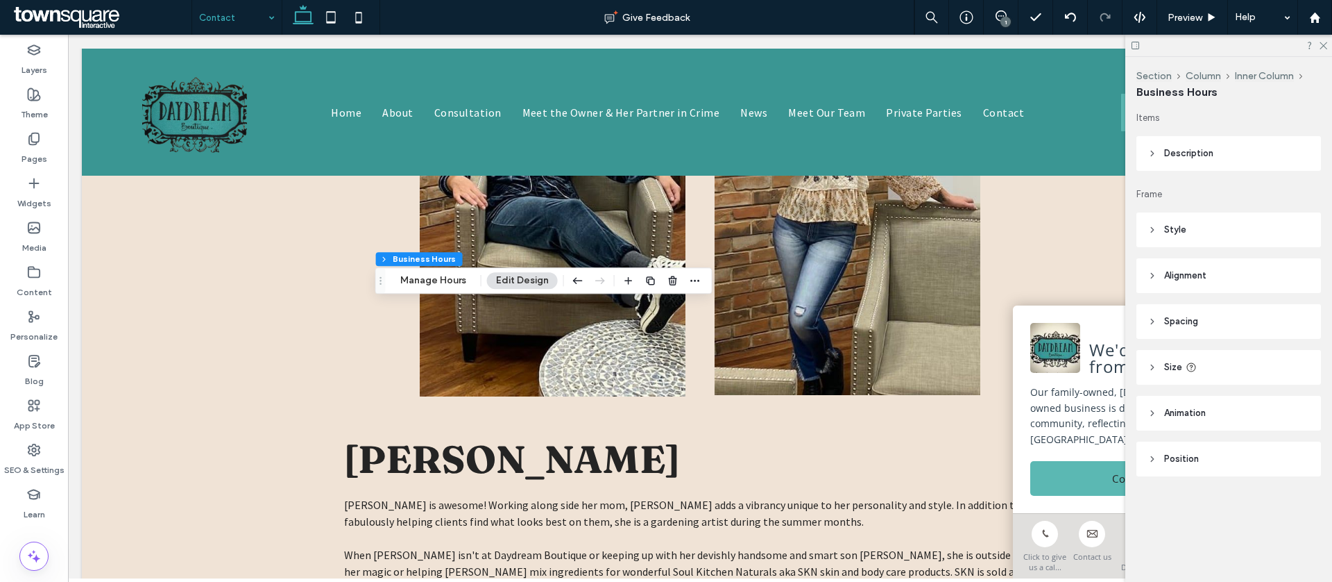
click at [1205, 230] on header "Style" at bounding box center [1229, 229] width 185 height 35
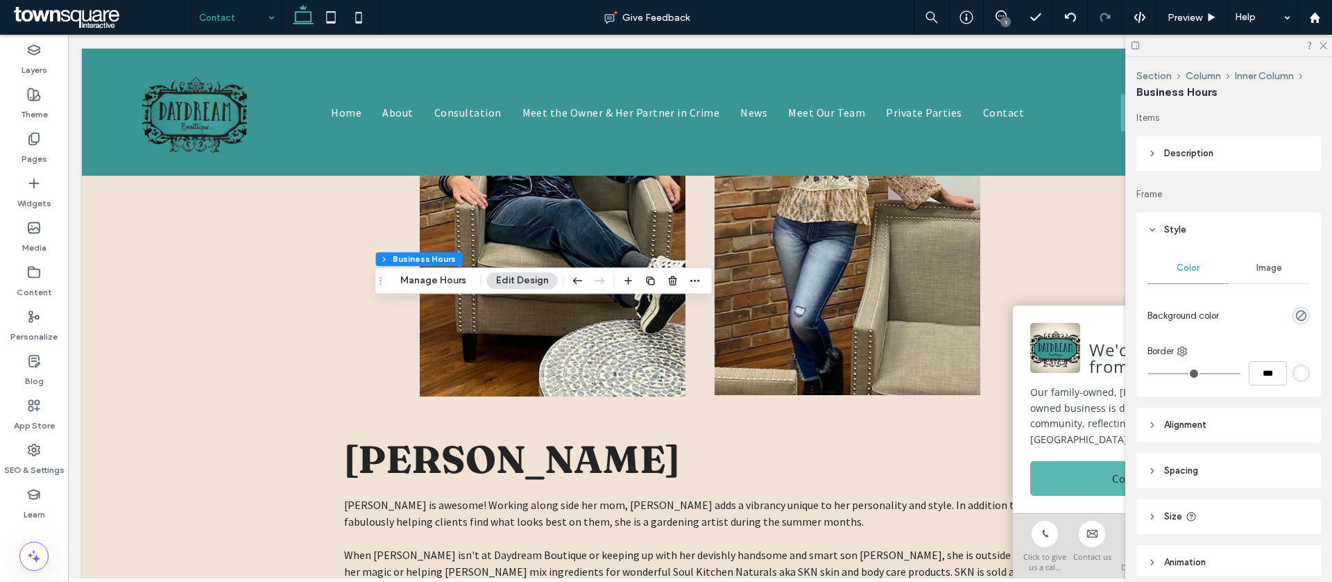
click at [1262, 251] on div "Color Image Background color Border ***" at bounding box center [1229, 321] width 185 height 149
drag, startPoint x: 1199, startPoint y: 155, endPoint x: 1224, endPoint y: 182, distance: 36.8
click at [1199, 155] on span "Description" at bounding box center [1189, 153] width 49 height 14
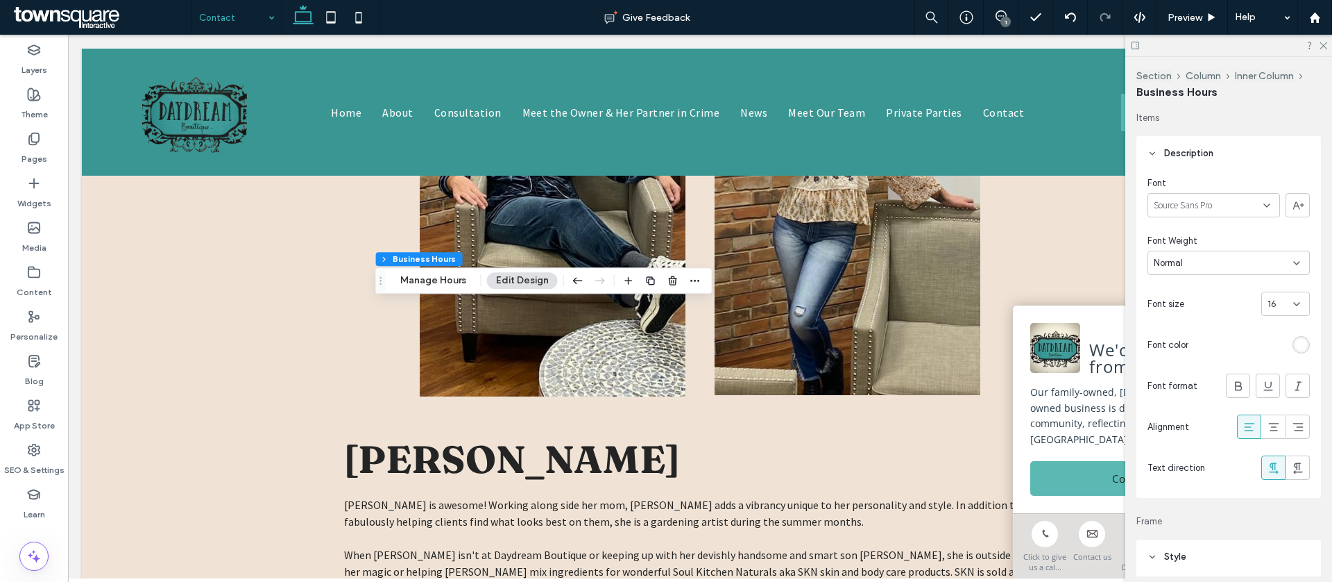
click at [1289, 345] on div at bounding box center [1252, 344] width 116 height 24
click at [1295, 344] on div "rgb(255, 255, 255)" at bounding box center [1301, 344] width 17 height 17
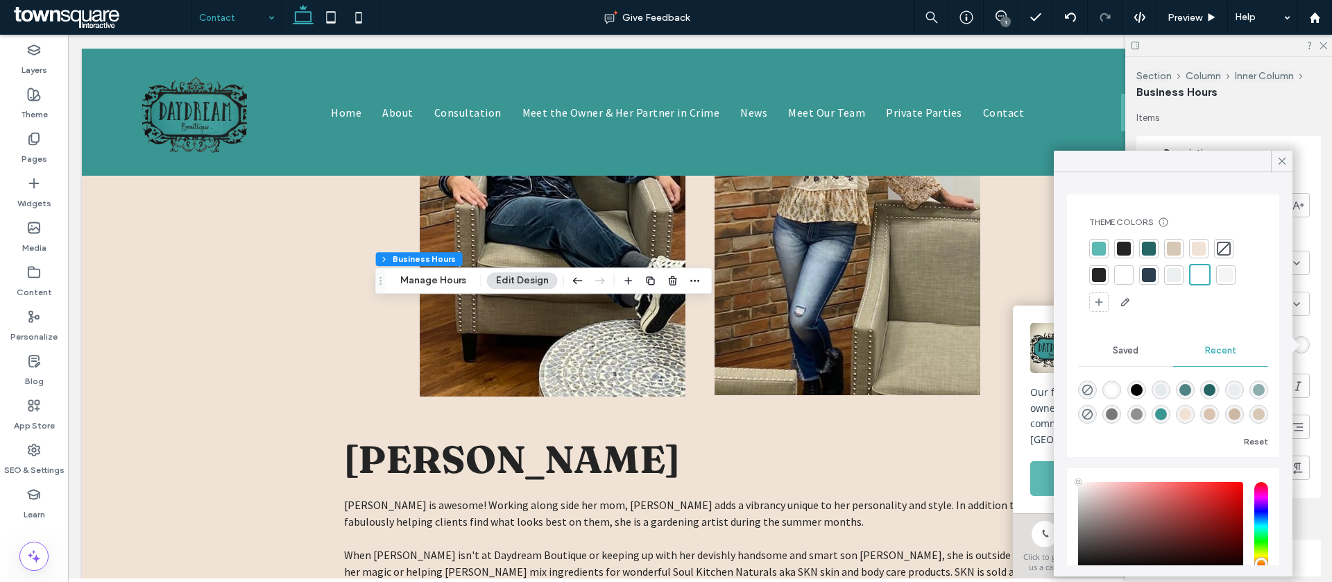
click at [1104, 277] on div at bounding box center [1099, 275] width 14 height 14
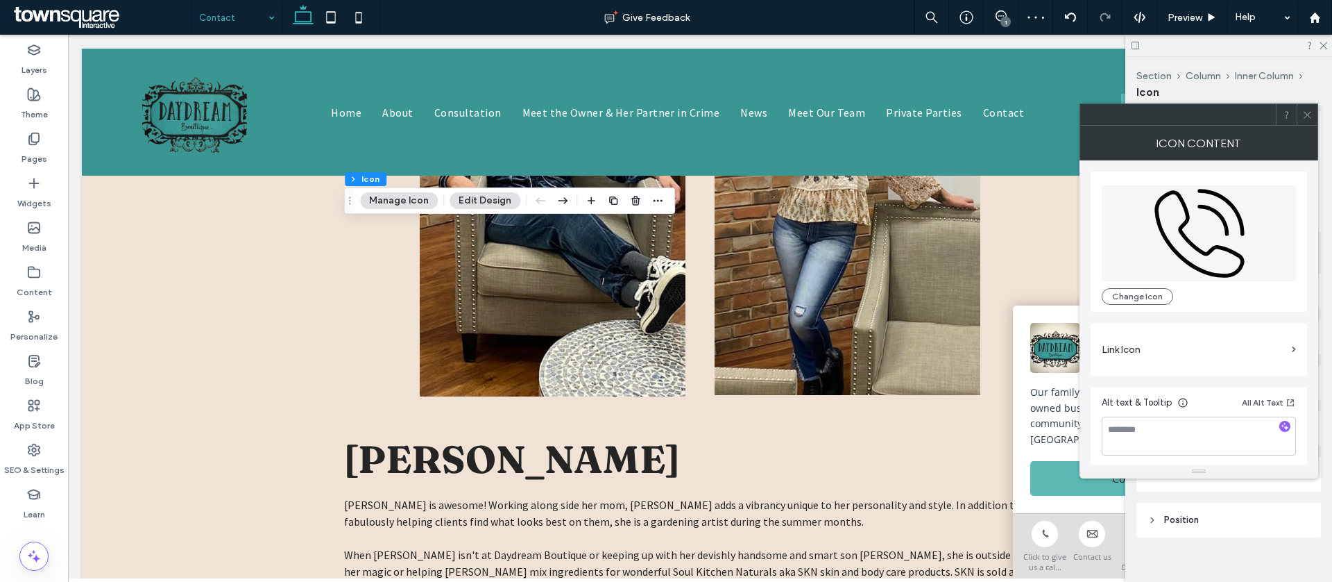
click at [1308, 112] on icon at bounding box center [1308, 115] width 10 height 10
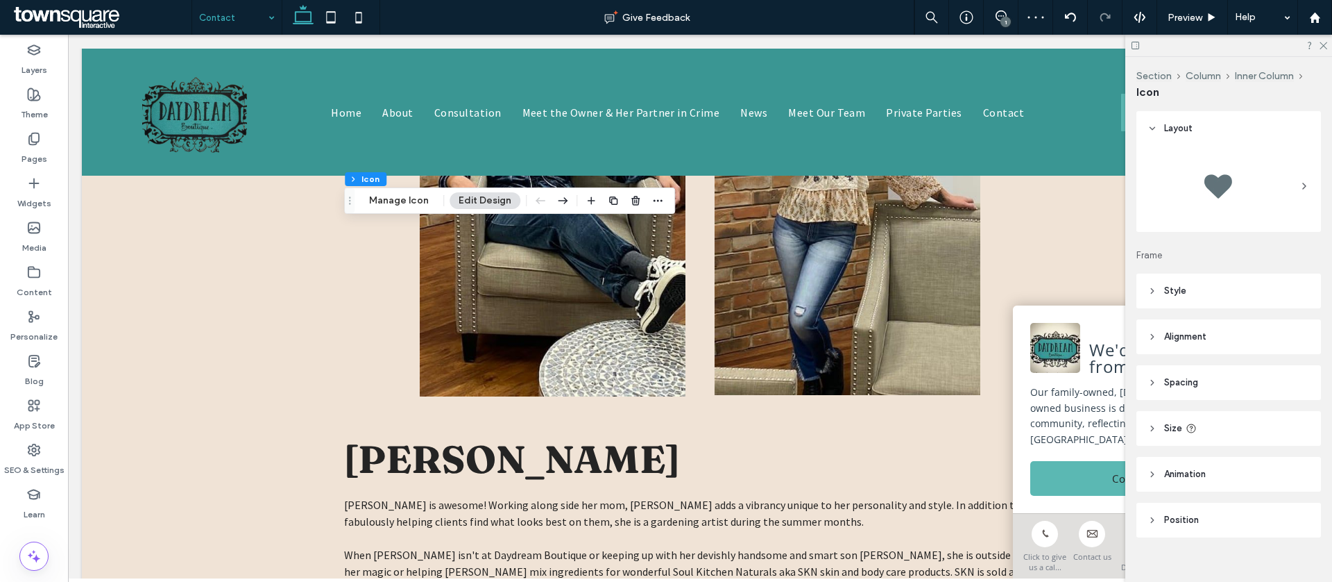
scroll to position [17, 0]
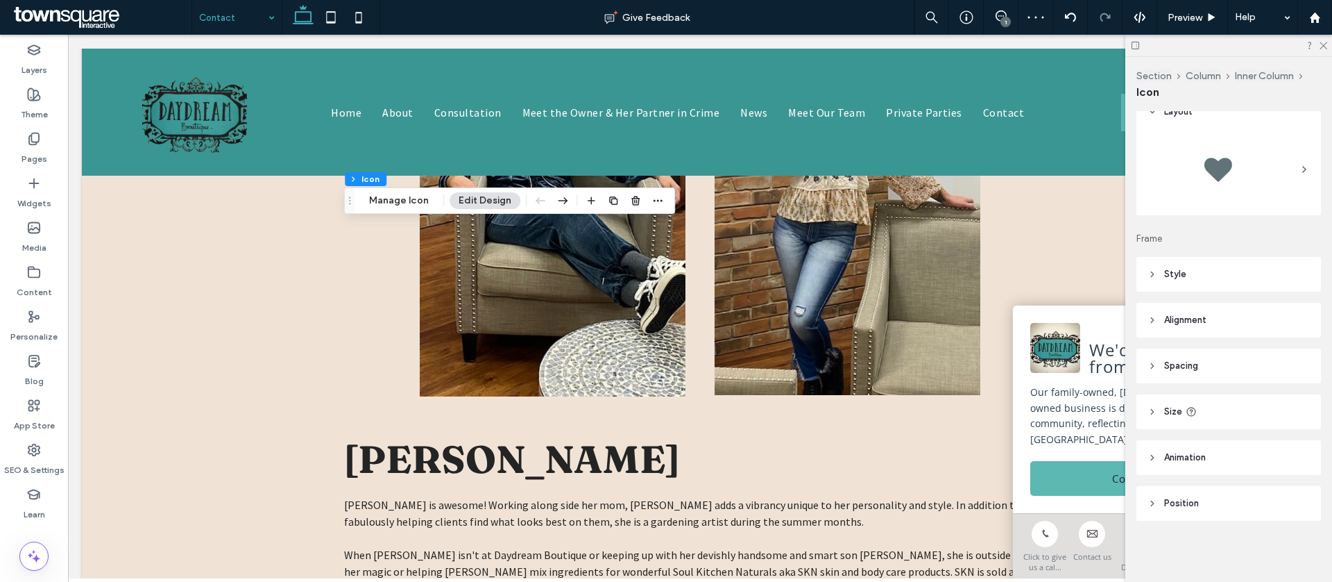
drag, startPoint x: 1204, startPoint y: 255, endPoint x: 1217, endPoint y: 267, distance: 17.2
click at [1204, 255] on div "Layout Frame Style For the color of an SVG icon to be changeable, it must be bl…" at bounding box center [1234, 343] width 194 height 465
click at [1217, 267] on header "Style" at bounding box center [1229, 274] width 185 height 35
click at [1311, 360] on div "For the color of an SVG icon to be changeable, it must be black. Icon color Bac…" at bounding box center [1229, 492] width 185 height 402
click at [1309, 355] on div at bounding box center [1301, 350] width 17 height 17
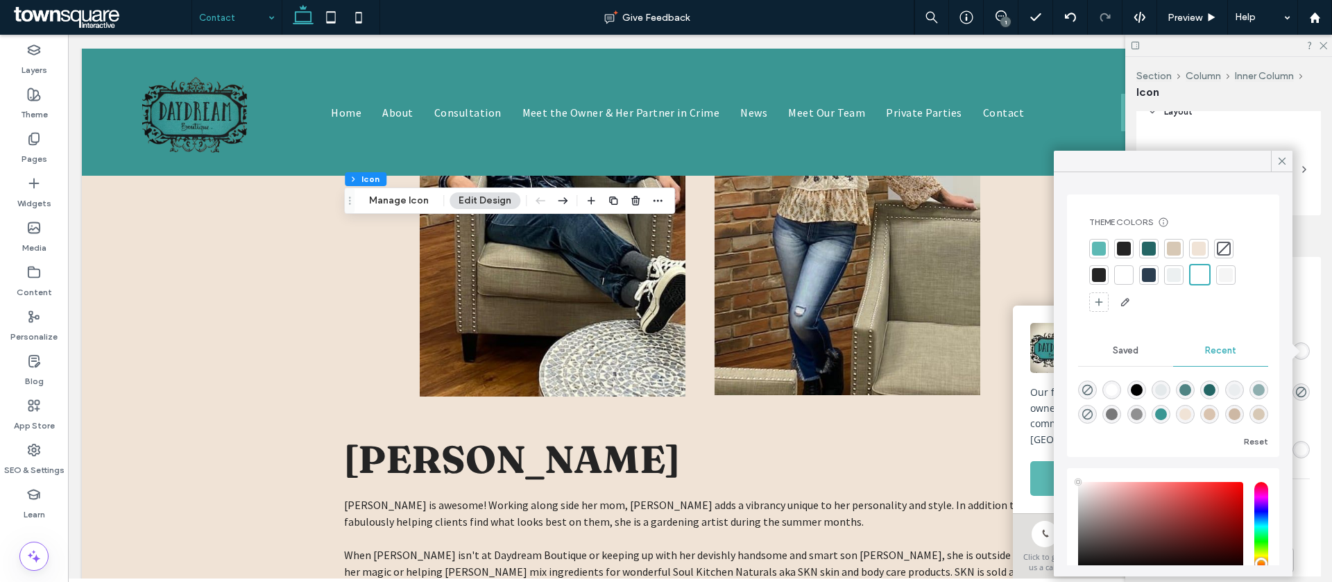
click at [1087, 274] on div "Theme Colors Save time with Theme Colors Create a color palette to instantly ad…" at bounding box center [1173, 264] width 190 height 119
click at [1092, 276] on div at bounding box center [1099, 274] width 19 height 19
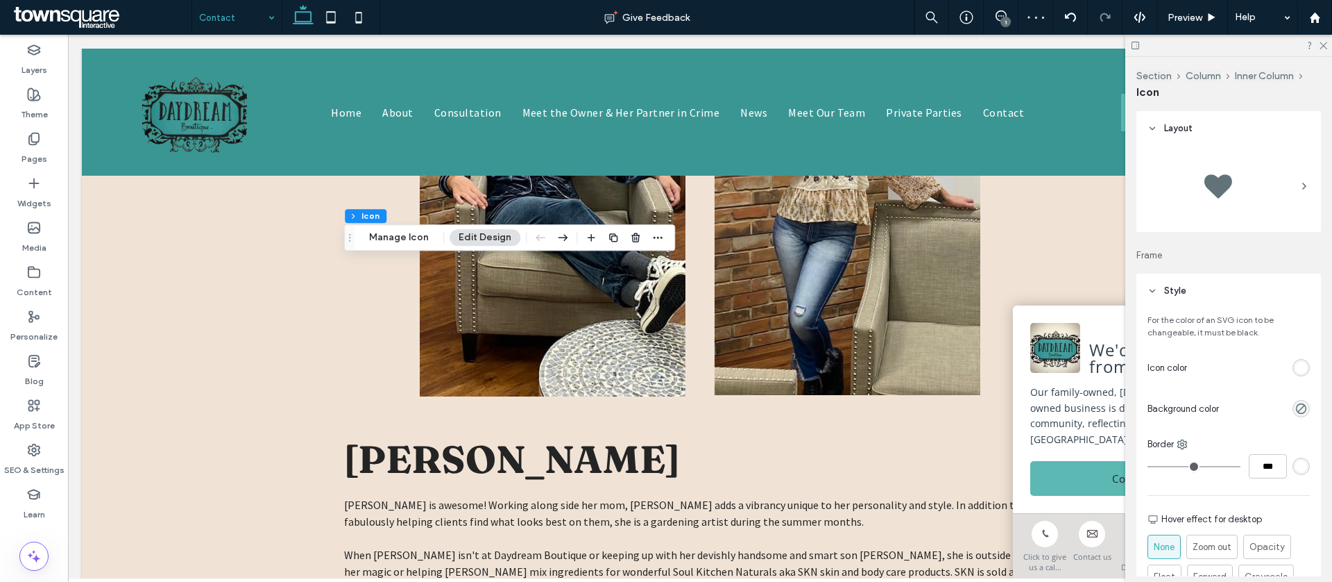
click at [1304, 371] on div "rgb(255, 255, 255)" at bounding box center [1302, 368] width 12 height 12
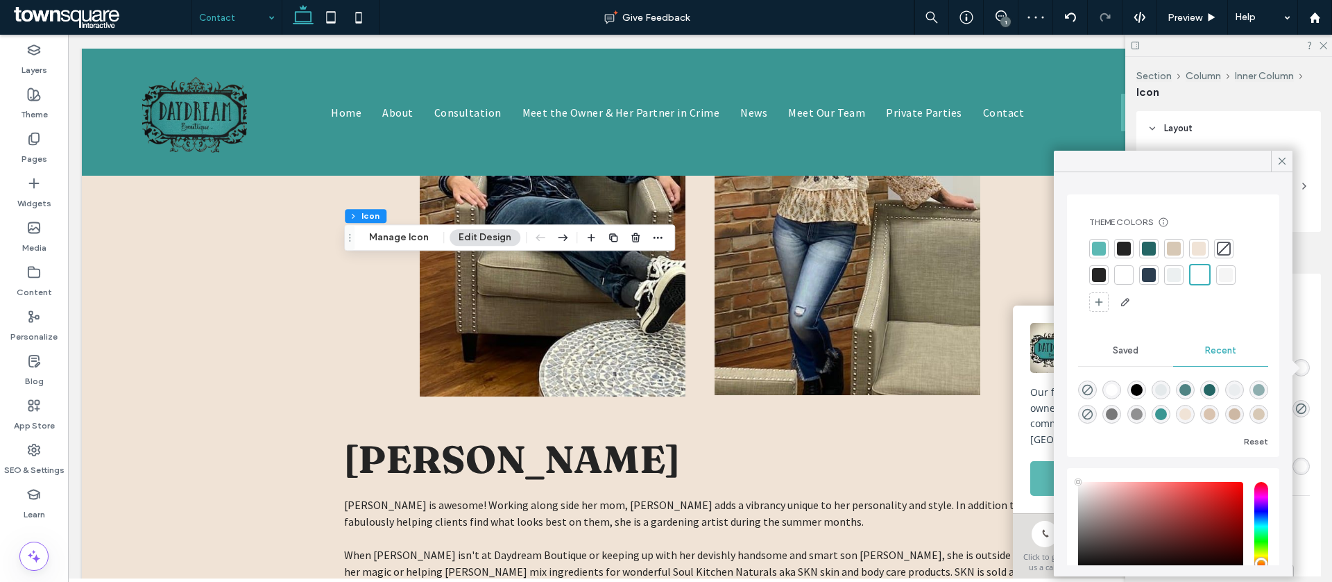
click at [1100, 272] on div at bounding box center [1099, 275] width 14 height 14
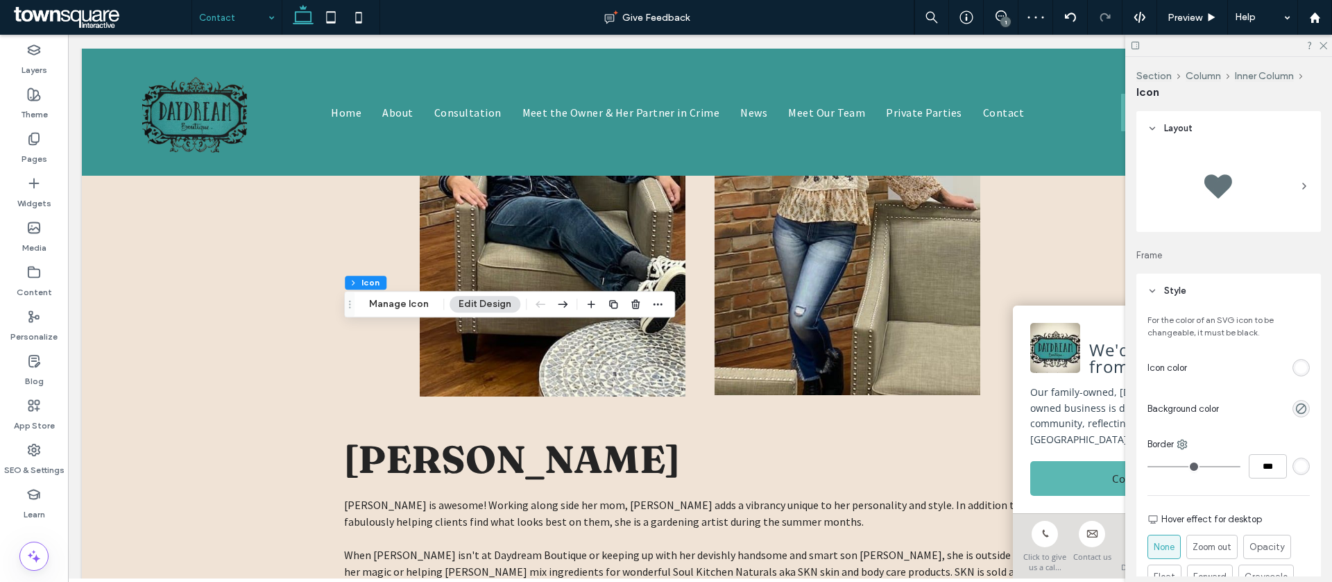
drag, startPoint x: 1304, startPoint y: 365, endPoint x: 1296, endPoint y: 359, distance: 9.4
click at [1304, 364] on div "rgb(255, 255, 255)" at bounding box center [1302, 368] width 12 height 12
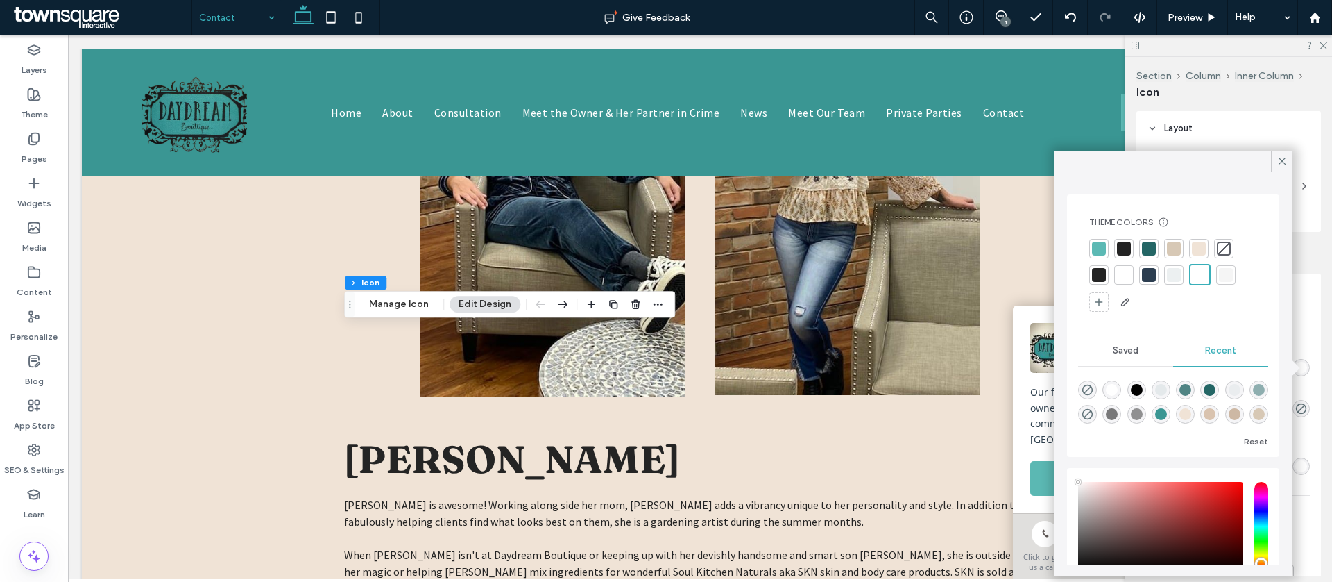
click at [1090, 276] on div at bounding box center [1099, 274] width 19 height 19
click at [1281, 164] on icon at bounding box center [1282, 161] width 12 height 12
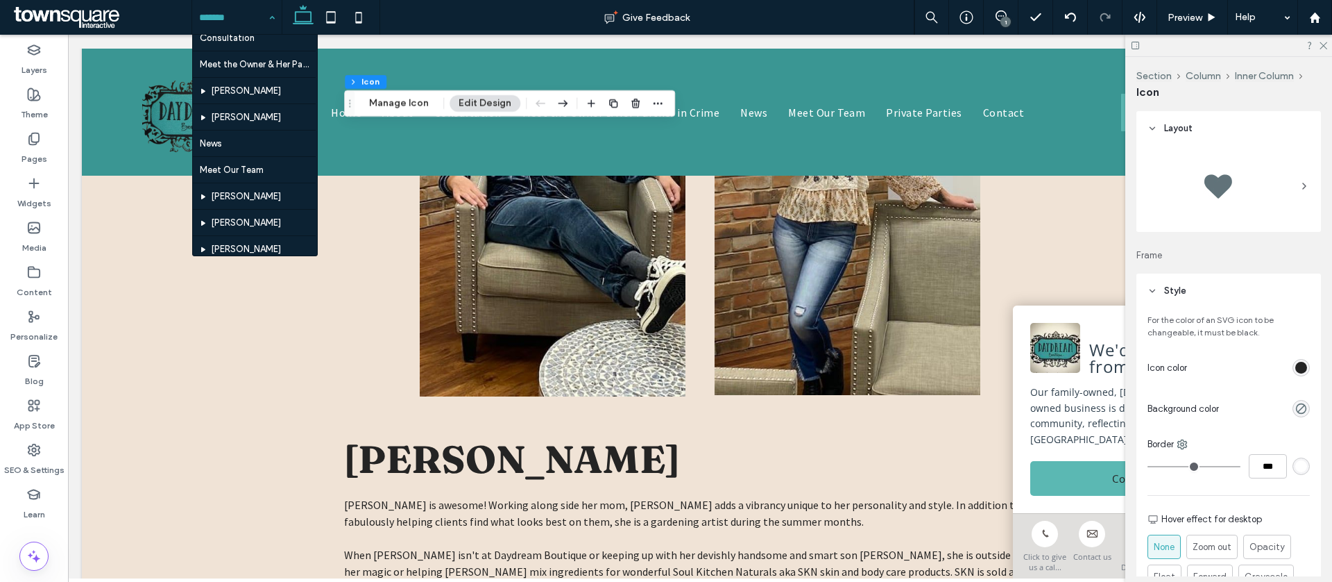
scroll to position [0, 0]
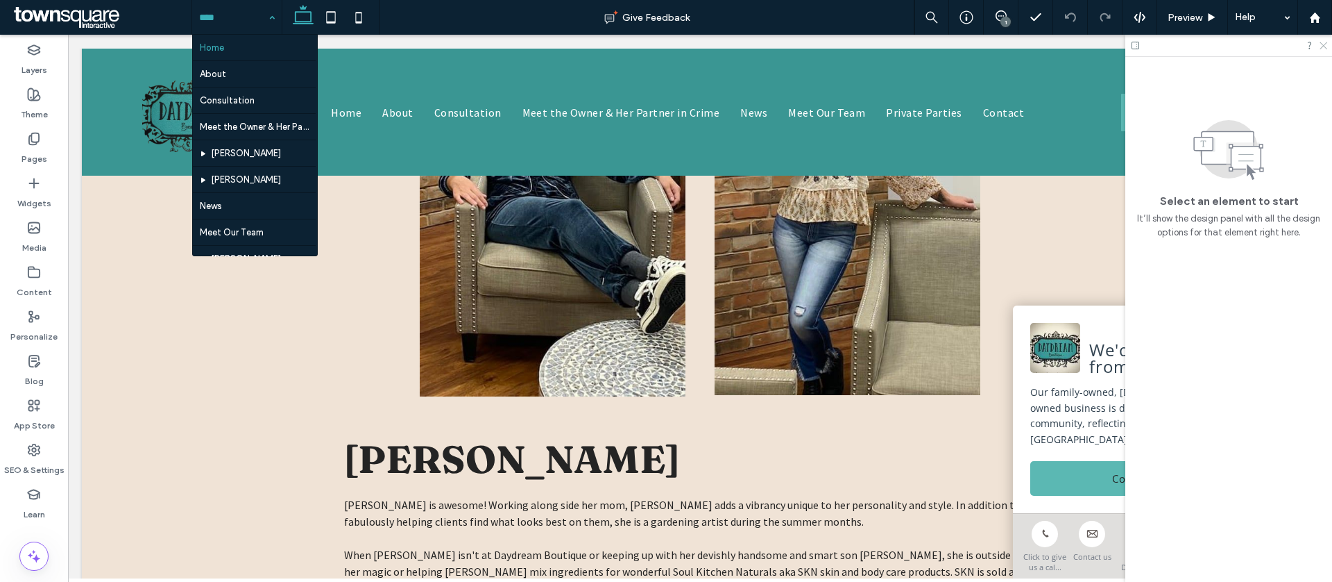
click at [1326, 46] on icon at bounding box center [1323, 44] width 9 height 9
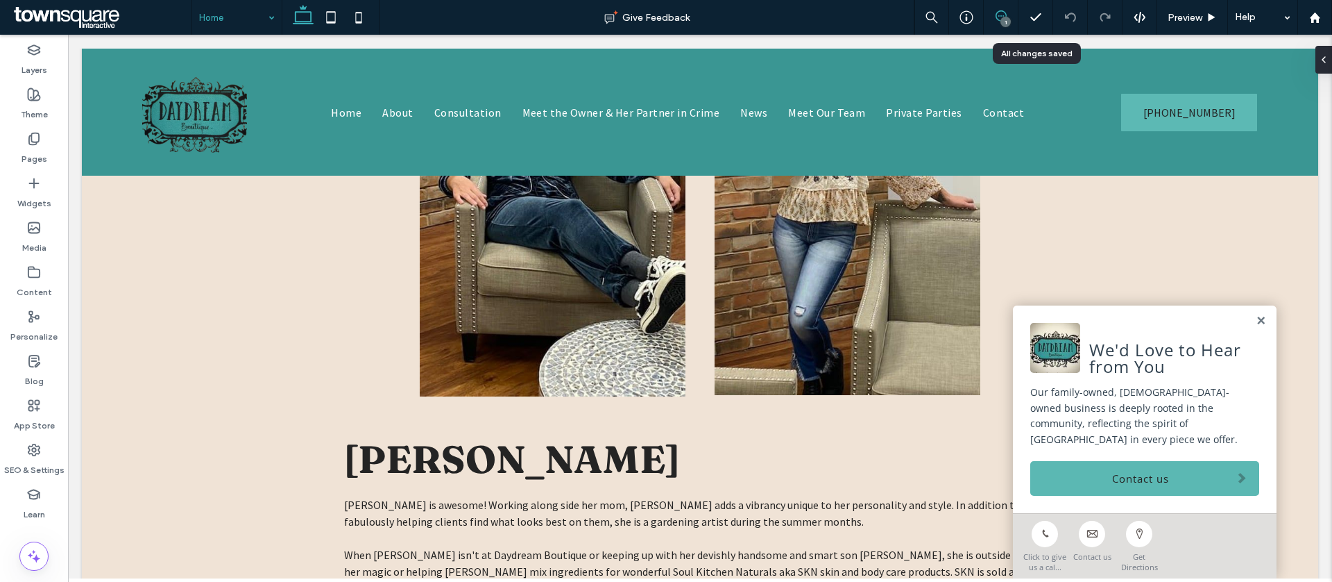
click at [1000, 16] on use at bounding box center [1001, 15] width 11 height 11
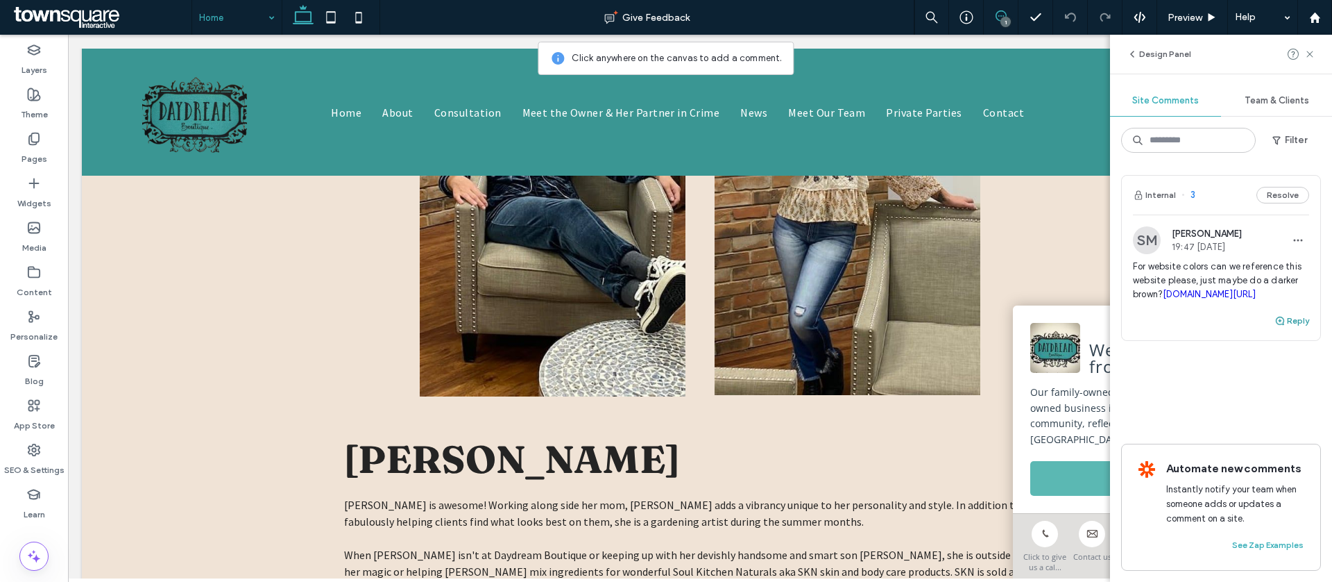
click at [1295, 329] on button "Reply" at bounding box center [1292, 320] width 35 height 17
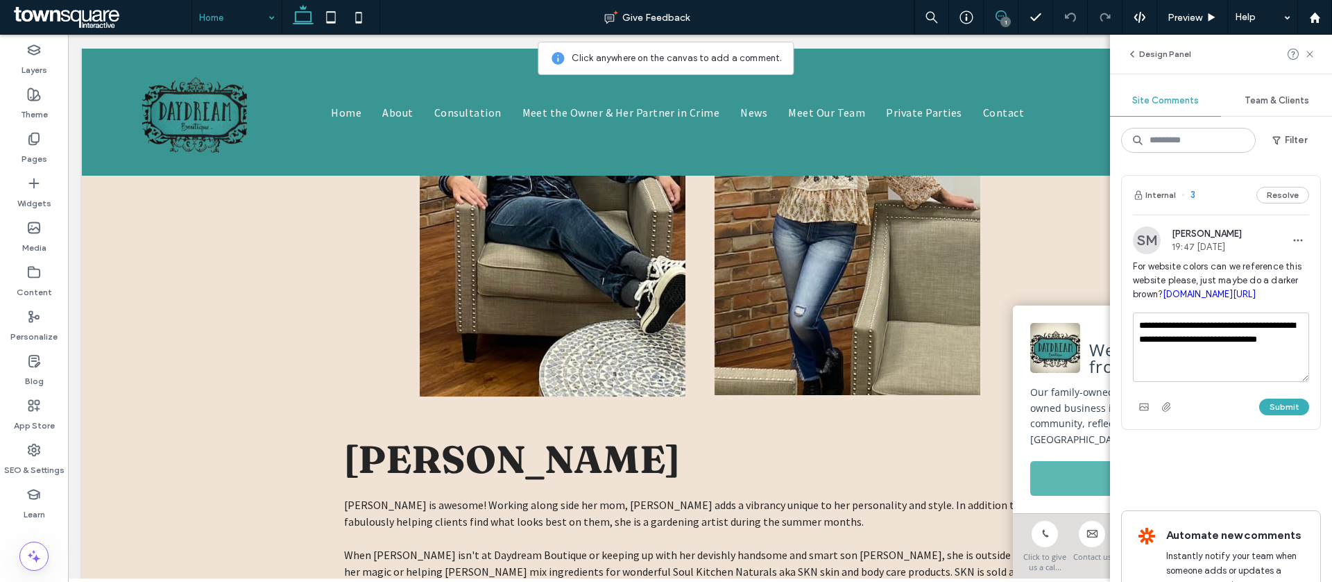
click at [1273, 365] on textarea "**********" at bounding box center [1221, 346] width 176 height 69
click at [1273, 368] on textarea "**********" at bounding box center [1221, 346] width 176 height 69
click at [1279, 366] on textarea "**********" at bounding box center [1221, 346] width 176 height 69
click at [1239, 380] on textarea "**********" at bounding box center [1221, 346] width 176 height 69
type textarea "**********"
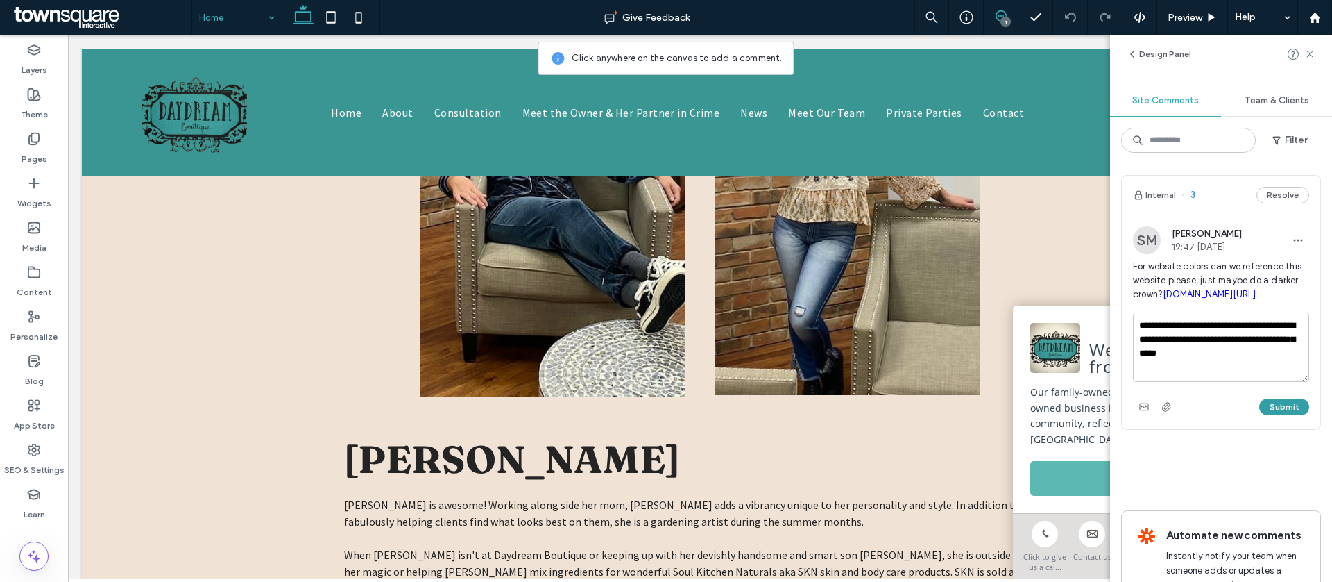
click at [1275, 415] on button "Submit" at bounding box center [1285, 406] width 50 height 17
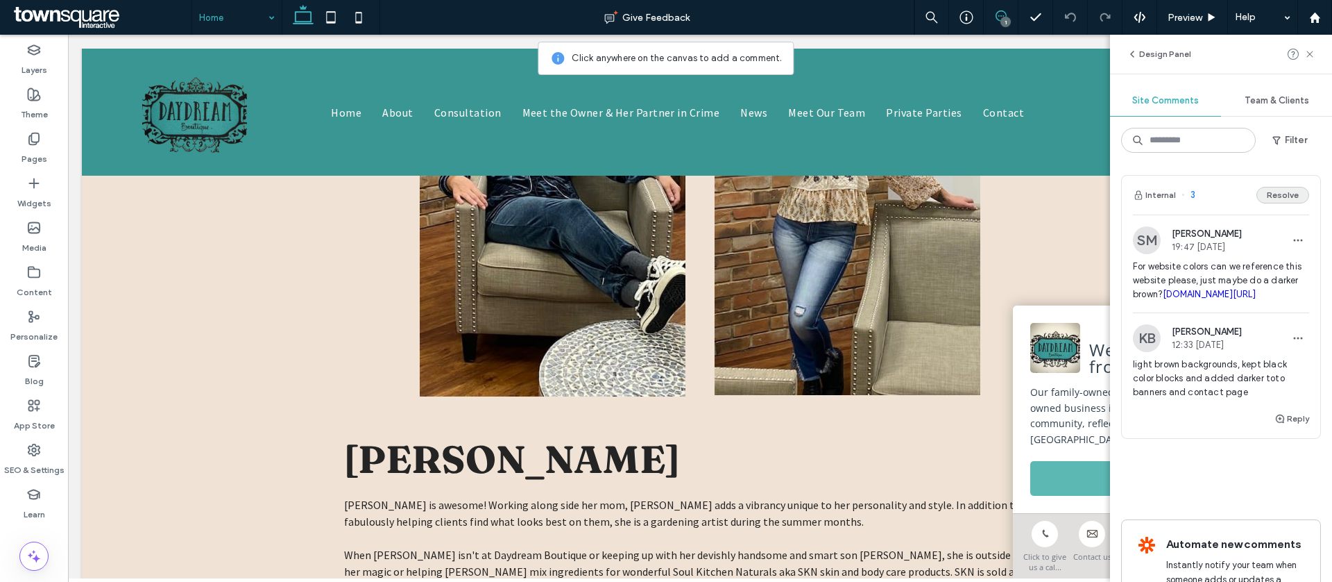
click at [1285, 192] on button "Resolve" at bounding box center [1283, 195] width 53 height 17
